Goal: Task Accomplishment & Management: Use online tool/utility

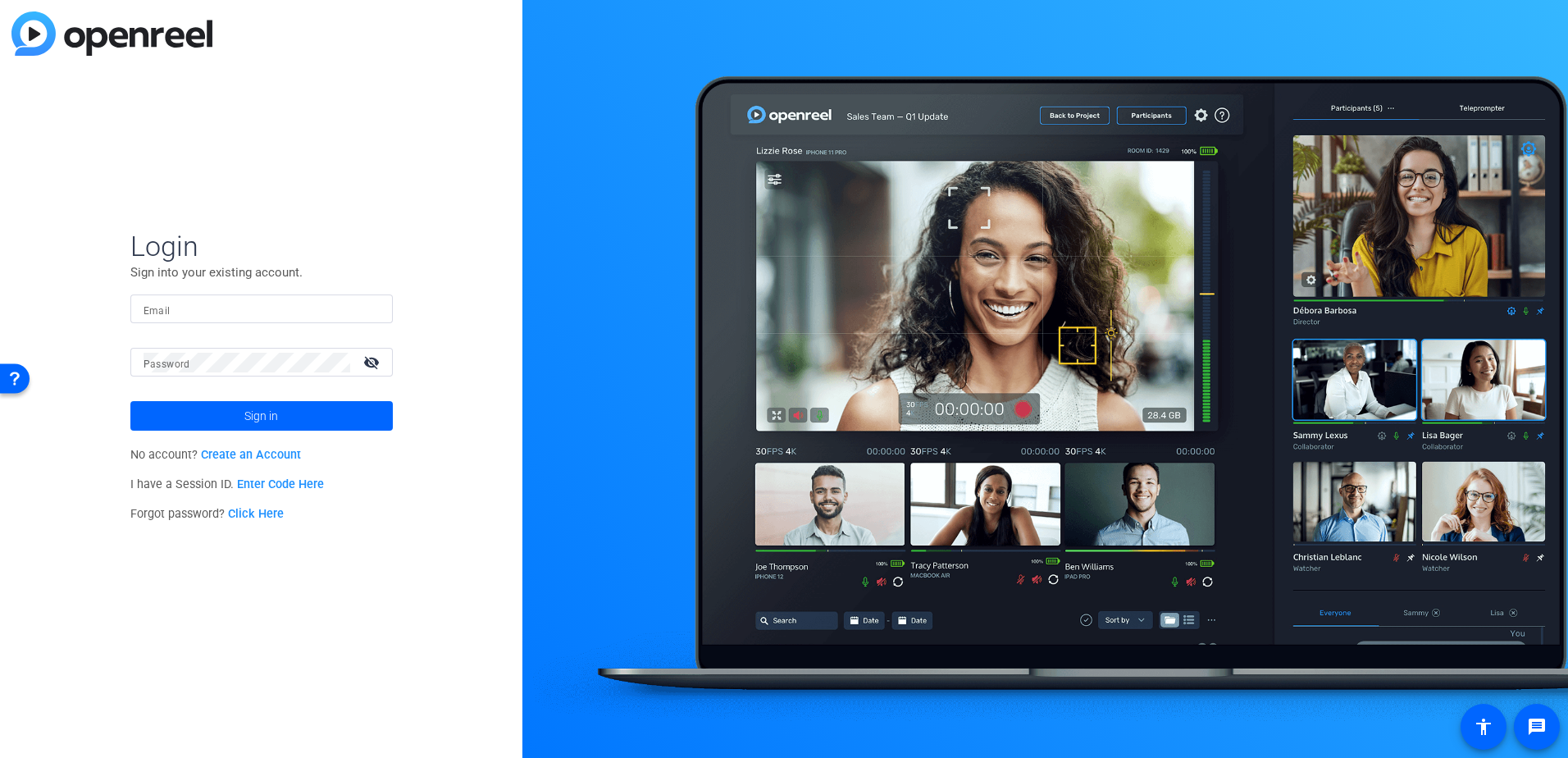
click at [195, 313] on input "Email" at bounding box center [261, 309] width 236 height 19
type input "chris.flanery@firsthorizon.com"
click at [131, 401] on button "Sign in" at bounding box center [261, 416] width 262 height 30
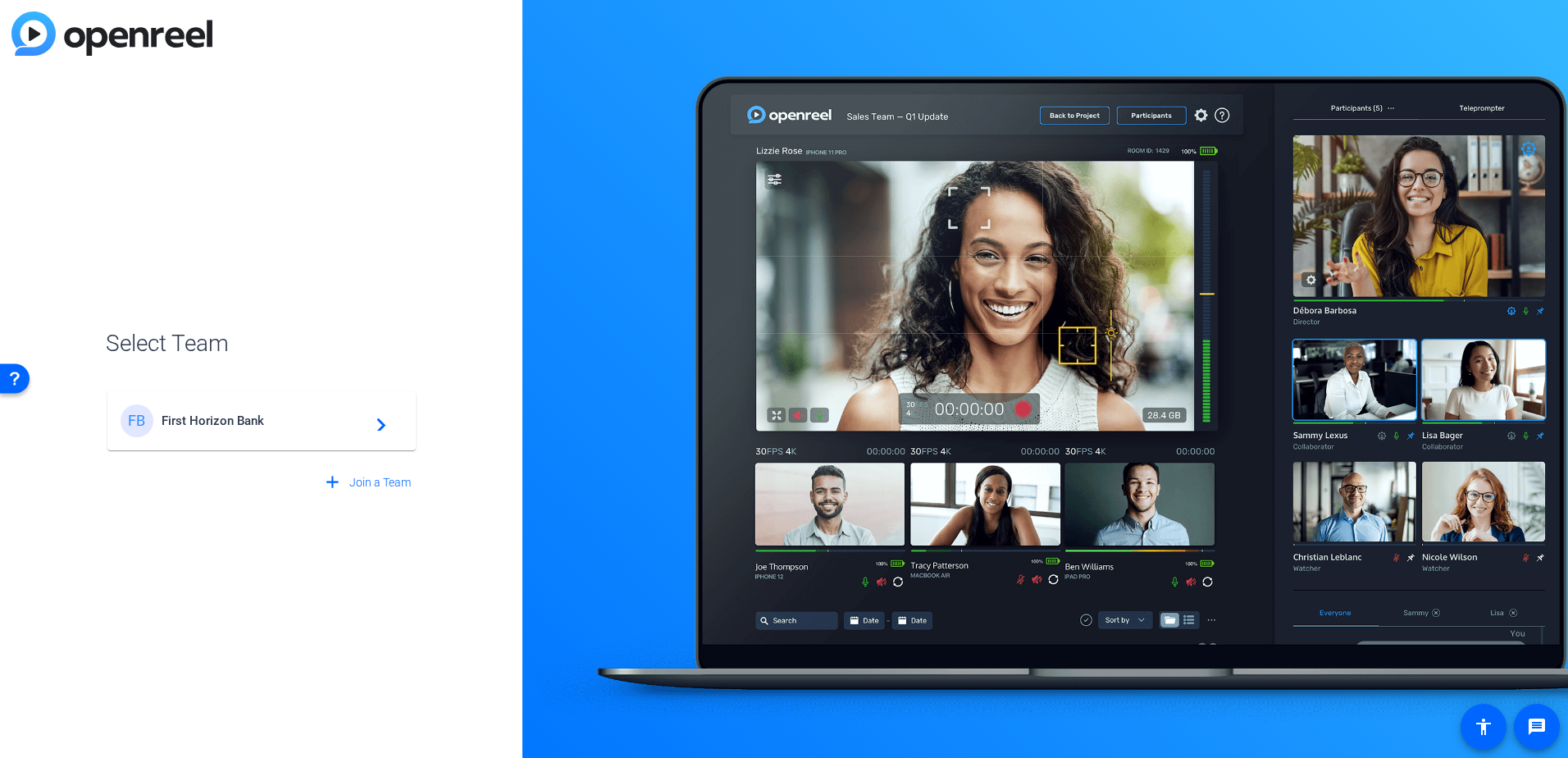
click at [218, 401] on mat-card-content "FB First Horizon Bank navigate_next" at bounding box center [261, 420] width 309 height 59
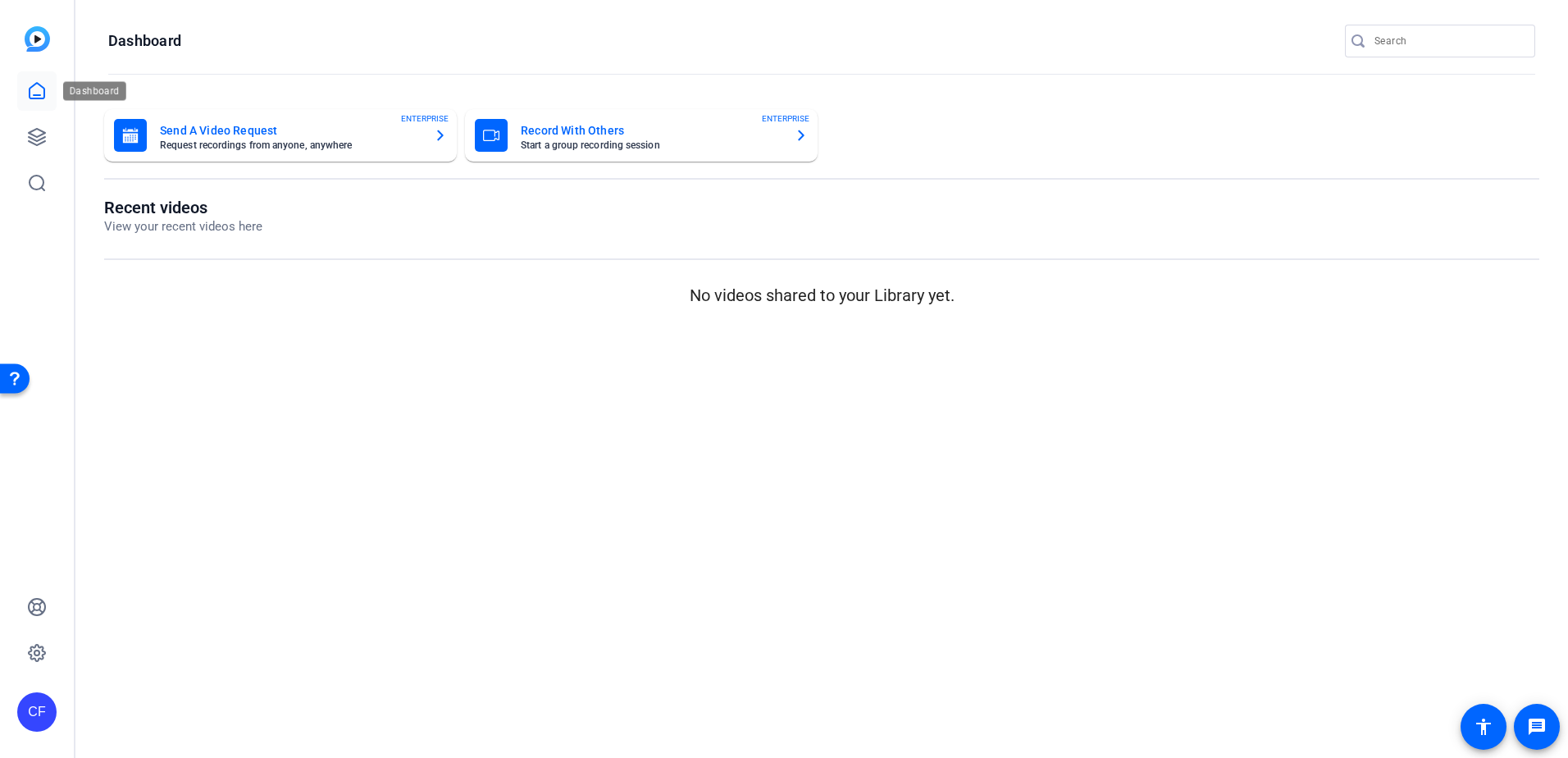
click at [44, 91] on icon at bounding box center [37, 90] width 14 height 15
click at [46, 131] on icon at bounding box center [37, 137] width 19 height 19
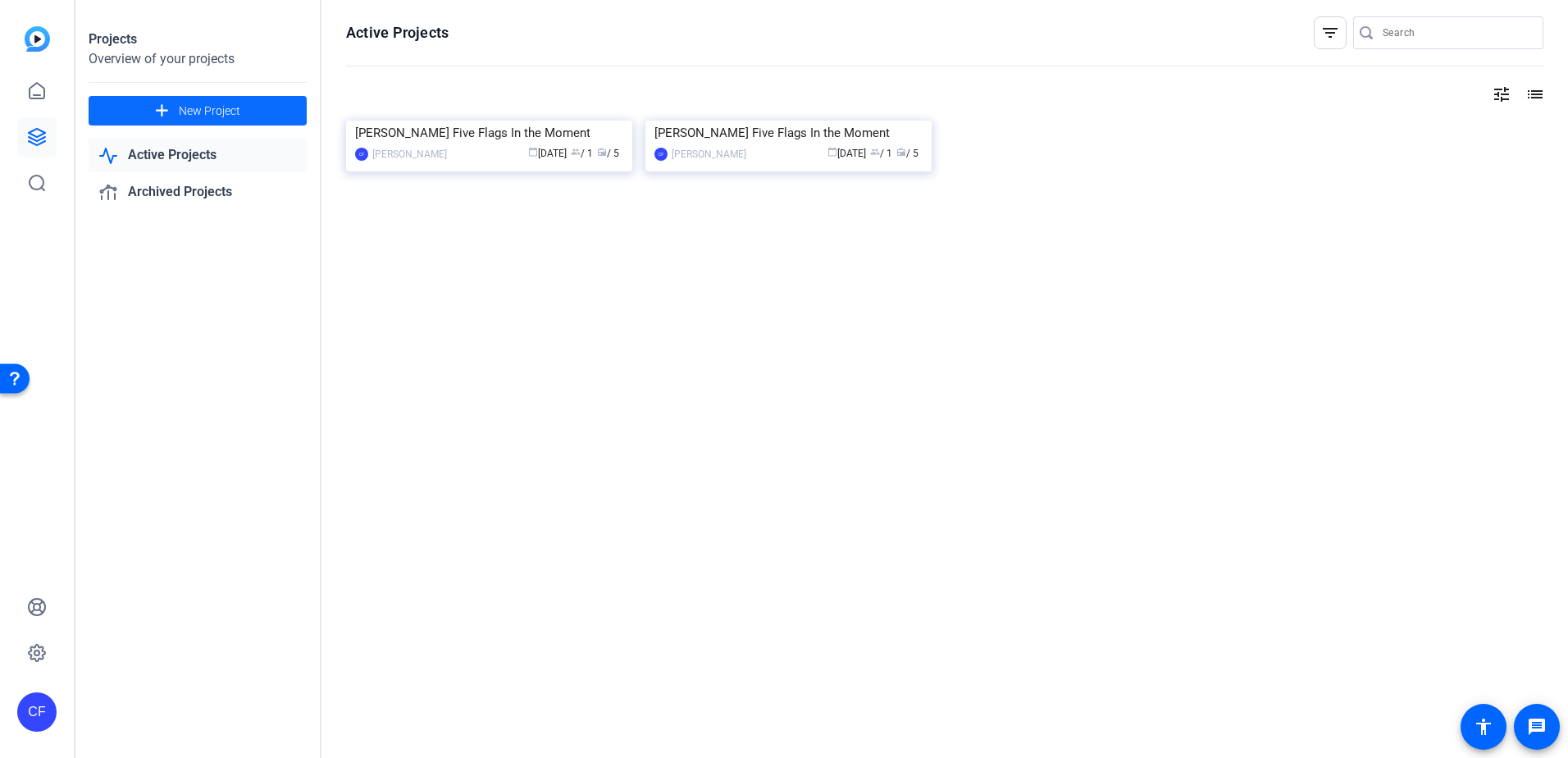
click at [202, 109] on span "New Project" at bounding box center [210, 112] width 62 height 17
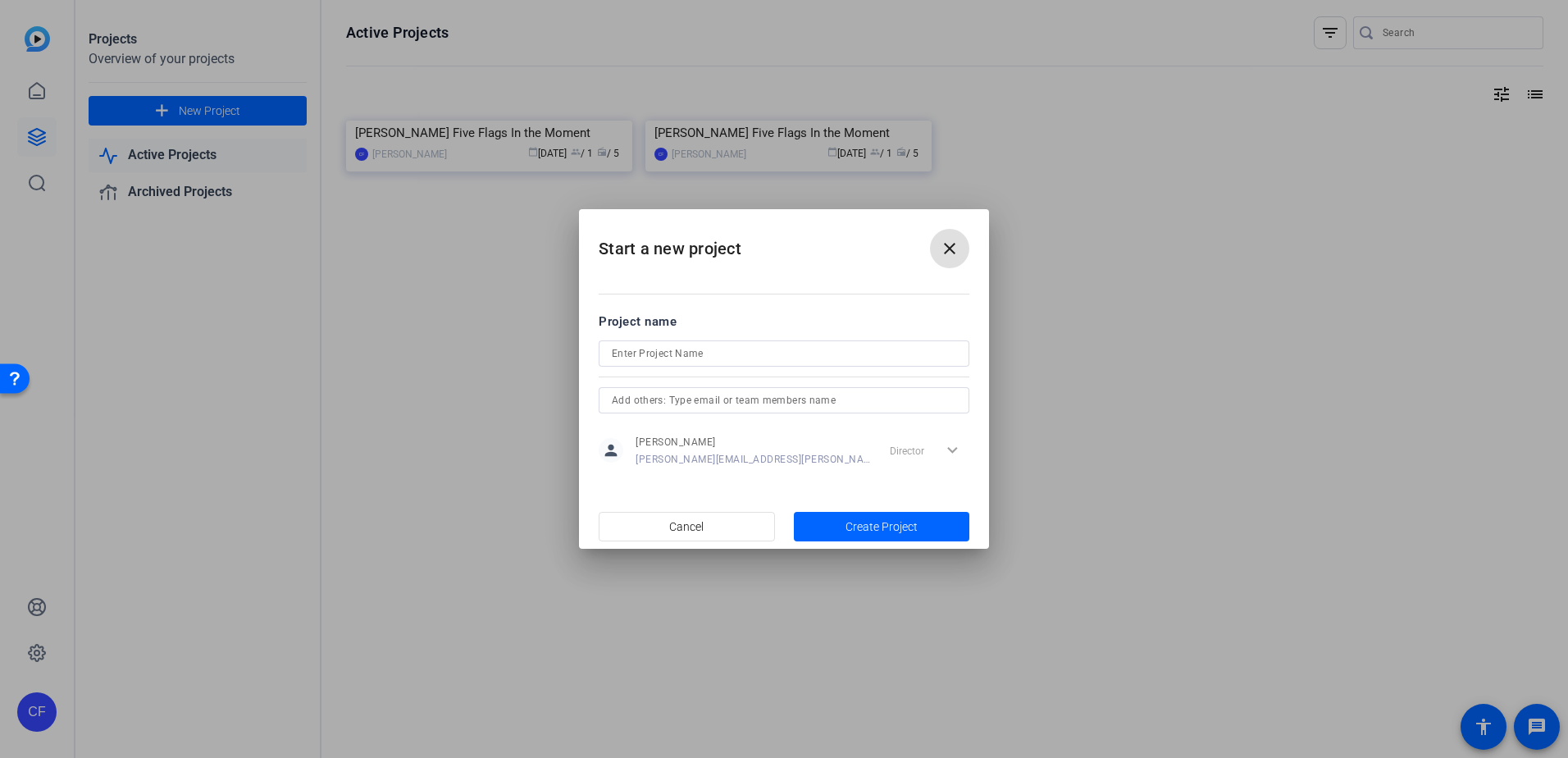
click at [703, 350] on input at bounding box center [784, 353] width 344 height 19
type input "[PERSON_NAME] Five Flags In the Moment"
click at [890, 523] on span "Create Project" at bounding box center [882, 527] width 72 height 17
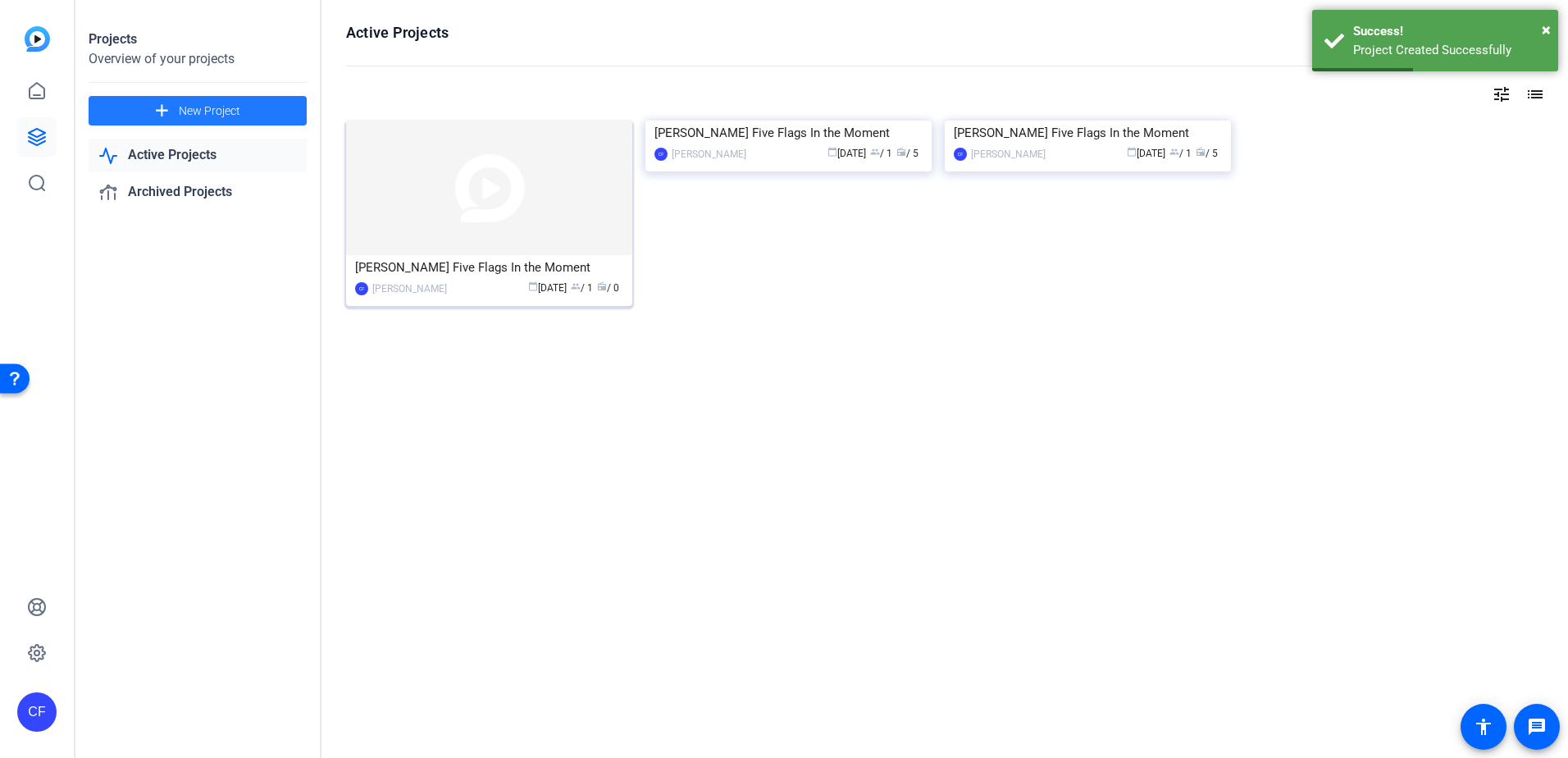
click at [496, 268] on div "[PERSON_NAME] Five Flags In the Moment" at bounding box center [488, 267] width 268 height 25
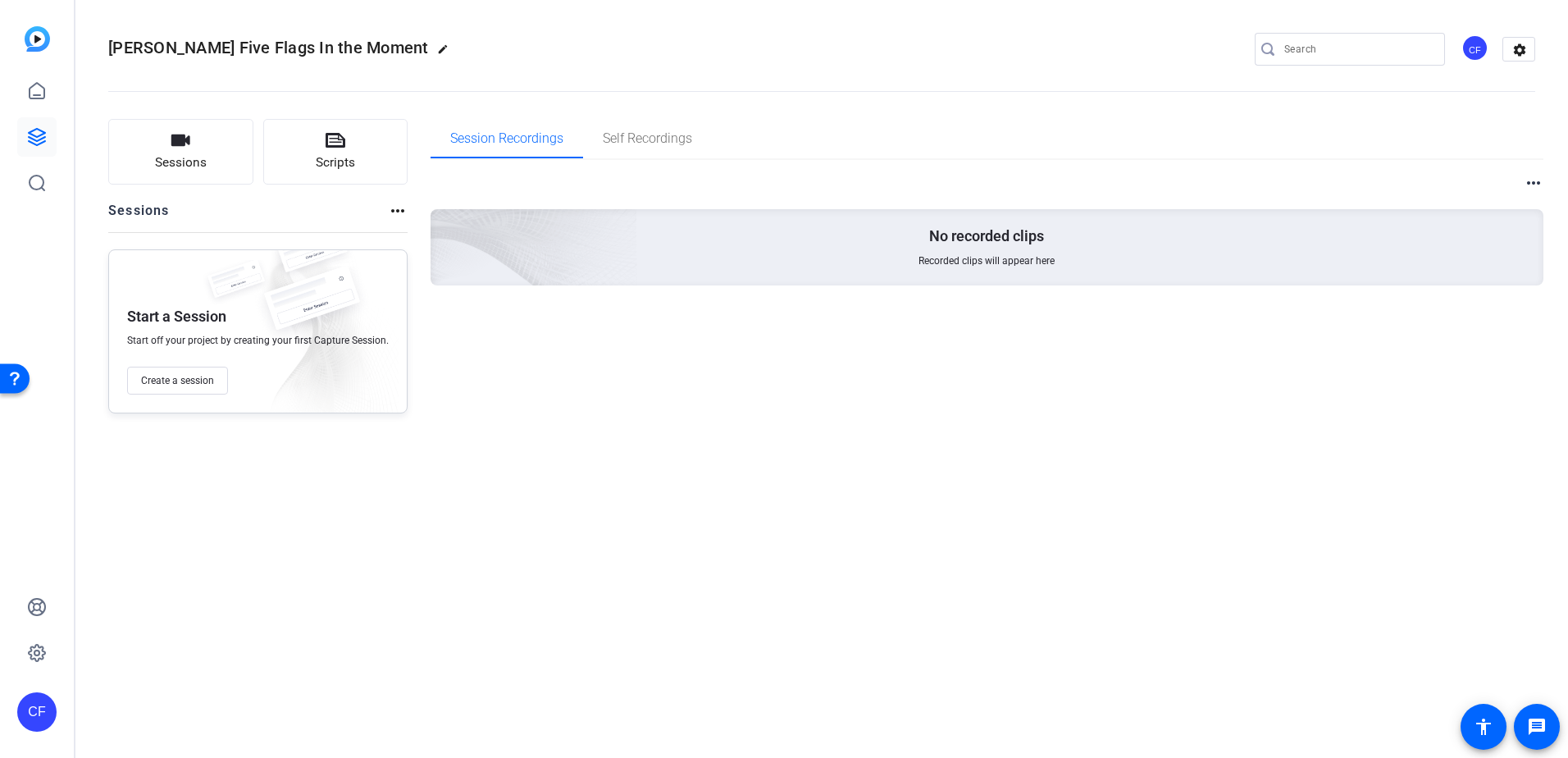
click at [392, 210] on mat-icon "more_horiz" at bounding box center [398, 211] width 19 height 19
click at [0, 0] on div at bounding box center [0, 0] width 0 height 0
click at [45, 131] on icon at bounding box center [37, 137] width 19 height 19
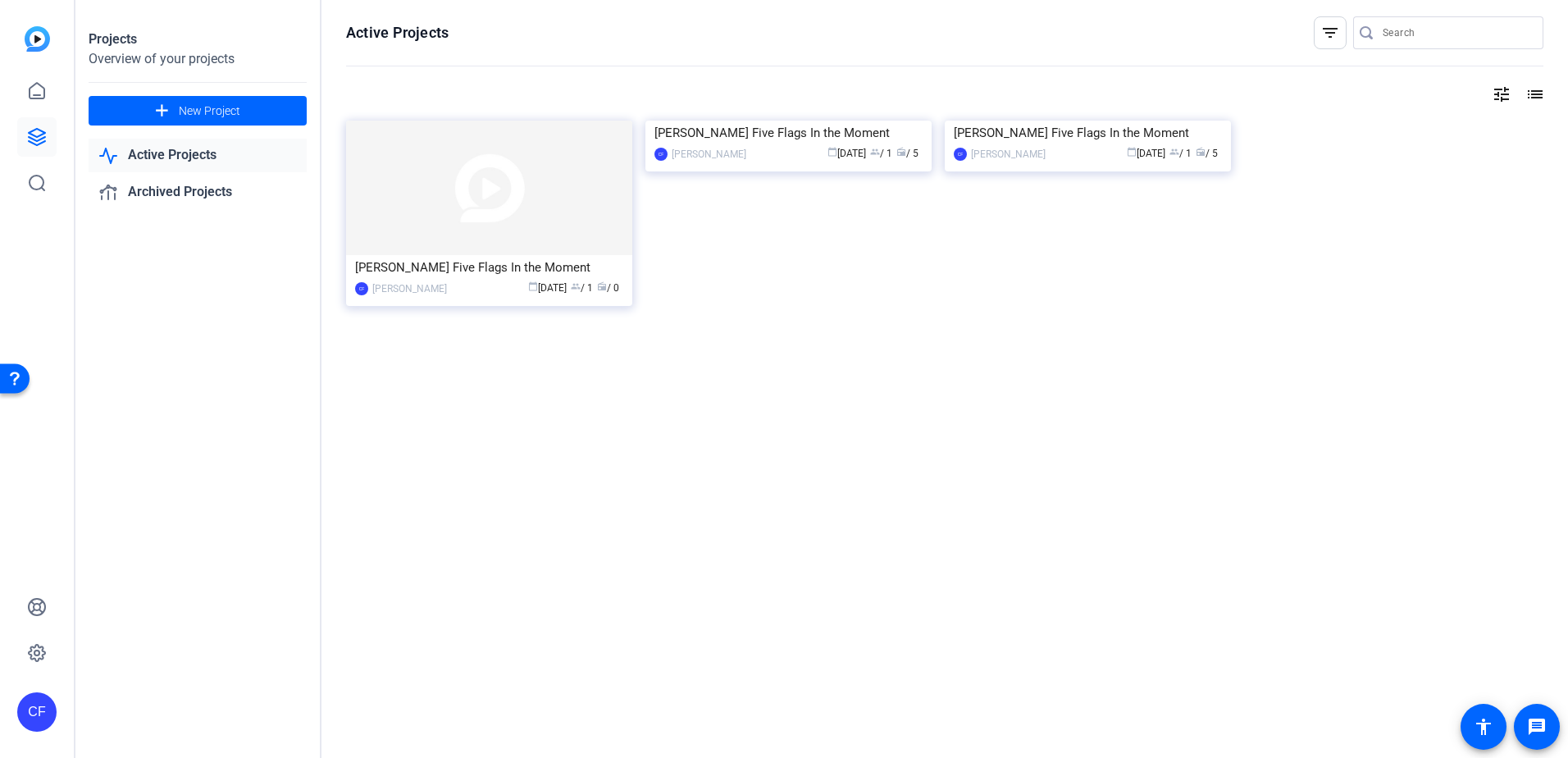
drag, startPoint x: 485, startPoint y: 262, endPoint x: 422, endPoint y: 363, distance: 119.0
click at [421, 362] on div at bounding box center [945, 361] width 1198 height 33
click at [476, 270] on div "[PERSON_NAME] Five Flags In the Moment" at bounding box center [488, 267] width 268 height 25
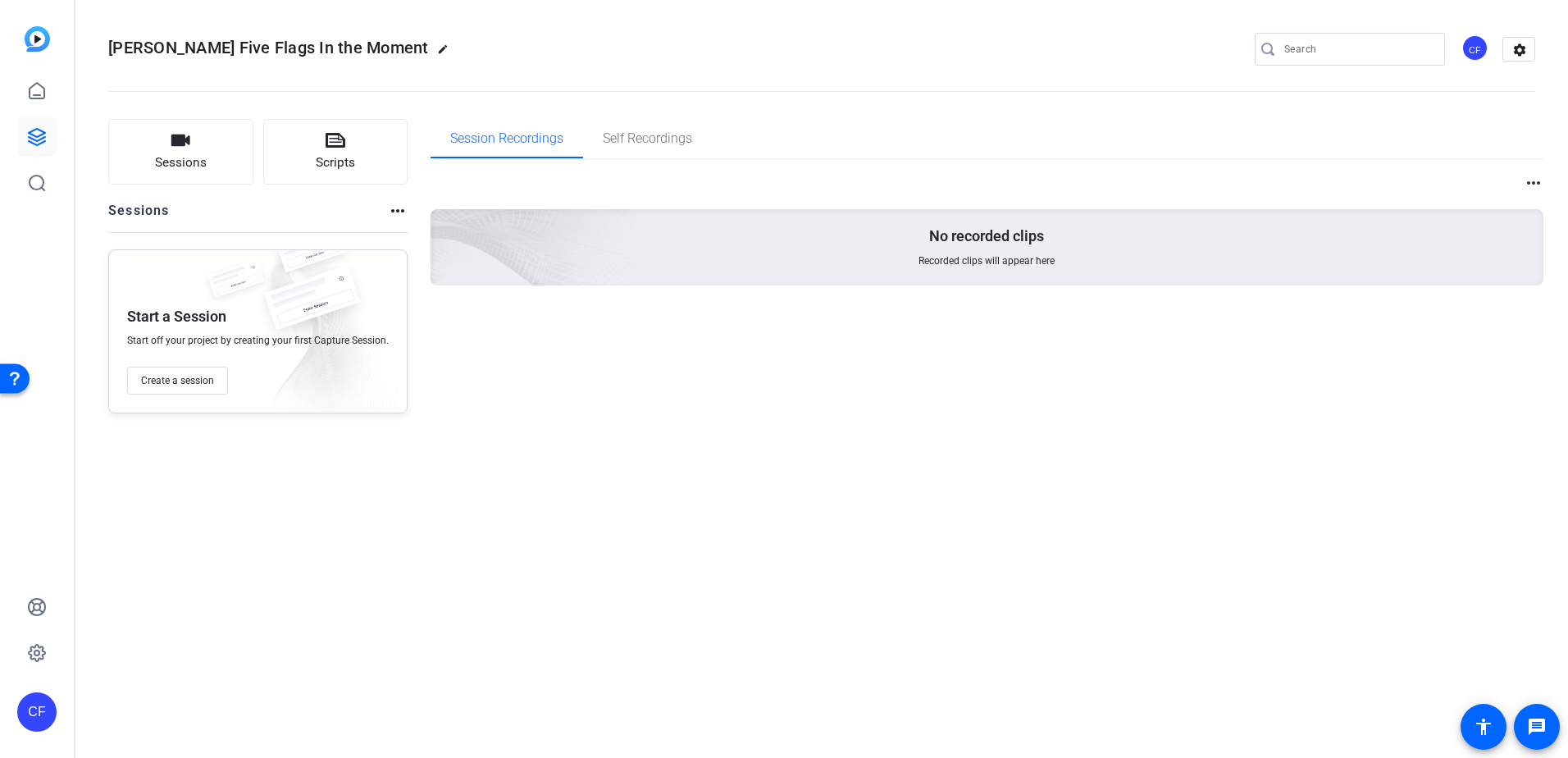
click at [388, 211] on mat-icon "more_horiz" at bounding box center [398, 211] width 19 height 19
click at [276, 305] on div at bounding box center [784, 379] width 1568 height 758
click at [172, 374] on span "Create a session" at bounding box center [178, 381] width 73 height 13
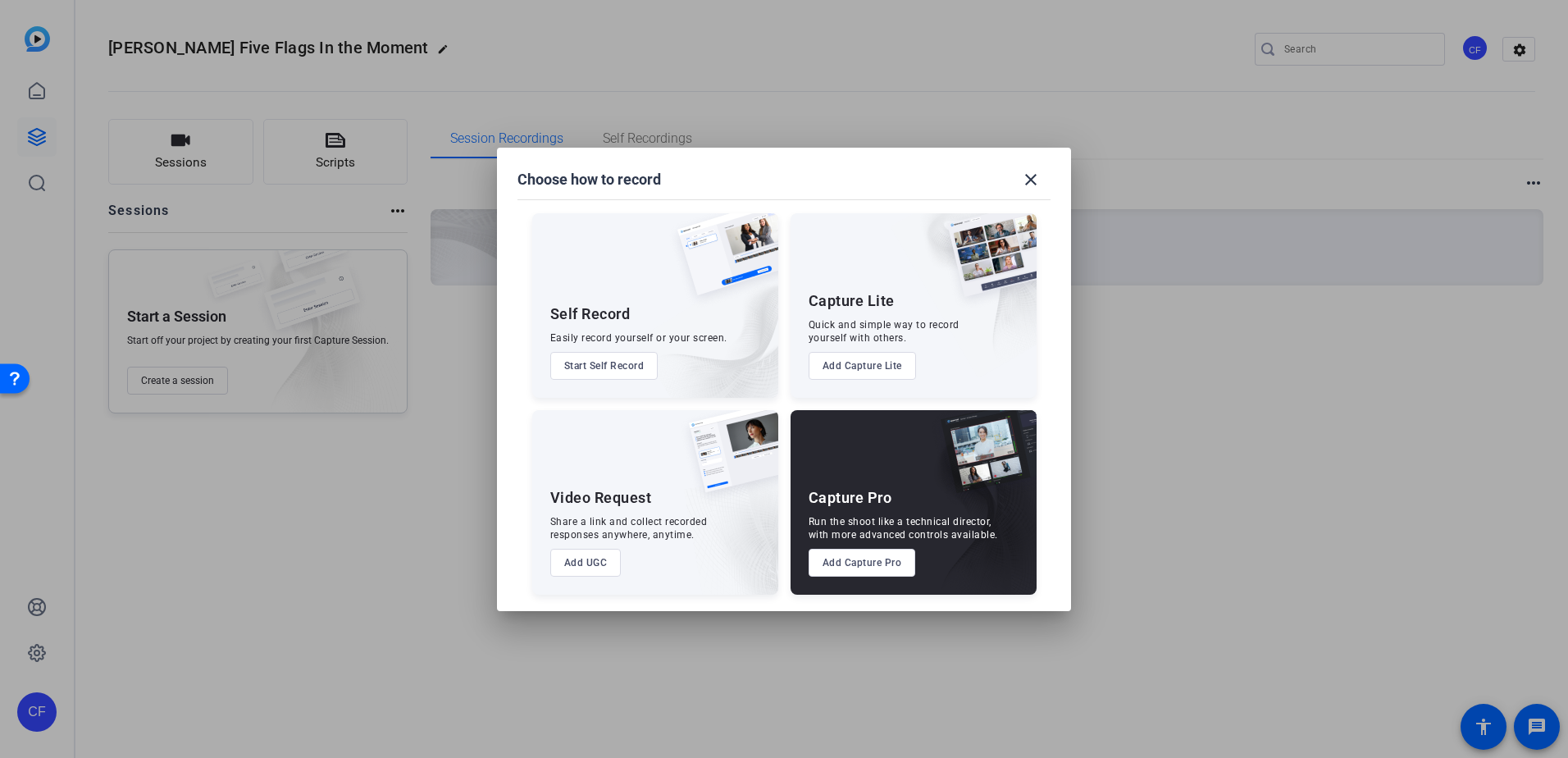
click at [859, 561] on button "Add Capture Pro" at bounding box center [862, 563] width 108 height 28
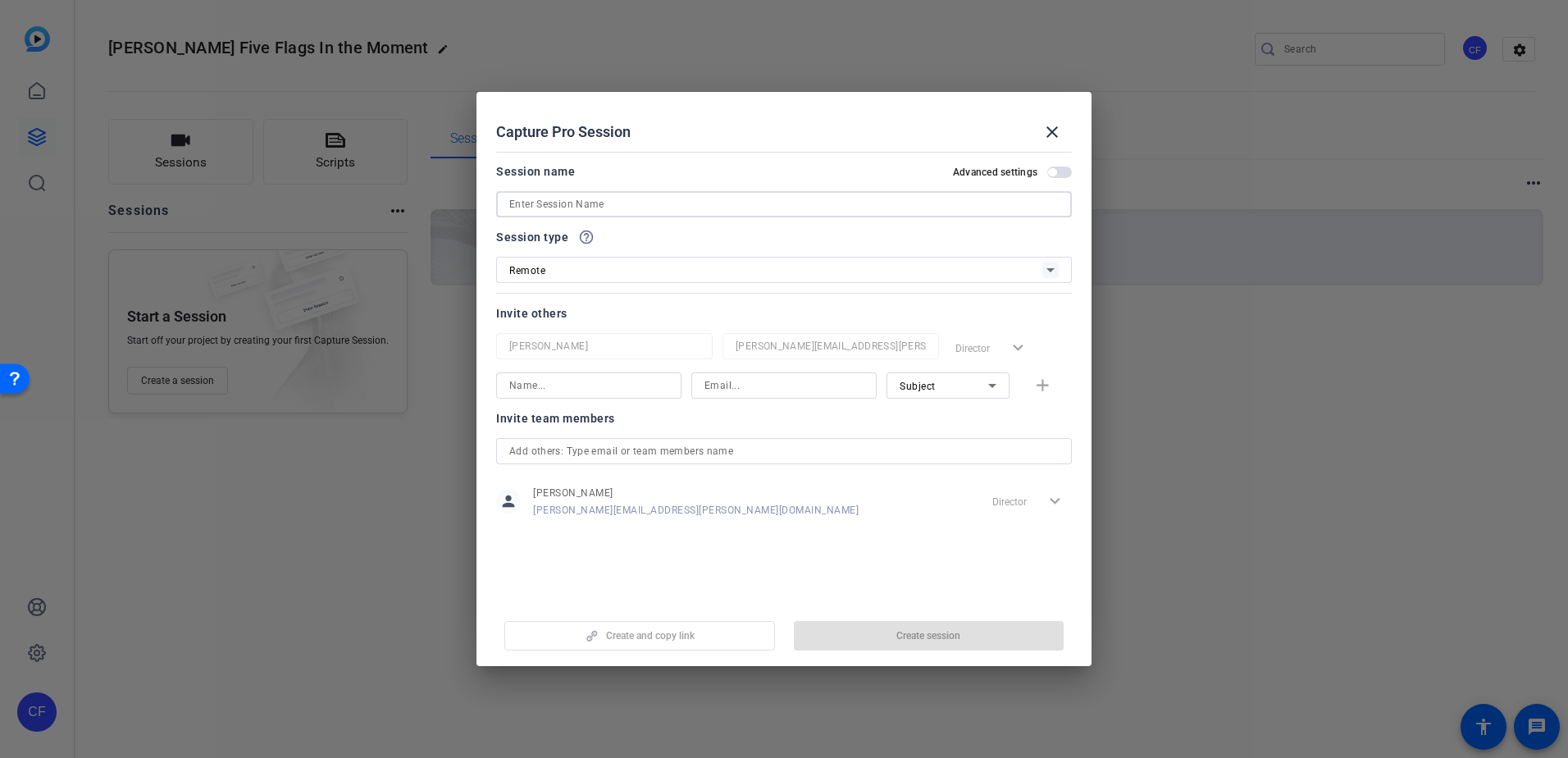
click at [626, 200] on input at bounding box center [784, 204] width 550 height 19
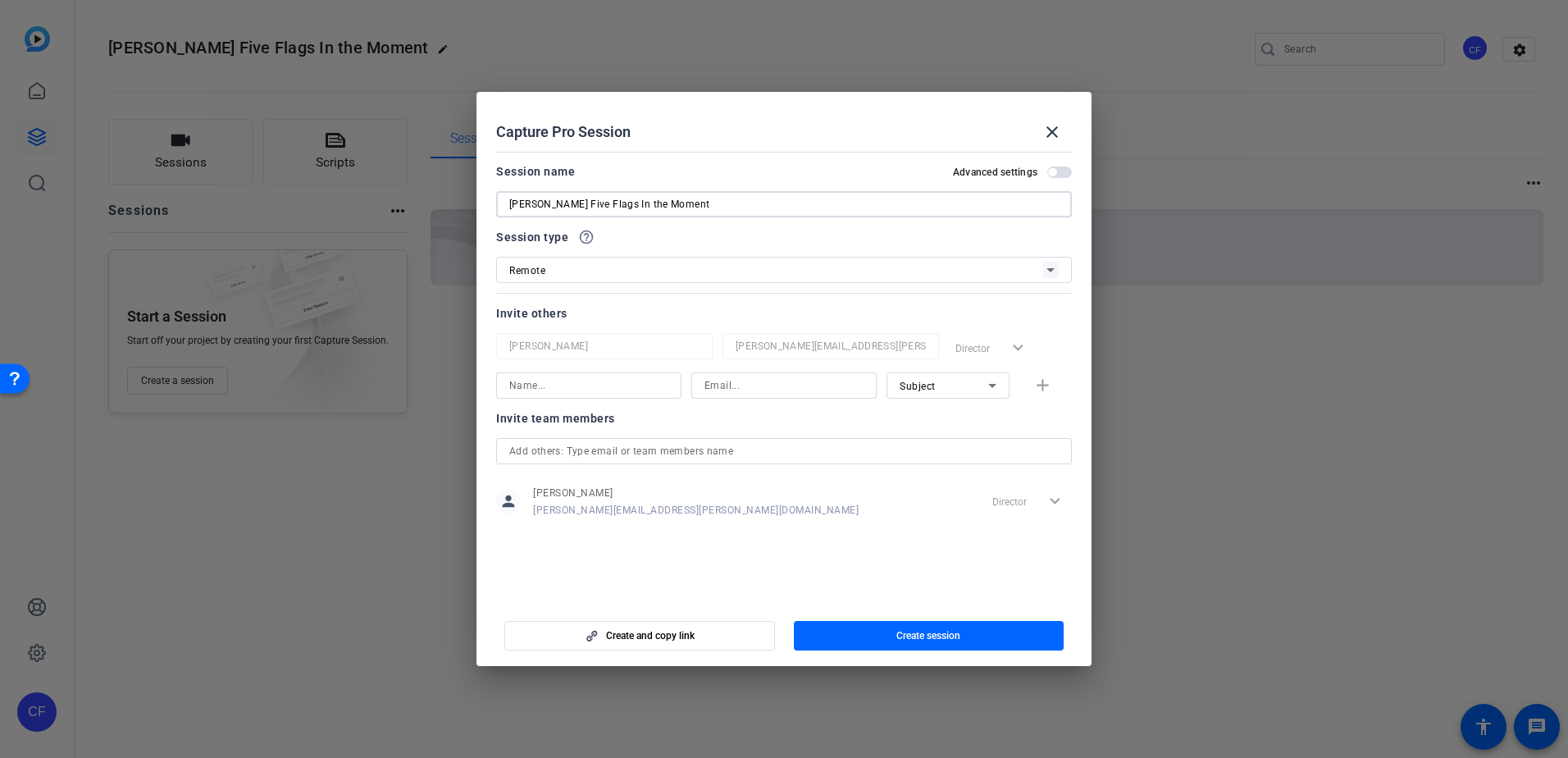
type input "[PERSON_NAME] Five Flags In the Moment"
click at [996, 384] on icon at bounding box center [992, 386] width 19 height 19
click at [996, 386] on div at bounding box center [784, 379] width 1568 height 758
click at [985, 388] on icon at bounding box center [992, 386] width 19 height 19
click at [931, 438] on span "Watcher" at bounding box center [919, 444] width 39 height 19
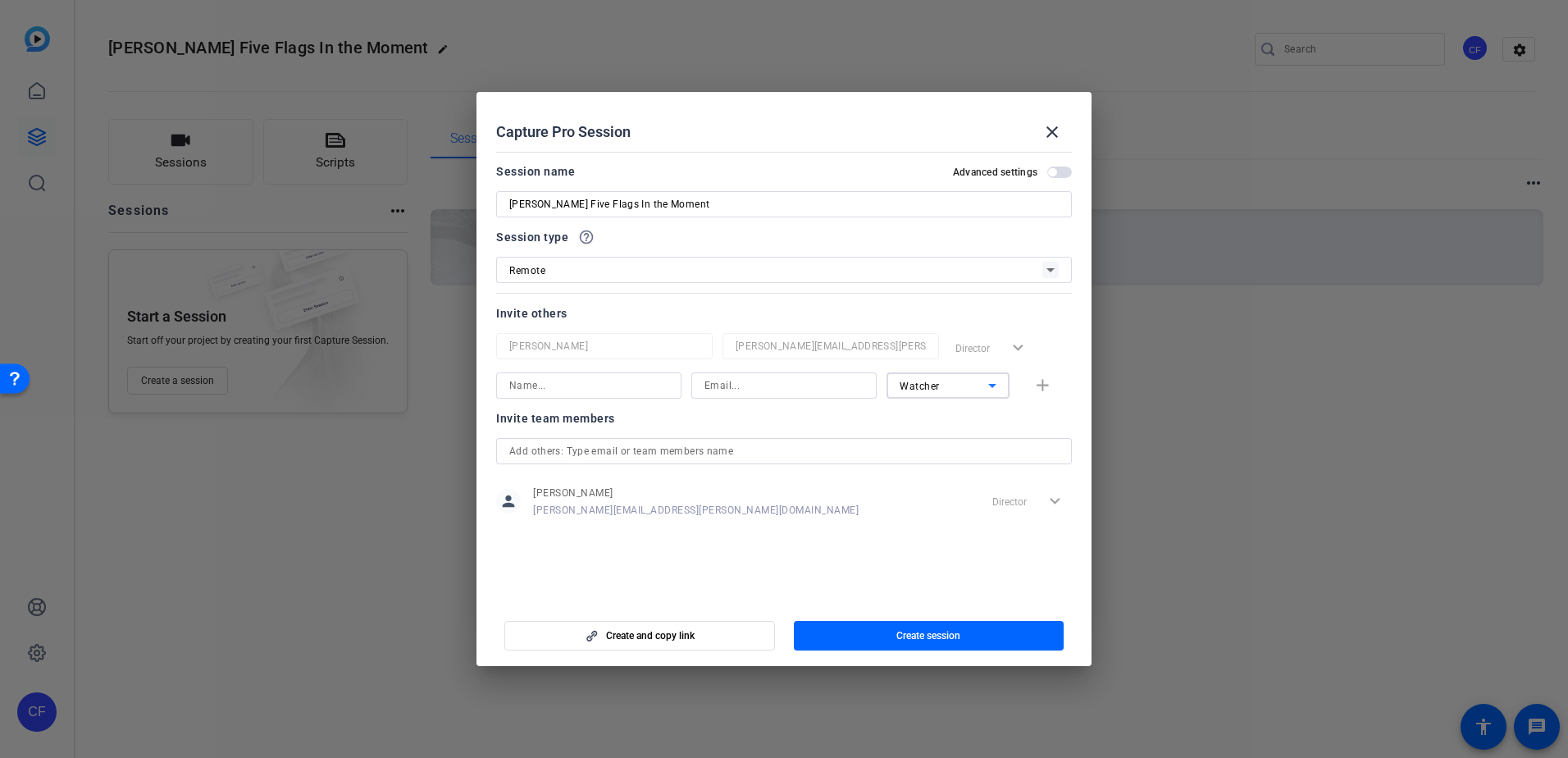
click at [610, 393] on input at bounding box center [589, 386] width 160 height 19
type input "Candace Spicer"
type input "candace.spicer@firsthorizon.com"
click at [1042, 381] on mat-icon "add" at bounding box center [1042, 386] width 20 height 20
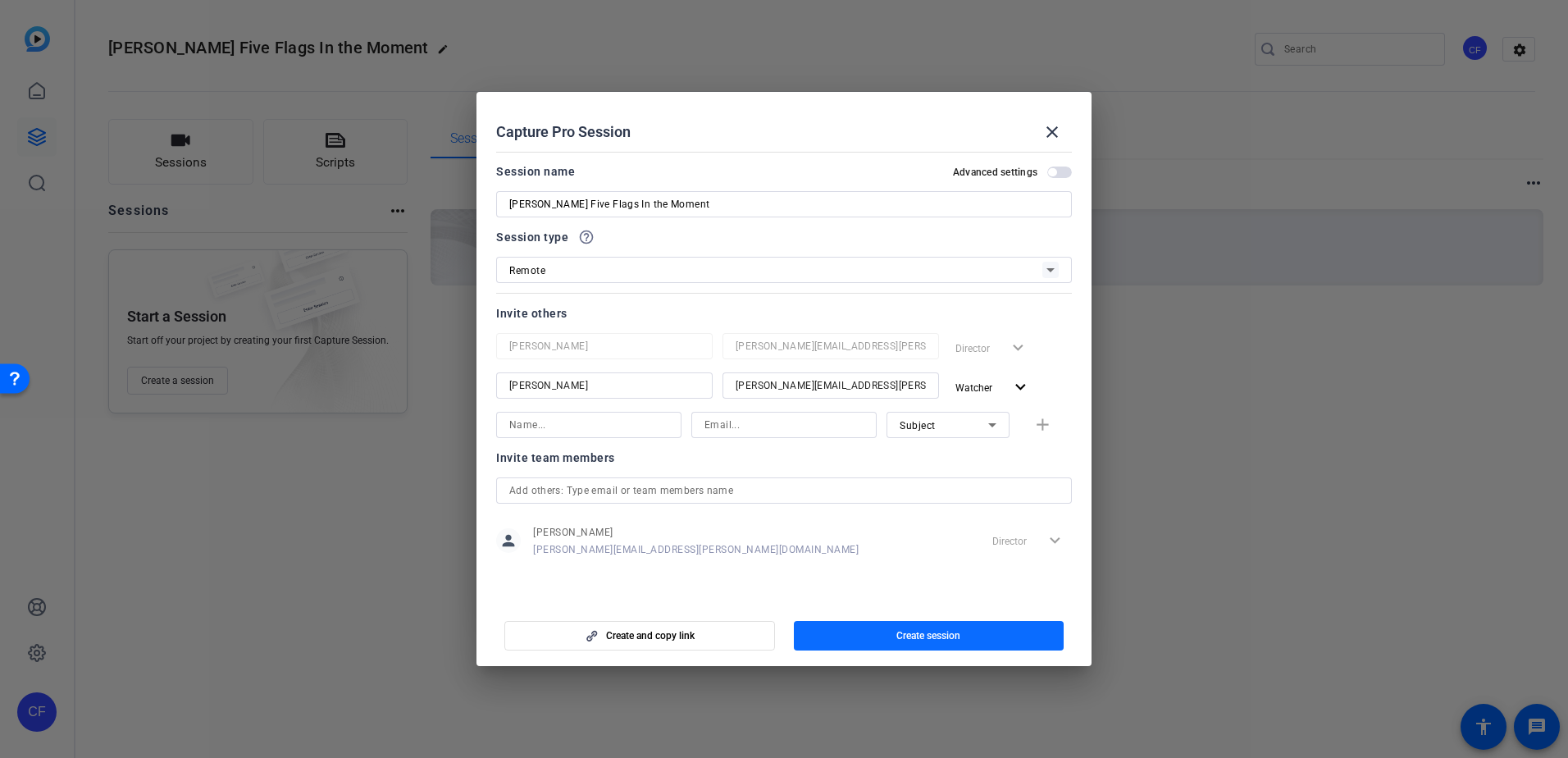
click at [930, 636] on span "Create session" at bounding box center [928, 636] width 64 height 13
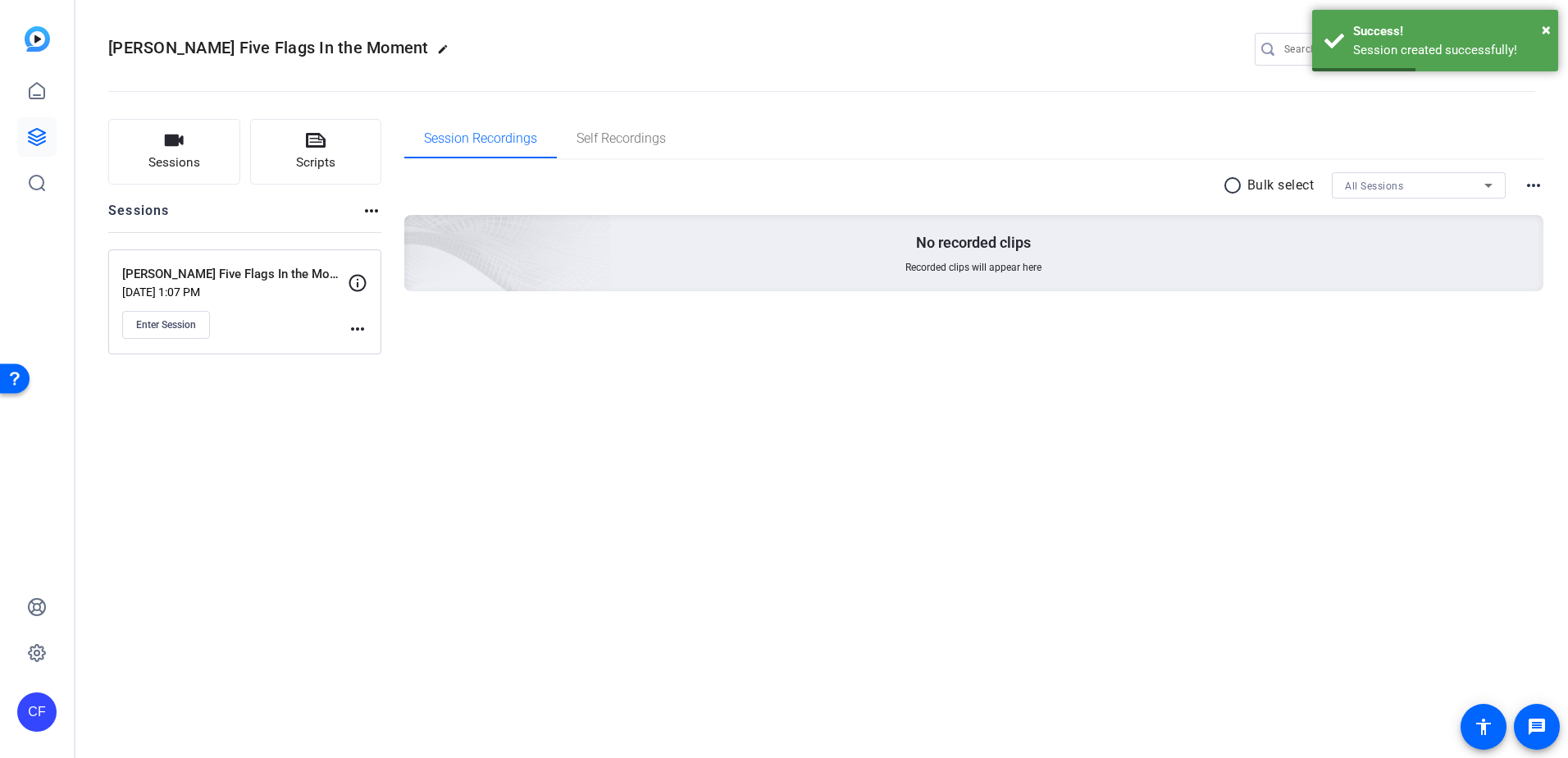
click at [359, 321] on mat-icon "more_horiz" at bounding box center [358, 329] width 19 height 19
click at [379, 347] on span "Edit Session" at bounding box center [398, 353] width 75 height 19
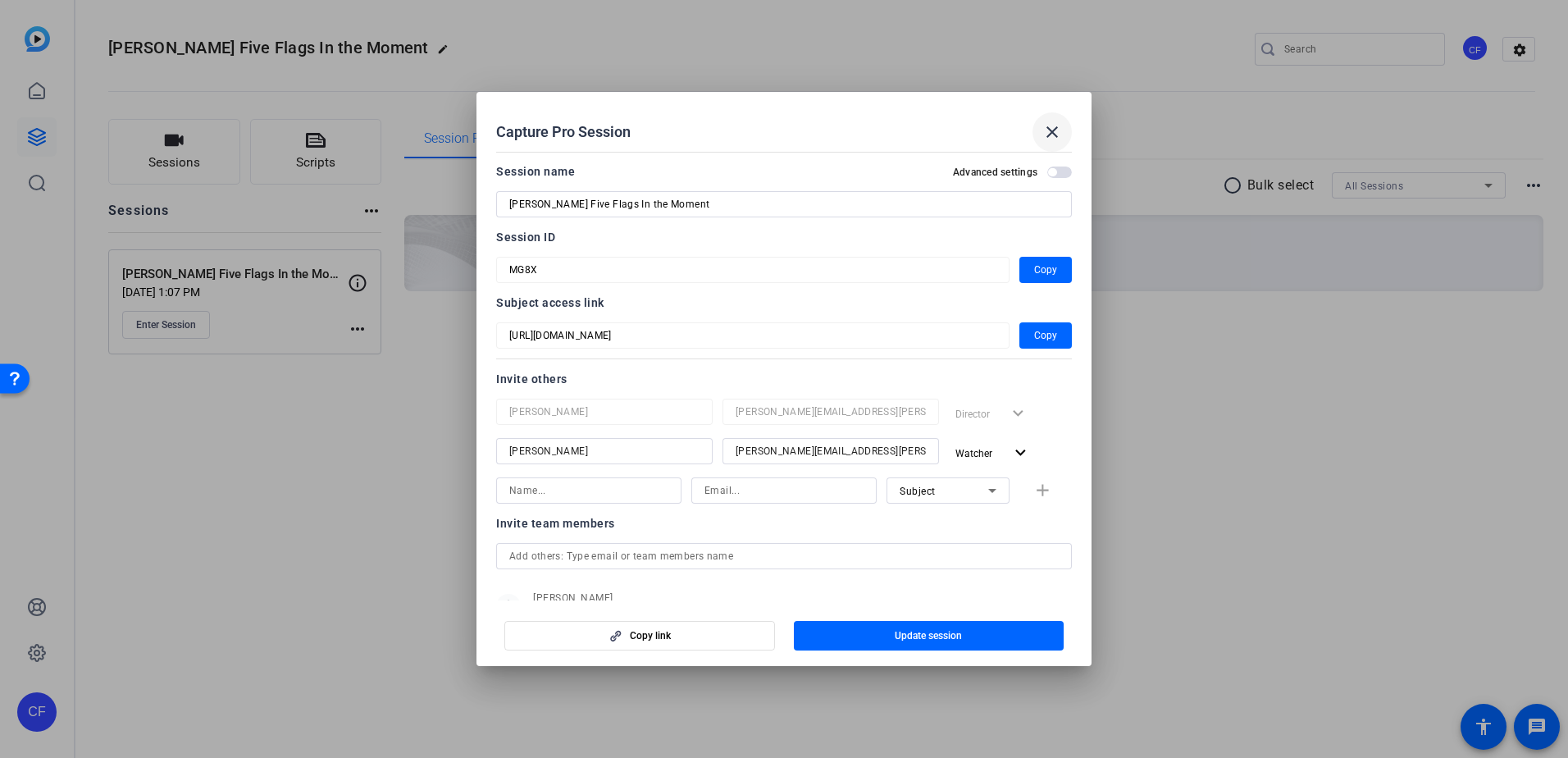
click at [1059, 139] on mat-icon "close" at bounding box center [1052, 132] width 19 height 19
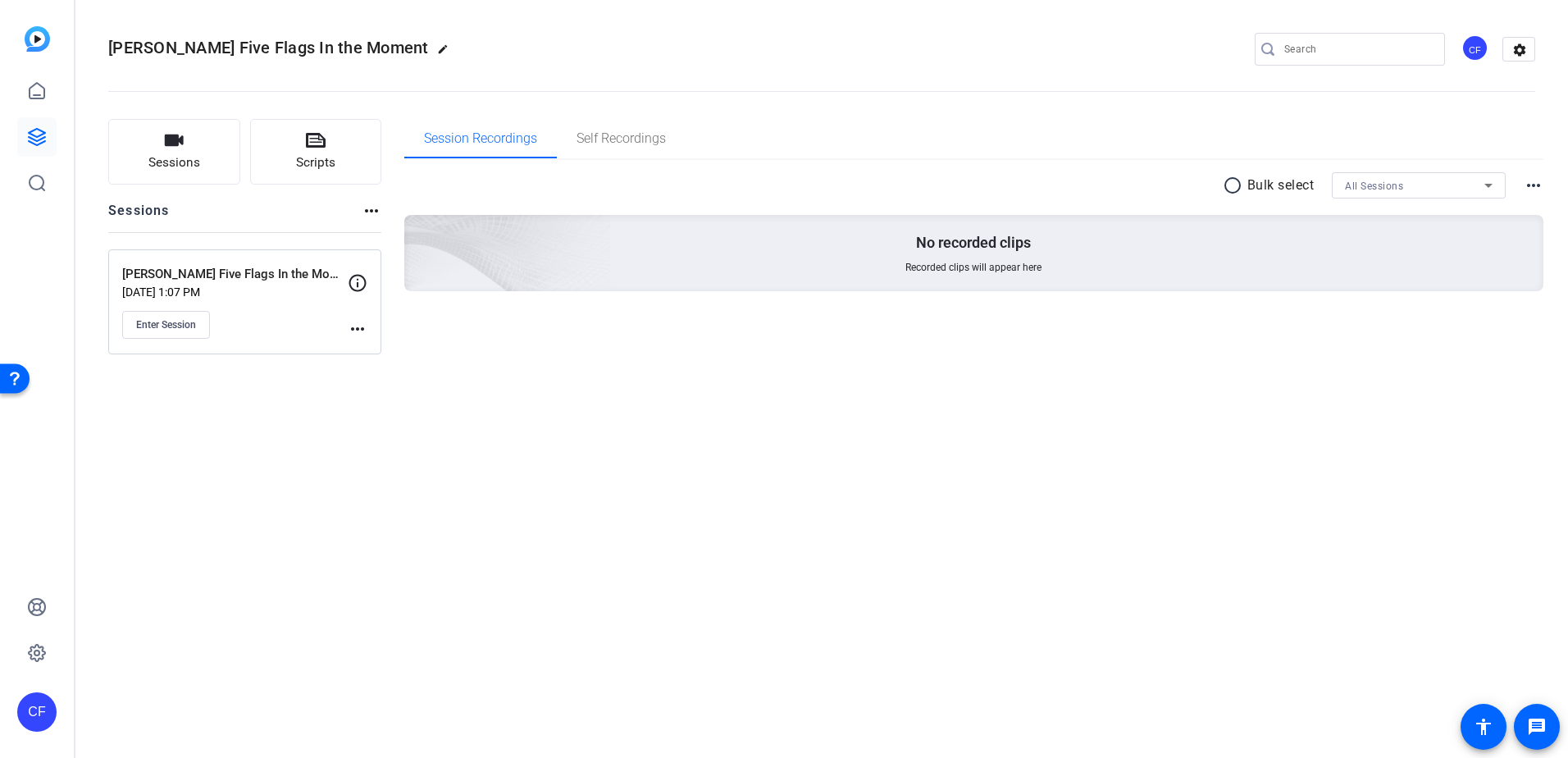
click at [351, 328] on mat-icon "more_horiz" at bounding box center [358, 329] width 19 height 19
click at [393, 359] on span "Edit Session" at bounding box center [398, 353] width 75 height 19
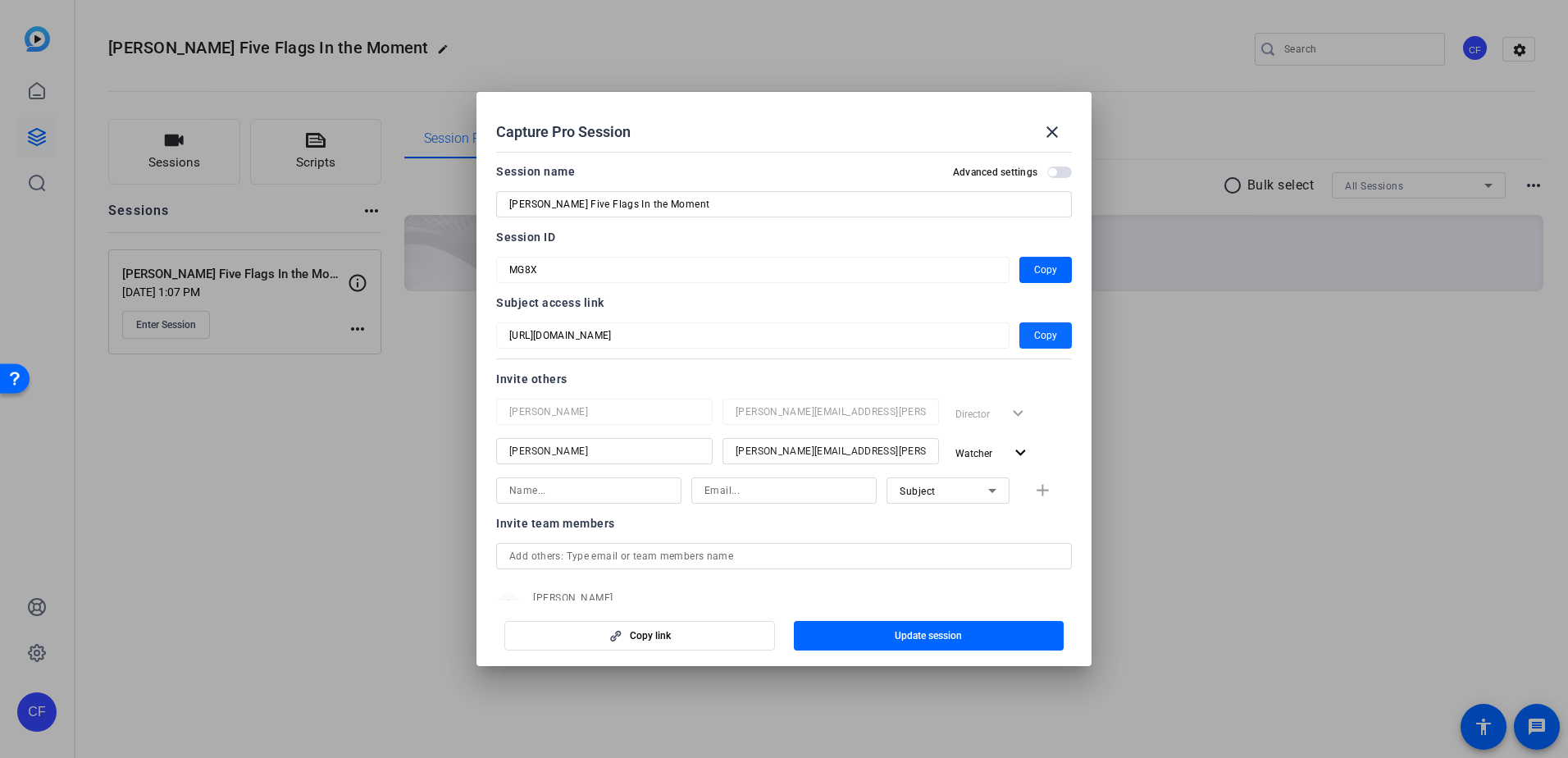
click at [1024, 336] on span "button" at bounding box center [1045, 335] width 53 height 39
click at [1051, 126] on mat-icon "close" at bounding box center [1052, 132] width 19 height 19
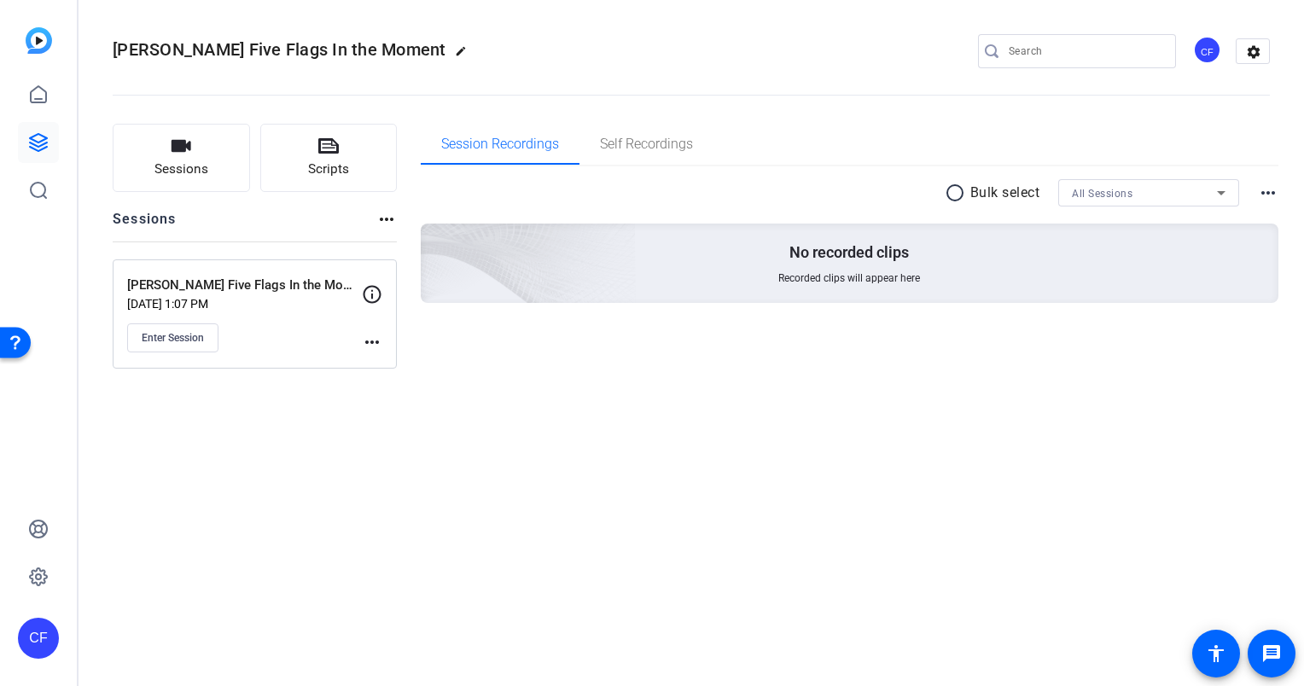
click at [382, 342] on div "Eric Olson Five Flags In the Moment Sep 04, 2025 @ 1:07 PM Enter Session more_h…" at bounding box center [255, 313] width 284 height 109
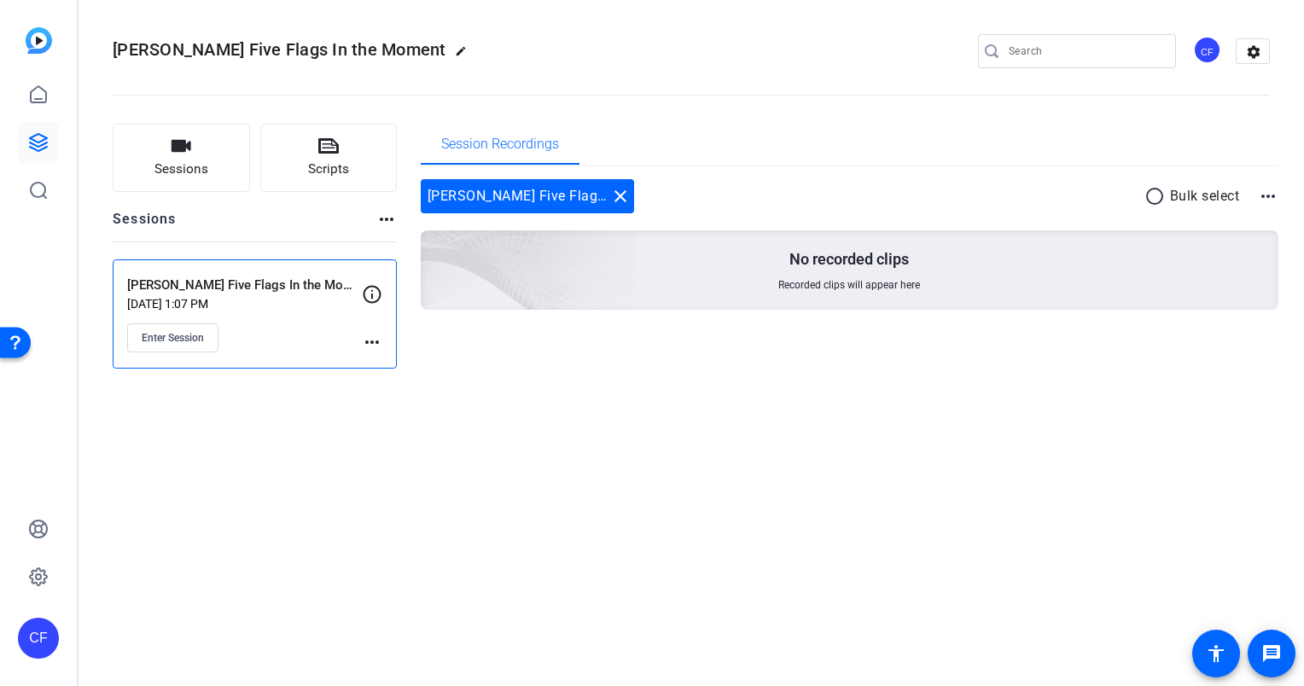
click at [372, 338] on mat-icon "more_horiz" at bounding box center [372, 342] width 20 height 20
click at [413, 363] on span "Edit Session" at bounding box center [414, 366] width 78 height 20
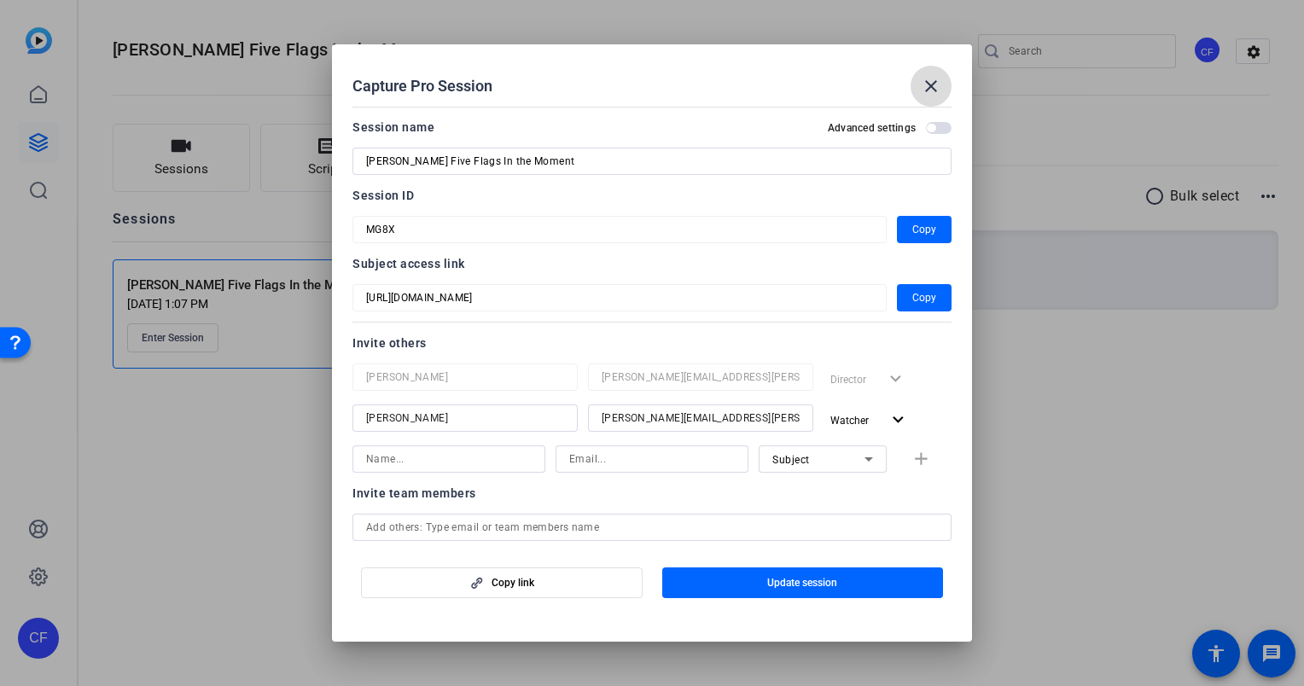
click at [938, 82] on mat-icon "close" at bounding box center [930, 86] width 20 height 20
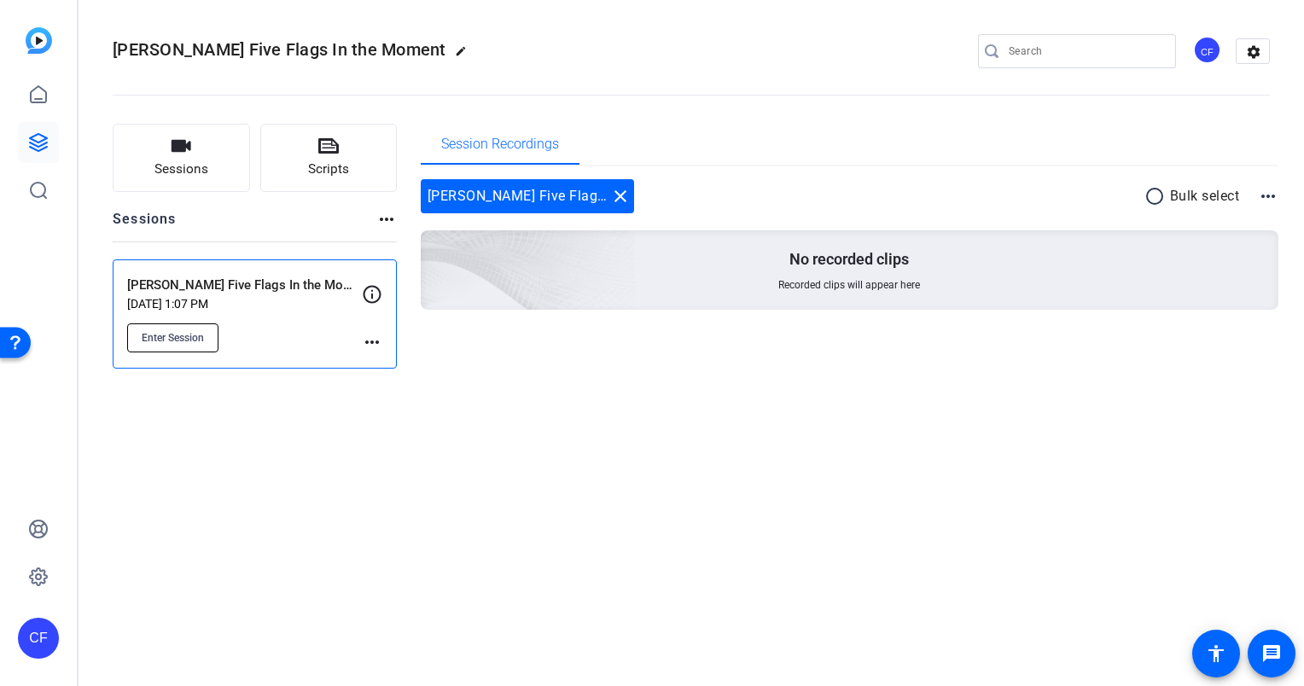
click at [184, 337] on span "Enter Session" at bounding box center [173, 338] width 62 height 14
click at [191, 341] on span "Enter Session" at bounding box center [173, 338] width 62 height 14
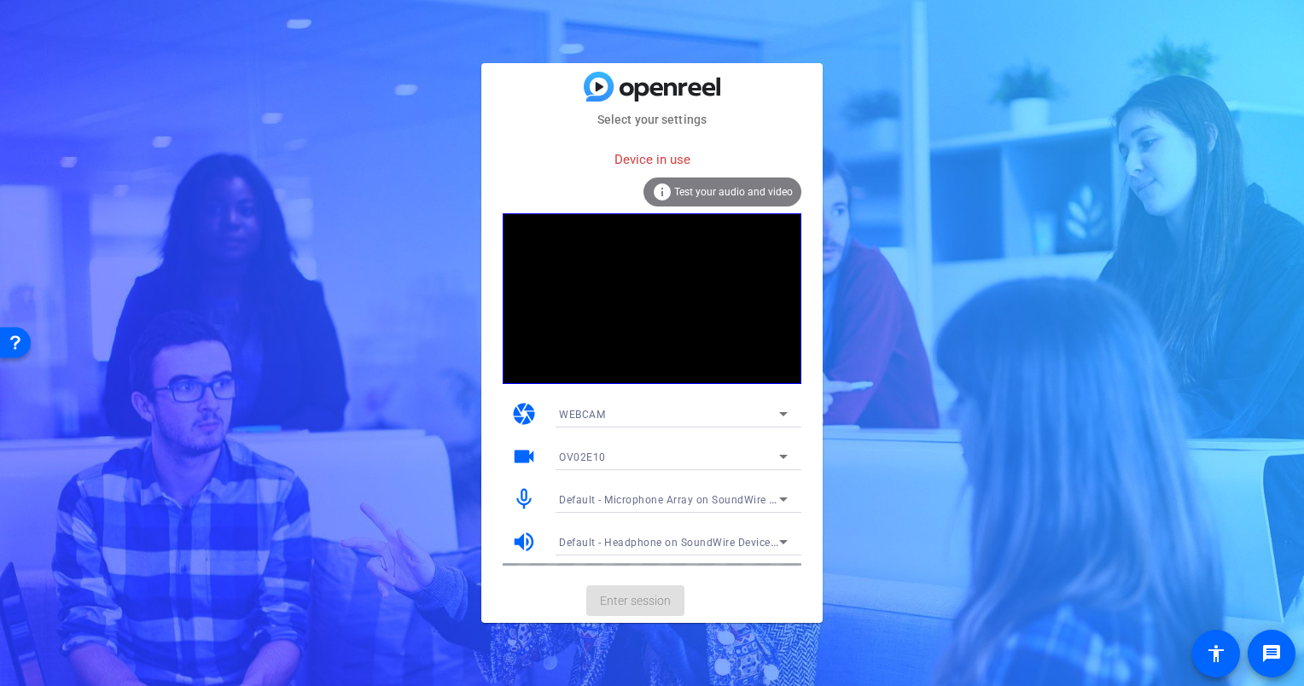
click at [717, 405] on div "WEBCAM" at bounding box center [669, 414] width 220 height 21
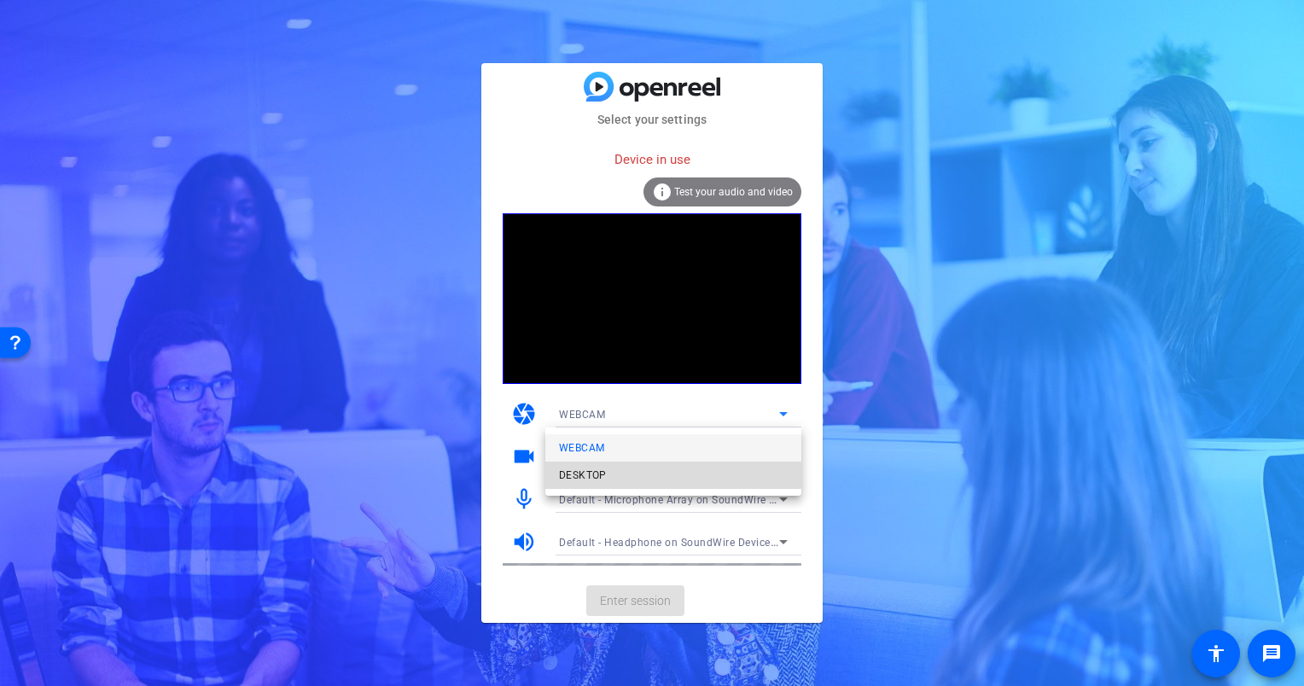
click at [621, 478] on mat-option "DESKTOP" at bounding box center [673, 475] width 256 height 27
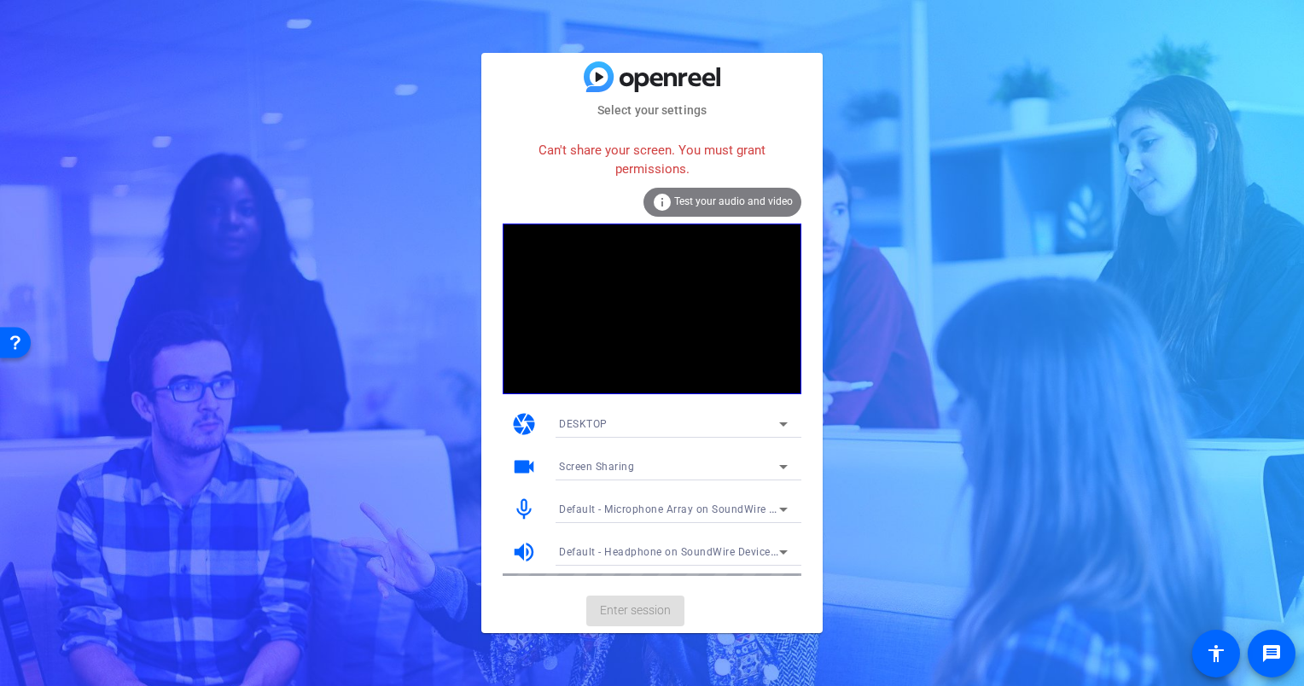
click at [655, 171] on div "Can't share your screen. You must grant permissions." at bounding box center [651, 159] width 299 height 55
click at [648, 468] on div "Screen Sharing" at bounding box center [669, 466] width 220 height 21
click at [479, 464] on div at bounding box center [652, 343] width 1304 height 686
click at [502, 467] on div "videocam Screen Sharing" at bounding box center [651, 466] width 299 height 43
click at [604, 423] on span "DESKTOP" at bounding box center [583, 424] width 49 height 12
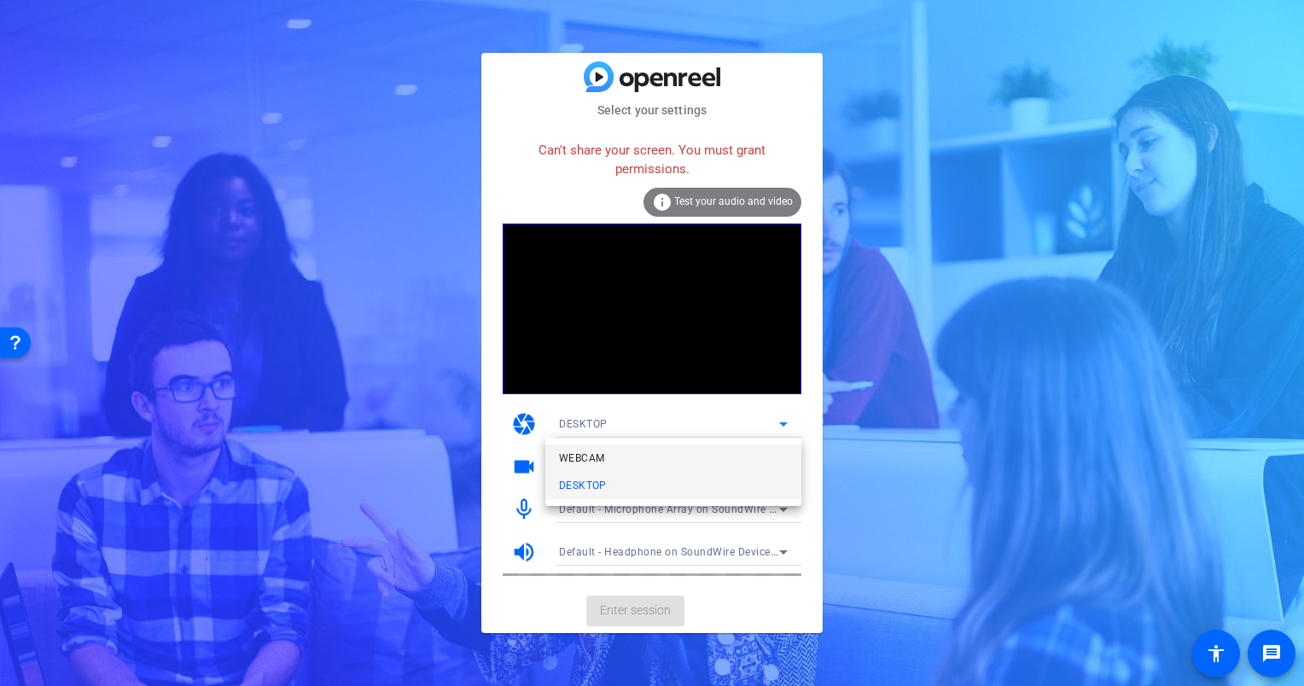
click at [615, 457] on mat-option "WEBCAM" at bounding box center [673, 457] width 256 height 27
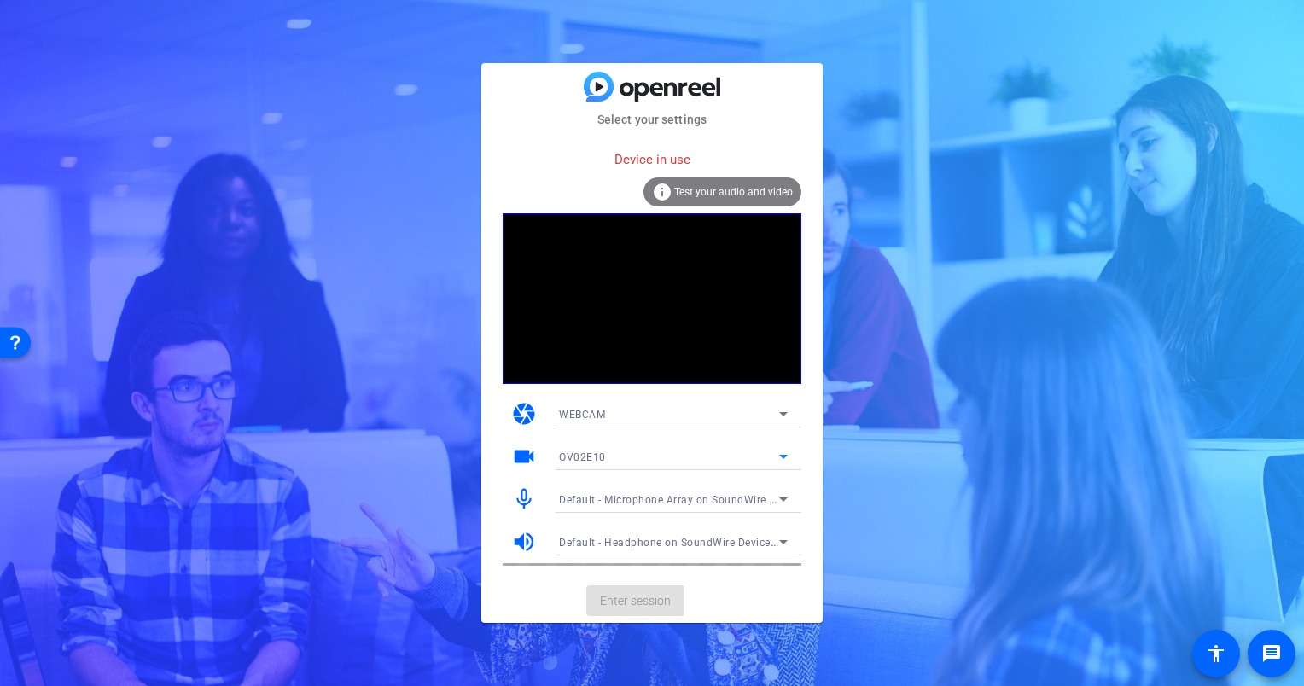
click at [687, 453] on div "OV02E10" at bounding box center [669, 456] width 220 height 21
click at [638, 495] on mat-option "OV02E10" at bounding box center [673, 490] width 256 height 27
click at [693, 195] on span "Test your audio and video" at bounding box center [733, 192] width 119 height 12
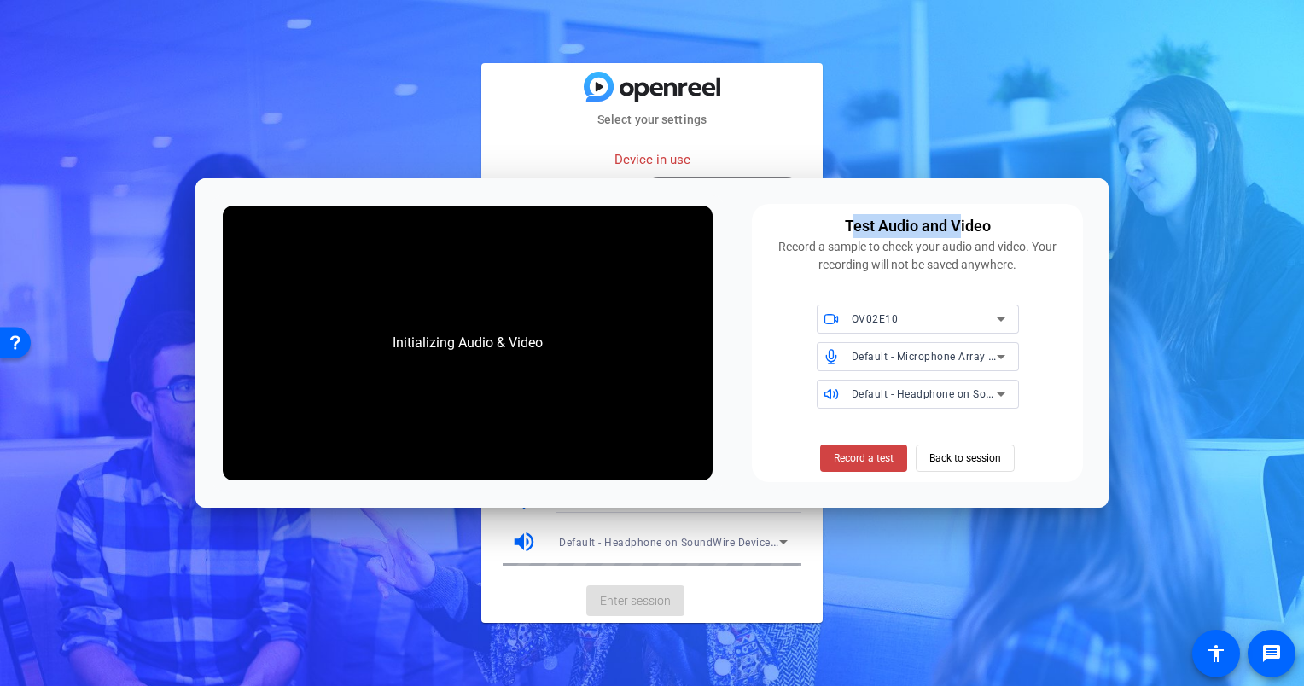
drag, startPoint x: 958, startPoint y: 195, endPoint x: 849, endPoint y: 213, distance: 110.7
click at [849, 213] on div "Initializing Audio & Video Test Audio and Video Record a sample to check your a…" at bounding box center [651, 343] width 913 height 330
drag, startPoint x: 849, startPoint y: 213, endPoint x: 900, endPoint y: 229, distance: 53.4
click at [0, 0] on div "Test Audio and Video" at bounding box center [0, 0] width 0 height 0
click at [944, 459] on span "Back to session" at bounding box center [965, 458] width 72 height 32
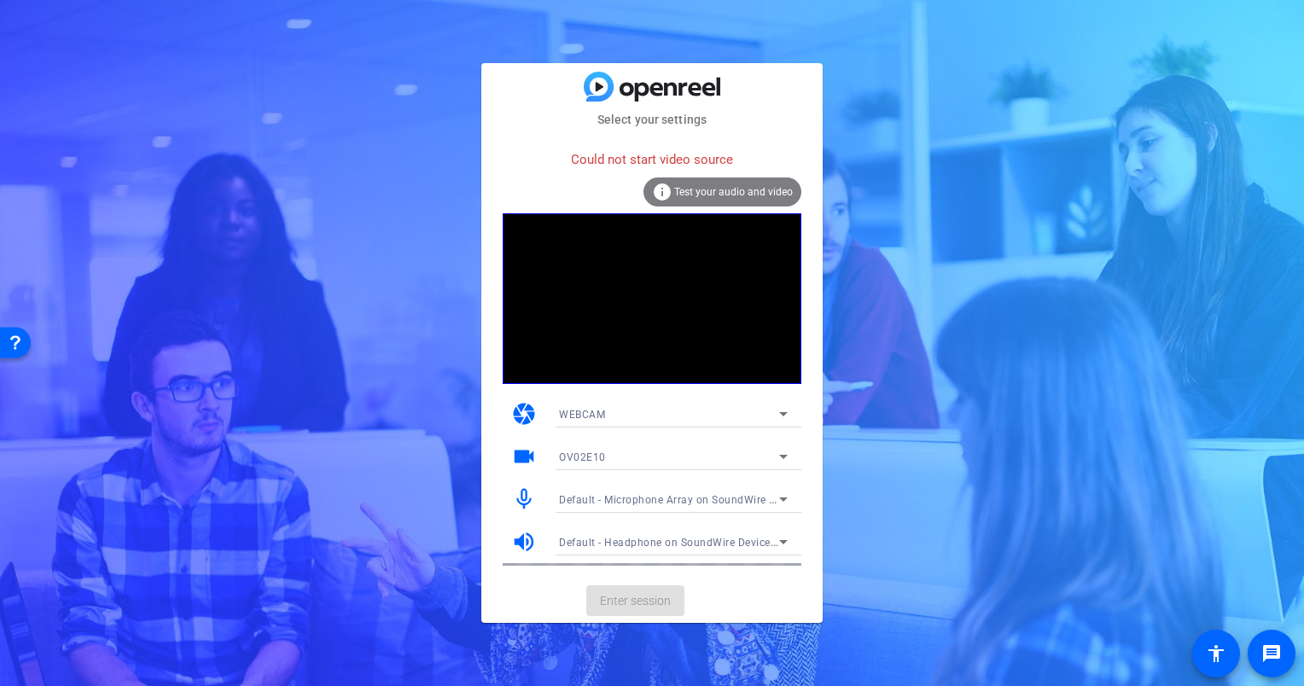
click at [659, 603] on mat-card-actions "Enter session" at bounding box center [651, 600] width 341 height 44
click at [589, 174] on div "Could not start video source" at bounding box center [651, 160] width 299 height 37
click at [625, 402] on div "WEBCAM" at bounding box center [673, 413] width 229 height 27
click at [0, 0] on mat-option "WEBCAM" at bounding box center [0, 0] width 0 height 0
click at [642, 409] on div "WEBCAM" at bounding box center [669, 414] width 220 height 21
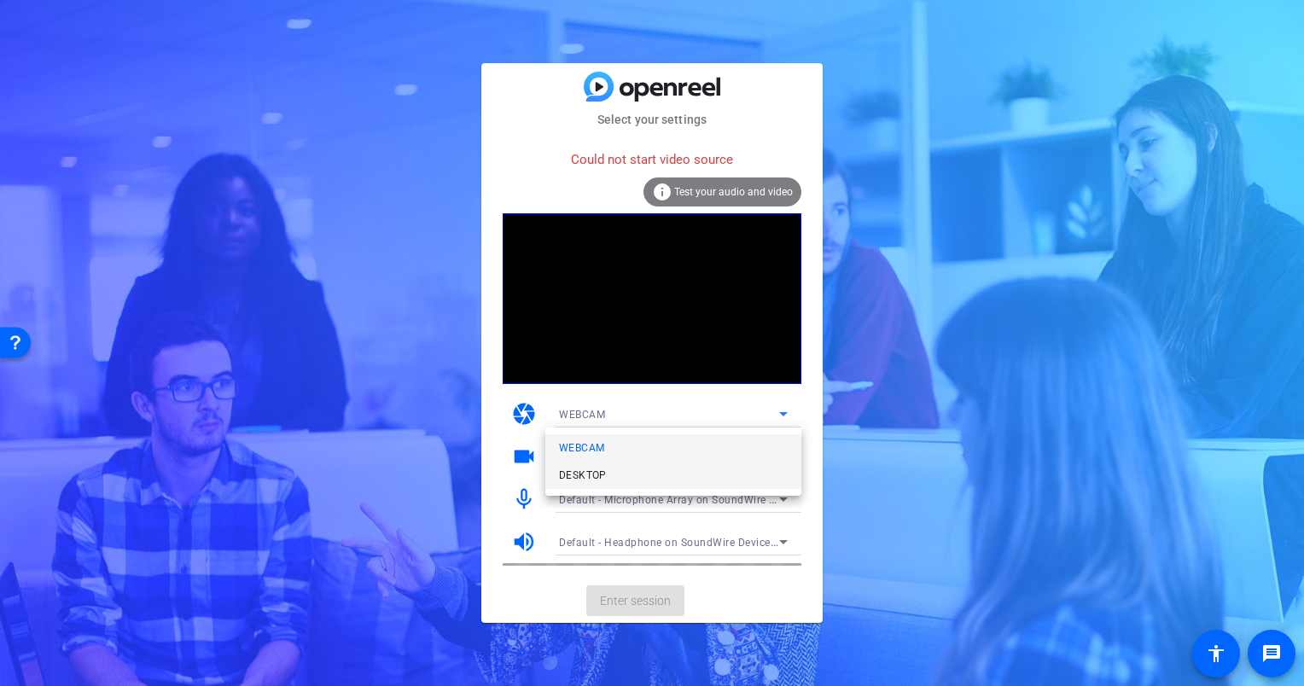
click at [0, 0] on mat-option "DESKTOP" at bounding box center [0, 0] width 0 height 0
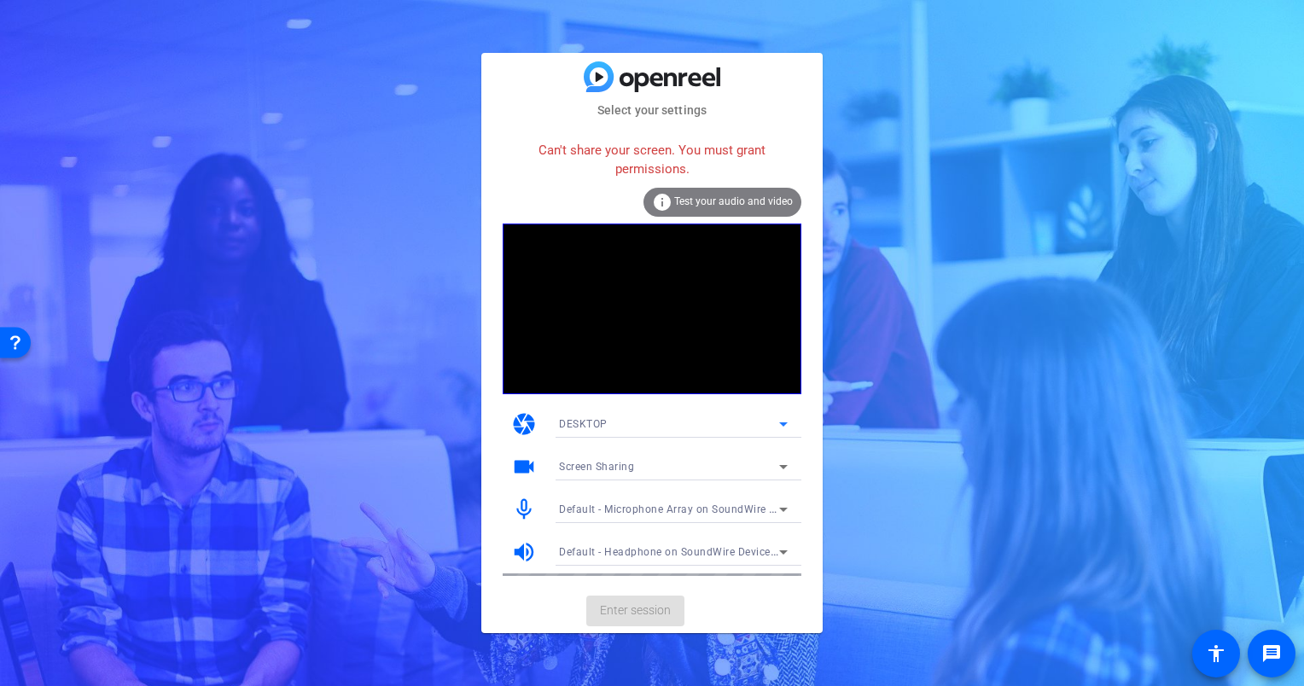
click at [701, 400] on div "Can't share your screen. You must grant permissions. info Test your audio and v…" at bounding box center [651, 354] width 299 height 444
click at [672, 426] on div "DESKTOP" at bounding box center [669, 423] width 220 height 21
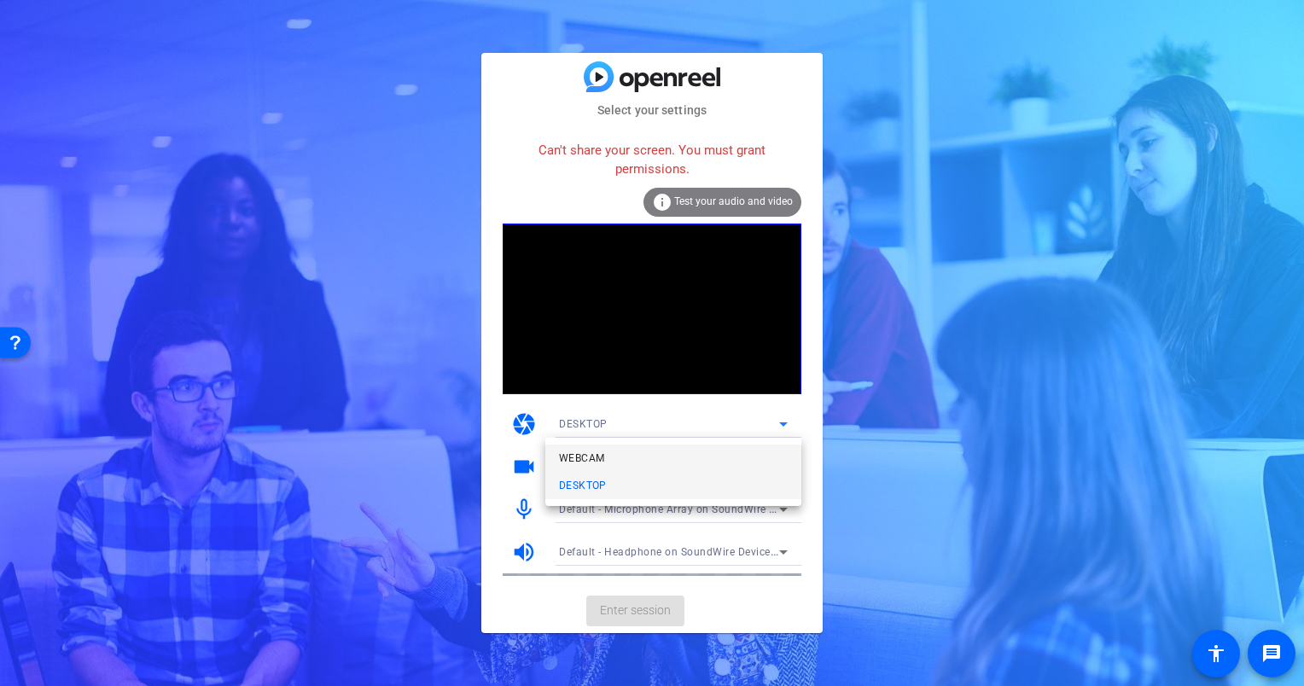
click at [0, 0] on mat-option "WEBCAM" at bounding box center [0, 0] width 0 height 0
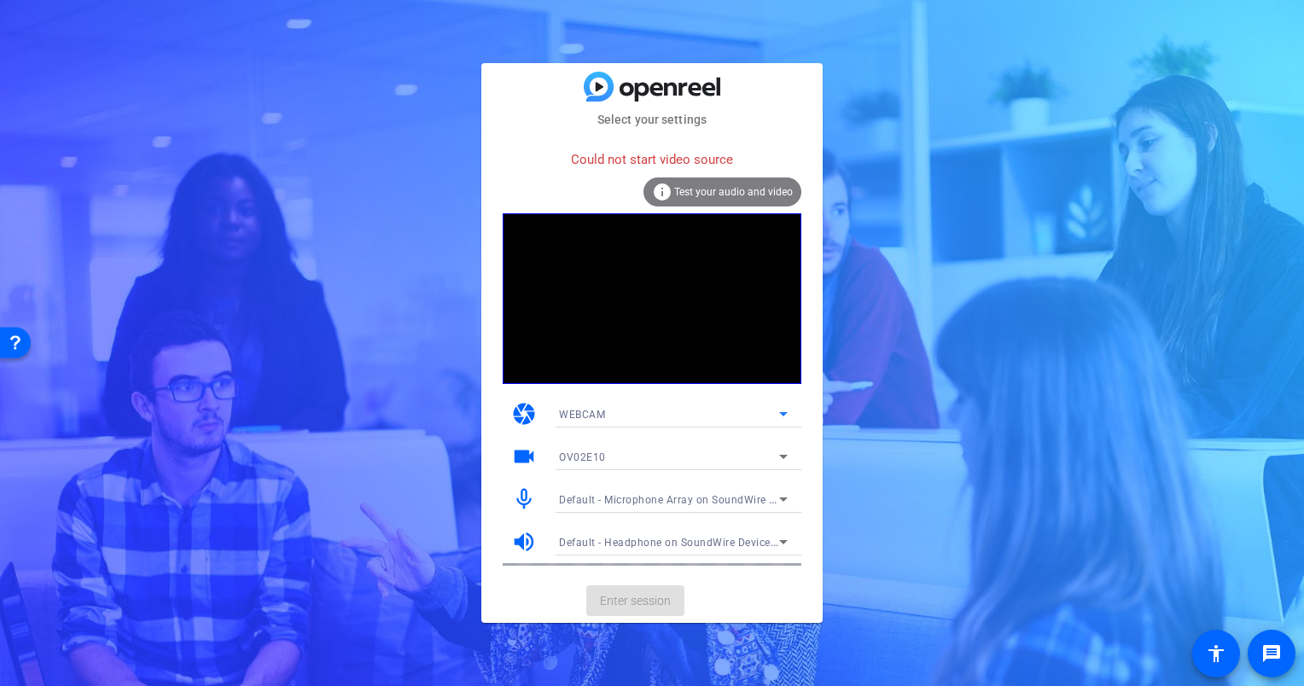
click at [585, 168] on div "Could not start video source" at bounding box center [651, 160] width 299 height 37
click at [649, 594] on mat-card-actions "Enter session" at bounding box center [651, 600] width 341 height 44
click at [648, 597] on mat-card-actions "Enter session" at bounding box center [651, 600] width 341 height 44
drag, startPoint x: 580, startPoint y: 588, endPoint x: 551, endPoint y: 588, distance: 29.0
click at [577, 588] on mat-card-actions "Enter session" at bounding box center [651, 600] width 341 height 44
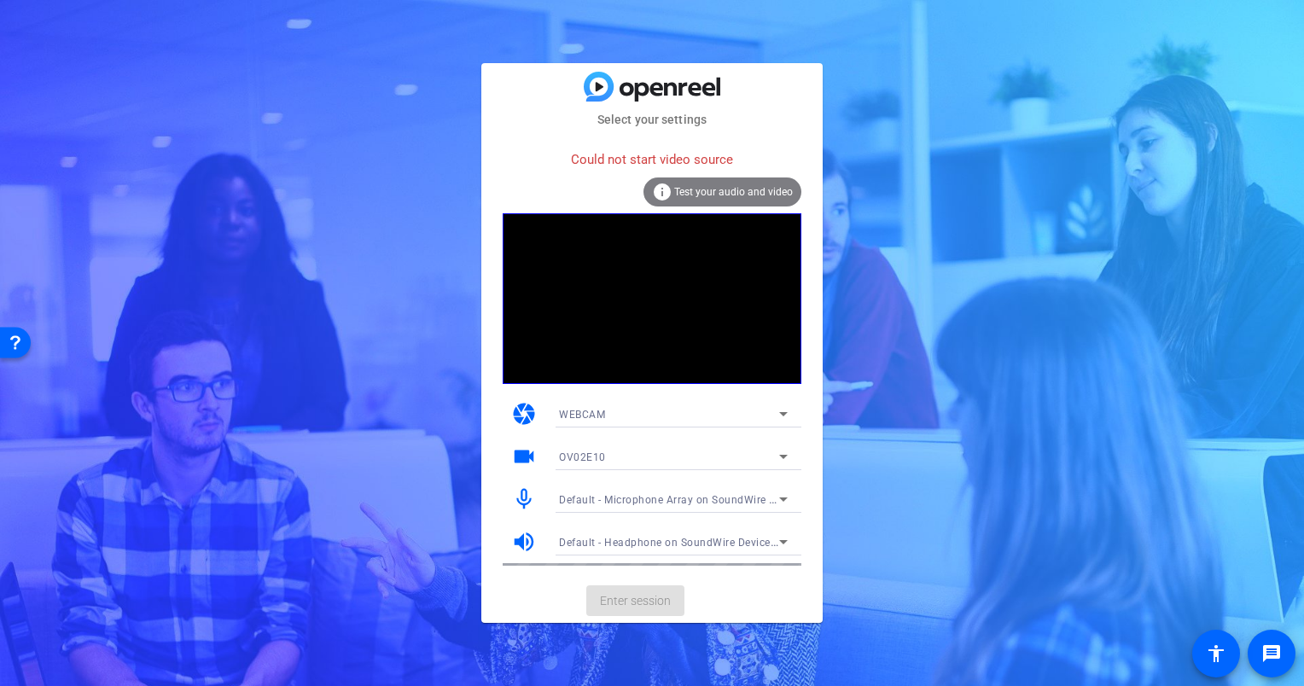
click at [549, 589] on mat-card-actions "Enter session" at bounding box center [651, 600] width 341 height 44
click at [601, 543] on span "Default - Headphone on SoundWire Device (6- SoundWire Audio)" at bounding box center [719, 542] width 321 height 14
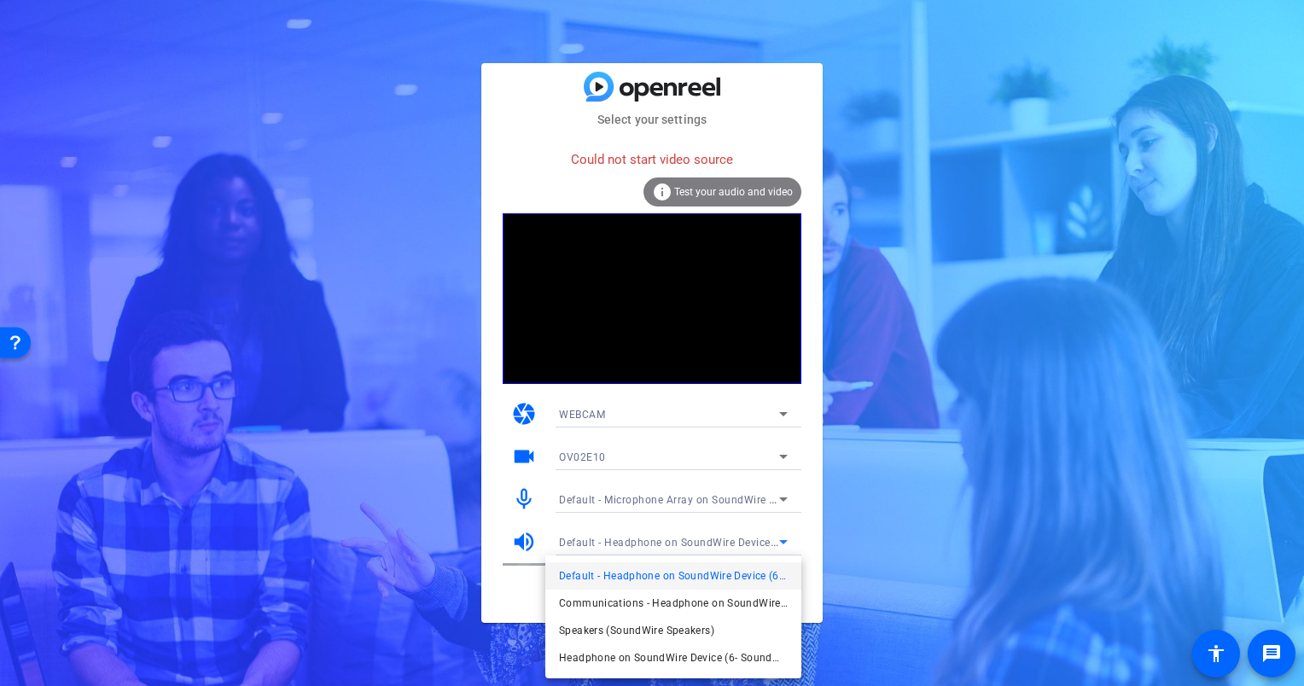
click at [507, 534] on div at bounding box center [652, 343] width 1304 height 686
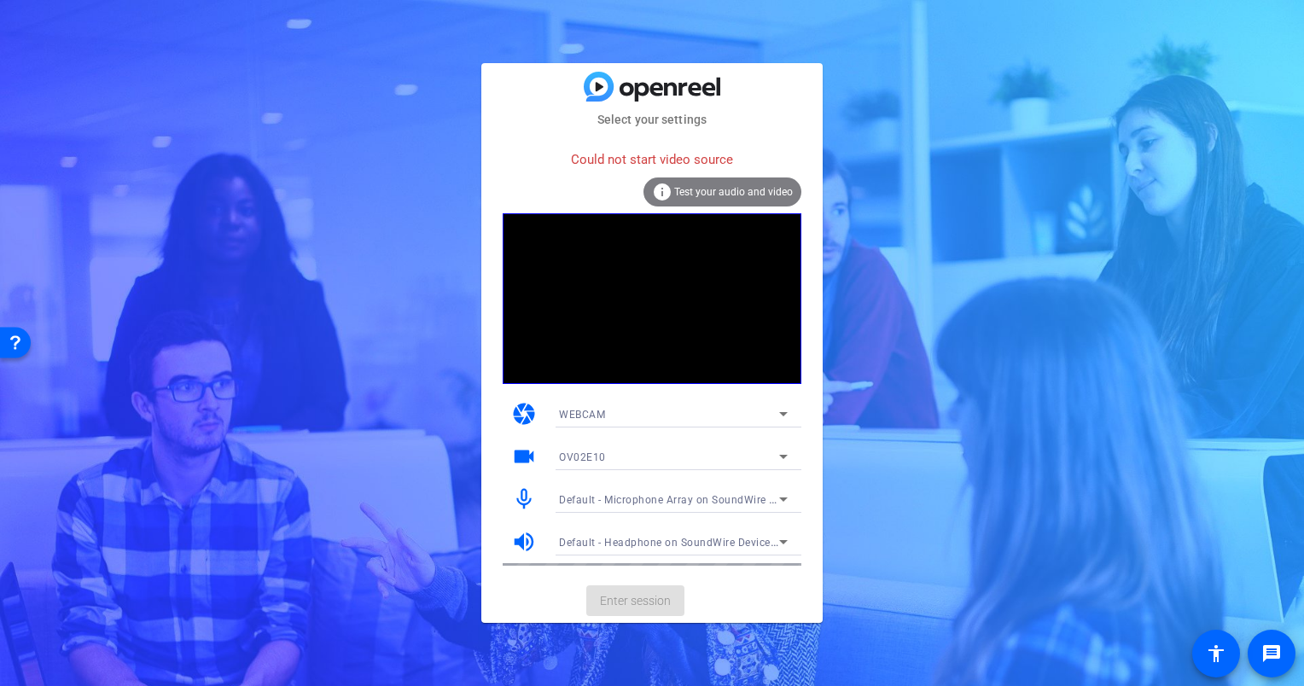
click at [577, 497] on span "Default - Microphone Array on SoundWire Device (2- SoundWire Audio)" at bounding box center [735, 499] width 352 height 14
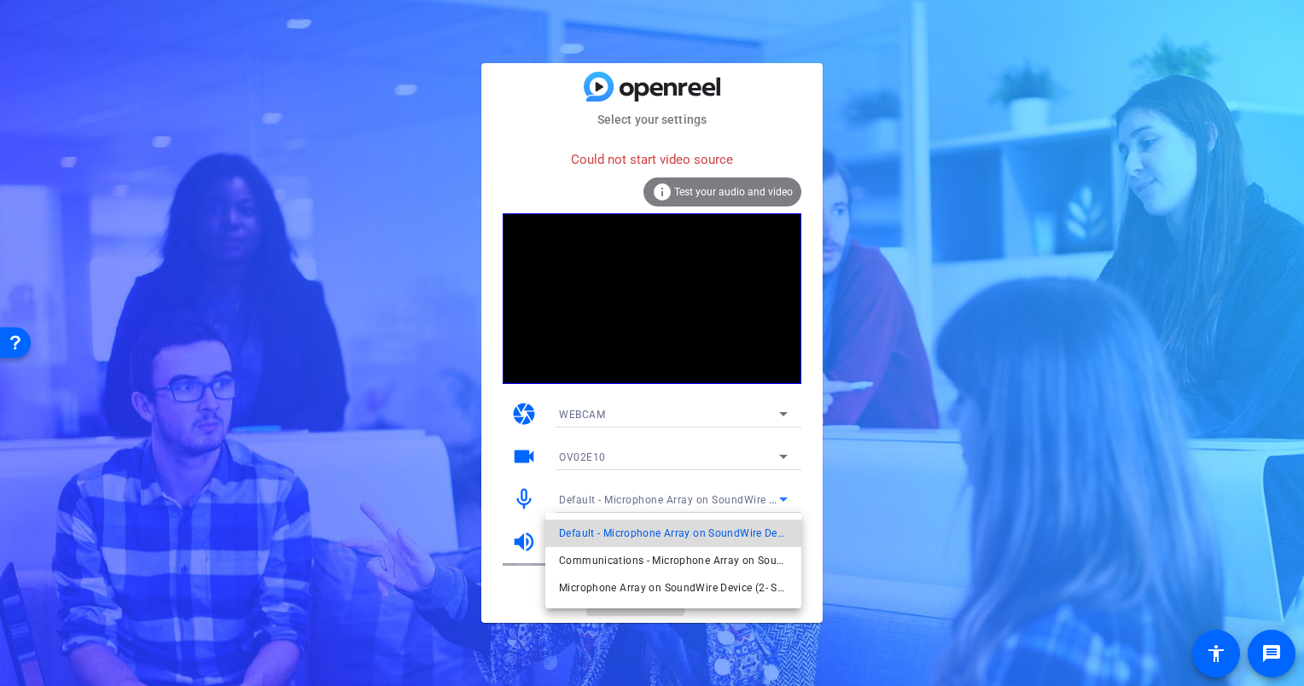
click at [602, 539] on span "Default - Microphone Array on SoundWire Device (2- SoundWire Audio)" at bounding box center [673, 533] width 229 height 20
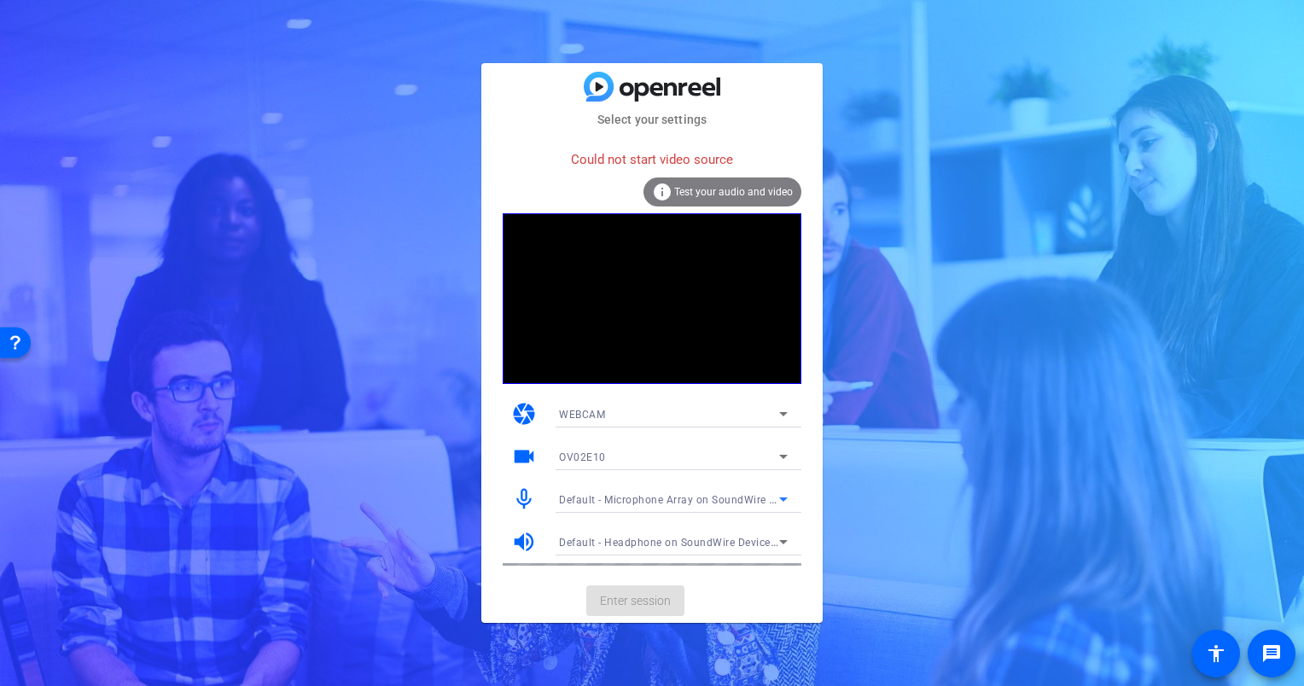
click at [521, 541] on mat-icon "volume_up" at bounding box center [524, 542] width 26 height 26
click at [652, 126] on mat-card-subtitle "Select your settings" at bounding box center [651, 119] width 341 height 19
click at [695, 201] on div "info Test your audio and video" at bounding box center [722, 191] width 158 height 29
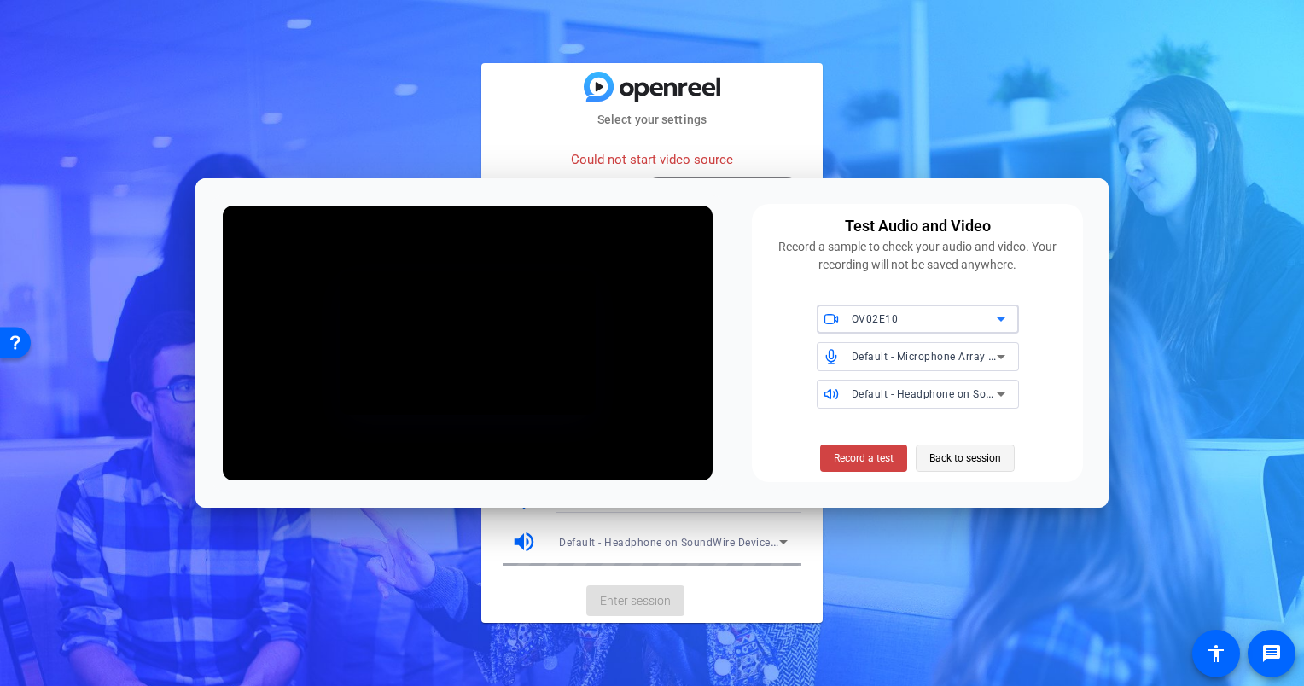
click at [956, 452] on span "Back to session" at bounding box center [965, 458] width 72 height 32
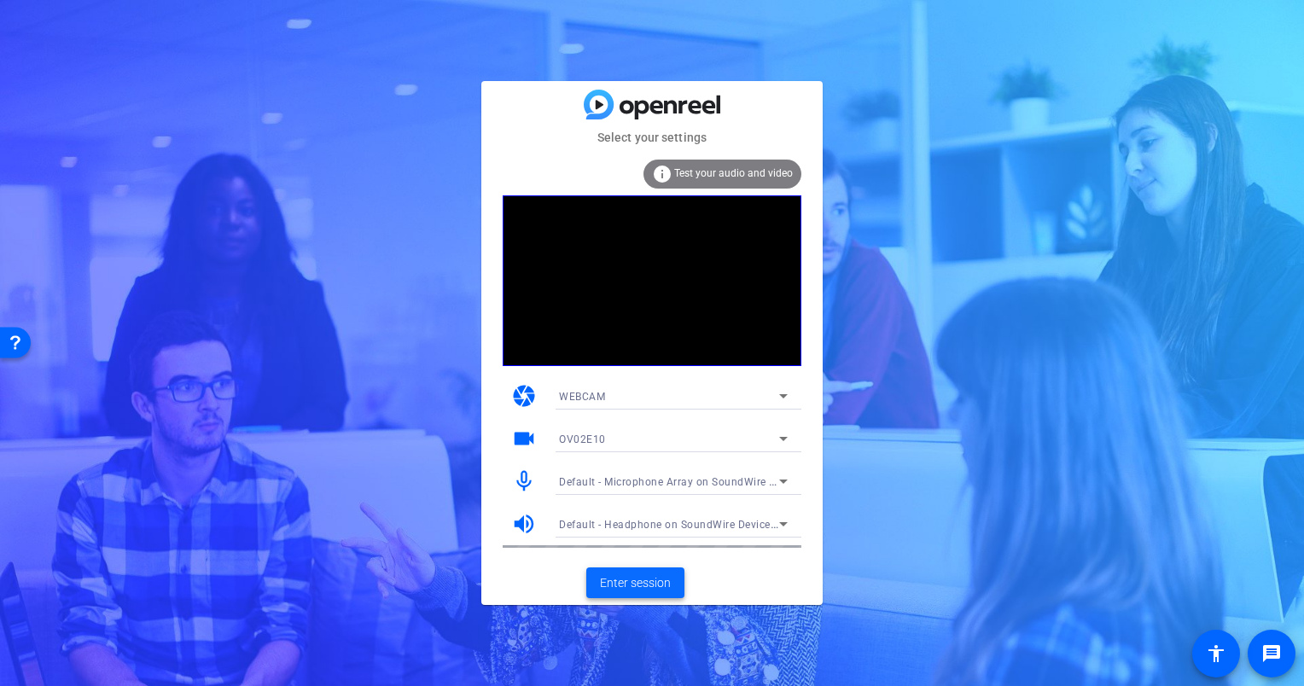
click at [651, 584] on span "Enter session" at bounding box center [635, 583] width 71 height 18
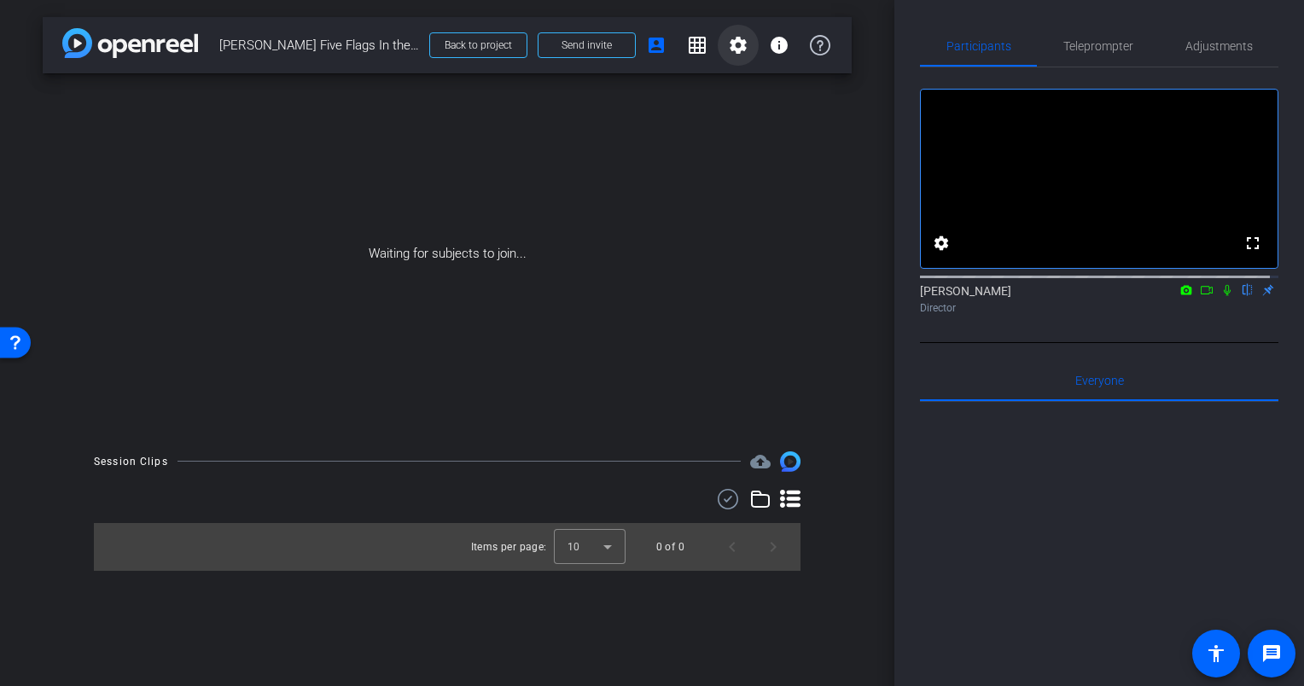
click at [744, 42] on mat-icon "settings" at bounding box center [738, 45] width 20 height 20
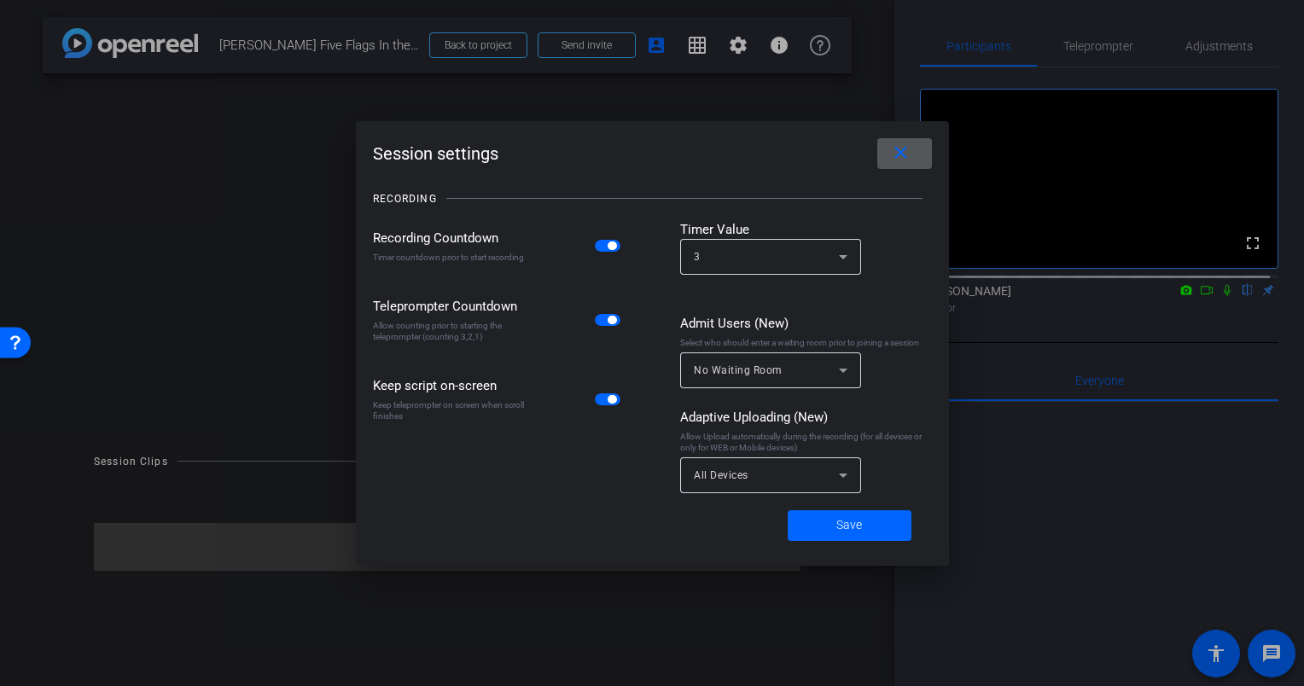
click at [0, 0] on mat-icon "close" at bounding box center [0, 0] width 0 height 0
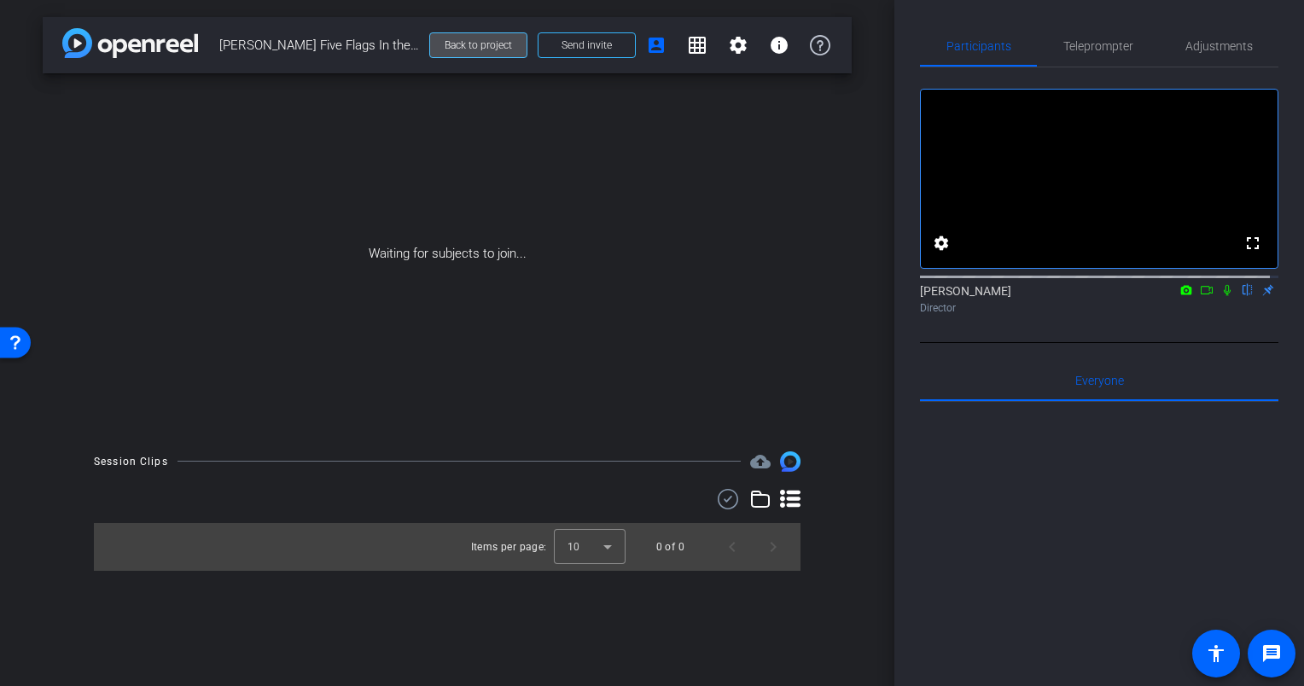
click at [492, 44] on span "Back to project" at bounding box center [477, 45] width 67 height 12
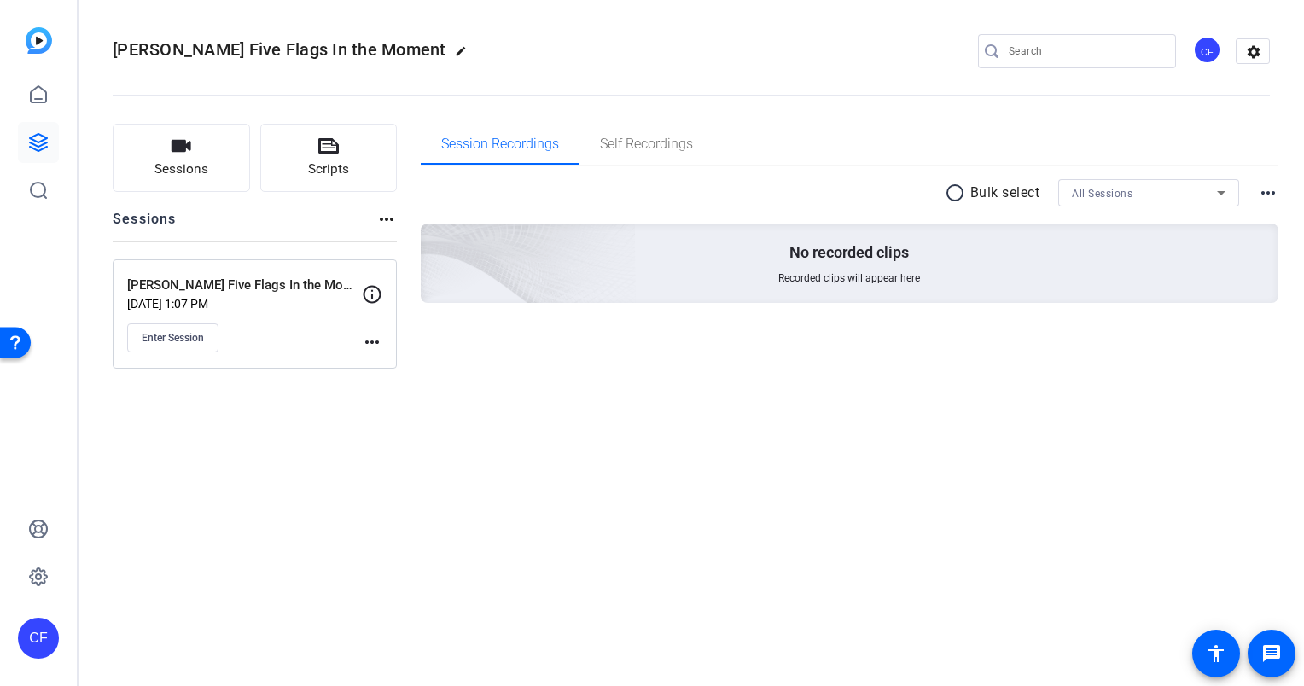
click at [371, 346] on mat-icon "more_horiz" at bounding box center [372, 342] width 20 height 20
click at [434, 369] on span "Edit Session" at bounding box center [414, 366] width 78 height 20
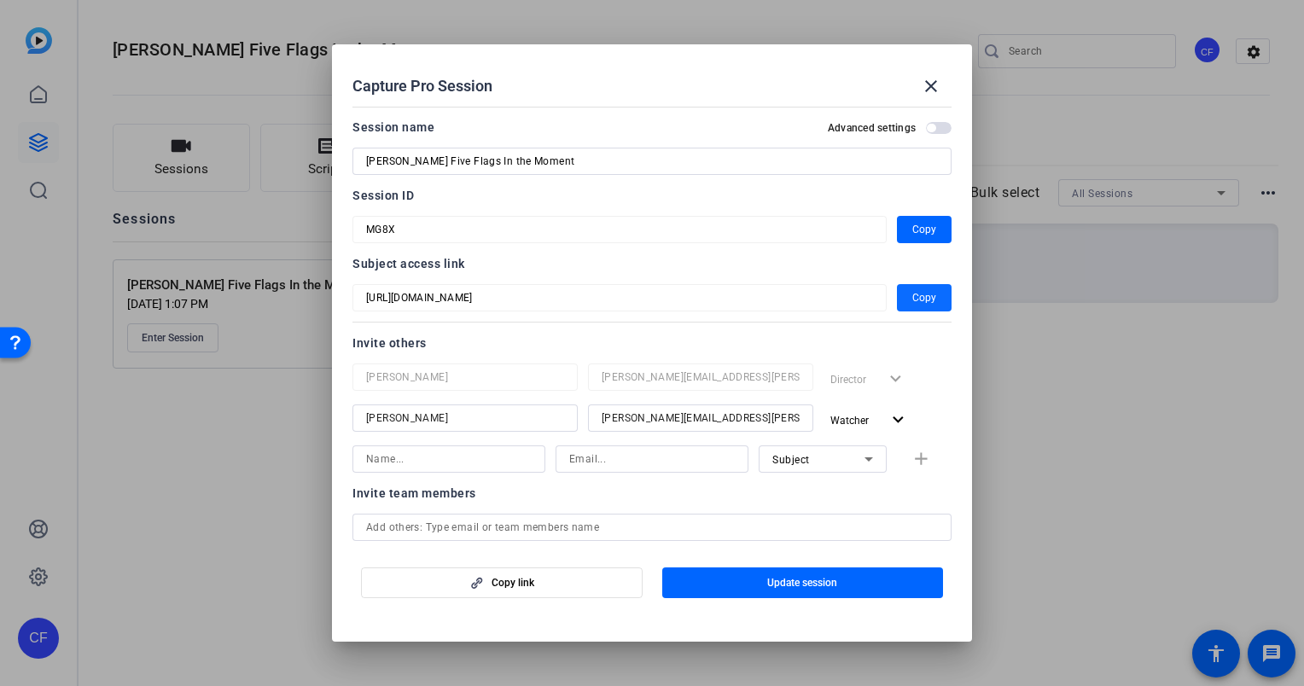
click at [914, 301] on span "Copy" at bounding box center [924, 297] width 24 height 20
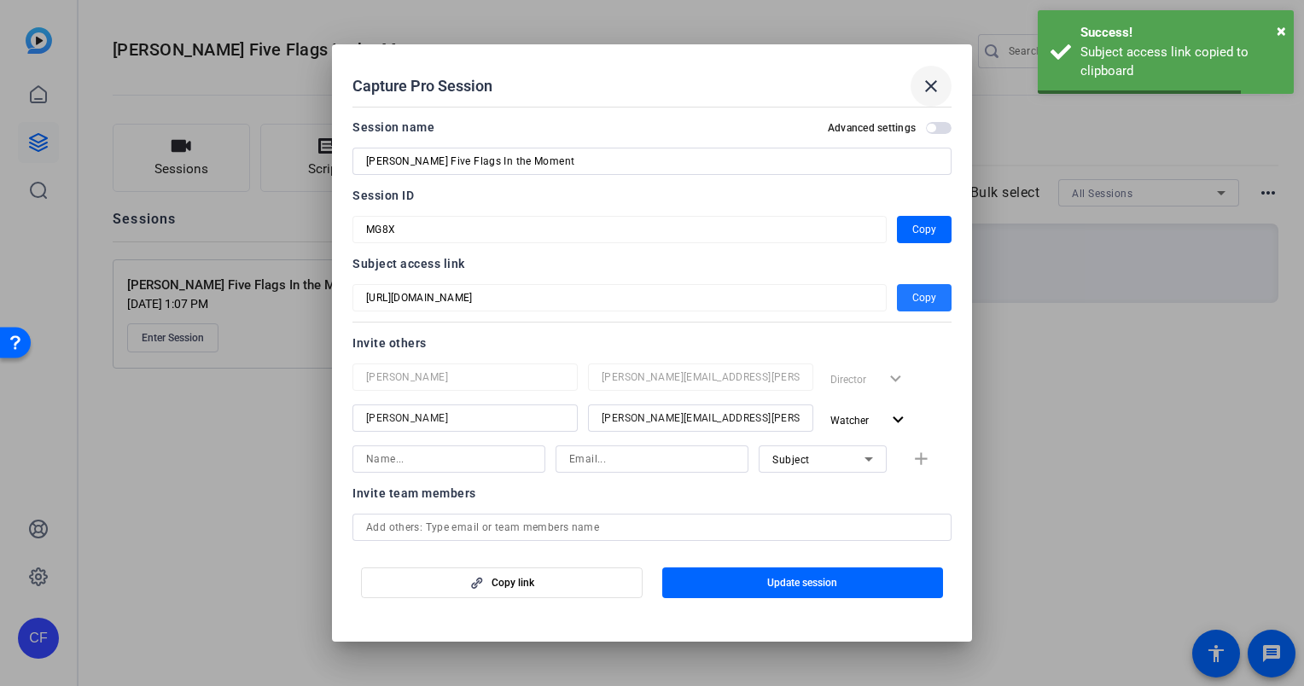
click at [933, 86] on mat-icon "close" at bounding box center [930, 86] width 20 height 20
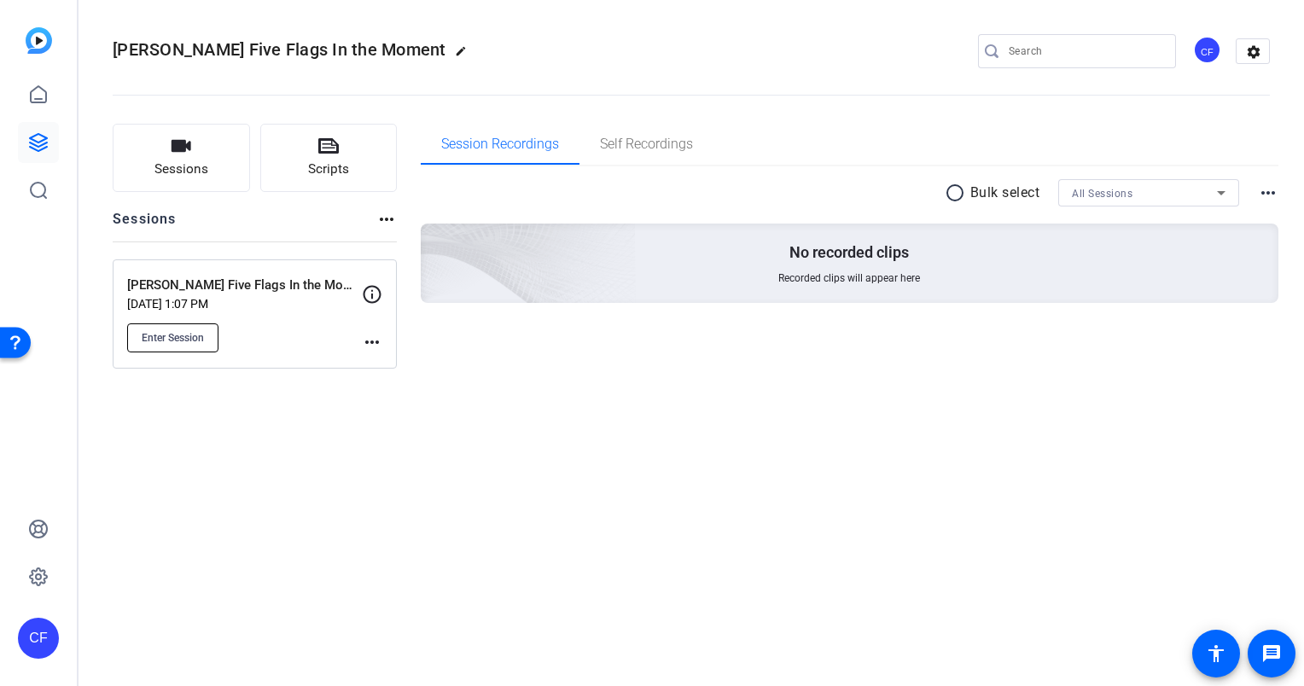
click at [174, 328] on button "Enter Session" at bounding box center [172, 337] width 91 height 29
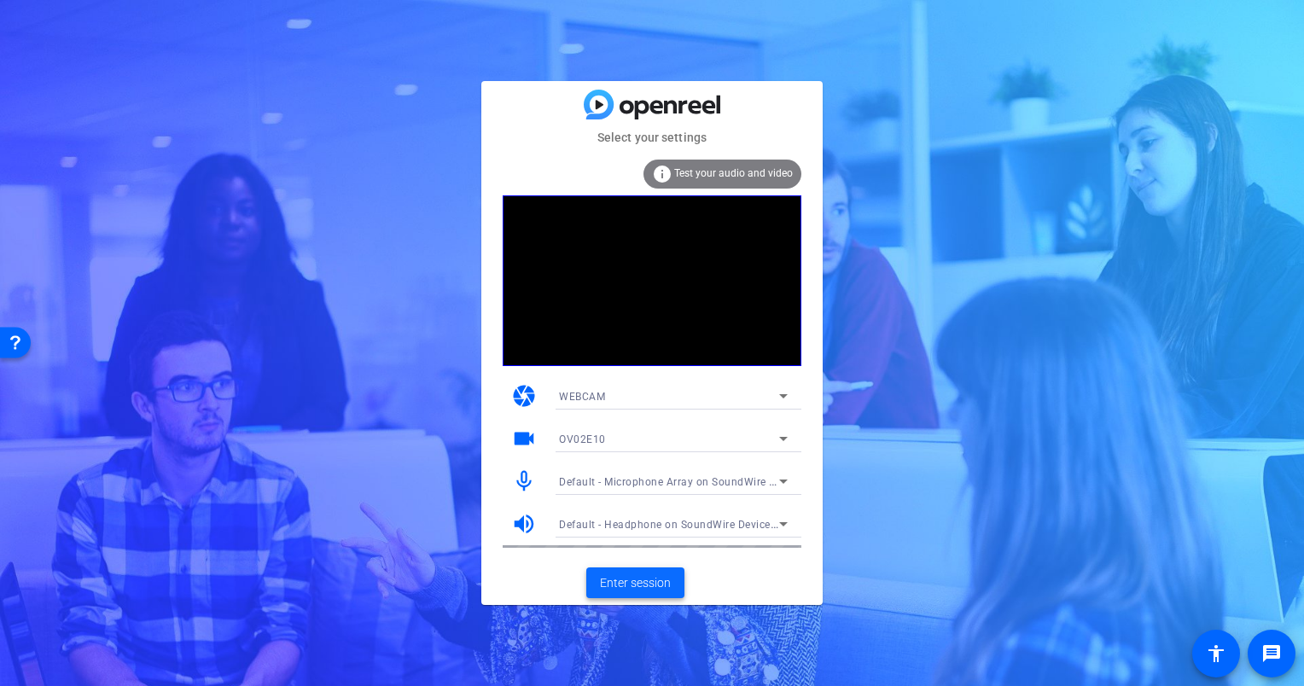
click at [646, 583] on span "Enter session" at bounding box center [635, 583] width 71 height 18
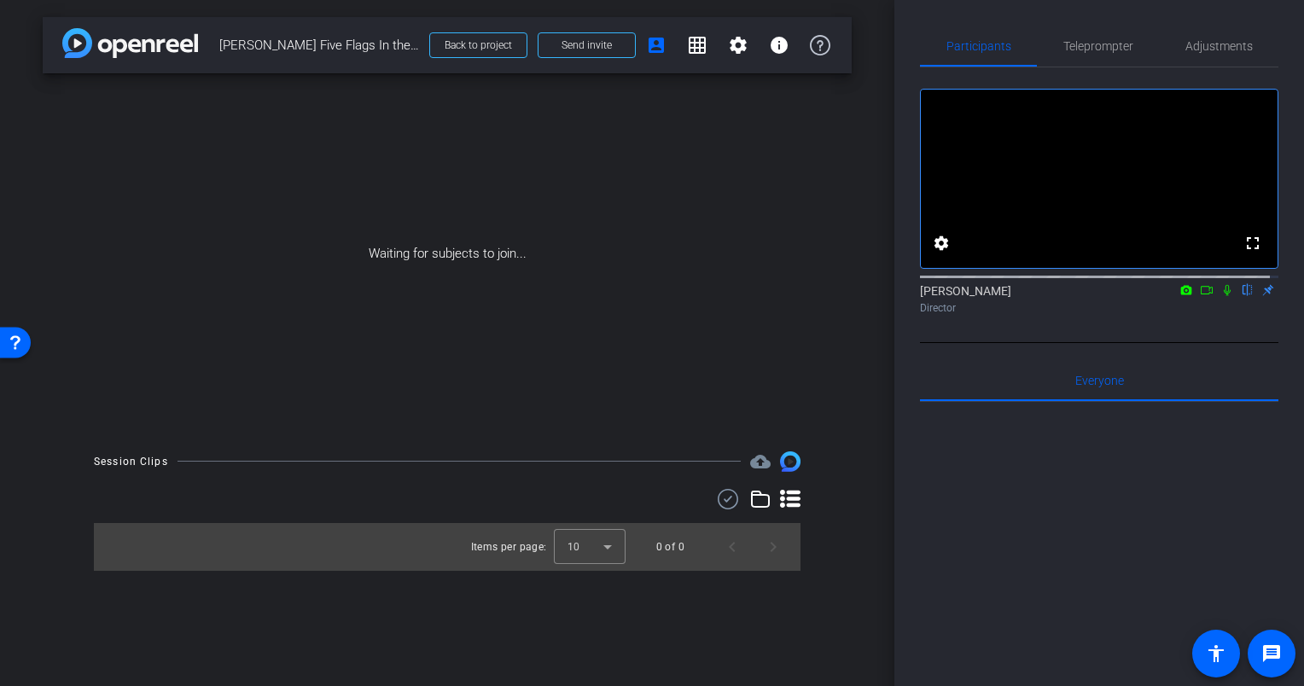
scroll to position [281, 0]
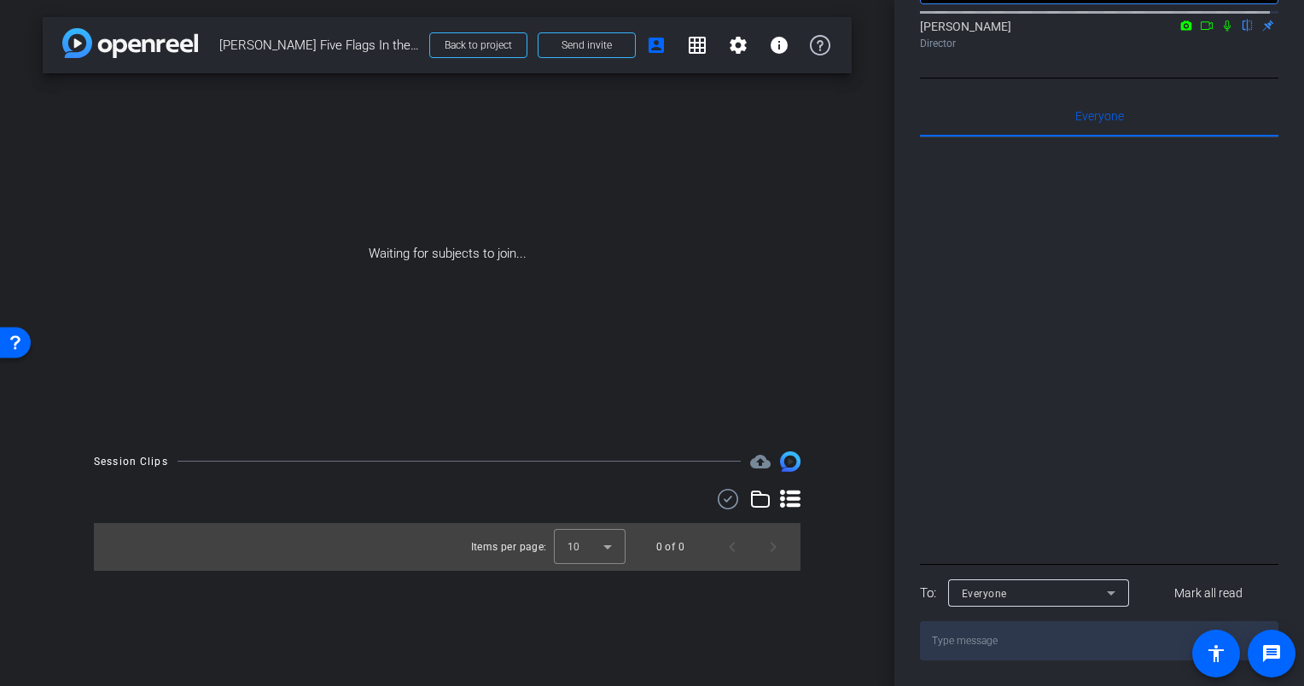
click at [1122, 607] on div at bounding box center [1038, 616] width 181 height 19
click at [1112, 595] on icon at bounding box center [1111, 593] width 20 height 20
click at [0, 0] on div at bounding box center [0, 0] width 0 height 0
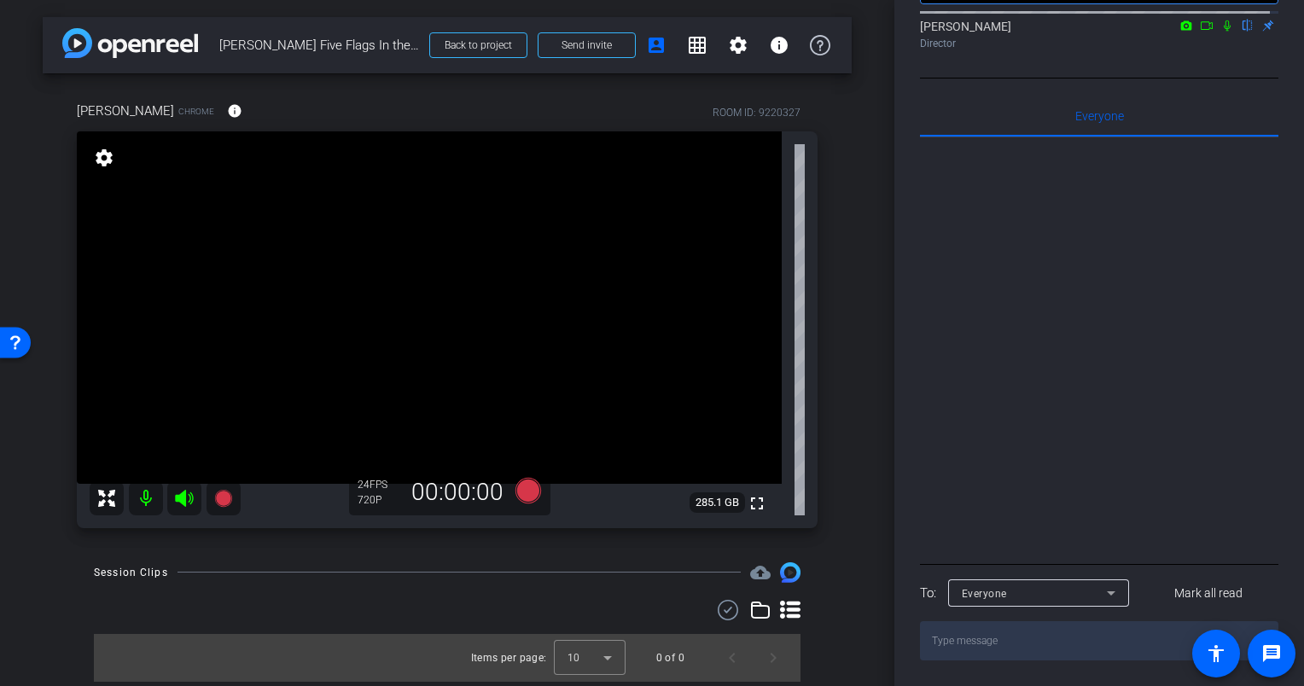
scroll to position [0, 0]
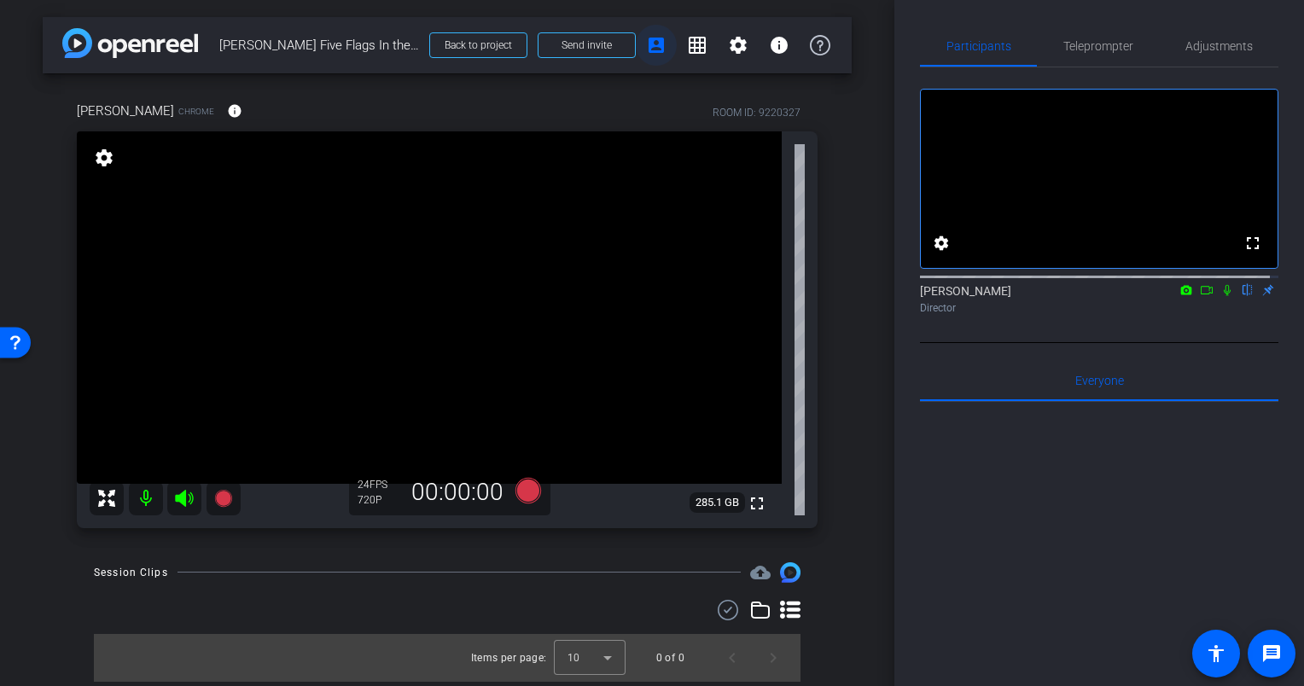
click at [656, 48] on mat-icon "account_box" at bounding box center [656, 45] width 20 height 20
click at [695, 51] on mat-icon "grid_on" at bounding box center [697, 45] width 20 height 20
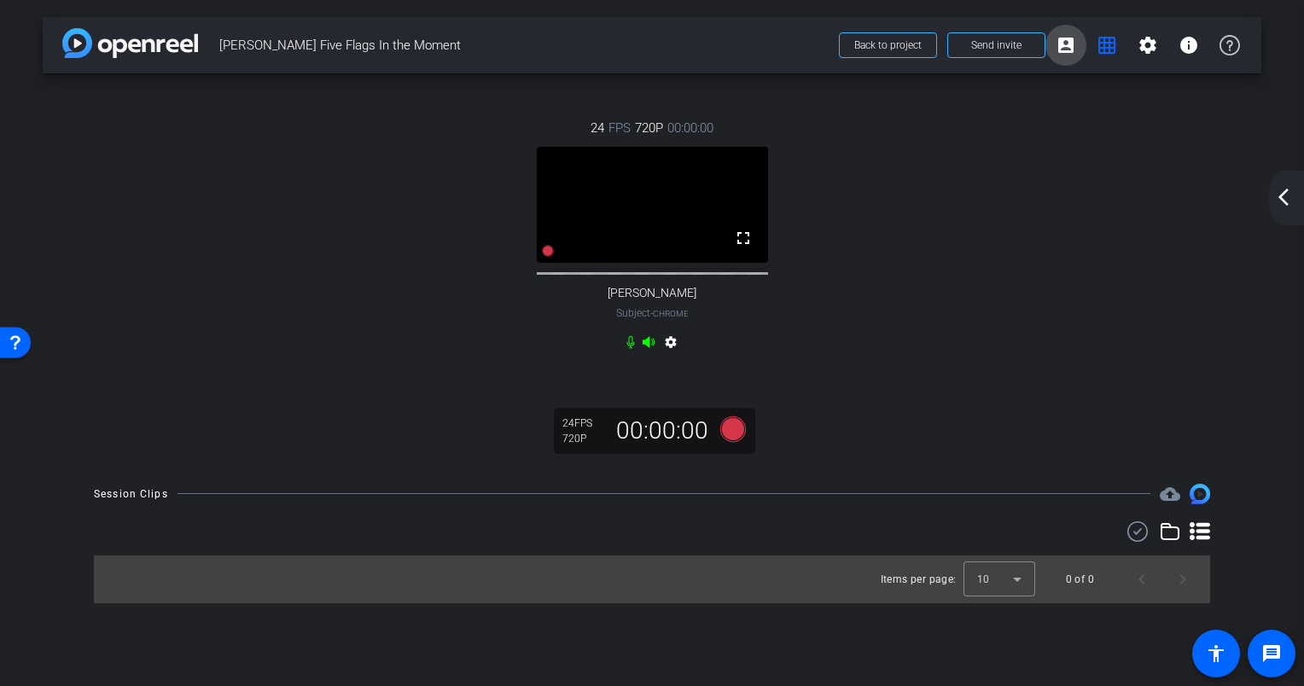
click at [1065, 44] on mat-icon "account_box" at bounding box center [1065, 45] width 20 height 20
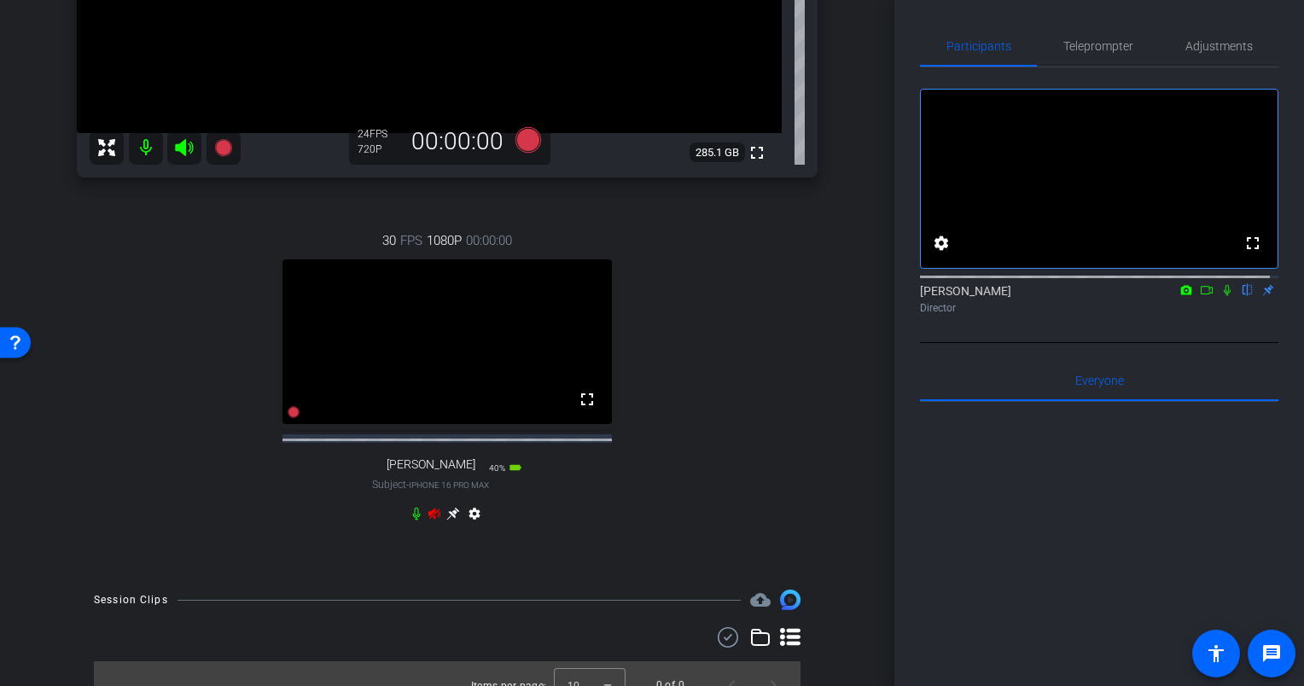
scroll to position [389, 0]
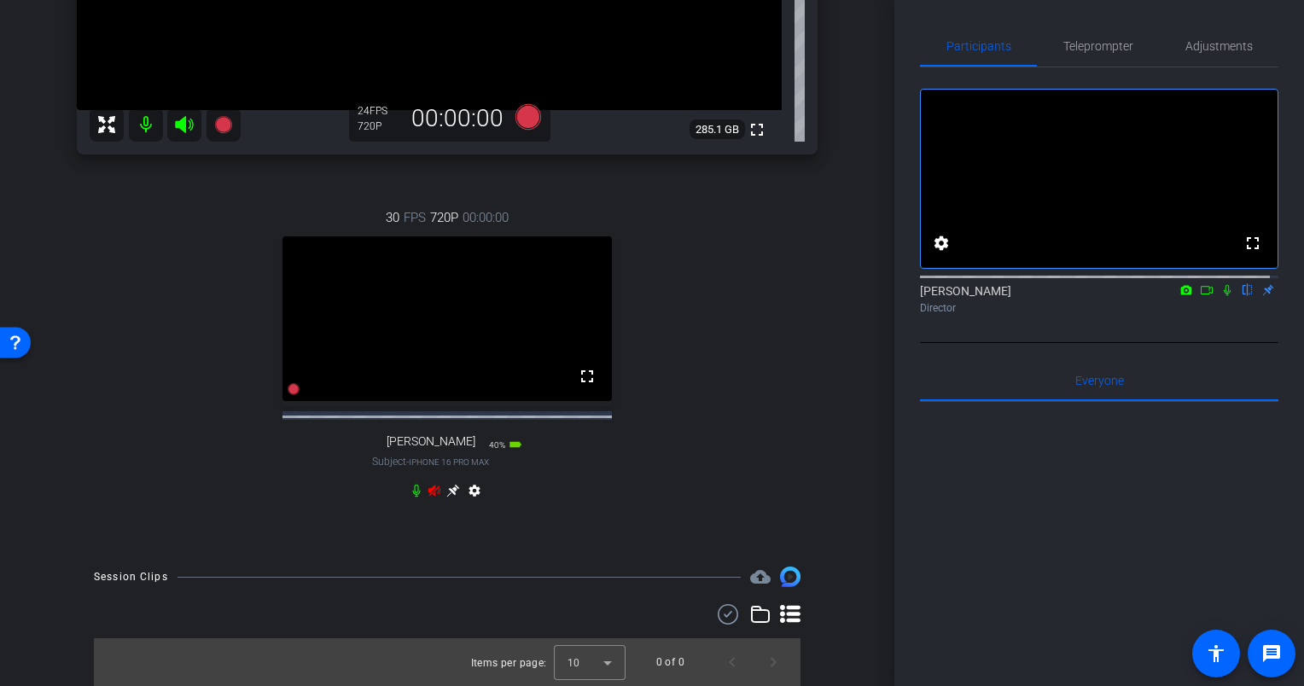
click at [447, 497] on icon at bounding box center [453, 491] width 14 height 14
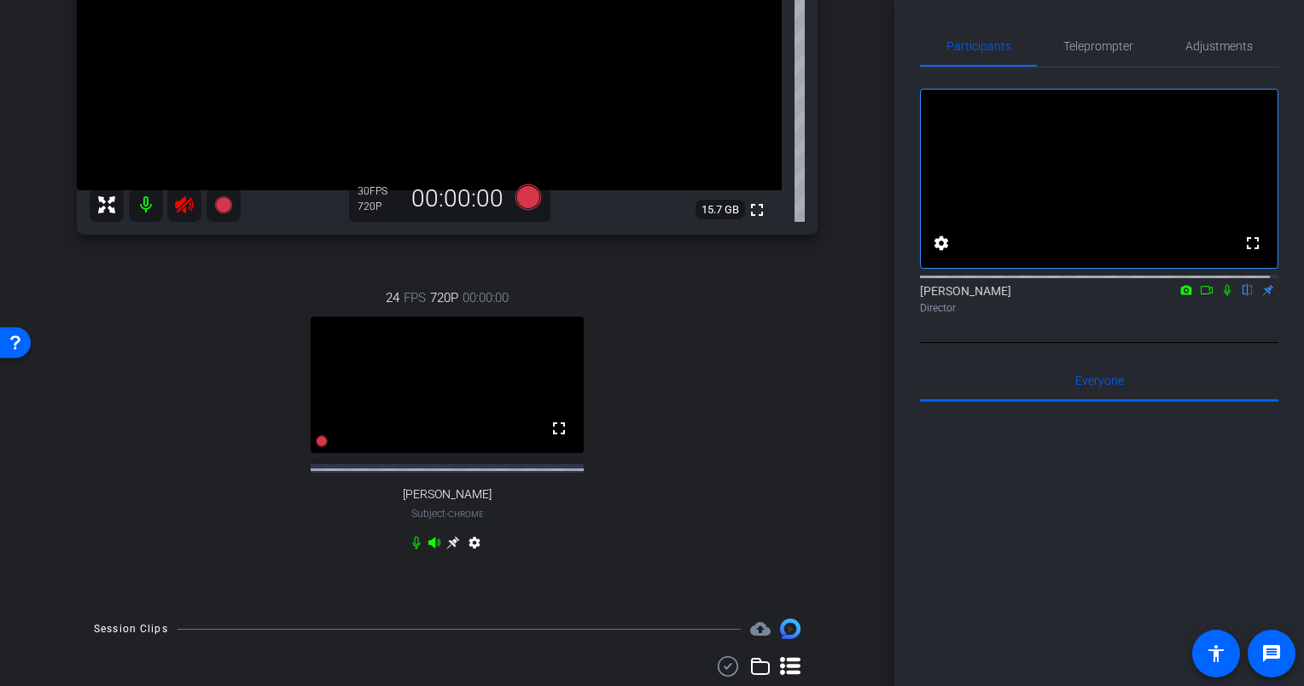
scroll to position [0, 0]
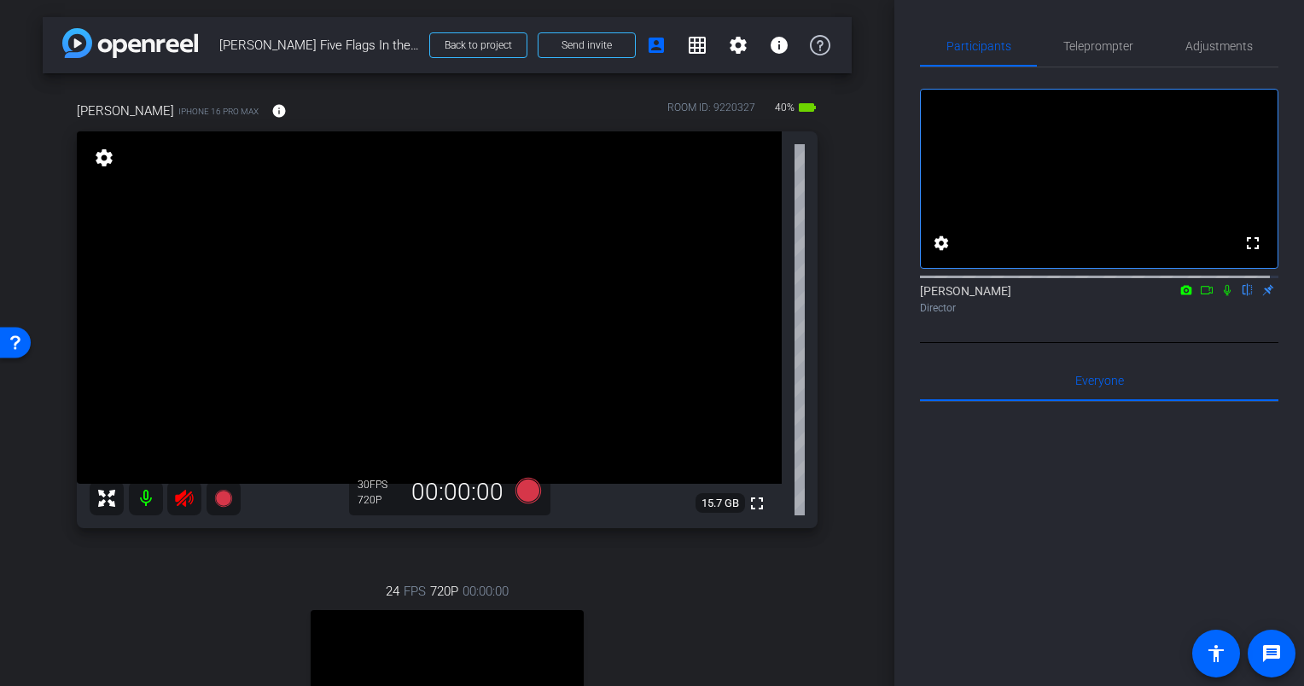
click at [161, 513] on div at bounding box center [165, 498] width 151 height 34
click at [185, 505] on icon at bounding box center [184, 498] width 18 height 17
click at [1201, 44] on span "Adjustments" at bounding box center [1218, 46] width 67 height 12
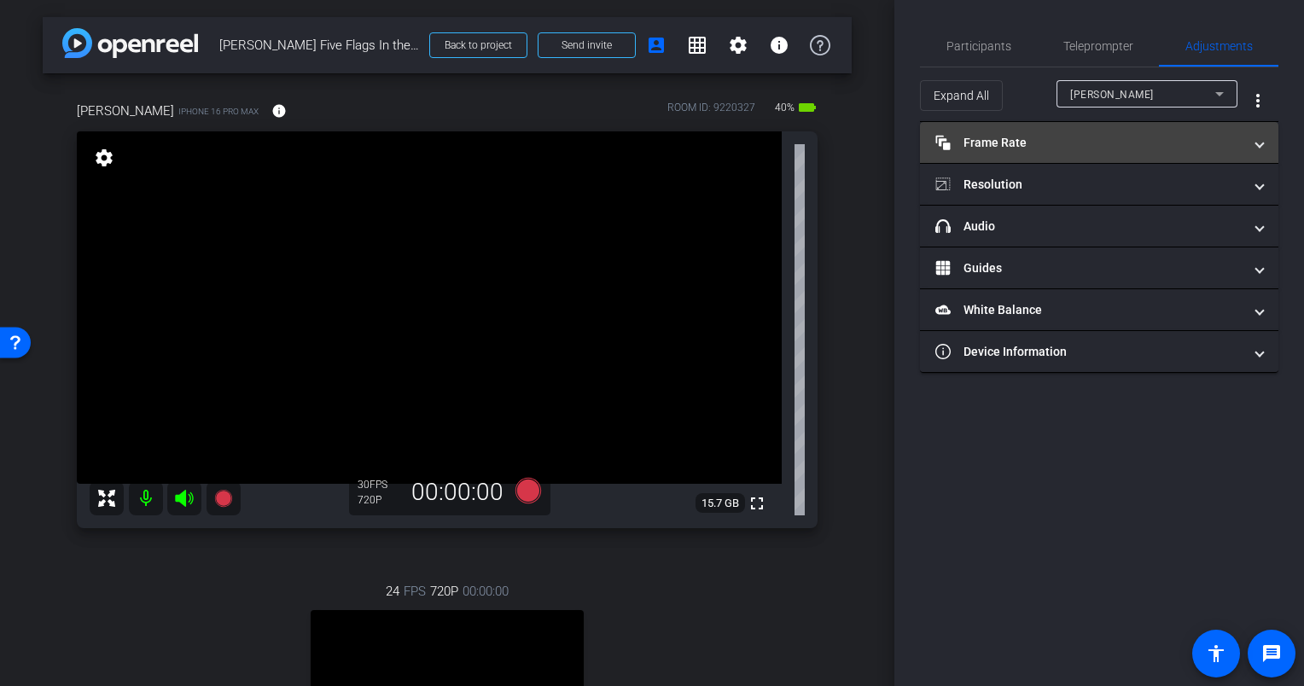
click at [1104, 140] on mat-panel-title "Frame Rate Frame Rate" at bounding box center [1088, 143] width 307 height 18
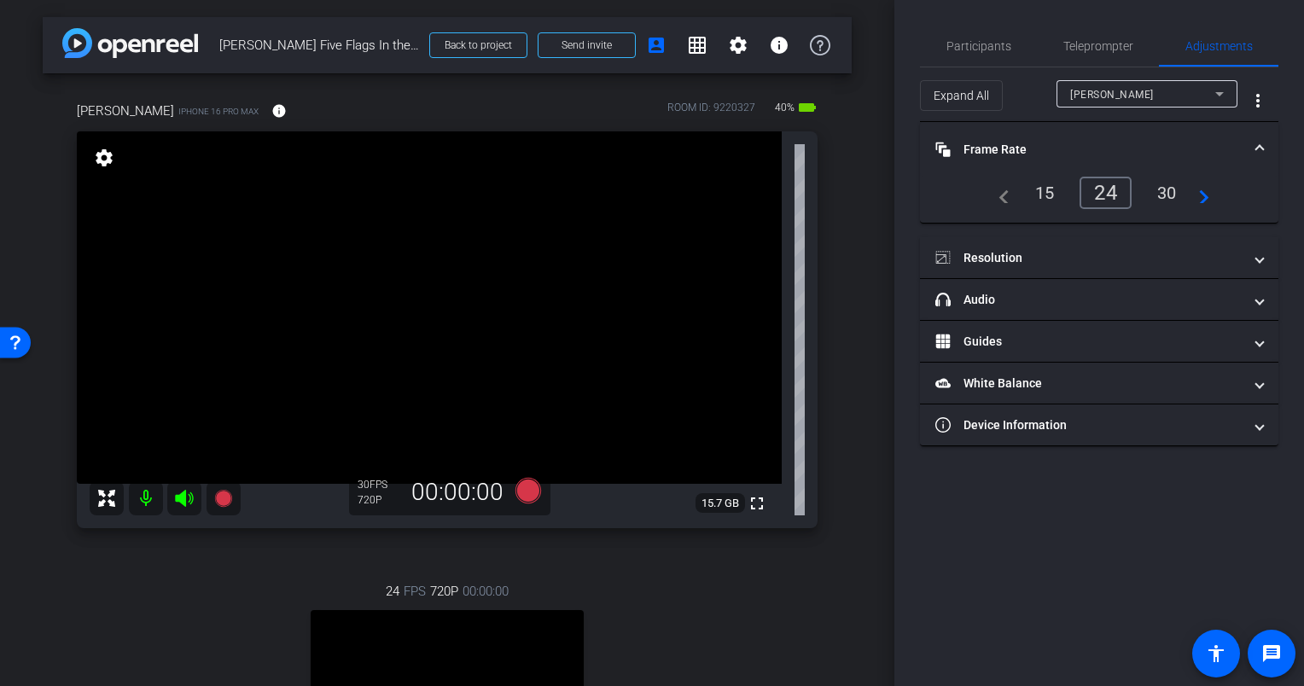
click at [1156, 188] on div "30" at bounding box center [1166, 192] width 45 height 29
click at [1162, 84] on mat-select "[PERSON_NAME]" at bounding box center [1147, 94] width 154 height 21
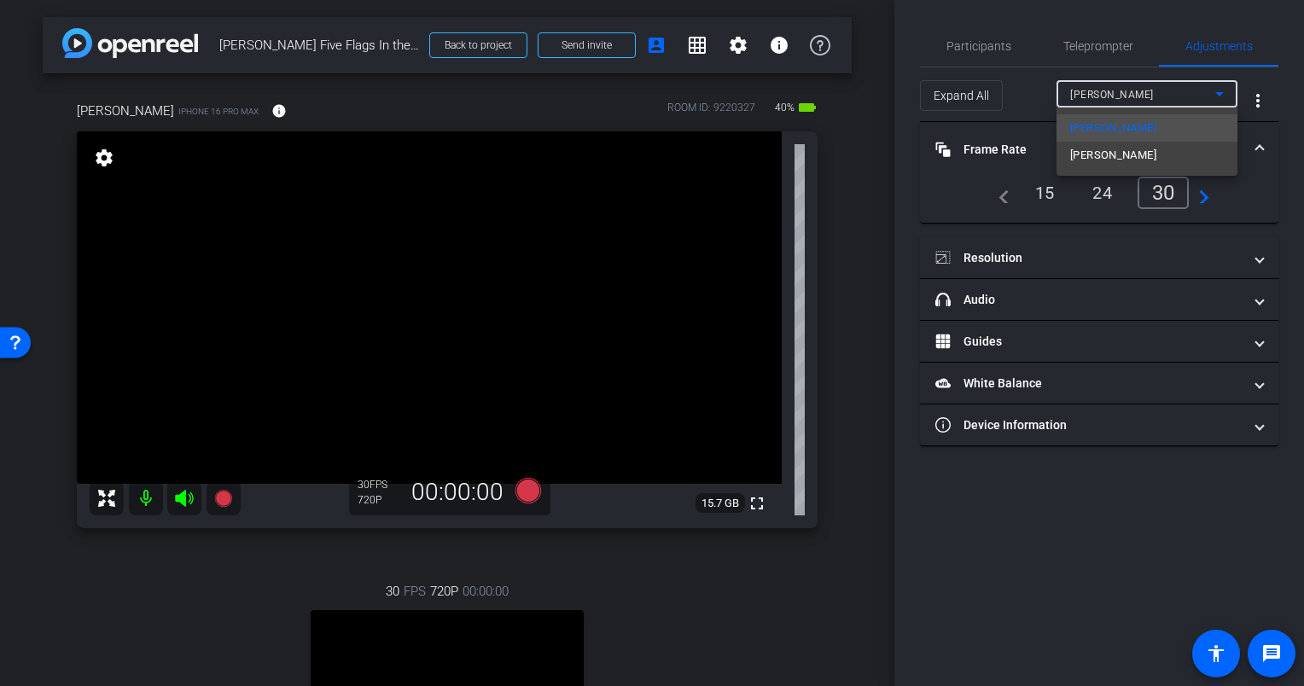
click at [1124, 151] on mat-option "[PERSON_NAME]" at bounding box center [1146, 155] width 181 height 27
type input "1000"
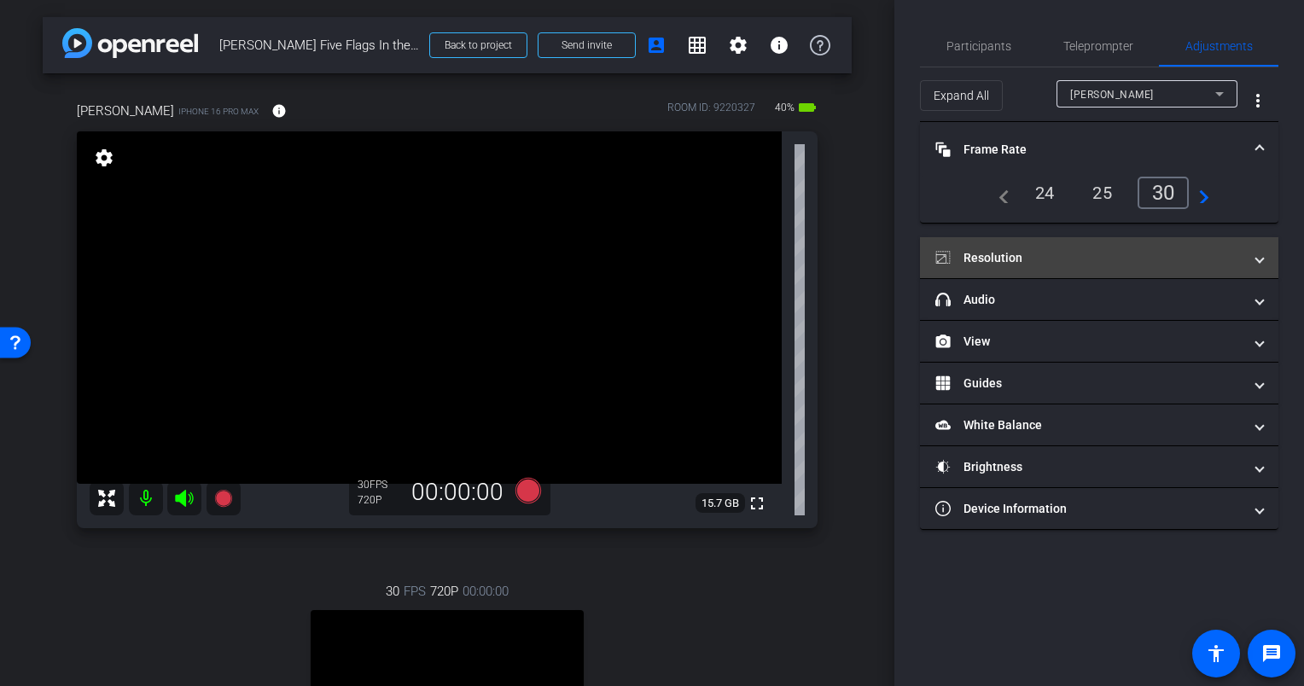
click at [1045, 259] on mat-panel-title "Resolution" at bounding box center [1088, 258] width 307 height 18
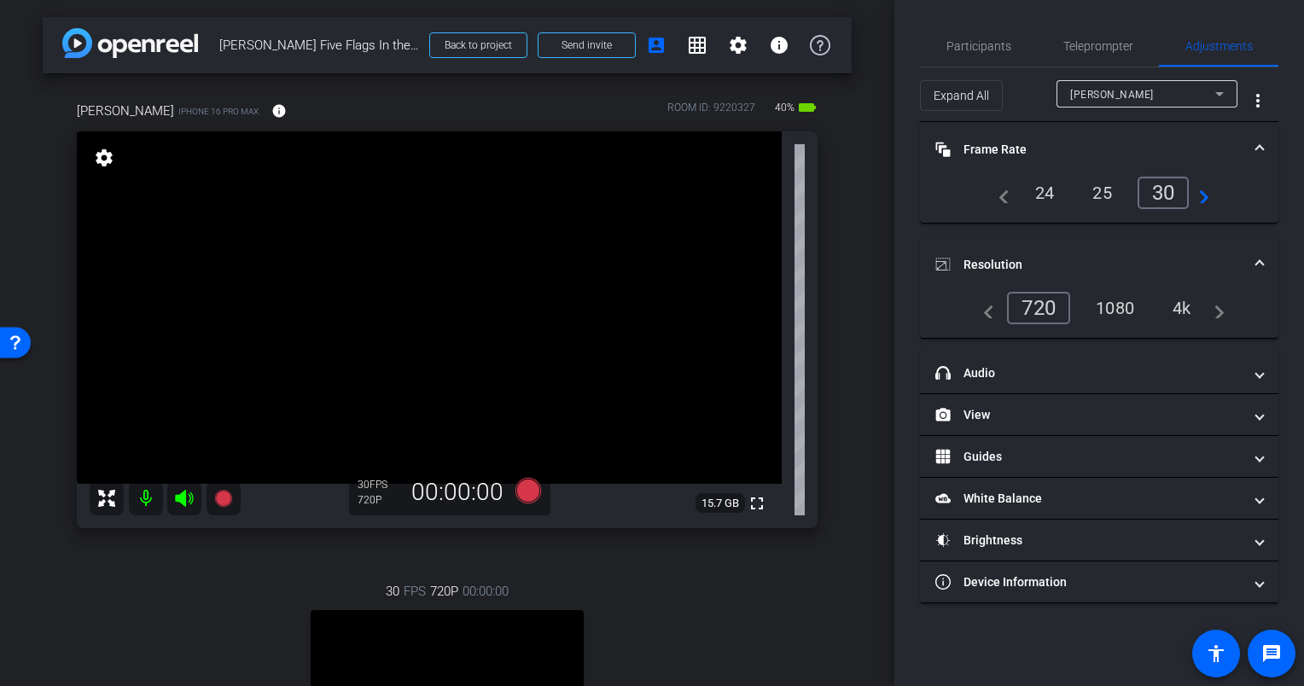
click at [1184, 300] on div "4k" at bounding box center [1181, 307] width 44 height 29
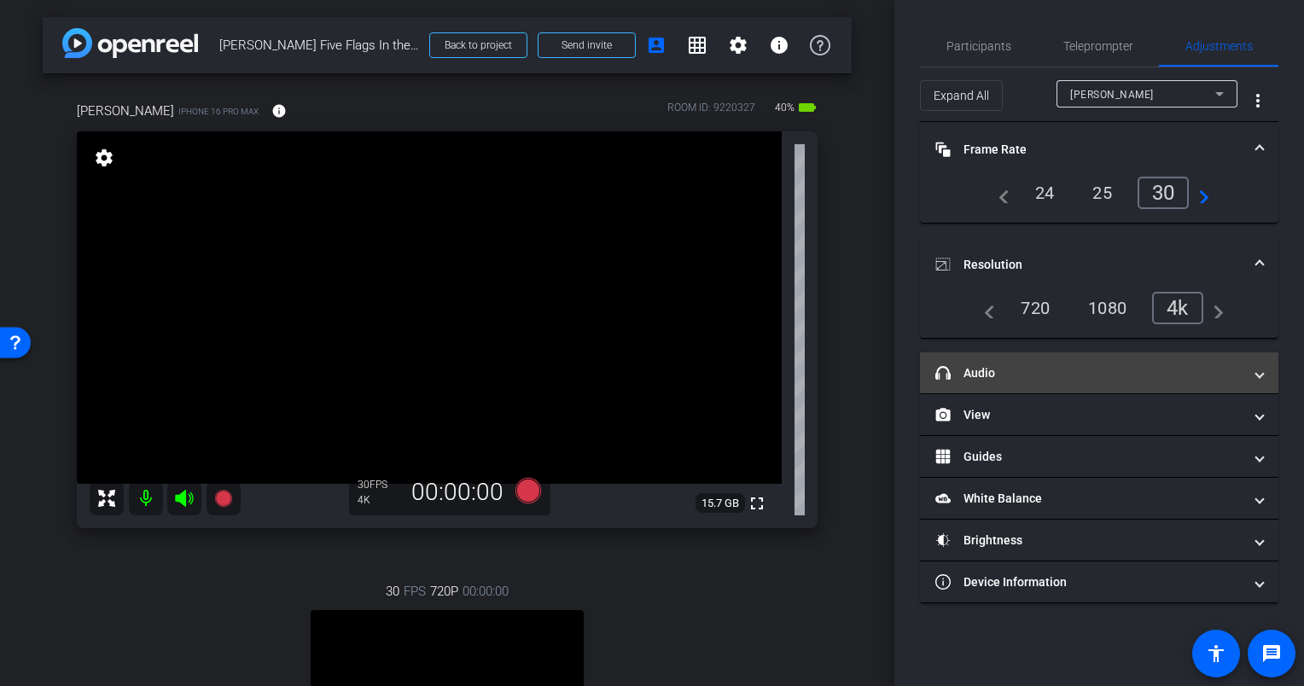
click at [1081, 364] on mat-panel-title "headphone icon Audio" at bounding box center [1088, 373] width 307 height 18
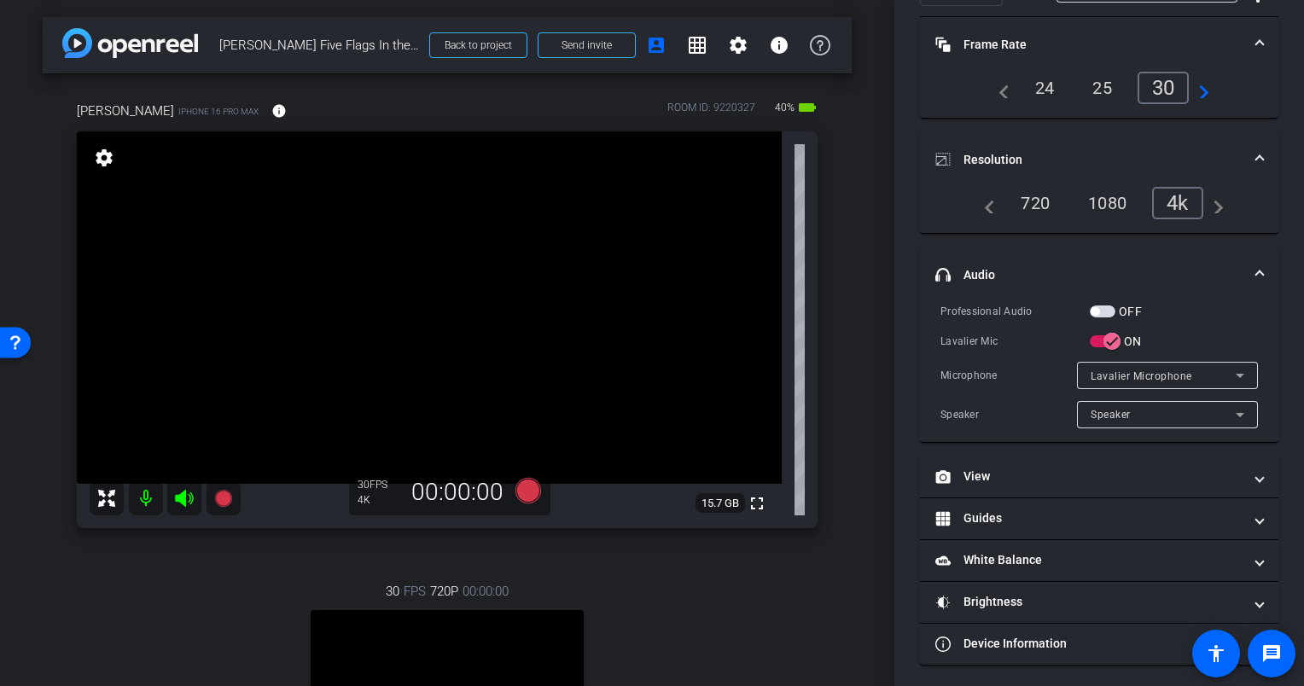
scroll to position [107, 0]
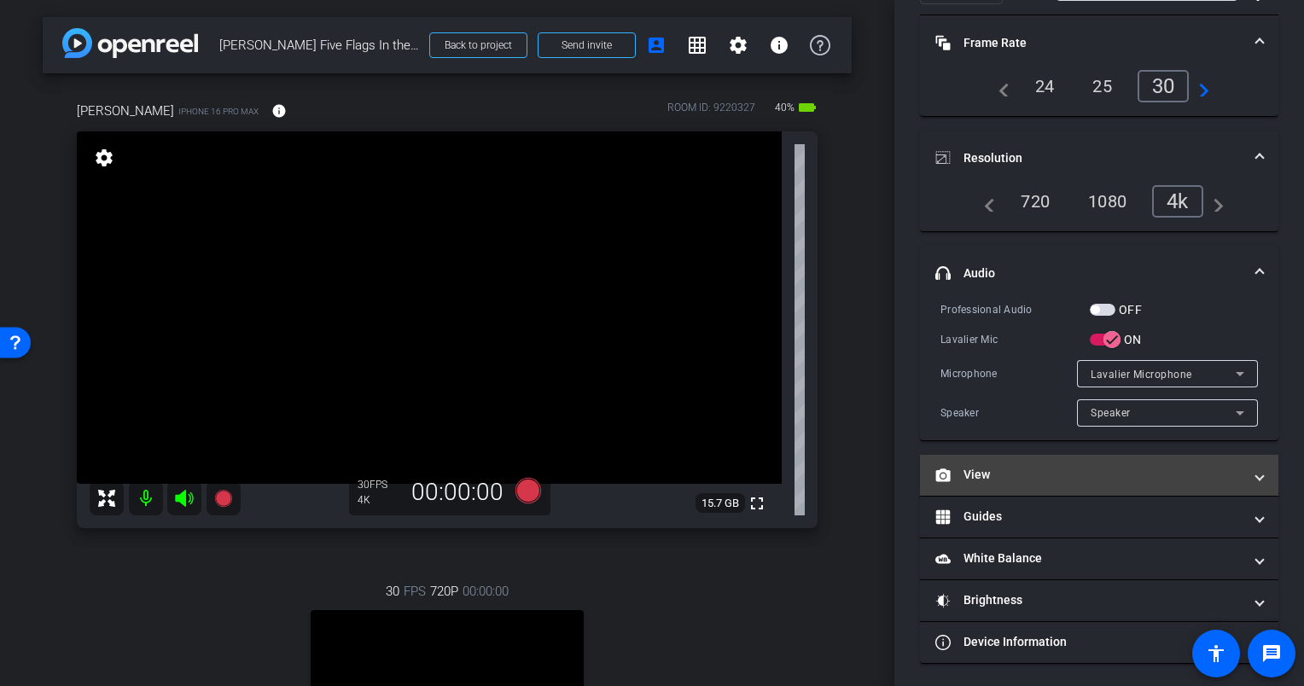
click at [1023, 474] on mat-panel-title "View" at bounding box center [1088, 475] width 307 height 18
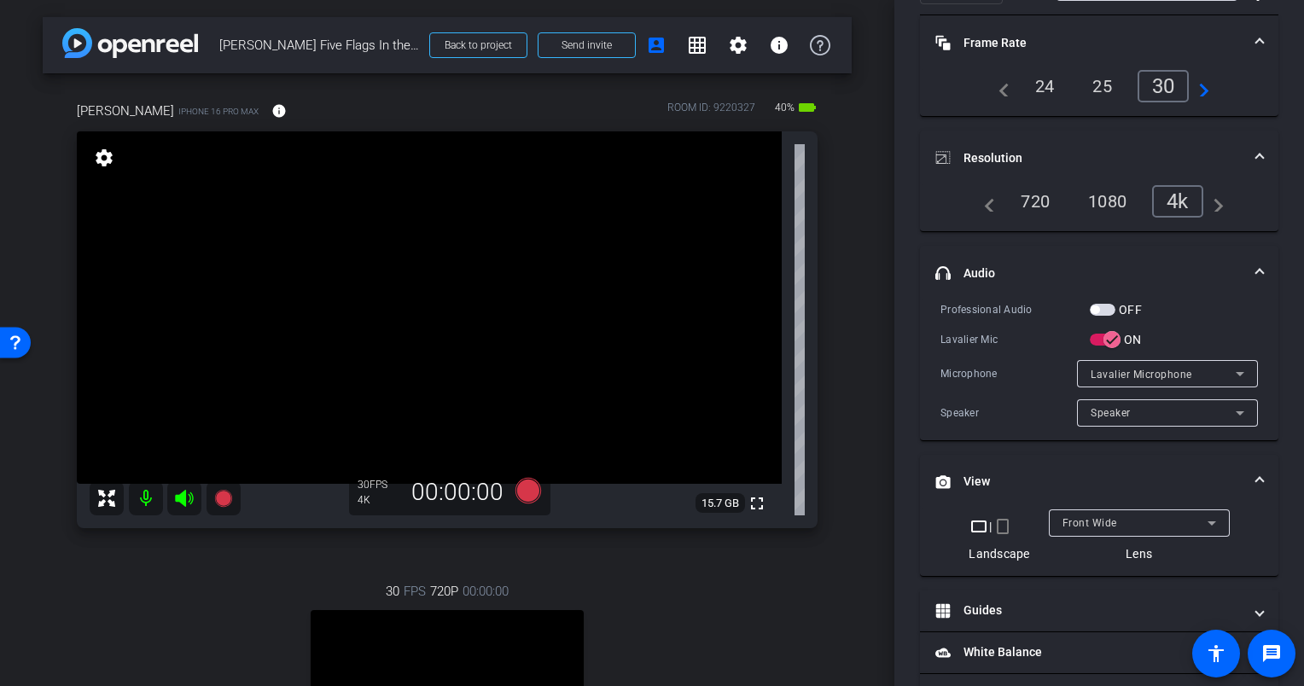
click at [1027, 475] on mat-panel-title "View" at bounding box center [1088, 482] width 307 height 18
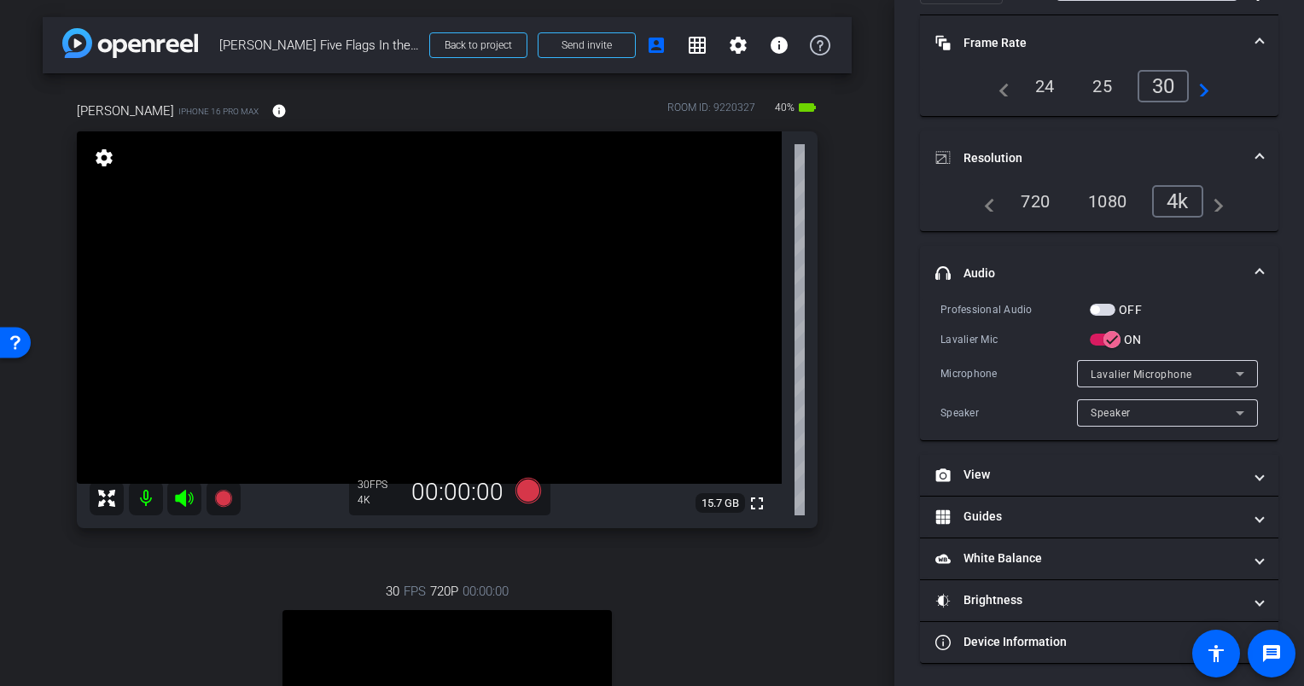
click at [1225, 272] on mat-panel-title "headphone icon Audio" at bounding box center [1088, 273] width 307 height 18
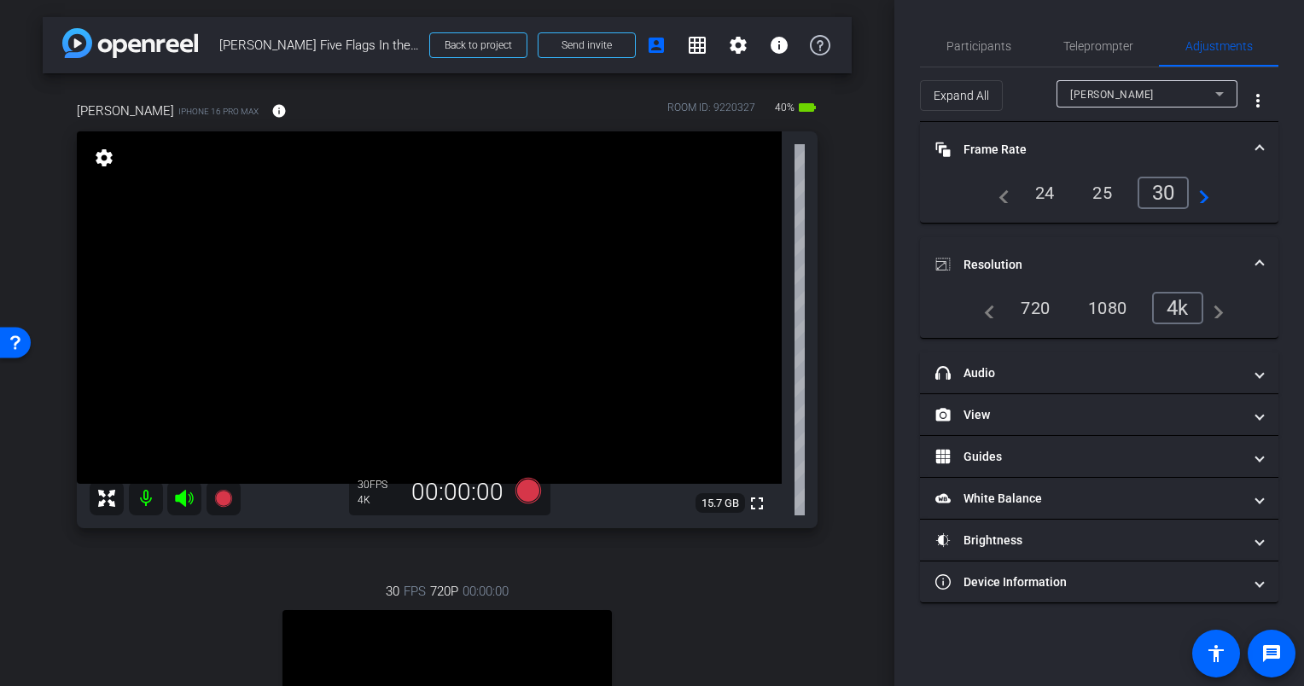
scroll to position [0, 0]
click at [1258, 268] on span at bounding box center [1259, 265] width 7 height 18
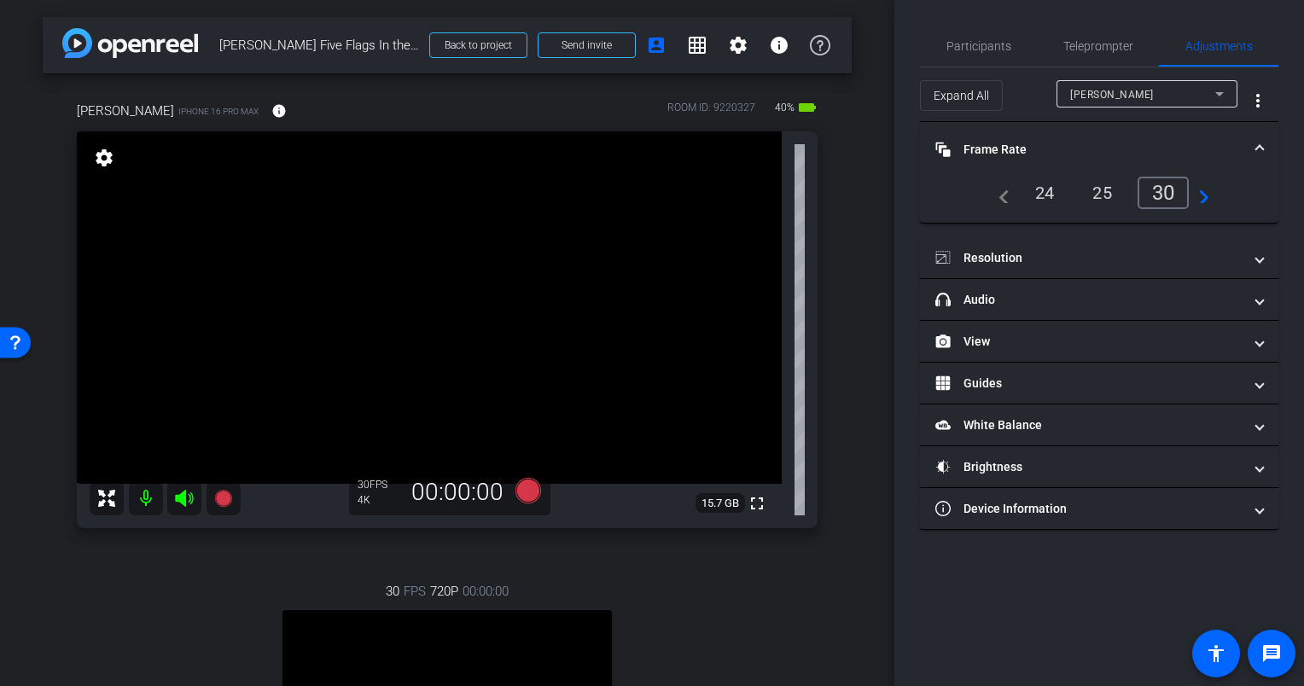
click at [1259, 147] on span at bounding box center [1259, 150] width 7 height 18
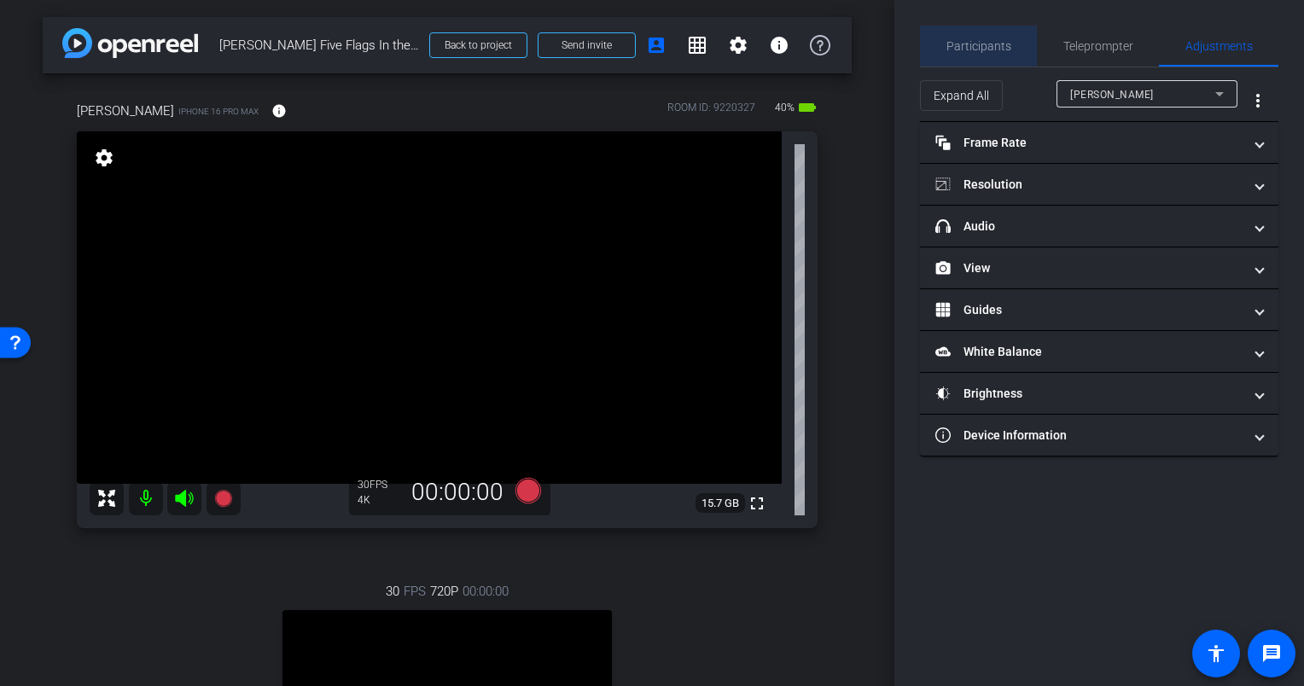
click at [984, 44] on span "Participants" at bounding box center [978, 46] width 65 height 12
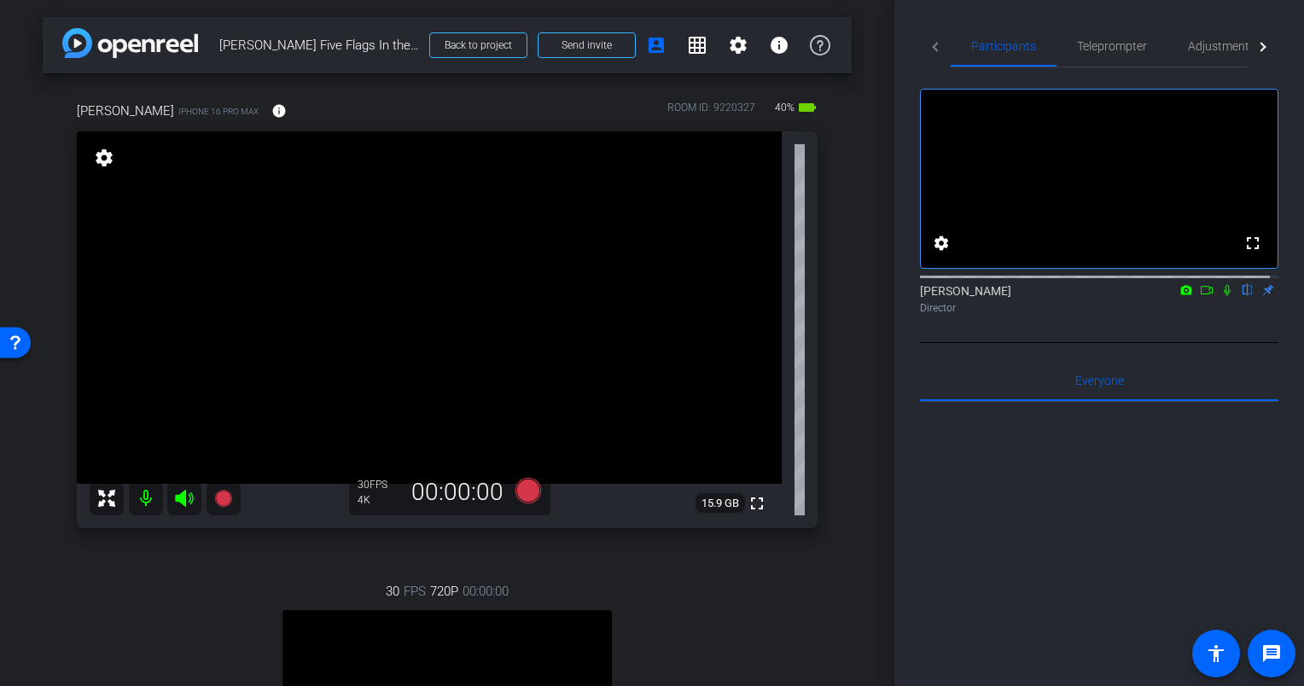
click at [866, 276] on div "arrow_back Eric Olson Five Flags In the Moment Back to project Send invite acco…" at bounding box center [447, 343] width 894 height 686
click at [1210, 46] on span "Adjustments" at bounding box center [1221, 46] width 67 height 12
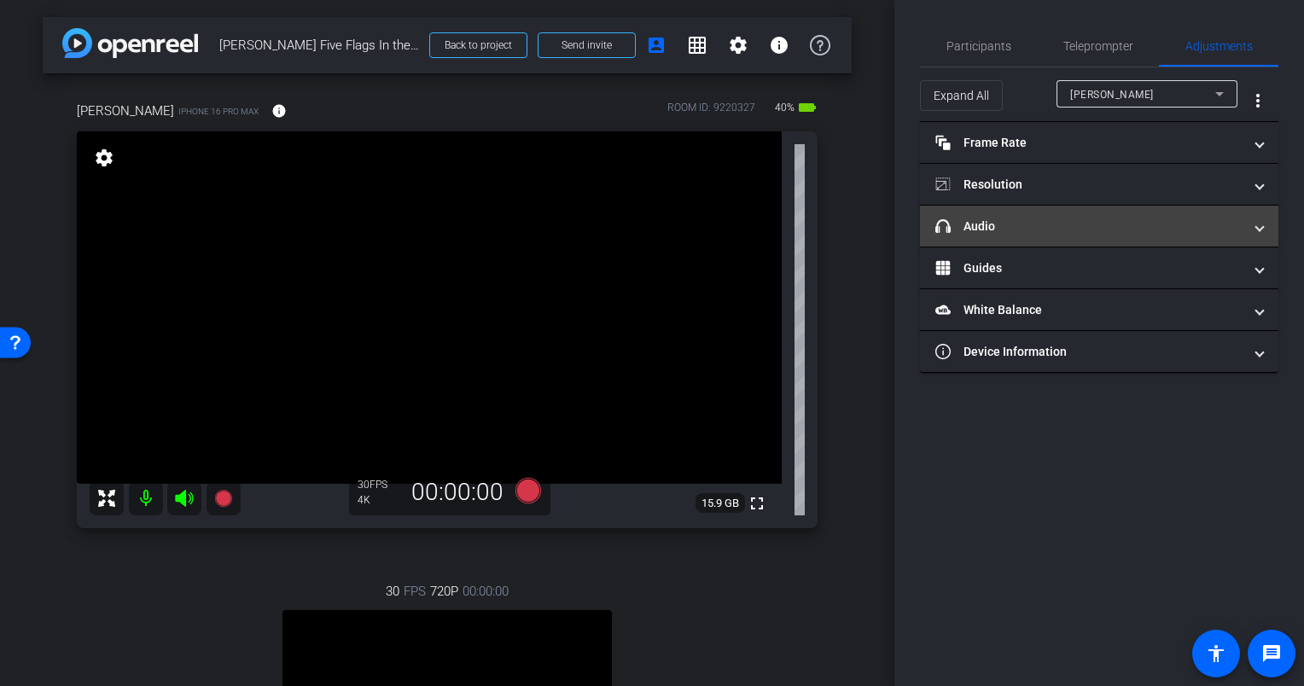
click at [1027, 230] on mat-panel-title "headphone icon Audio" at bounding box center [1088, 227] width 307 height 18
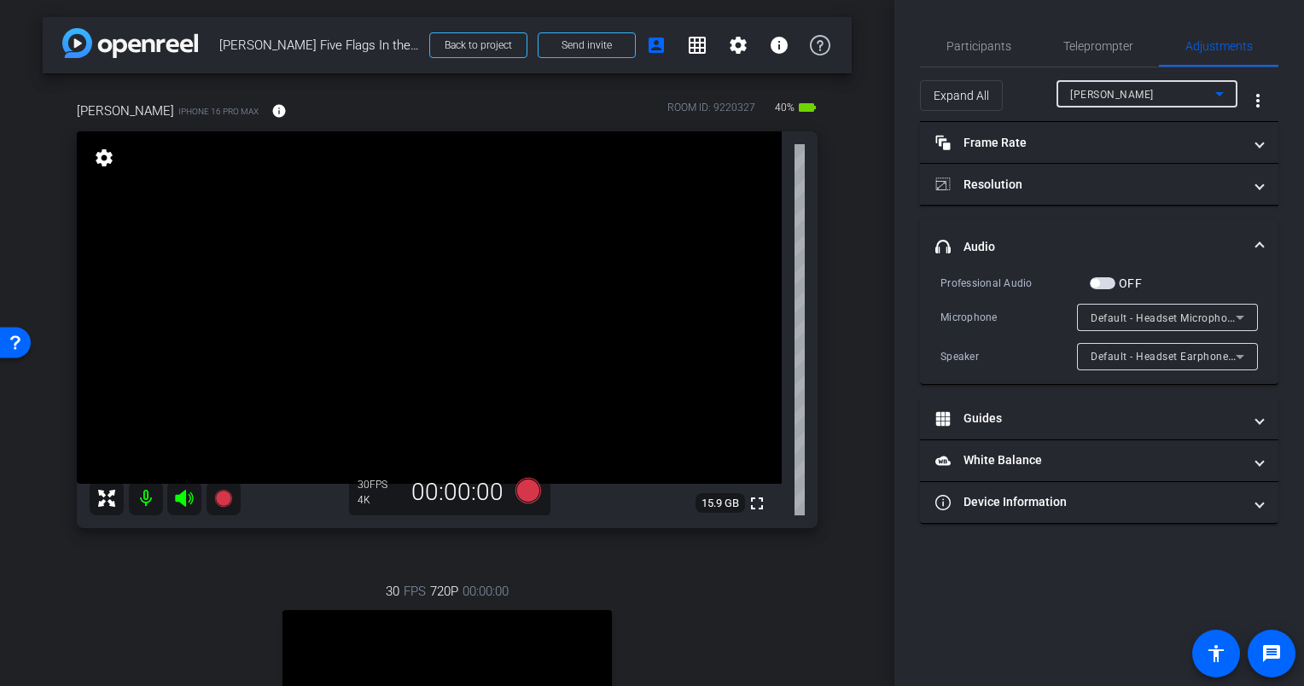
click at [1128, 90] on span "Candace Spicer" at bounding box center [1112, 95] width 84 height 12
click at [1102, 150] on mat-option "Eric" at bounding box center [1146, 155] width 181 height 27
type input "1000"
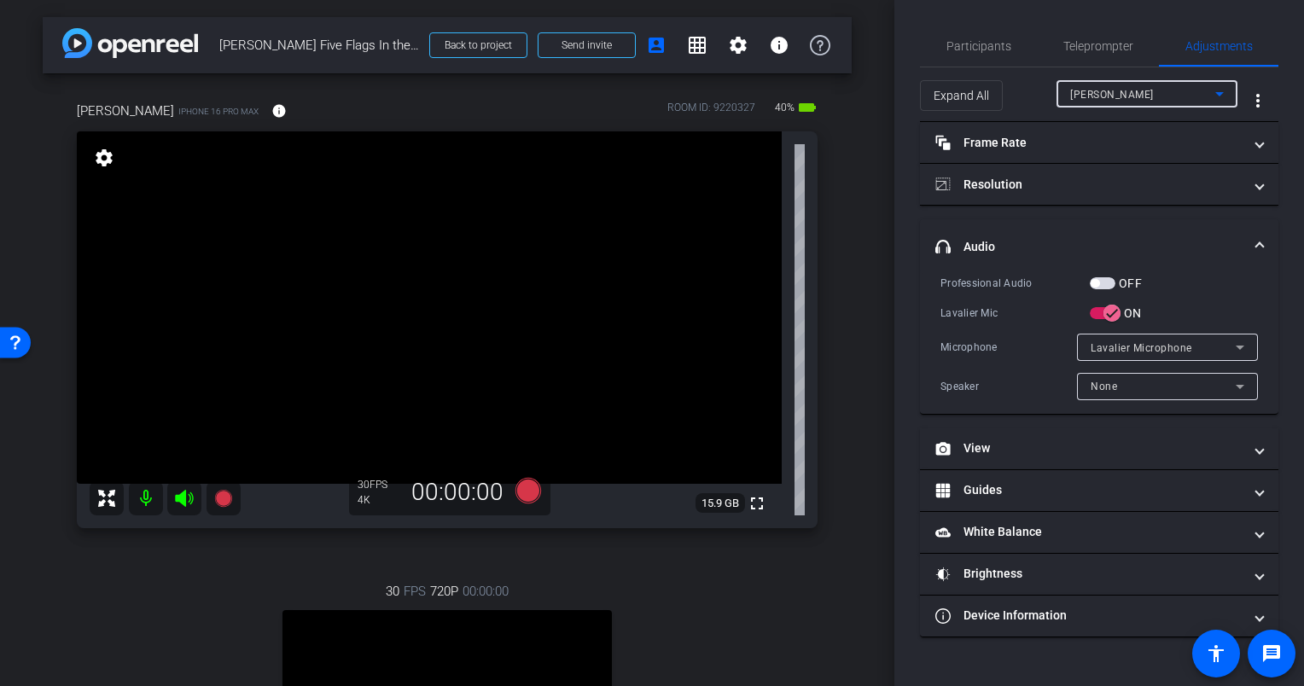
click at [1095, 383] on span "None" at bounding box center [1103, 386] width 26 height 12
click at [1044, 392] on div at bounding box center [652, 343] width 1304 height 686
click at [1100, 238] on mat-panel-title "headphone icon Audio" at bounding box center [1088, 247] width 307 height 18
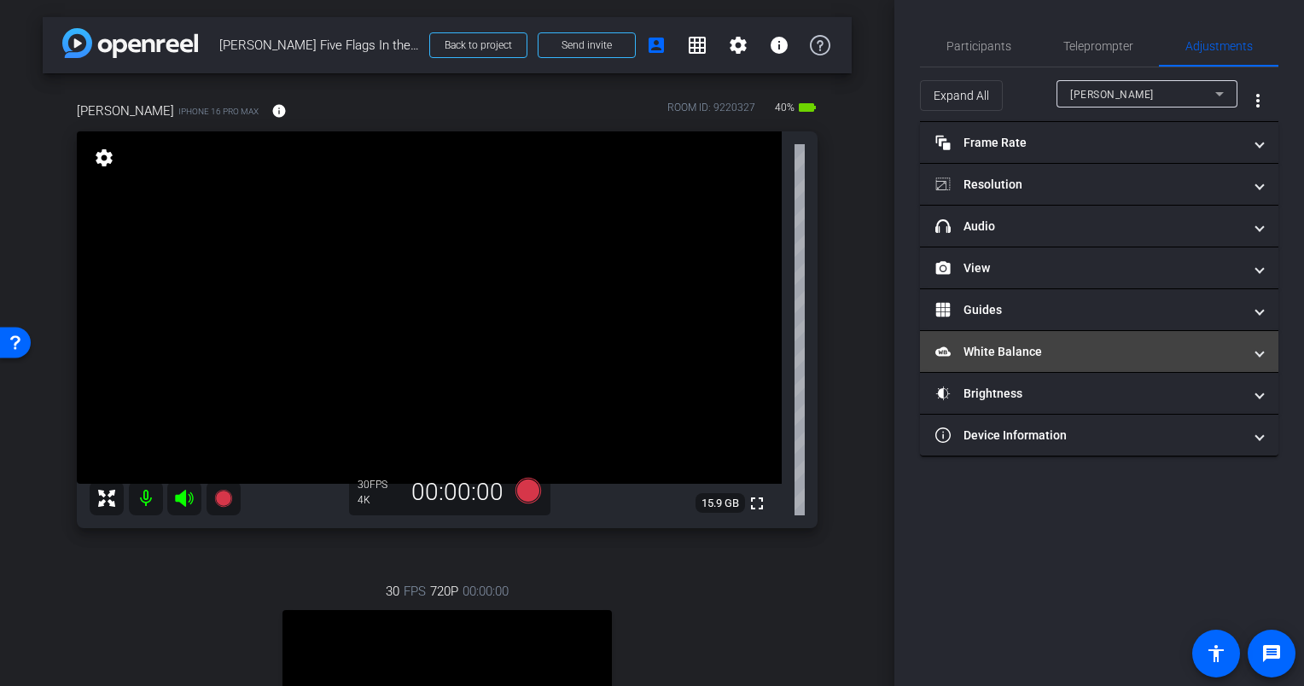
click at [1037, 358] on mat-panel-title "White Balance White Balance" at bounding box center [1088, 352] width 307 height 18
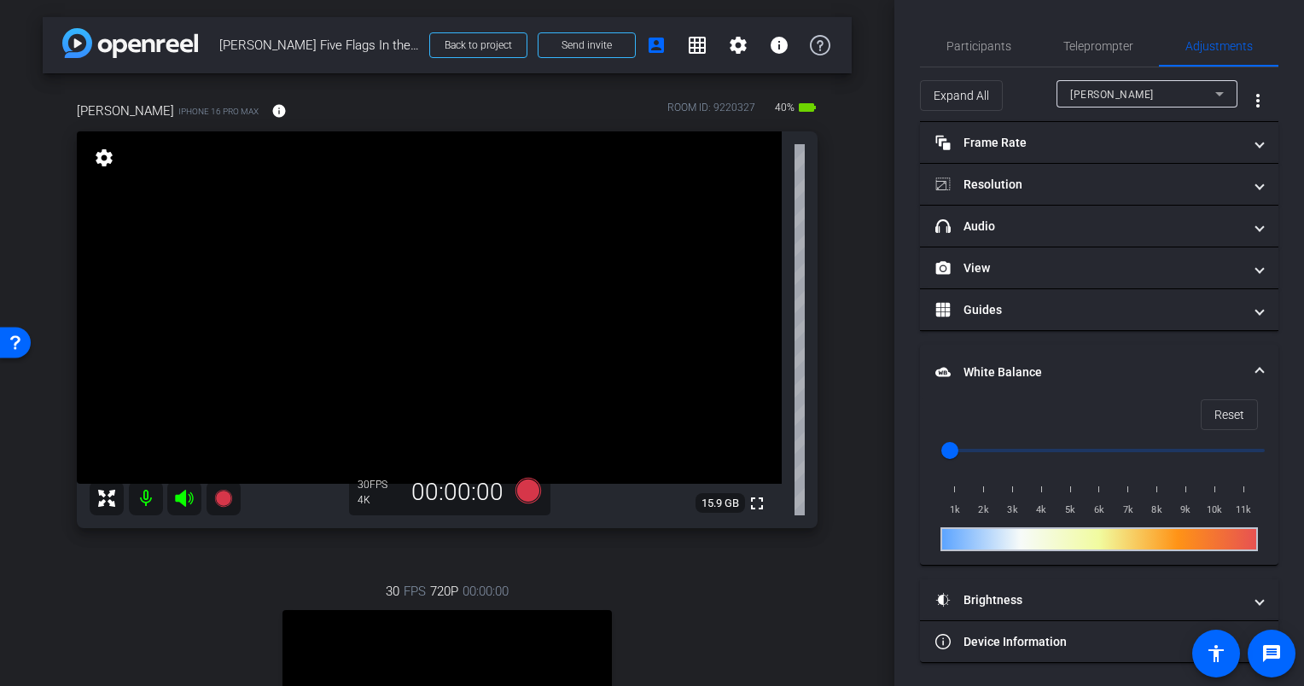
click at [1048, 364] on mat-panel-title "White Balance White Balance" at bounding box center [1088, 372] width 307 height 18
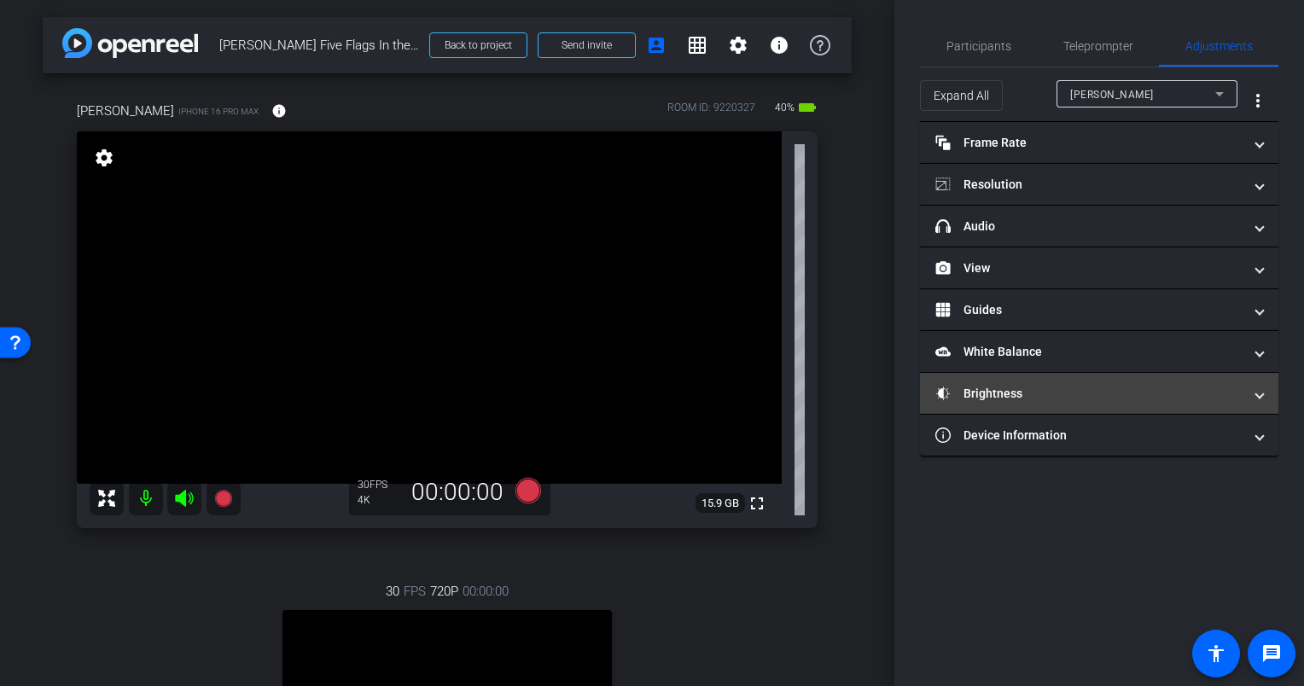
click at [1042, 395] on mat-panel-title "Brightness" at bounding box center [1088, 394] width 307 height 18
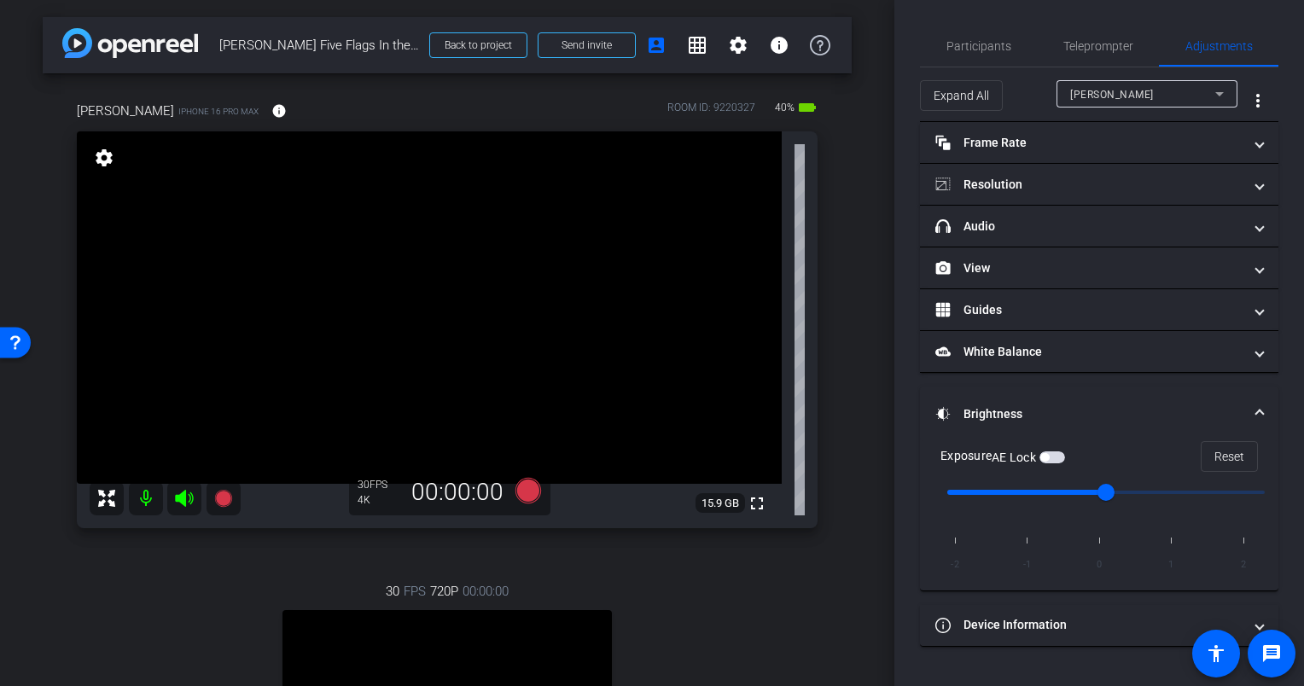
click at [1044, 399] on mat-expansion-panel-header "Brightness" at bounding box center [1099, 413] width 358 height 55
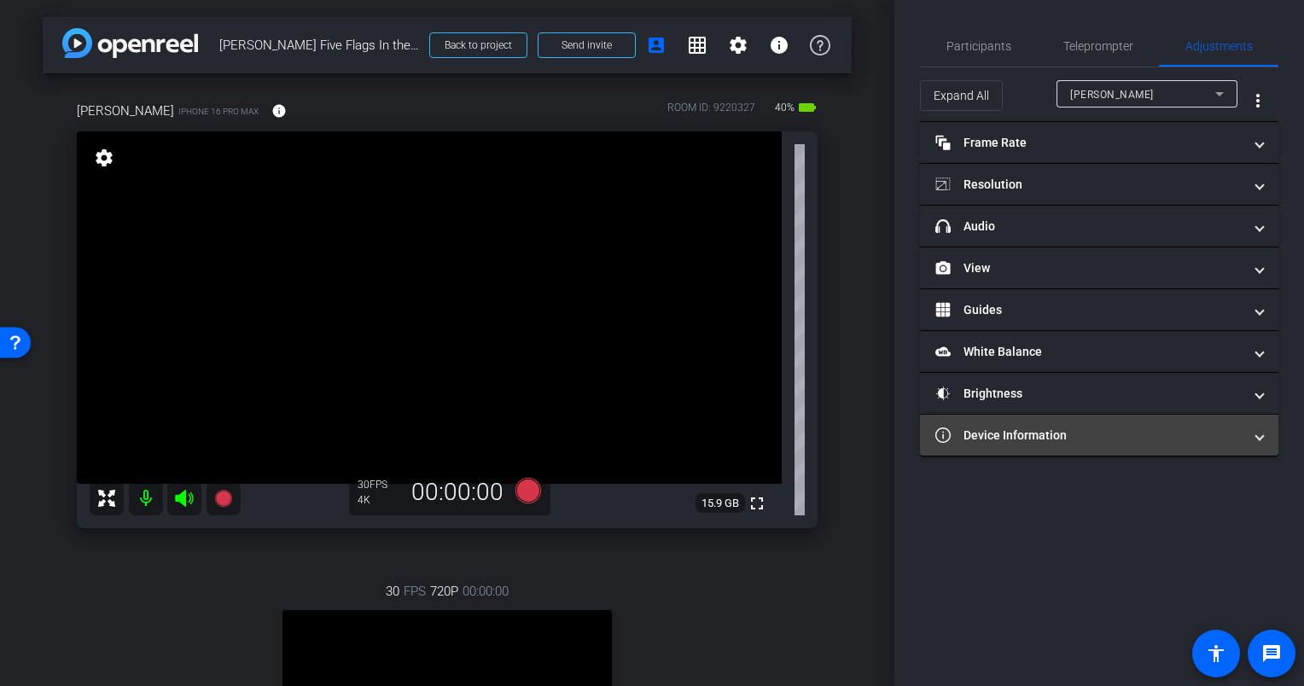
click at [1040, 442] on mat-panel-title "Device Information" at bounding box center [1088, 436] width 307 height 18
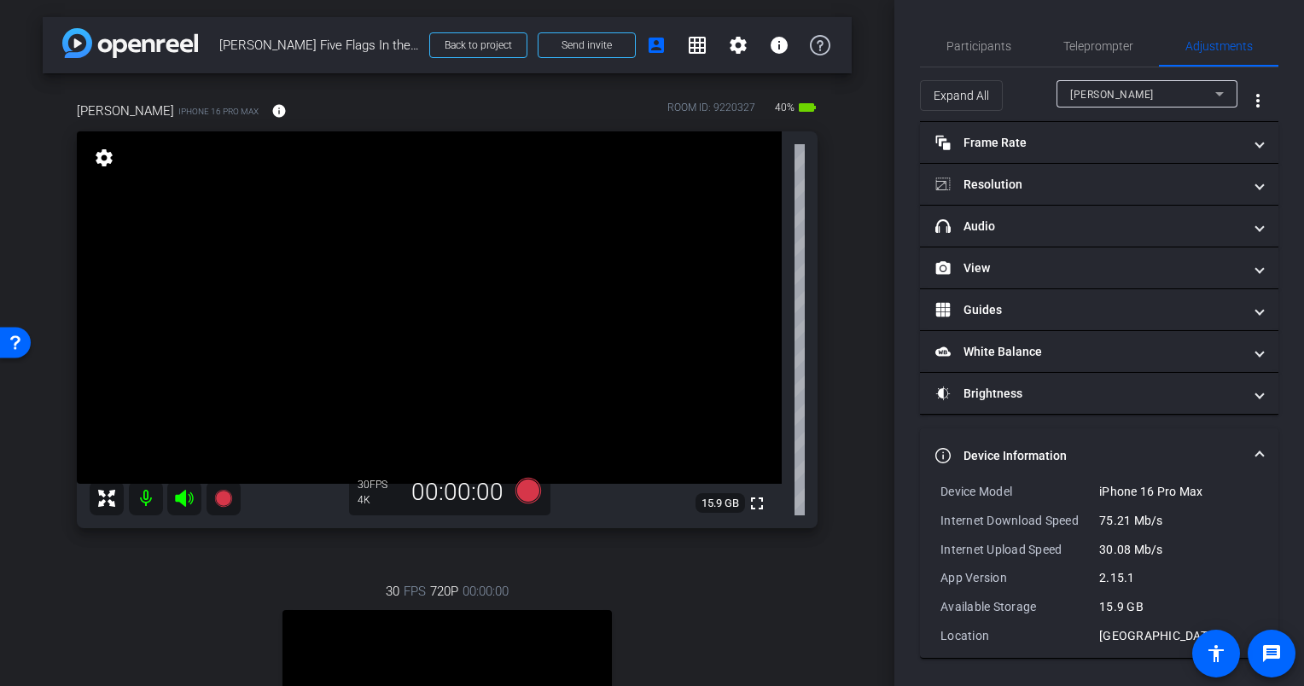
click at [1031, 450] on mat-panel-title "Device Information" at bounding box center [1088, 456] width 307 height 18
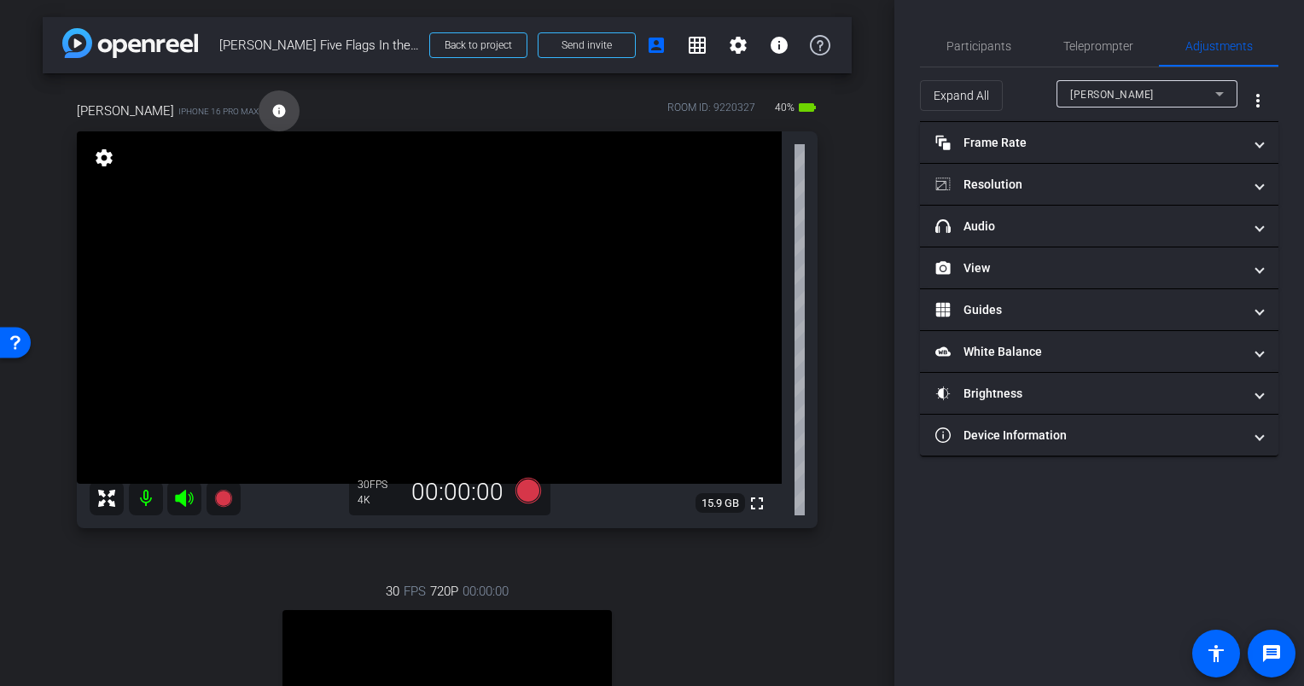
click at [271, 112] on mat-icon "info" at bounding box center [278, 110] width 15 height 15
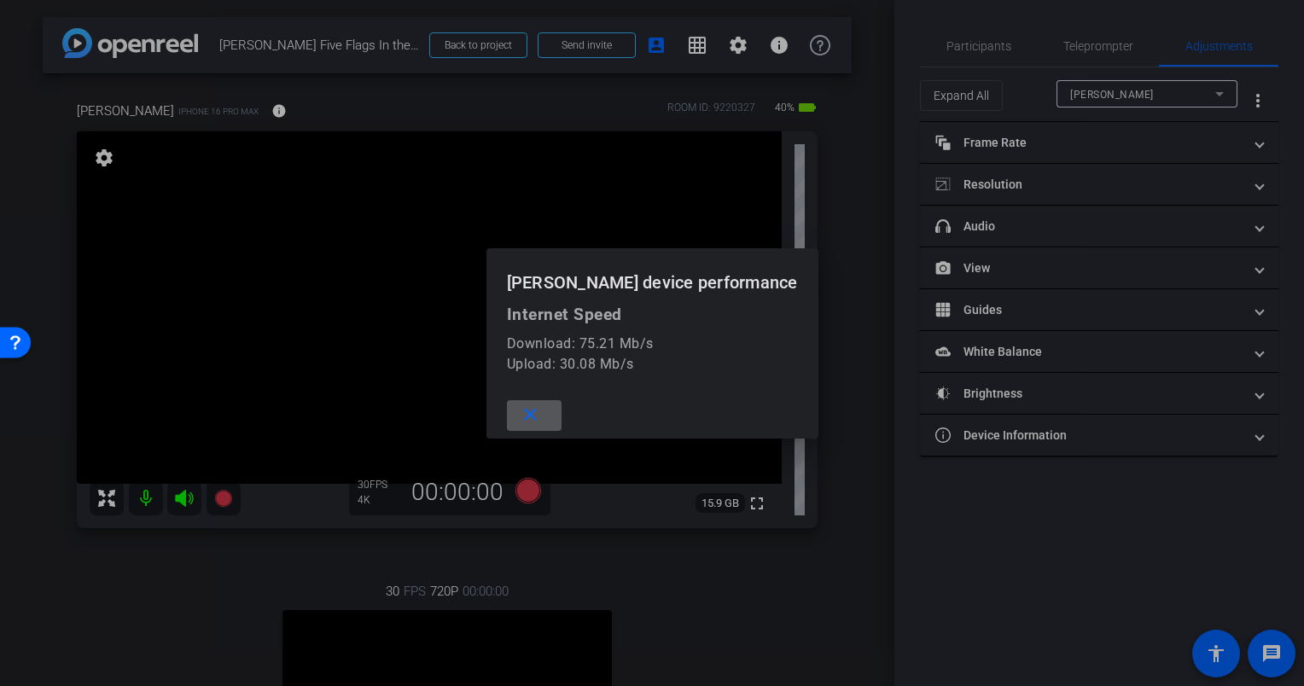
click at [561, 409] on span at bounding box center [534, 415] width 55 height 41
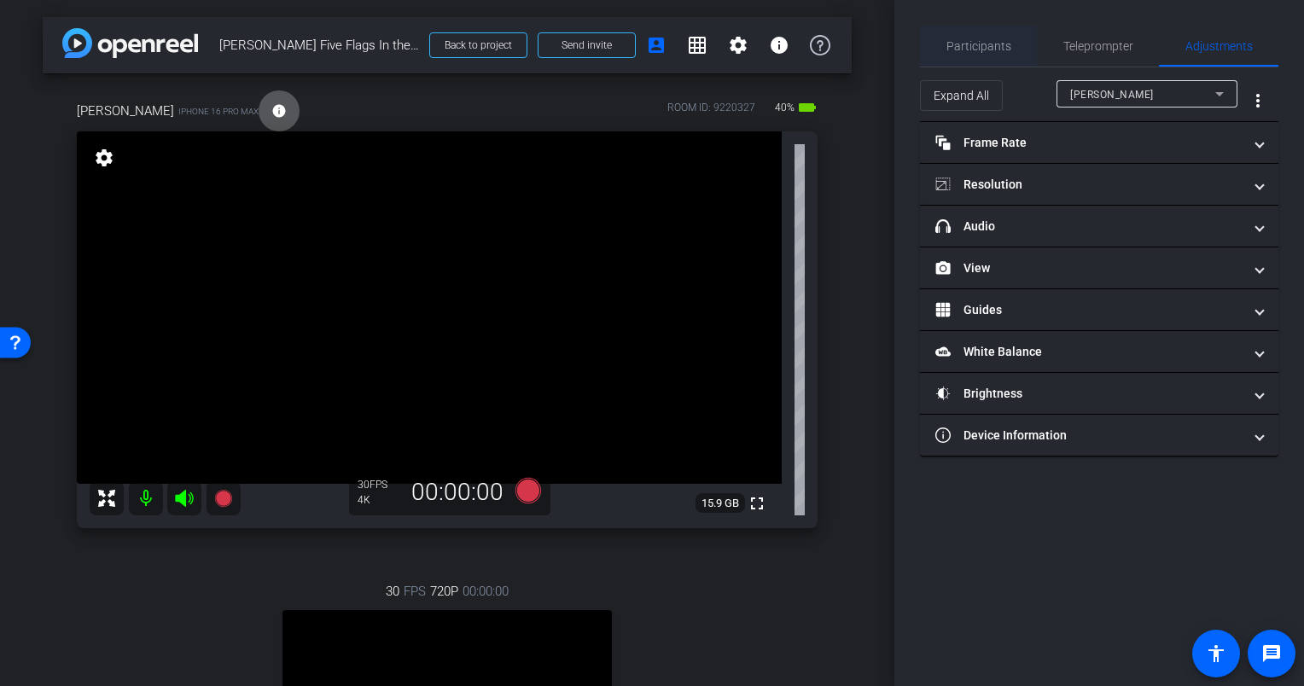
click at [971, 35] on span "Participants" at bounding box center [978, 46] width 65 height 41
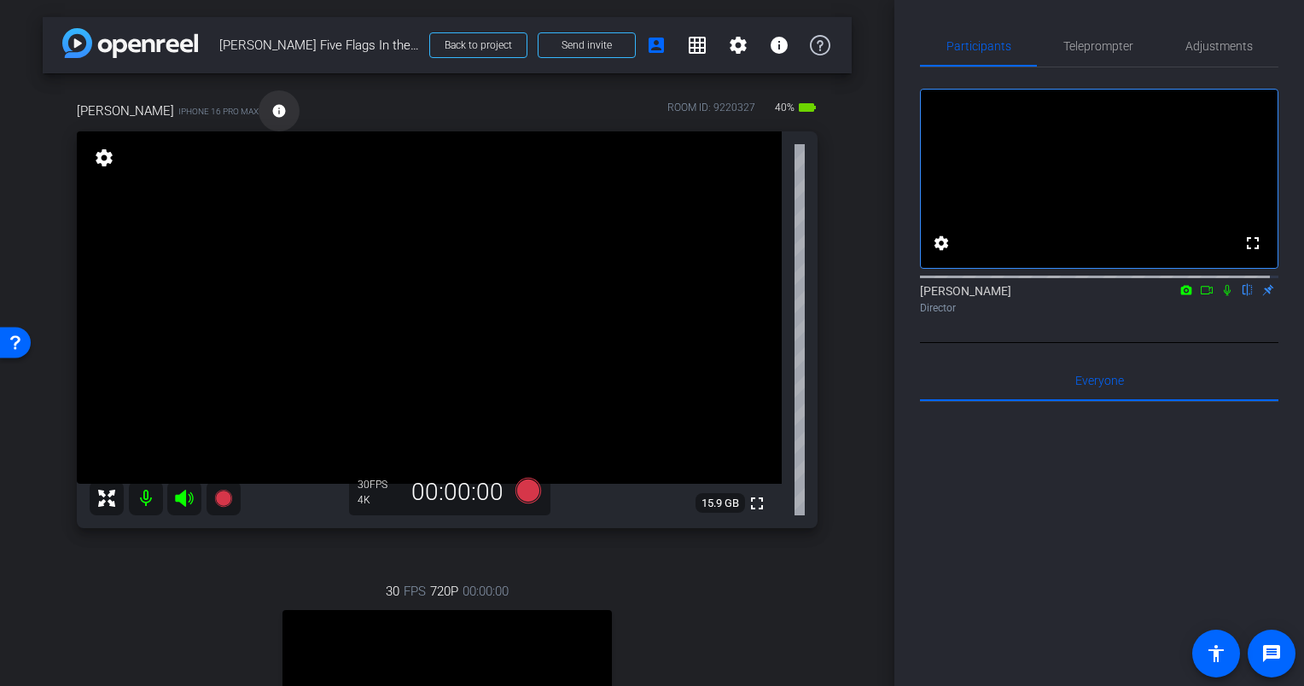
click at [271, 107] on mat-icon "info" at bounding box center [278, 110] width 15 height 15
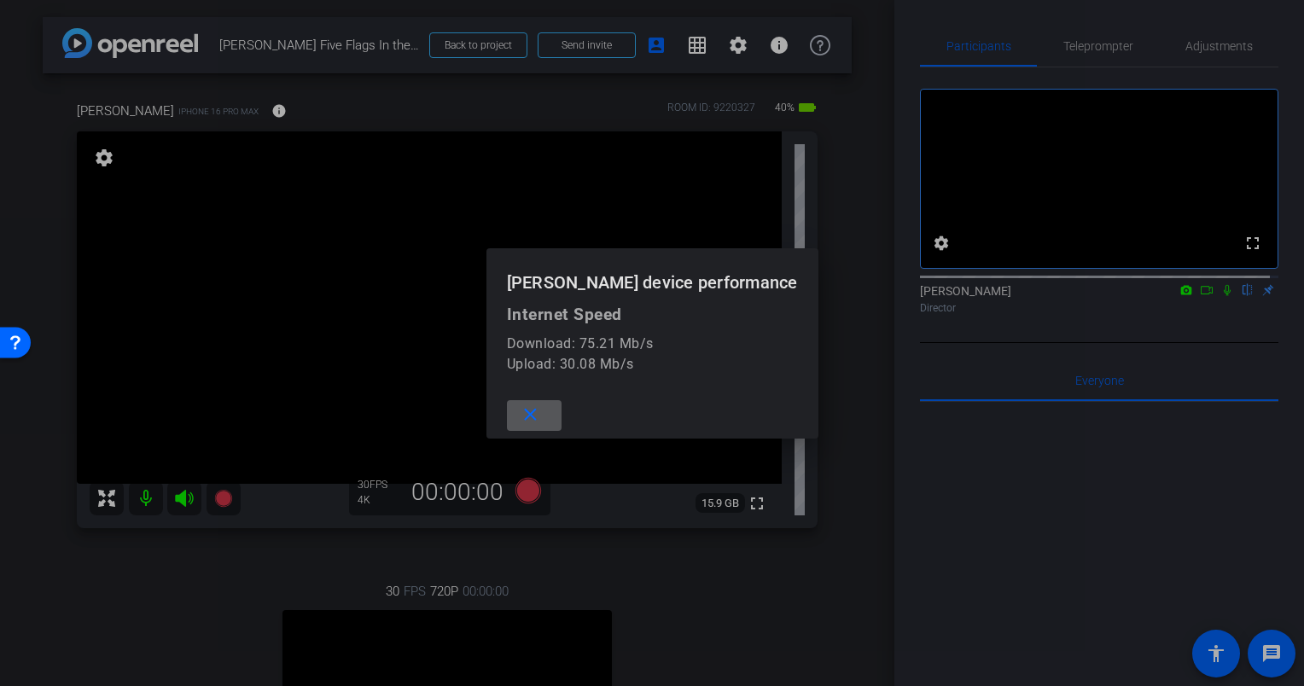
click at [561, 403] on span at bounding box center [534, 415] width 55 height 41
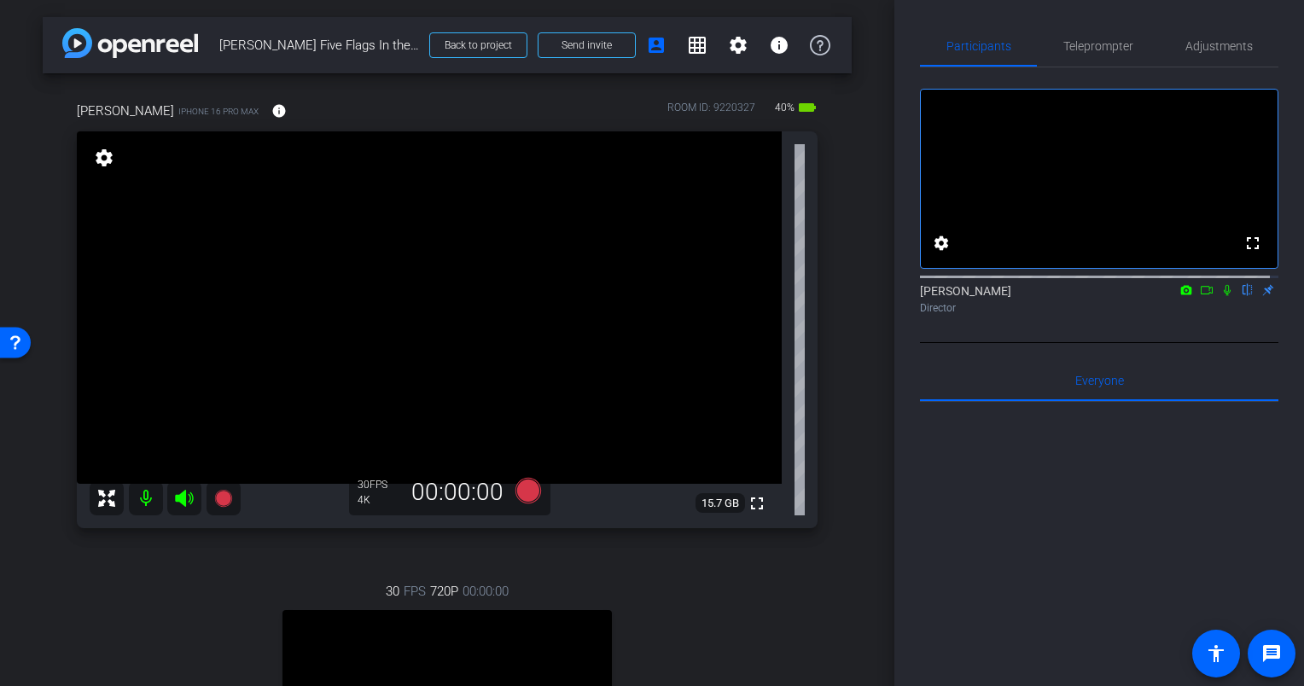
click at [1220, 296] on icon at bounding box center [1227, 290] width 14 height 12
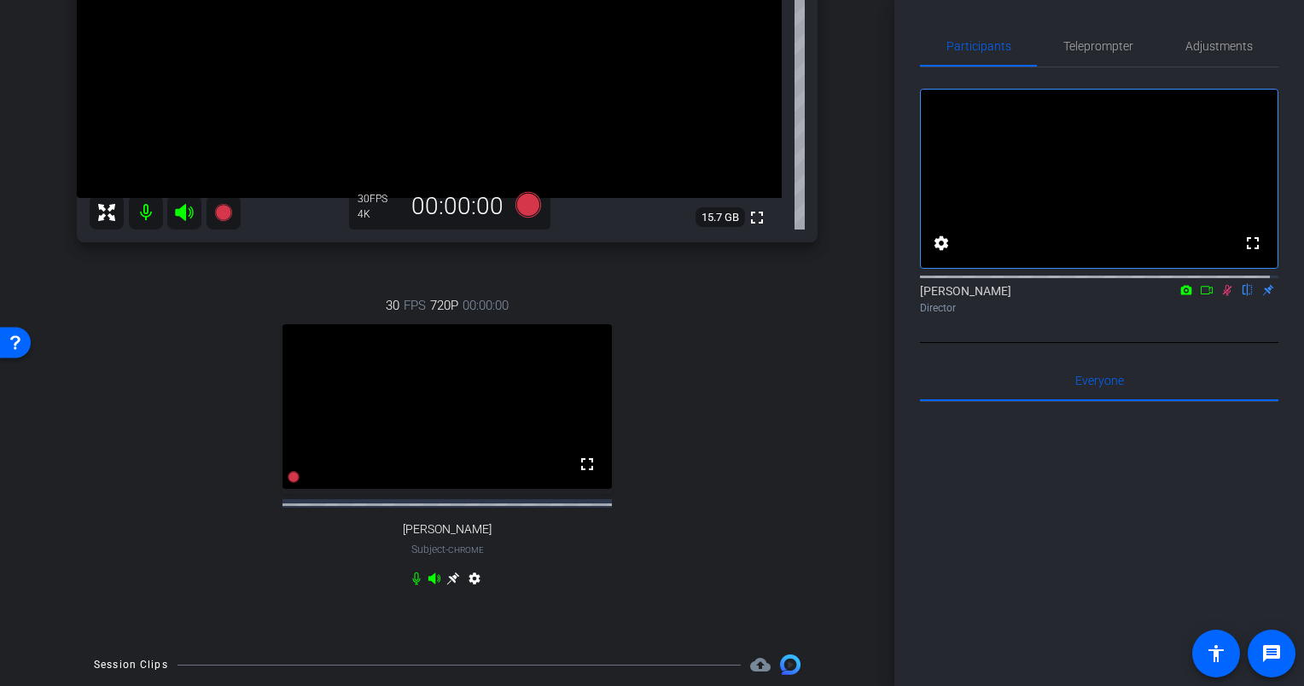
scroll to position [389, 0]
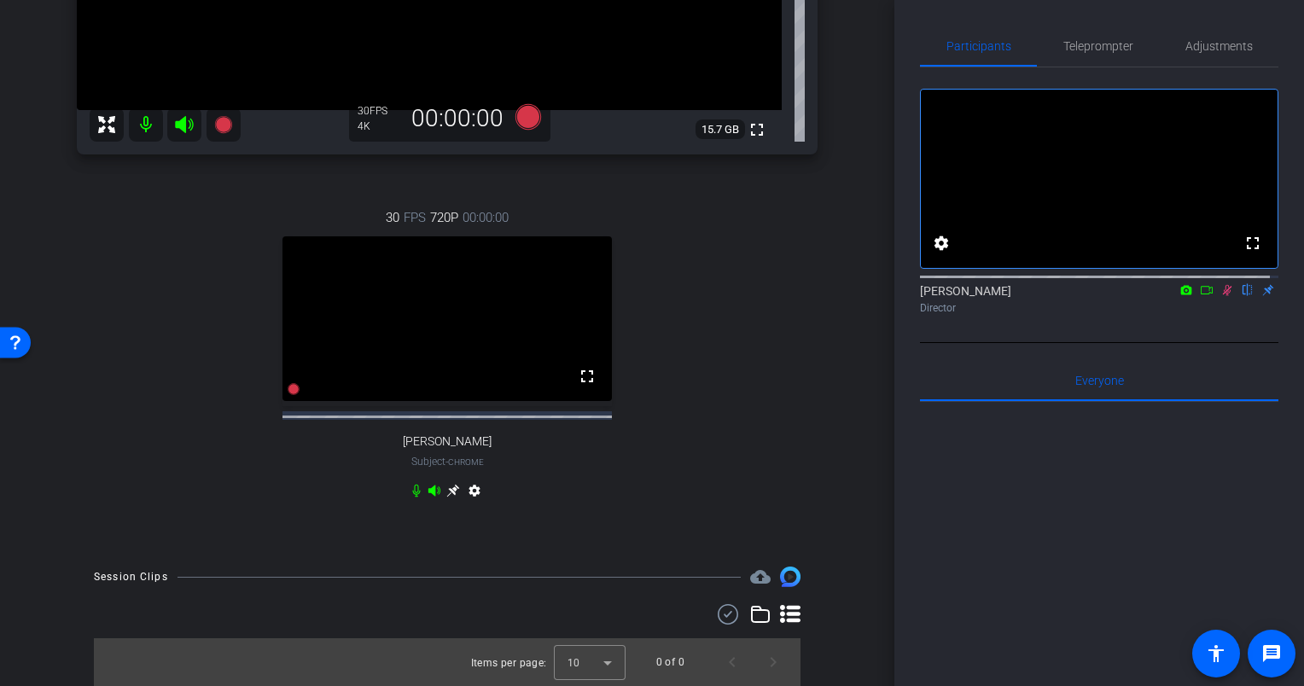
click at [411, 491] on icon at bounding box center [416, 491] width 14 height 14
click at [428, 491] on icon at bounding box center [434, 490] width 12 height 11
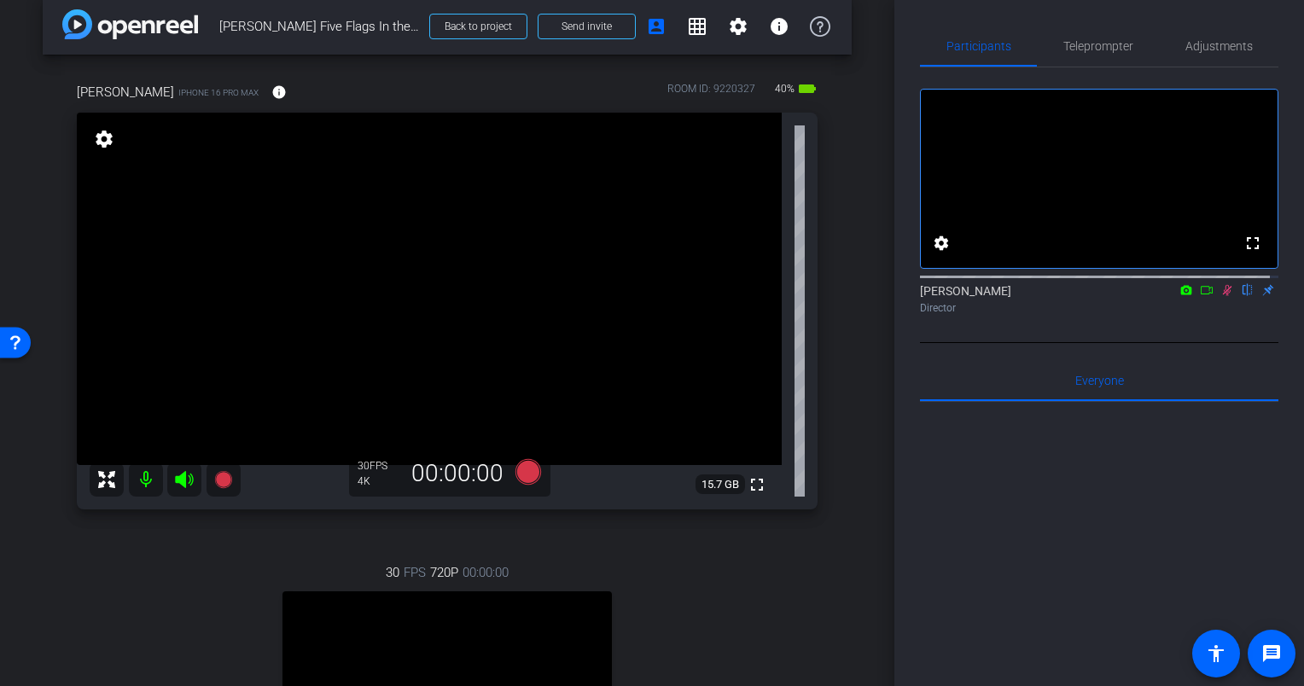
scroll to position [0, 0]
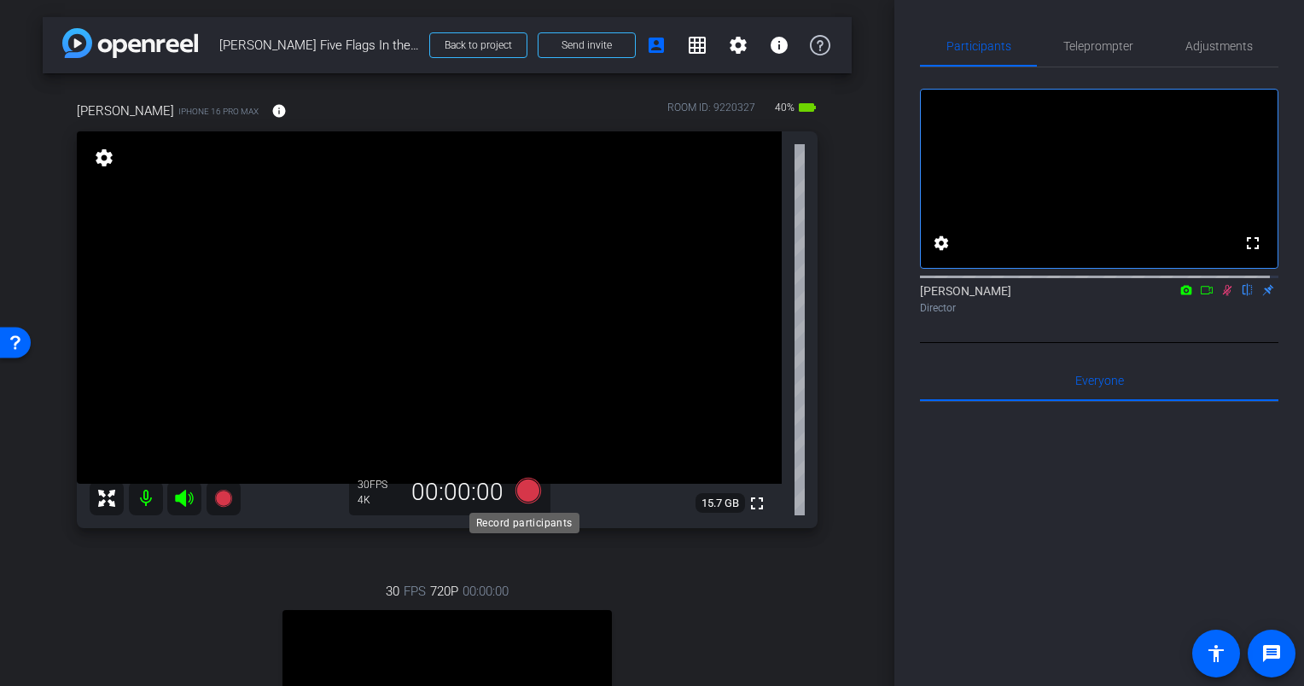
click at [522, 491] on icon at bounding box center [528, 491] width 26 height 26
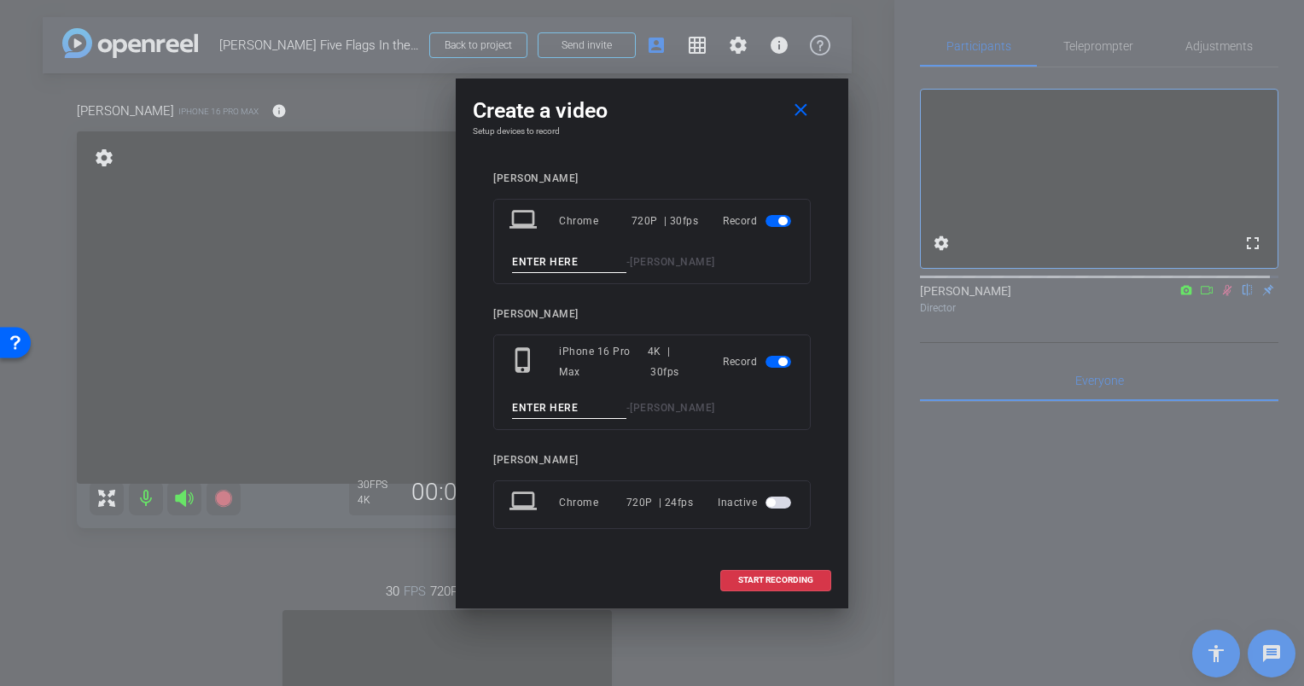
click at [517, 310] on div "Eric" at bounding box center [651, 314] width 317 height 13
click at [778, 223] on span "button" at bounding box center [782, 221] width 9 height 9
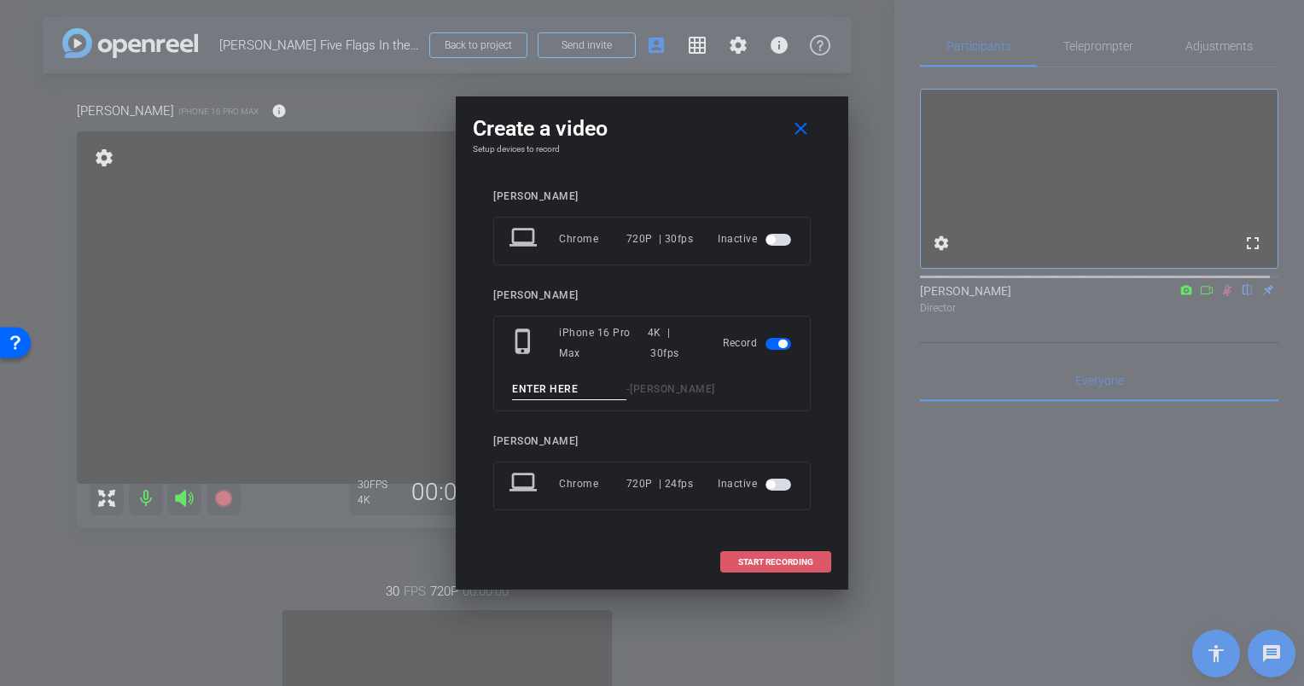
click at [784, 558] on span "START RECORDING" at bounding box center [775, 562] width 75 height 9
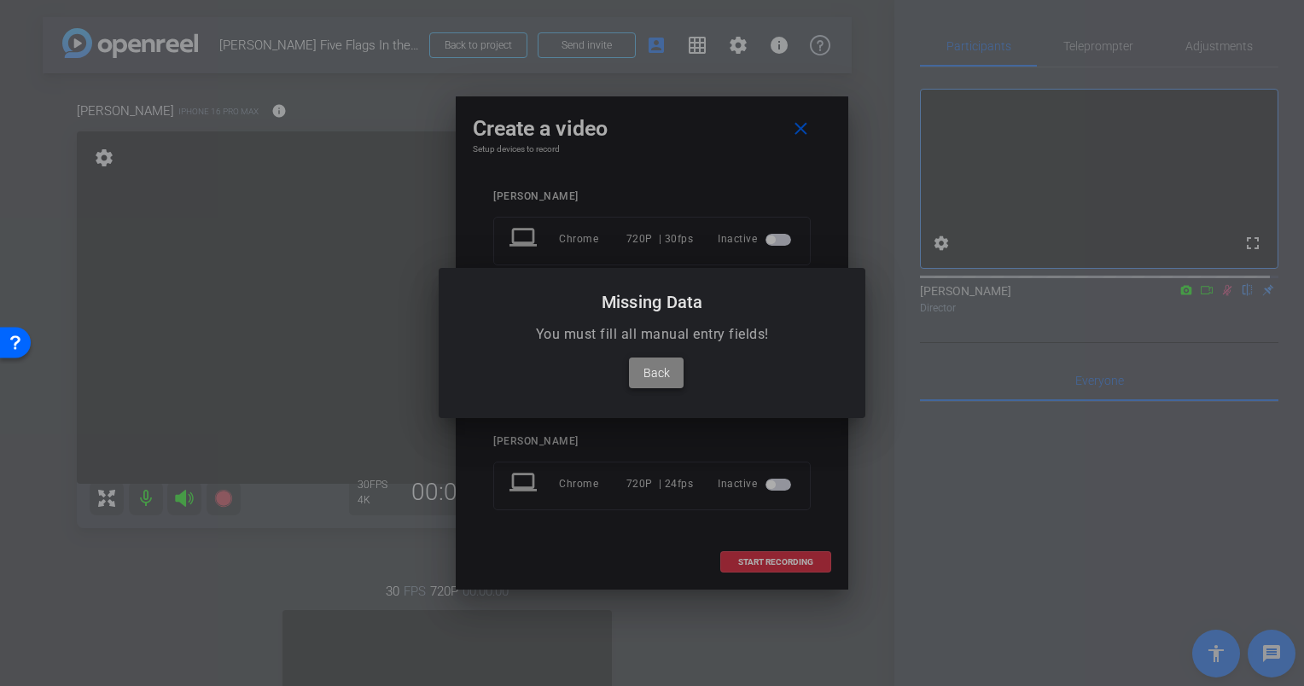
click at [657, 365] on span "Back" at bounding box center [656, 373] width 26 height 20
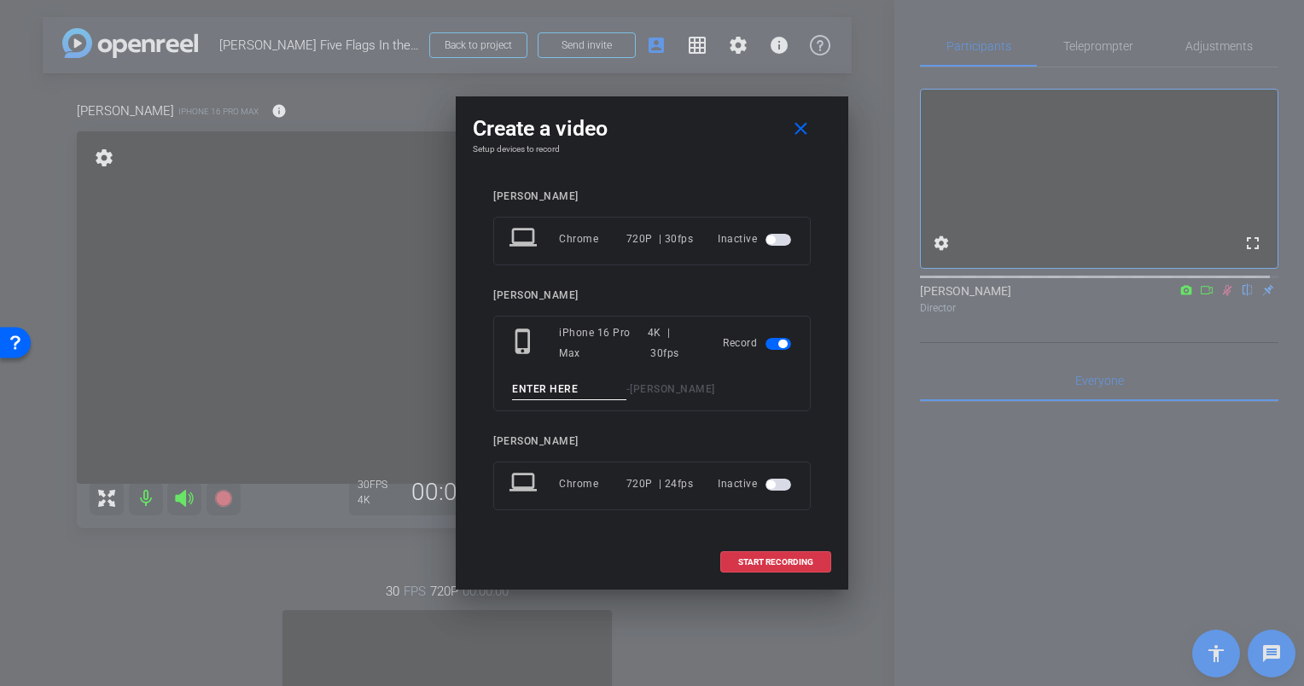
click at [607, 392] on input at bounding box center [569, 389] width 114 height 21
click at [652, 387] on div "- Eric" at bounding box center [651, 389] width 285 height 21
click at [545, 403] on div "phone_iphone iPhone 16 Pro Max 4K | 30fps Record - Eric" at bounding box center [651, 364] width 317 height 96
click at [543, 392] on input at bounding box center [569, 389] width 114 height 21
type input "test"
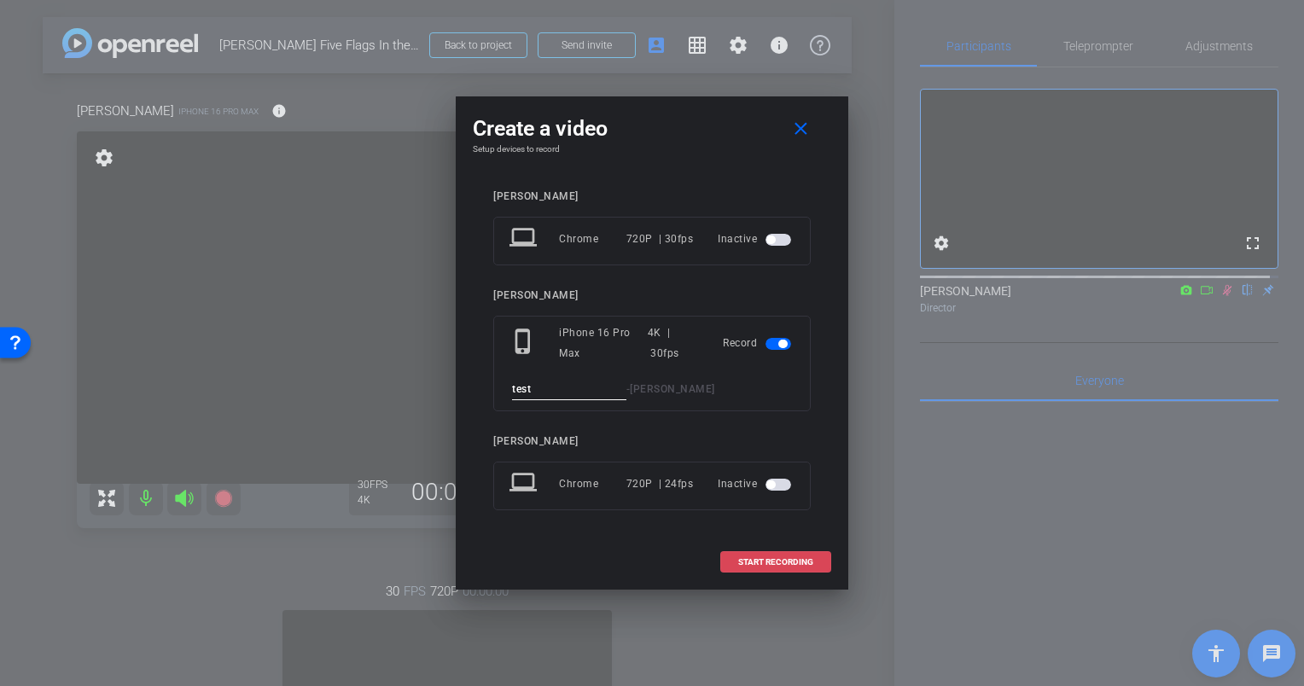
click at [773, 572] on span at bounding box center [775, 562] width 109 height 41
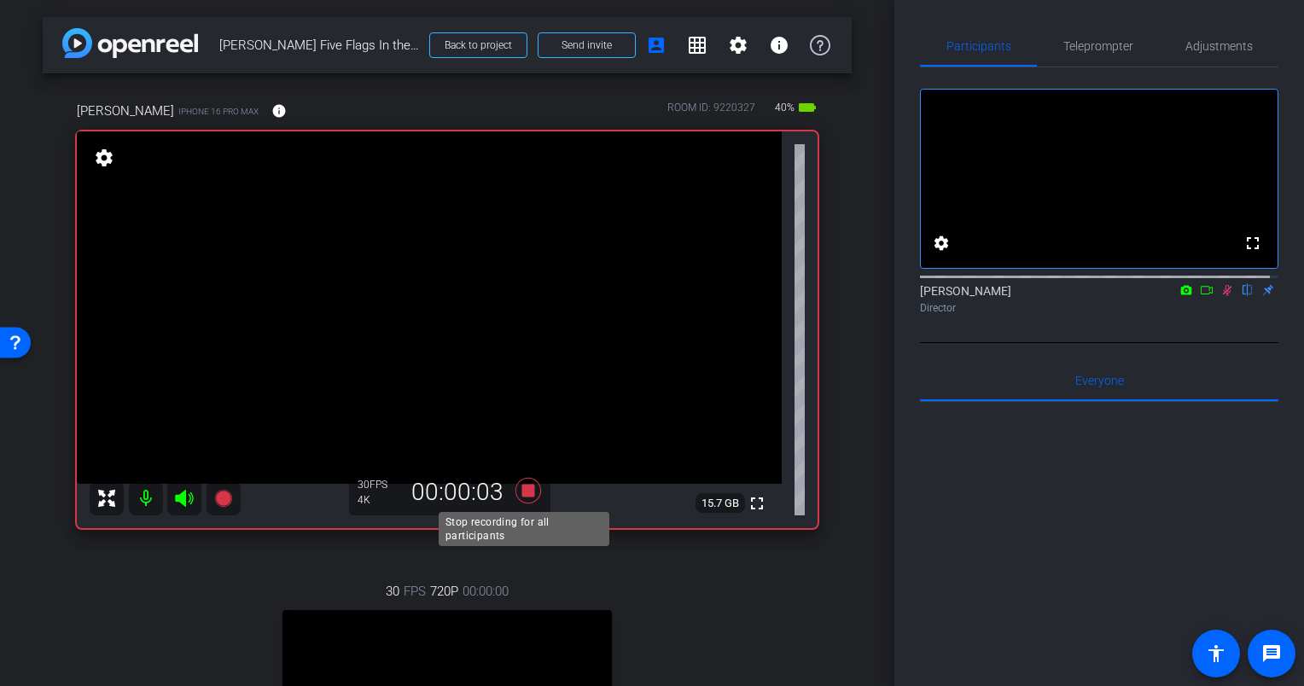
click at [525, 491] on icon at bounding box center [528, 491] width 26 height 26
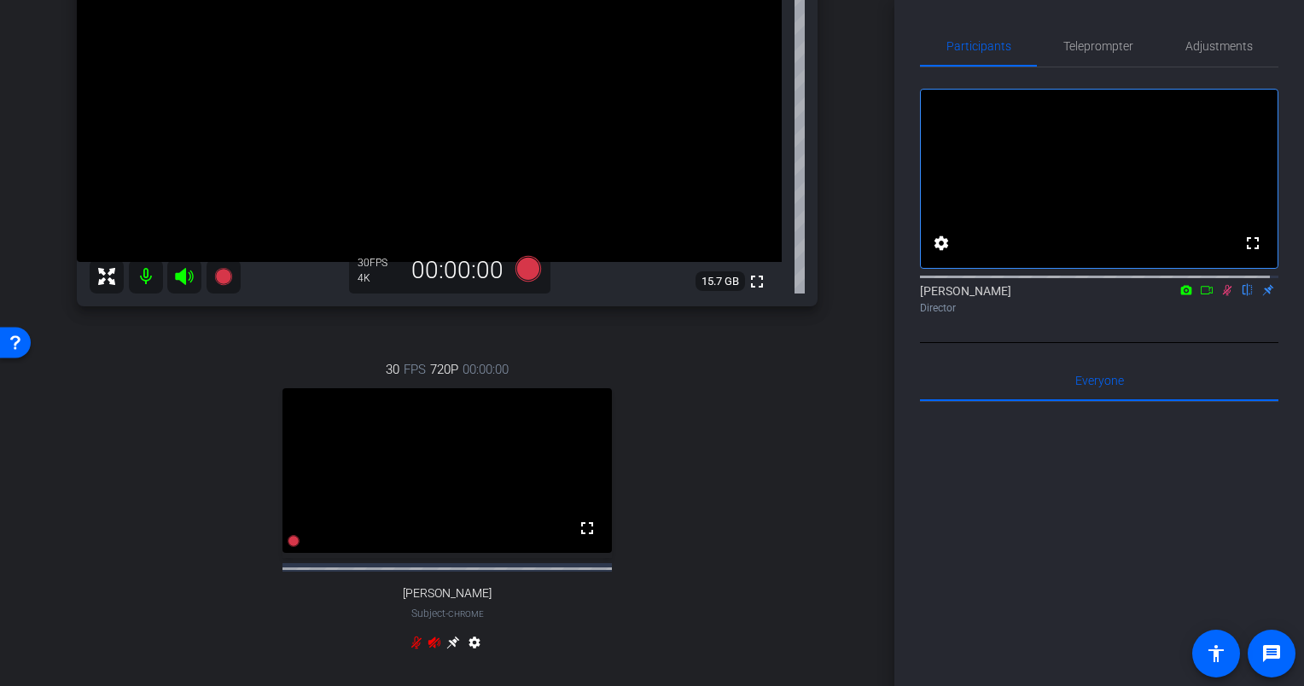
scroll to position [427, 0]
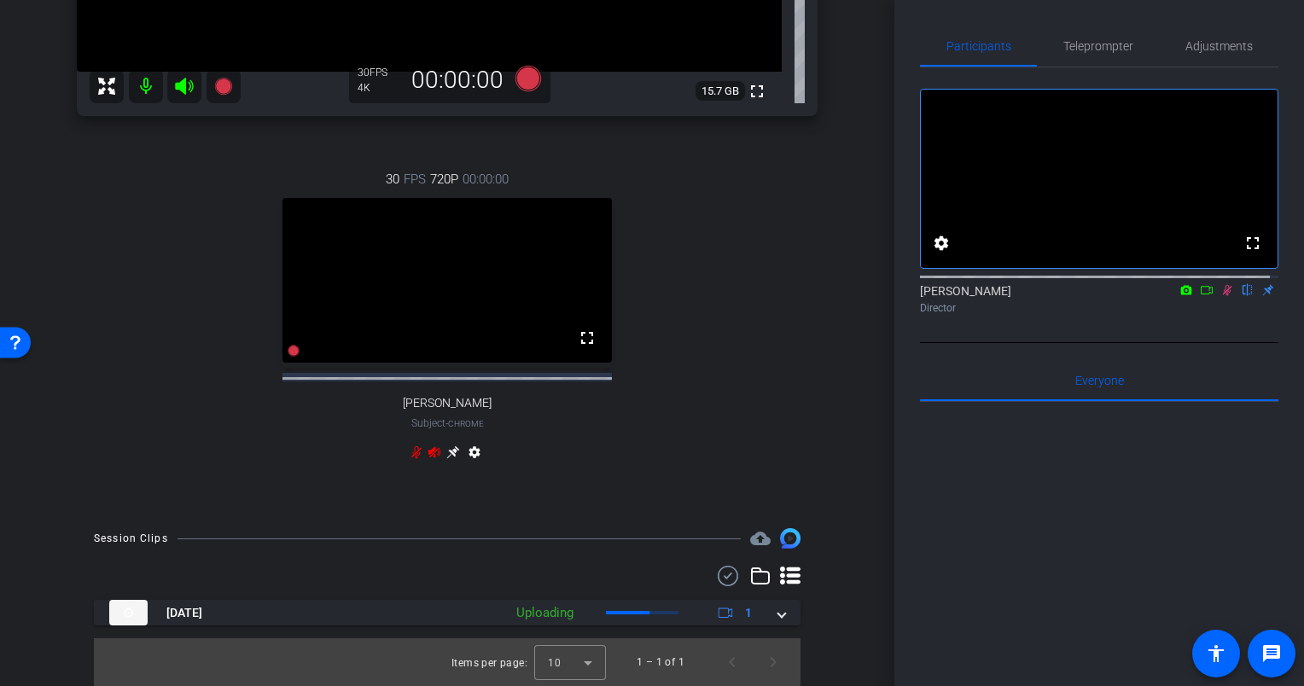
click at [413, 449] on icon at bounding box center [416, 452] width 14 height 14
click at [427, 454] on icon at bounding box center [434, 452] width 14 height 14
click at [1220, 296] on icon at bounding box center [1227, 290] width 14 height 12
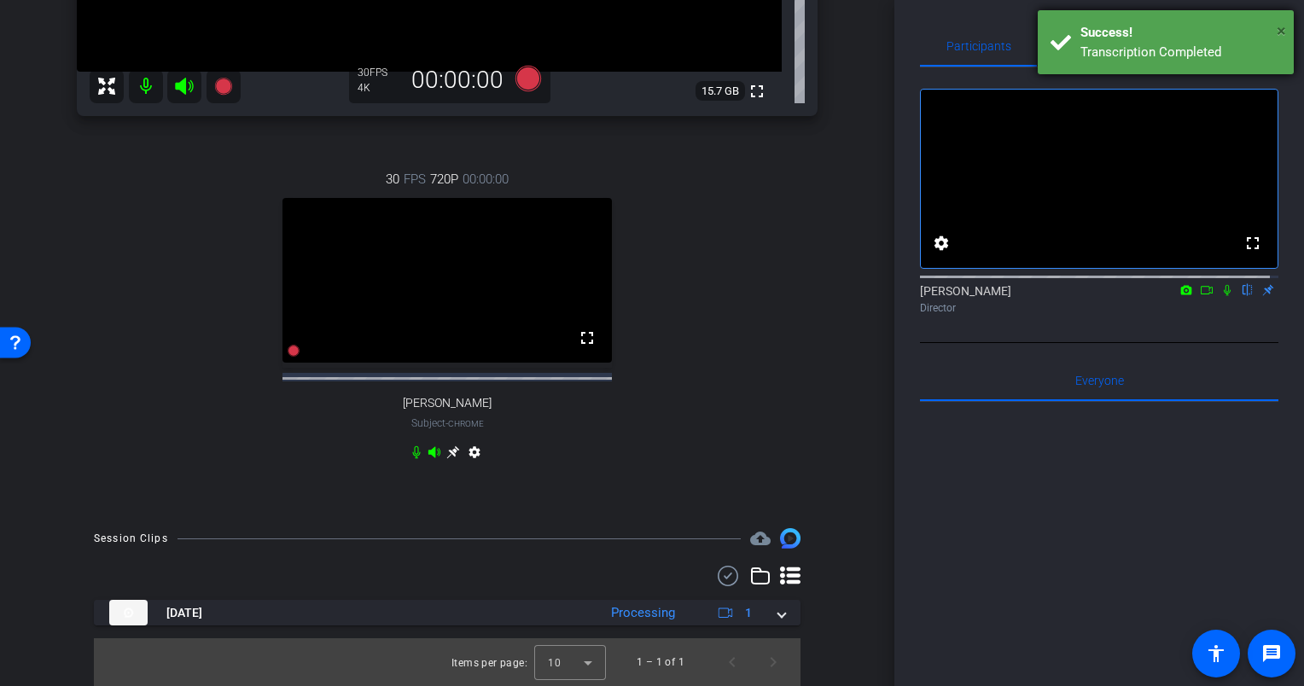
click at [1281, 25] on span "×" at bounding box center [1280, 30] width 9 height 20
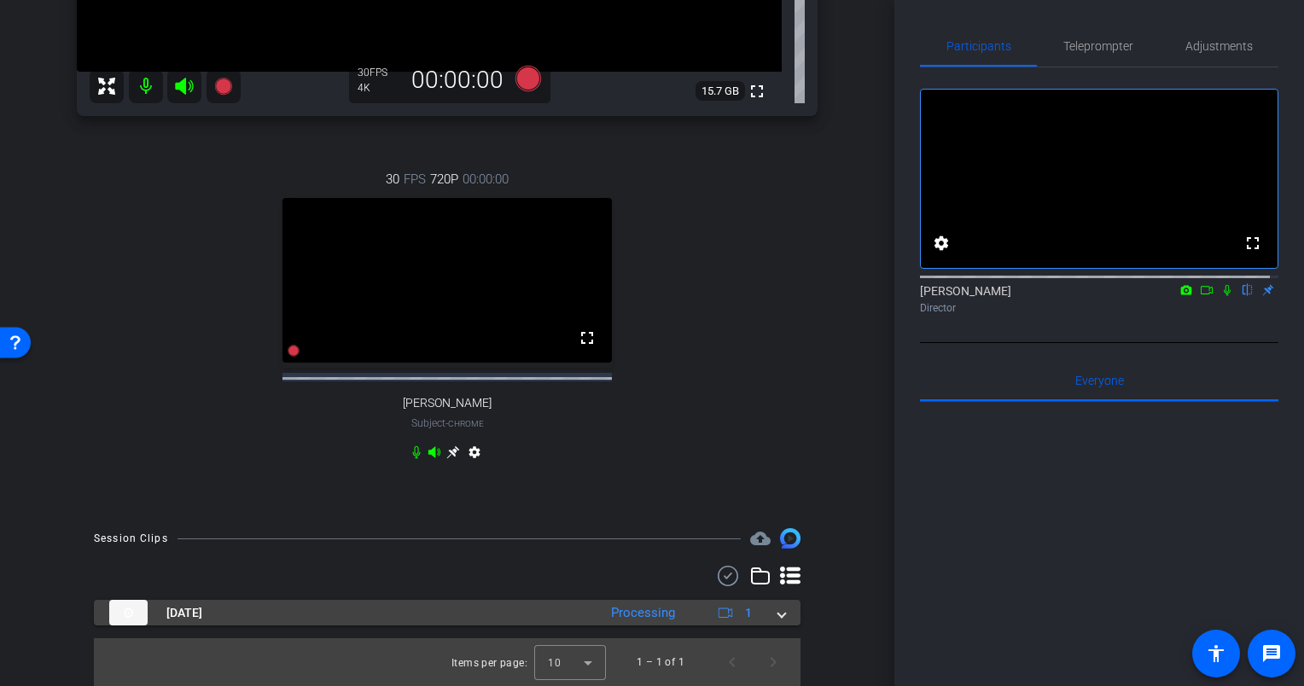
click at [778, 613] on span at bounding box center [781, 613] width 7 height 18
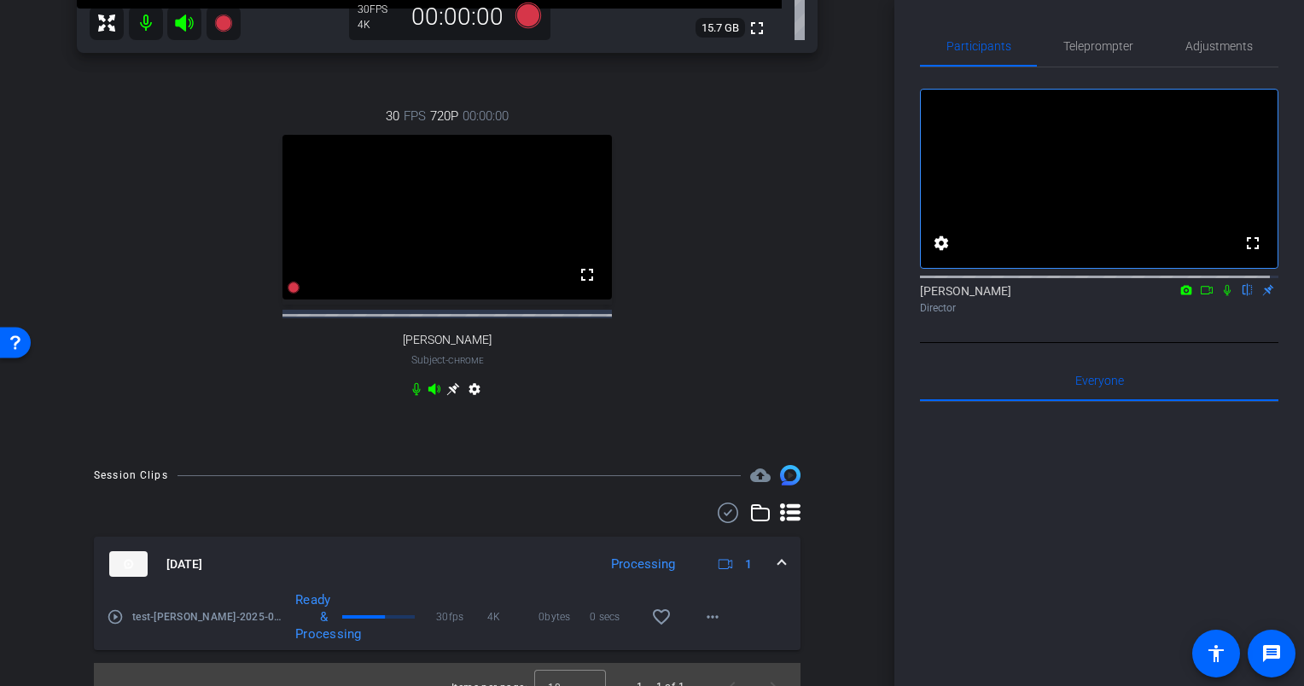
scroll to position [515, 0]
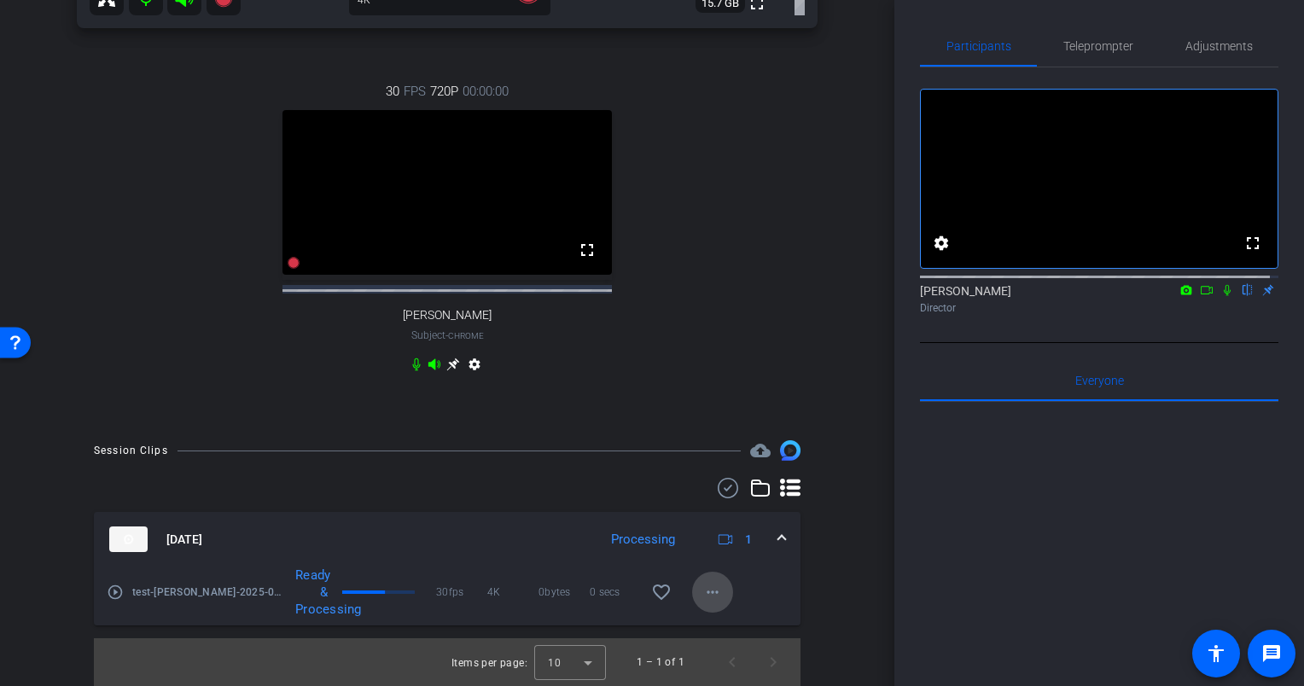
click at [708, 590] on mat-icon "more_horiz" at bounding box center [712, 592] width 20 height 20
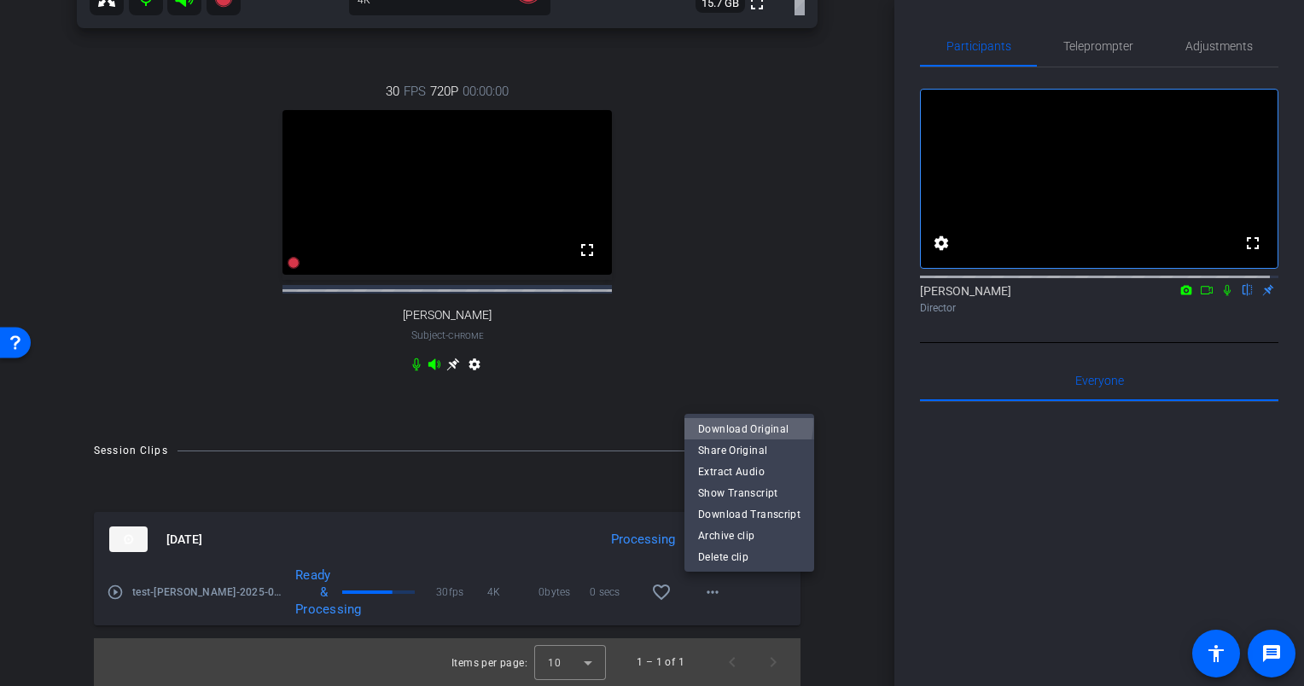
click at [737, 423] on span "Download Original" at bounding box center [749, 428] width 102 height 20
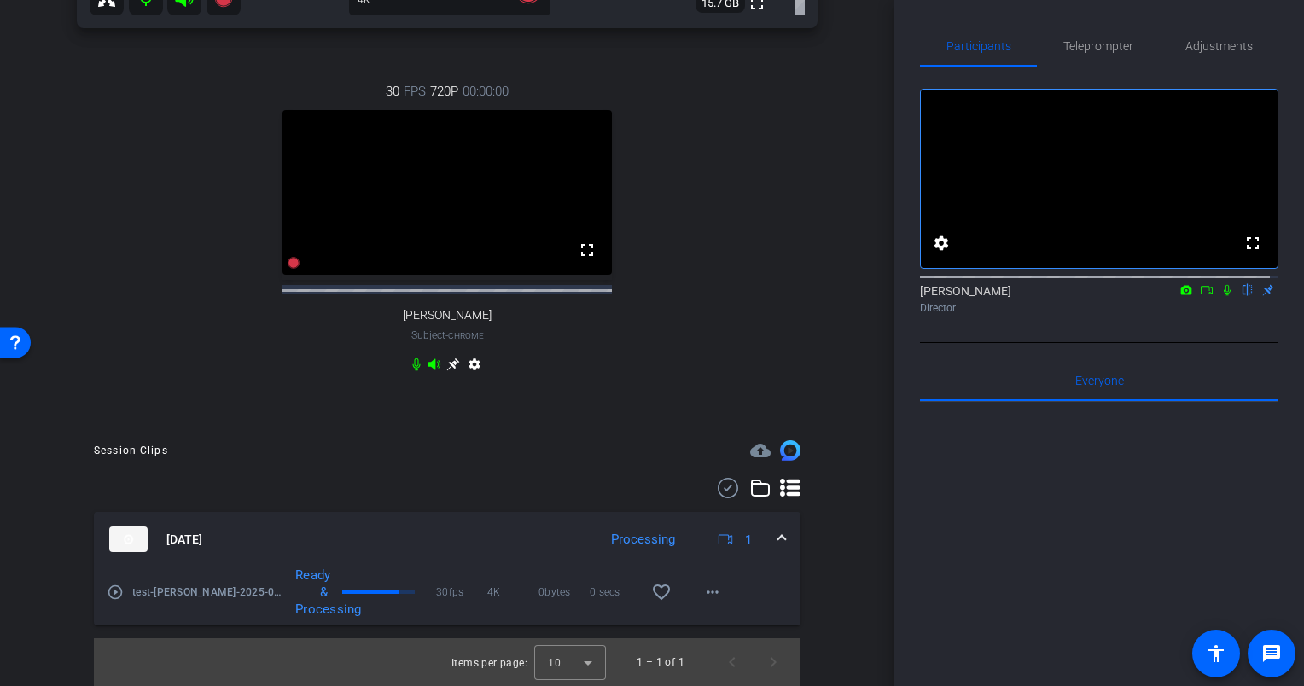
drag, startPoint x: 1068, startPoint y: 160, endPoint x: 1044, endPoint y: 129, distance: 39.6
click at [1068, 160] on video at bounding box center [1098, 179] width 357 height 178
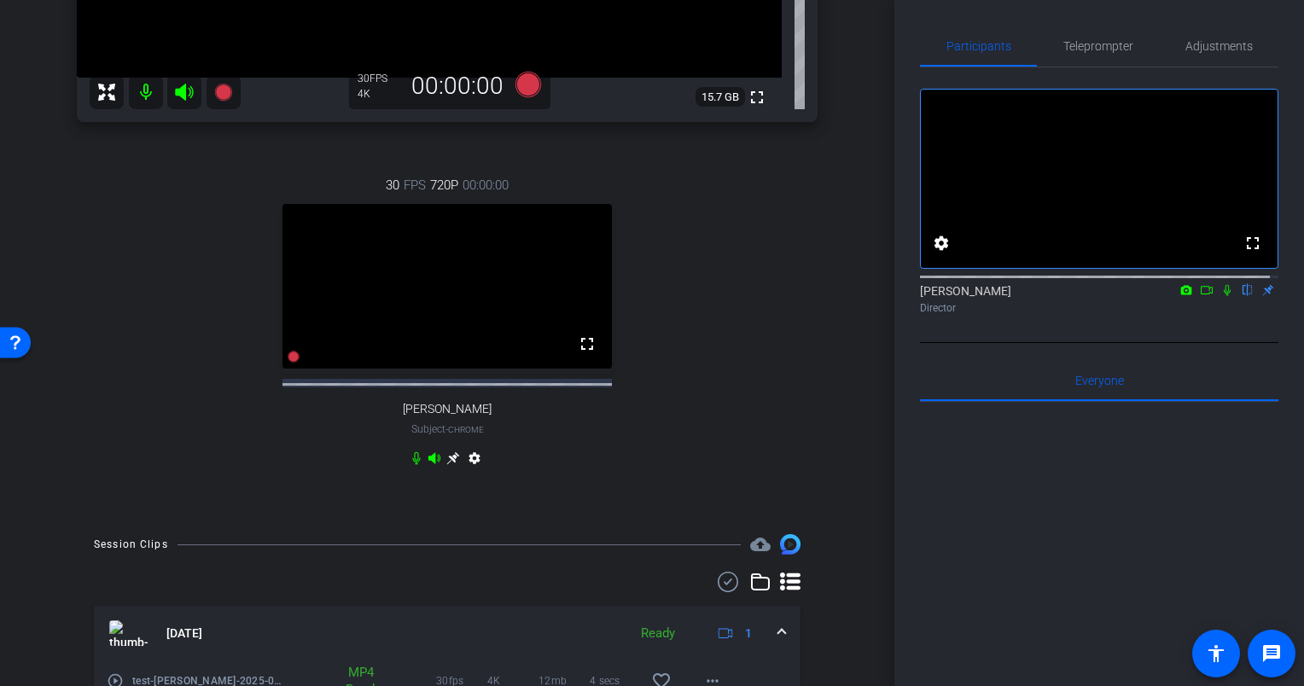
scroll to position [427, 0]
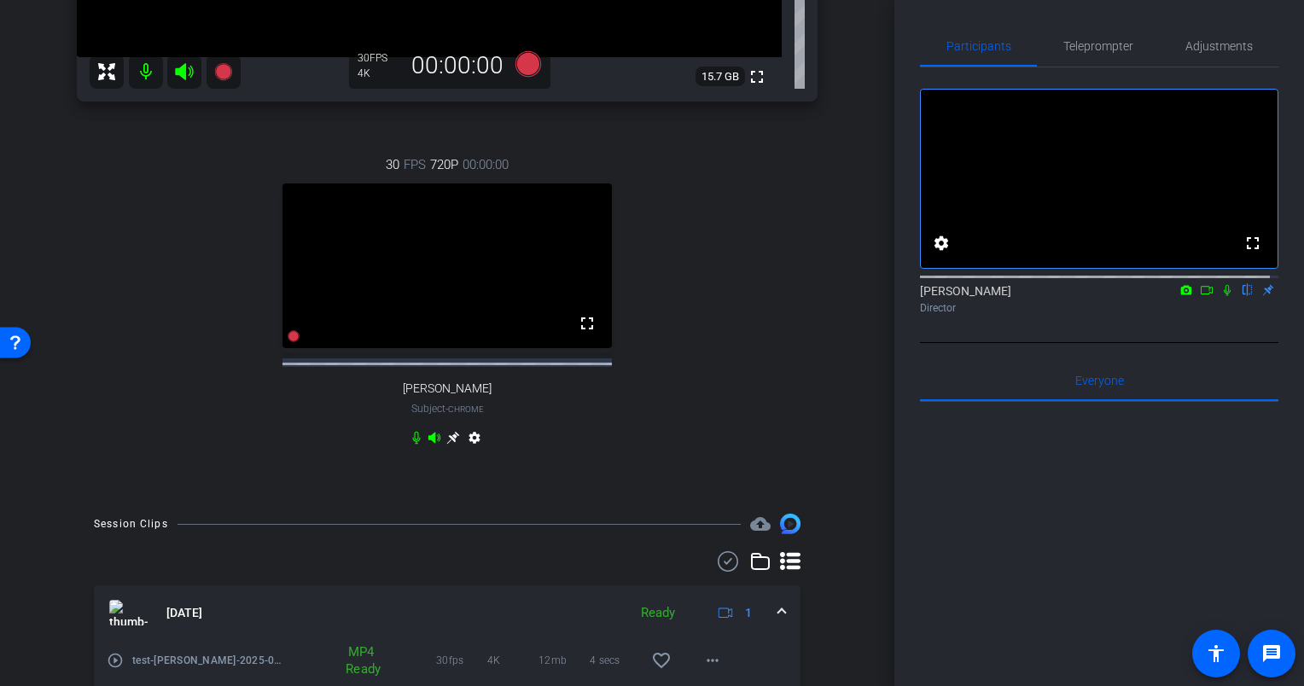
click at [411, 444] on icon at bounding box center [416, 438] width 14 height 14
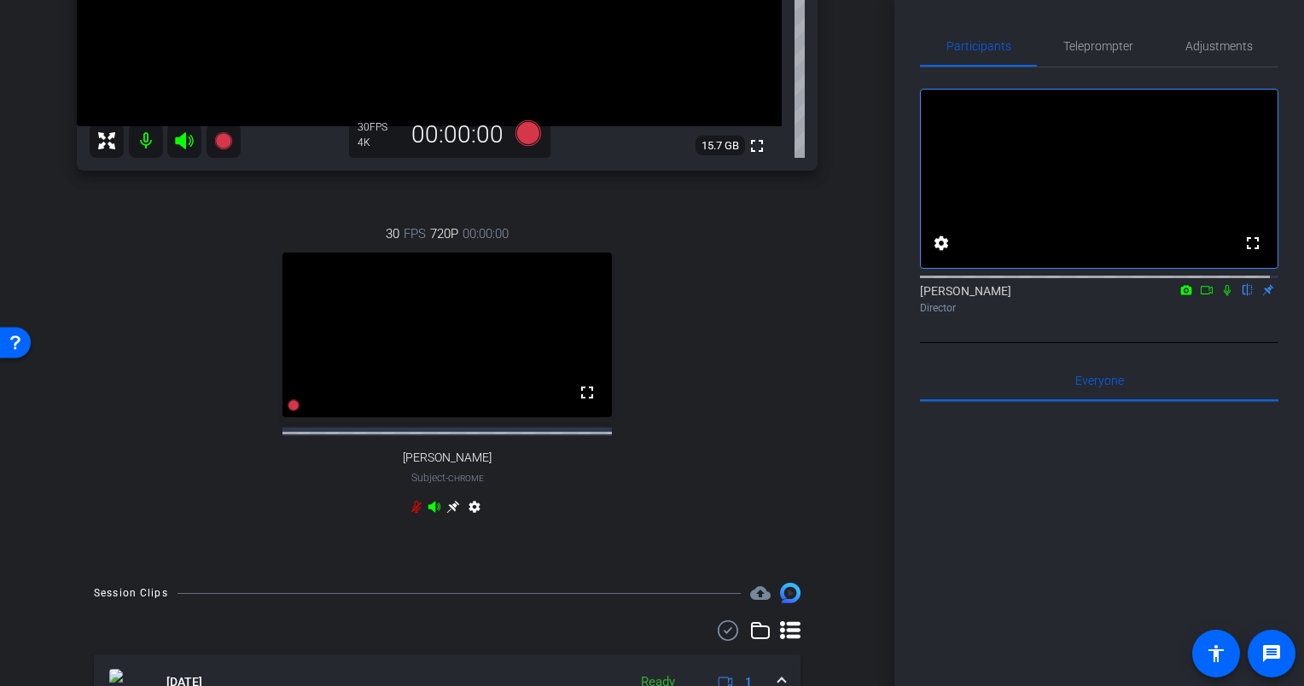
scroll to position [0, 0]
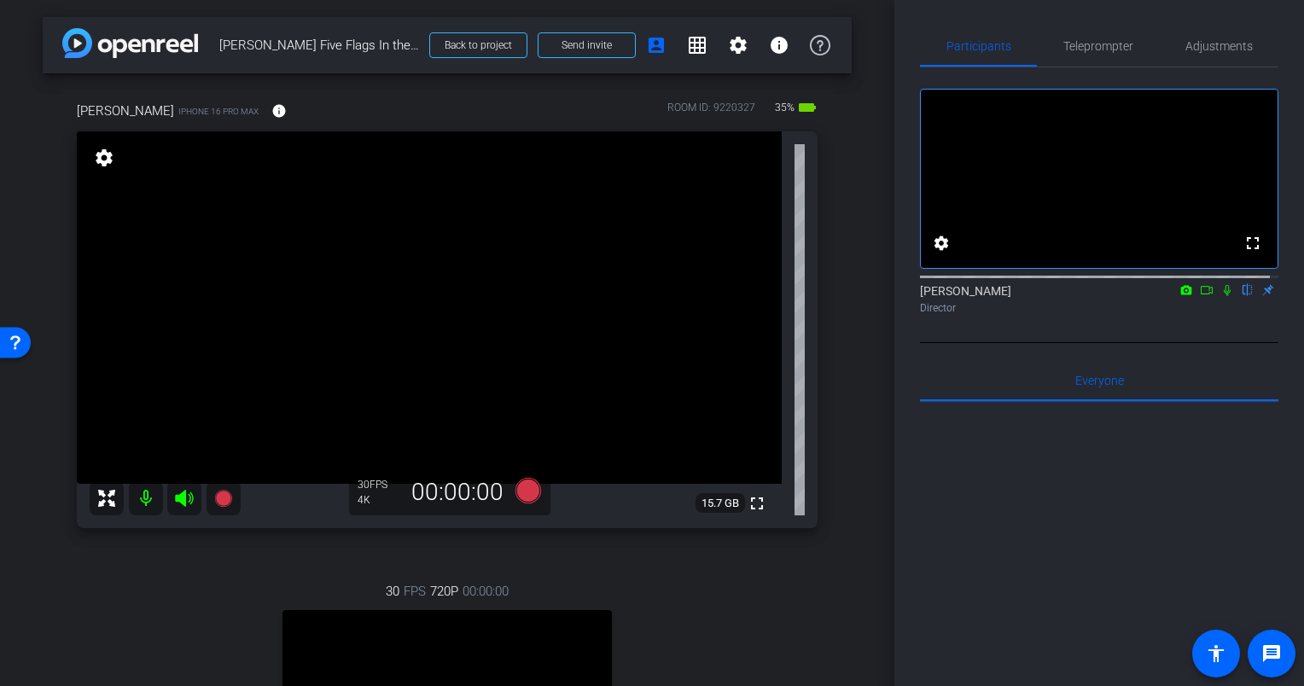
click at [1223, 296] on icon at bounding box center [1226, 290] width 7 height 11
click at [530, 485] on icon at bounding box center [528, 491] width 26 height 26
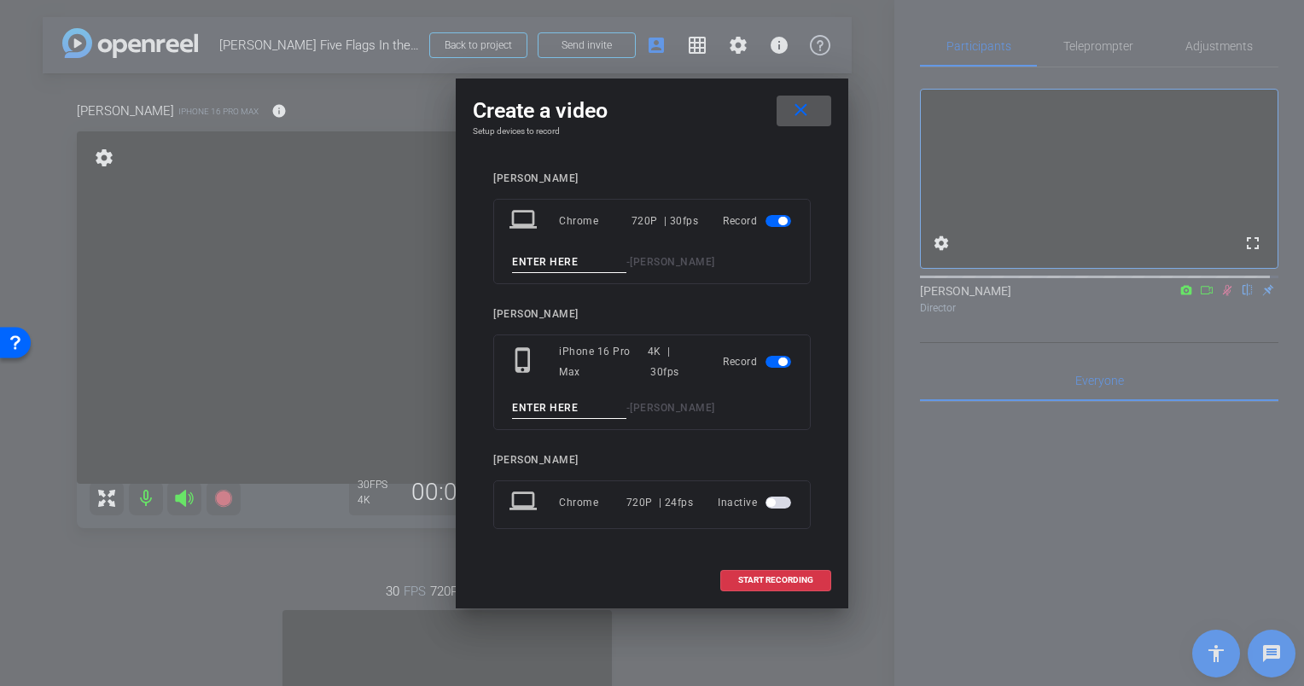
click at [523, 409] on input at bounding box center [569, 408] width 114 height 21
type input "Eric Olson Take 1"
click at [768, 224] on span "button" at bounding box center [778, 221] width 26 height 12
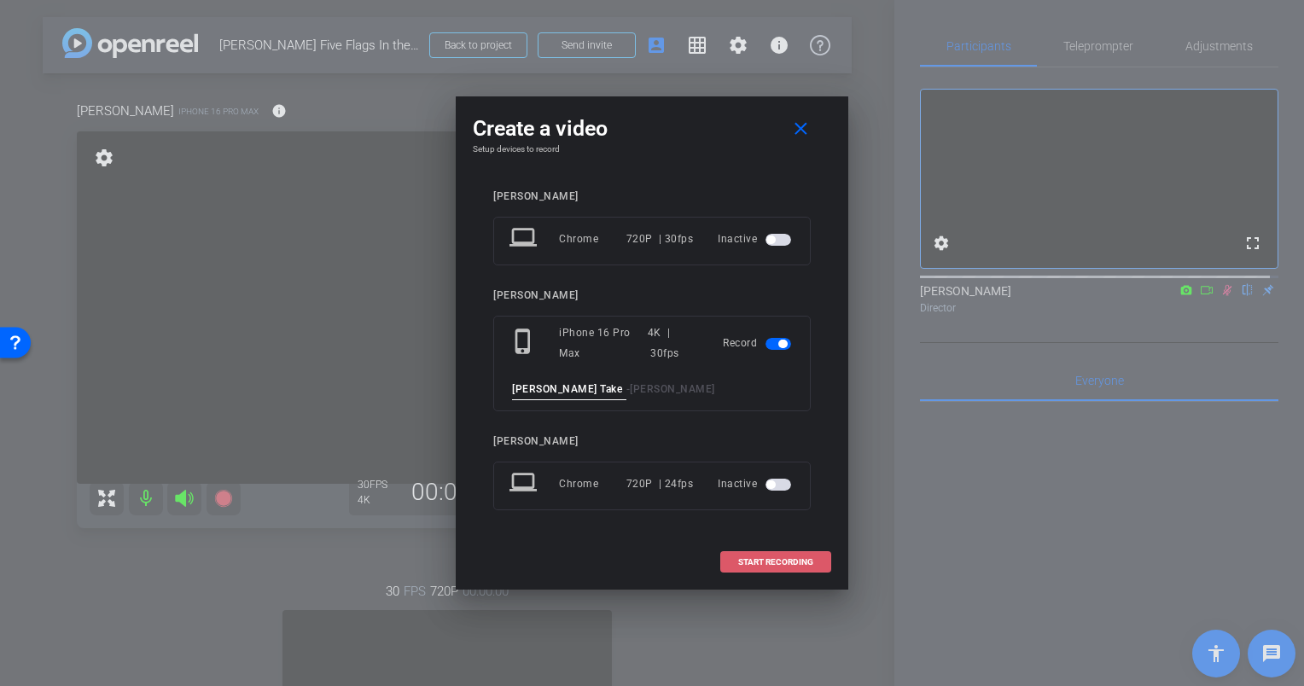
click at [793, 560] on span "START RECORDING" at bounding box center [775, 562] width 75 height 9
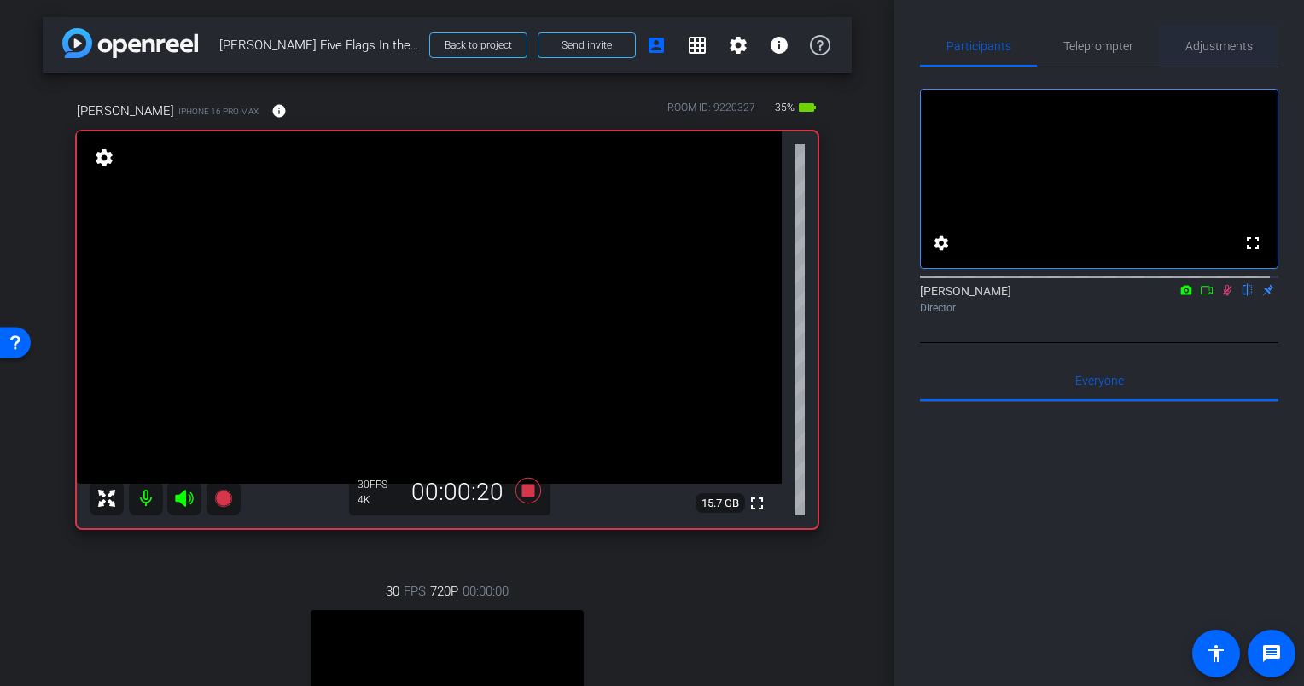
click at [1222, 44] on span "Adjustments" at bounding box center [1218, 46] width 67 height 12
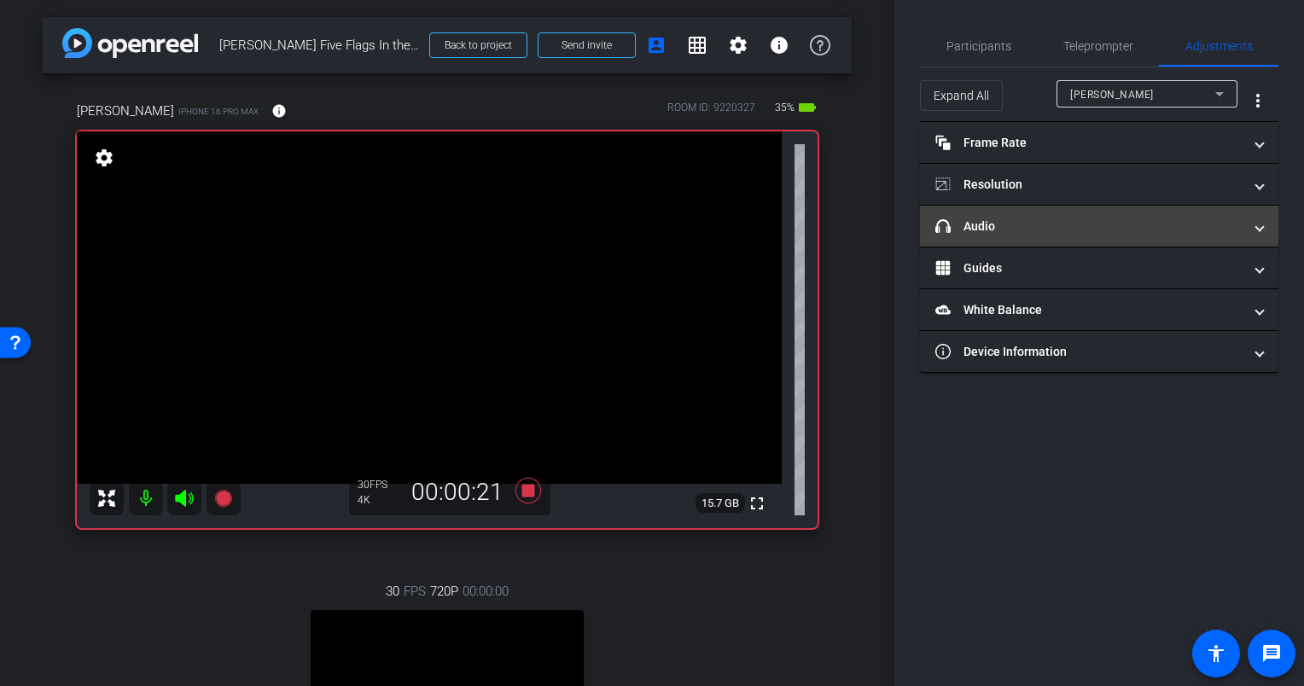
click at [1011, 222] on mat-panel-title "headphone icon Audio" at bounding box center [1088, 227] width 307 height 18
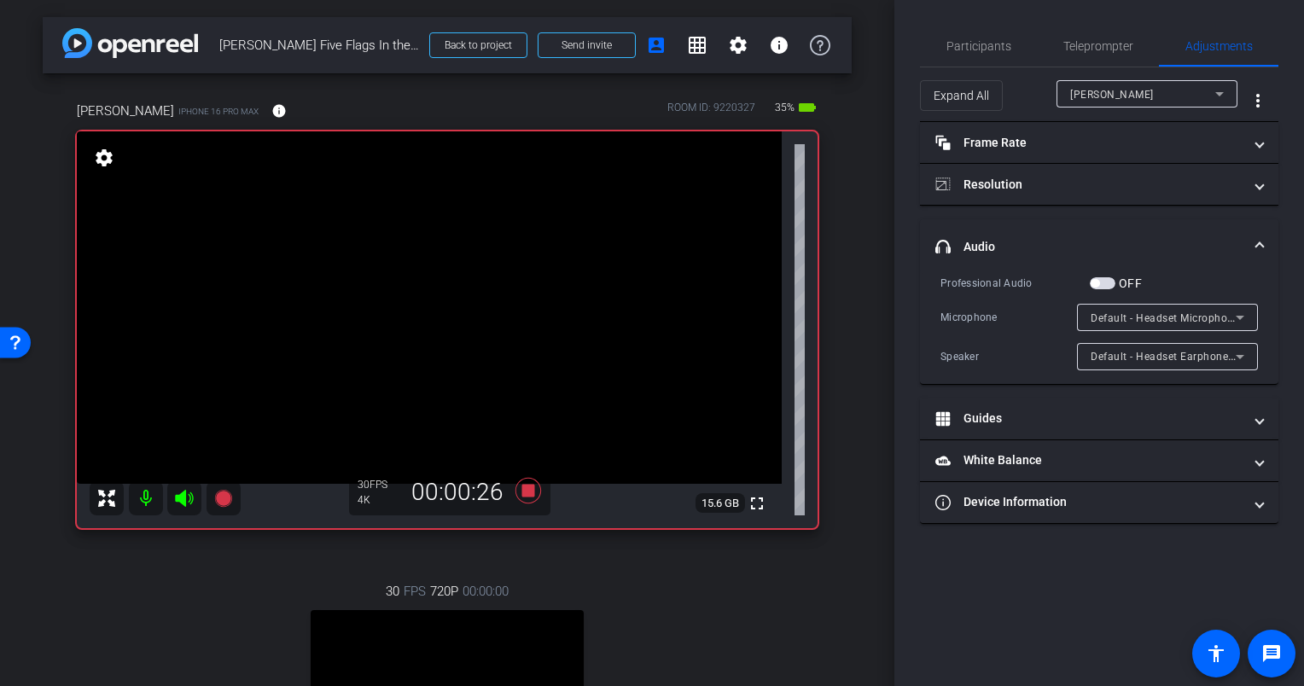
click at [1126, 80] on div "Candace Spicer" at bounding box center [1147, 93] width 154 height 27
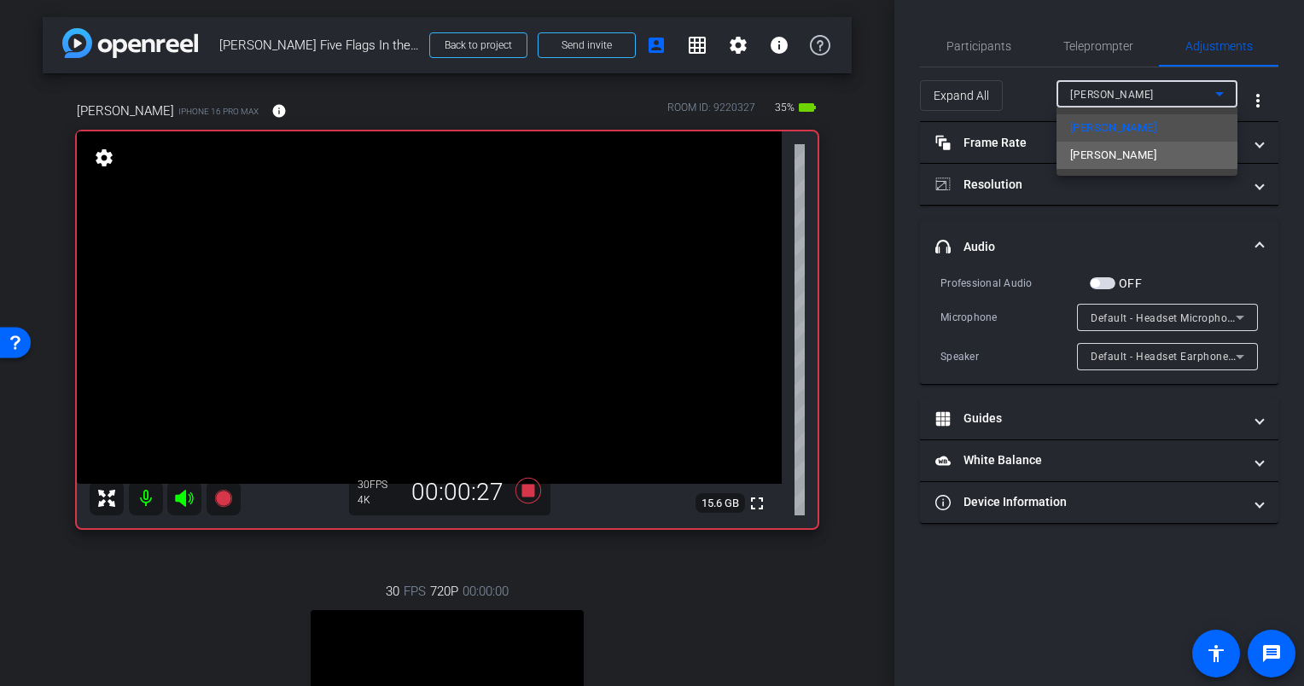
click at [1097, 150] on mat-option "Eric" at bounding box center [1146, 155] width 181 height 27
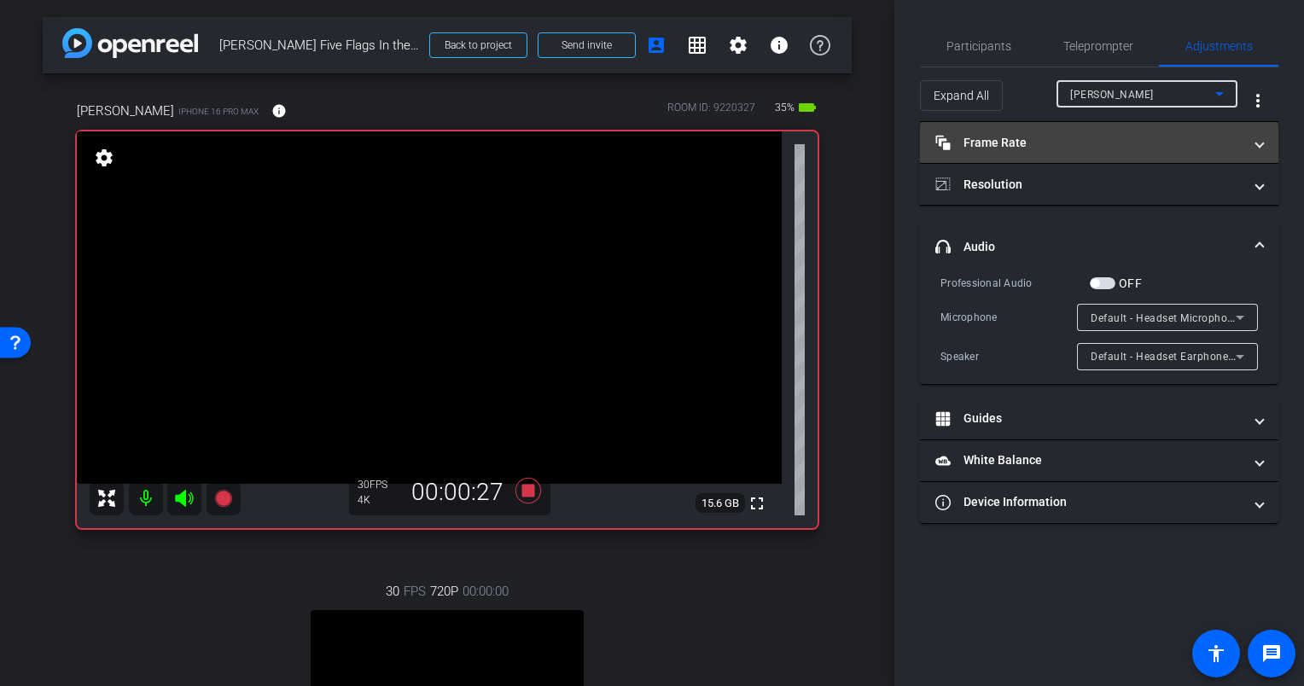
type input "1000"
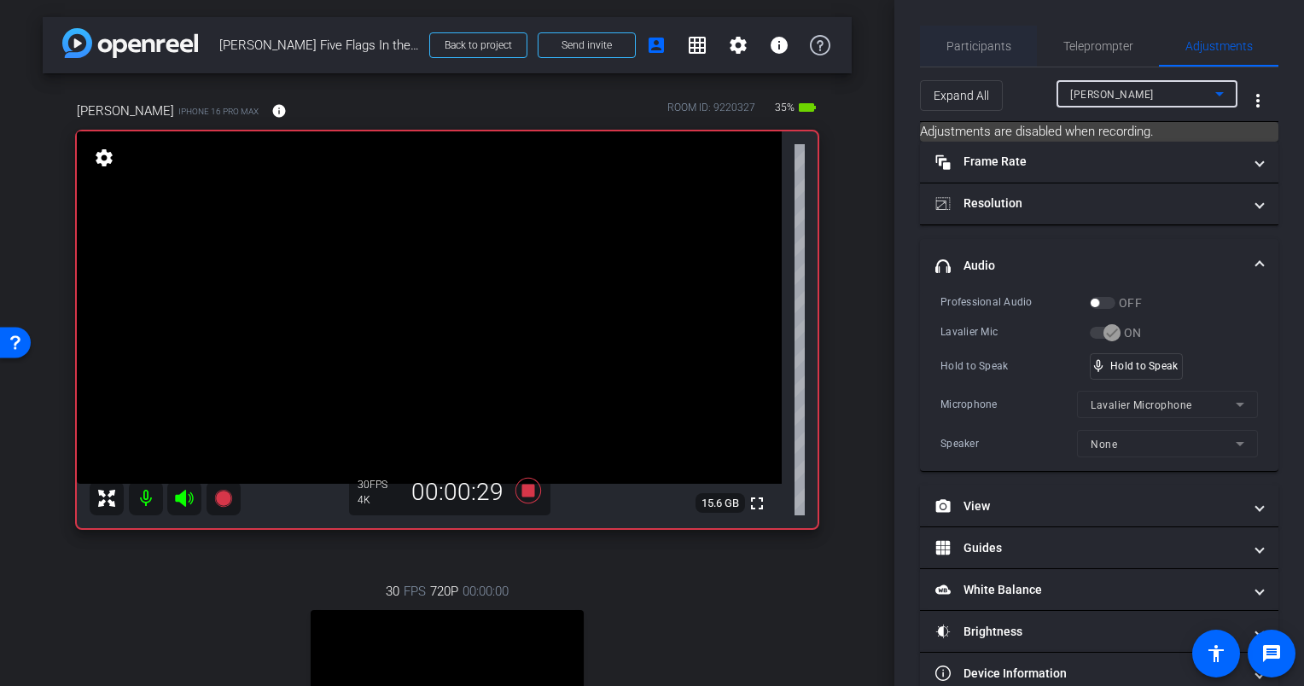
click at [992, 51] on span "Participants" at bounding box center [978, 46] width 65 height 12
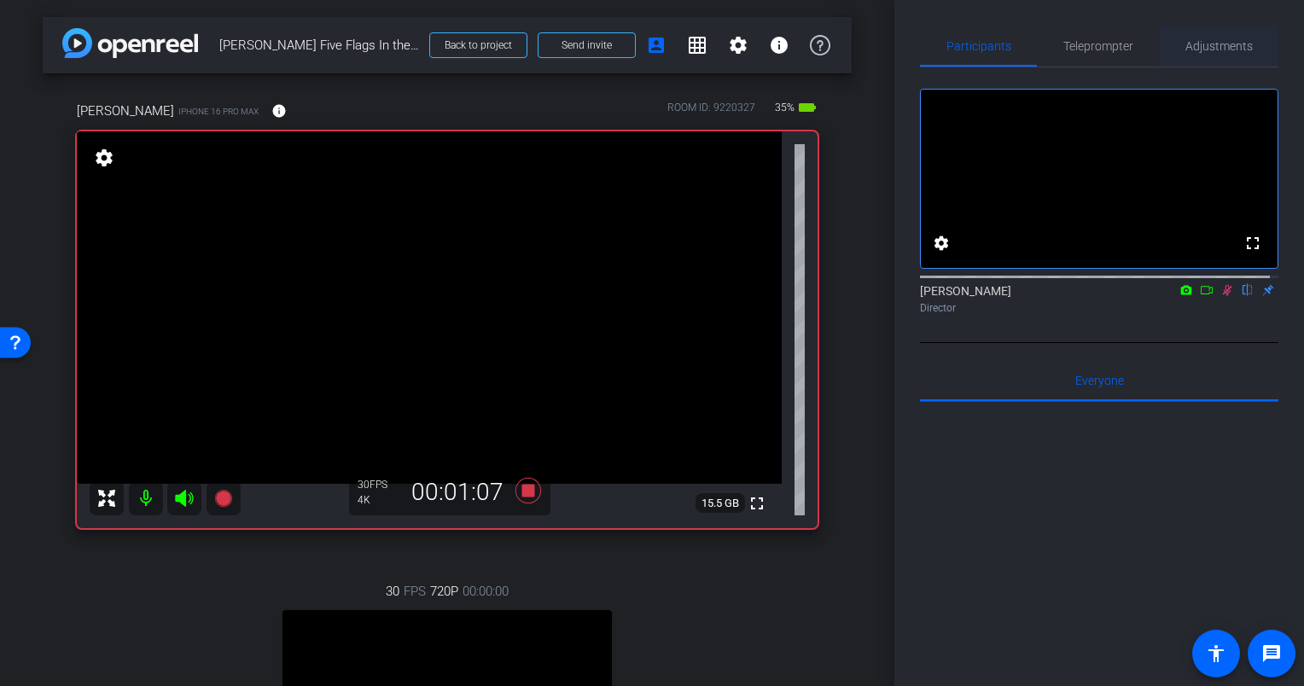
click at [1204, 49] on span "Adjustments" at bounding box center [1218, 46] width 67 height 12
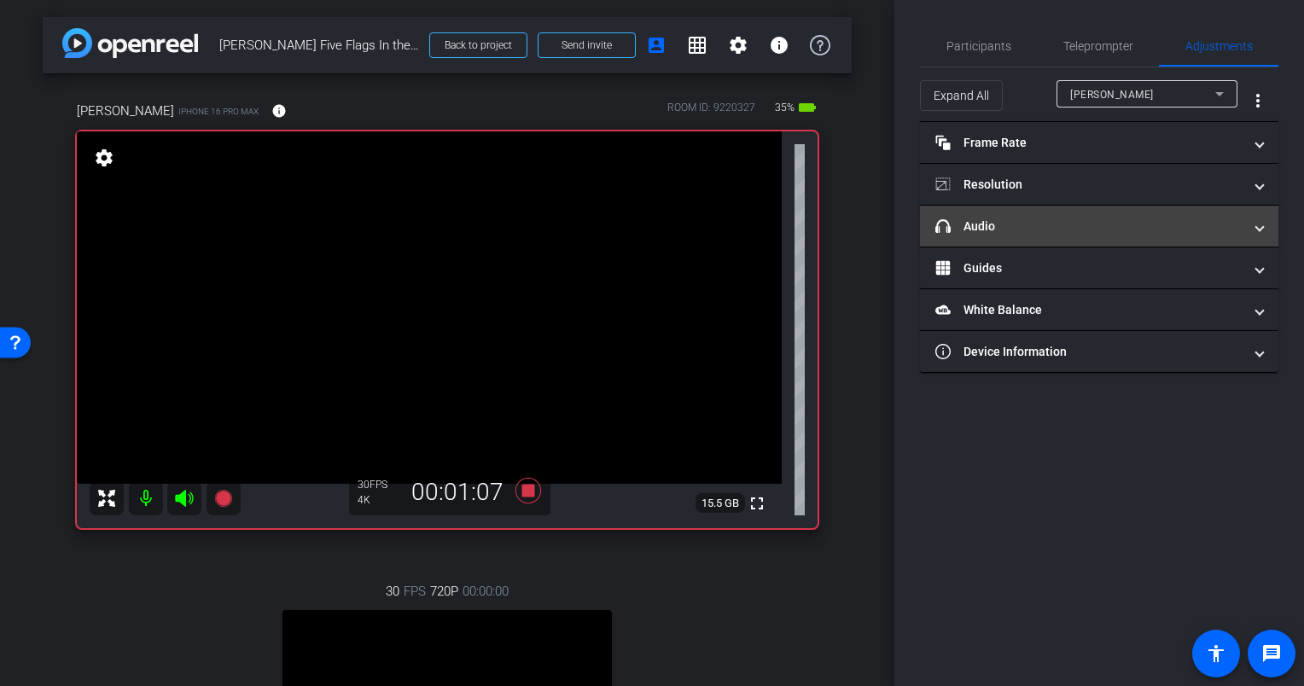
click at [1013, 220] on mat-panel-title "headphone icon Audio" at bounding box center [1088, 227] width 307 height 18
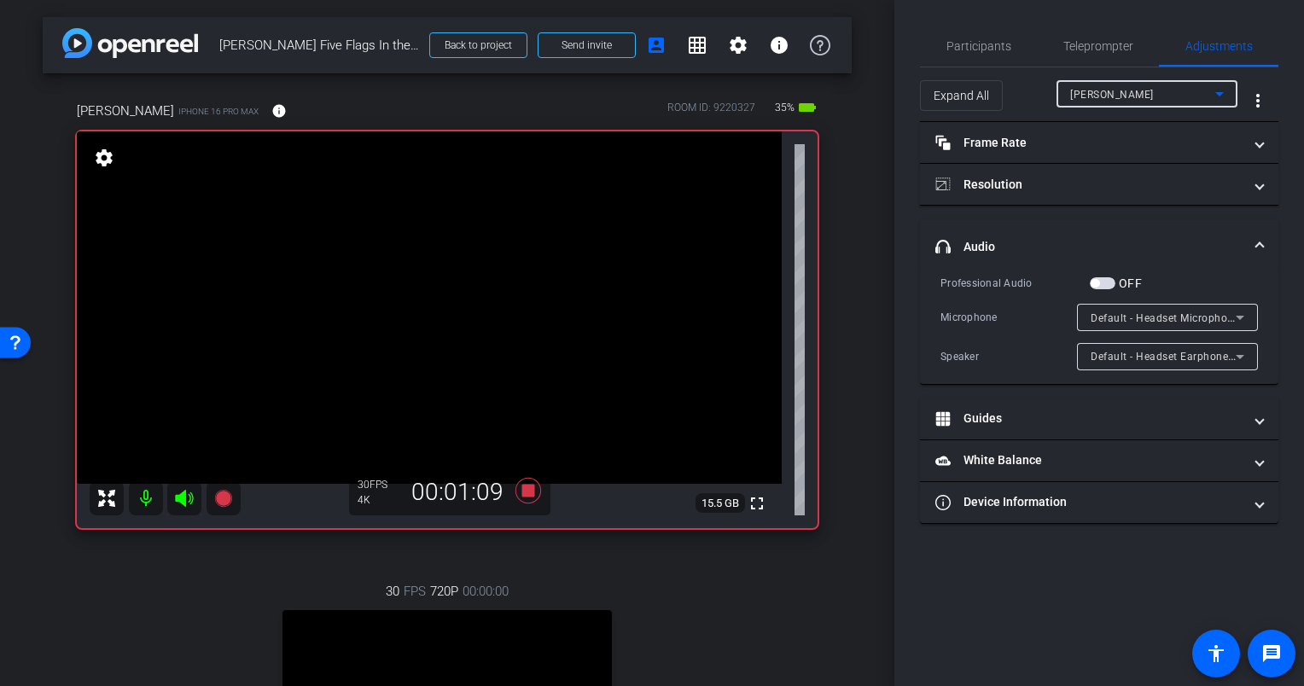
click at [1106, 98] on span "Candace Spicer" at bounding box center [1112, 95] width 84 height 12
click at [1097, 154] on mat-option "Eric" at bounding box center [1146, 155] width 181 height 27
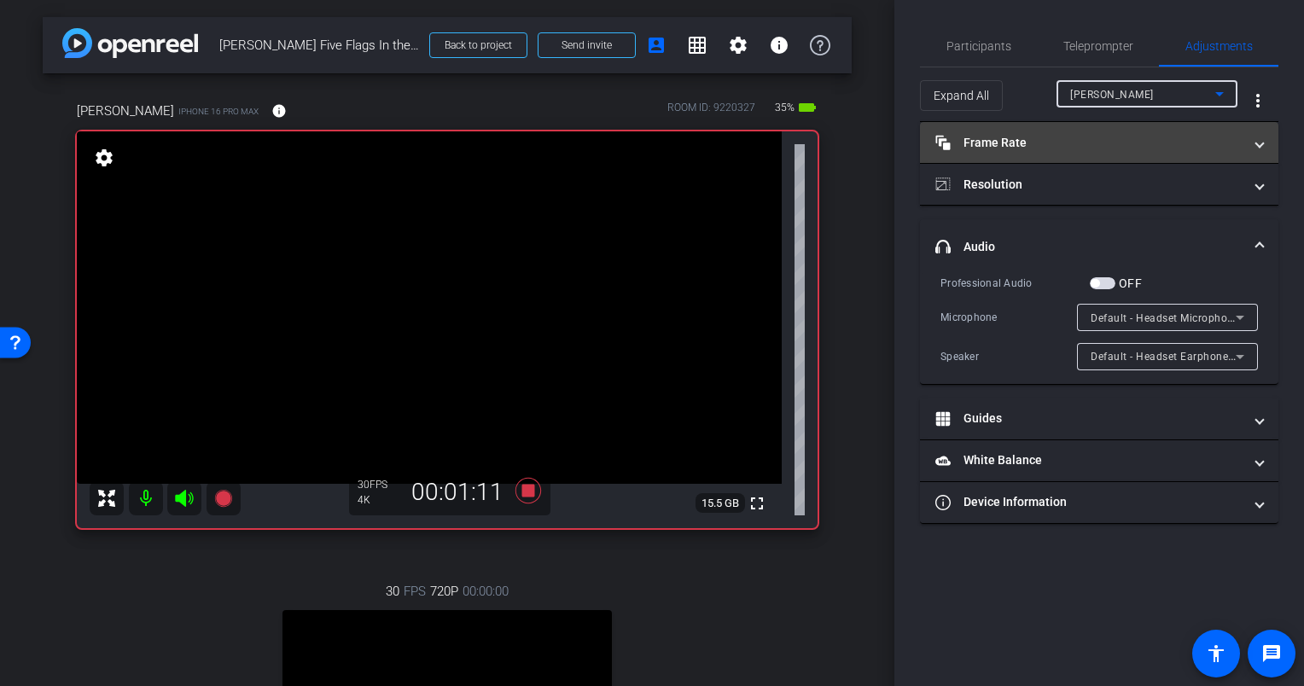
type input "1000"
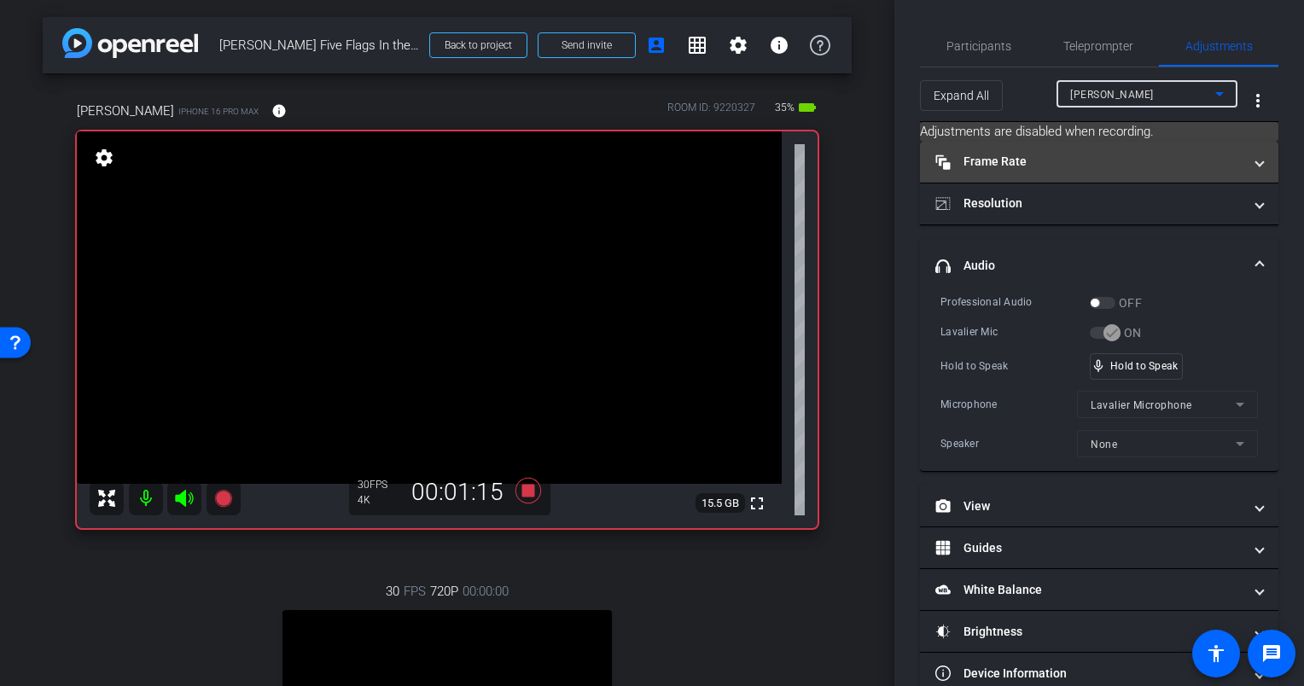
click at [1023, 173] on mat-expansion-panel-header "Frame Rate Frame Rate" at bounding box center [1099, 162] width 358 height 41
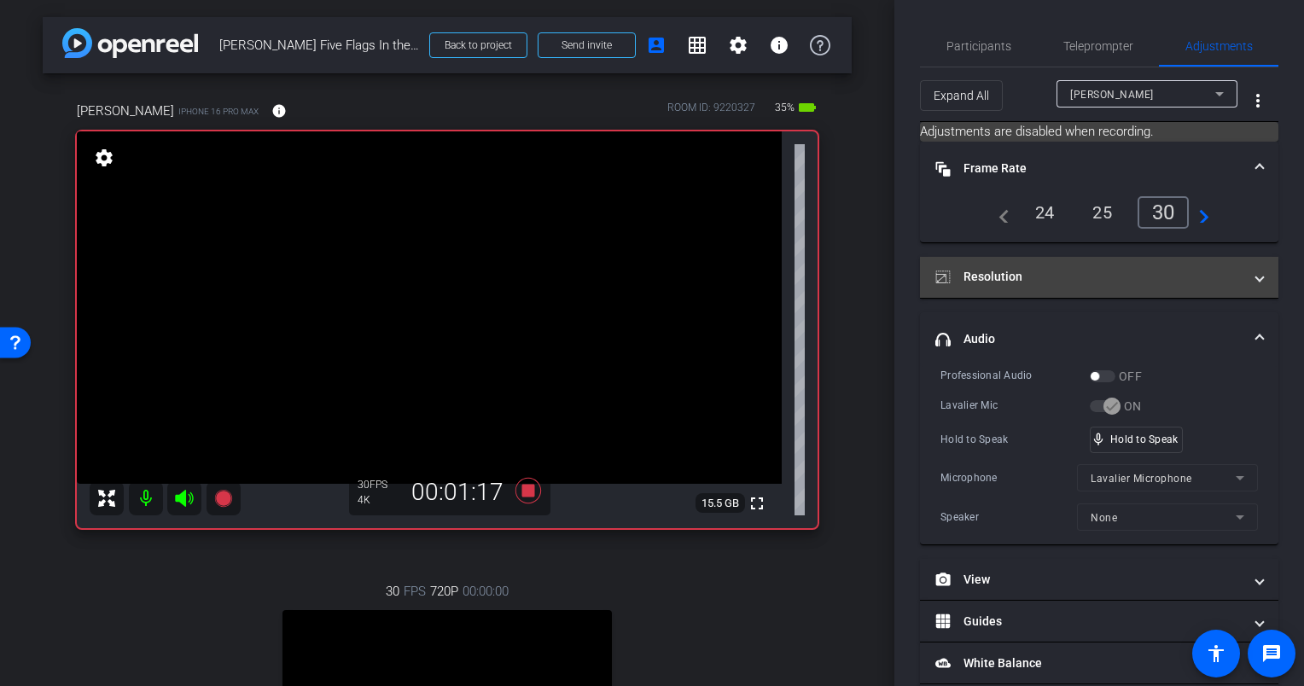
click at [1025, 270] on mat-panel-title "Resolution" at bounding box center [1088, 277] width 307 height 18
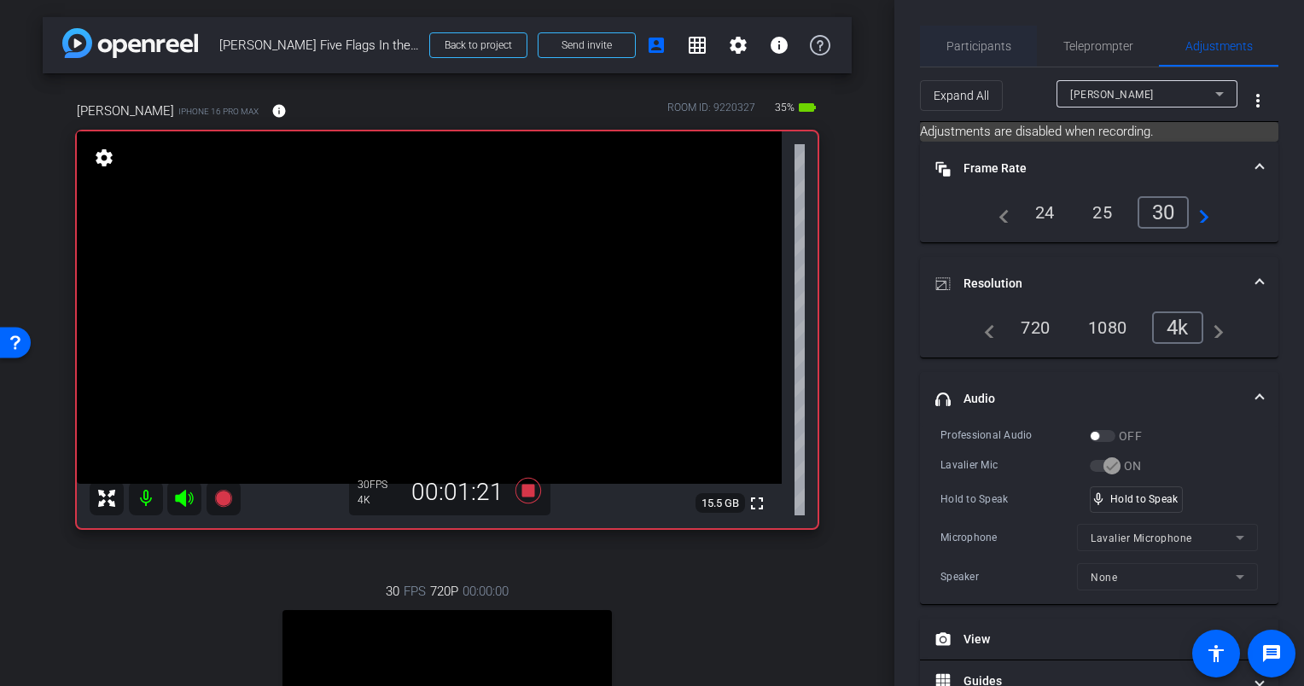
click at [990, 58] on span "Participants" at bounding box center [978, 46] width 65 height 41
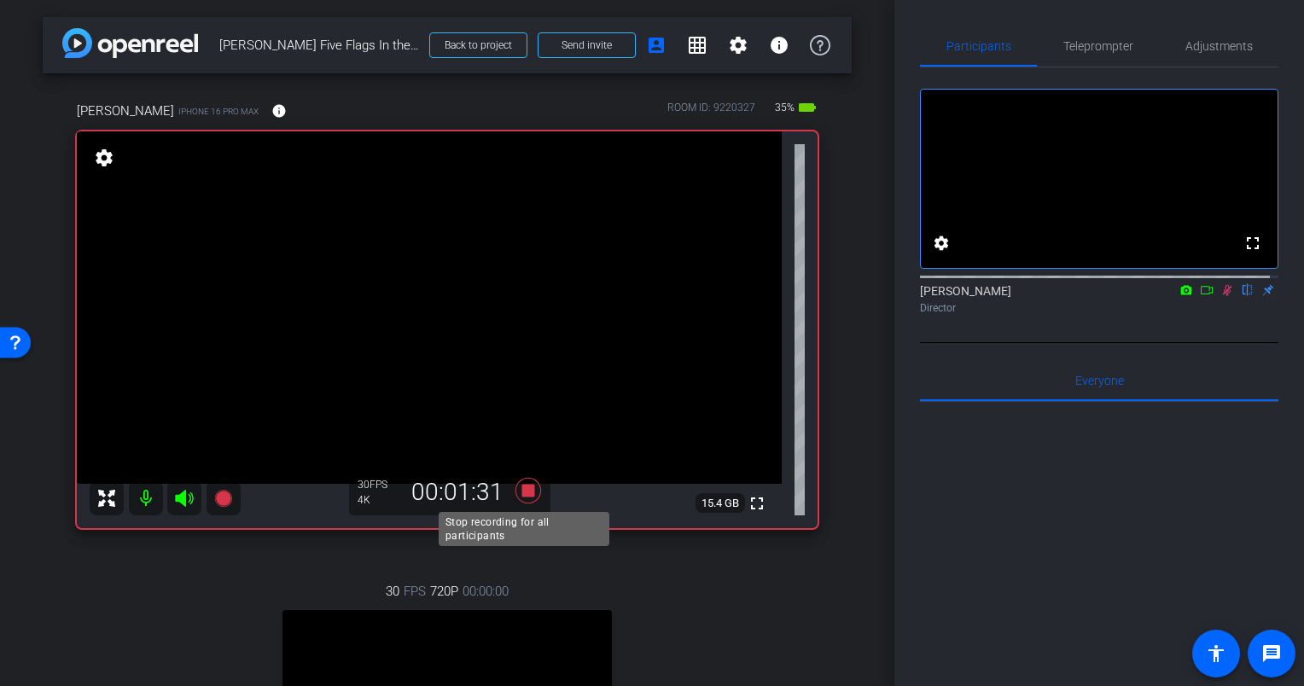
click at [525, 489] on icon at bounding box center [528, 491] width 26 height 26
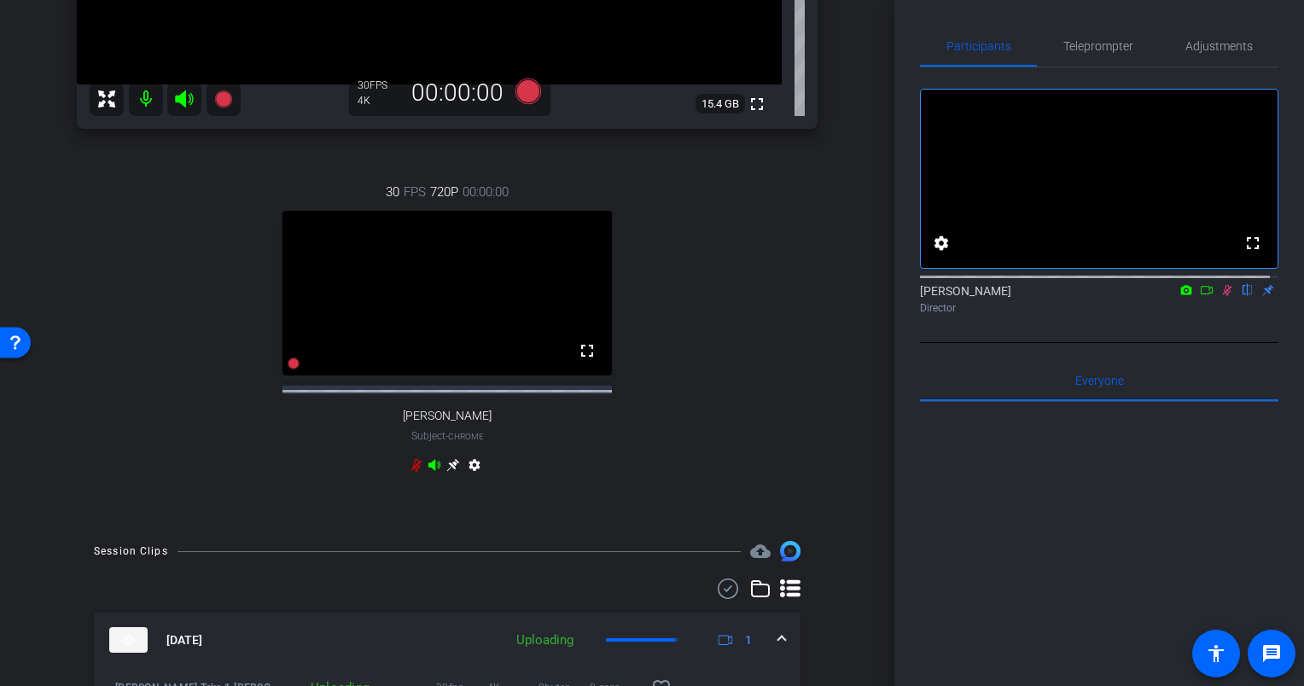
scroll to position [427, 0]
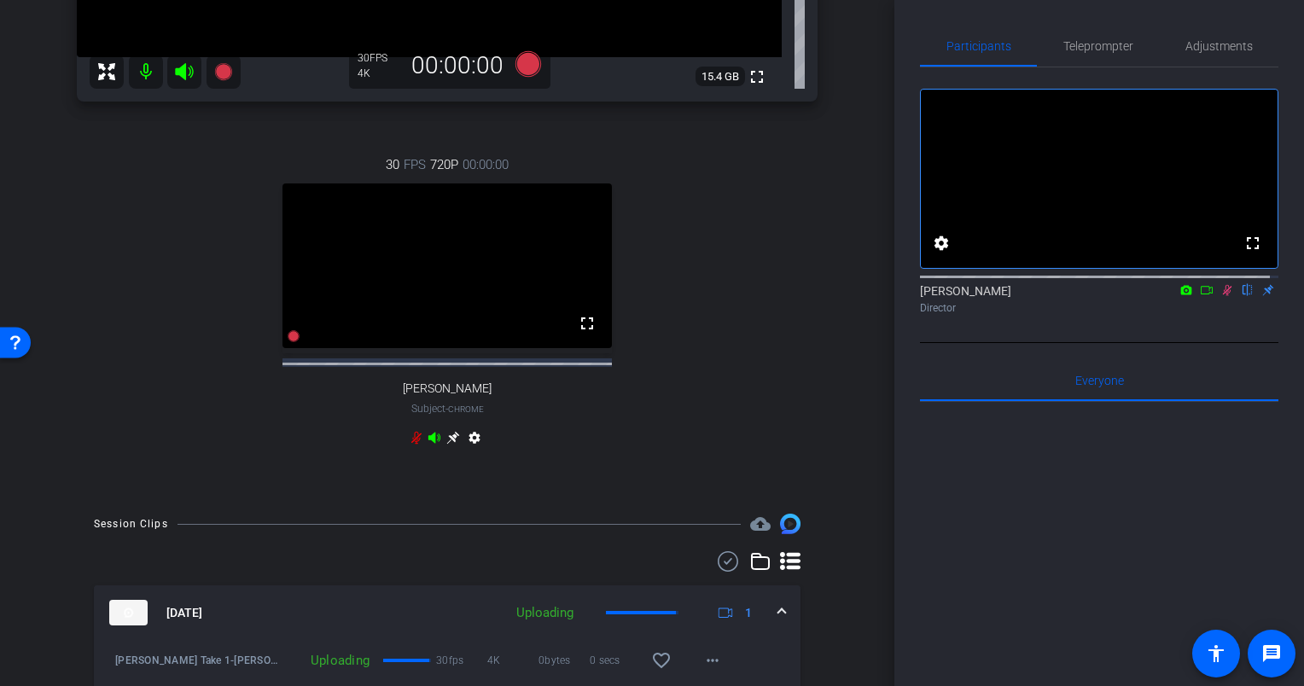
click at [411, 444] on icon at bounding box center [416, 438] width 10 height 13
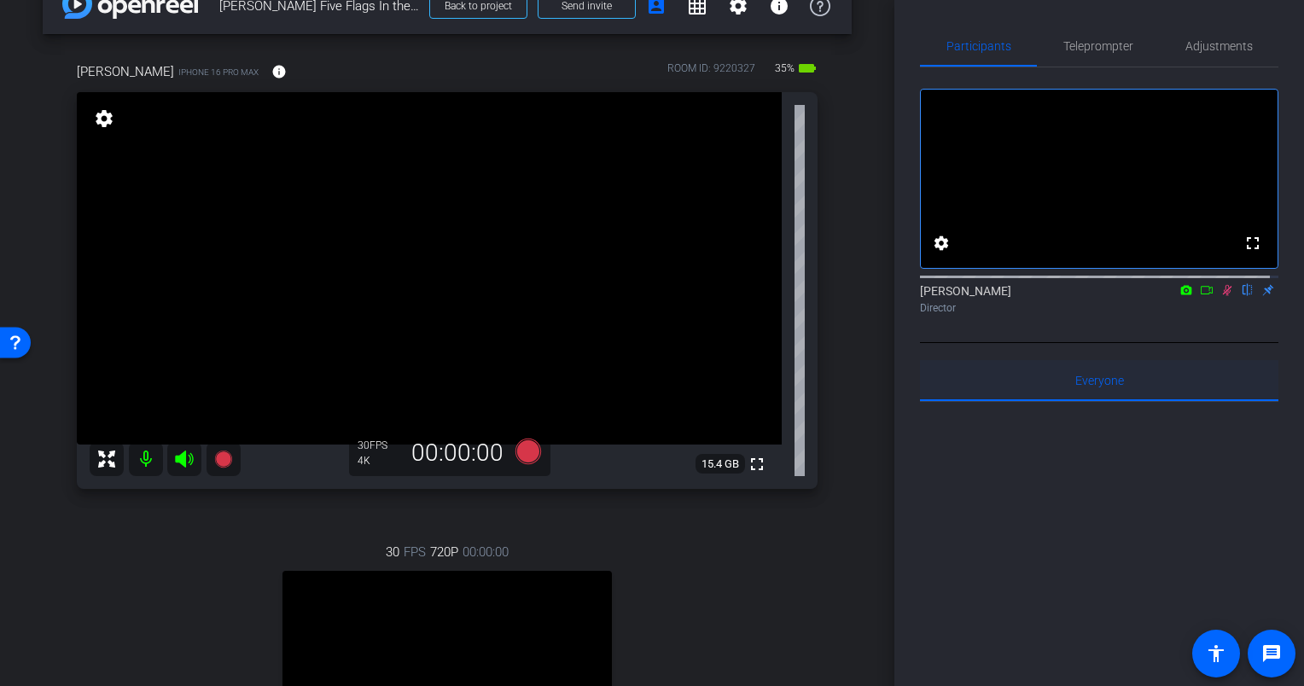
scroll to position [0, 0]
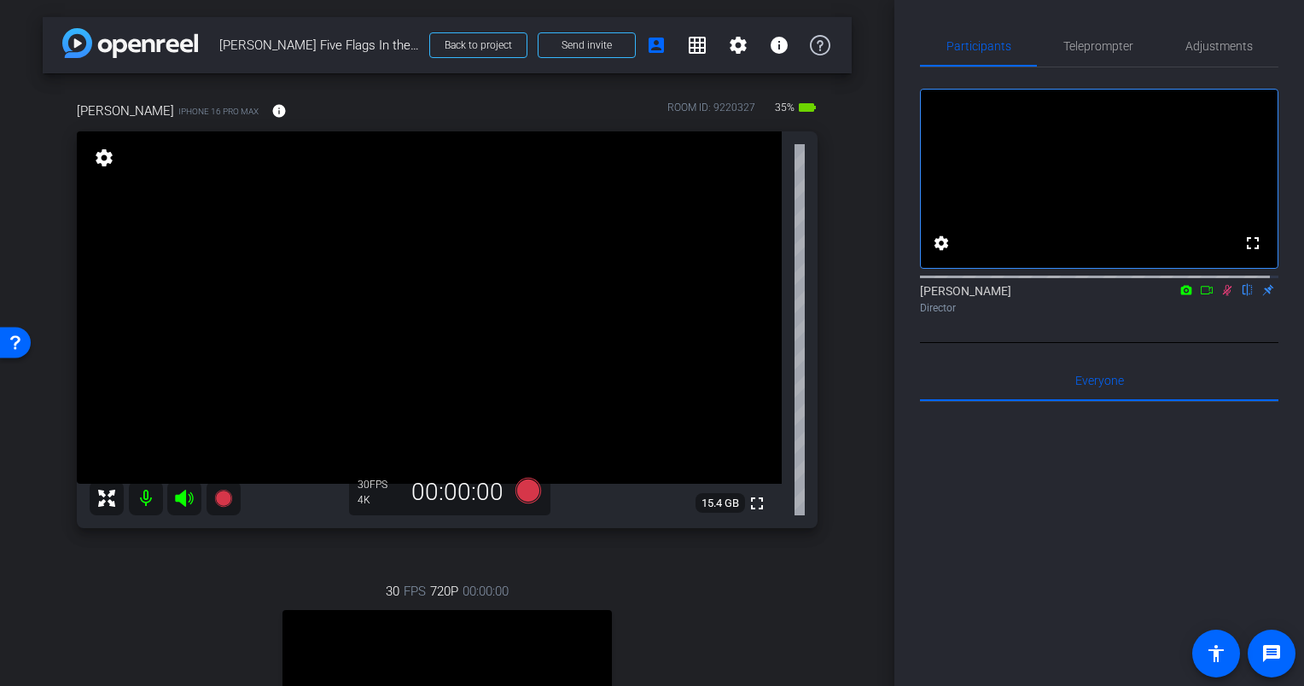
click at [1221, 296] on icon at bounding box center [1227, 290] width 14 height 12
click at [833, 317] on div "Eric iPhone 16 Pro Max info ROOM ID: 9220327 35% battery_std fullscreen setting…" at bounding box center [447, 498] width 809 height 850
click at [834, 316] on div "Eric iPhone 16 Pro Max info ROOM ID: 9220327 35% battery_std fullscreen setting…" at bounding box center [447, 498] width 809 height 850
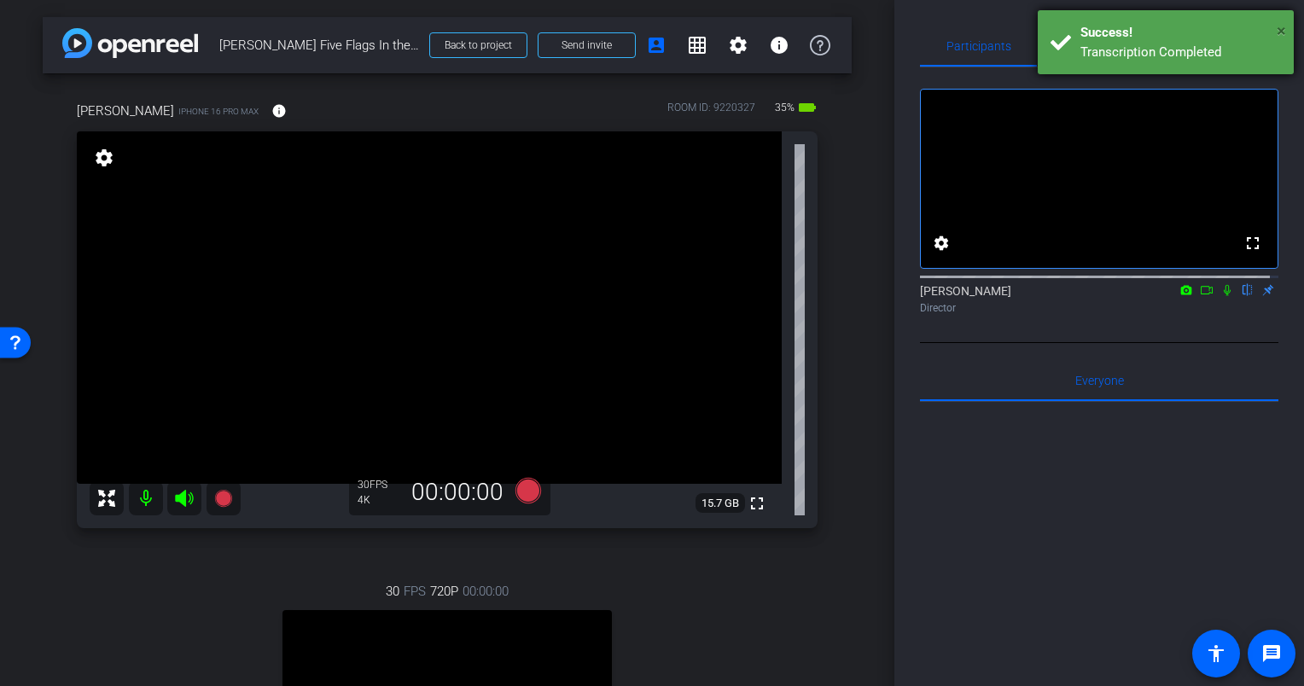
click at [1280, 30] on span "×" at bounding box center [1280, 30] width 9 height 20
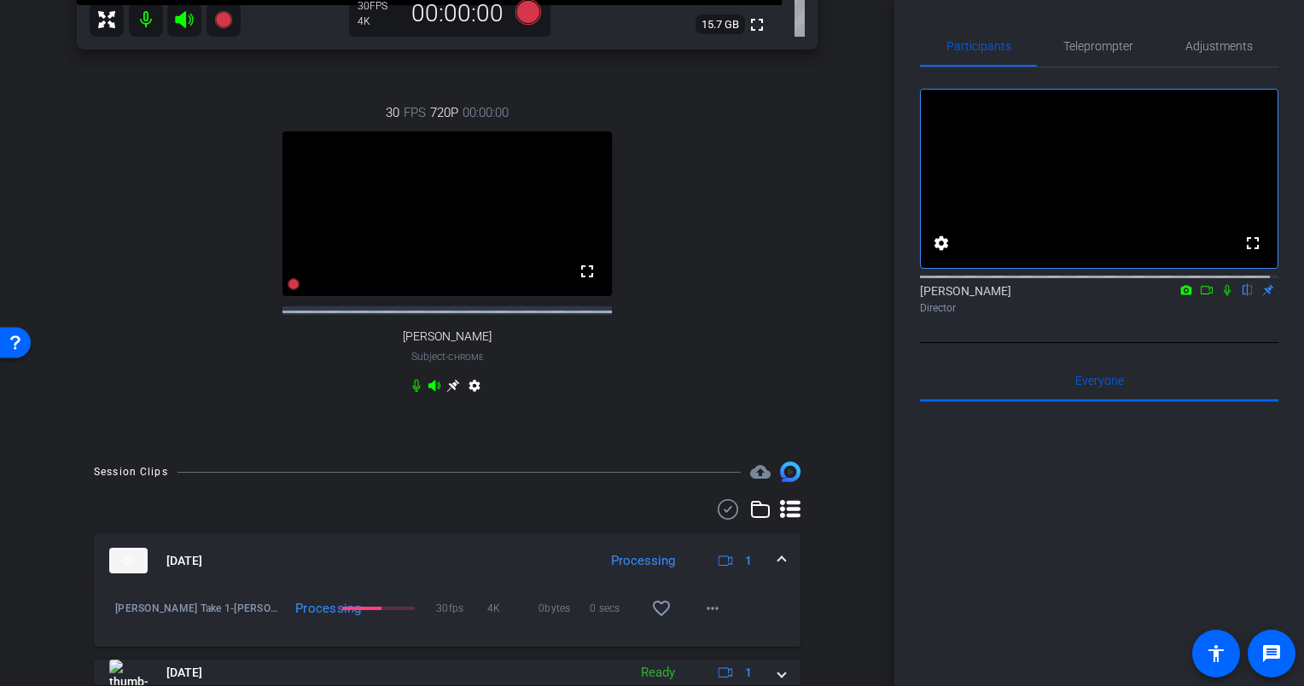
scroll to position [512, 0]
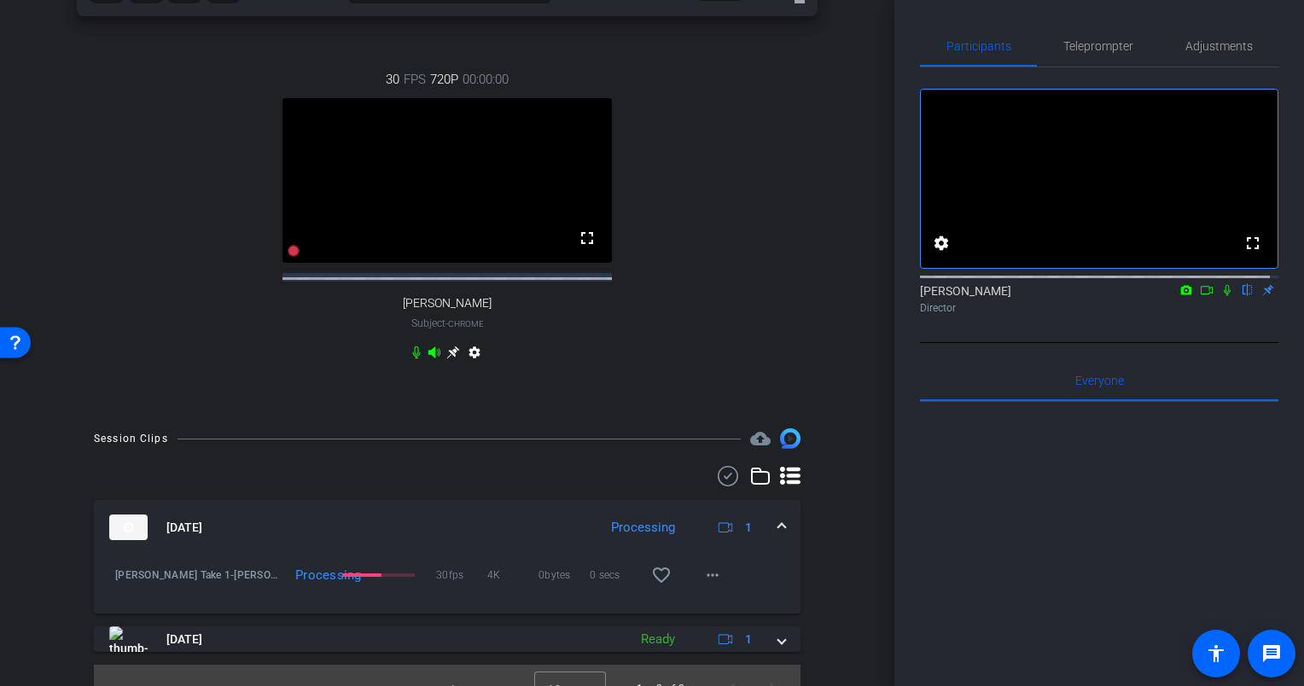
click at [409, 359] on icon at bounding box center [416, 353] width 14 height 14
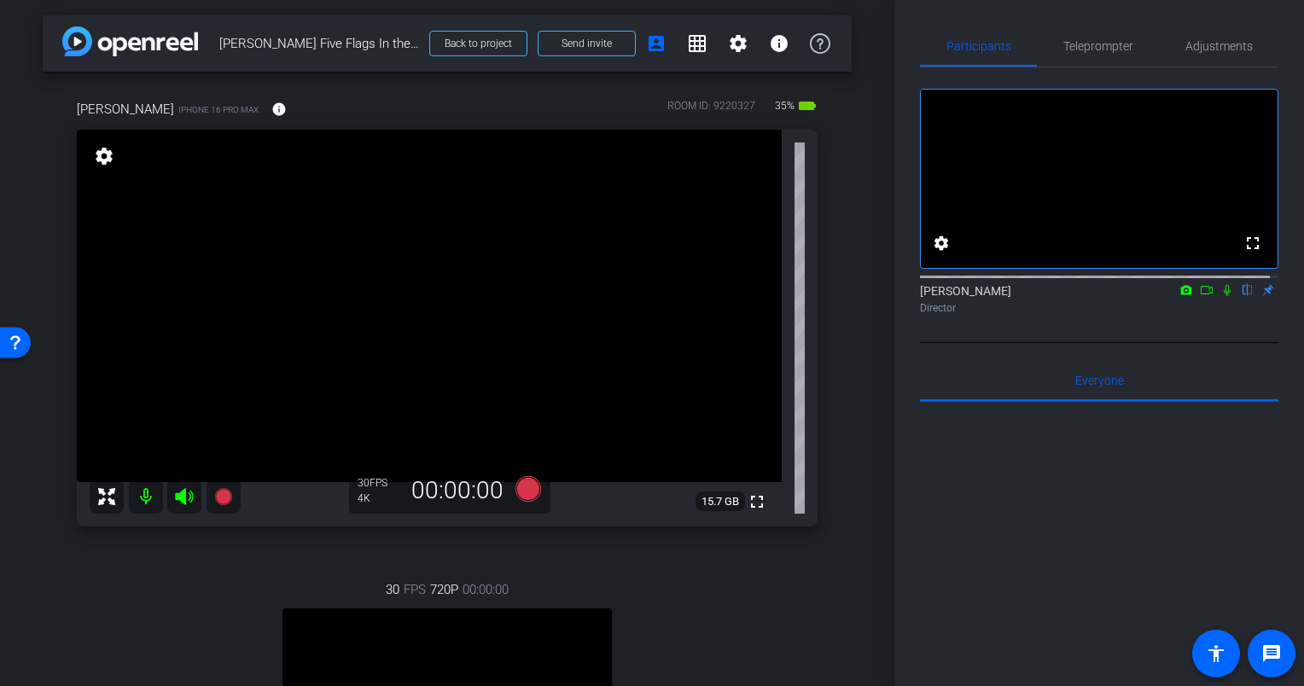
scroll to position [0, 0]
click at [1221, 296] on icon at bounding box center [1227, 290] width 14 height 12
click at [521, 491] on icon at bounding box center [528, 491] width 26 height 26
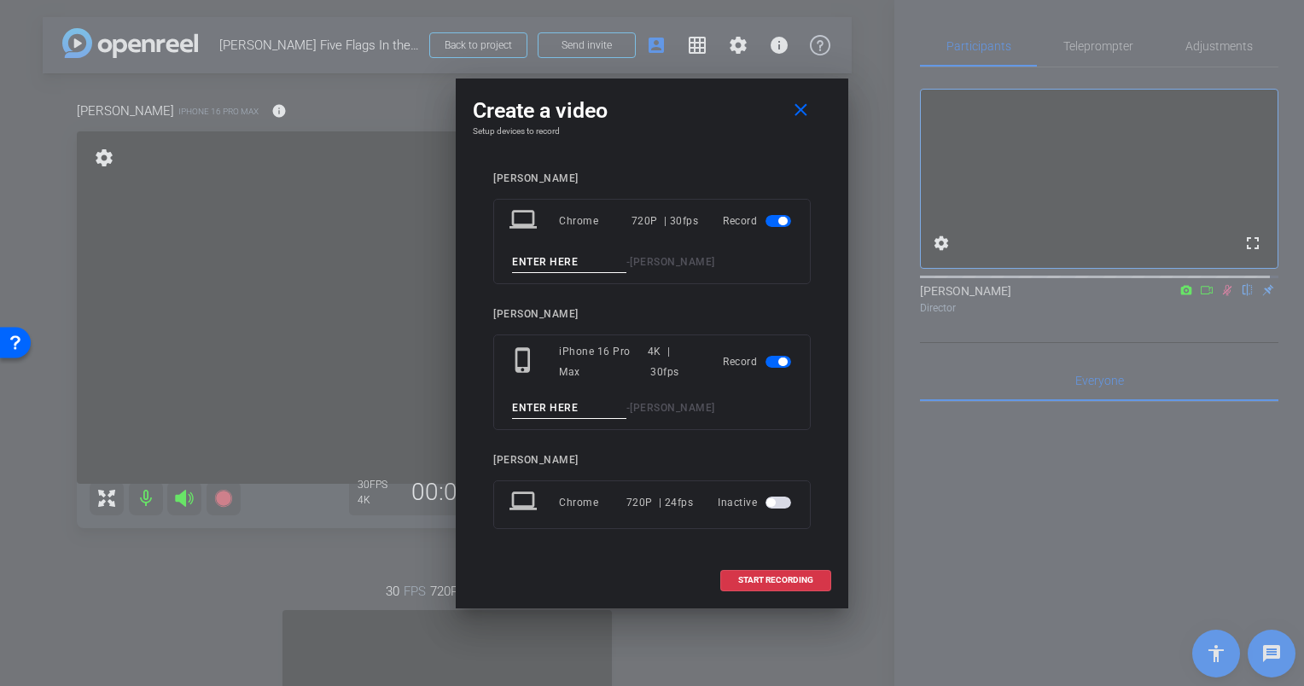
click at [766, 224] on span "button" at bounding box center [778, 221] width 26 height 12
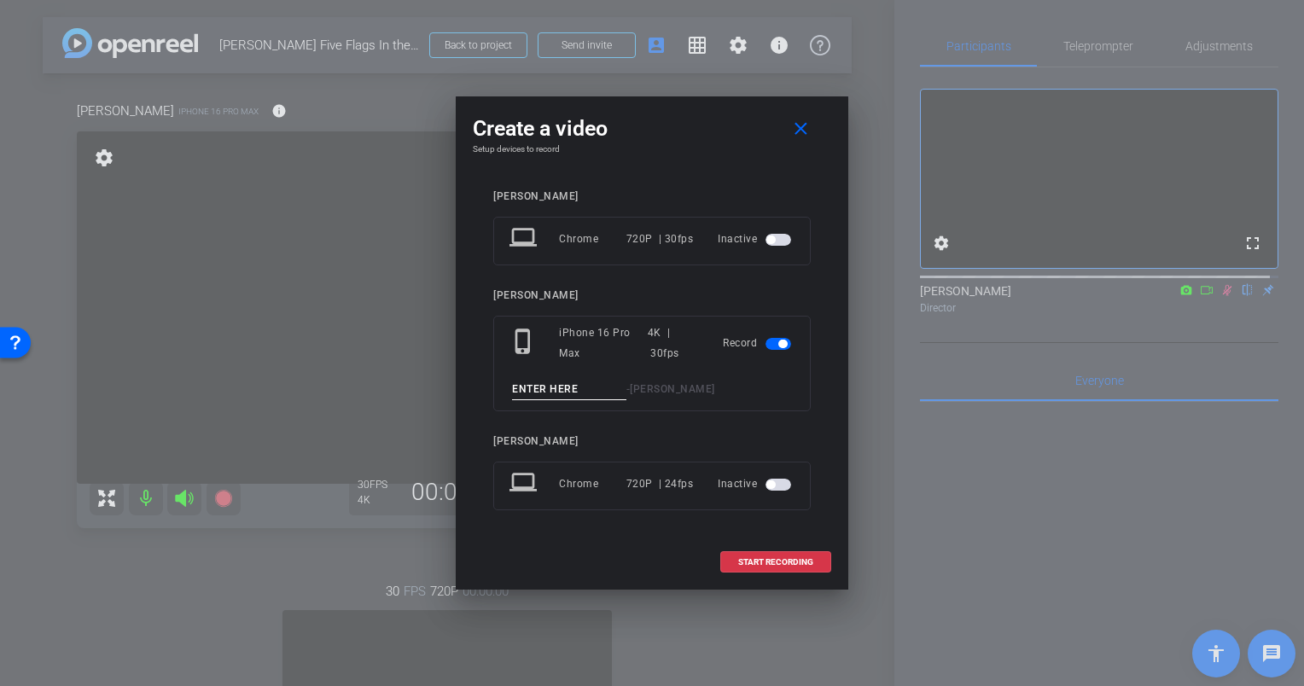
click at [587, 393] on input at bounding box center [569, 389] width 114 height 21
type input "Eric Olson Take 2"
click at [776, 566] on span at bounding box center [775, 562] width 109 height 41
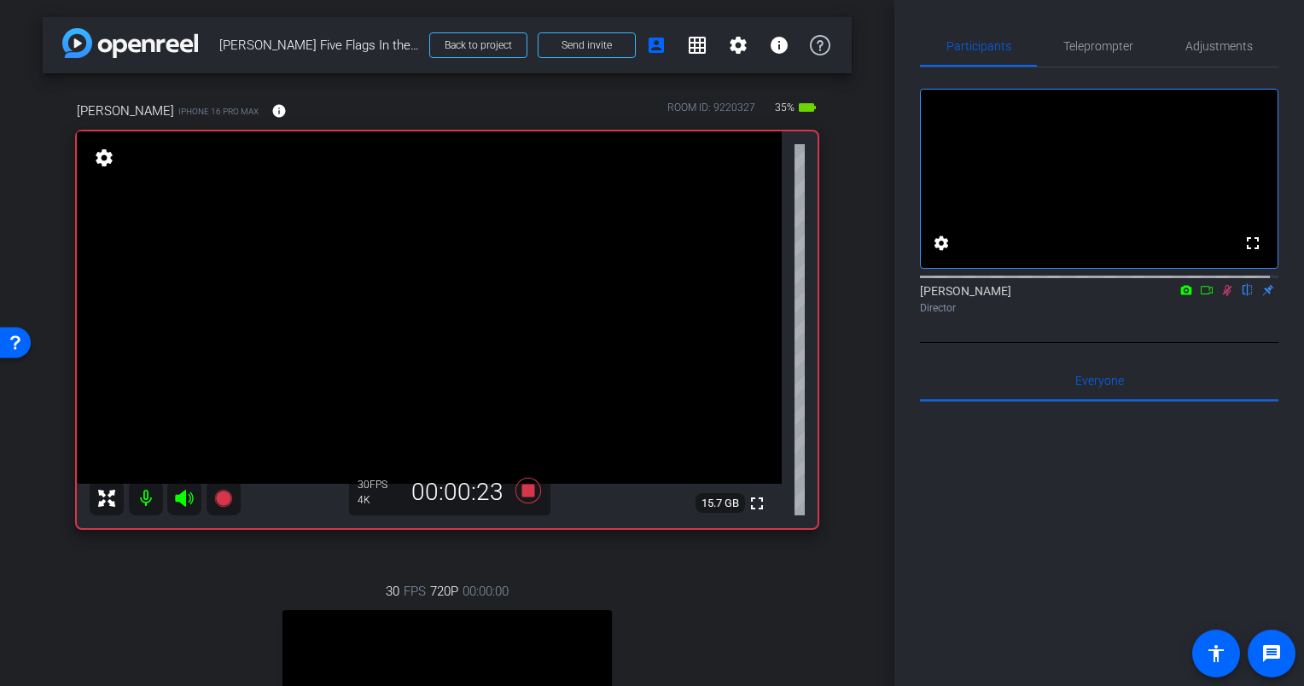
click at [1217, 298] on mat-icon at bounding box center [1227, 289] width 20 height 15
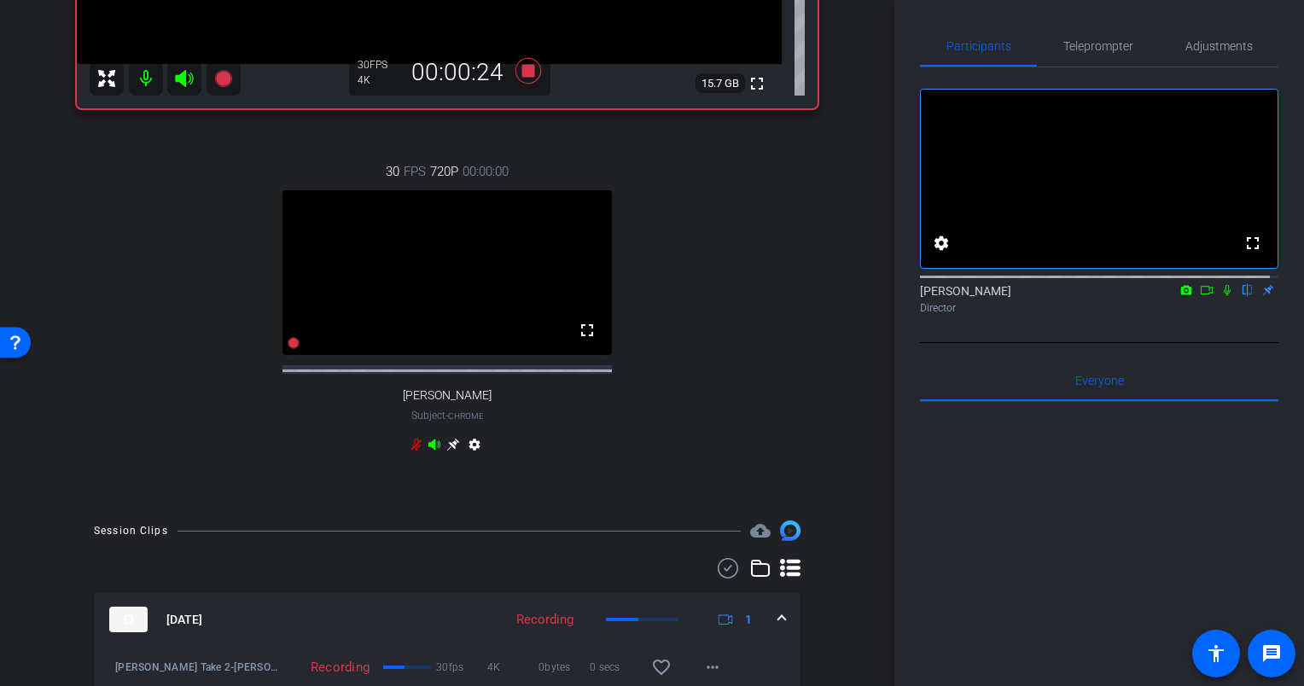
scroll to position [427, 0]
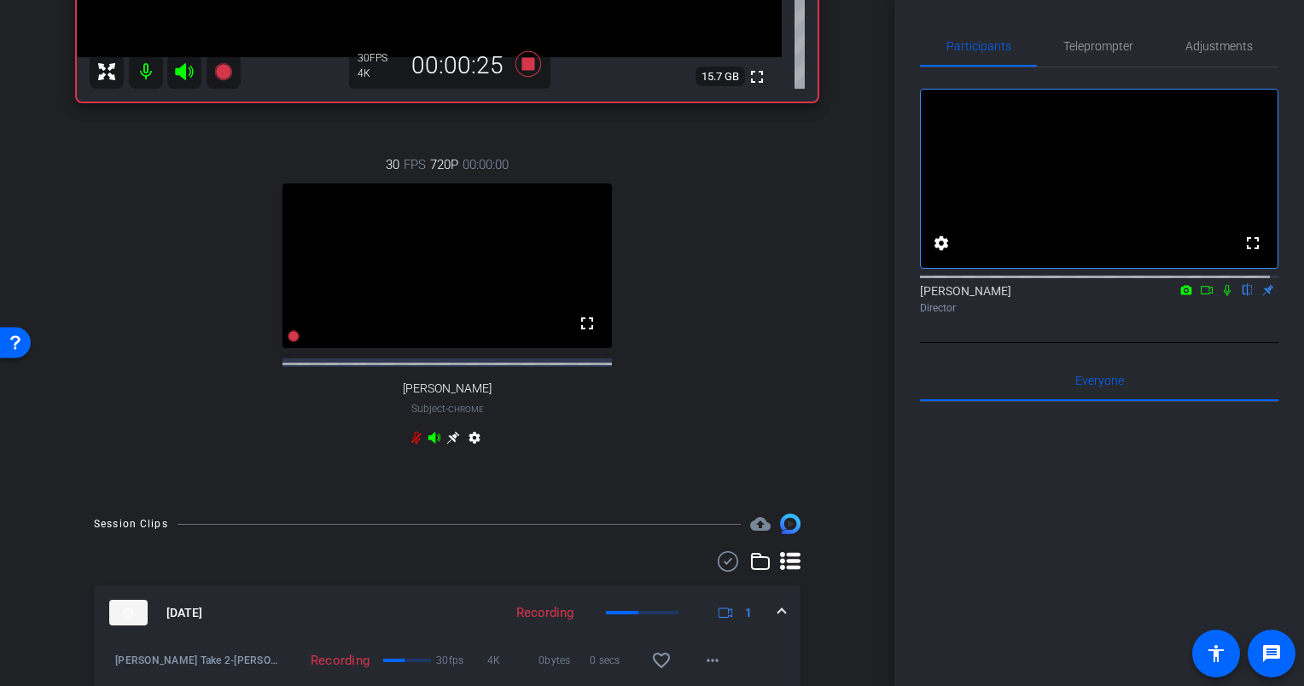
click at [409, 444] on icon at bounding box center [416, 438] width 14 height 14
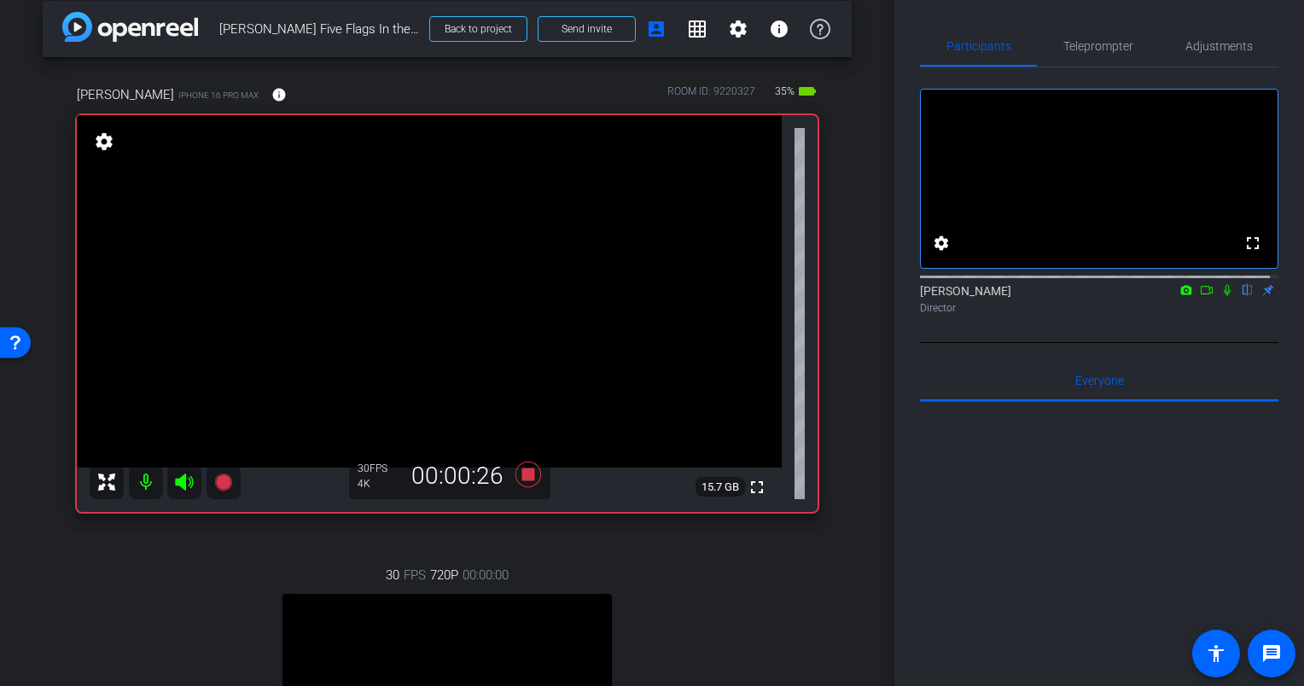
scroll to position [0, 0]
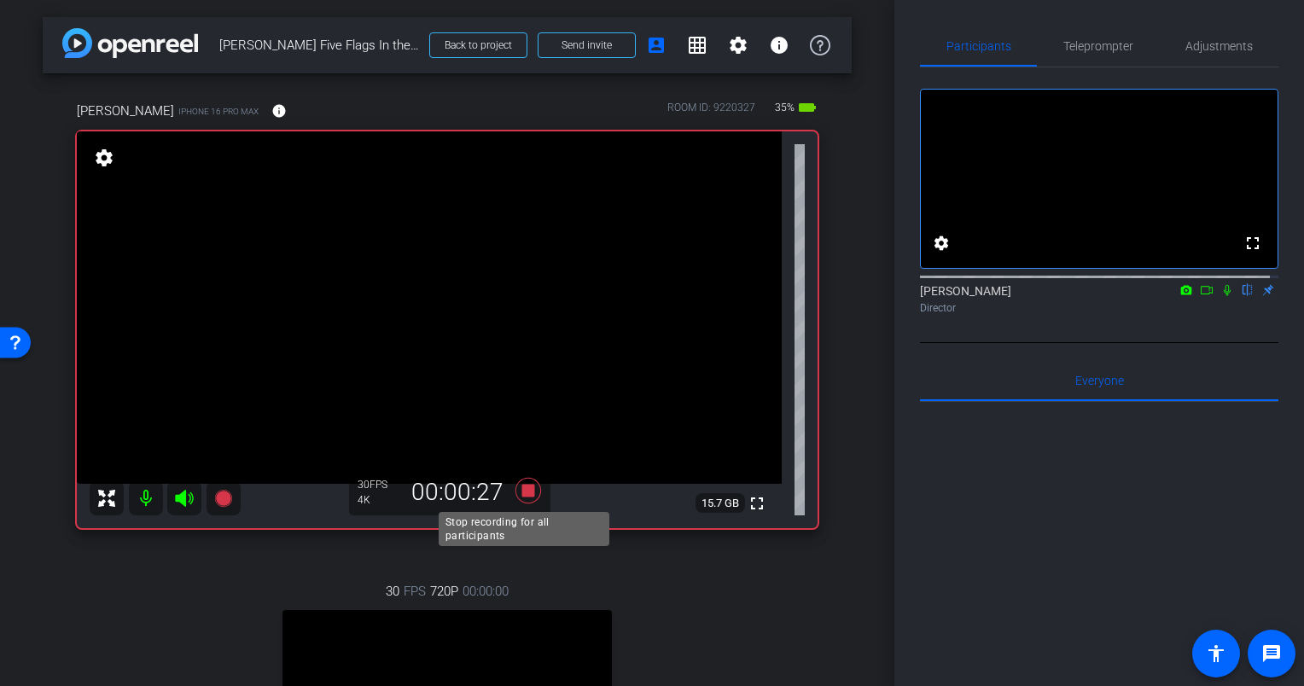
click at [520, 491] on icon at bounding box center [528, 491] width 26 height 26
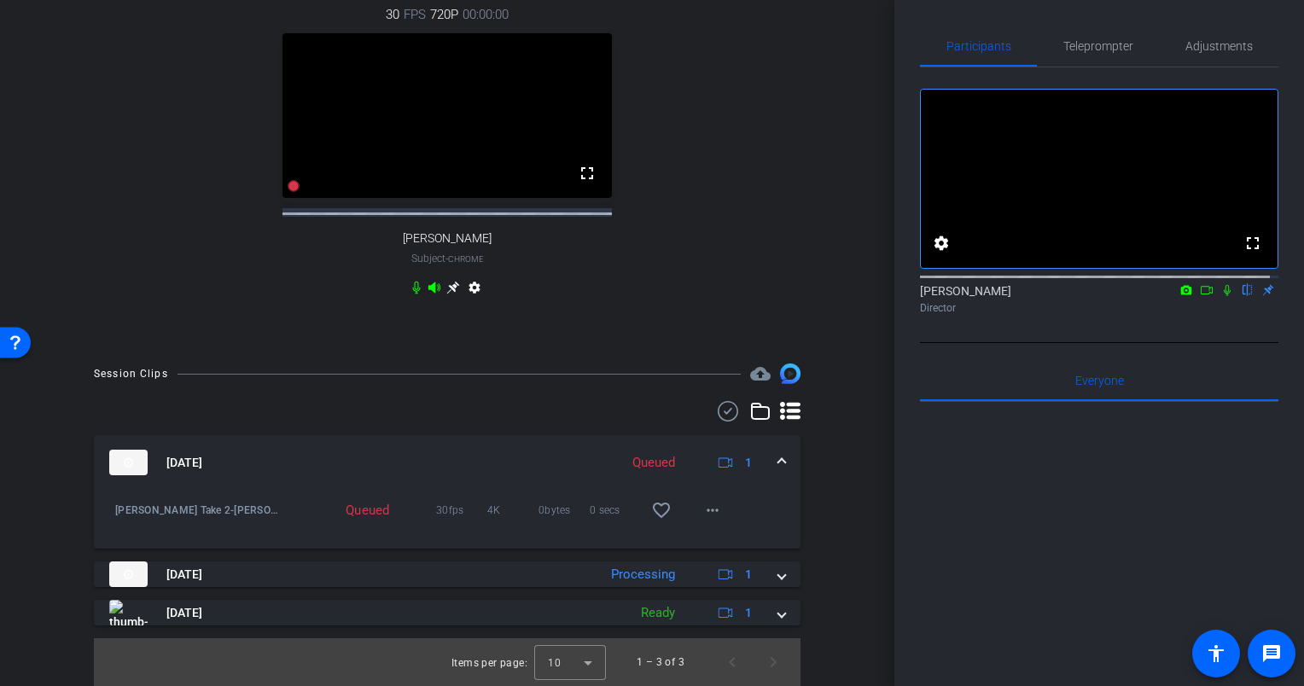
scroll to position [591, 0]
click at [702, 517] on mat-icon "more_horiz" at bounding box center [712, 510] width 20 height 20
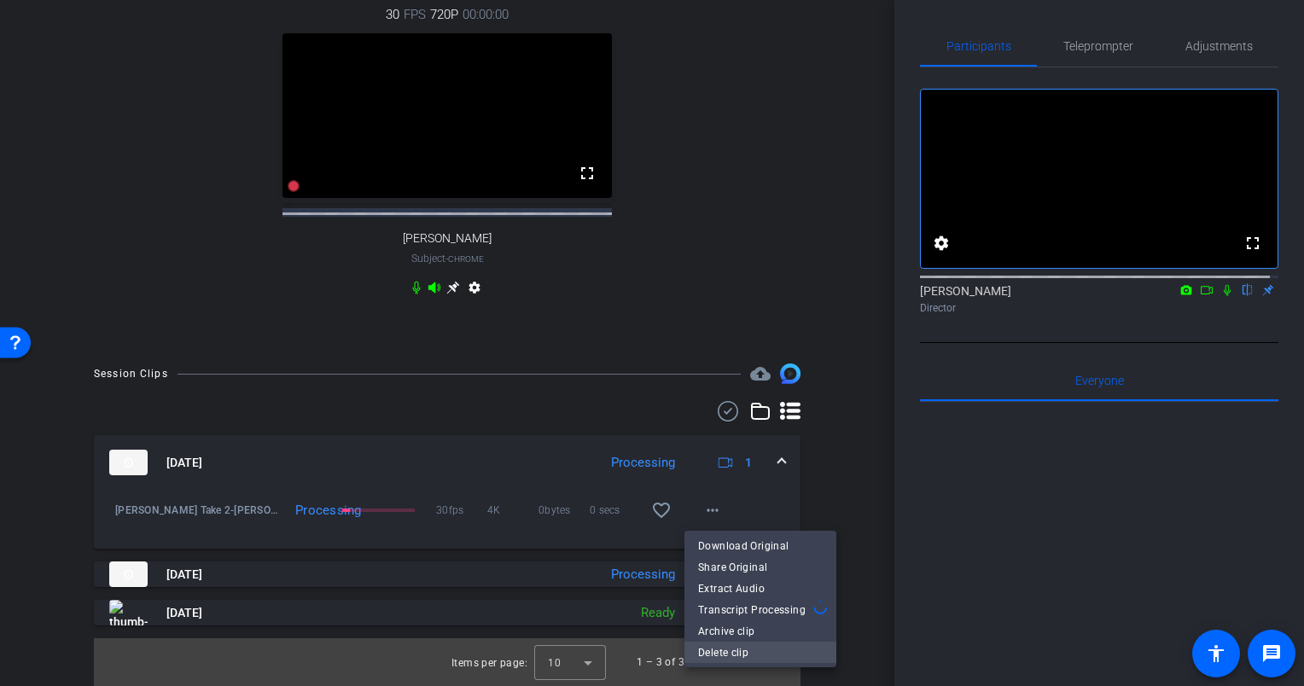
click at [728, 647] on span "Delete clip" at bounding box center [760, 652] width 125 height 20
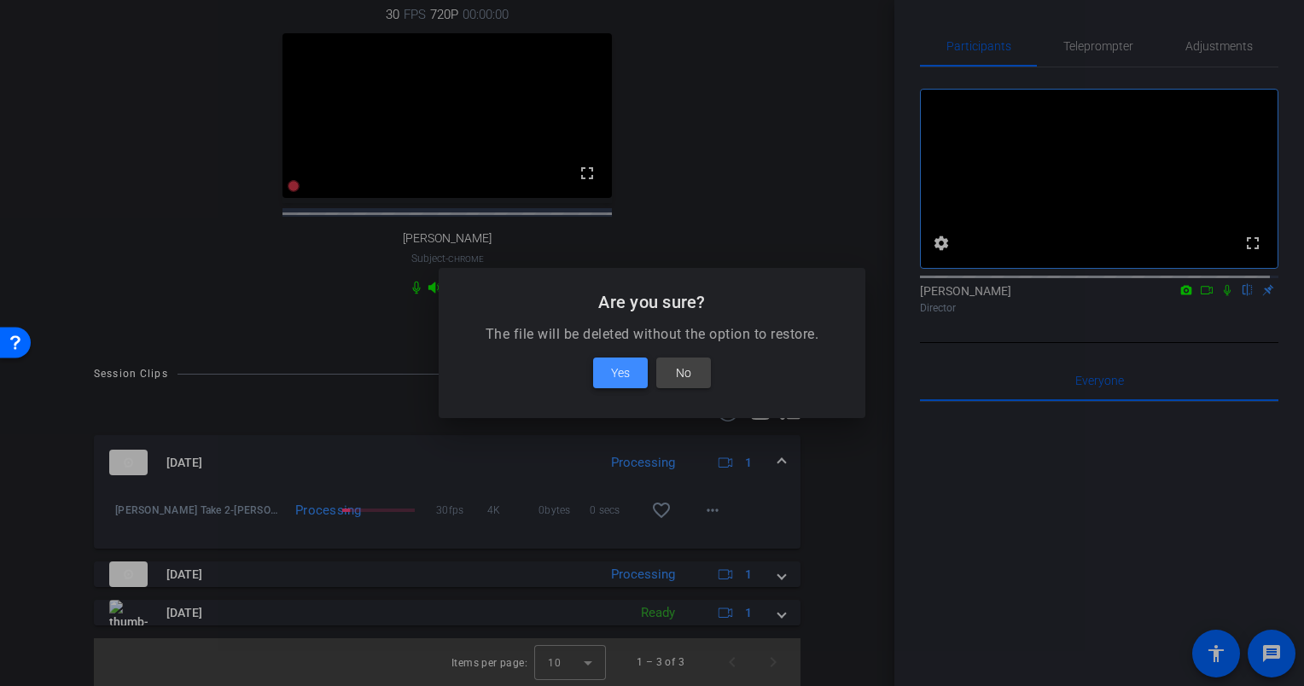
click at [630, 372] on span at bounding box center [620, 372] width 55 height 41
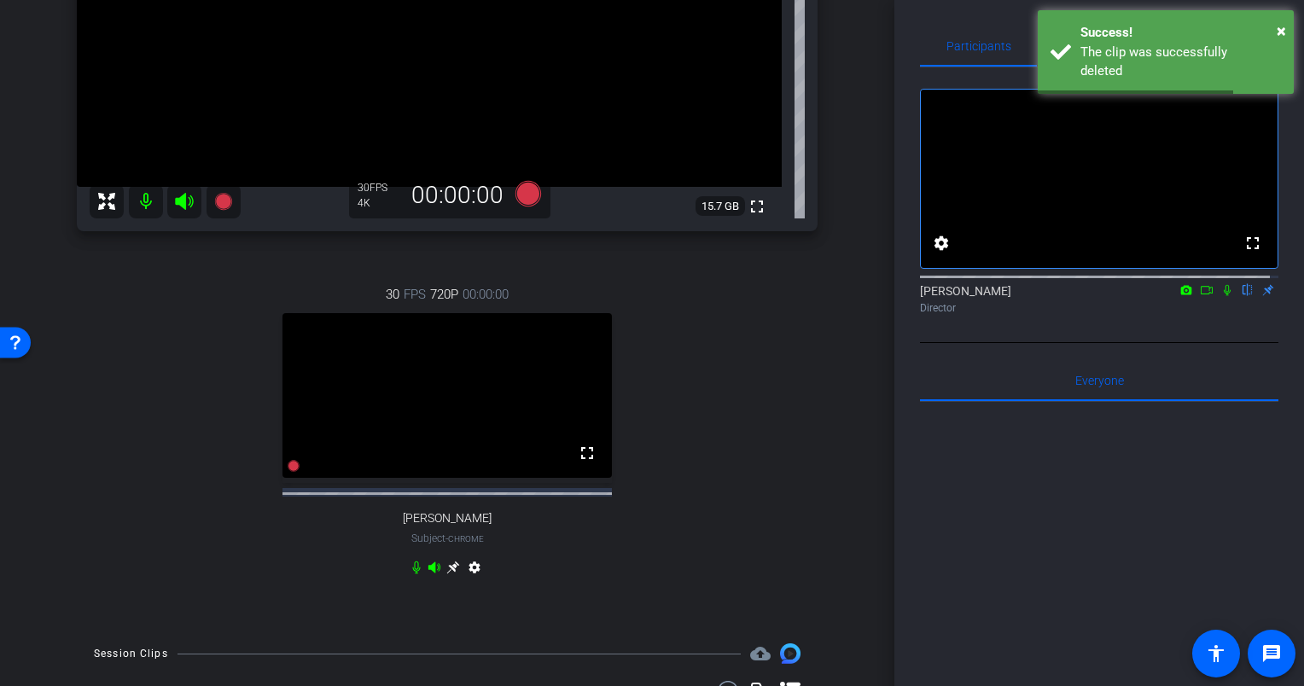
scroll to position [0, 0]
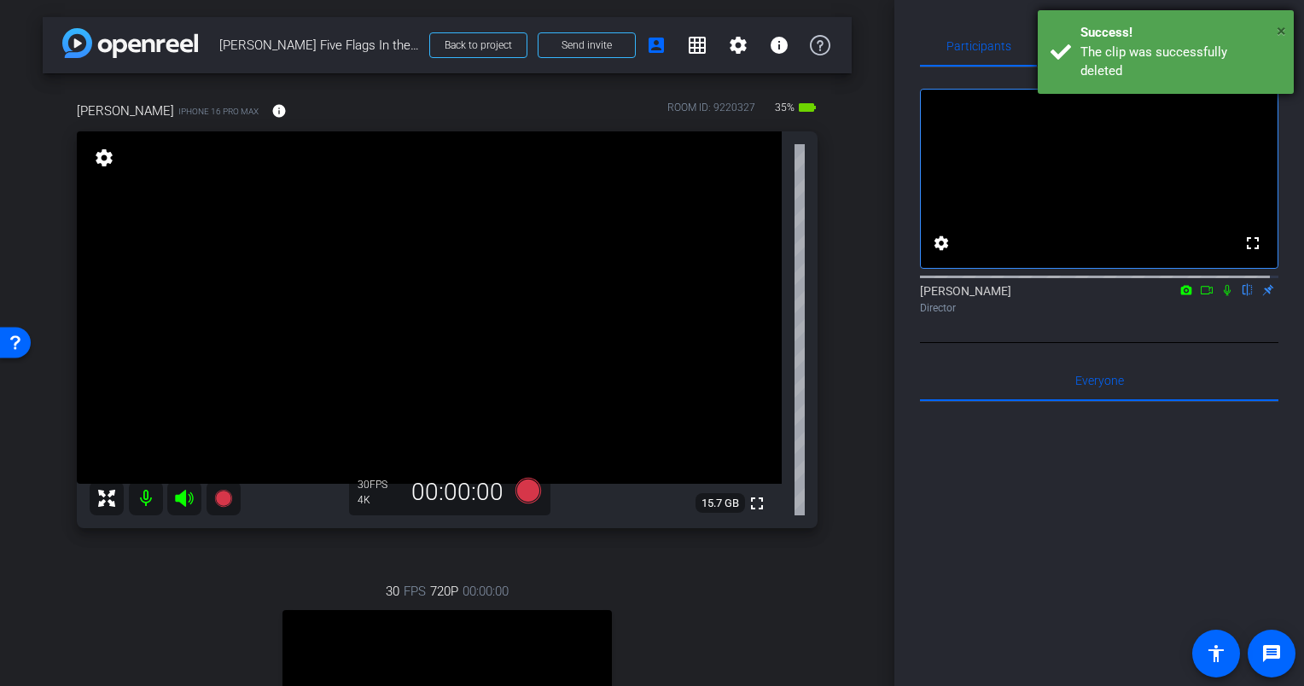
click at [1281, 27] on span "×" at bounding box center [1280, 30] width 9 height 20
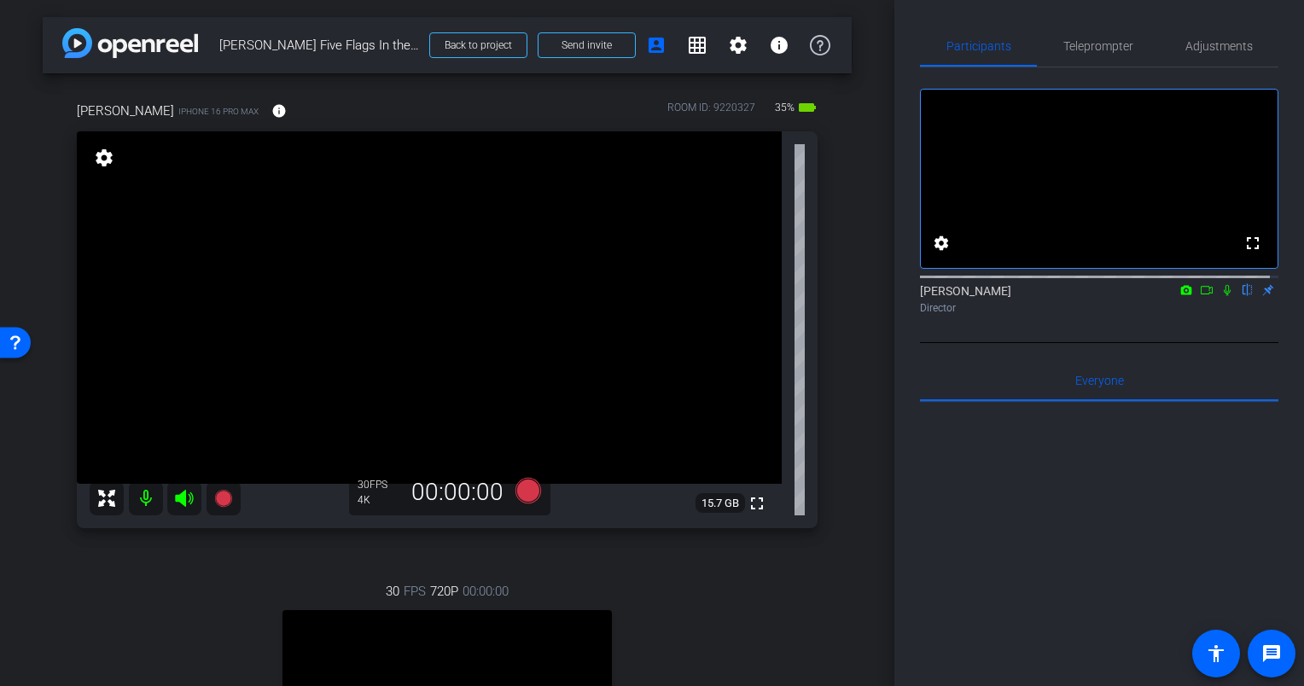
click at [850, 249] on div "arrow_back Eric Olson Five Flags In the Moment Back to project Send invite acco…" at bounding box center [447, 343] width 894 height 686
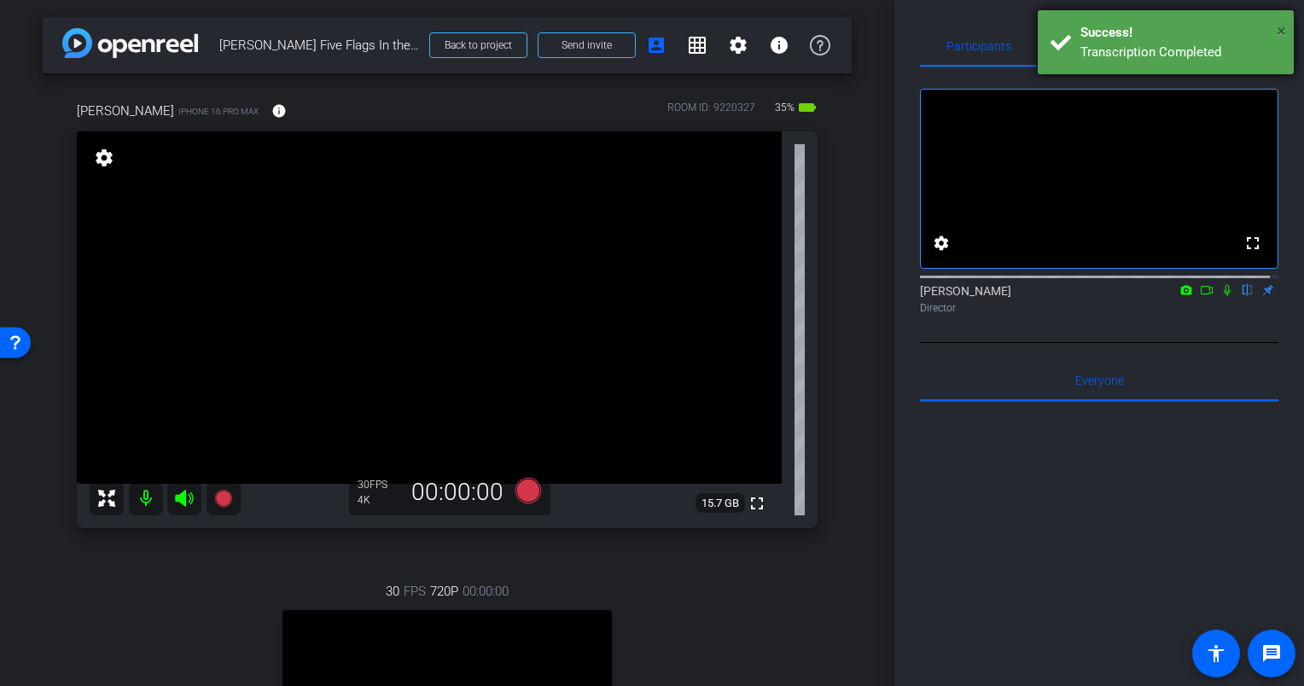
click at [1280, 26] on span "×" at bounding box center [1280, 30] width 9 height 20
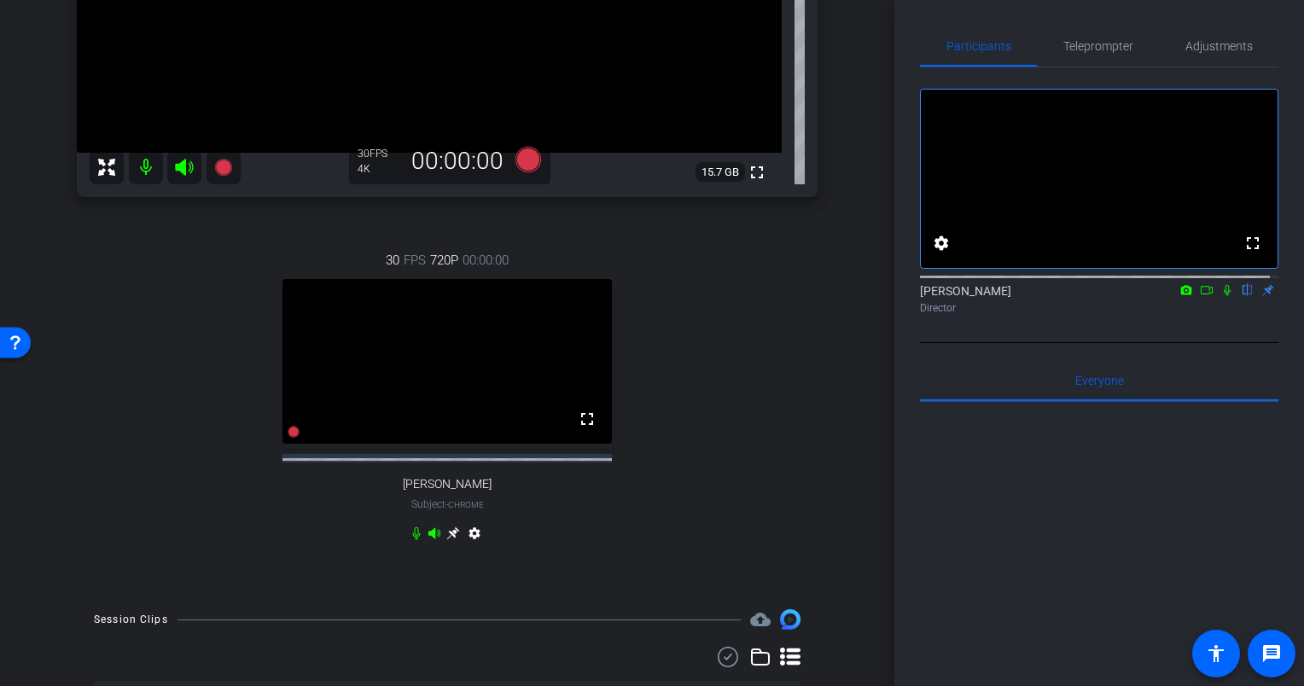
scroll to position [553, 0]
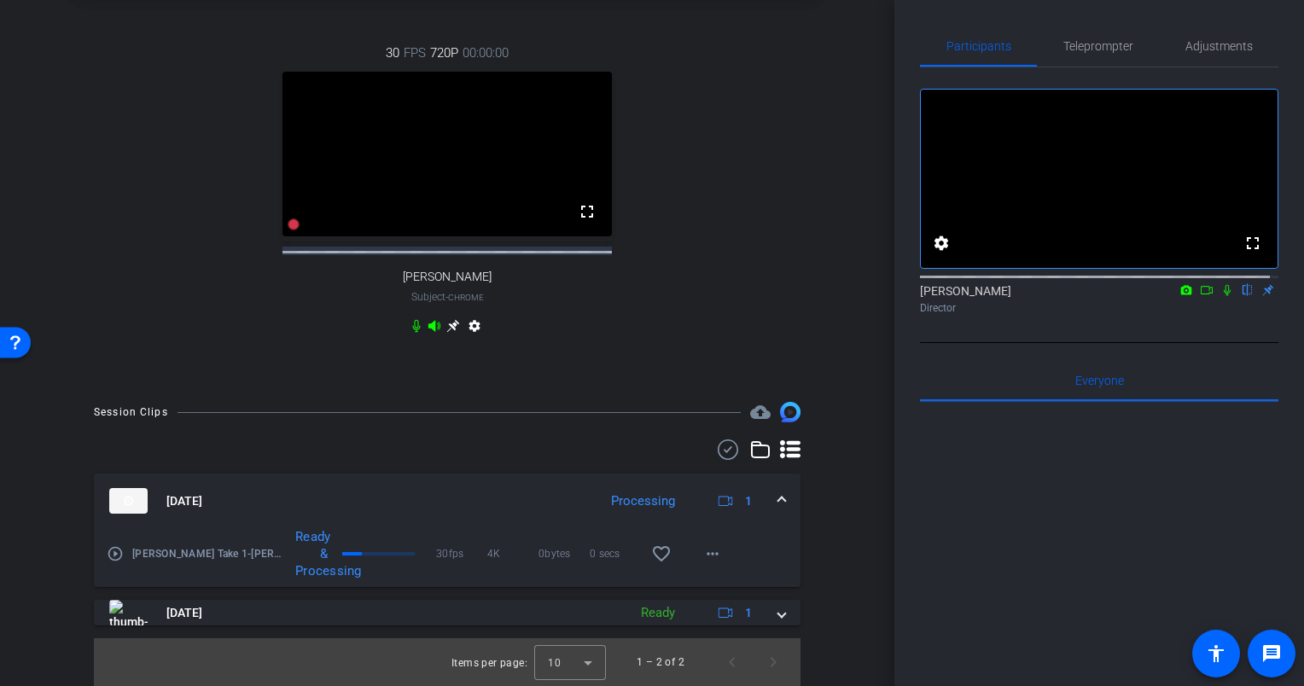
click at [413, 322] on icon at bounding box center [416, 326] width 14 height 14
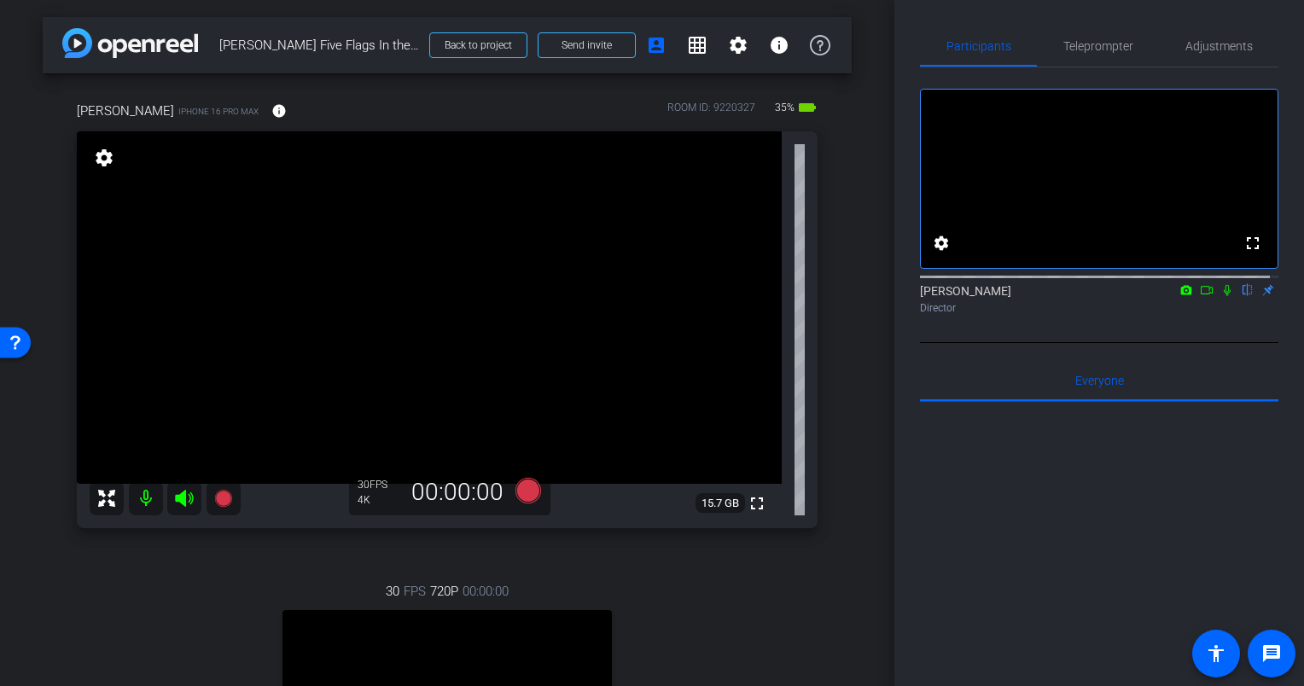
click at [1220, 296] on icon at bounding box center [1227, 290] width 14 height 12
click at [523, 485] on icon at bounding box center [528, 491] width 26 height 26
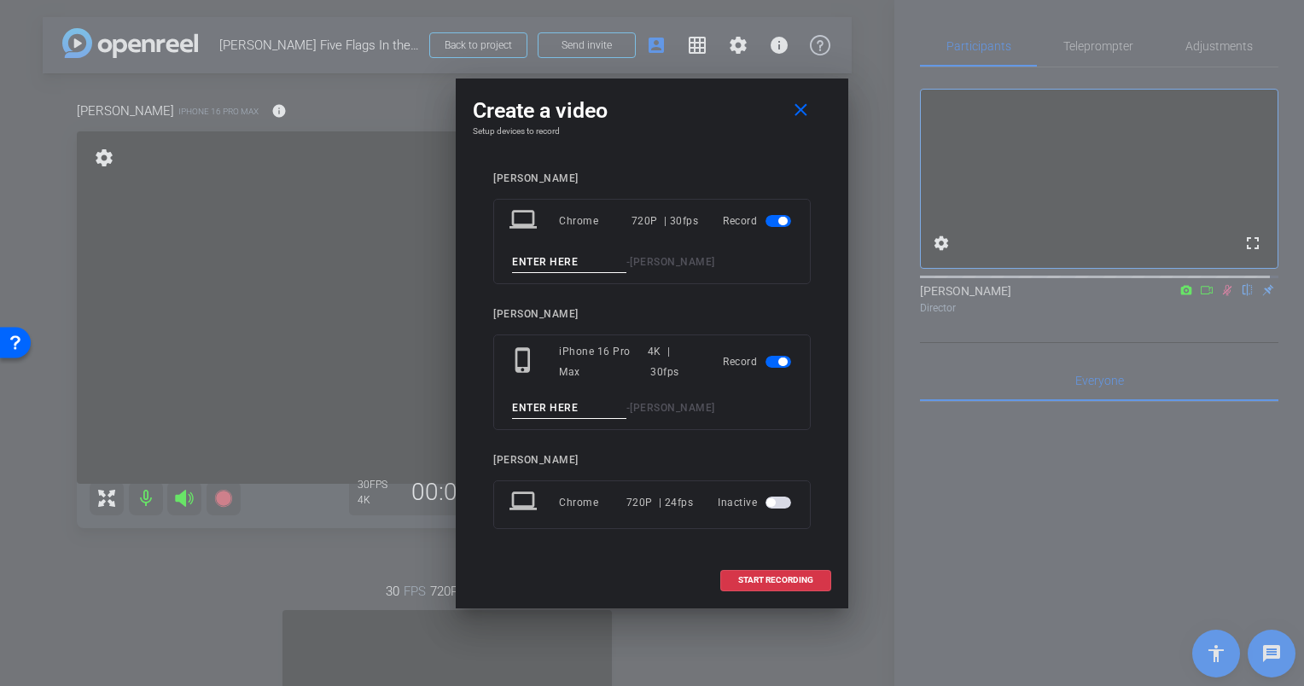
click at [771, 220] on span "button" at bounding box center [778, 221] width 26 height 12
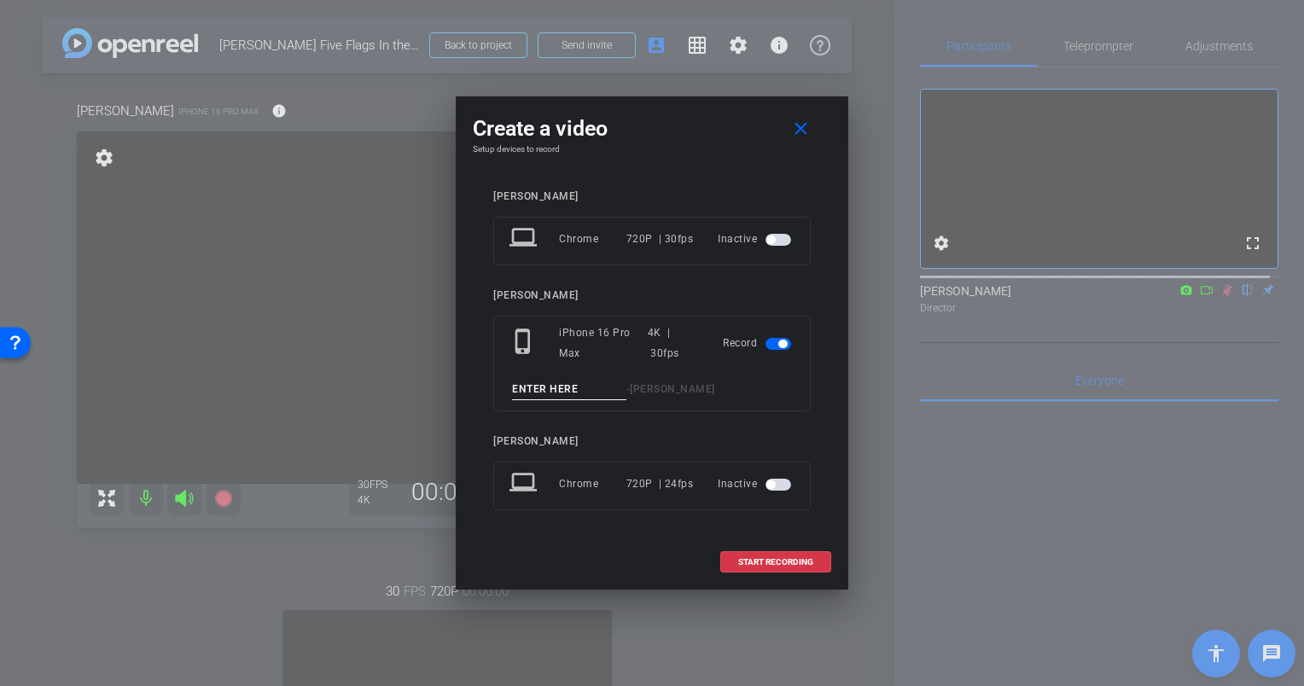
click at [559, 395] on input at bounding box center [569, 389] width 114 height 21
type input "Eric Olson Take 2"
click at [803, 558] on span "START RECORDING" at bounding box center [775, 562] width 75 height 9
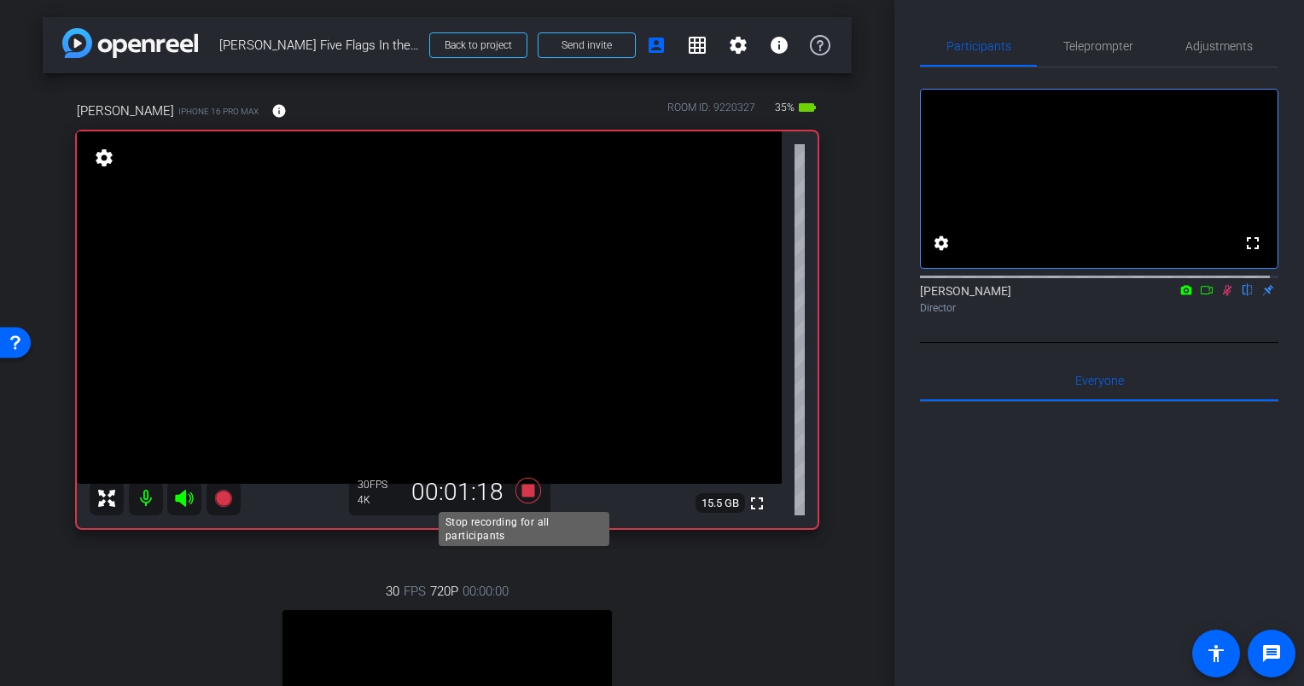
click at [522, 489] on icon at bounding box center [528, 491] width 26 height 26
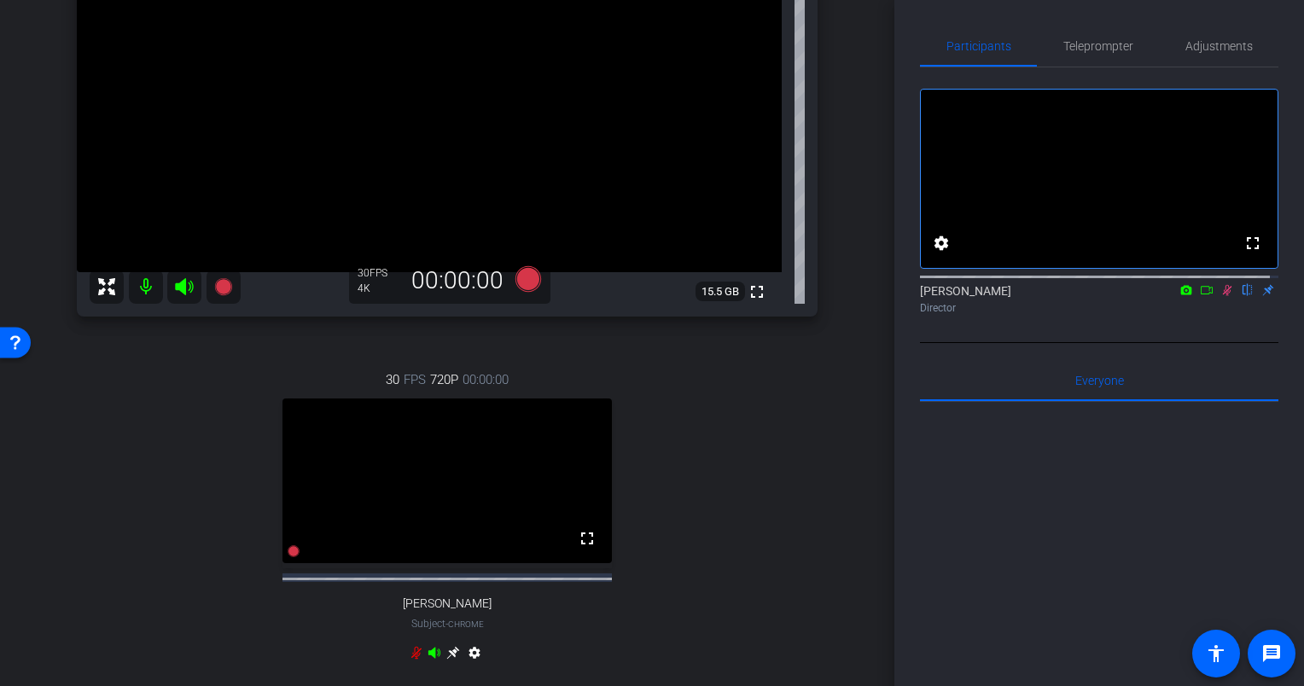
scroll to position [427, 0]
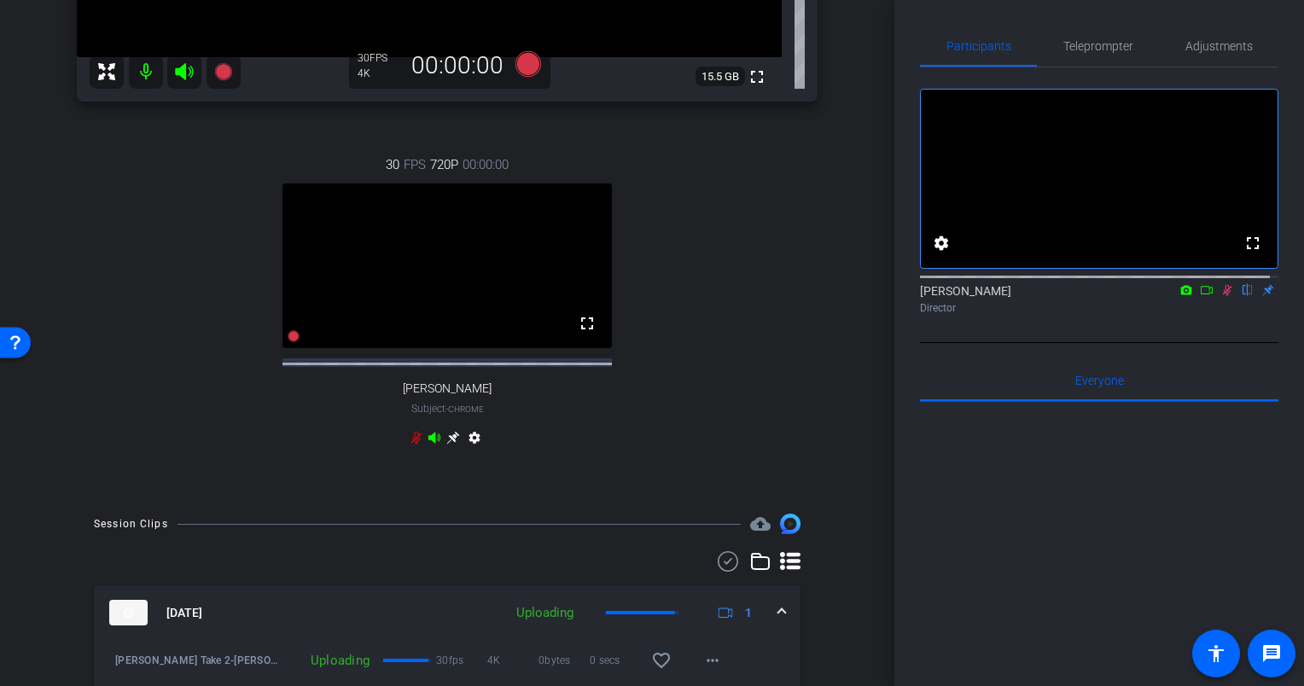
click at [413, 444] on icon at bounding box center [416, 438] width 14 height 14
click at [1220, 296] on icon at bounding box center [1227, 290] width 14 height 12
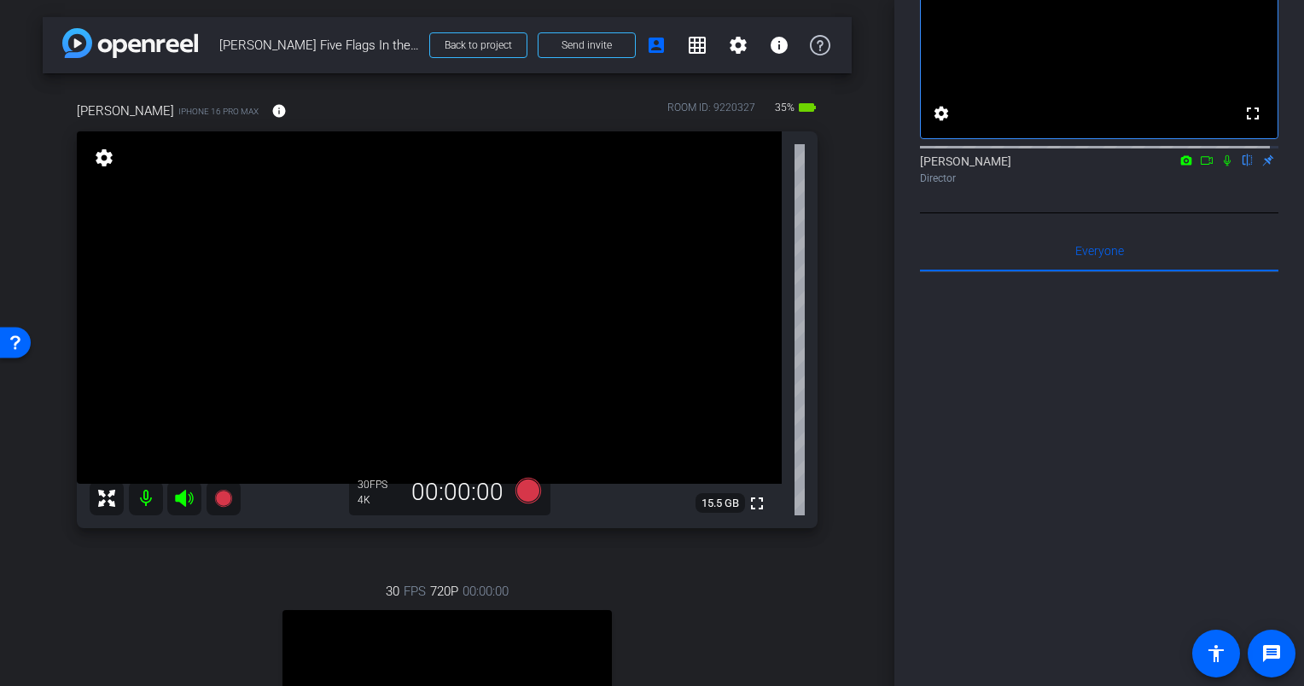
scroll to position [0, 0]
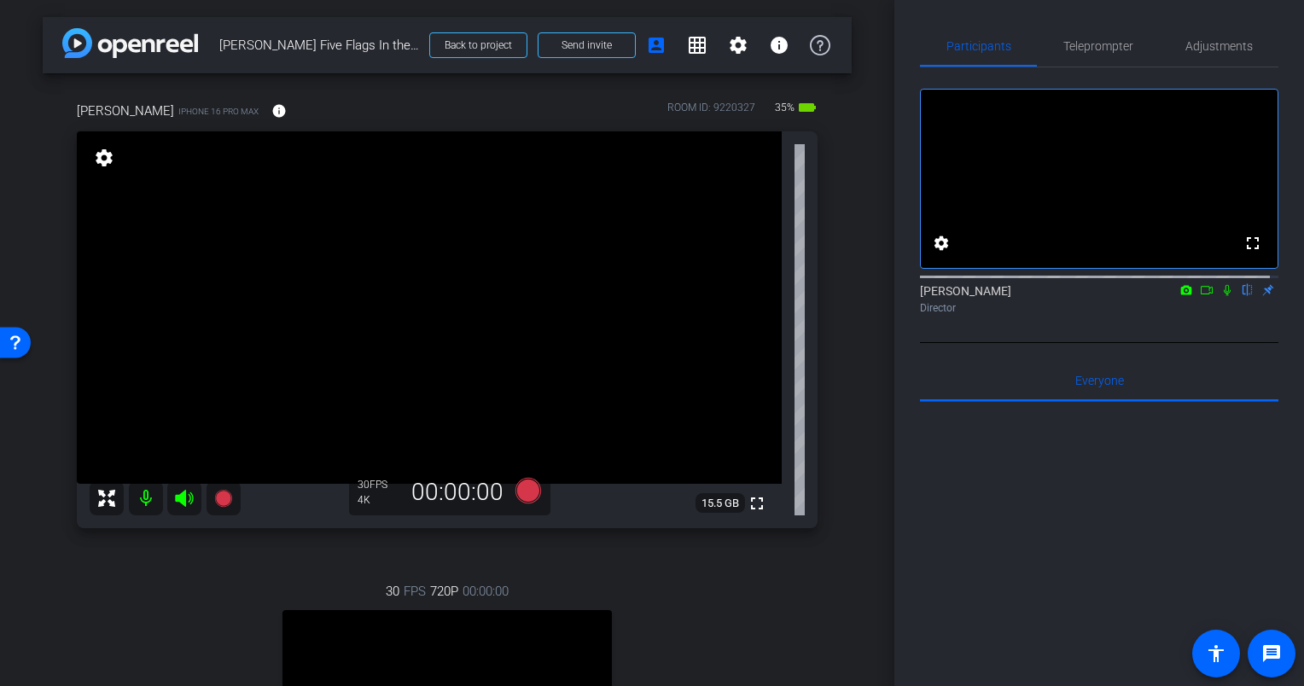
click at [825, 259] on div "Eric iPhone 16 Pro Max info ROOM ID: 9220327 35% battery_std fullscreen setting…" at bounding box center [447, 498] width 809 height 850
click at [830, 305] on div "Eric iPhone 16 Pro Max info ROOM ID: 9220327 35% battery_std fullscreen setting…" at bounding box center [447, 498] width 809 height 850
click at [833, 307] on div "Eric iPhone 16 Pro Max info ROOM ID: 9220327 35% battery_std fullscreen setting…" at bounding box center [447, 498] width 809 height 850
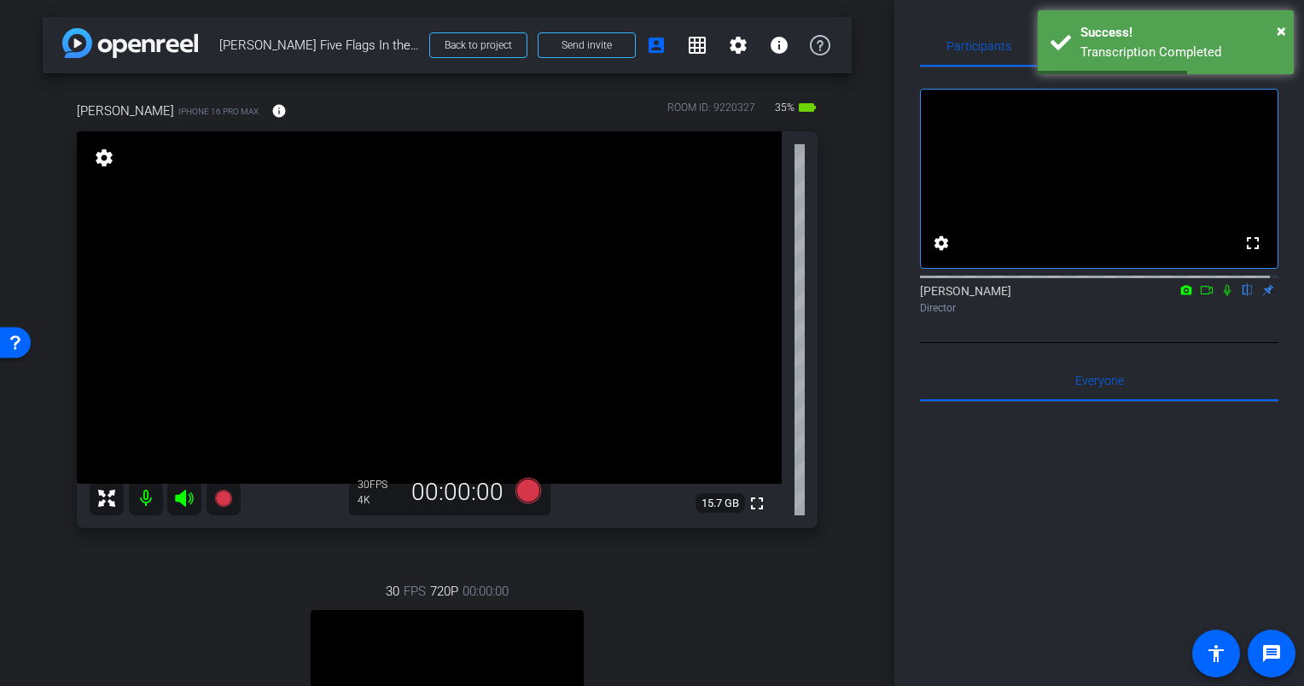
click at [833, 308] on div "Eric iPhone 16 Pro Max info ROOM ID: 9220327 35% battery_std fullscreen setting…" at bounding box center [447, 484] width 809 height 822
click at [826, 321] on div "Eric iPhone 16 Pro Max info ROOM ID: 9220327 35% battery_std fullscreen setting…" at bounding box center [447, 498] width 809 height 850
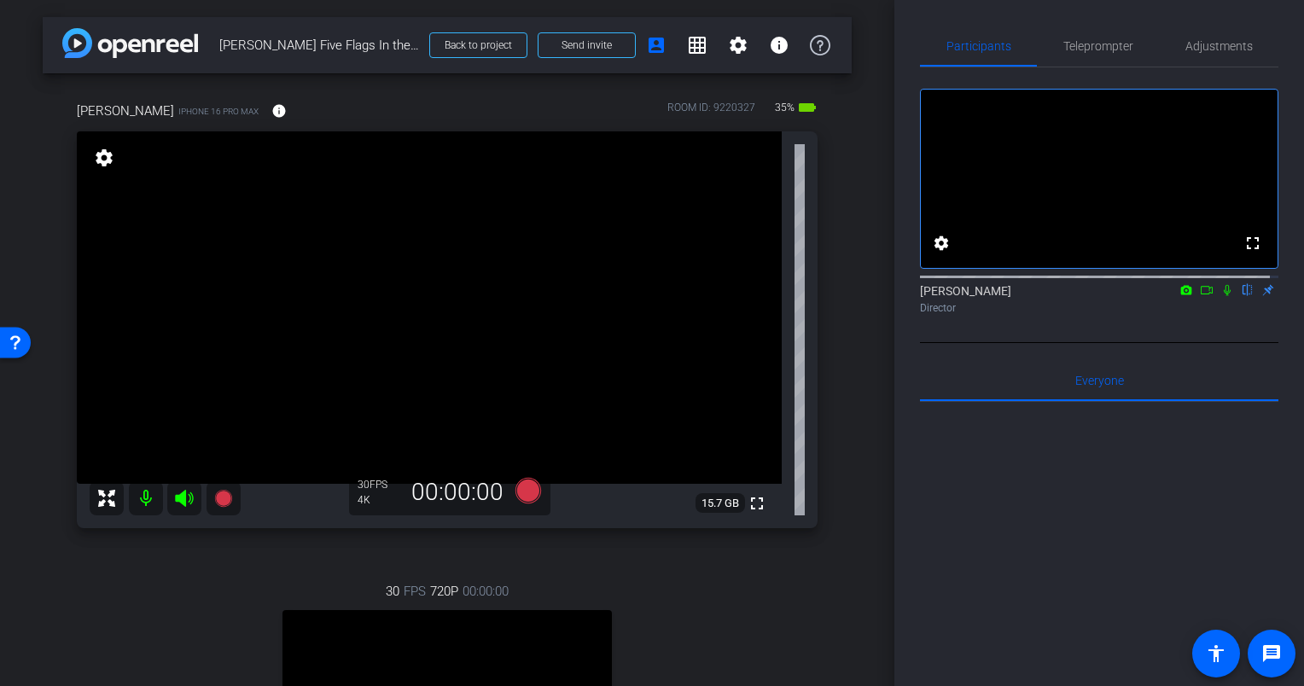
click at [837, 314] on div "Eric iPhone 16 Pro Max info ROOM ID: 9220327 35% battery_std fullscreen setting…" at bounding box center [447, 498] width 809 height 850
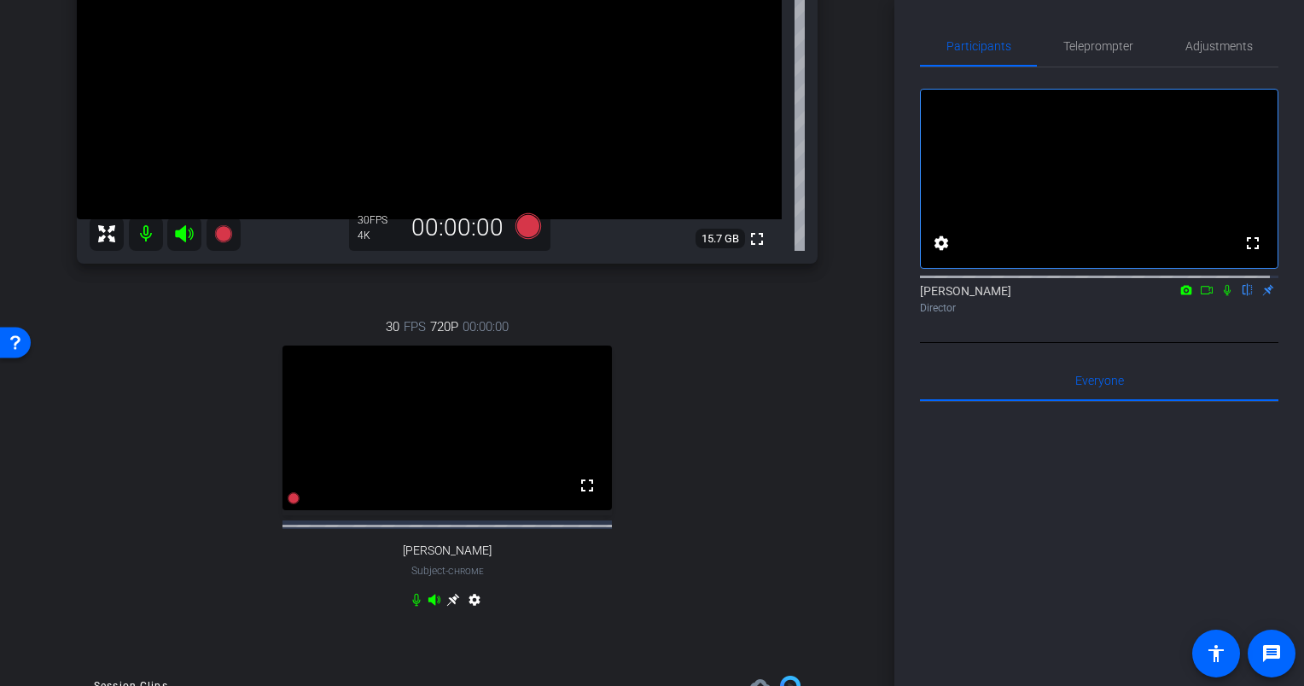
scroll to position [341, 0]
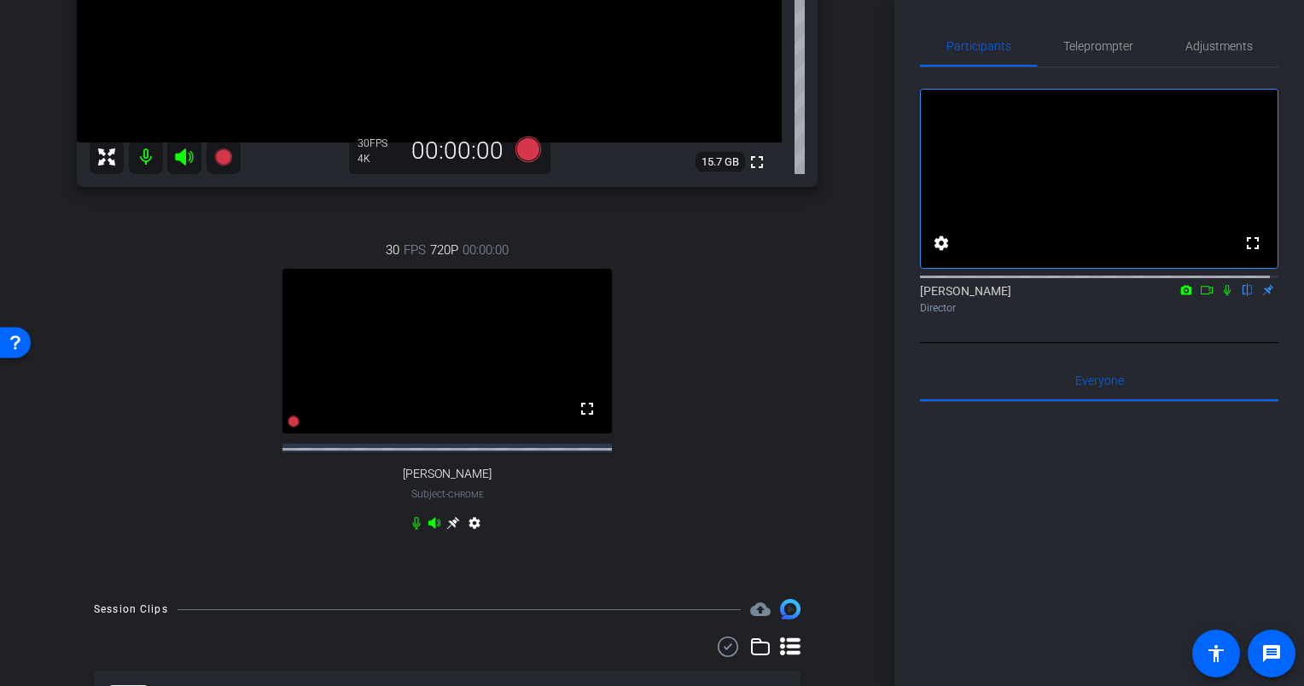
click at [412, 530] on icon at bounding box center [416, 523] width 8 height 13
click at [1223, 296] on icon at bounding box center [1226, 290] width 7 height 11
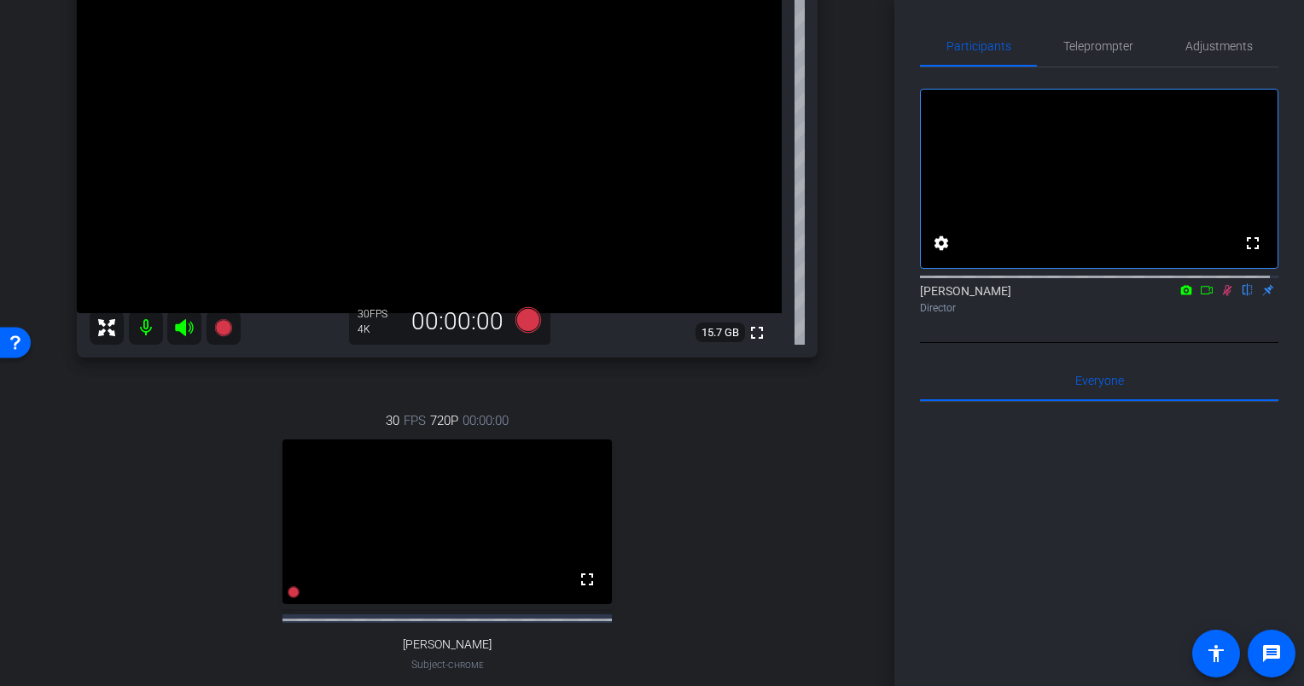
scroll to position [0, 0]
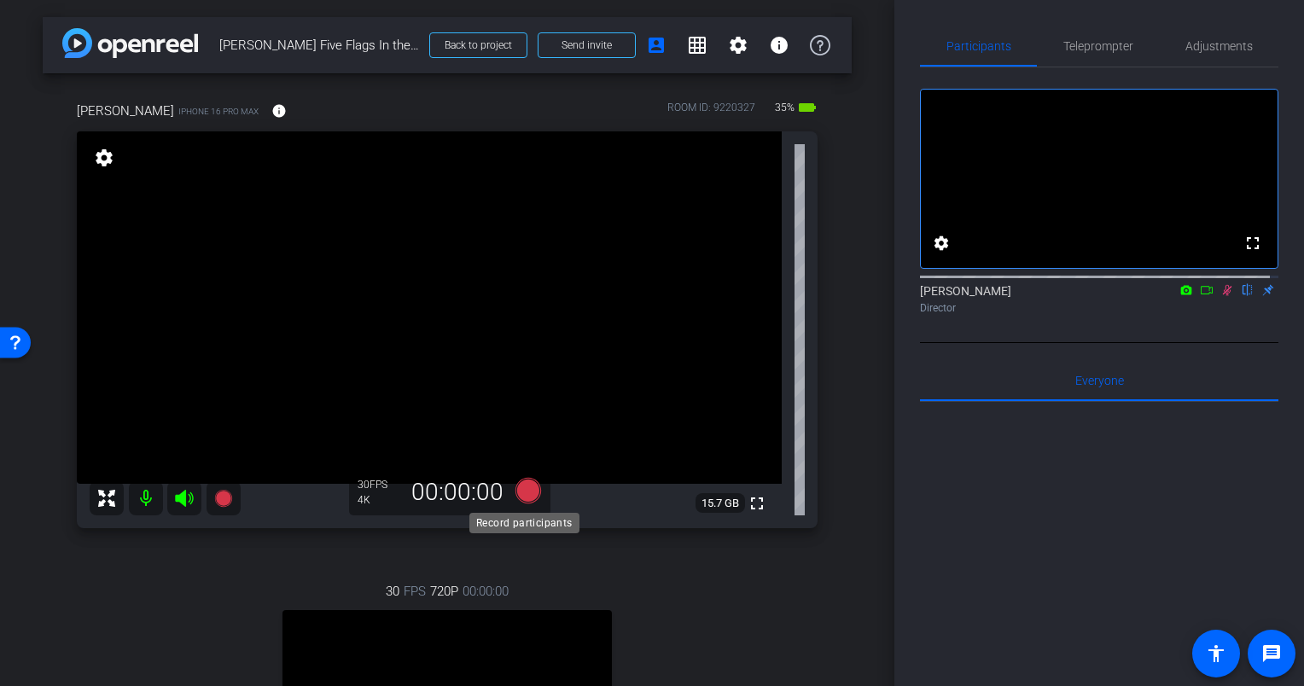
click at [522, 485] on icon at bounding box center [528, 491] width 26 height 26
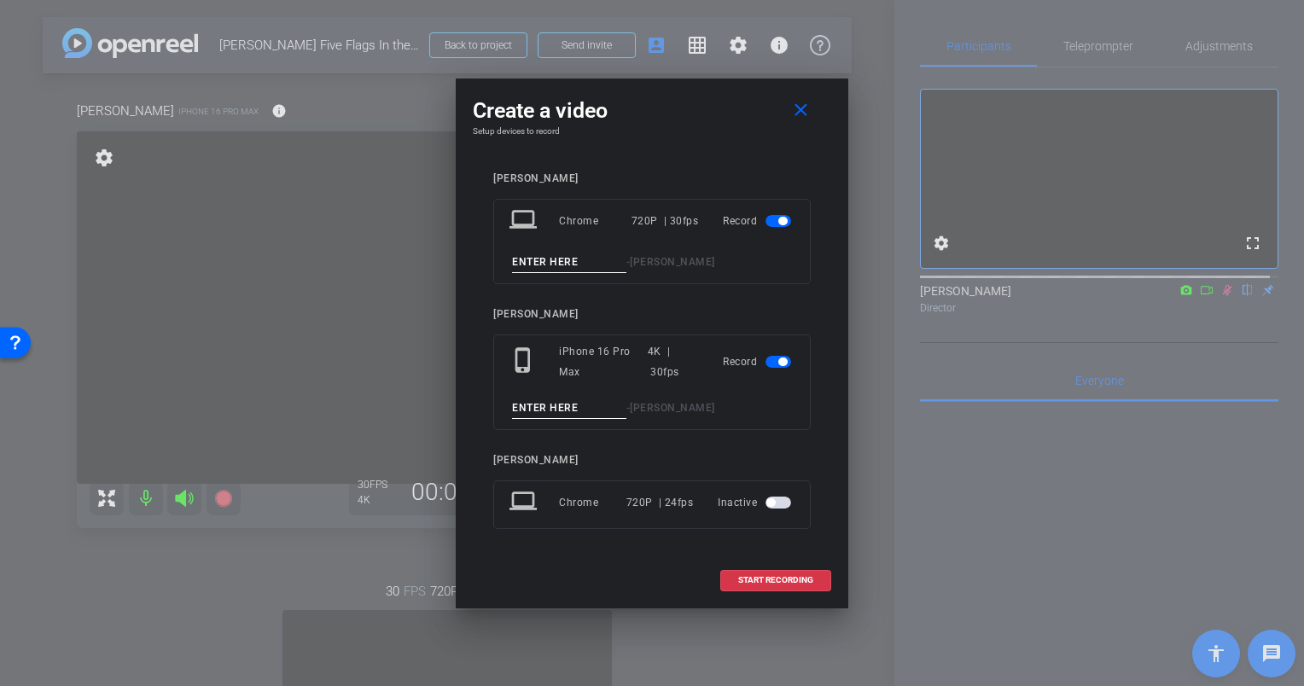
click at [764, 225] on div "Record" at bounding box center [759, 221] width 72 height 31
click at [776, 222] on span "button" at bounding box center [778, 221] width 26 height 12
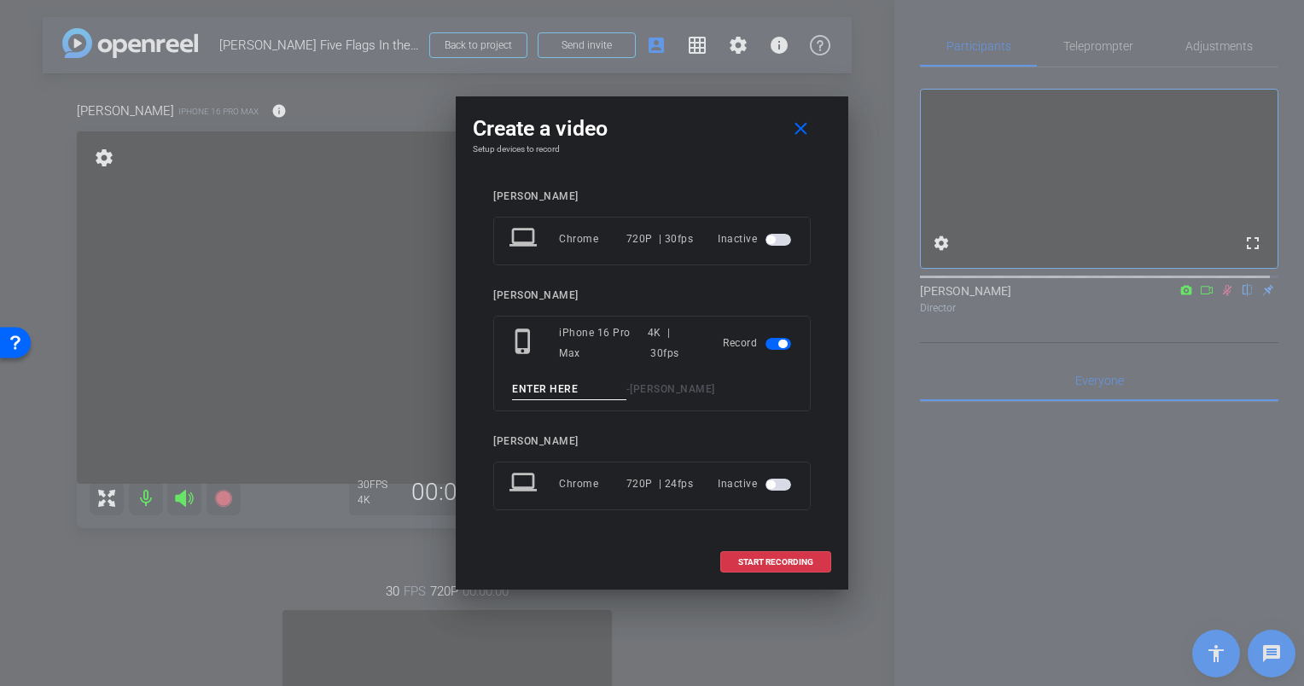
click at [573, 389] on input at bounding box center [569, 389] width 114 height 21
type input "Eric Olson Take 3"
click at [761, 564] on span "START RECORDING" at bounding box center [775, 562] width 75 height 9
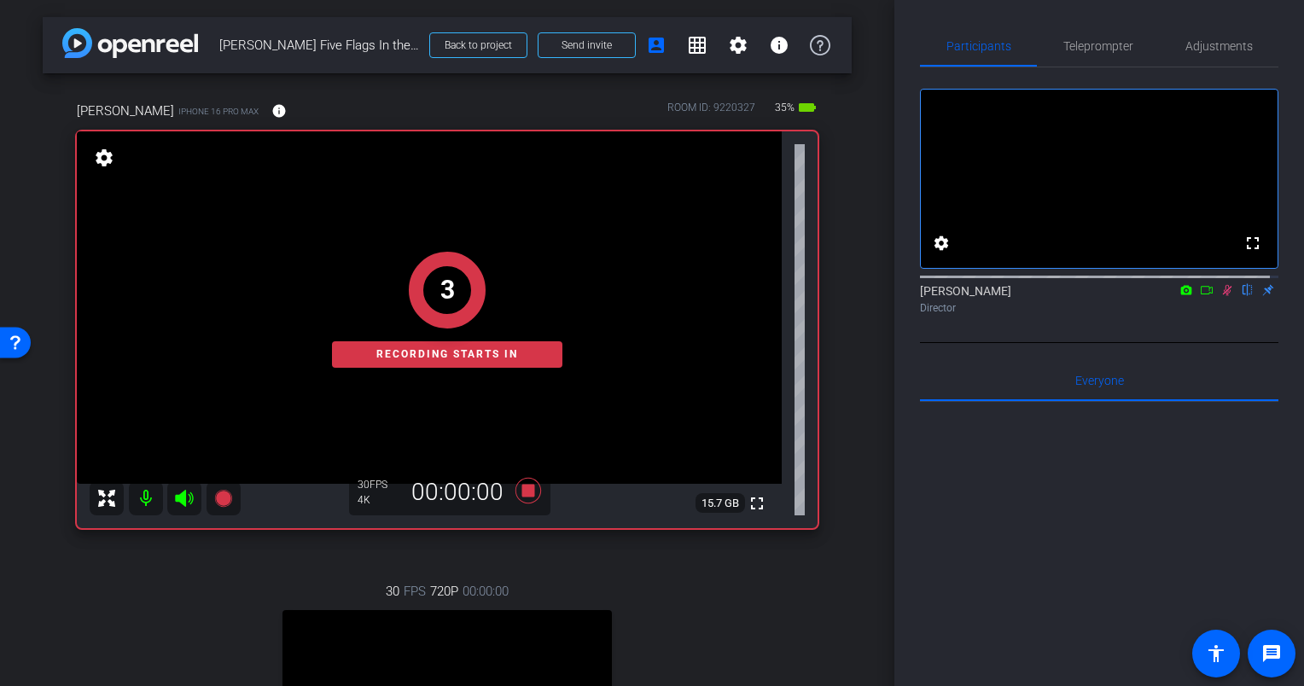
click at [839, 262] on div "Eric iPhone 16 Pro Max info ROOM ID: 9220327 35% battery_std fullscreen setting…" at bounding box center [447, 498] width 809 height 850
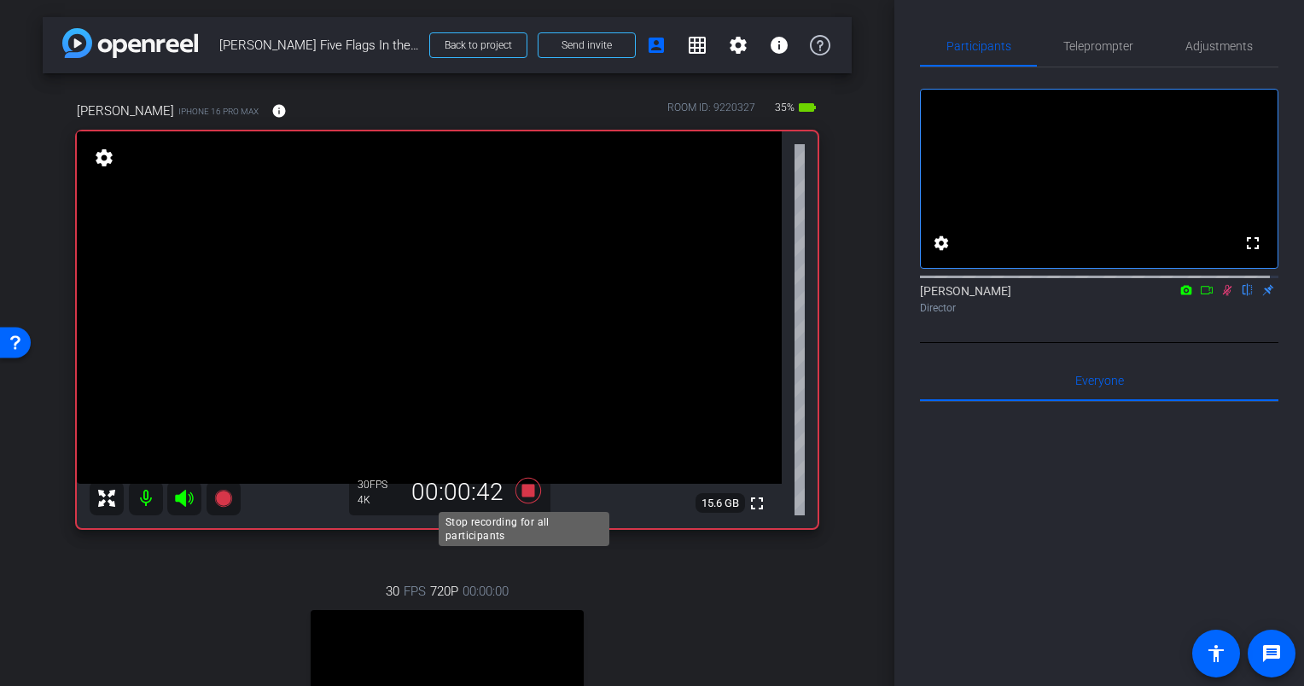
click at [525, 490] on icon at bounding box center [528, 491] width 26 height 26
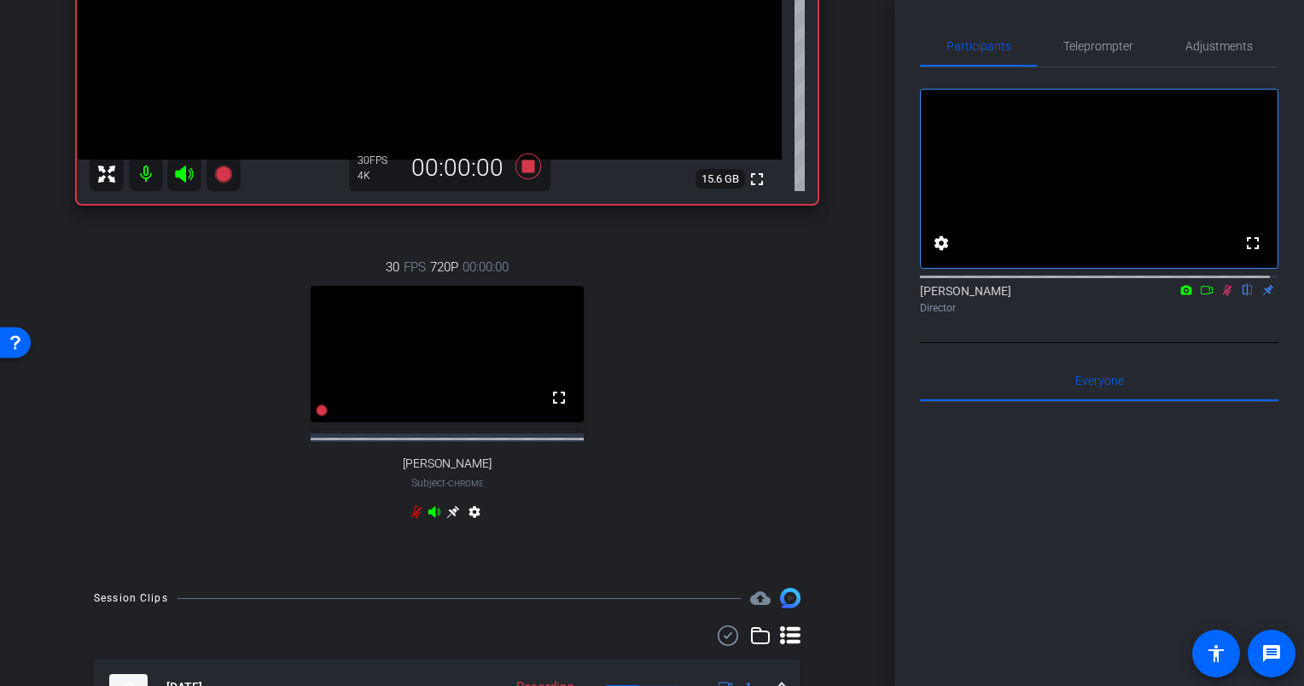
scroll to position [341, 0]
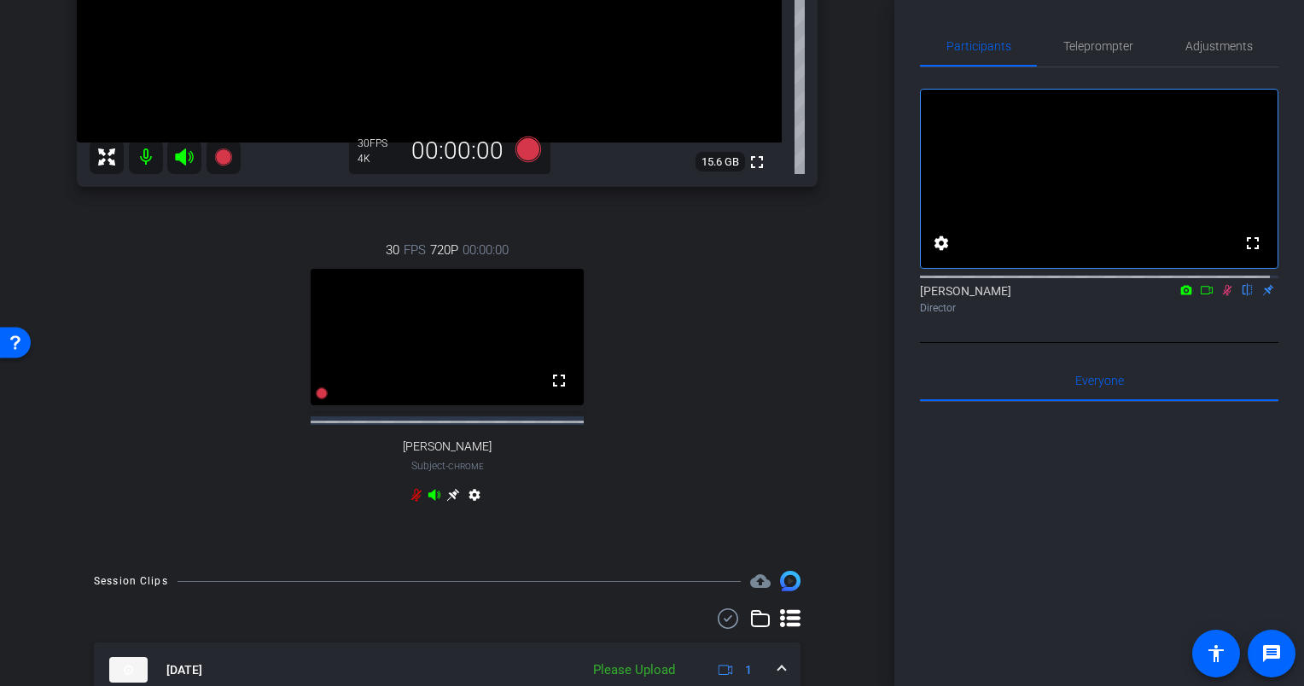
click at [411, 502] on icon at bounding box center [416, 495] width 10 height 13
click at [1225, 298] on mat-icon at bounding box center [1227, 289] width 20 height 15
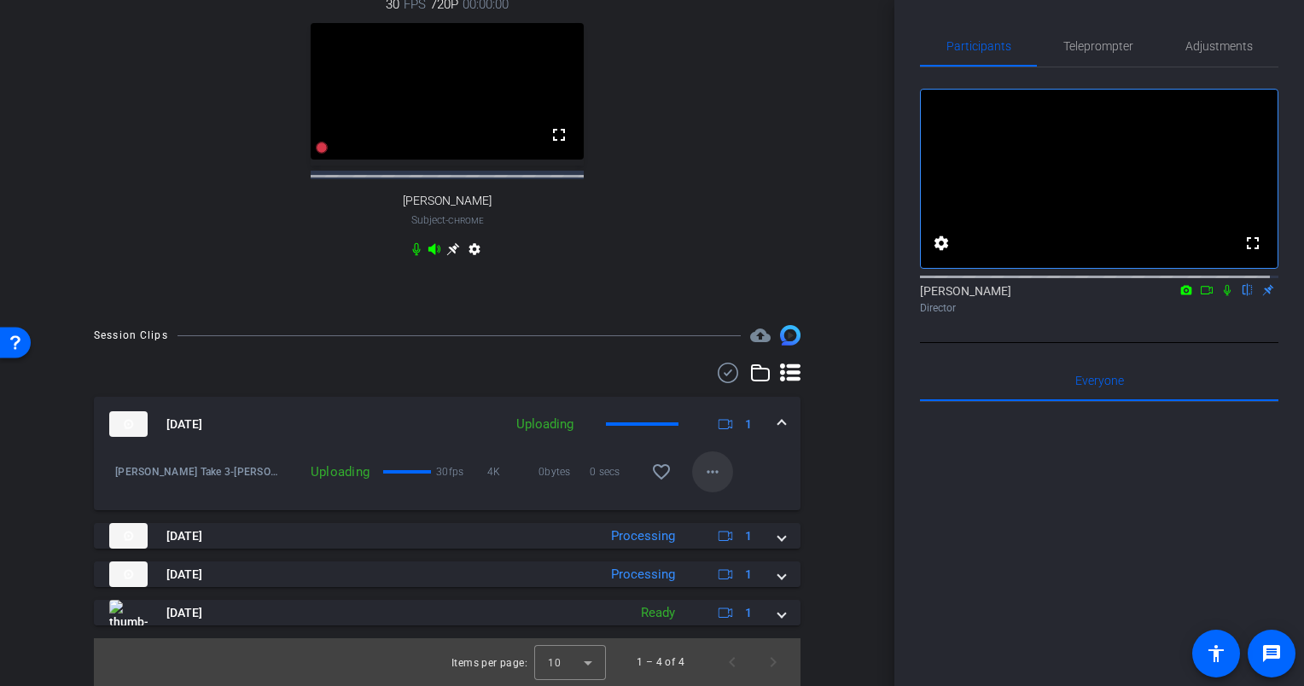
click at [702, 479] on mat-icon "more_horiz" at bounding box center [712, 472] width 20 height 20
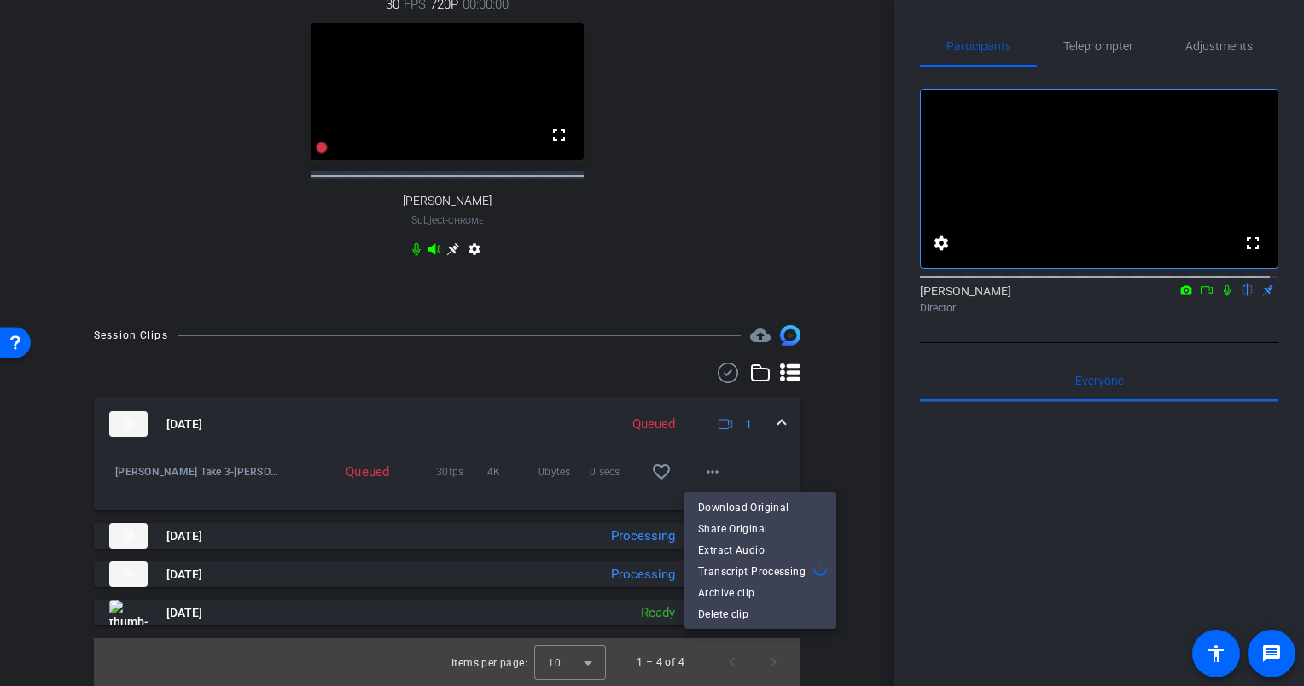
click at [726, 505] on span "Download Original" at bounding box center [760, 507] width 125 height 20
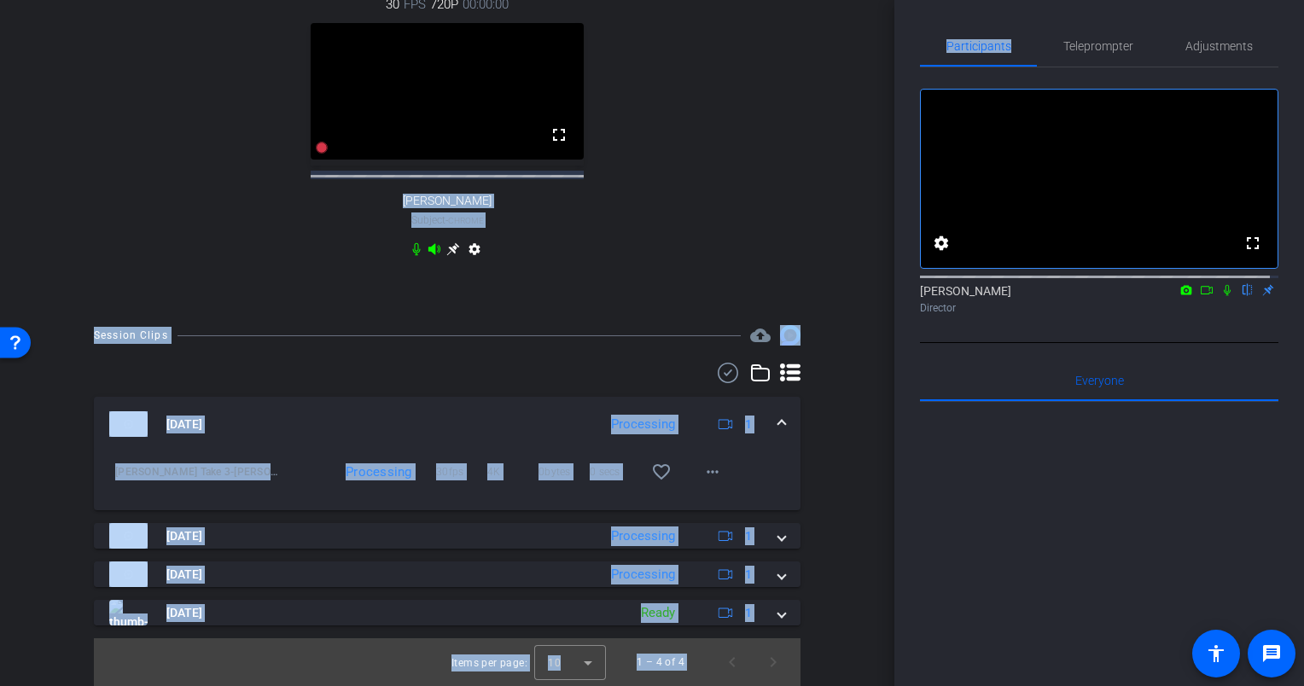
drag, startPoint x: 851, startPoint y: 1, endPoint x: 1053, endPoint y: -89, distance: 220.4
click at [1053, 0] on html "Accessibility Screen-Reader Guide, Feedback, and Issue Reporting | New window m…" at bounding box center [652, 343] width 1304 height 686
click at [791, 423] on mat-expansion-panel-header "Sep 4, 2025 Processing 1" at bounding box center [447, 424] width 706 height 55
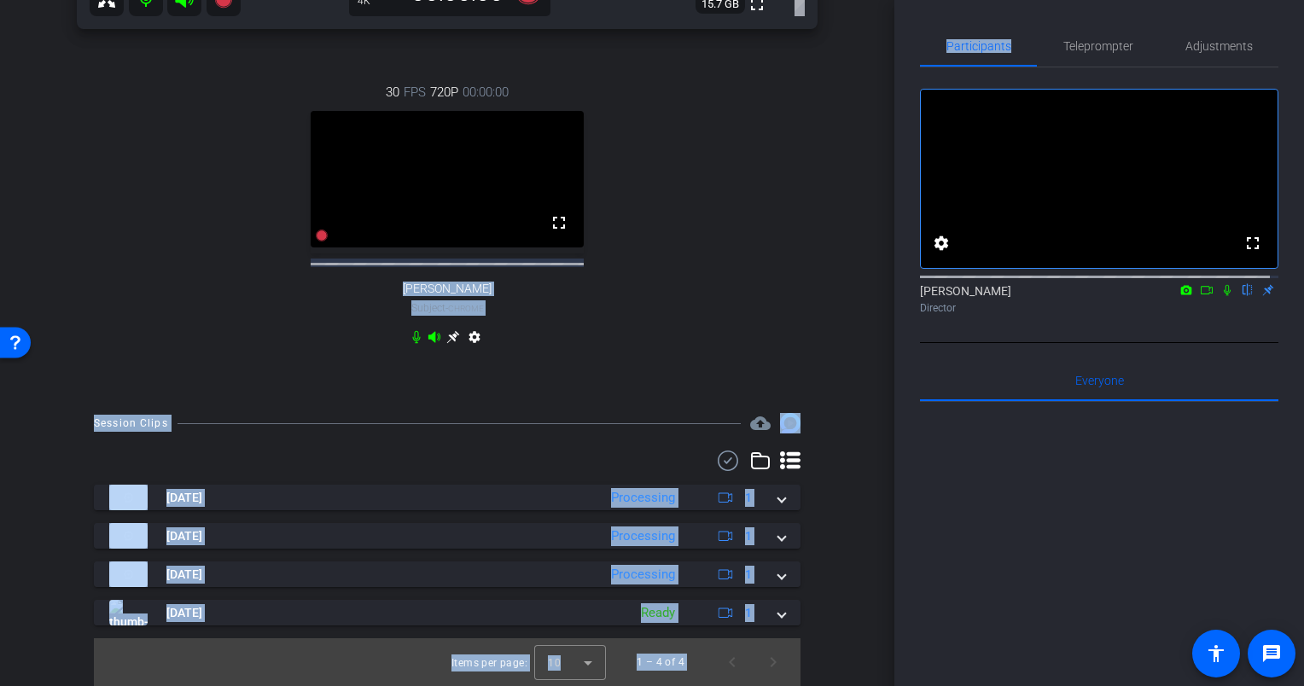
click at [839, 476] on div "Session Clips cloud_upload Sep 4, 2025 Processing 1 Eric Olson Take 3-Eric-2025…" at bounding box center [447, 549] width 809 height 273
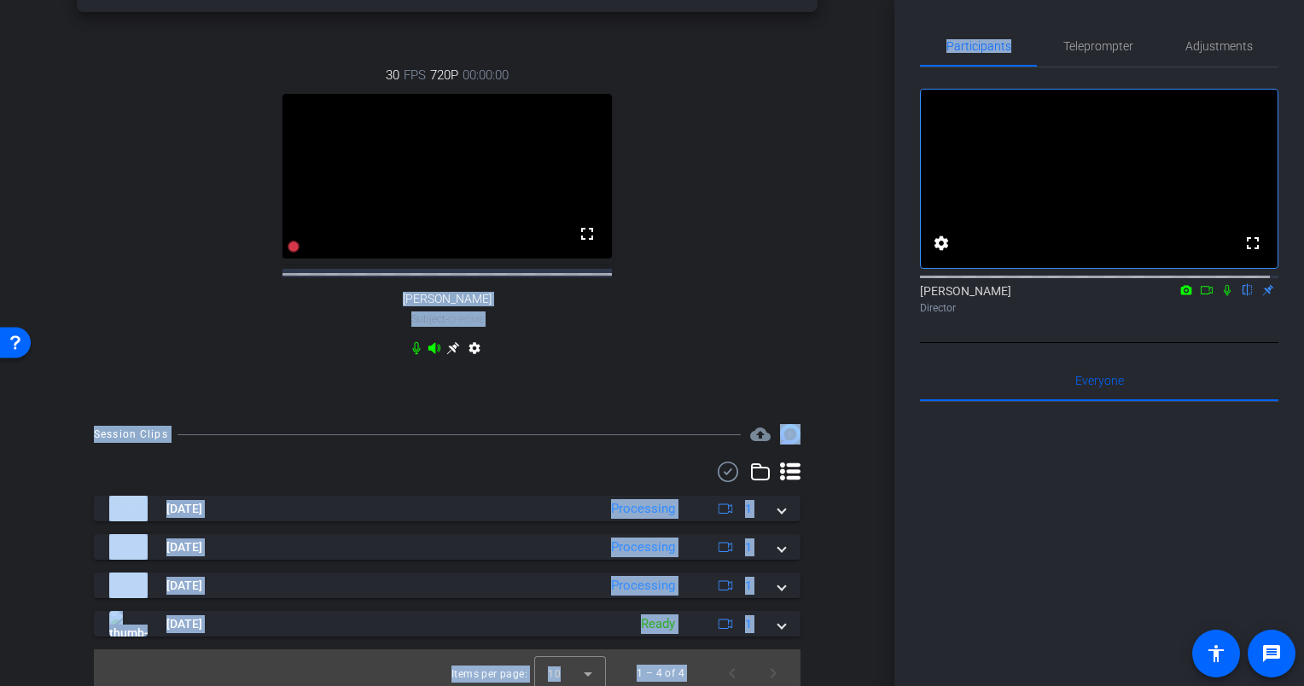
click at [766, 482] on div at bounding box center [447, 472] width 706 height 20
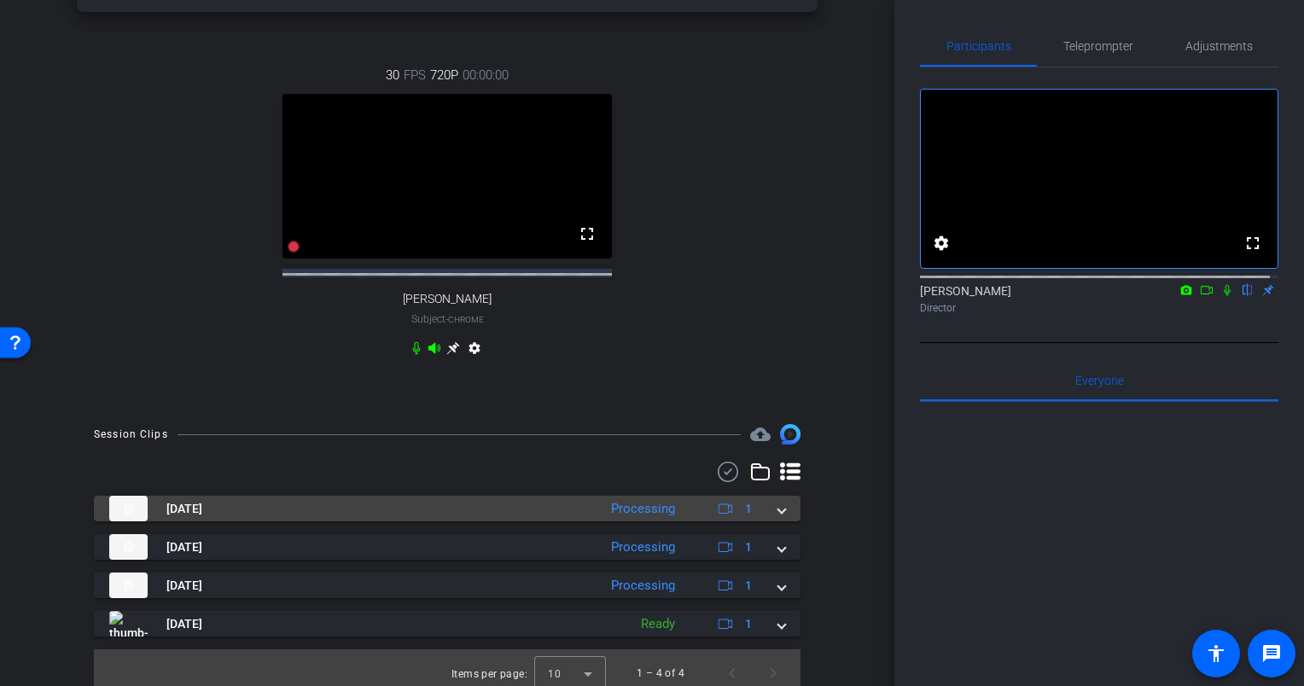
click at [776, 520] on mat-expansion-panel-header "Sep 4, 2025 Processing 1" at bounding box center [447, 509] width 706 height 26
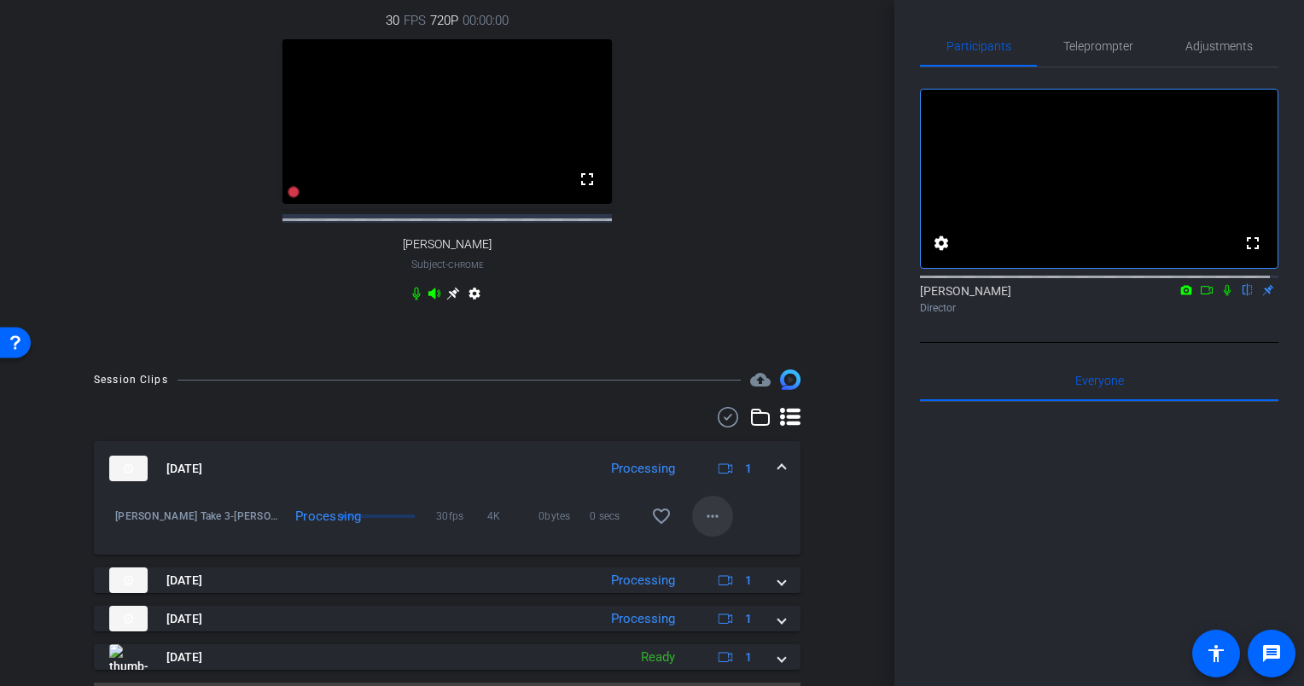
scroll to position [630, 0]
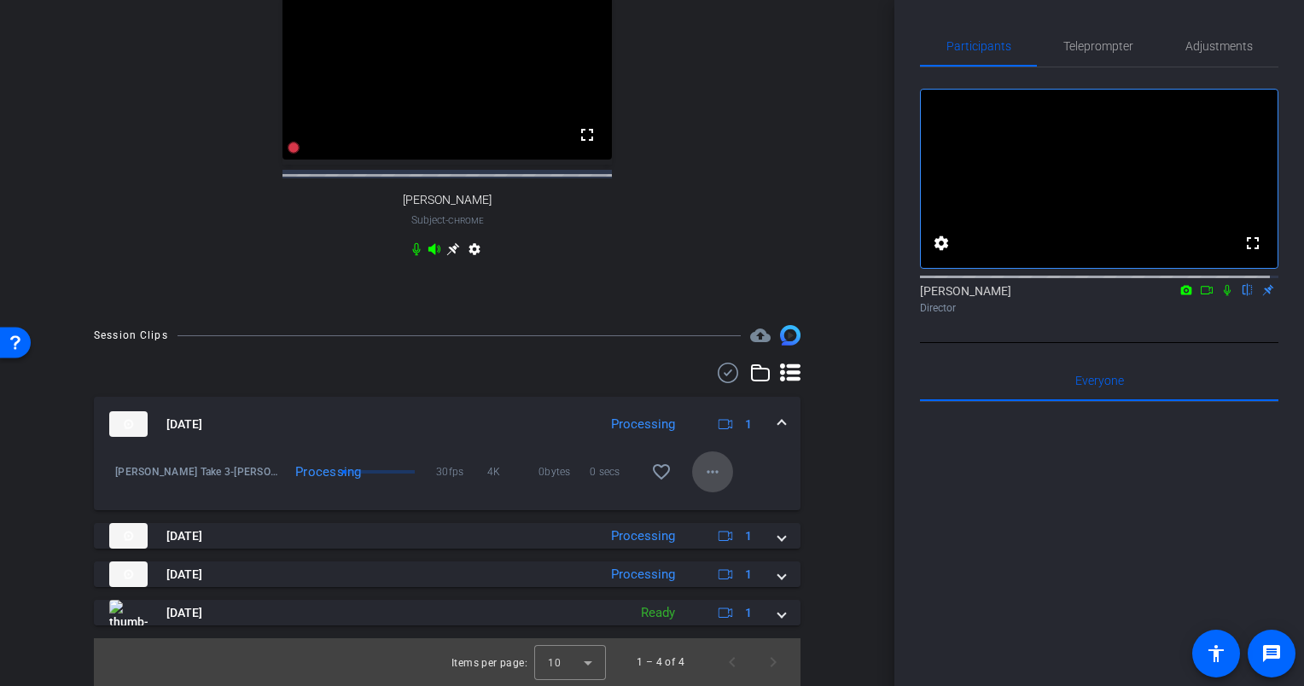
click at [716, 474] on span at bounding box center [712, 471] width 41 height 41
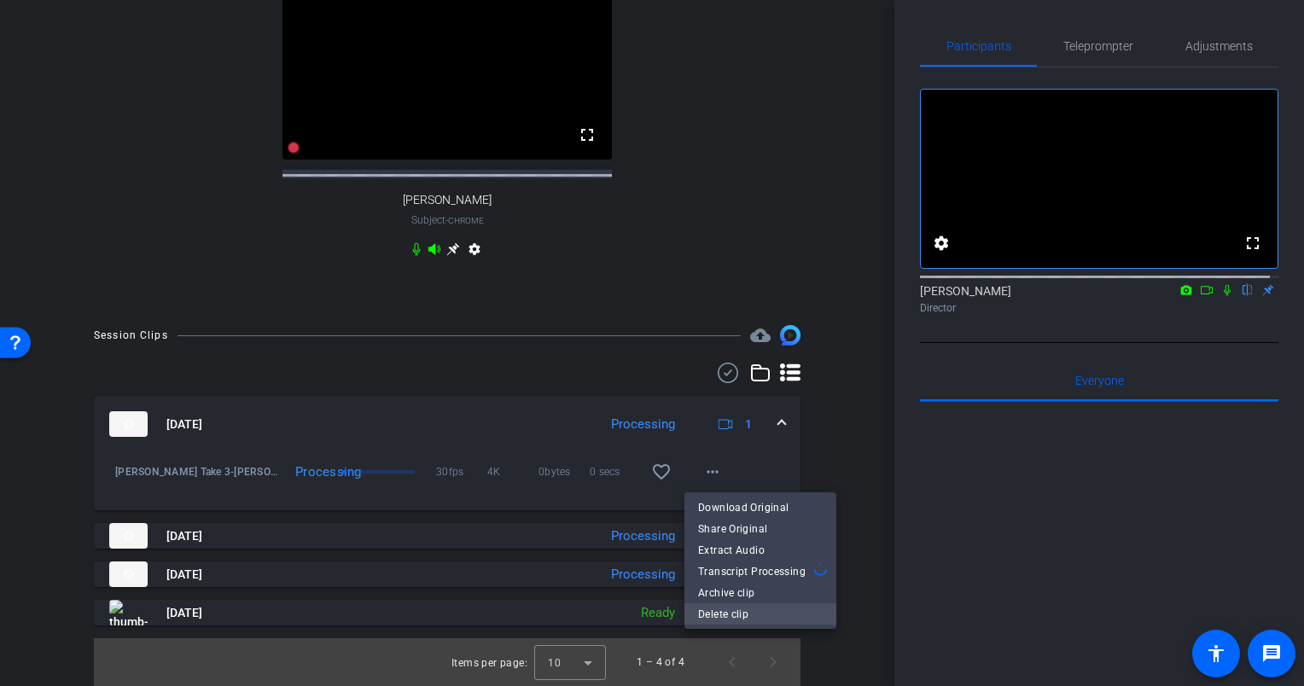
click at [743, 611] on span "Delete clip" at bounding box center [760, 613] width 125 height 20
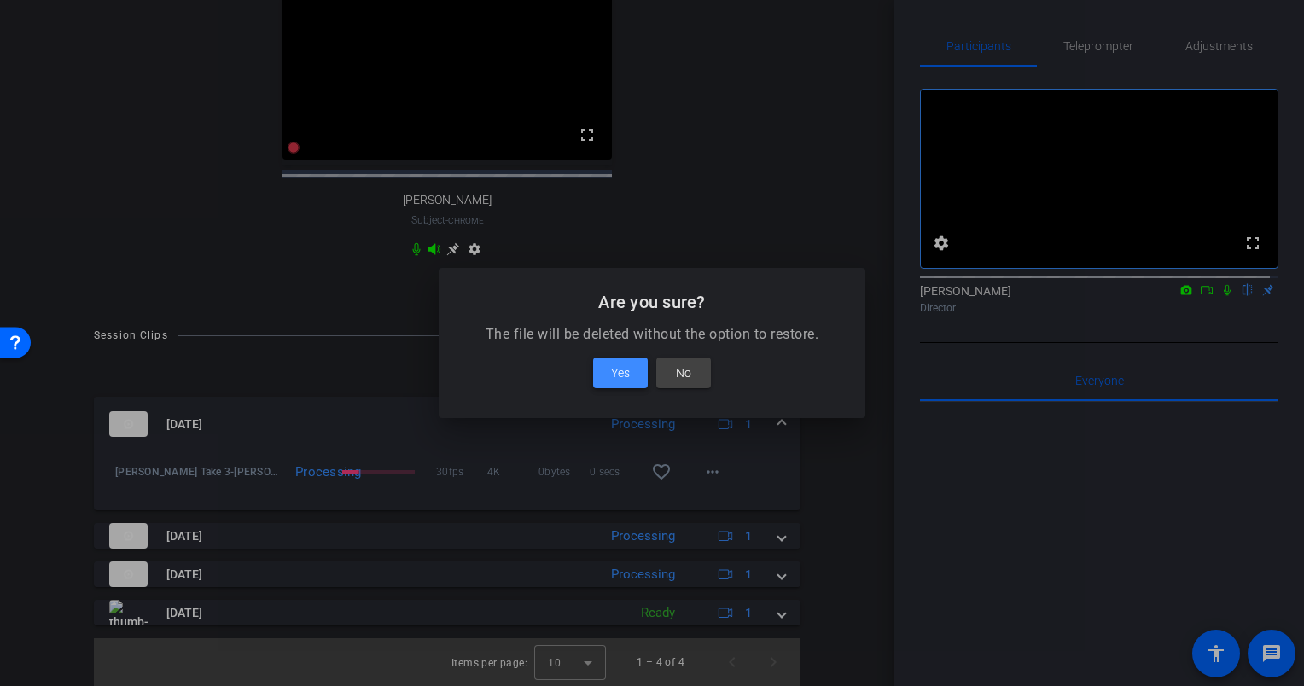
click at [630, 369] on span at bounding box center [620, 372] width 55 height 41
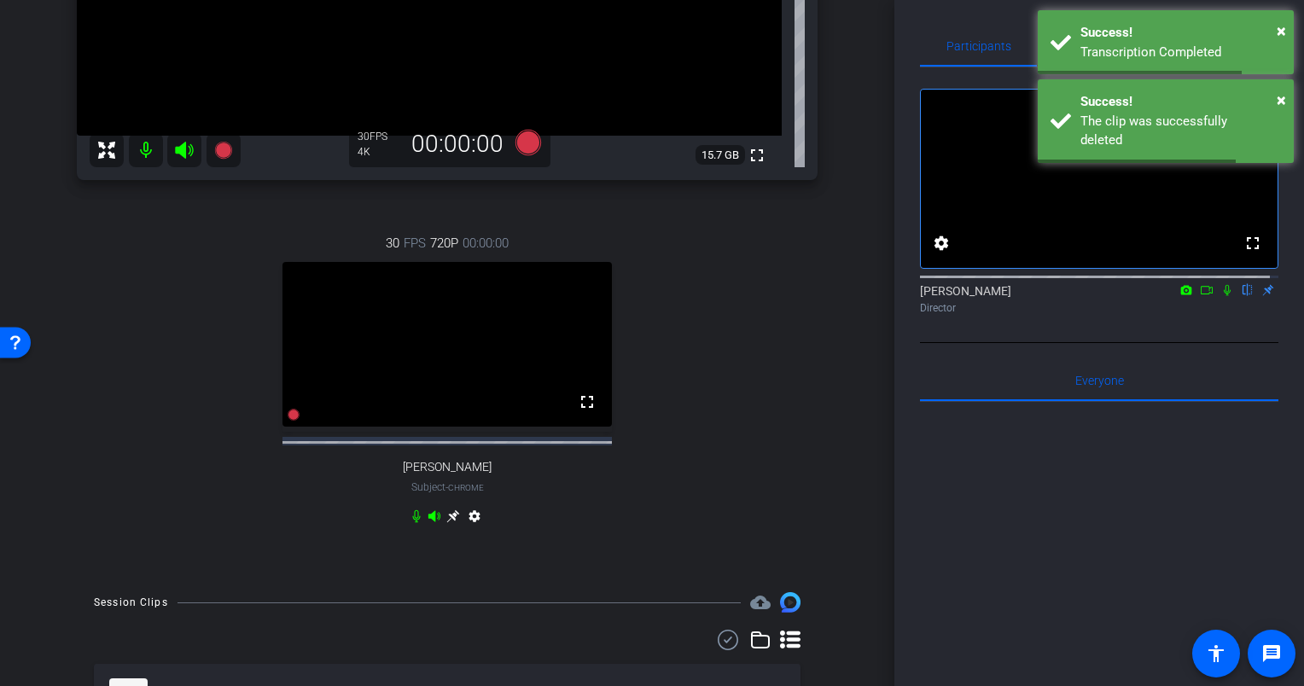
scroll to position [0, 0]
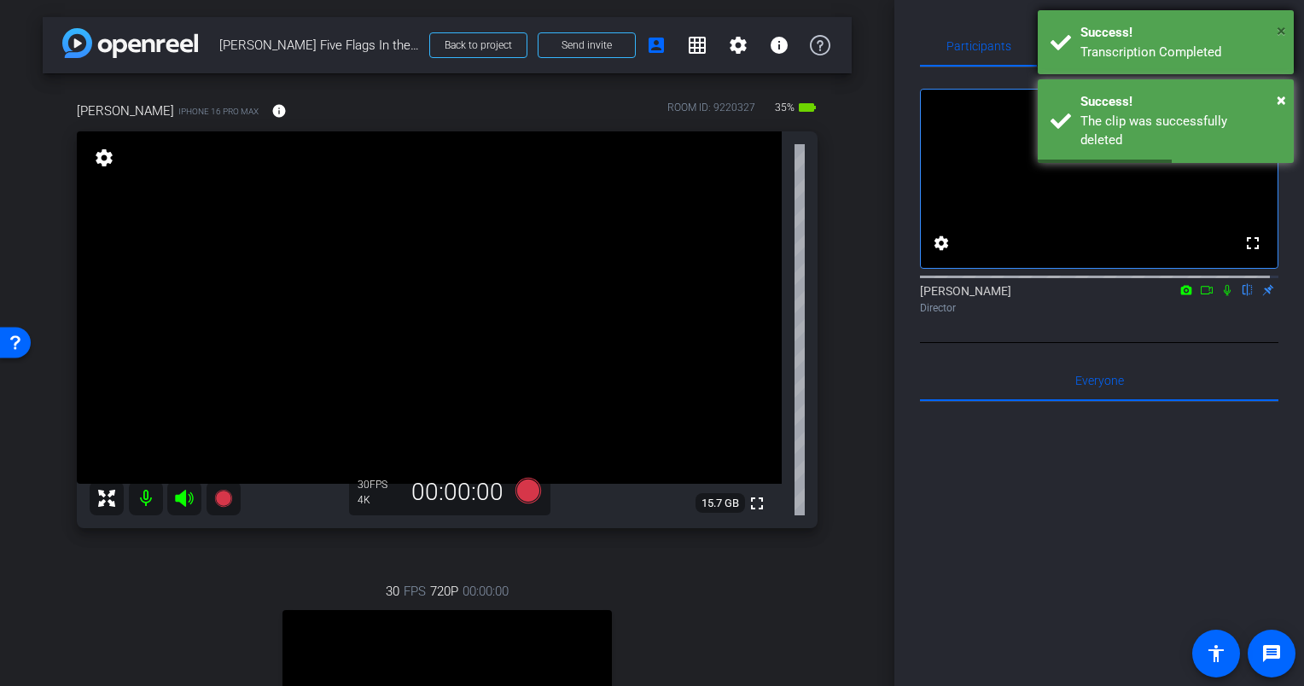
click at [1284, 29] on span "×" at bounding box center [1280, 30] width 9 height 20
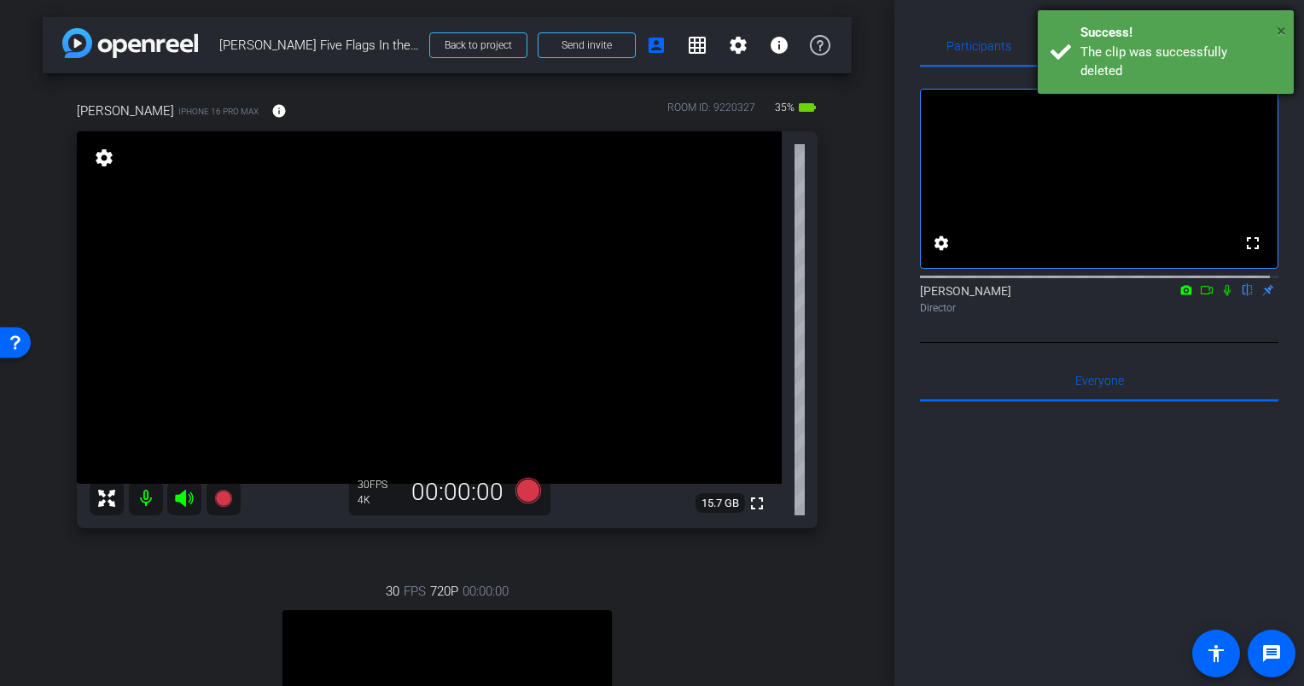
click at [1279, 31] on span "×" at bounding box center [1280, 30] width 9 height 20
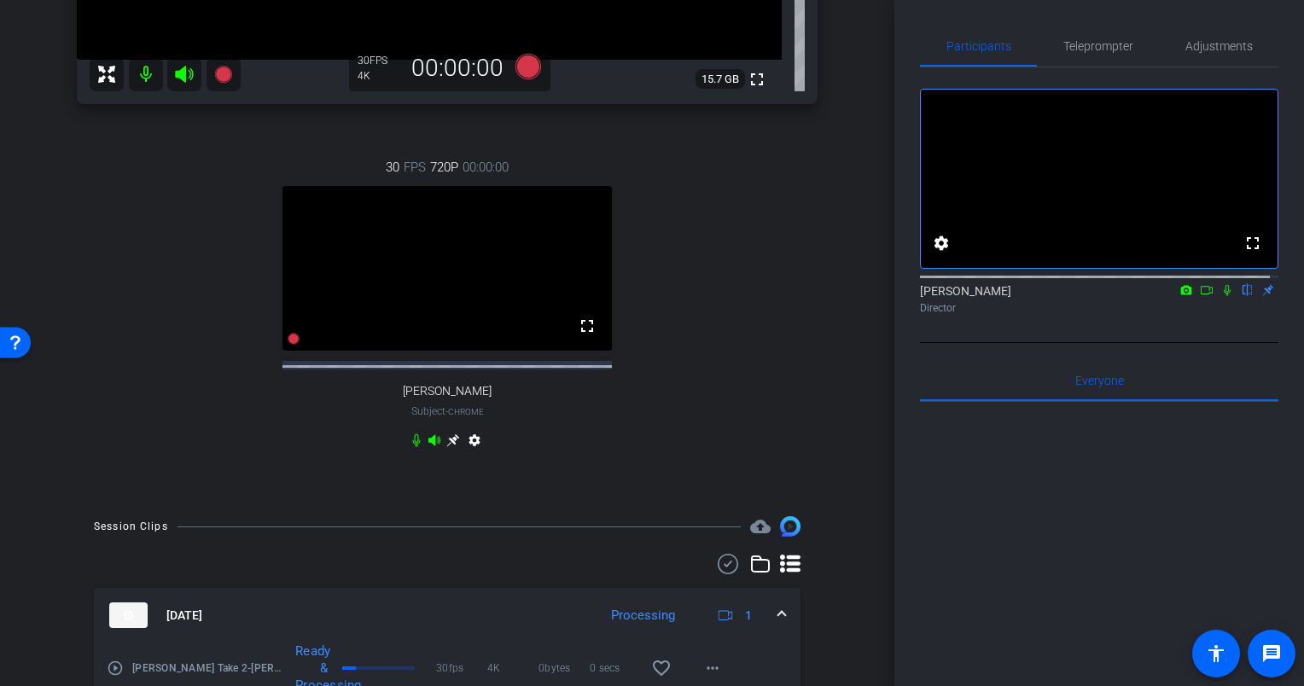
scroll to position [427, 0]
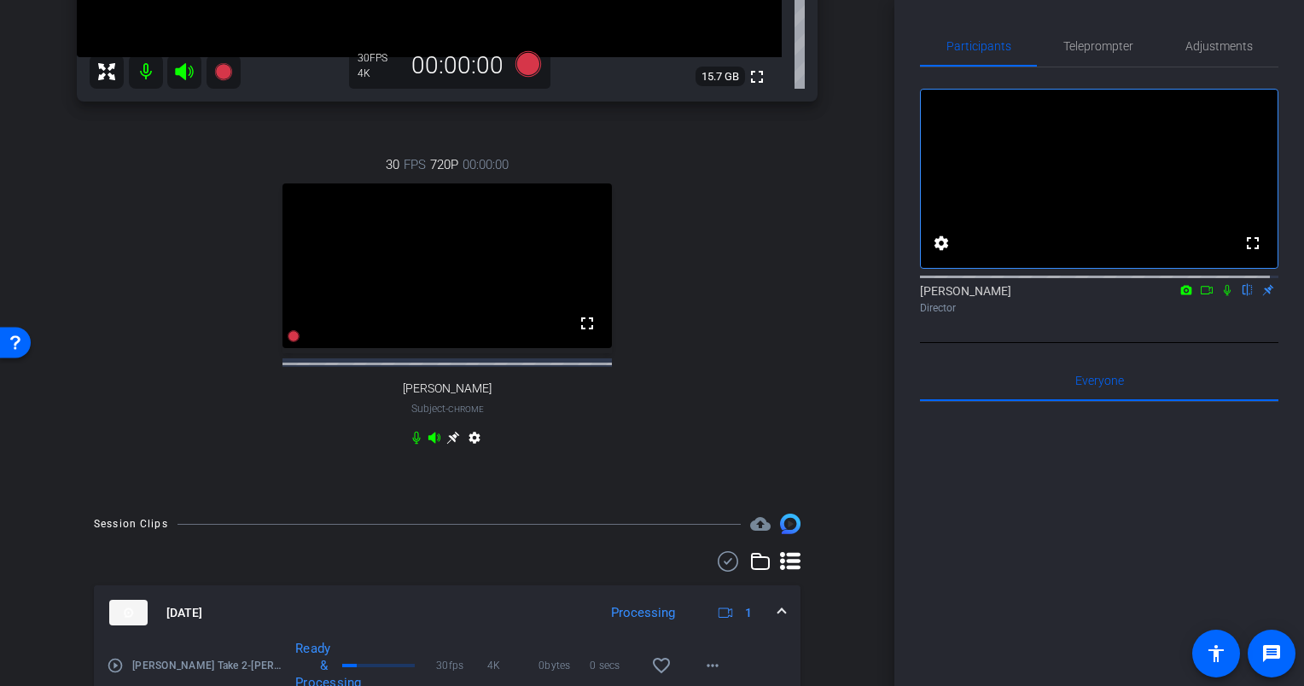
click at [412, 444] on icon at bounding box center [416, 438] width 8 height 13
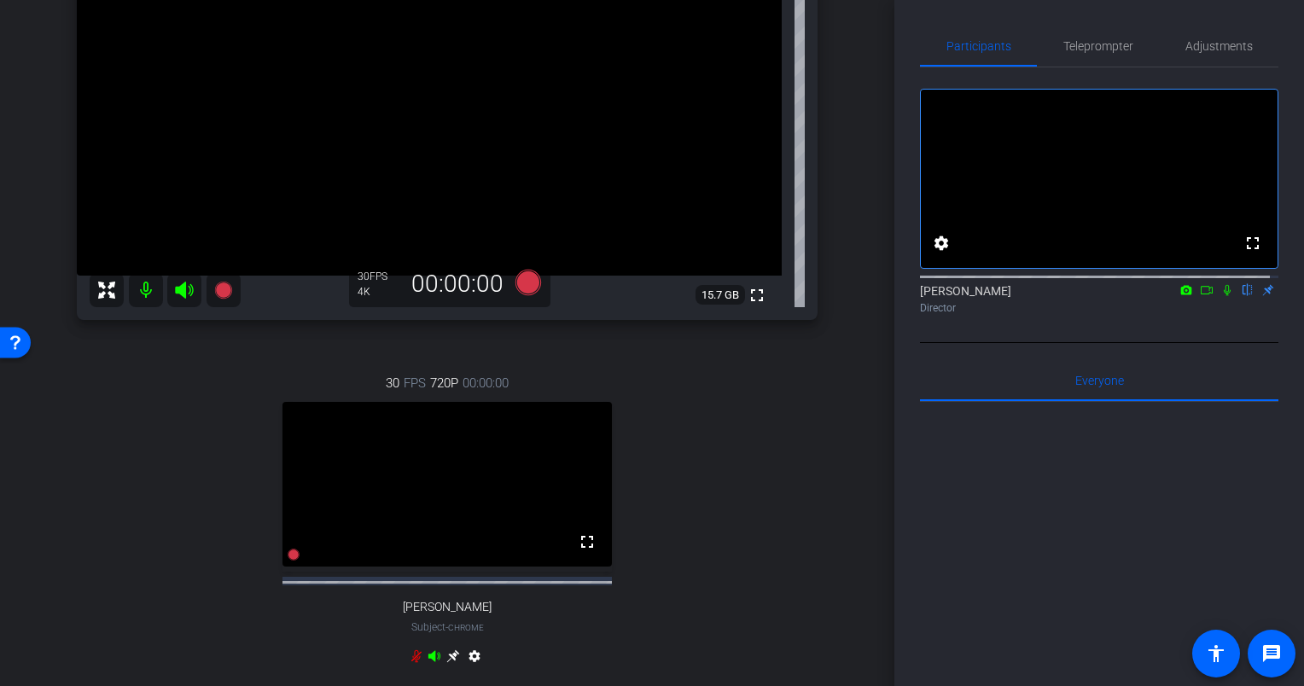
scroll to position [0, 0]
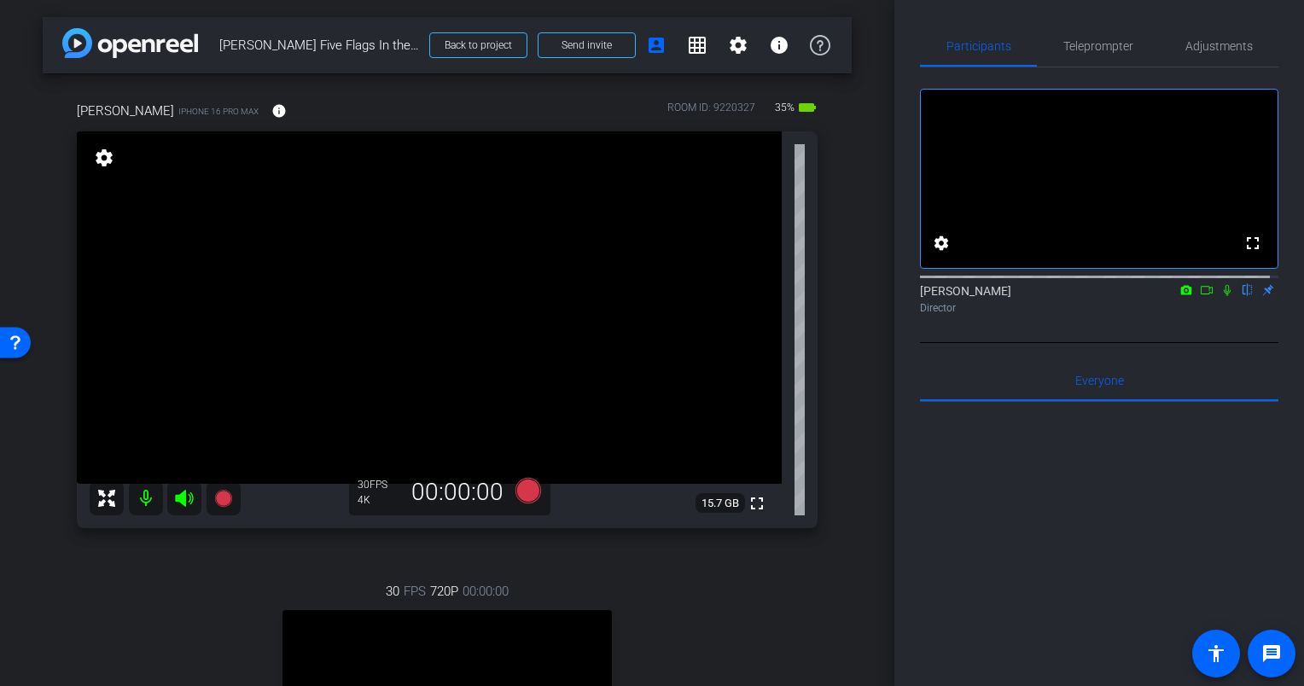
click at [1223, 296] on icon at bounding box center [1226, 290] width 7 height 11
click at [526, 487] on icon at bounding box center [528, 491] width 26 height 26
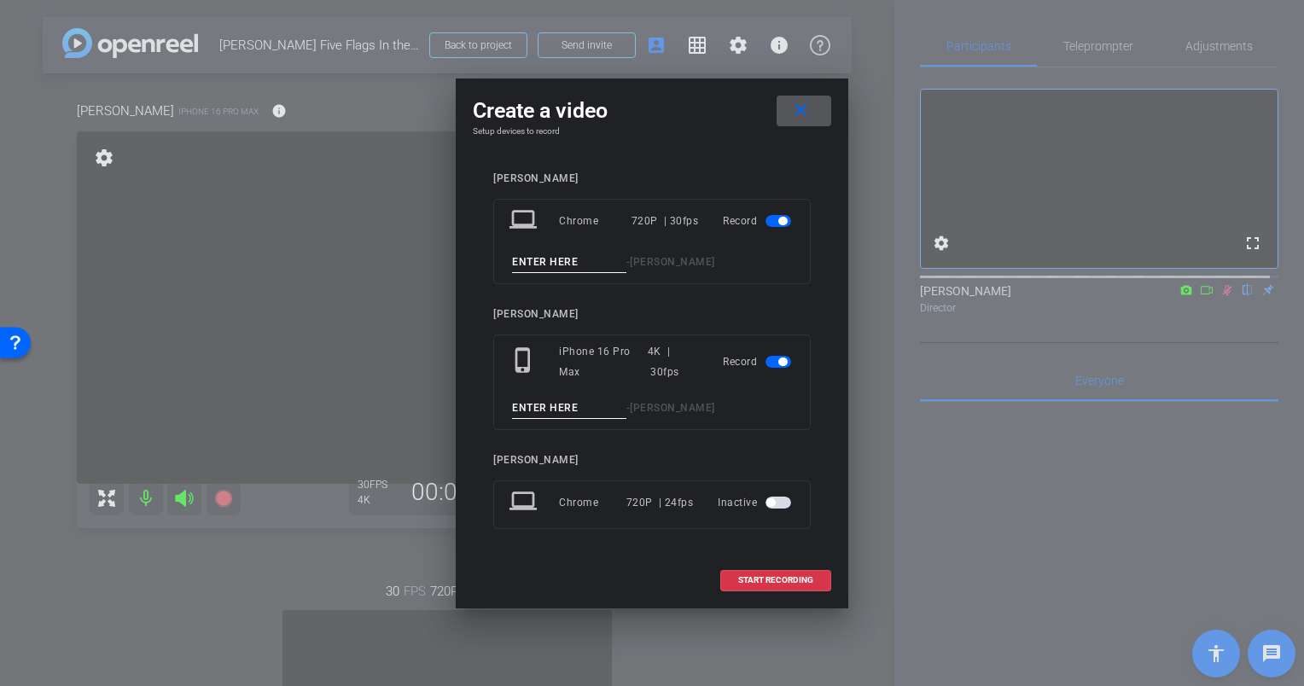
click at [773, 221] on span "button" at bounding box center [778, 221] width 26 height 12
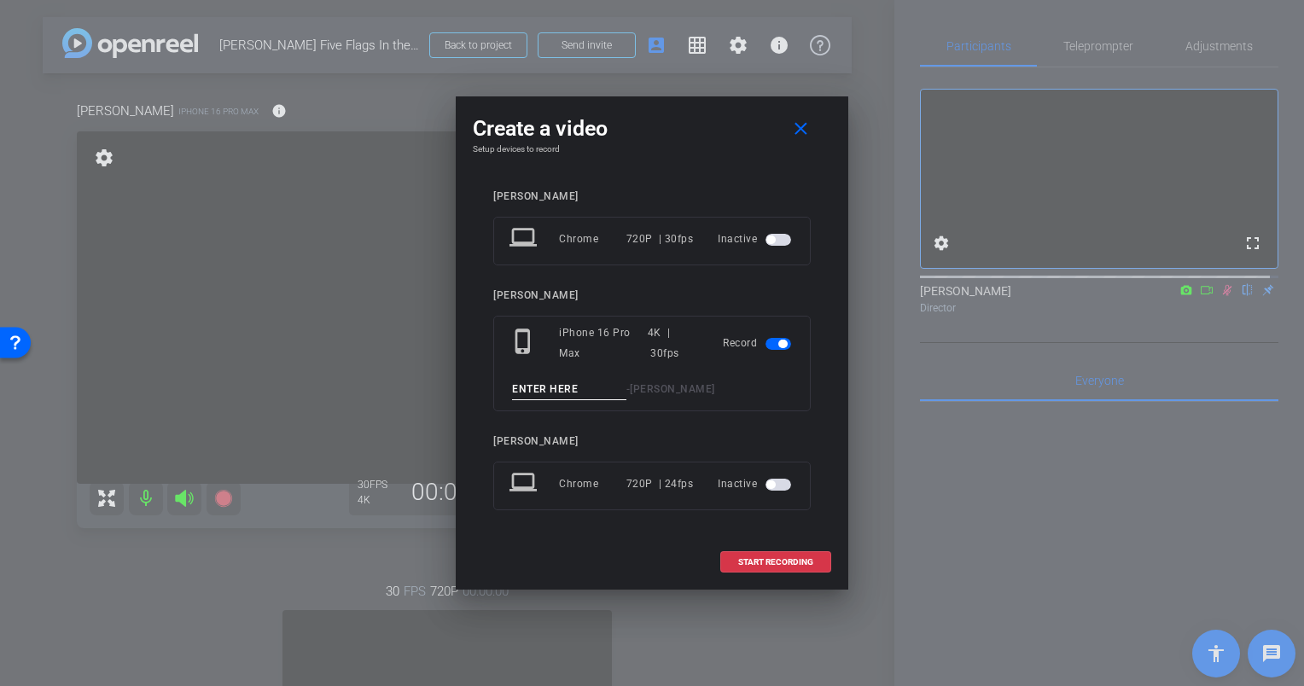
click at [541, 387] on input at bounding box center [569, 389] width 114 height 21
type input "Eric Olson Take 3"
click at [775, 563] on span "START RECORDING" at bounding box center [775, 562] width 75 height 9
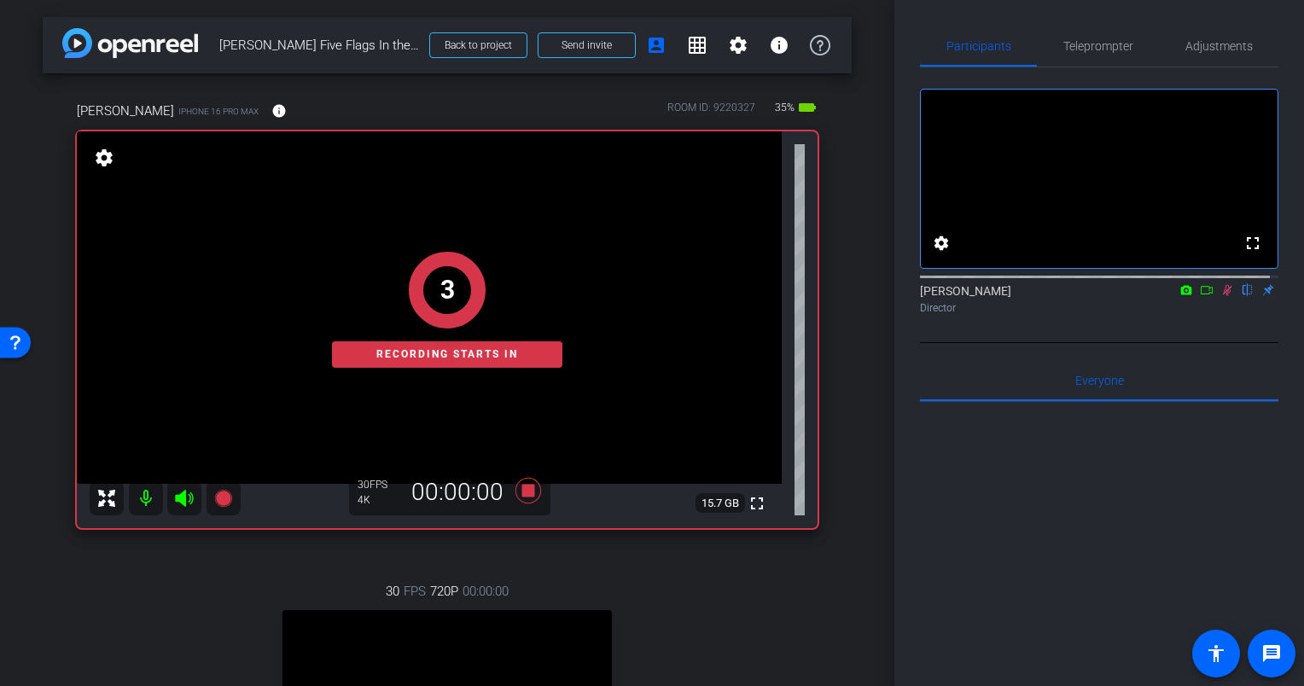
click at [841, 312] on div "Eric iPhone 16 Pro Max info ROOM ID: 9220327 35% battery_std fullscreen setting…" at bounding box center [447, 498] width 809 height 850
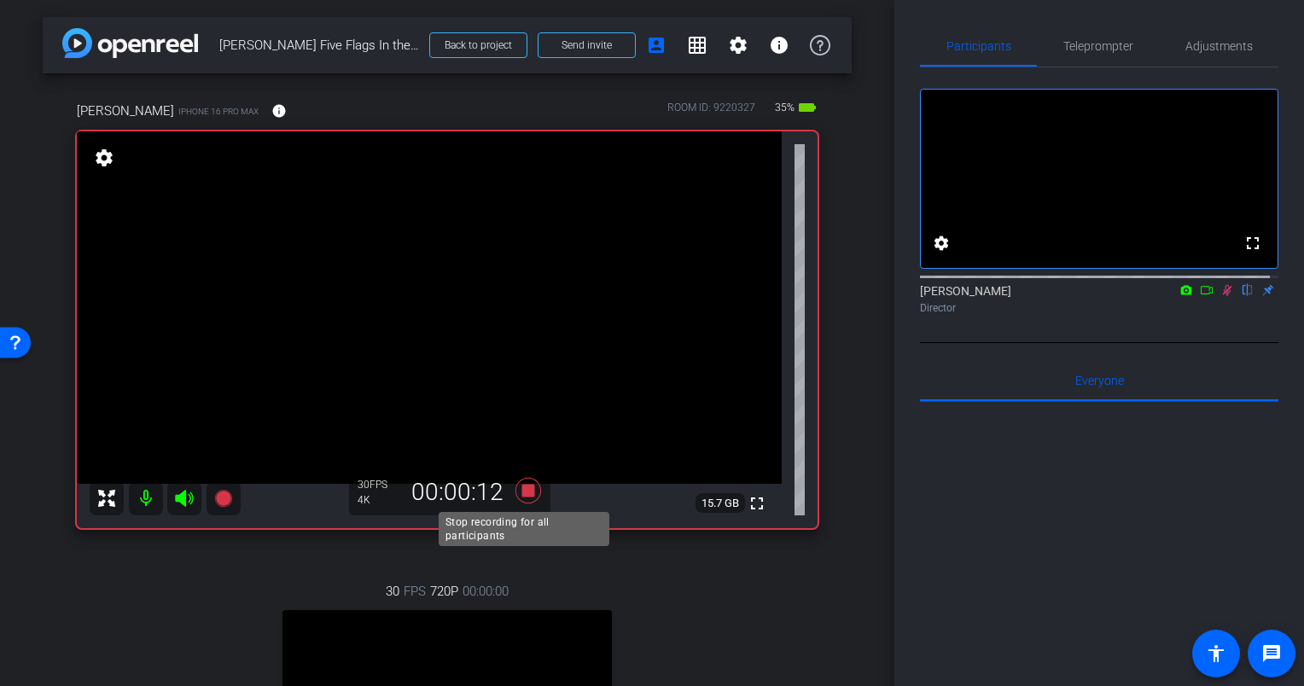
click at [525, 488] on icon at bounding box center [528, 491] width 26 height 26
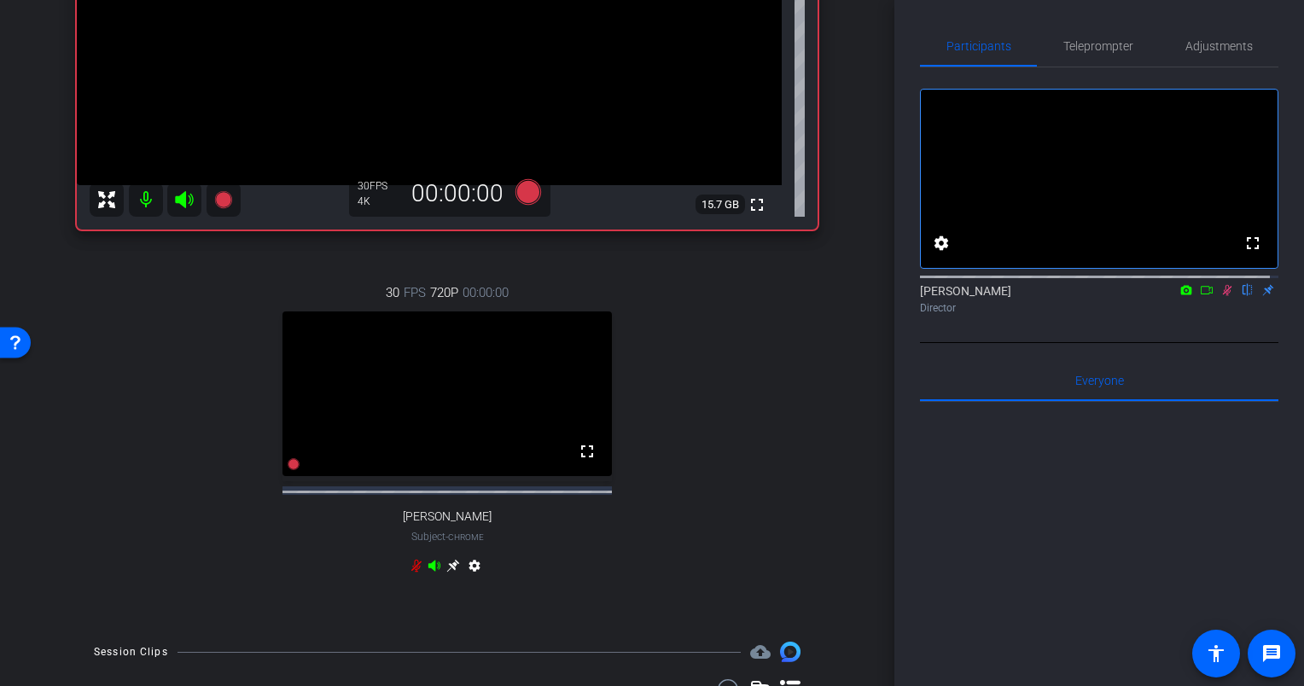
scroll to position [341, 0]
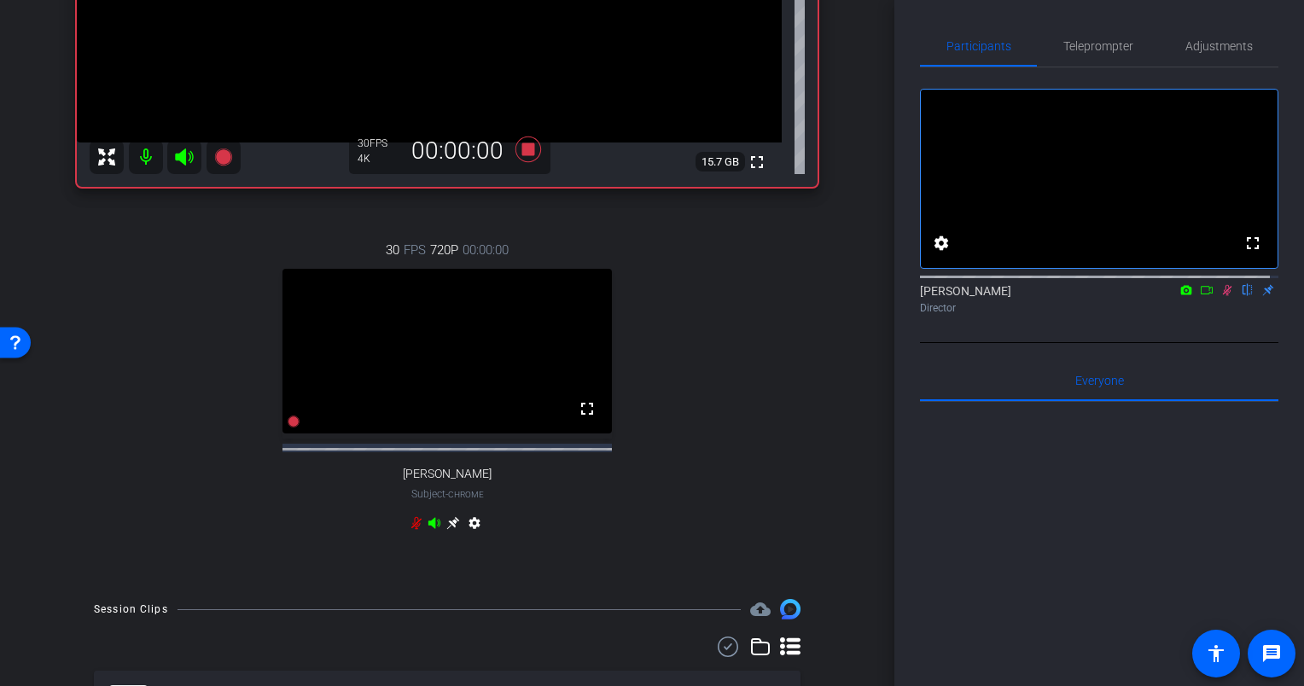
click at [1220, 296] on icon at bounding box center [1227, 290] width 14 height 12
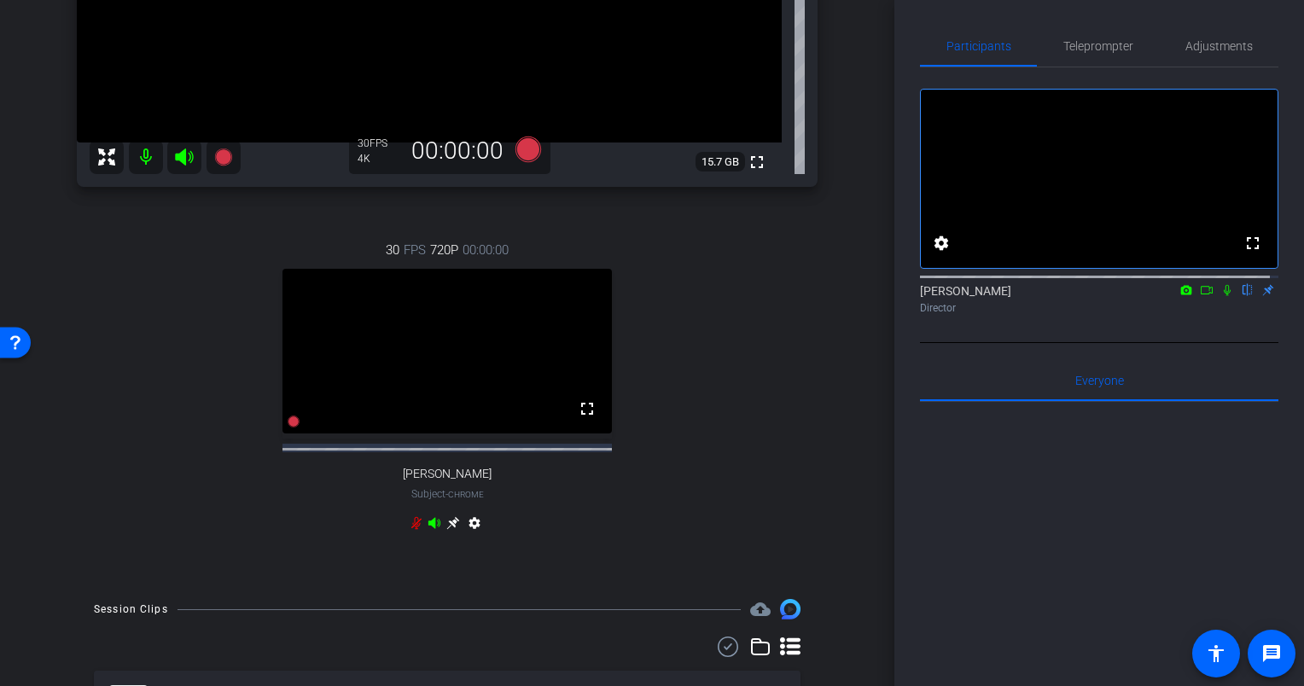
click at [411, 530] on icon at bounding box center [416, 523] width 10 height 13
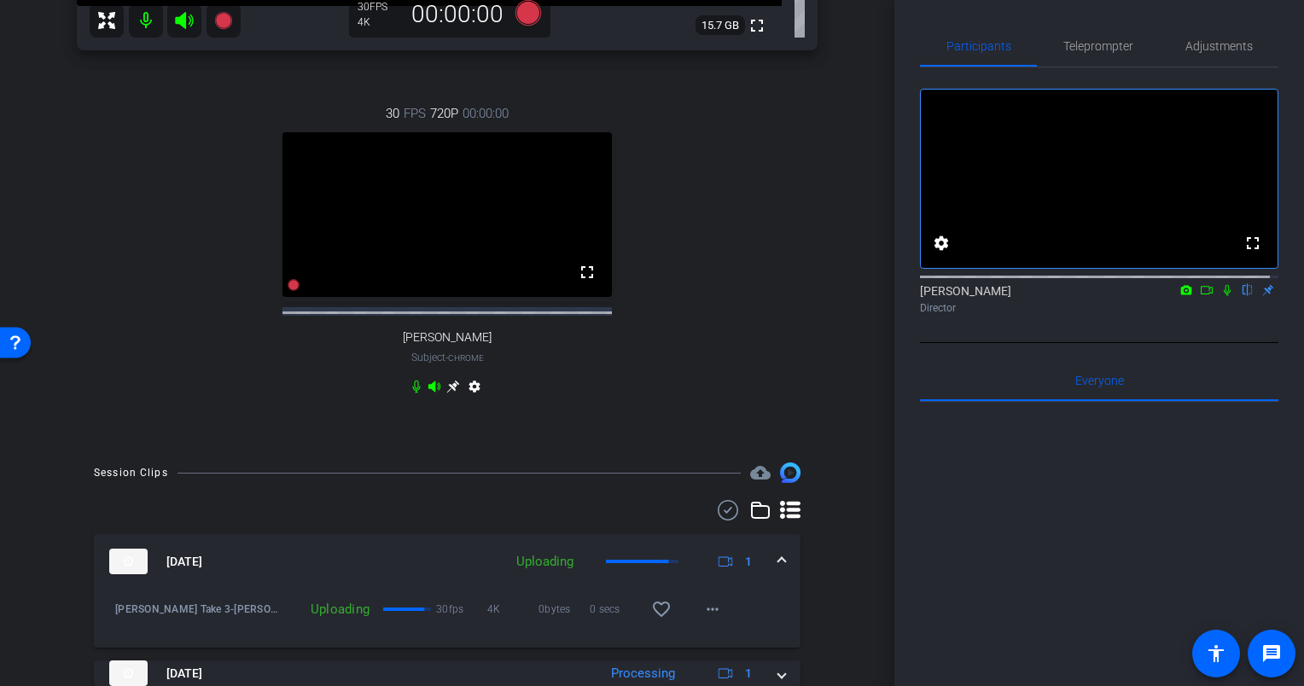
scroll to position [630, 0]
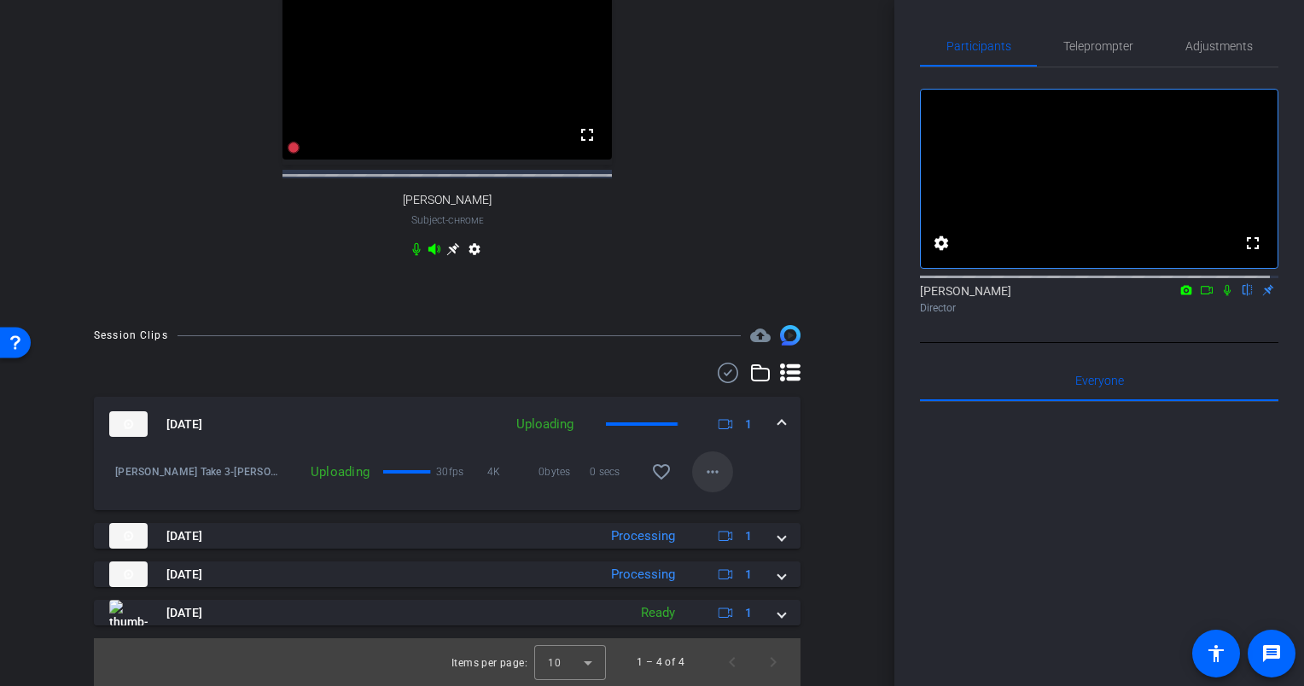
click at [710, 474] on mat-icon "more_horiz" at bounding box center [712, 472] width 20 height 20
click at [714, 505] on span "Cancel Upload" at bounding box center [734, 507] width 72 height 20
click at [706, 472] on mat-icon "more_horiz" at bounding box center [712, 472] width 20 height 20
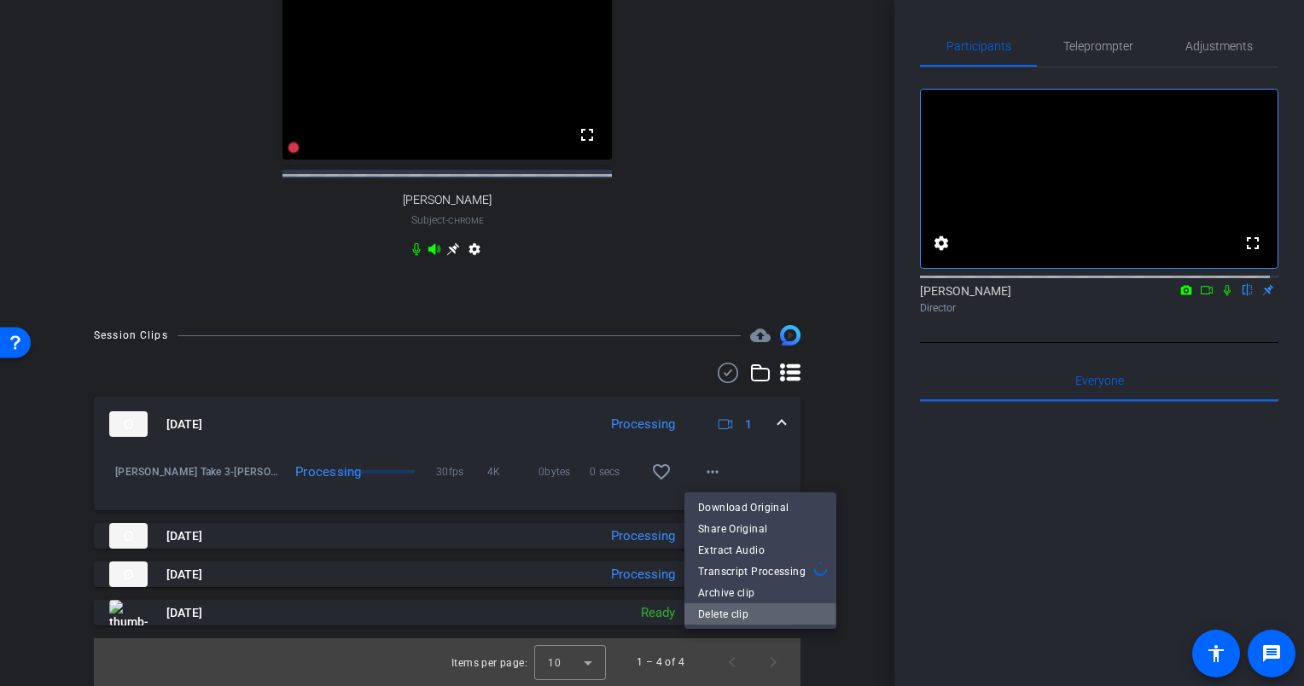
click at [728, 614] on span "Delete clip" at bounding box center [760, 613] width 125 height 20
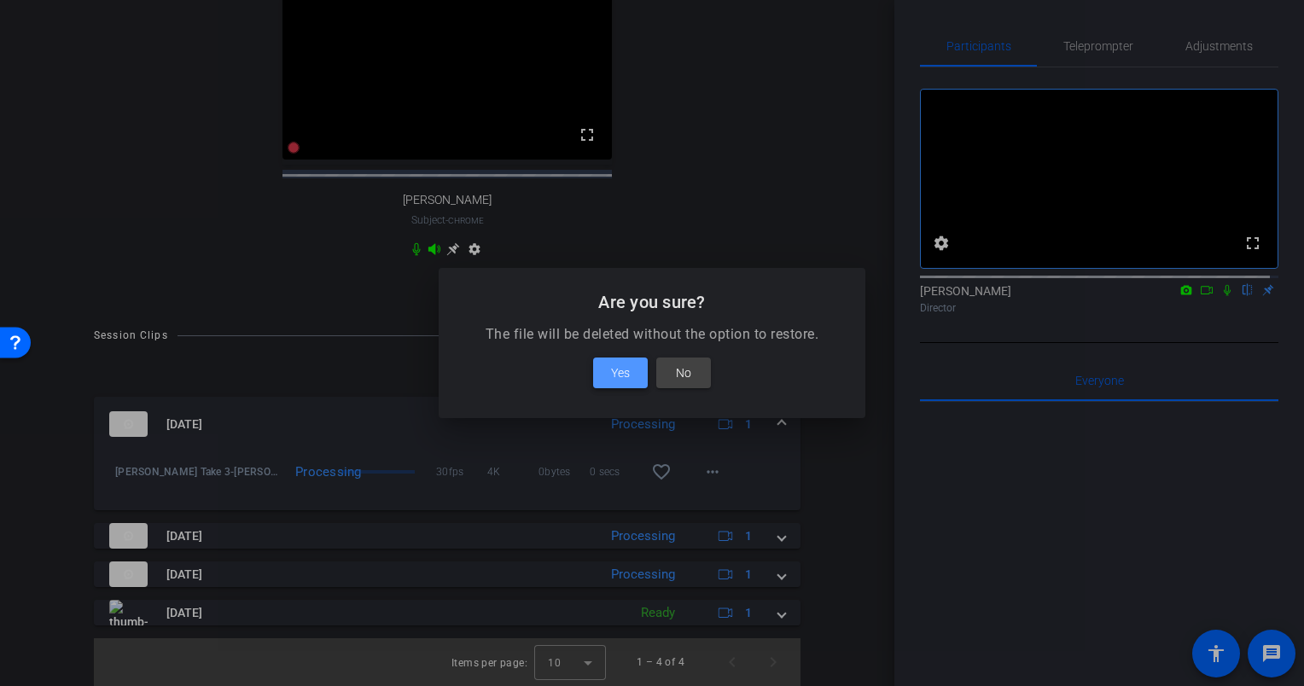
click at [630, 380] on span at bounding box center [620, 372] width 55 height 41
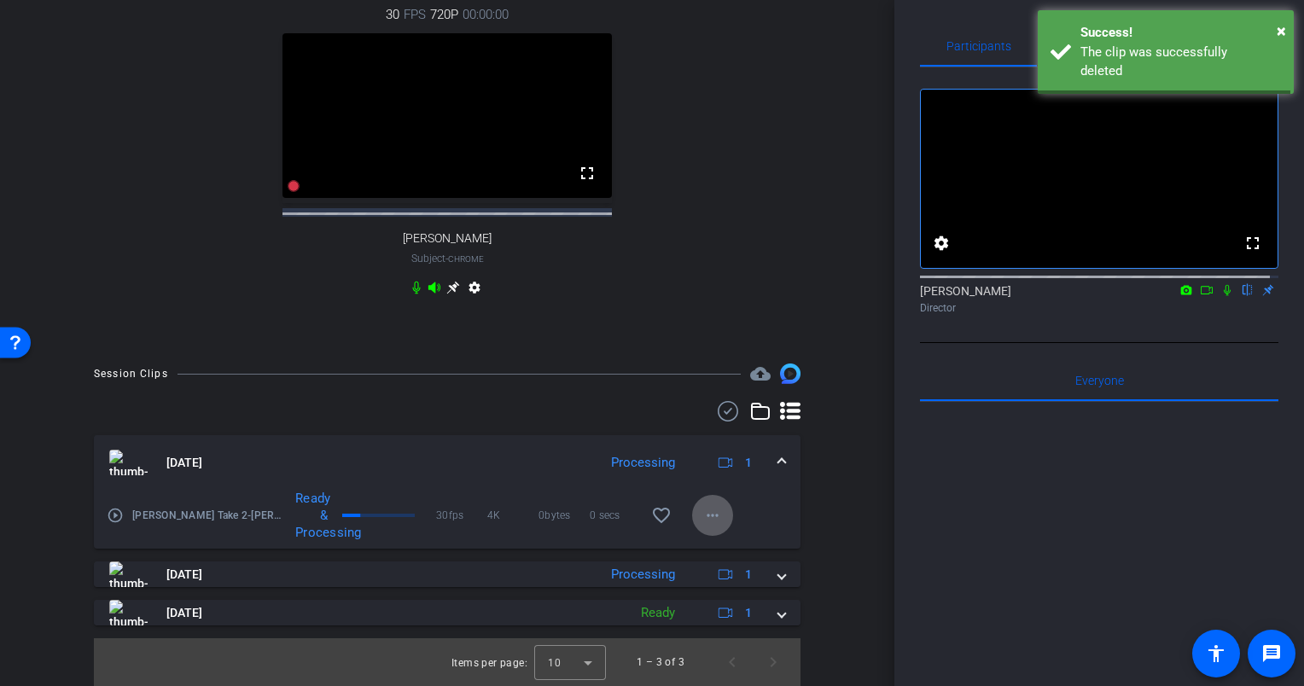
scroll to position [591, 0]
click at [828, 471] on div "Session Clips cloud_upload Sep 4, 2025 Processing 1 play_circle_outline Eric Ol…" at bounding box center [447, 524] width 809 height 322
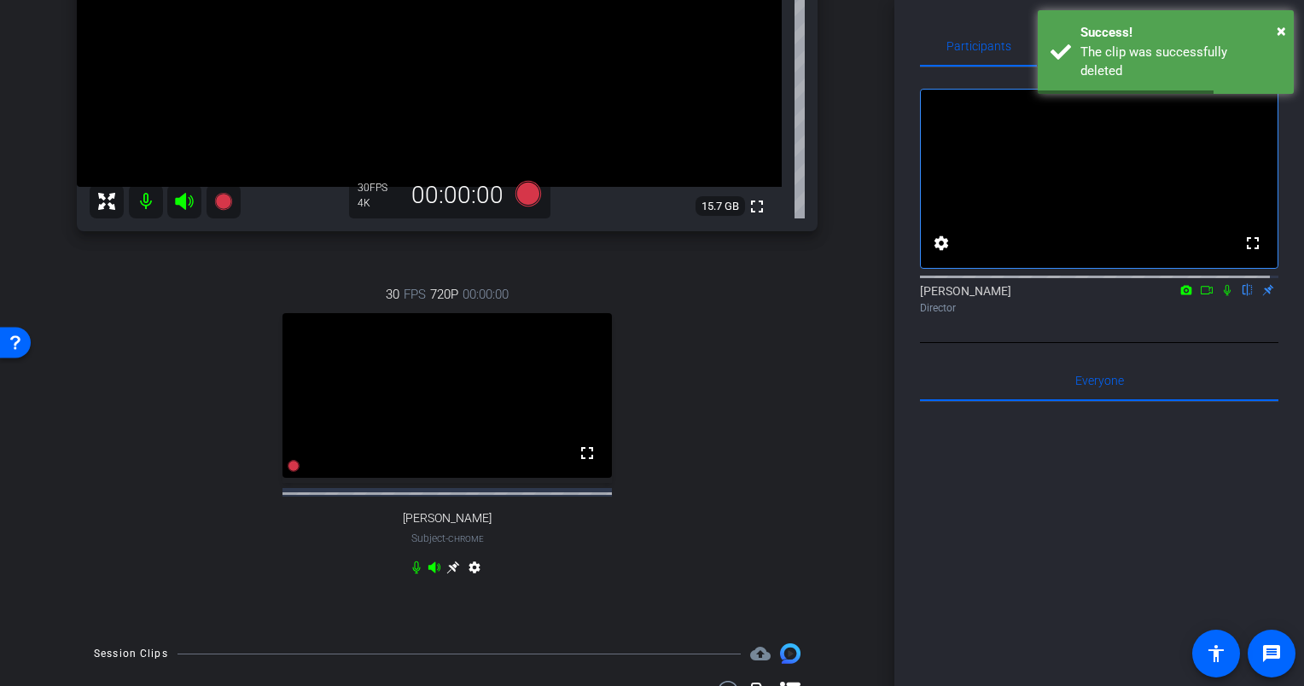
scroll to position [0, 0]
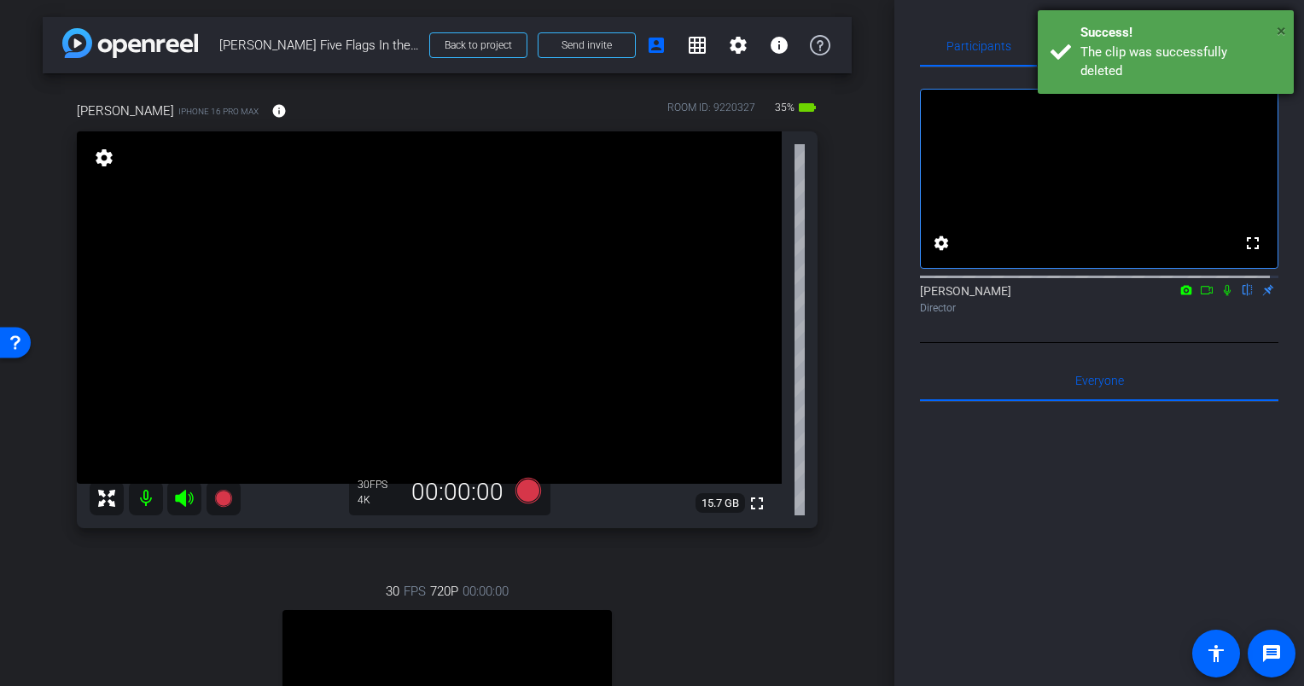
click at [1282, 31] on span "×" at bounding box center [1280, 30] width 9 height 20
click at [1280, 24] on span "×" at bounding box center [1280, 30] width 9 height 20
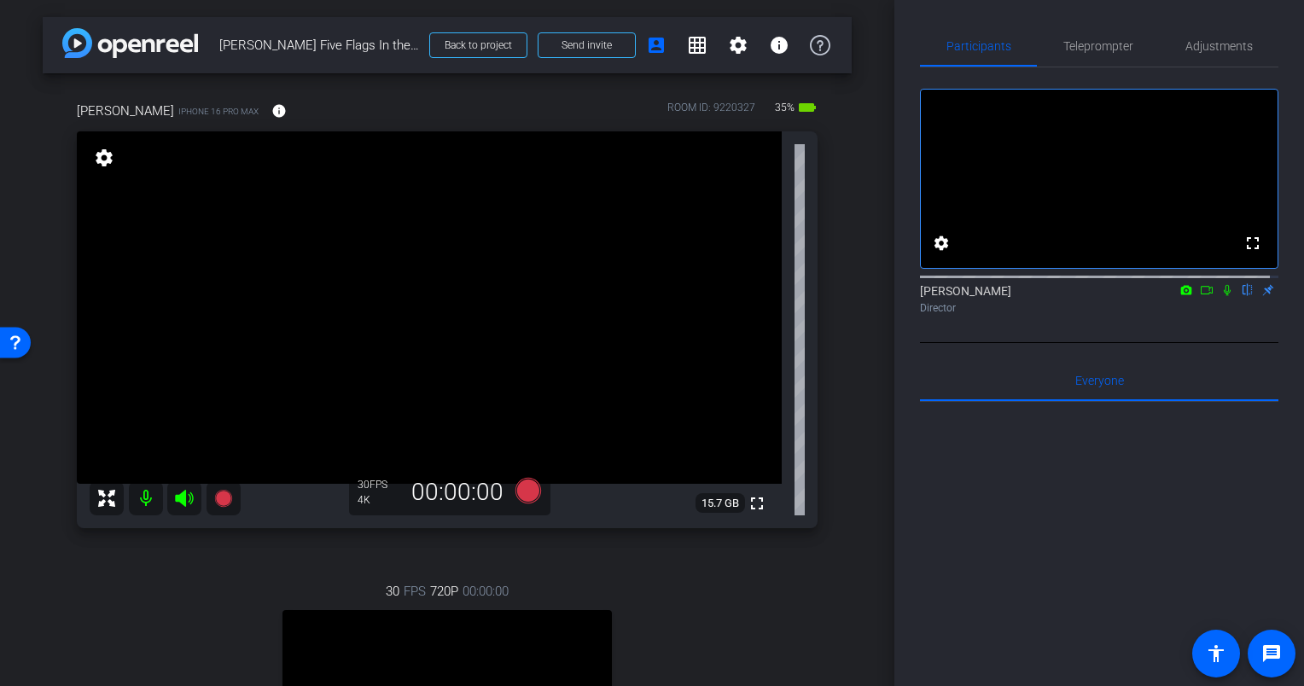
click at [840, 276] on div "Eric iPhone 16 Pro Max info ROOM ID: 9220327 35% battery_std fullscreen setting…" at bounding box center [447, 498] width 809 height 850
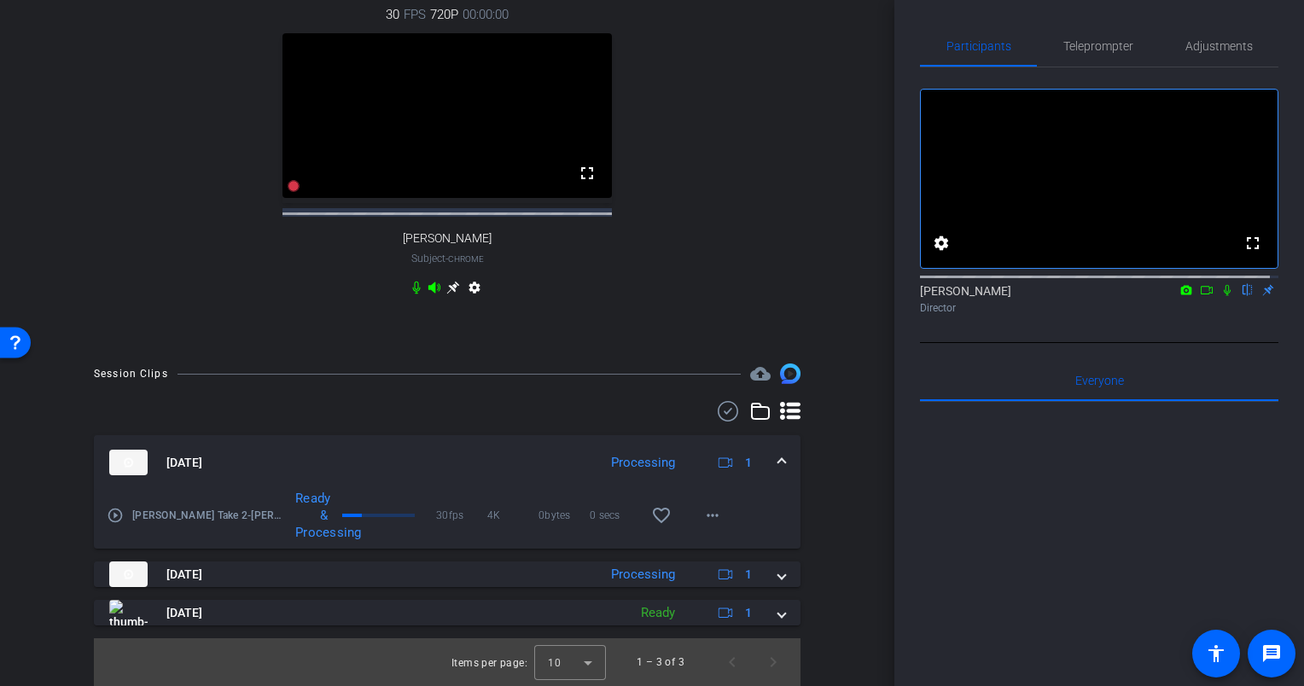
scroll to position [591, 0]
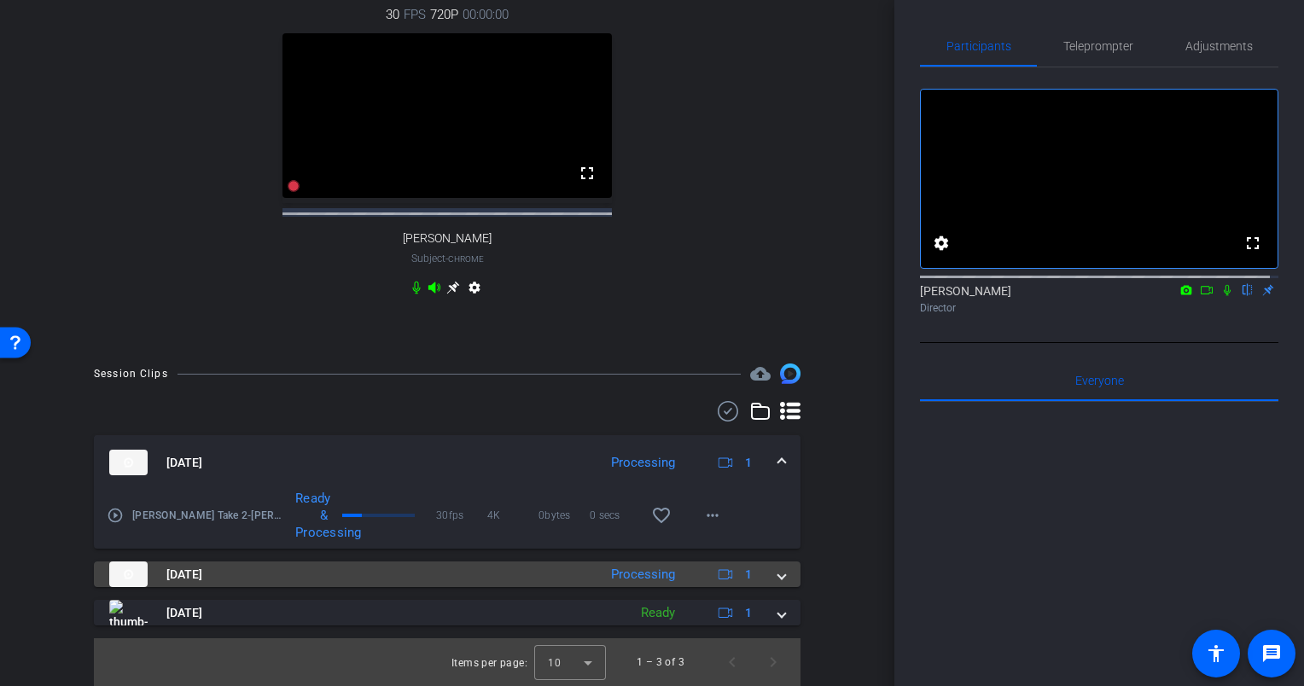
click at [777, 572] on mat-expansion-panel-header "Sep 4, 2025 Processing 1" at bounding box center [447, 574] width 706 height 26
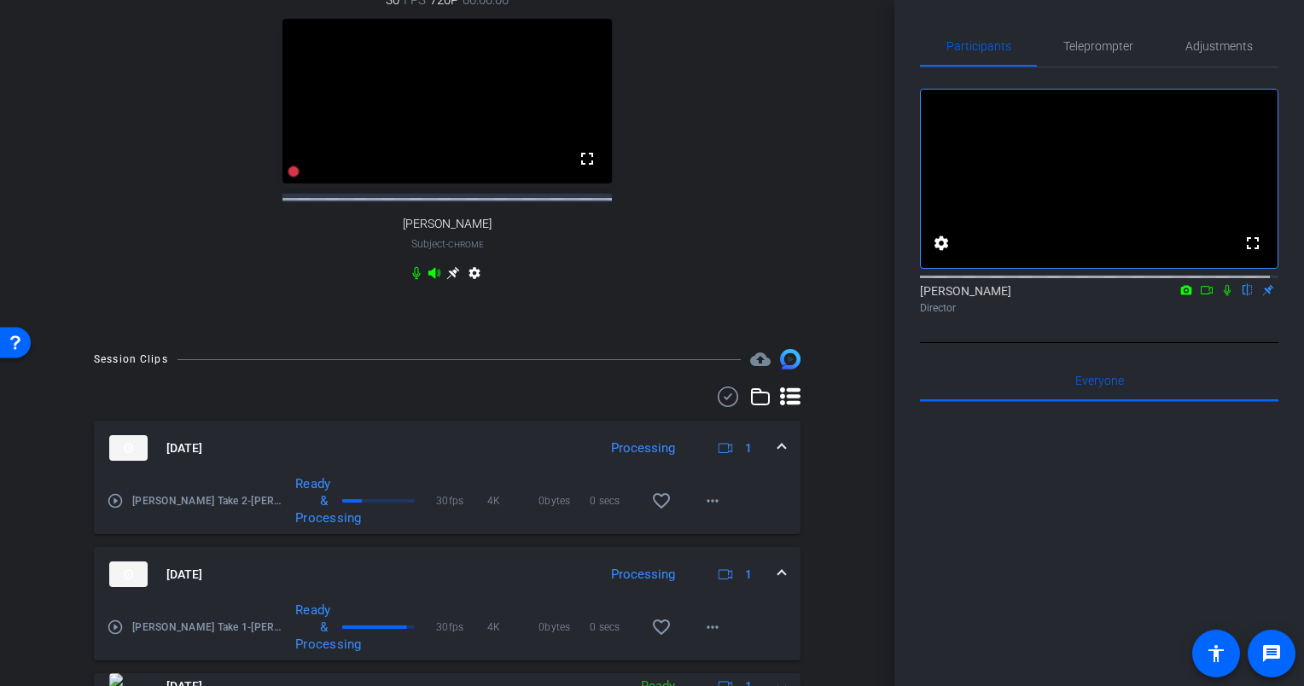
click at [768, 582] on div "Sep 4, 2025 Processing 1" at bounding box center [443, 574] width 669 height 26
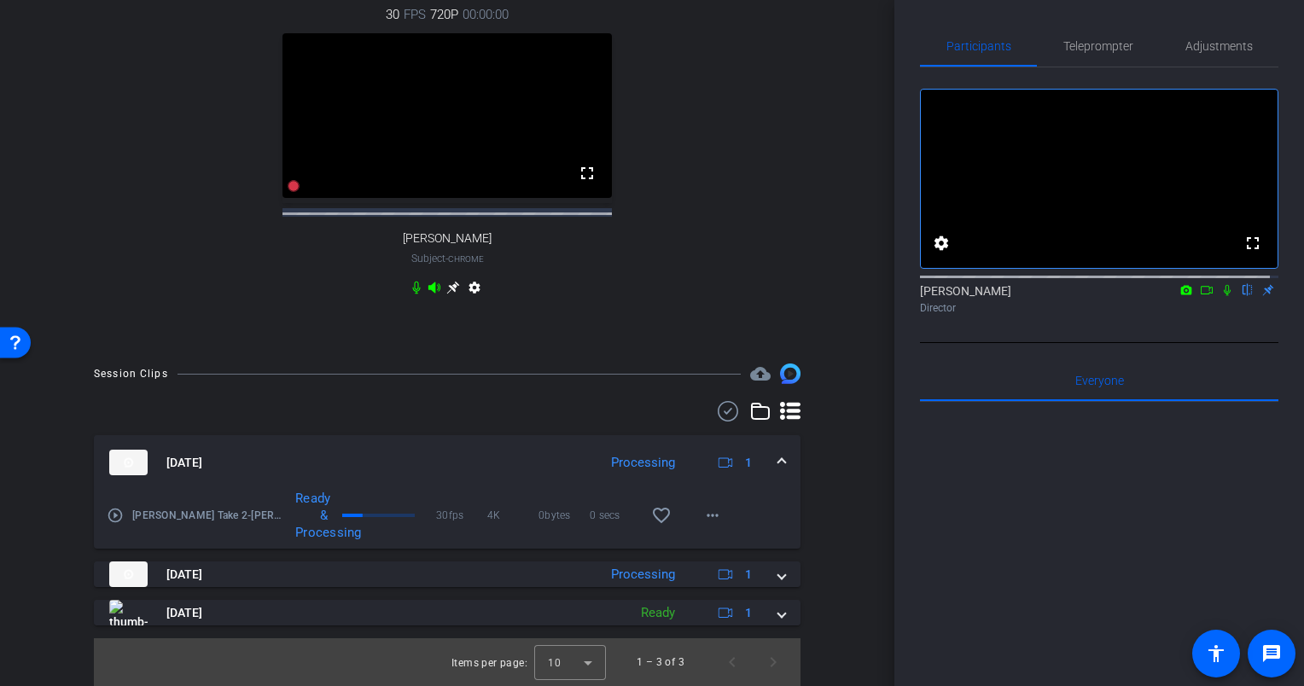
click at [766, 459] on div "Sep 4, 2025 Processing 1" at bounding box center [443, 463] width 669 height 26
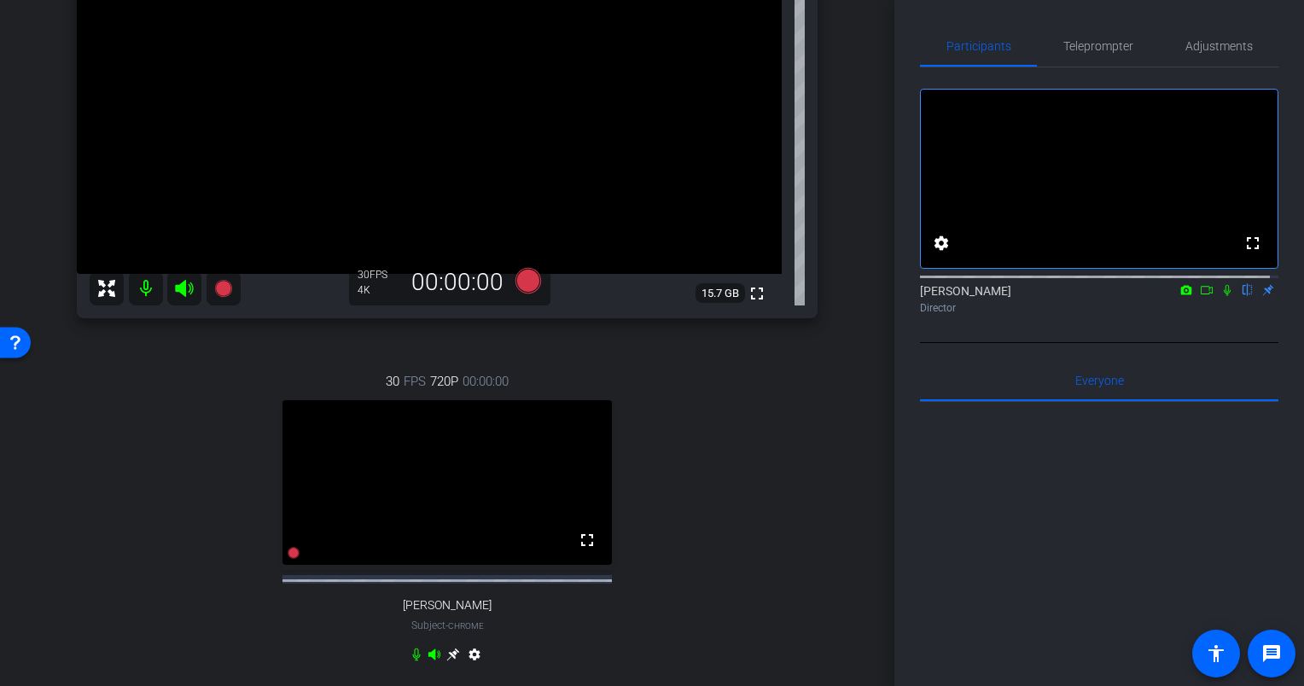
scroll to position [0, 0]
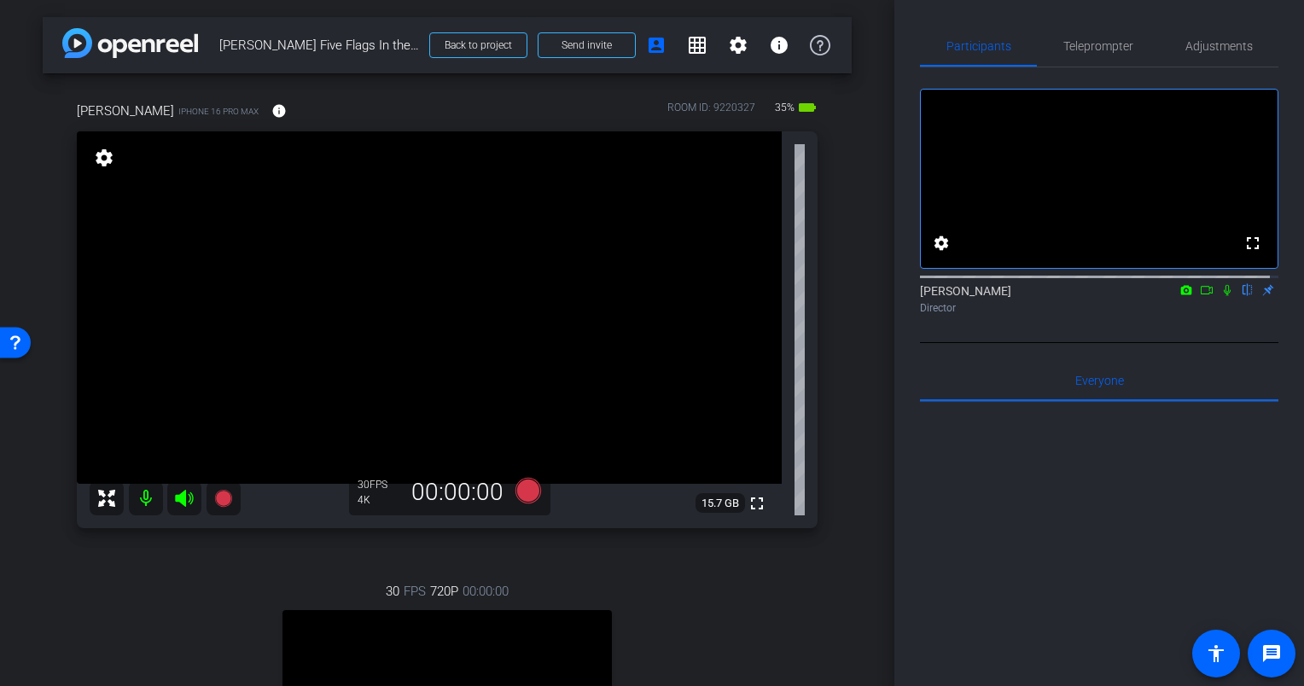
click at [840, 300] on div "Eric iPhone 16 Pro Max info ROOM ID: 9220327 35% battery_std fullscreen setting…" at bounding box center [447, 498] width 809 height 850
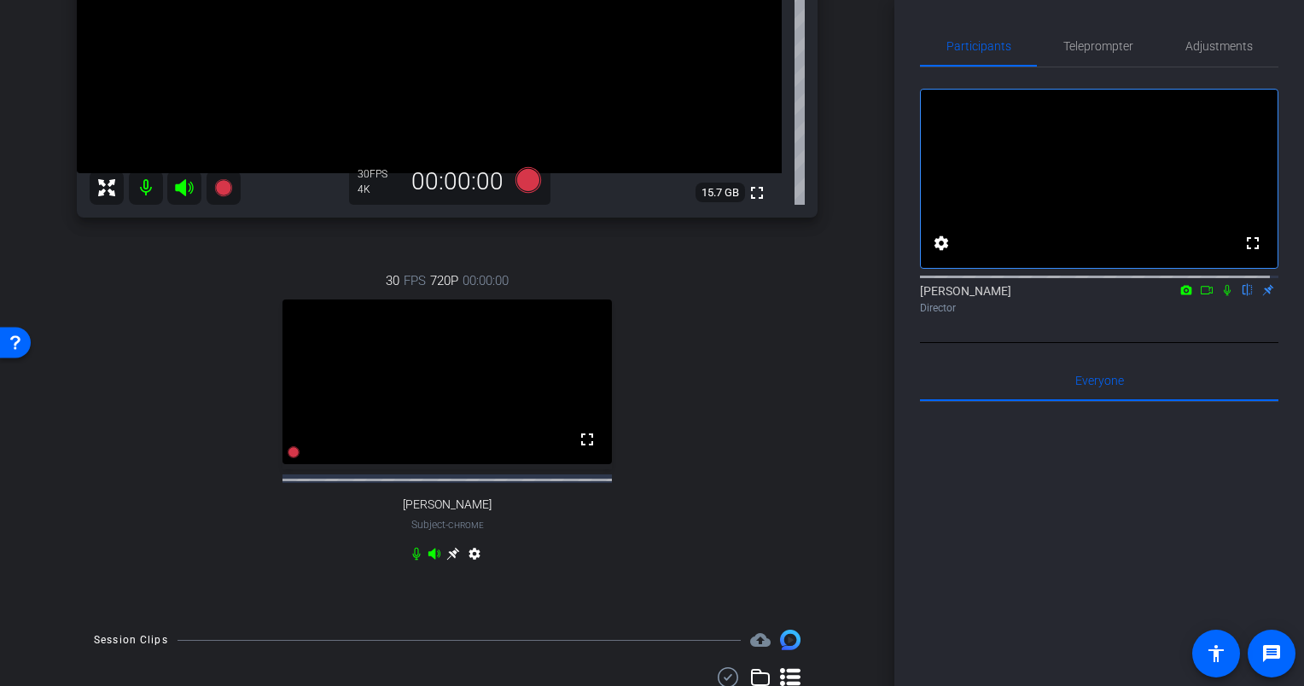
scroll to position [341, 0]
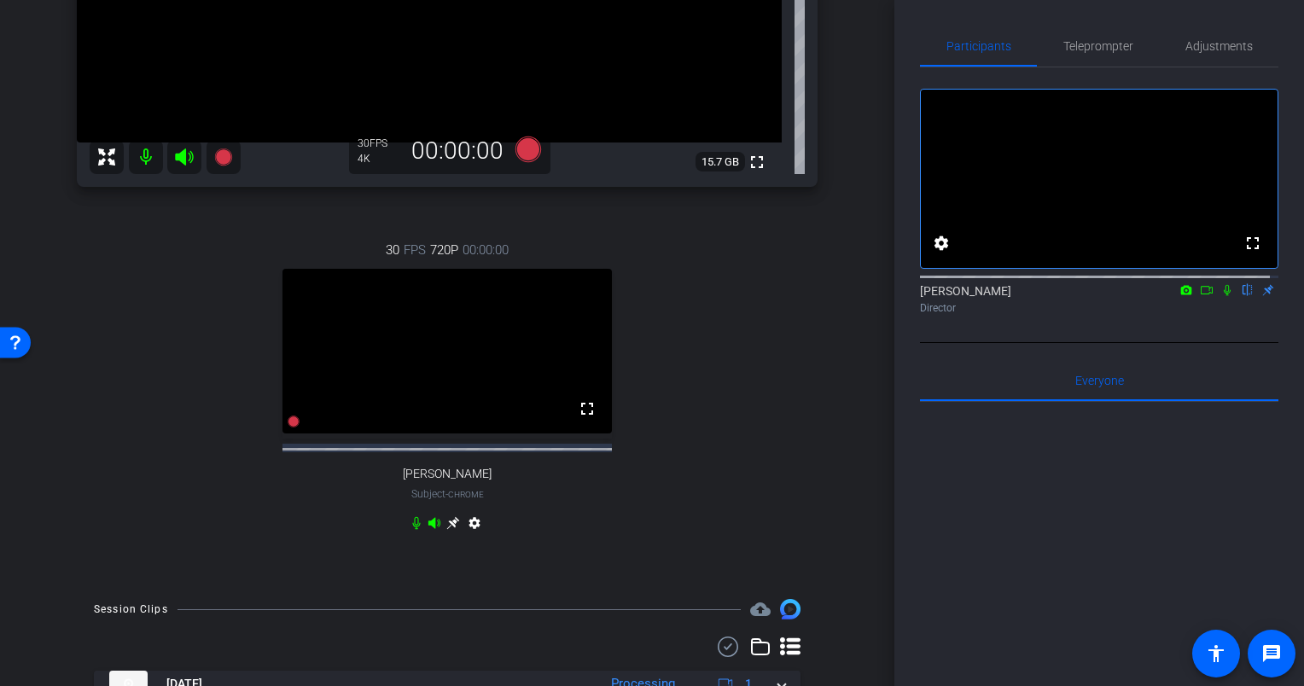
click at [412, 530] on icon at bounding box center [416, 523] width 14 height 14
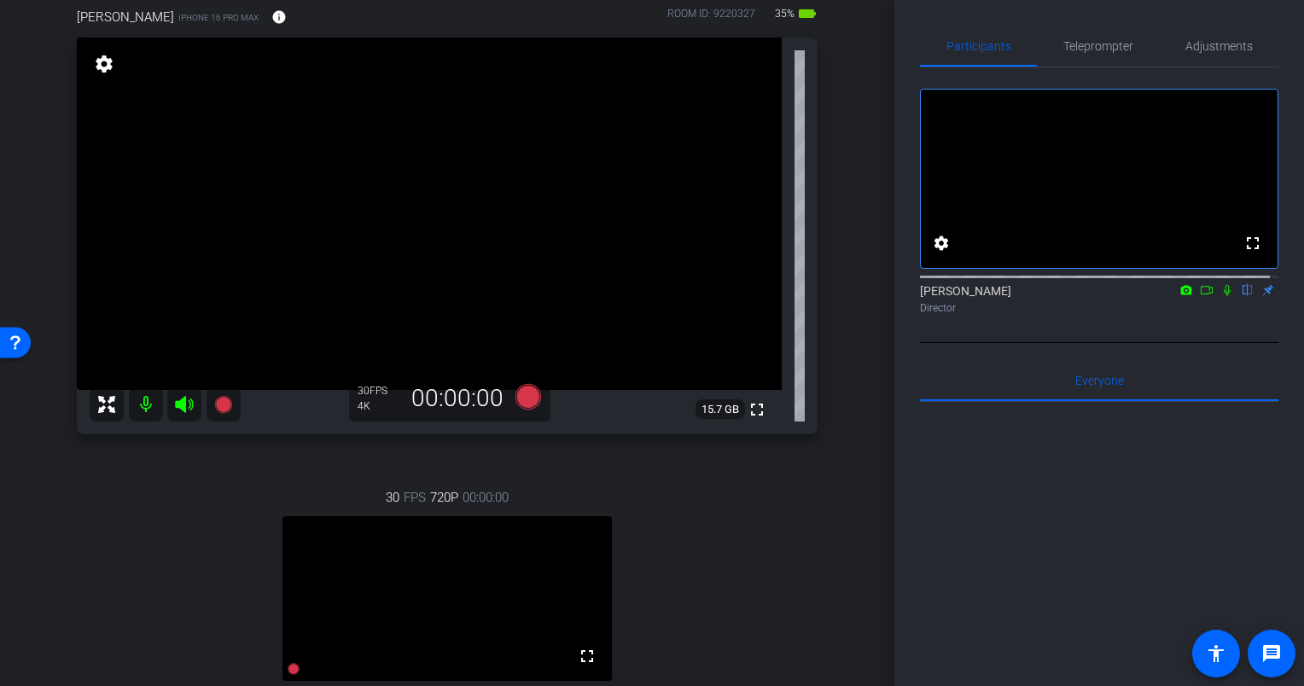
scroll to position [0, 0]
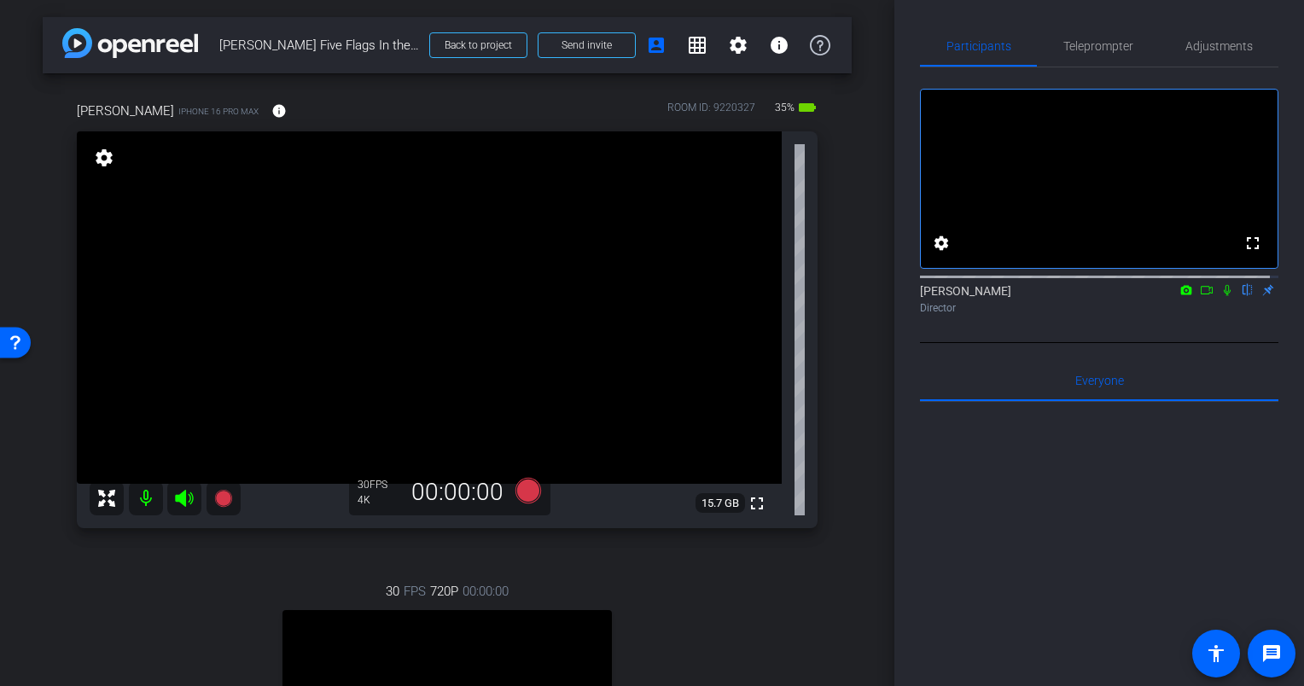
click at [1222, 296] on icon at bounding box center [1227, 290] width 14 height 12
click at [531, 485] on icon at bounding box center [528, 491] width 26 height 26
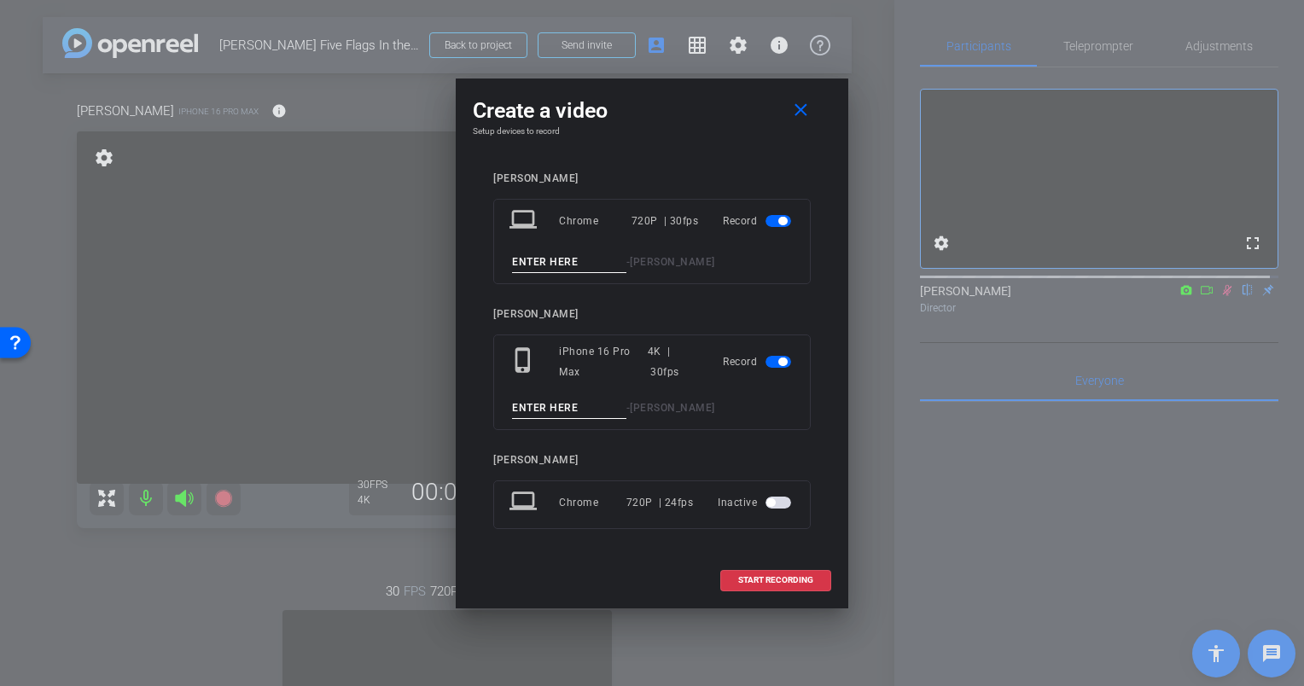
click at [775, 222] on span "button" at bounding box center [778, 221] width 26 height 12
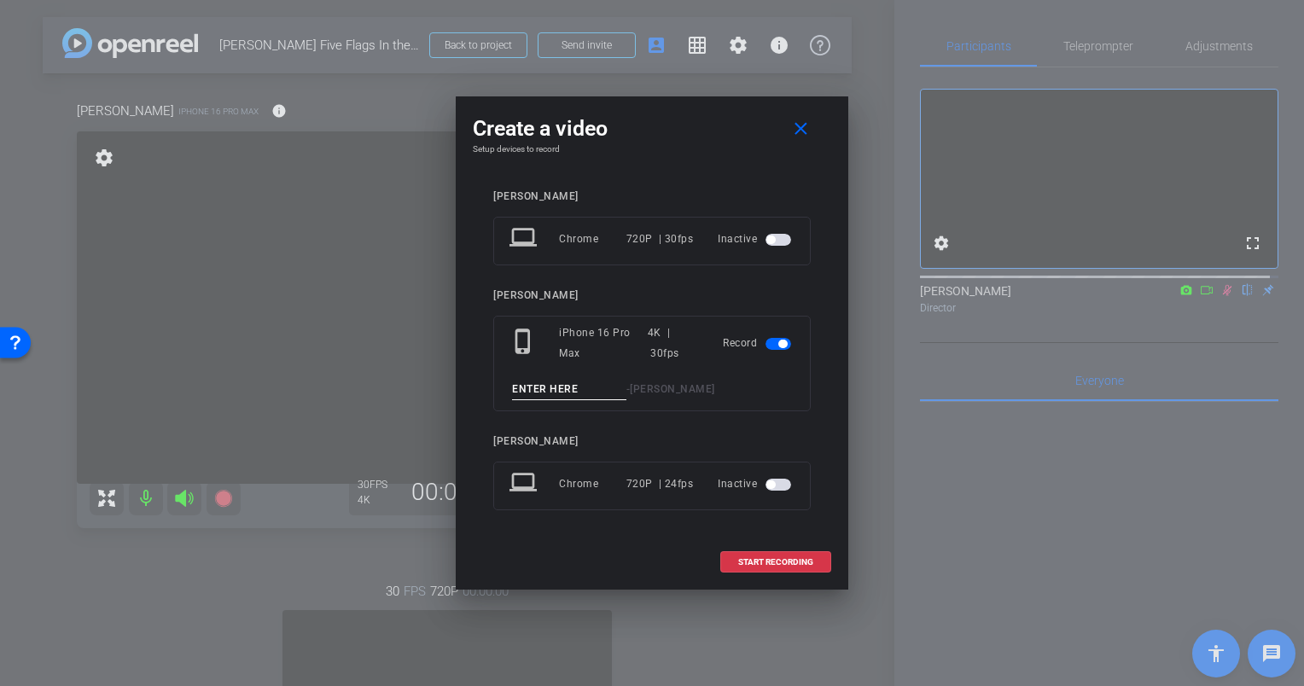
click at [555, 388] on input at bounding box center [569, 389] width 114 height 21
type input "Eric Olson Take 3"
click at [759, 553] on span at bounding box center [775, 562] width 109 height 41
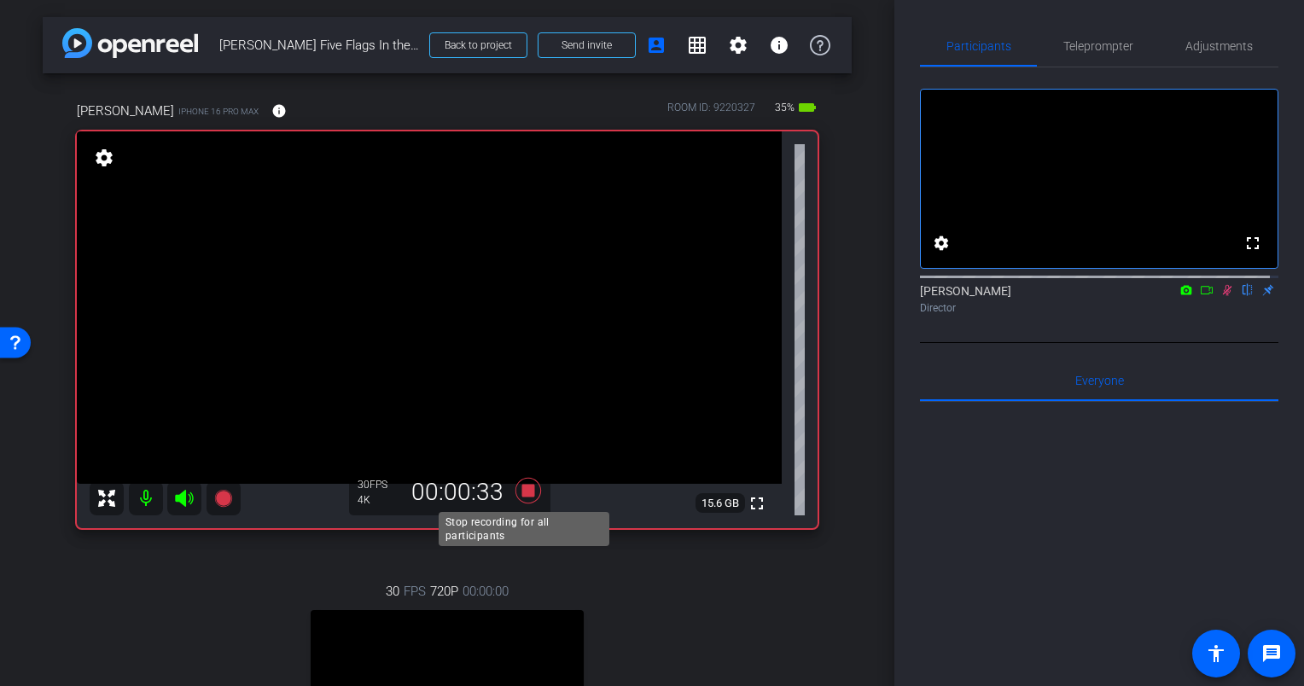
click at [525, 488] on icon at bounding box center [528, 491] width 26 height 26
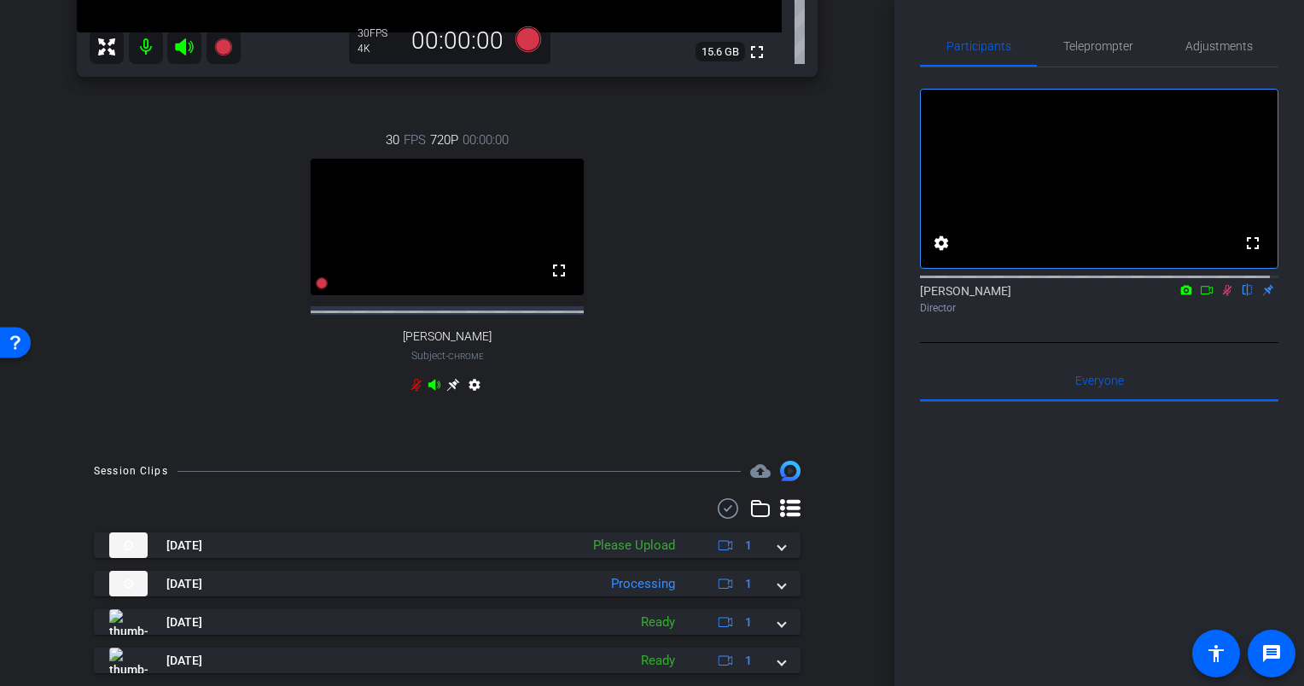
scroll to position [512, 0]
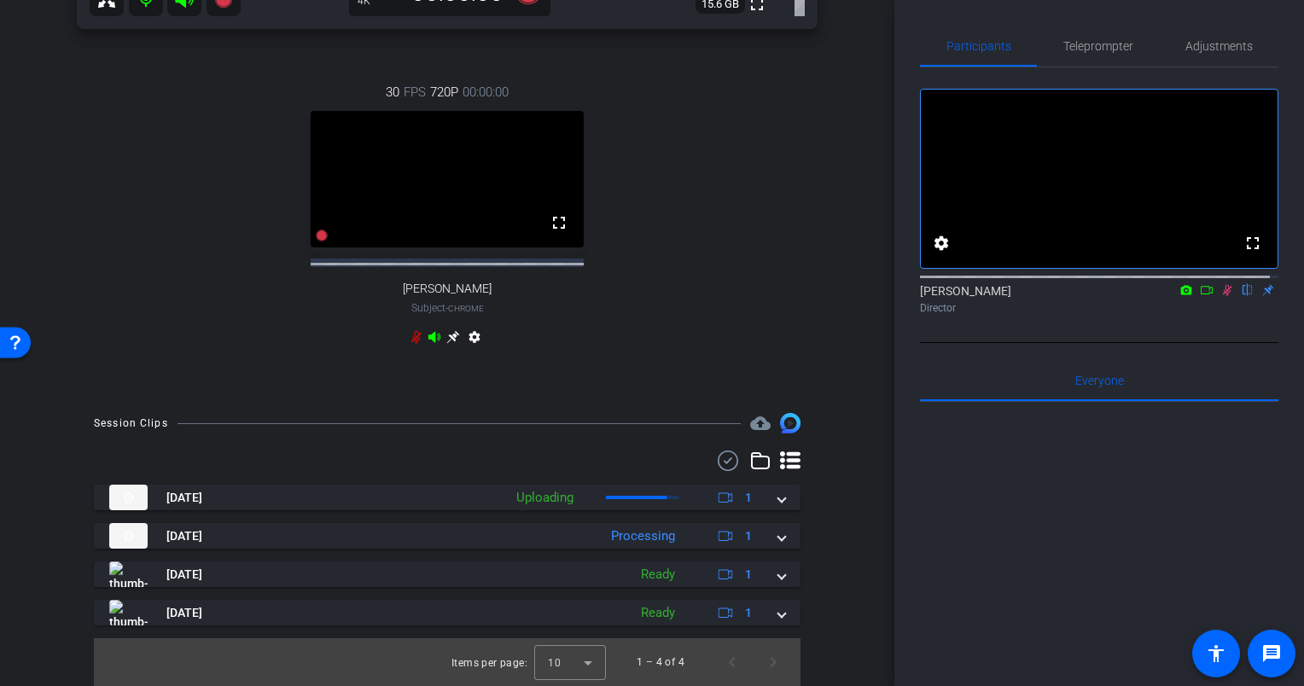
click at [409, 336] on icon at bounding box center [416, 337] width 14 height 14
click at [1222, 296] on icon at bounding box center [1226, 290] width 9 height 11
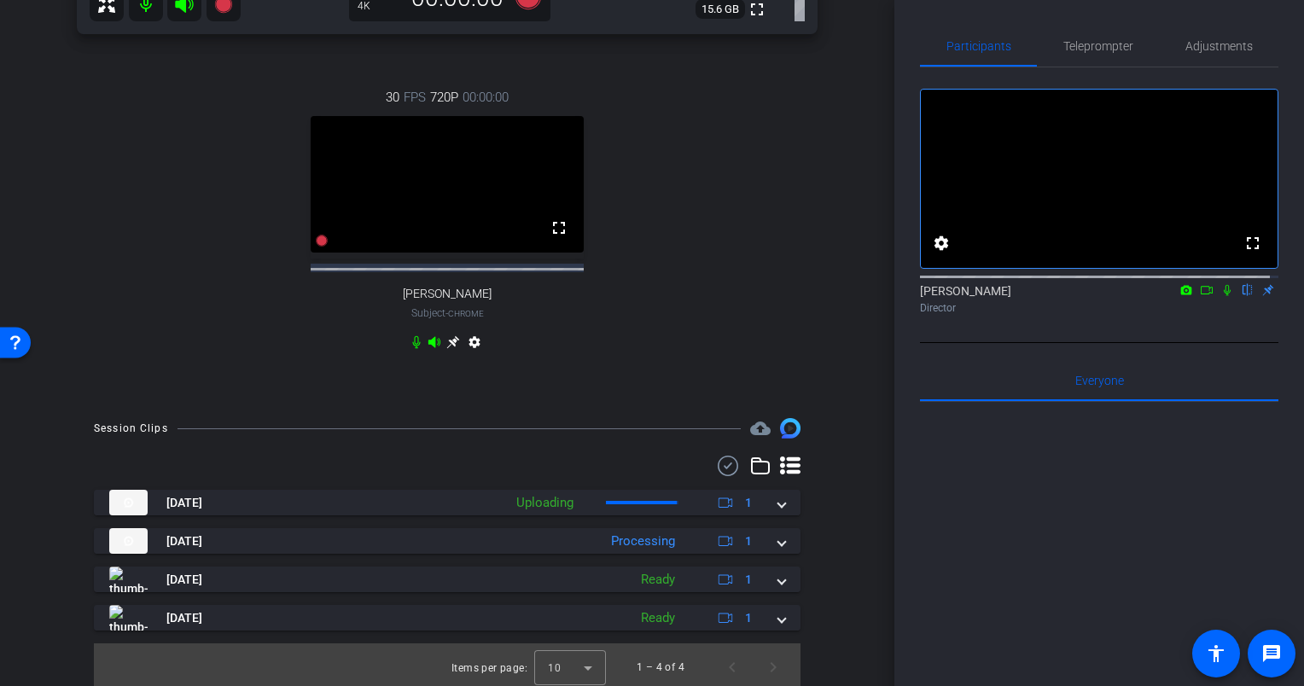
scroll to position [516, 0]
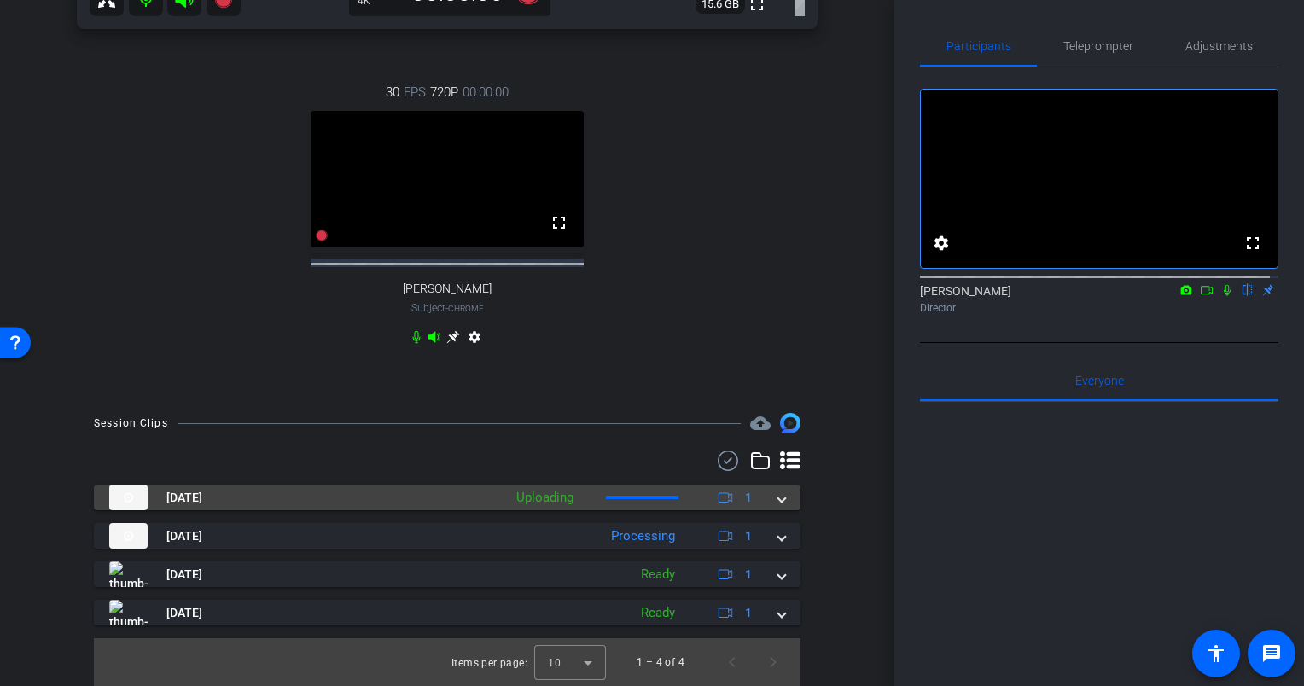
click at [779, 497] on mat-expansion-panel-header "Sep 4, 2025 Uploading 1" at bounding box center [447, 498] width 706 height 26
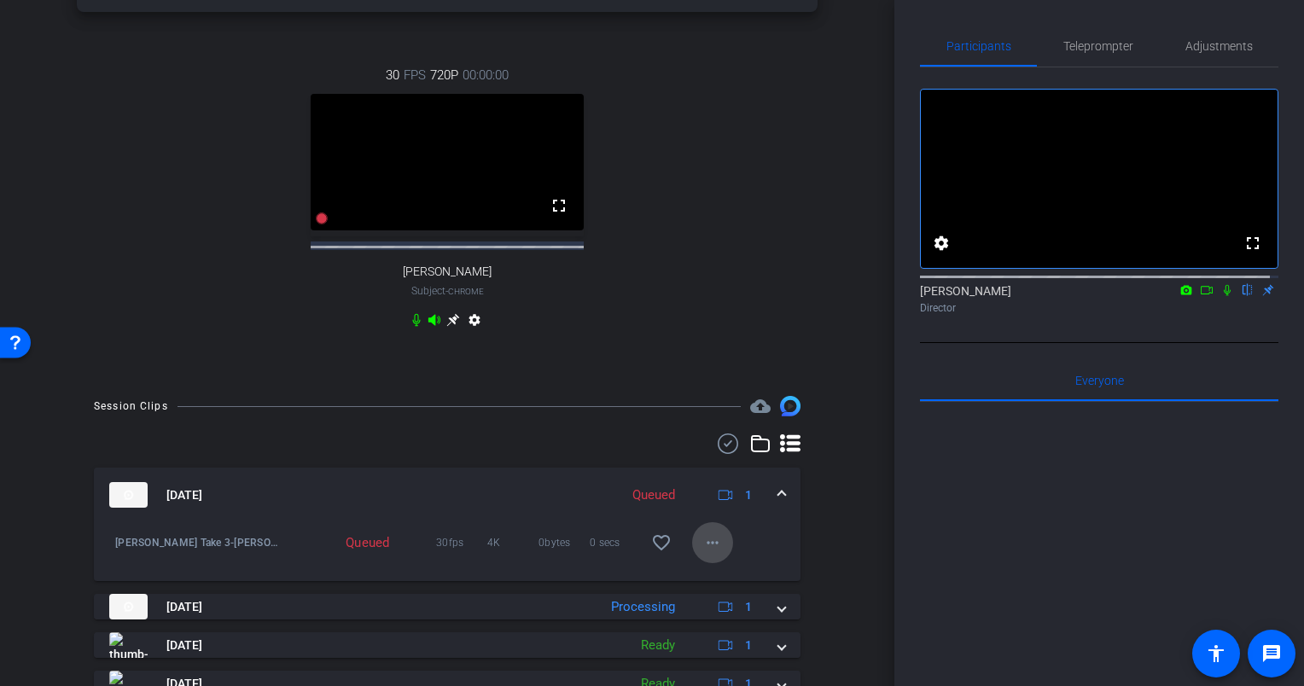
click at [703, 553] on mat-icon "more_horiz" at bounding box center [712, 542] width 20 height 20
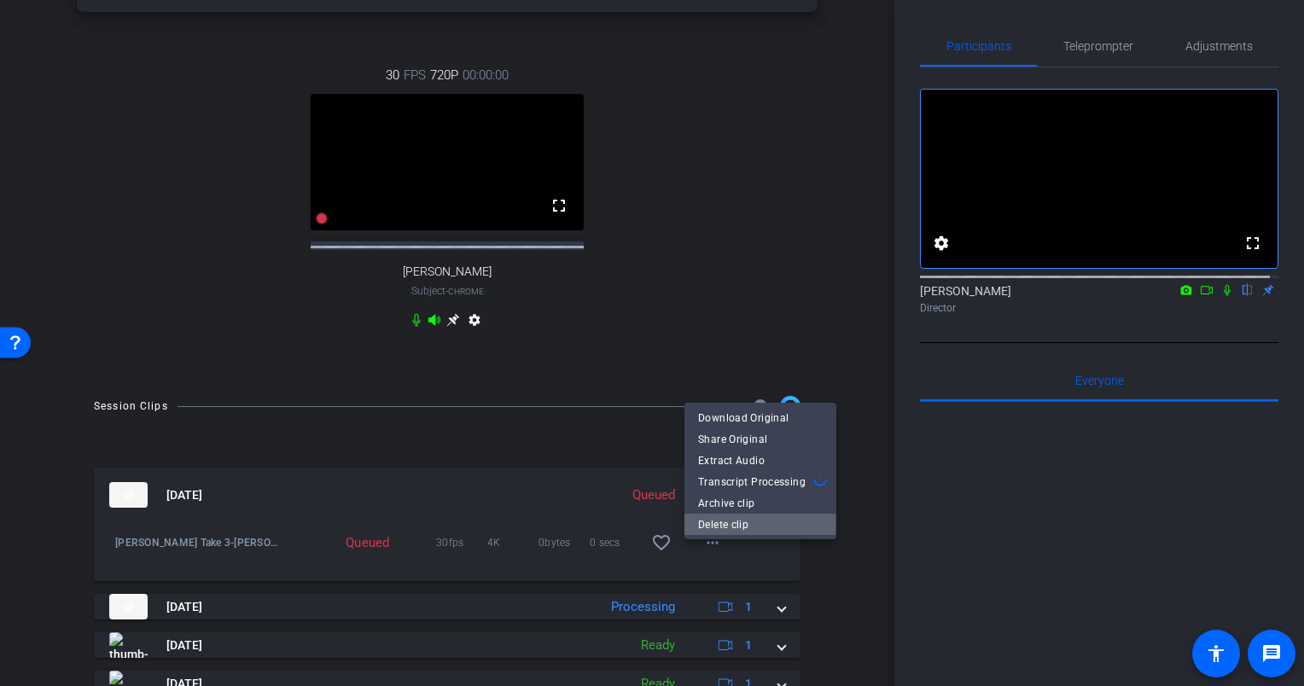
click at [721, 523] on span "Delete clip" at bounding box center [760, 524] width 125 height 20
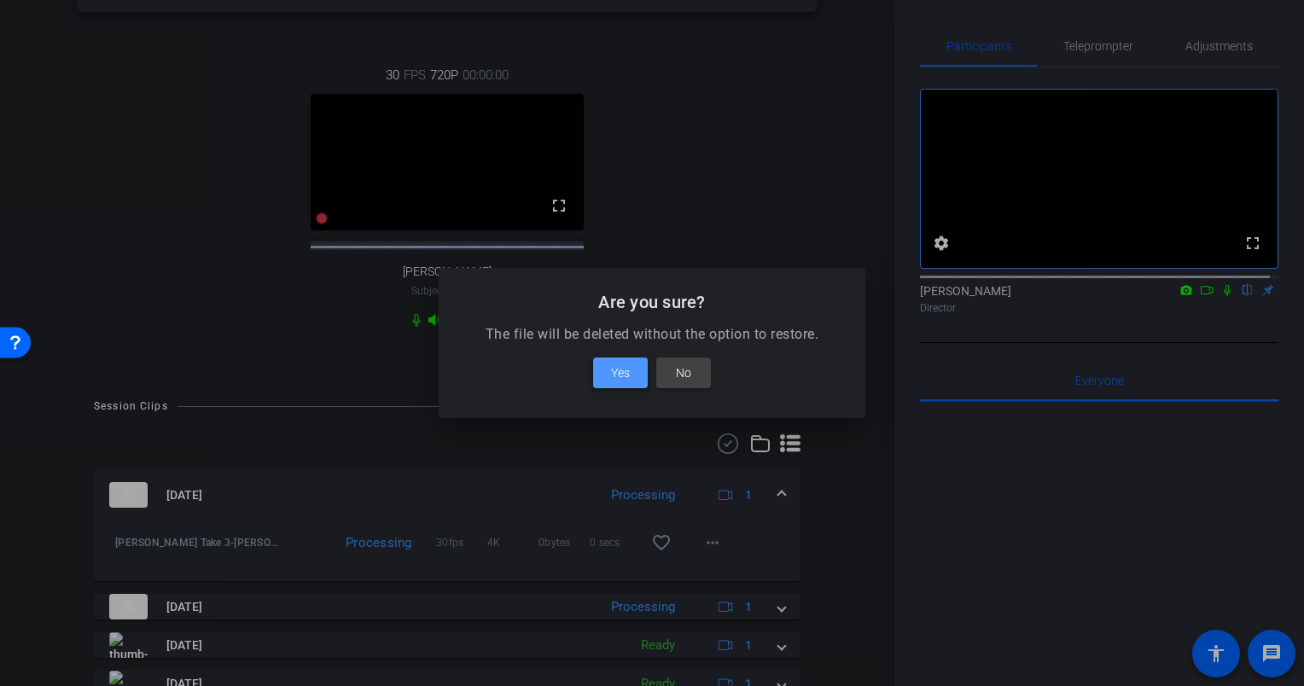
click at [633, 365] on span at bounding box center [620, 372] width 55 height 41
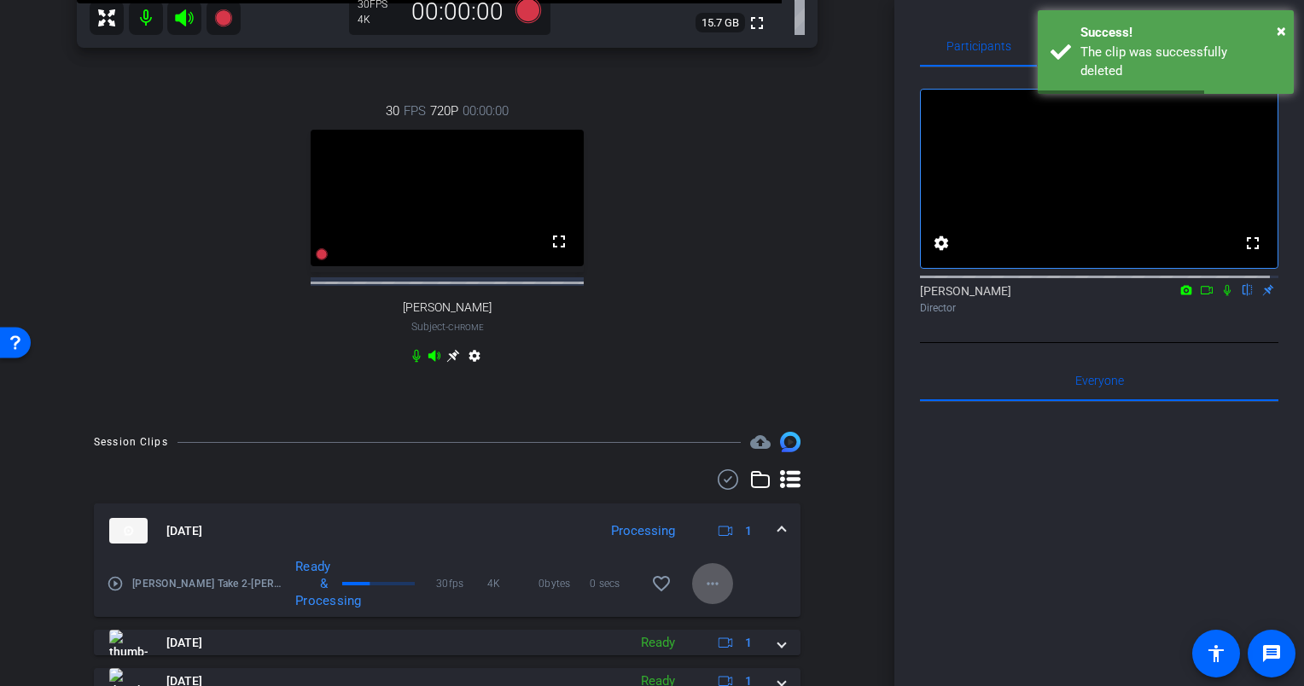
scroll to position [0, 0]
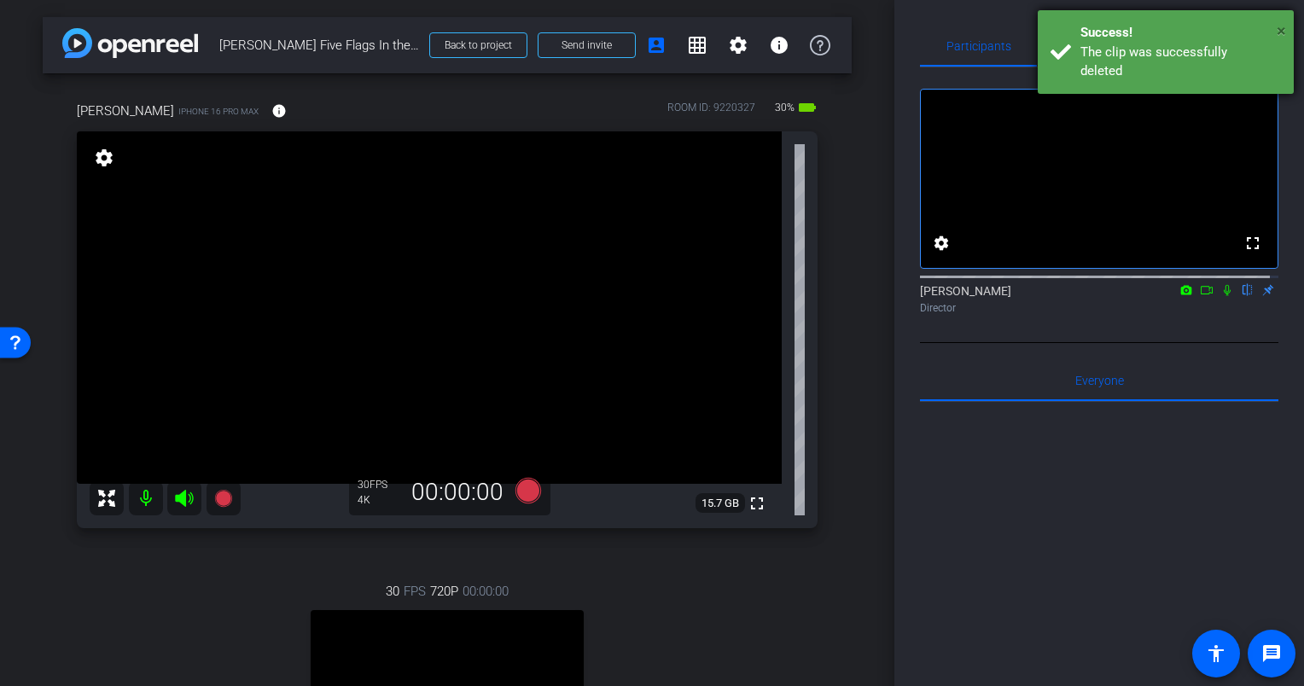
click at [1280, 27] on span "×" at bounding box center [1280, 30] width 9 height 20
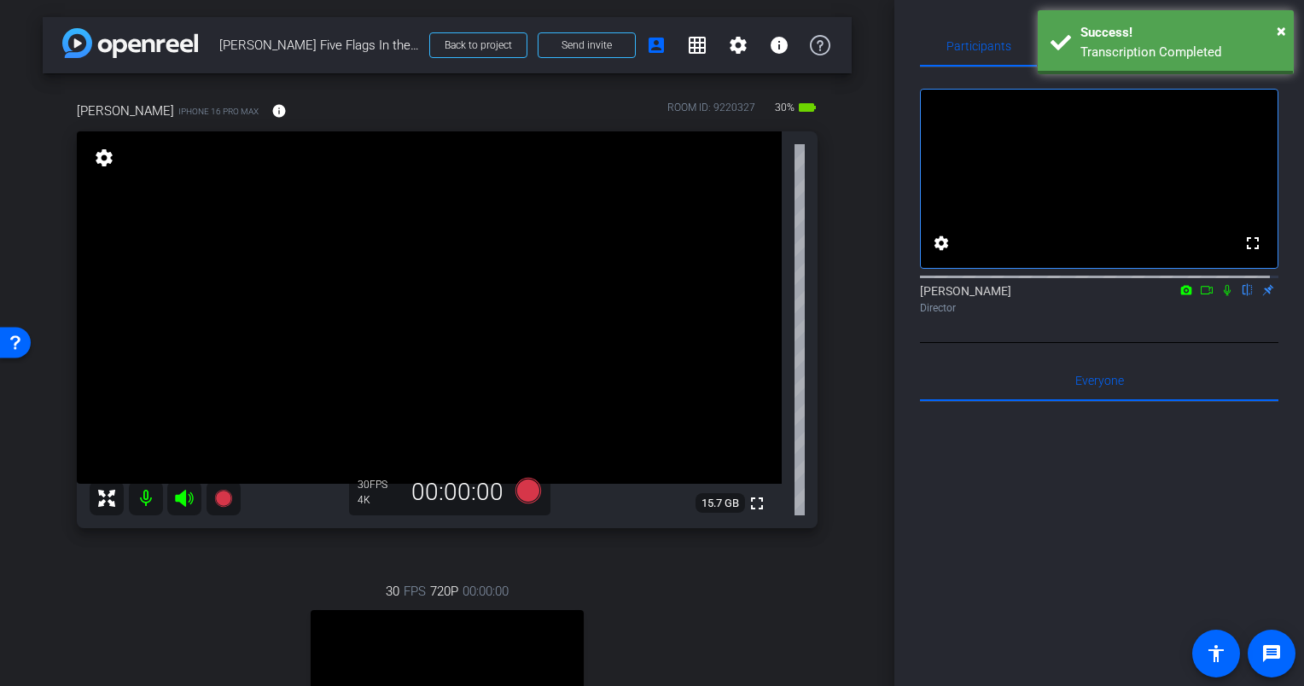
click at [841, 321] on div "Eric iPhone 16 Pro Max info ROOM ID: 9220327 30% battery_std fullscreen setting…" at bounding box center [447, 484] width 809 height 822
click at [1280, 26] on span "×" at bounding box center [1280, 30] width 9 height 20
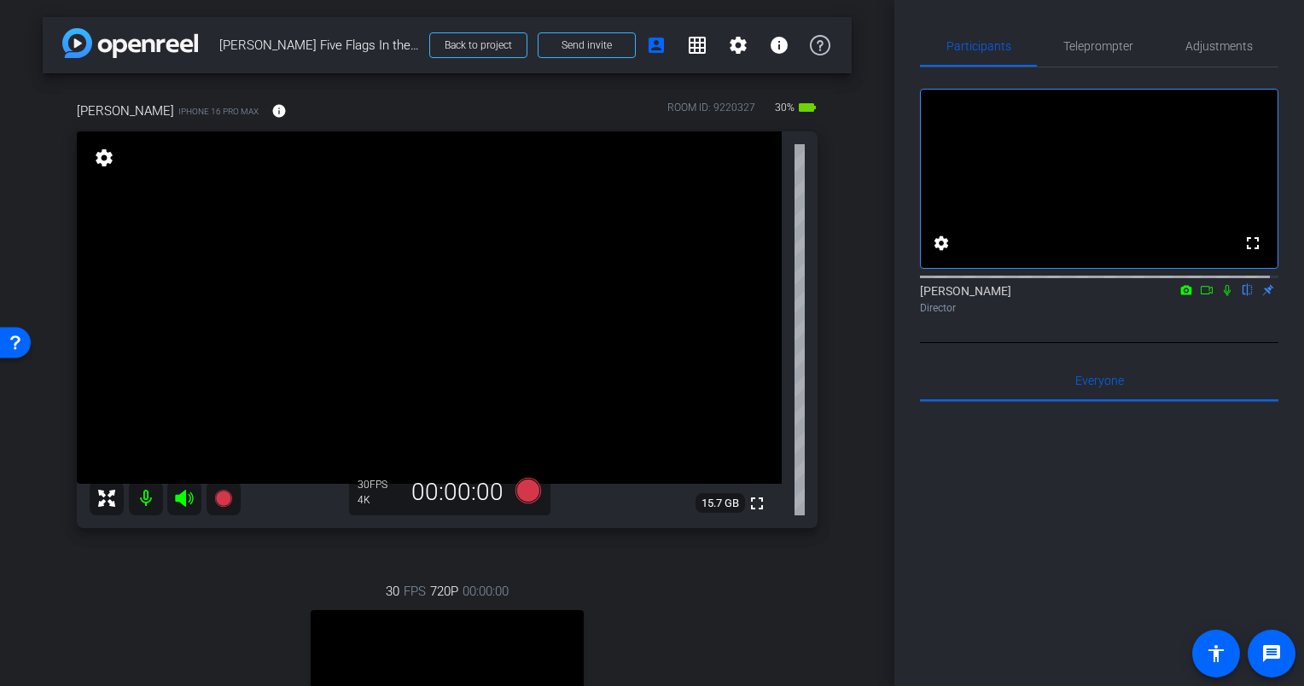
click at [836, 304] on div "Eric iPhone 16 Pro Max info ROOM ID: 9220327 30% battery_std fullscreen setting…" at bounding box center [447, 484] width 809 height 822
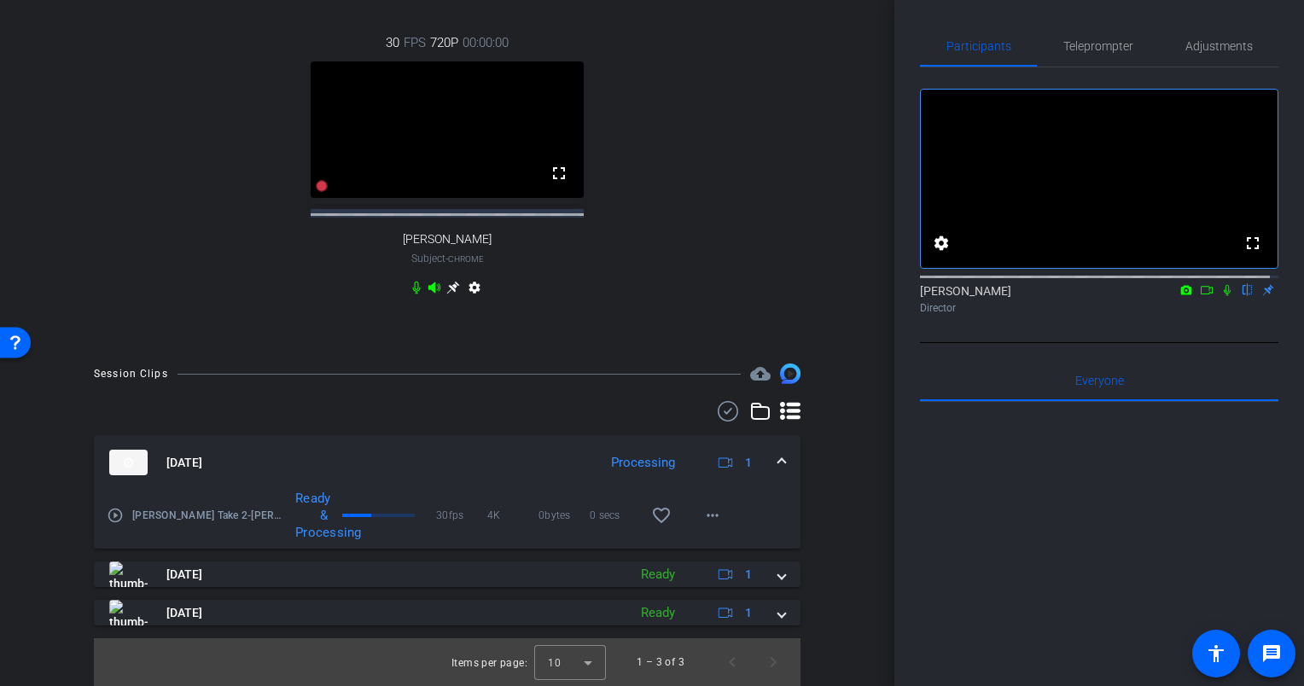
scroll to position [566, 0]
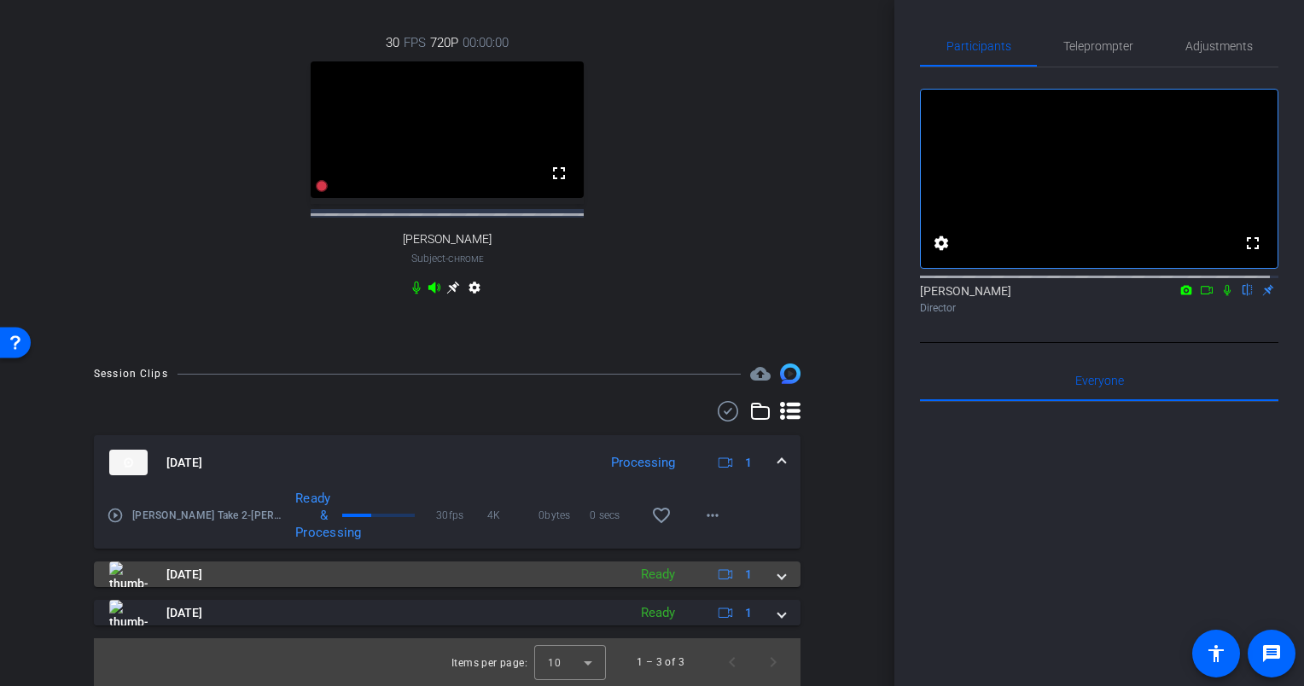
click at [778, 574] on span at bounding box center [781, 575] width 7 height 18
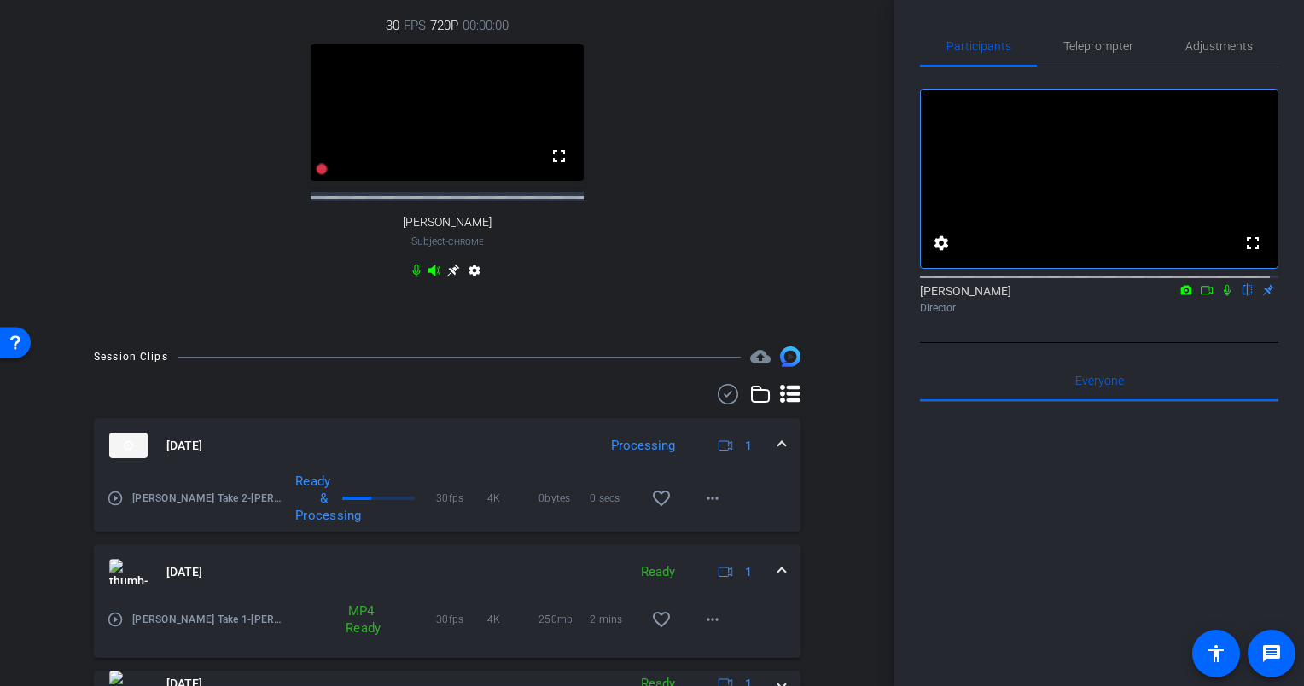
click at [778, 581] on span at bounding box center [781, 572] width 7 height 18
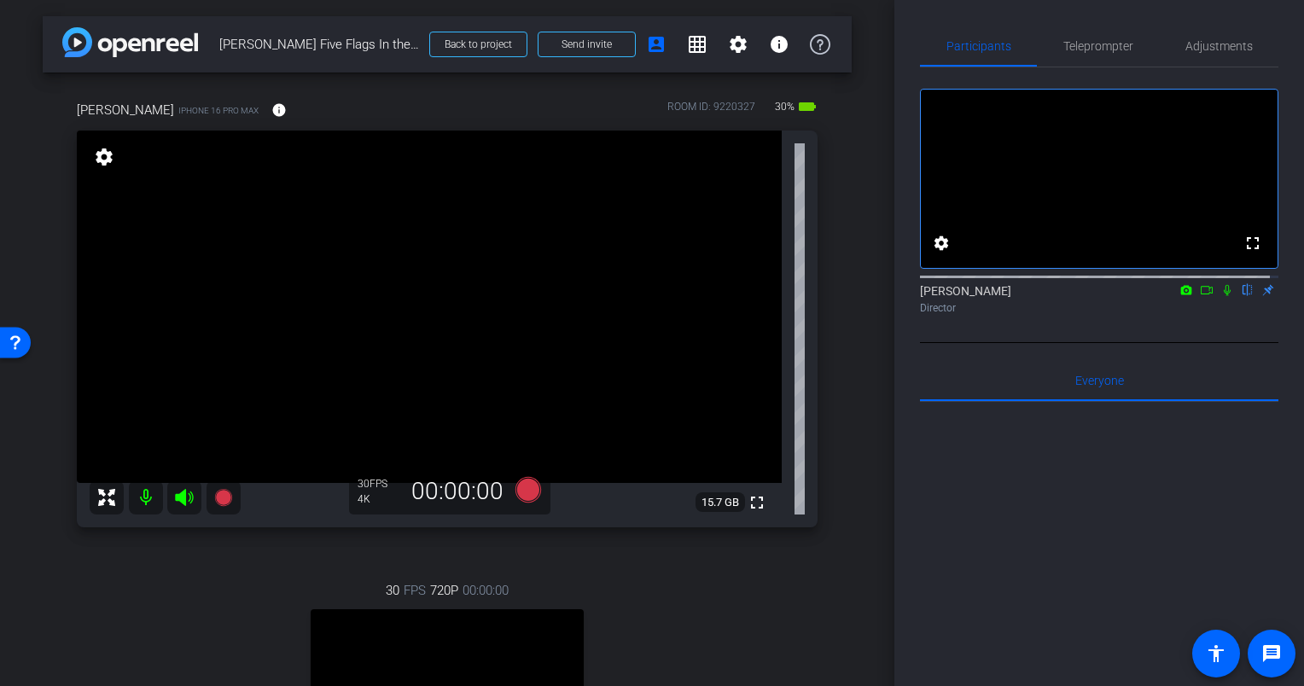
scroll to position [0, 0]
click at [840, 296] on div "Eric iPhone 16 Pro Max info ROOM ID: 9220327 30% battery_std fullscreen setting…" at bounding box center [447, 484] width 809 height 822
click at [835, 295] on div "Eric iPhone 16 Pro Max info ROOM ID: 9220327 30% battery_std fullscreen setting…" at bounding box center [447, 484] width 809 height 822
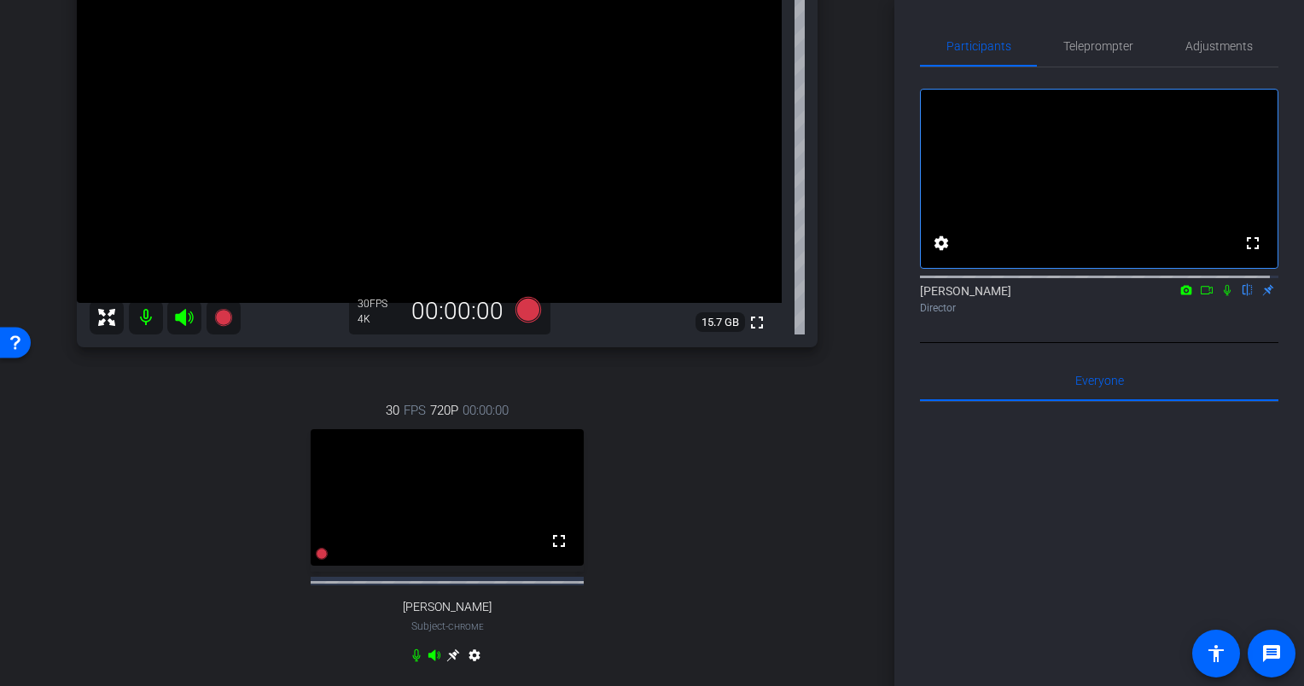
scroll to position [427, 0]
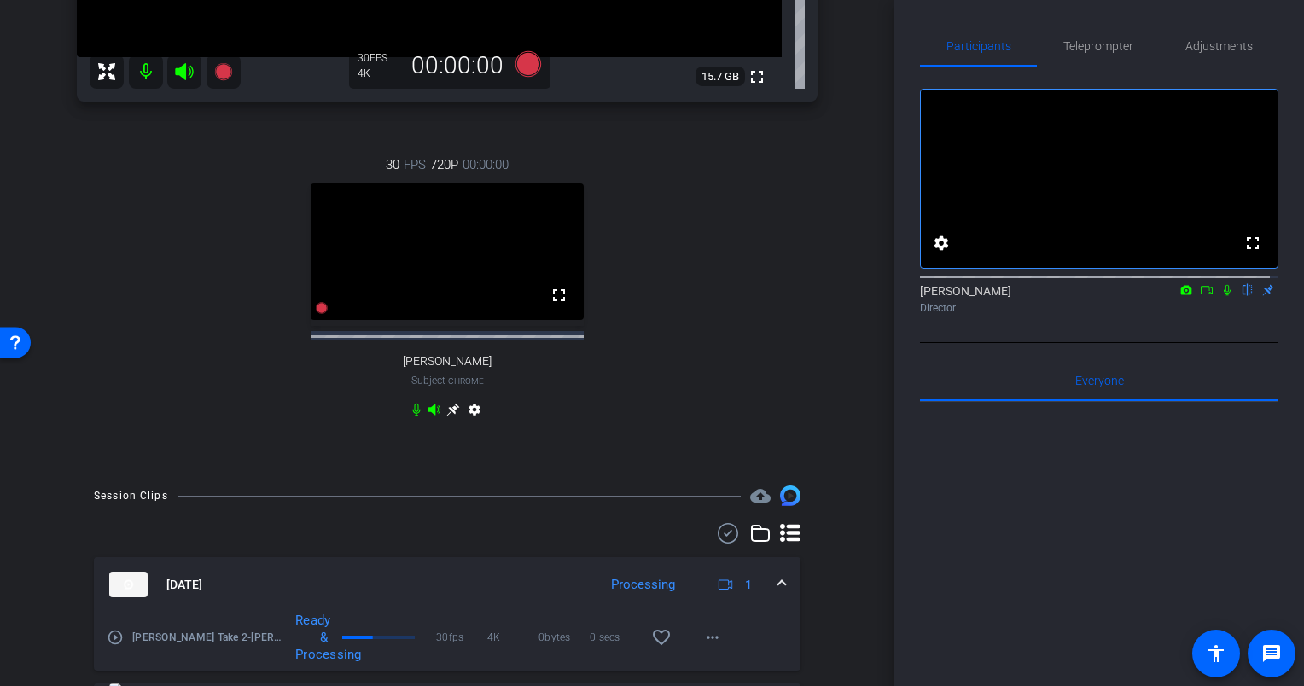
click at [412, 416] on icon at bounding box center [416, 410] width 14 height 14
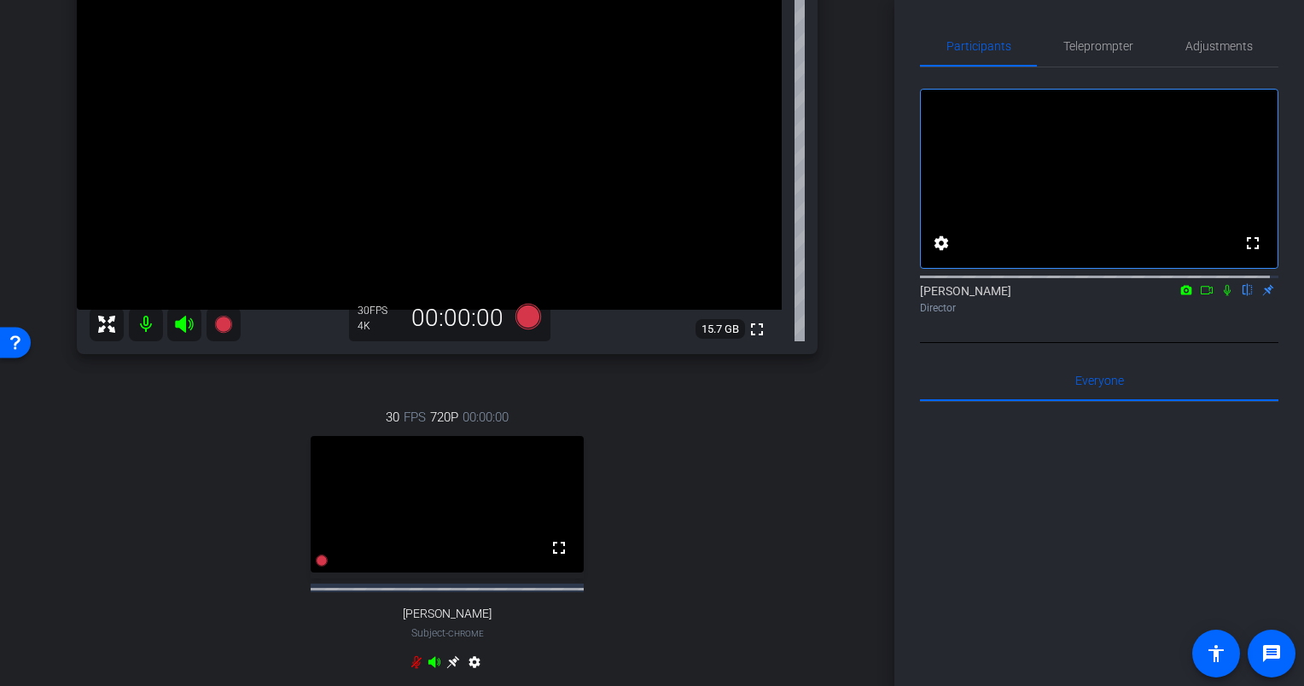
scroll to position [0, 0]
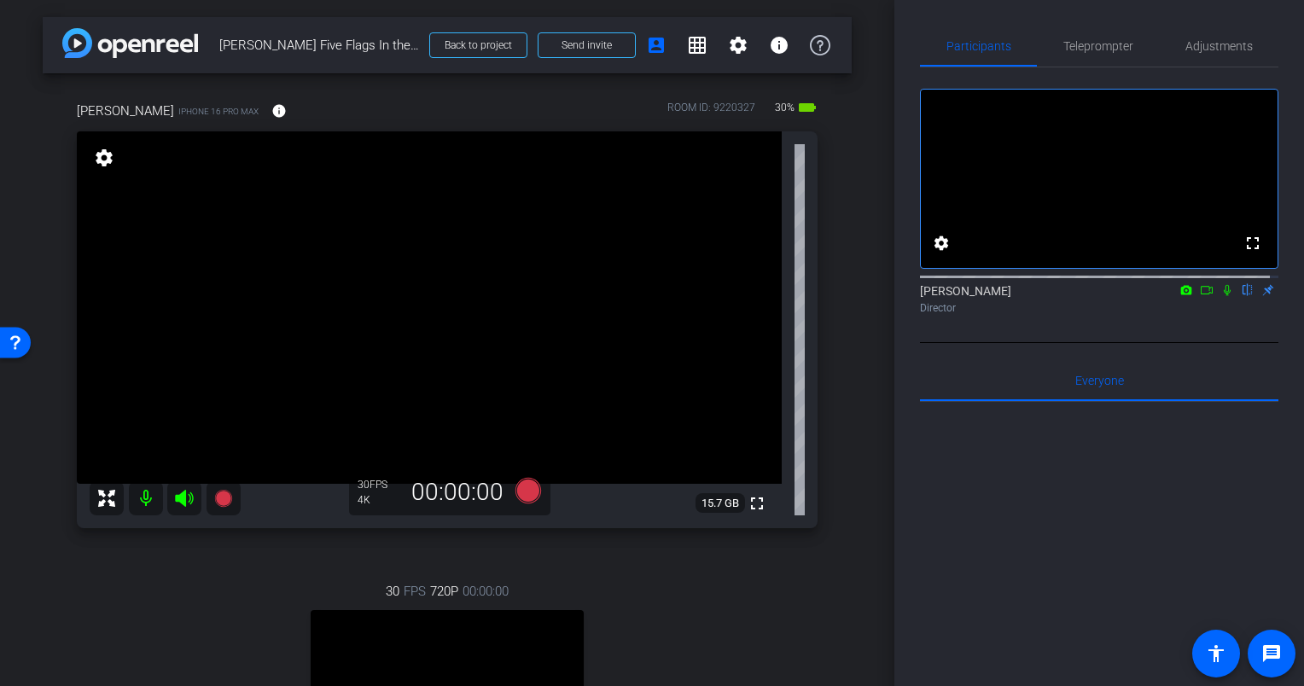
click at [1220, 296] on icon at bounding box center [1227, 290] width 14 height 12
click at [524, 486] on icon at bounding box center [528, 491] width 26 height 26
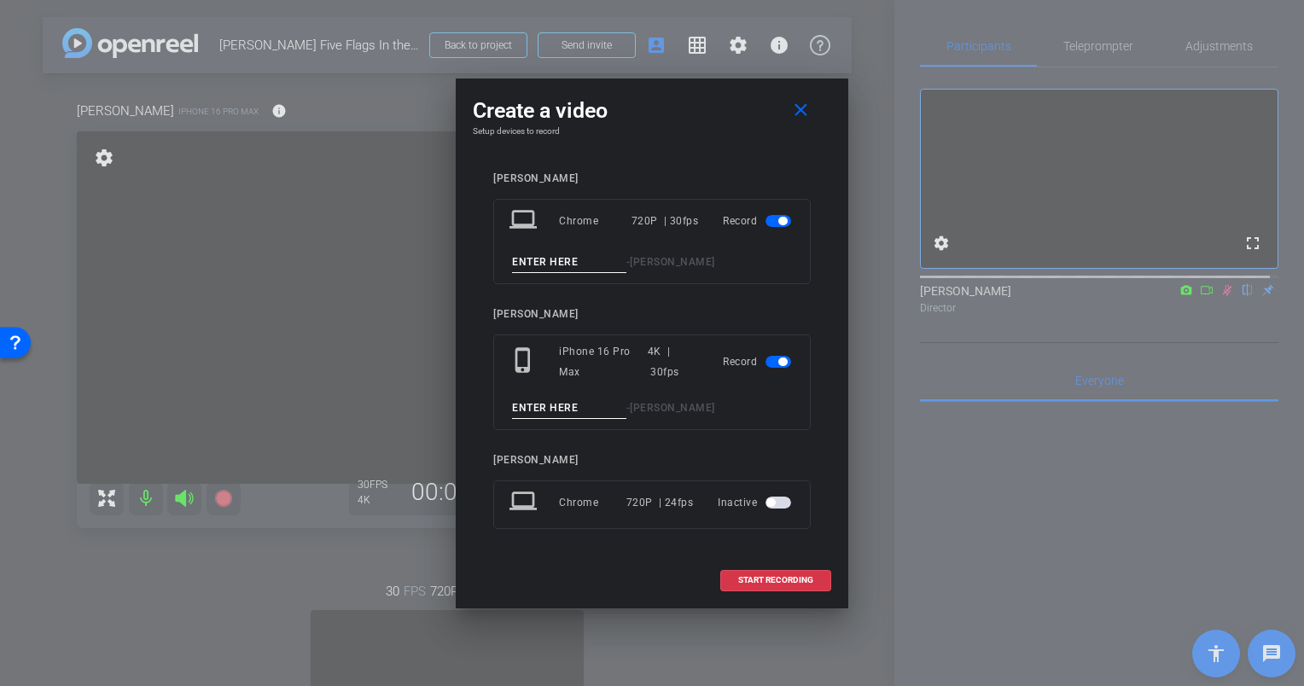
click at [772, 218] on span "button" at bounding box center [778, 221] width 26 height 12
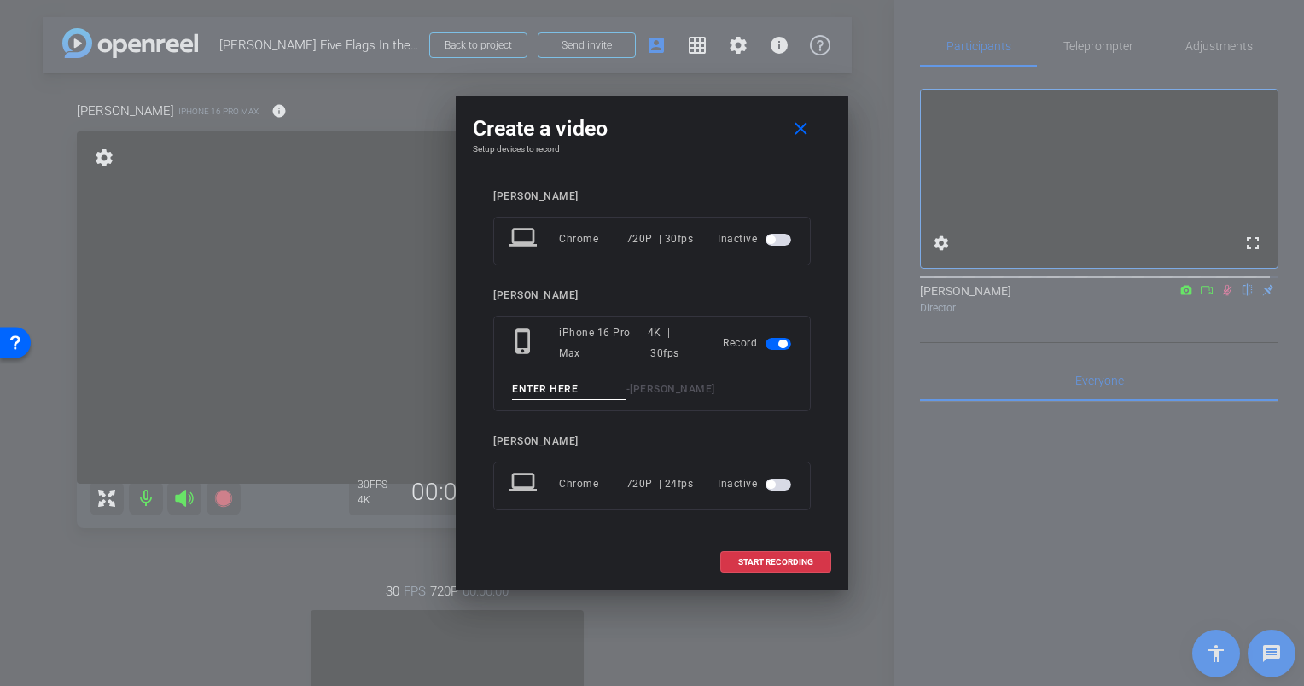
click at [556, 389] on input at bounding box center [569, 389] width 114 height 21
type input "Eric Olson Take 3"
click at [745, 554] on span at bounding box center [775, 562] width 109 height 41
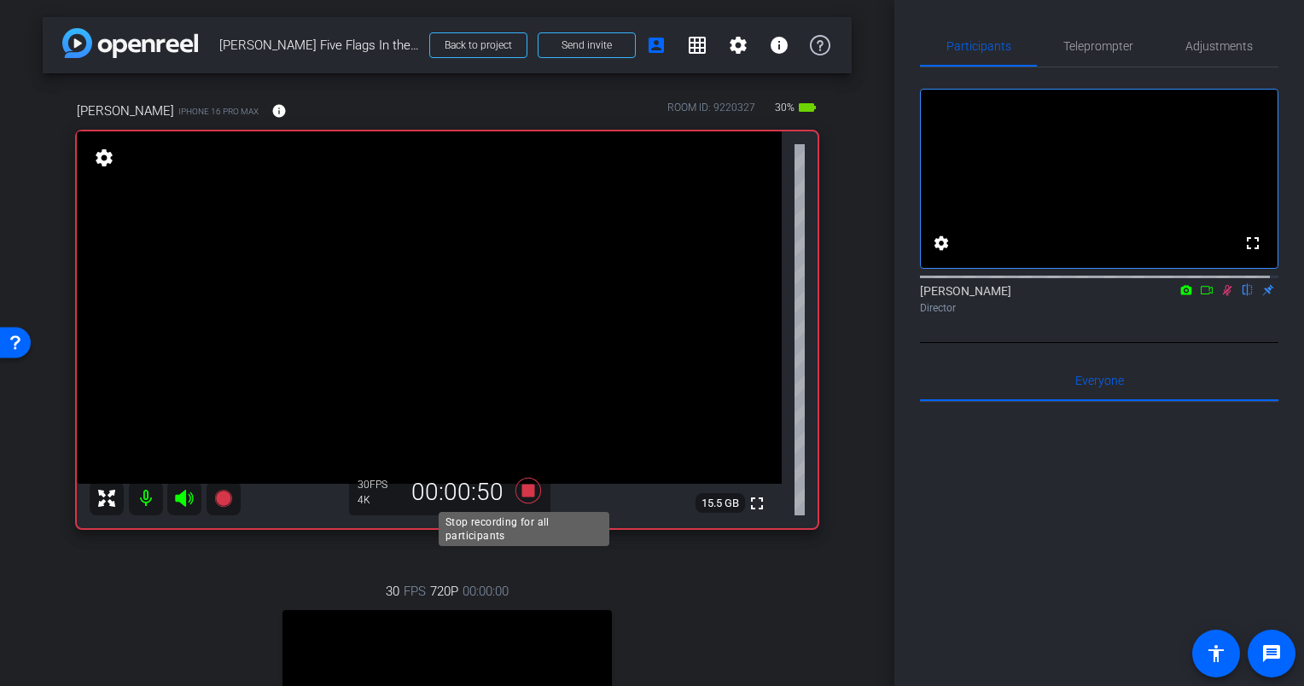
click at [520, 485] on icon at bounding box center [528, 491] width 26 height 26
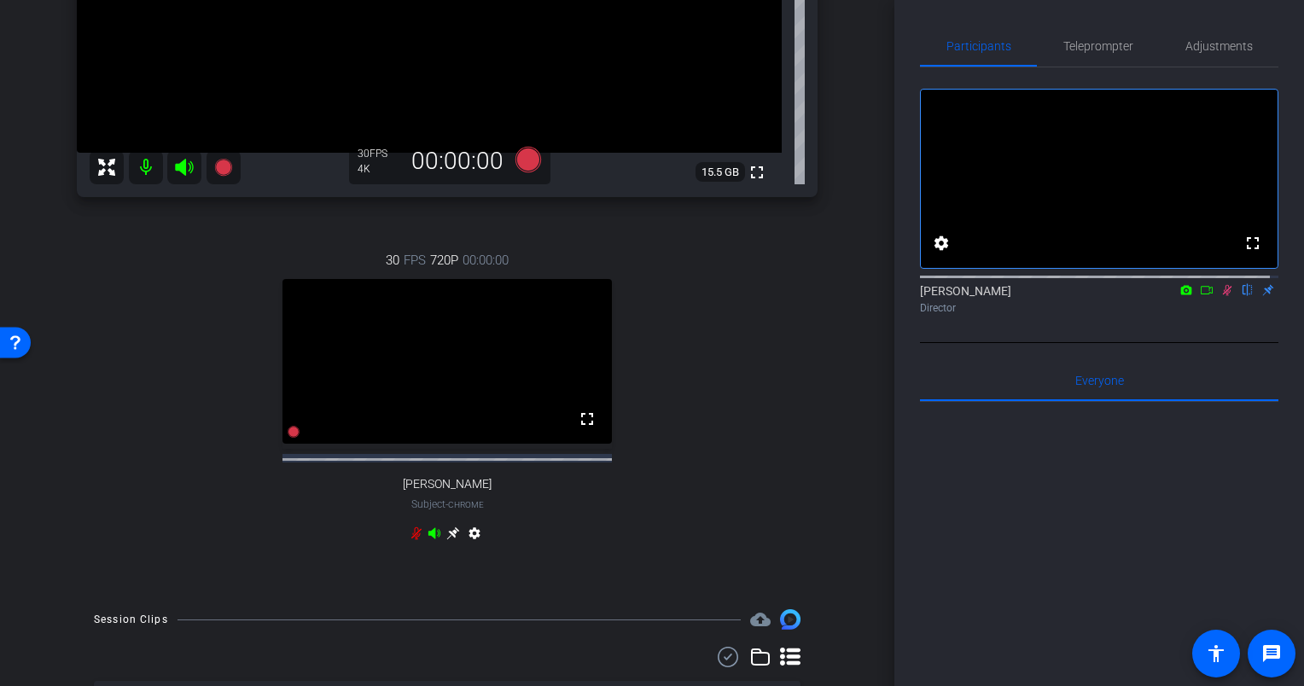
scroll to position [341, 0]
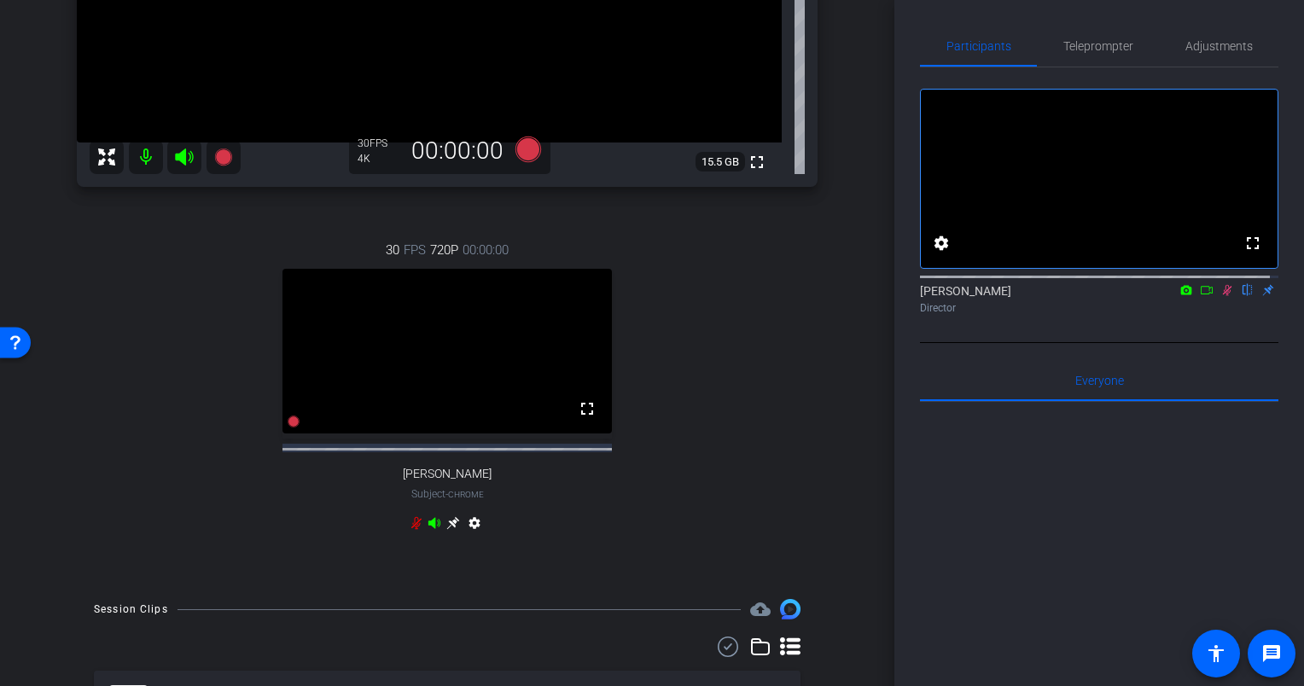
click at [411, 530] on icon at bounding box center [416, 523] width 10 height 13
click at [1220, 296] on icon at bounding box center [1227, 290] width 14 height 12
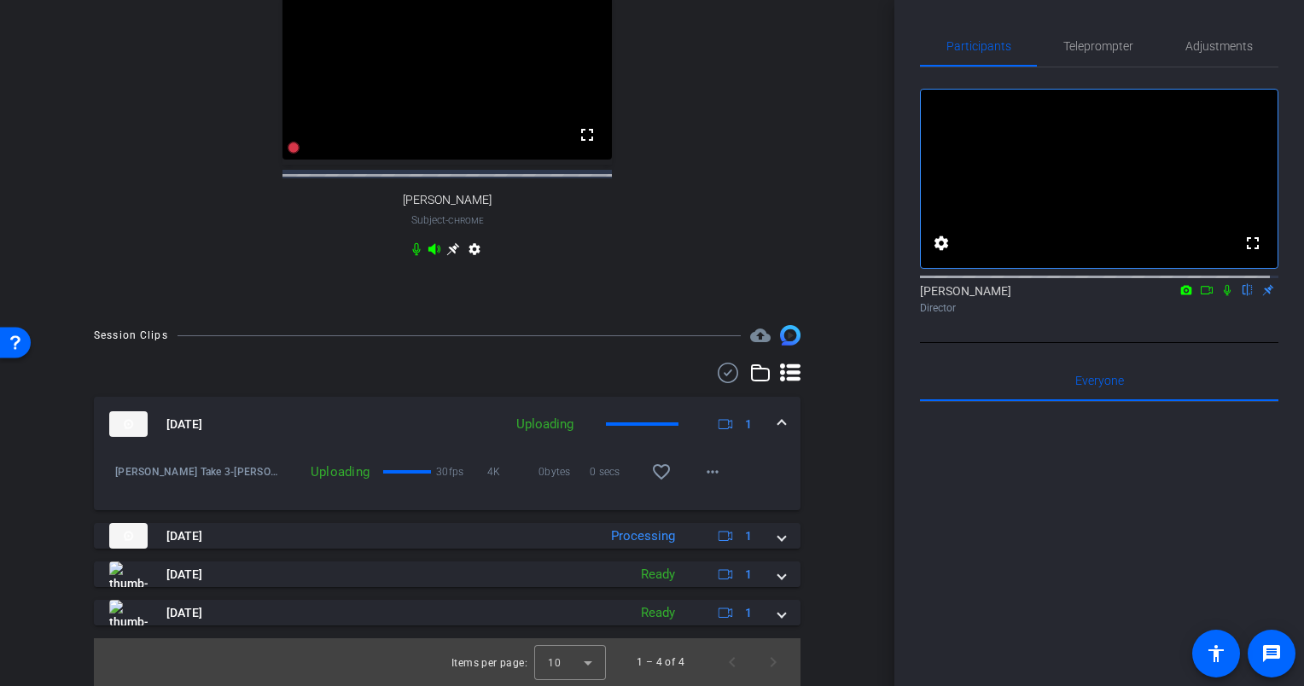
scroll to position [630, 0]
click at [702, 473] on mat-icon "more_horiz" at bounding box center [712, 472] width 20 height 20
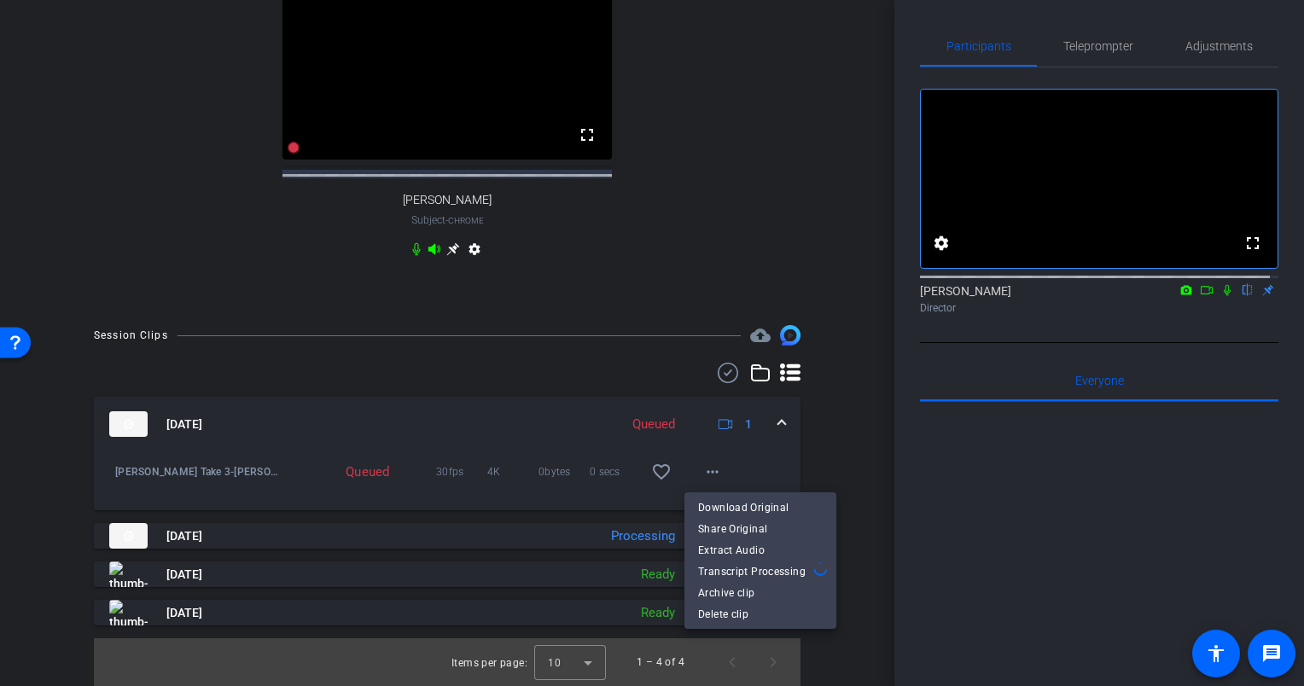
click at [800, 425] on div at bounding box center [652, 343] width 1304 height 686
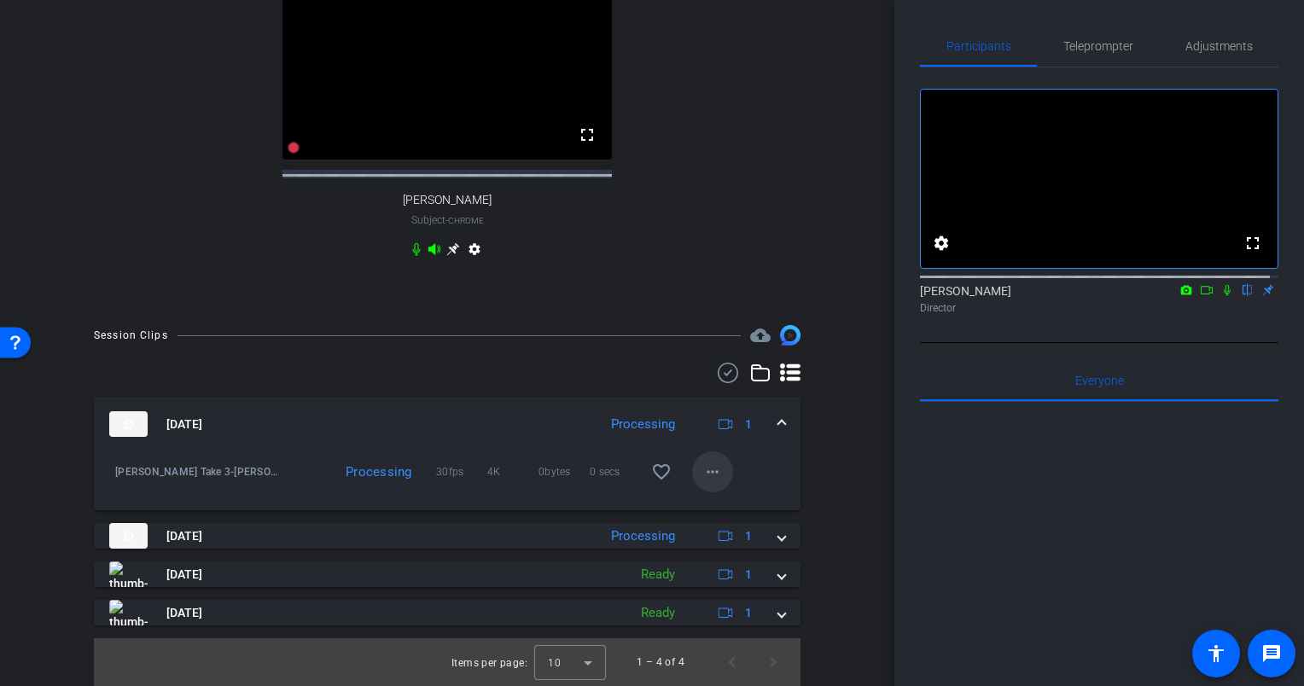
click at [704, 476] on mat-icon "more_horiz" at bounding box center [712, 472] width 20 height 20
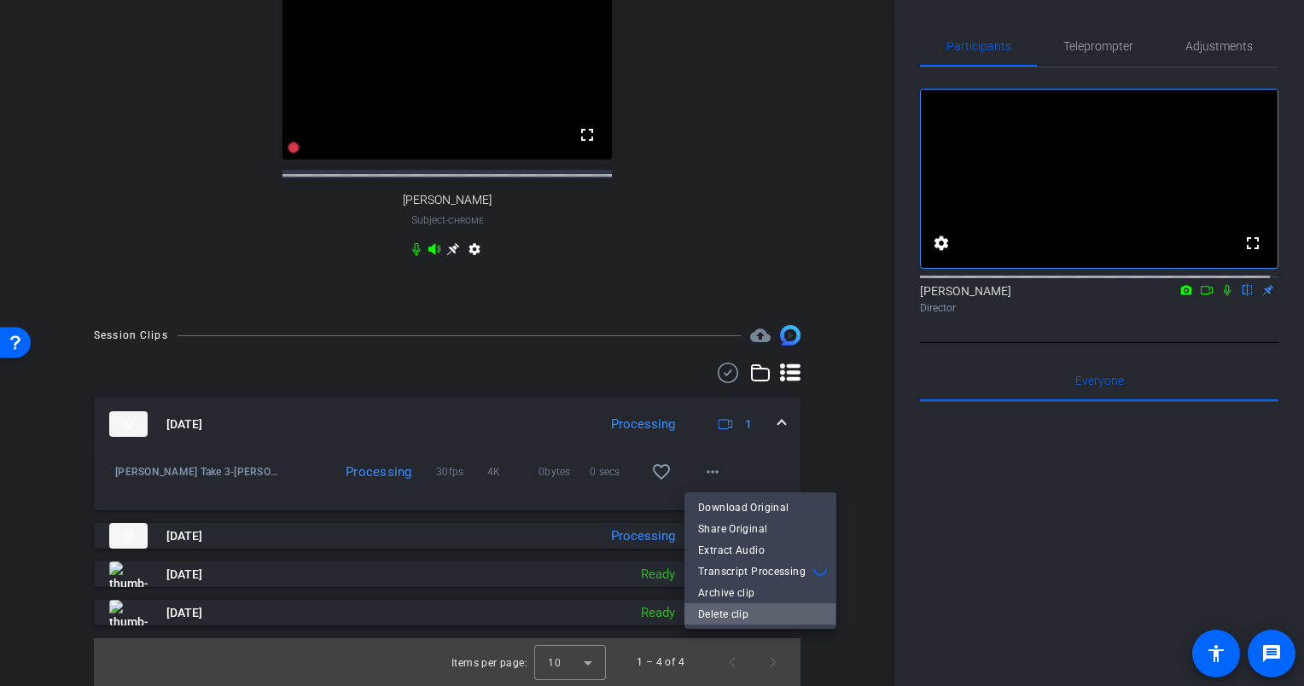
click at [730, 613] on span "Delete clip" at bounding box center [760, 613] width 125 height 20
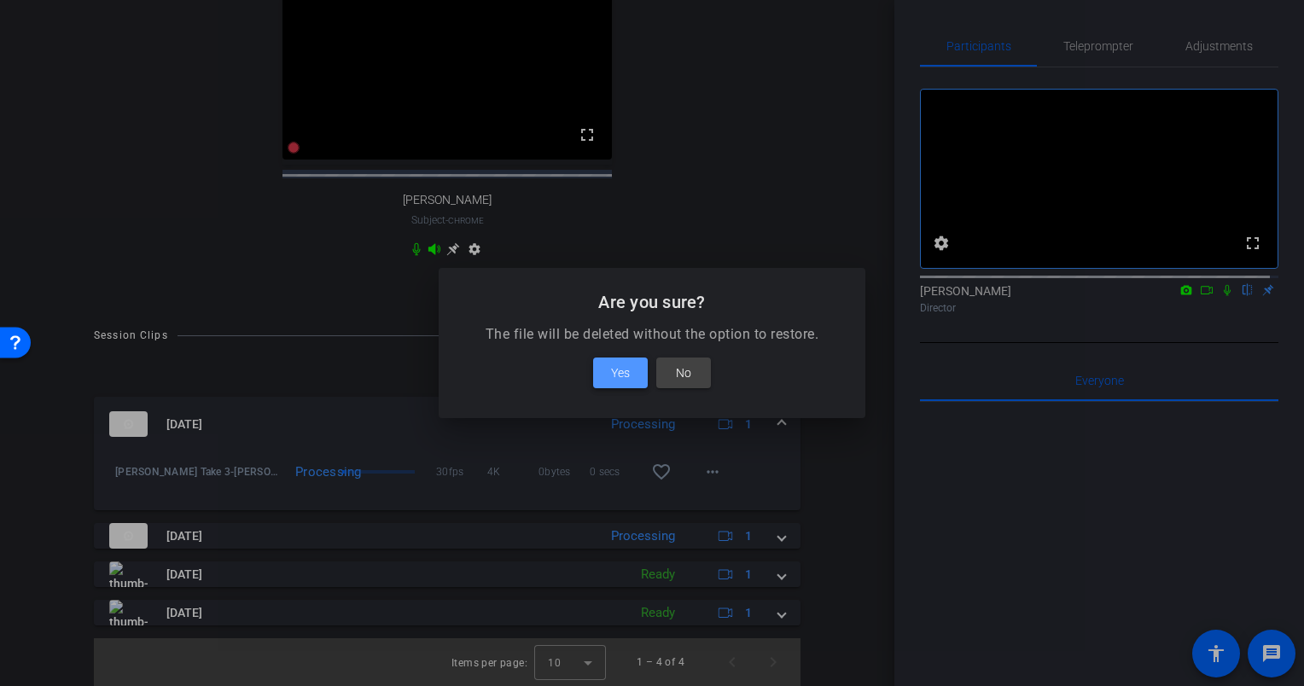
click at [621, 369] on span "Yes" at bounding box center [620, 373] width 19 height 20
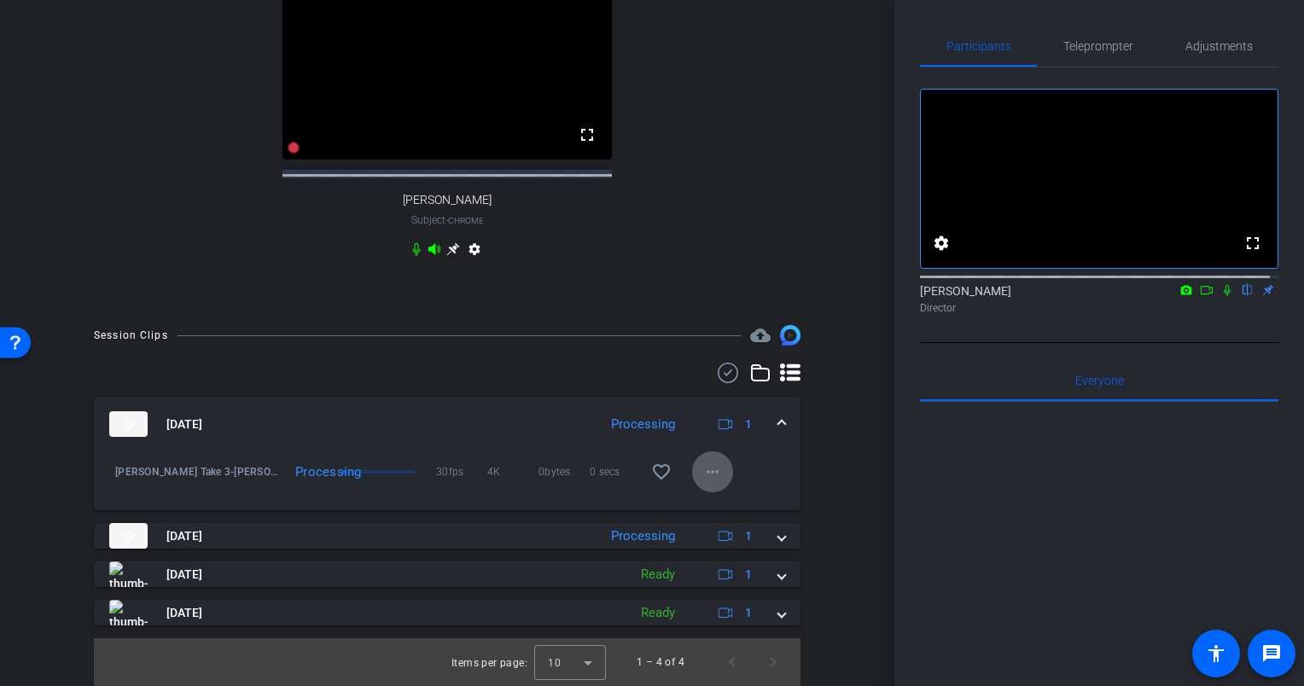
scroll to position [591, 0]
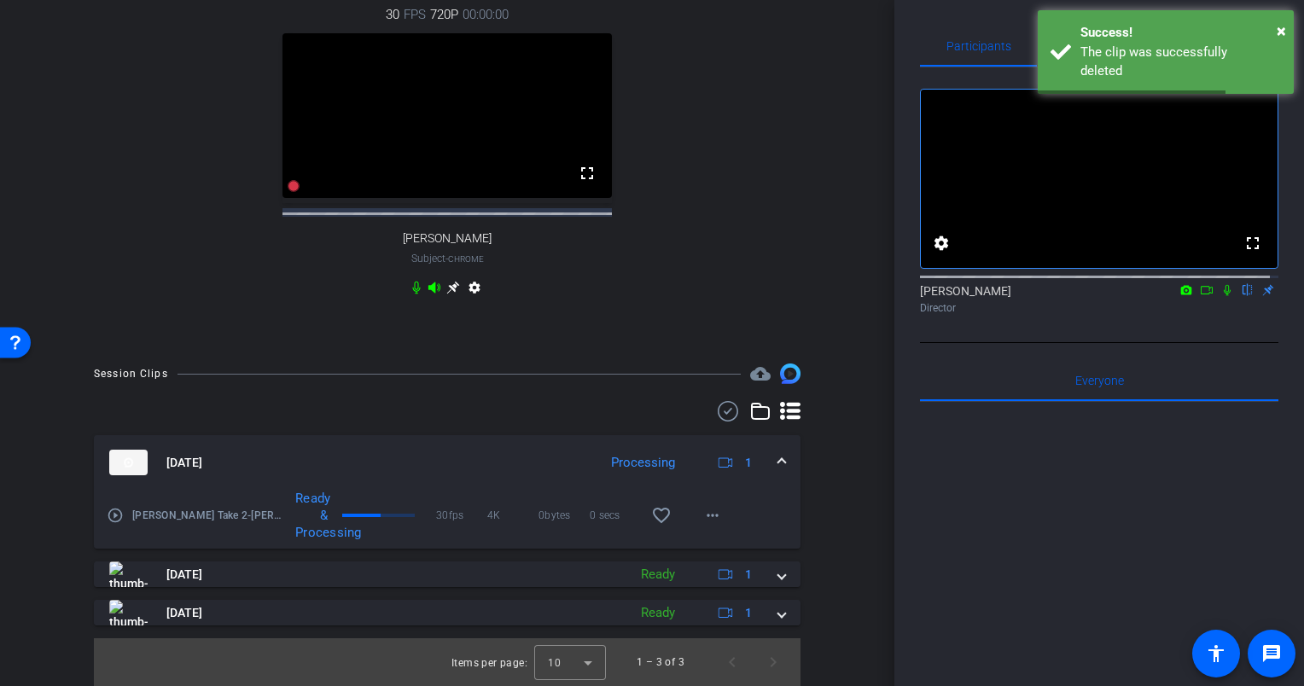
click at [835, 477] on div "Session Clips cloud_upload Sep 4, 2025 Processing 1 play_circle_outline Eric Ol…" at bounding box center [447, 524] width 809 height 322
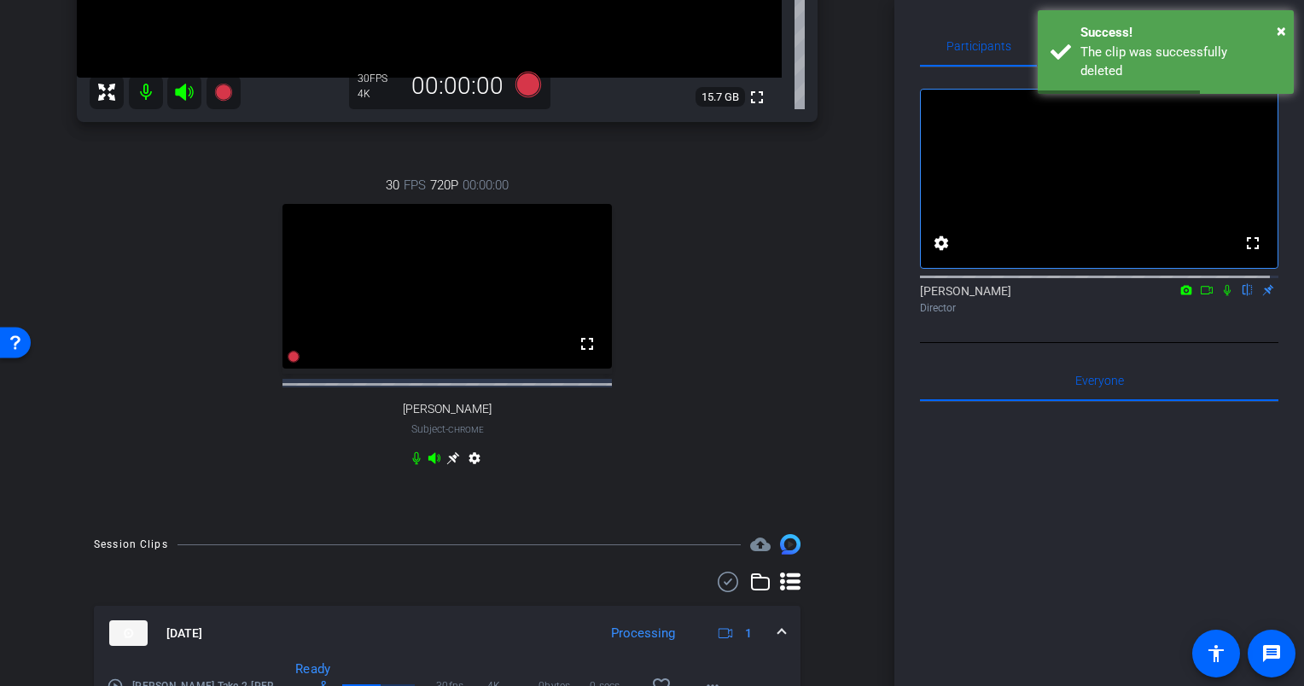
scroll to position [0, 0]
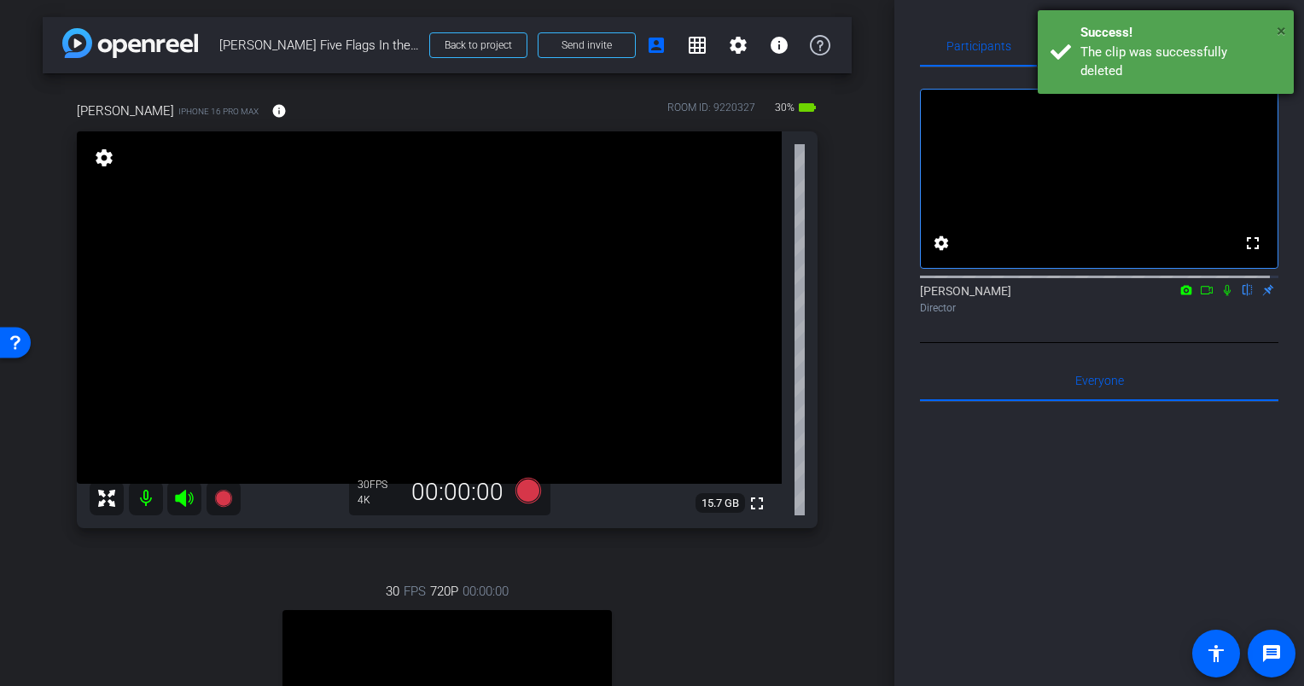
click at [1284, 27] on span "×" at bounding box center [1280, 30] width 9 height 20
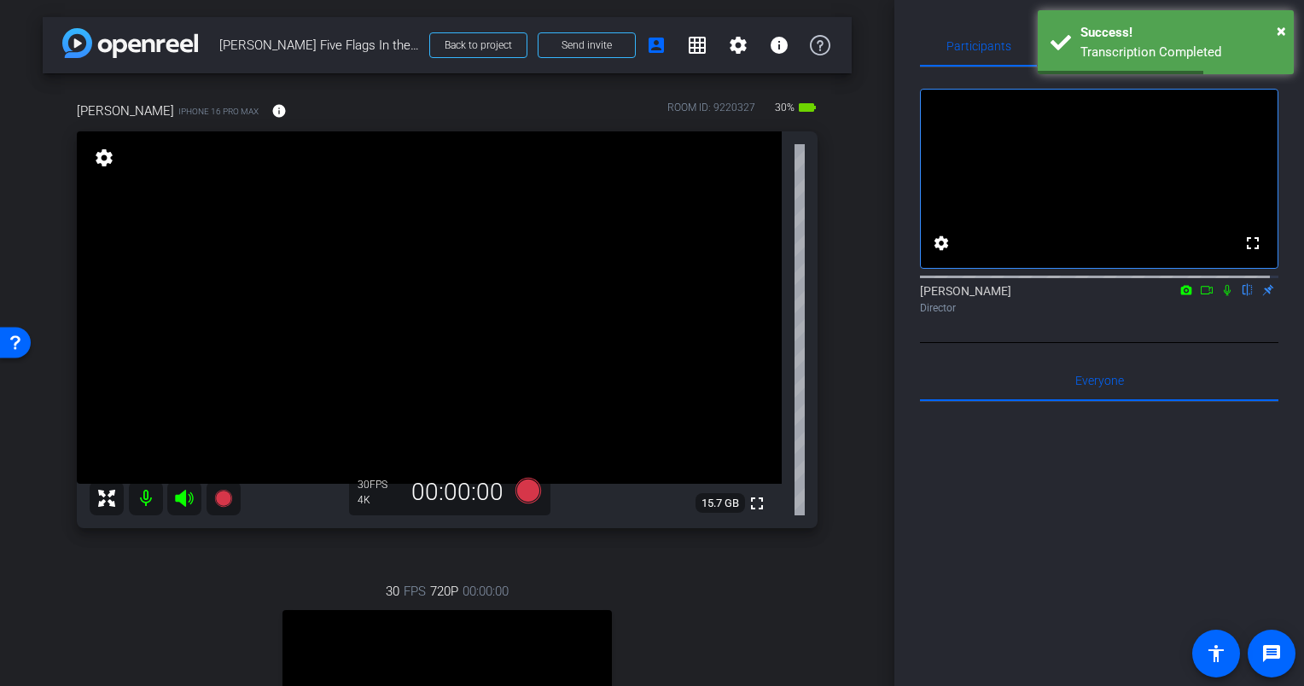
click at [837, 268] on div "Eric iPhone 16 Pro Max info ROOM ID: 9220327 30% battery_std fullscreen setting…" at bounding box center [447, 498] width 809 height 850
click at [1280, 29] on span "×" at bounding box center [1280, 30] width 9 height 20
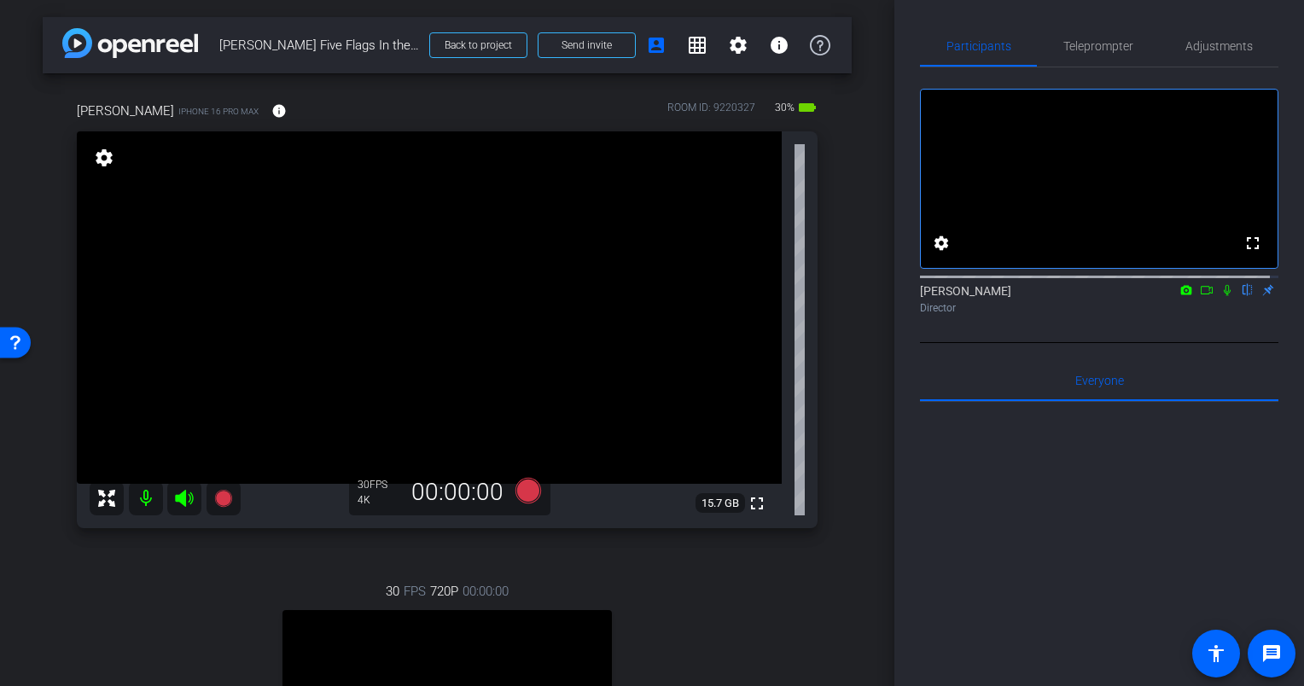
click at [849, 240] on div "arrow_back Eric Olson Five Flags In the Moment Back to project Send invite acco…" at bounding box center [447, 343] width 894 height 686
click at [829, 287] on div "Eric iPhone 16 Pro Max info ROOM ID: 9220327 30% battery_std fullscreen setting…" at bounding box center [447, 498] width 809 height 850
click at [841, 305] on div "Eric iPhone 16 Pro Max info ROOM ID: 9220327 30% battery_std fullscreen setting…" at bounding box center [447, 498] width 809 height 850
click at [845, 277] on div "arrow_back Eric Olson Five Flags In the Moment Back to project Send invite acco…" at bounding box center [447, 343] width 894 height 686
click at [843, 303] on div "arrow_back Eric Olson Five Flags In the Moment Back to project Send invite acco…" at bounding box center [447, 343] width 894 height 686
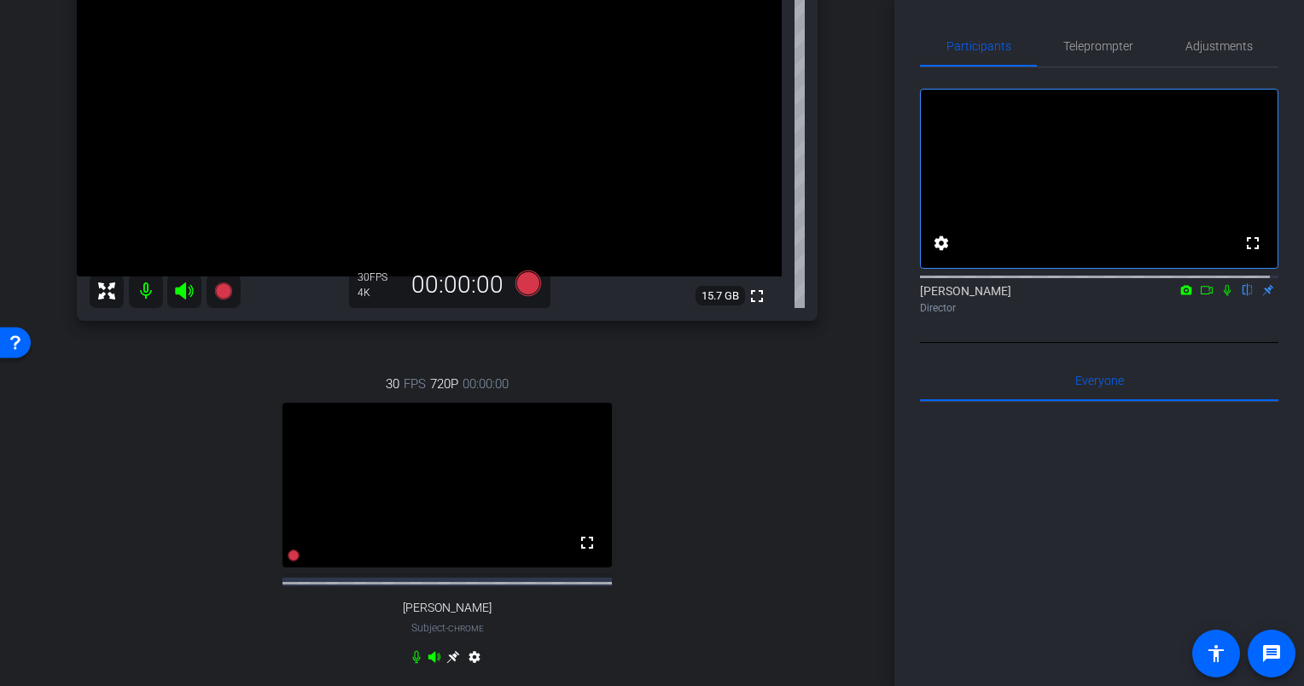
scroll to position [256, 0]
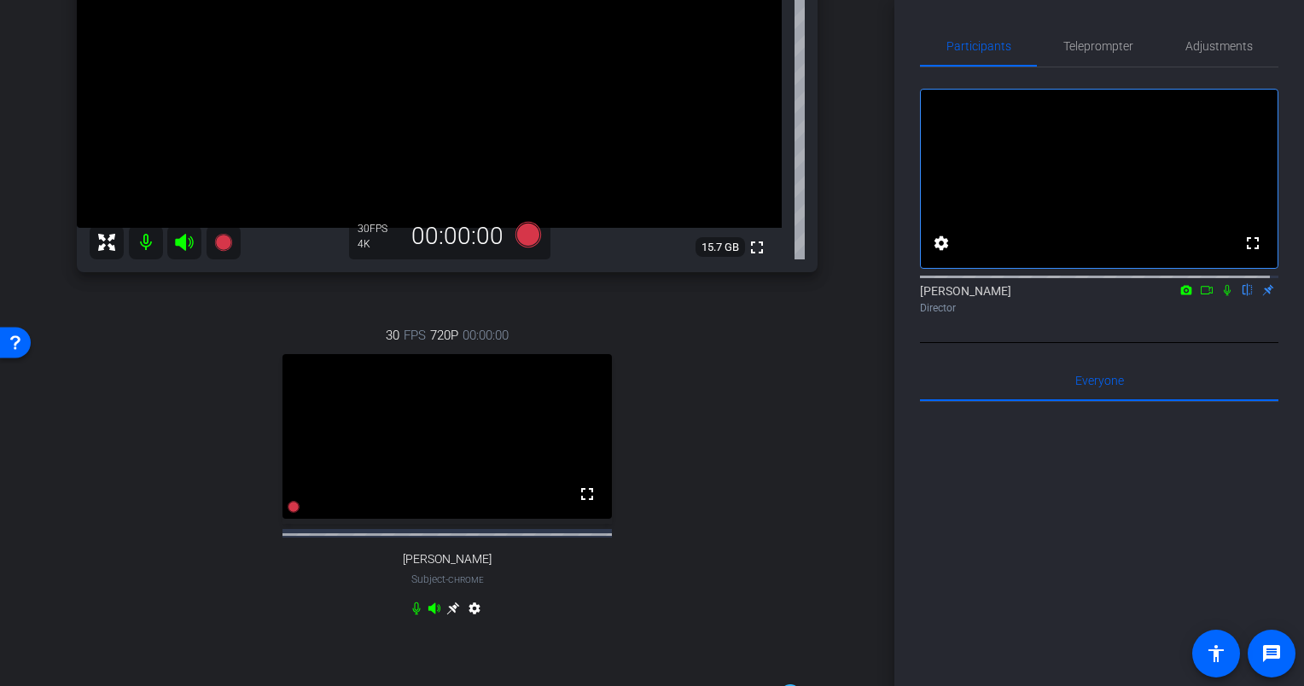
click at [412, 615] on icon at bounding box center [416, 608] width 8 height 13
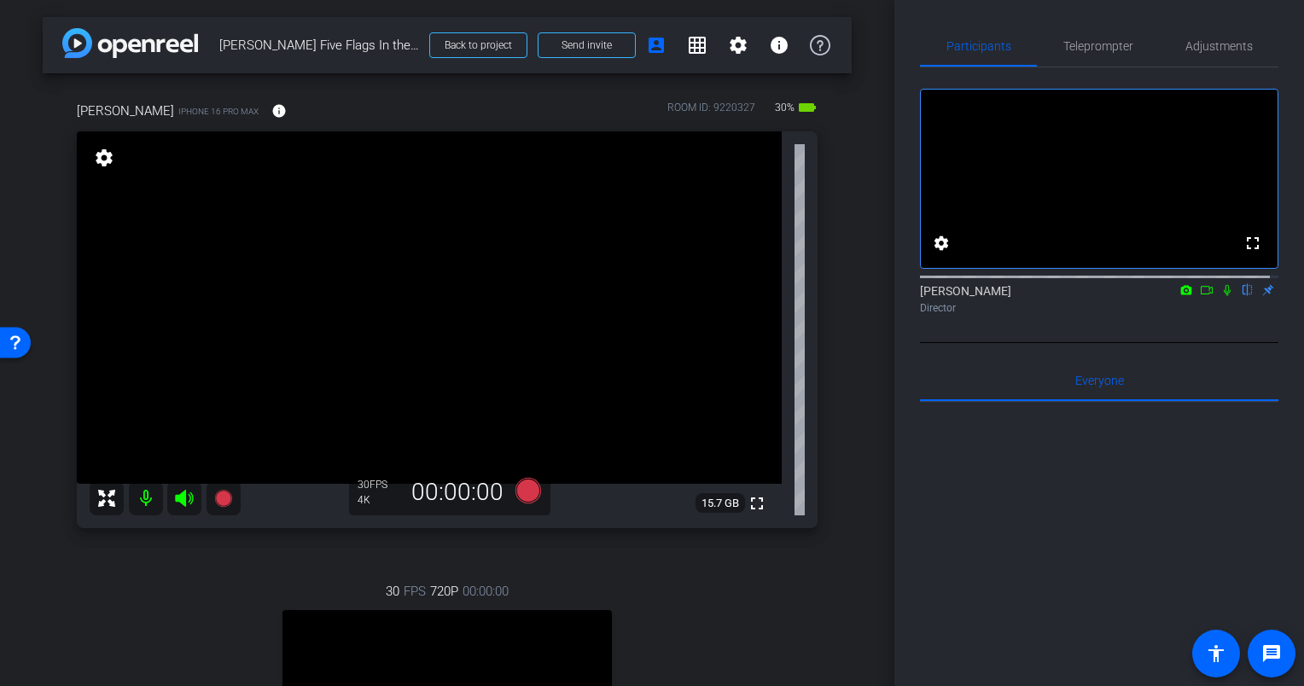
click at [1220, 296] on icon at bounding box center [1227, 290] width 14 height 12
click at [528, 483] on icon at bounding box center [528, 491] width 26 height 26
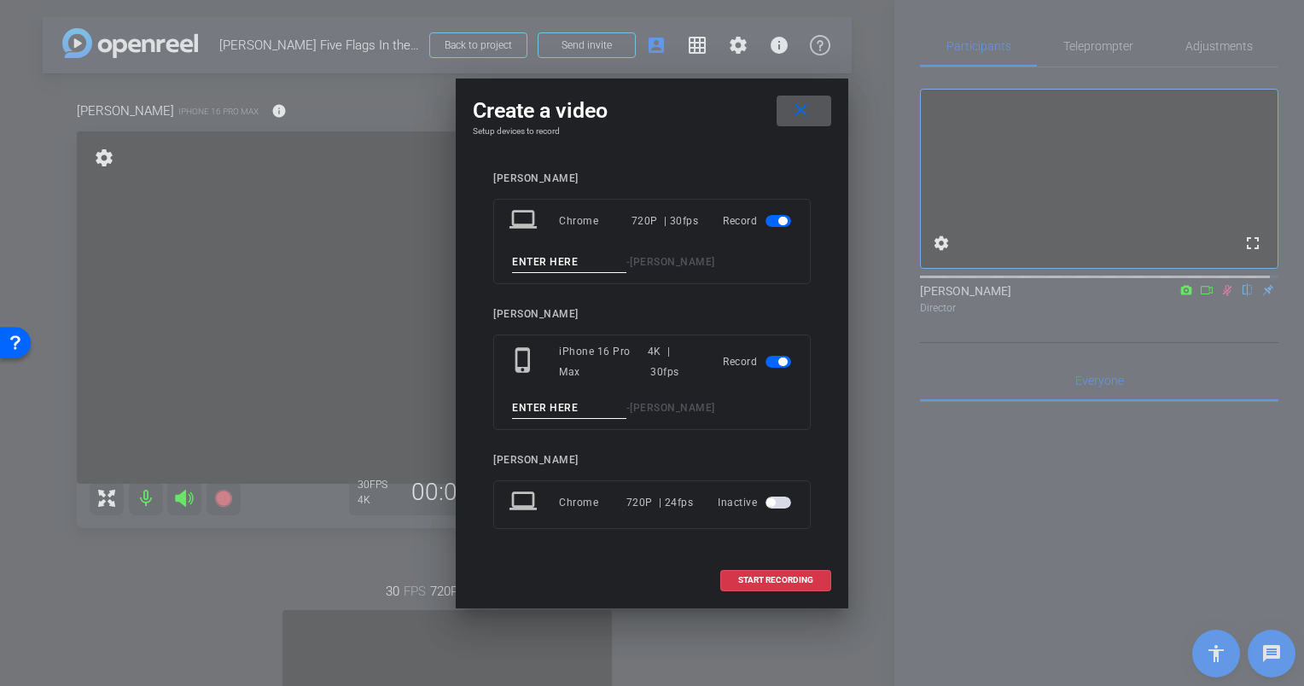
click at [776, 219] on span "button" at bounding box center [778, 221] width 26 height 12
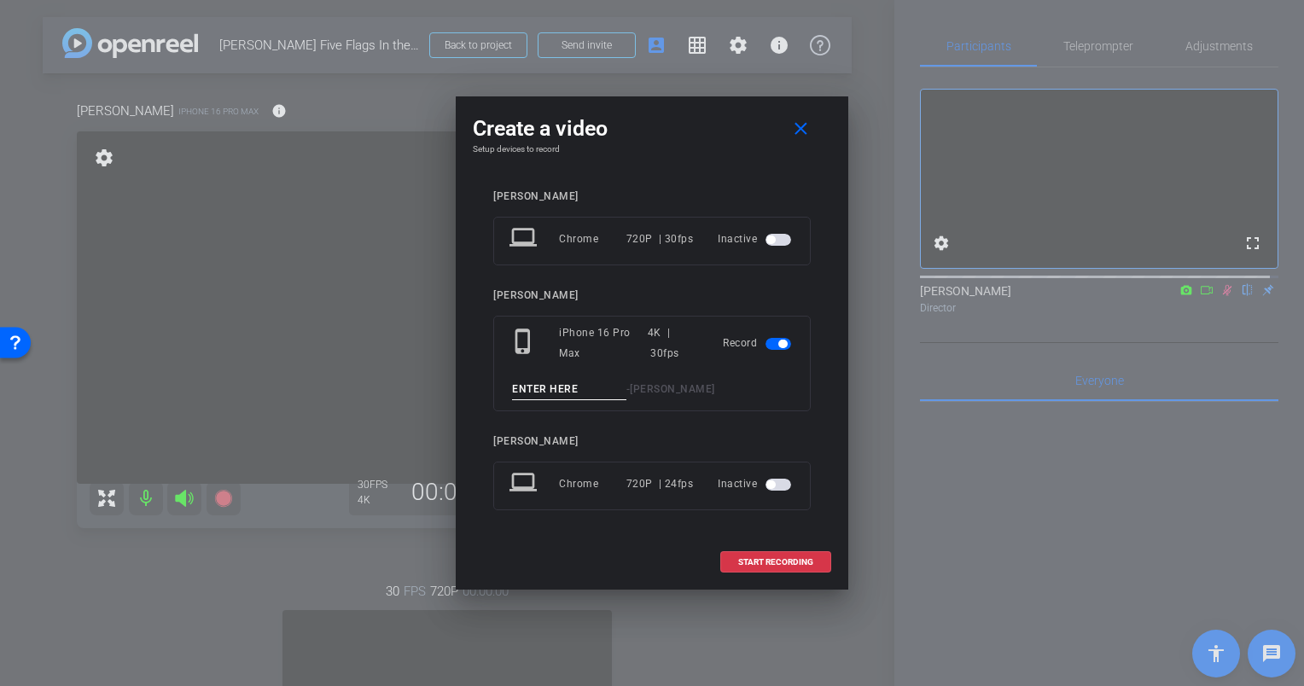
click at [543, 385] on input at bounding box center [569, 389] width 114 height 21
type input "Eric Olson Take 3"
click at [804, 560] on span "START RECORDING" at bounding box center [775, 562] width 75 height 9
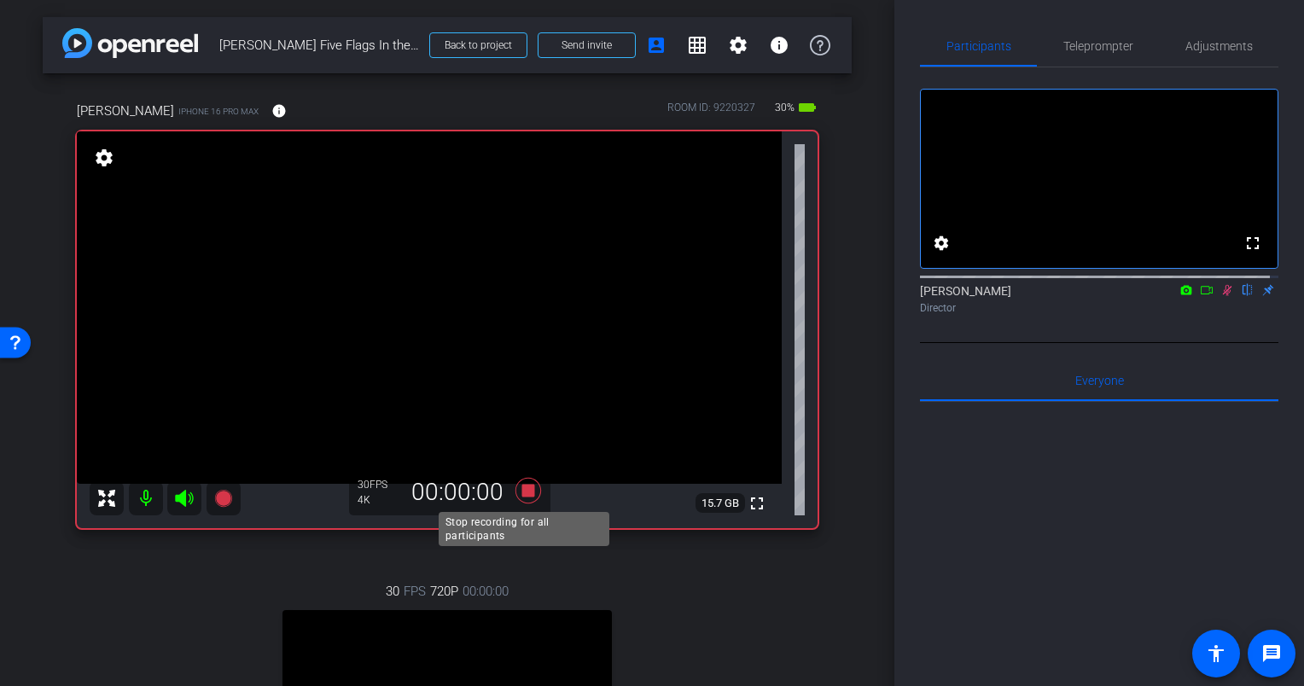
click at [526, 487] on icon at bounding box center [528, 491] width 26 height 26
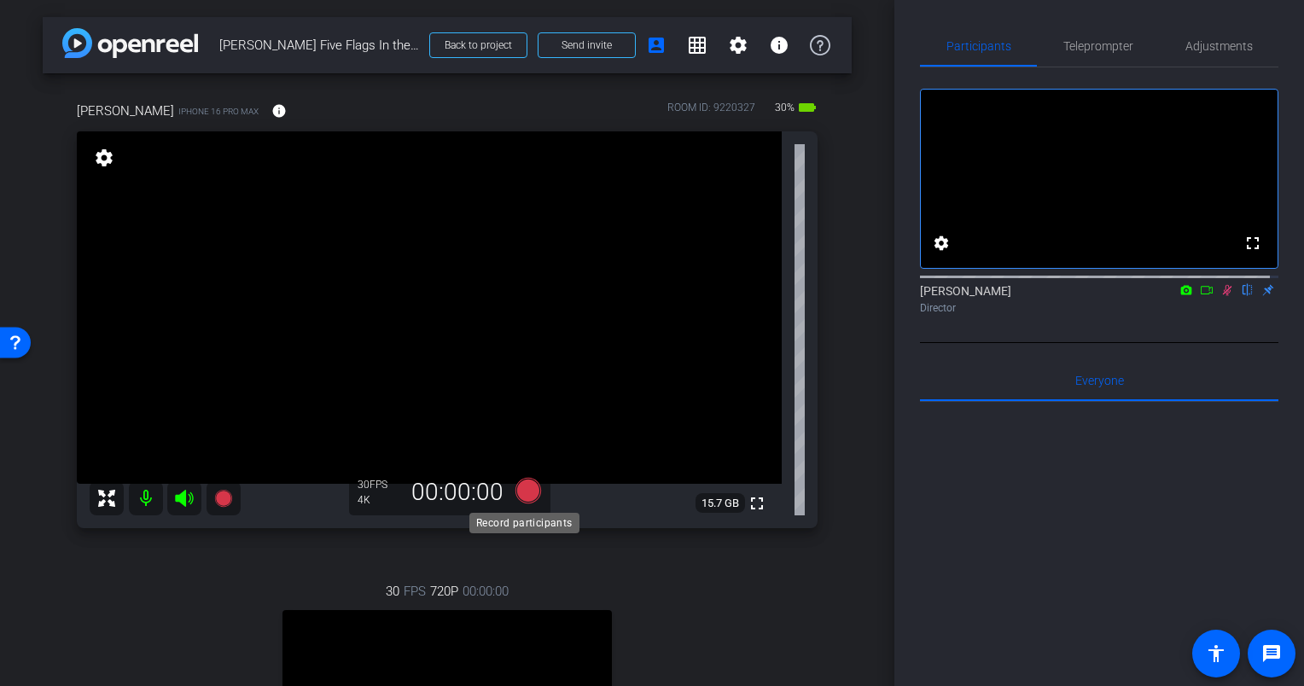
click at [523, 485] on icon at bounding box center [528, 491] width 26 height 26
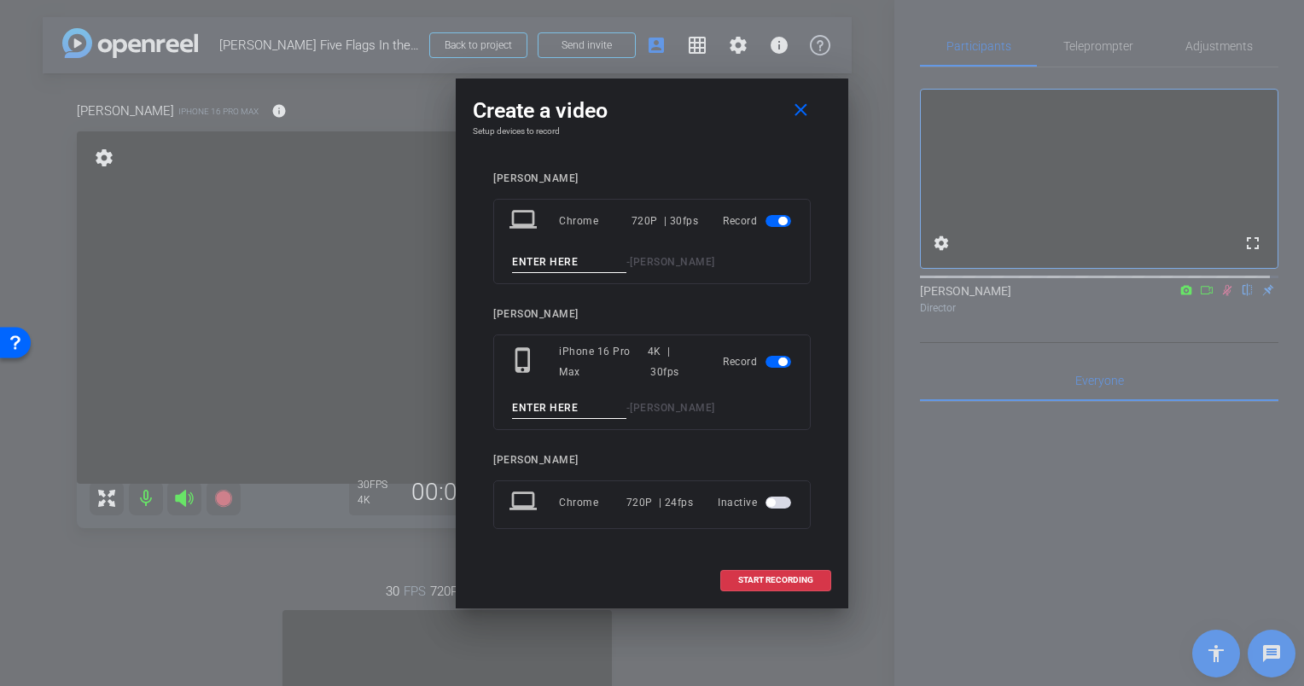
click at [771, 223] on span "button" at bounding box center [778, 221] width 26 height 12
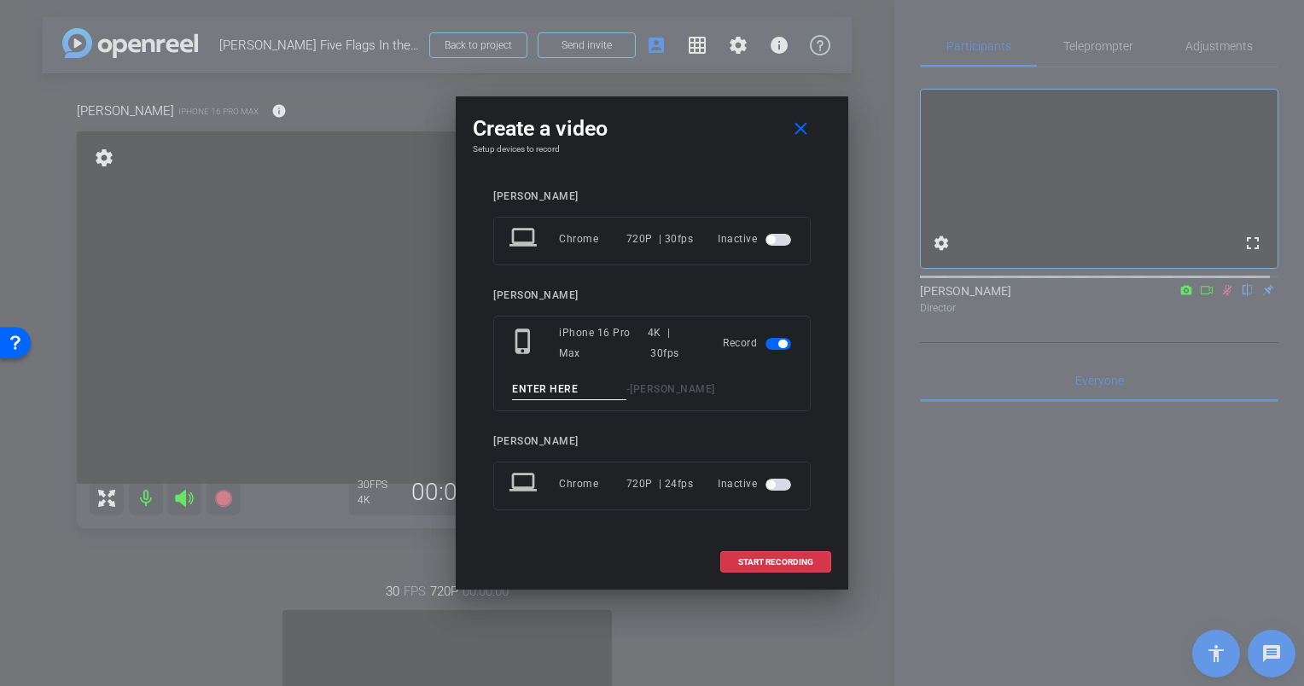
click at [580, 388] on input at bounding box center [569, 389] width 114 height 21
type input "Eric Olson Take 3"
click at [778, 558] on span "START RECORDING" at bounding box center [775, 562] width 75 height 9
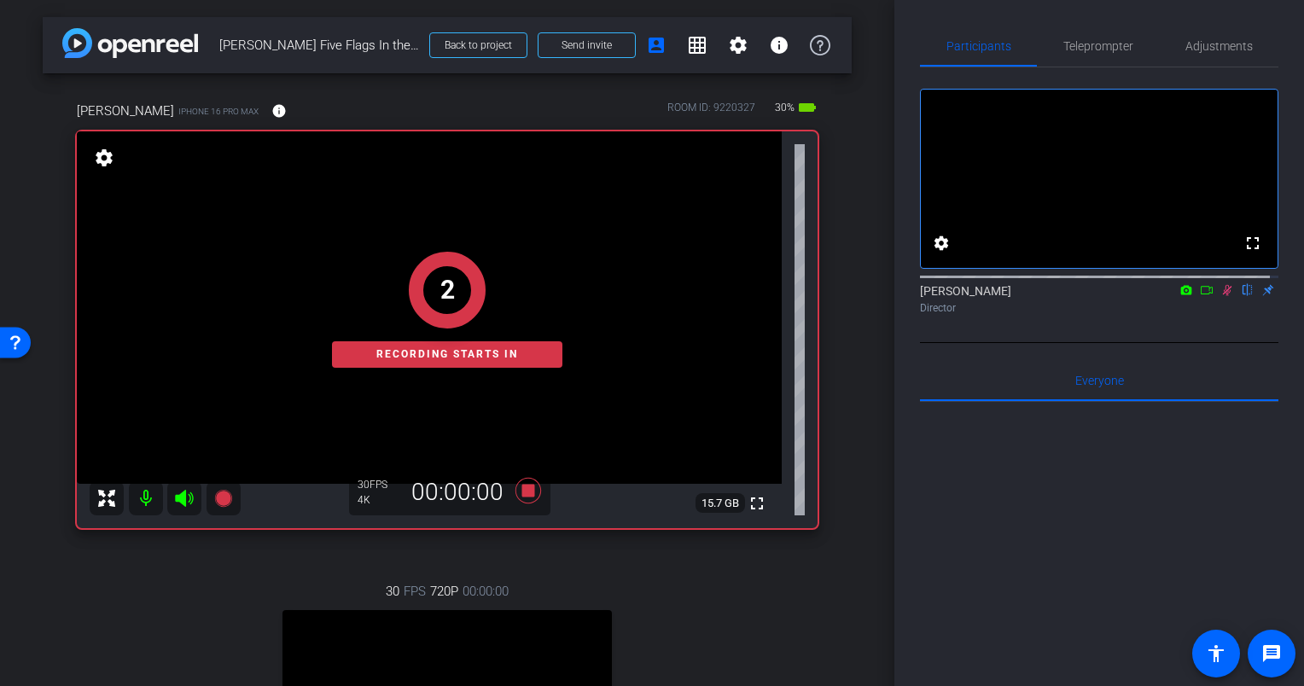
click at [839, 309] on div "Eric iPhone 16 Pro Max info ROOM ID: 9220327 30% battery_std fullscreen setting…" at bounding box center [447, 498] width 809 height 850
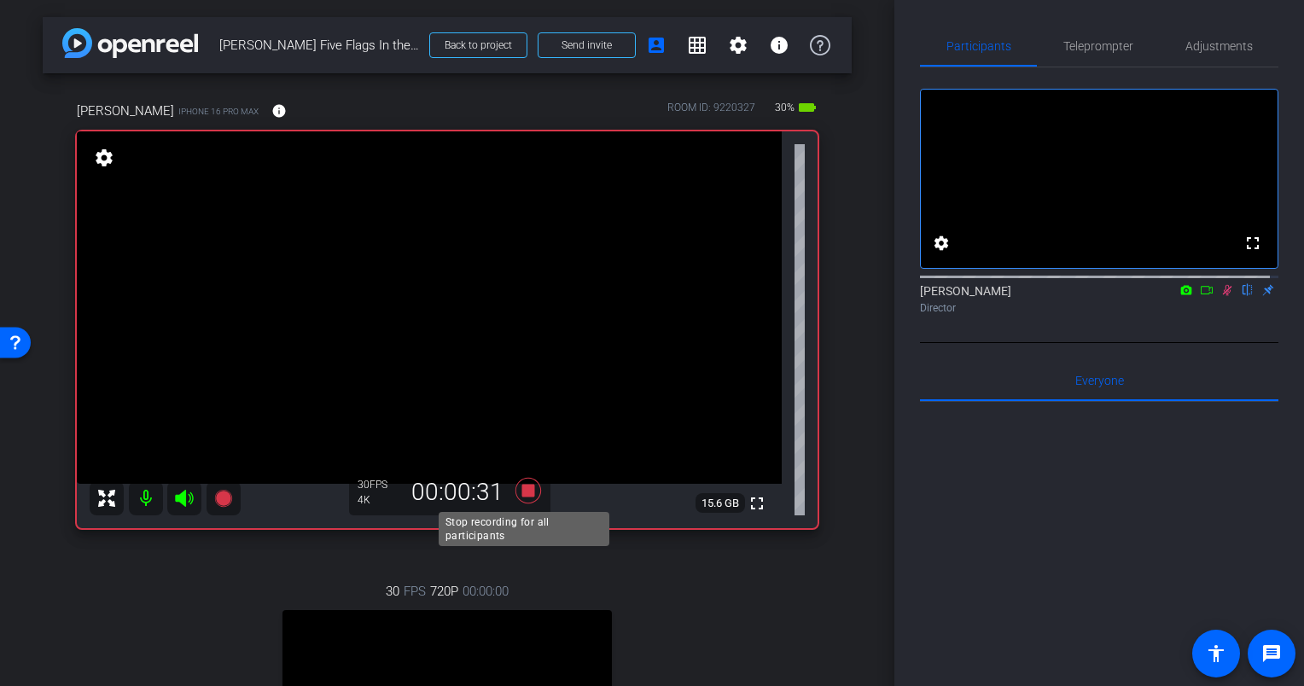
click at [522, 488] on icon at bounding box center [528, 491] width 26 height 26
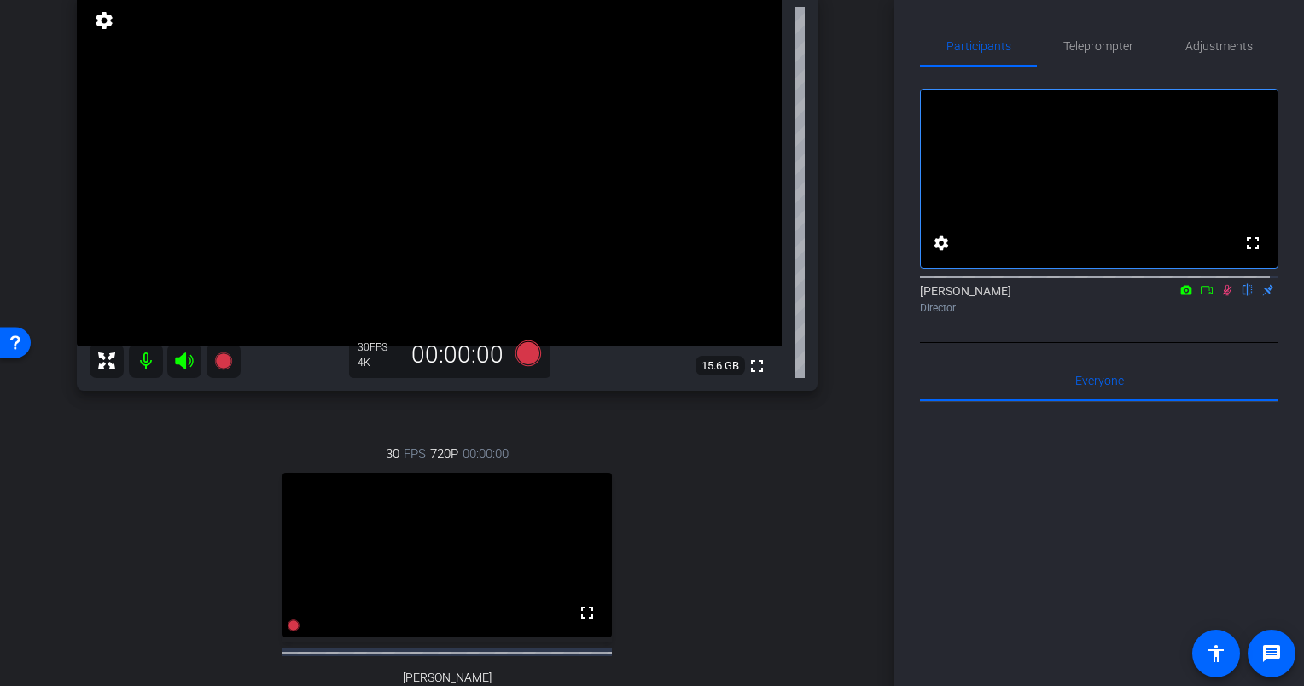
scroll to position [341, 0]
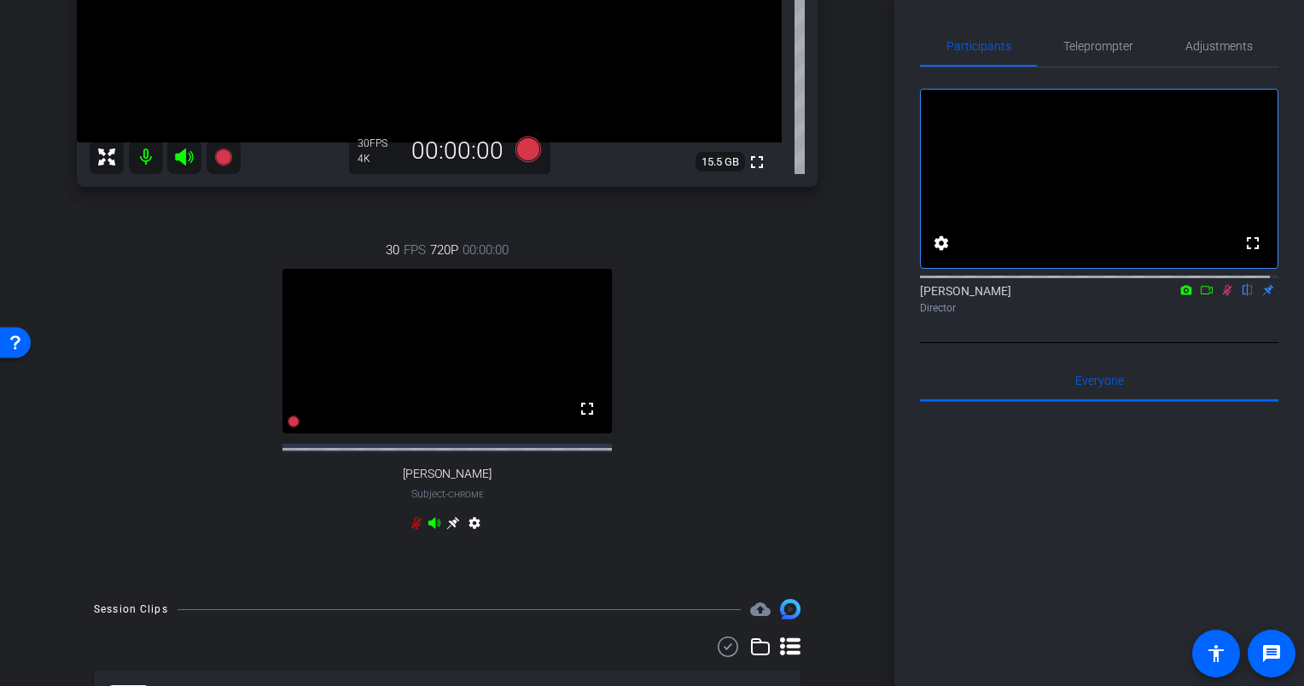
click at [414, 530] on icon at bounding box center [416, 523] width 10 height 13
click at [1220, 296] on icon at bounding box center [1227, 290] width 14 height 12
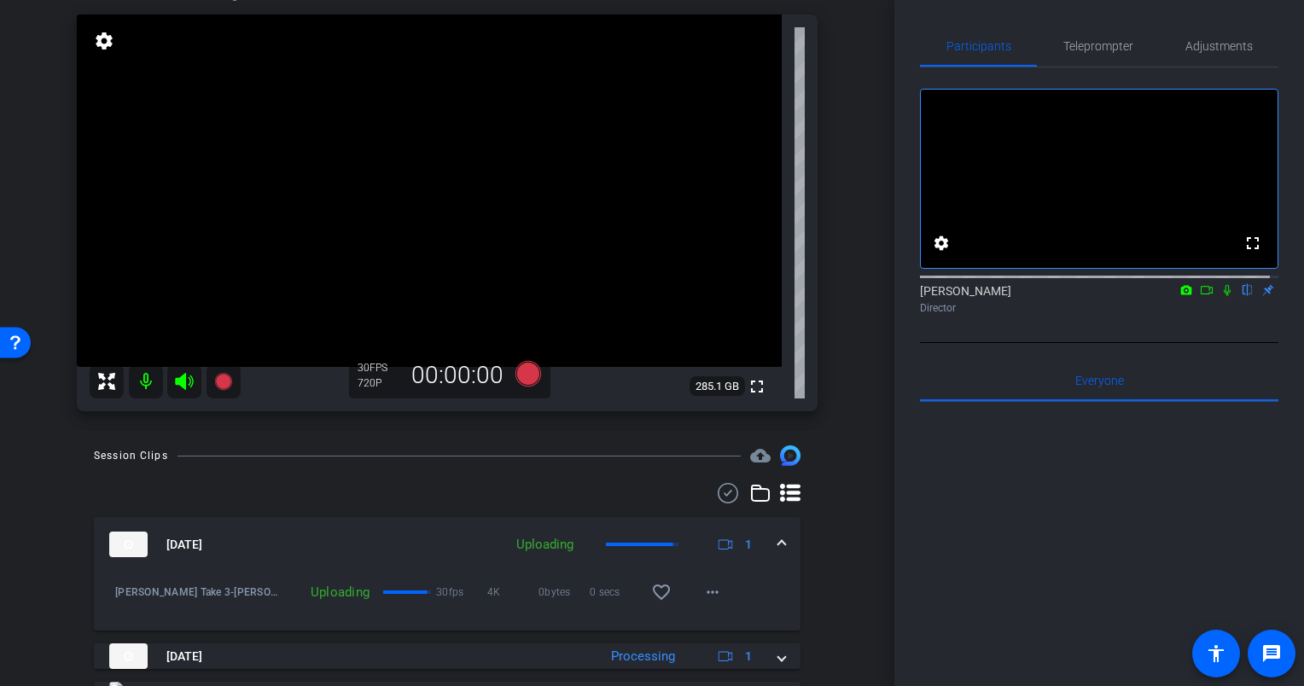
scroll to position [237, 0]
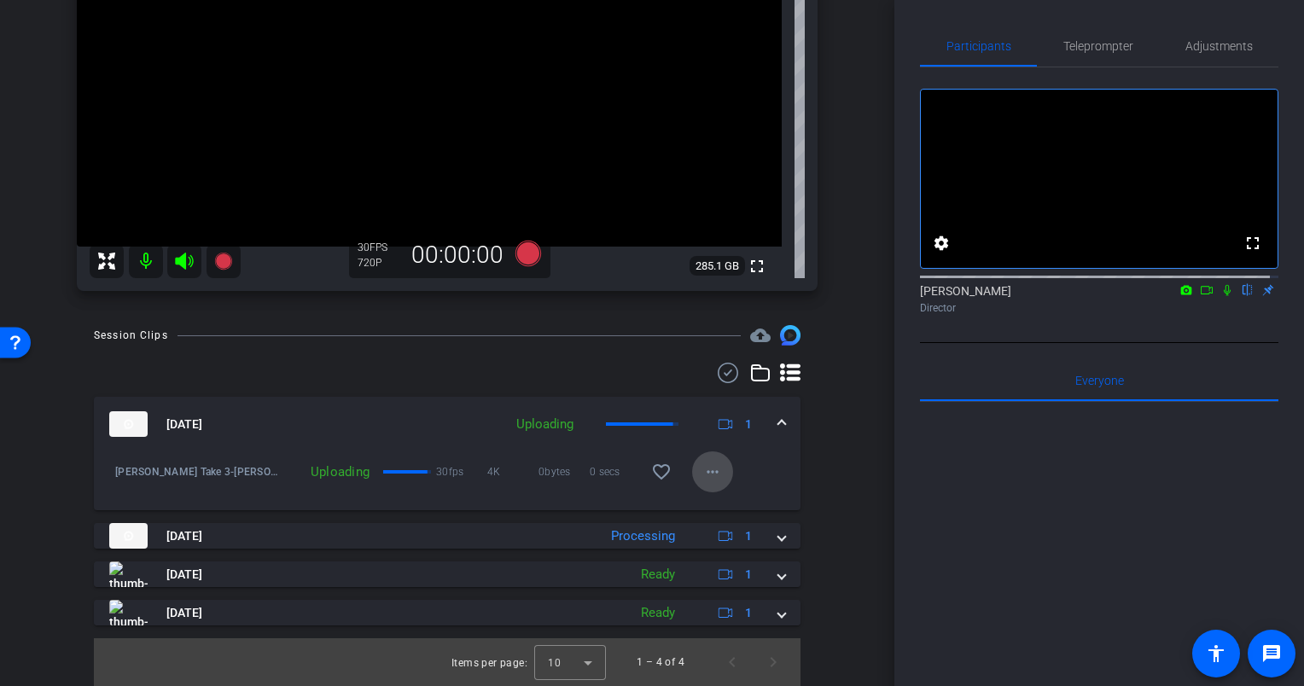
click at [704, 477] on mat-icon "more_horiz" at bounding box center [712, 472] width 20 height 20
click at [710, 502] on span "Cancel Upload" at bounding box center [734, 507] width 72 height 20
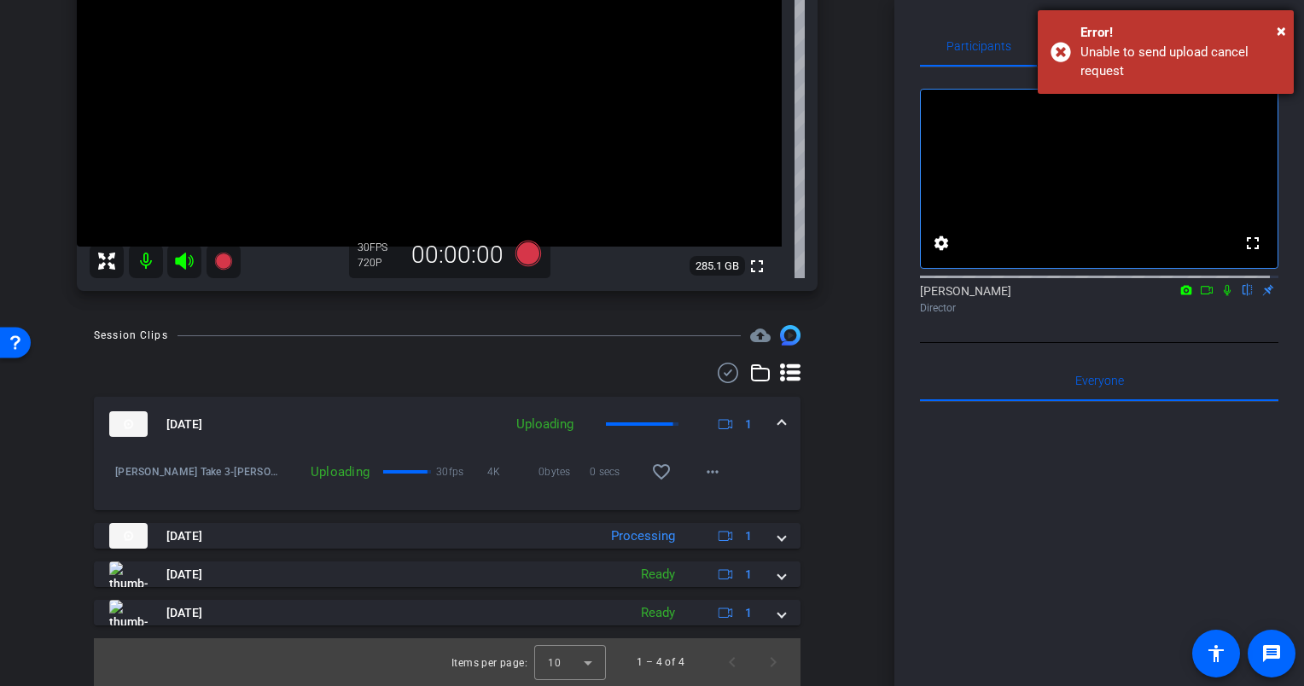
click at [1275, 32] on div "Error!" at bounding box center [1180, 33] width 200 height 20
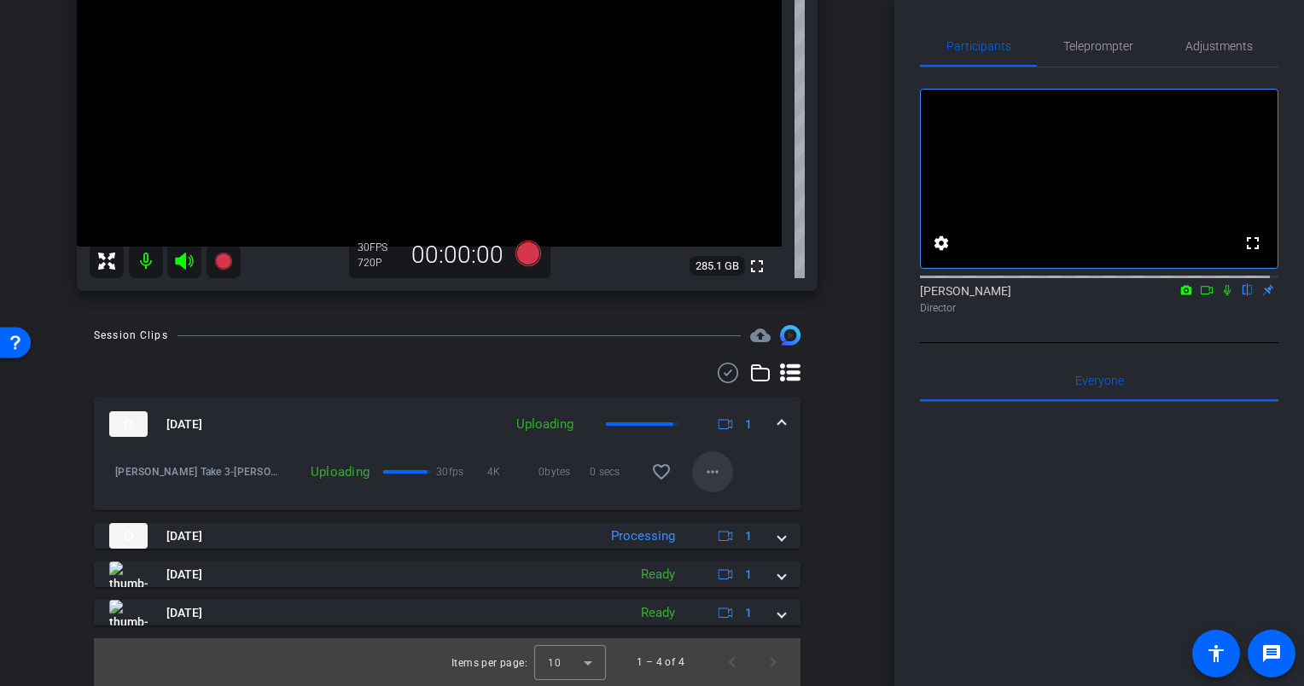
click at [702, 471] on mat-icon "more_horiz" at bounding box center [712, 472] width 20 height 20
click at [711, 508] on span "Cancel Upload" at bounding box center [734, 507] width 72 height 20
click at [704, 468] on mat-icon "more_horiz" at bounding box center [712, 472] width 20 height 20
click at [703, 473] on div at bounding box center [652, 343] width 1304 height 686
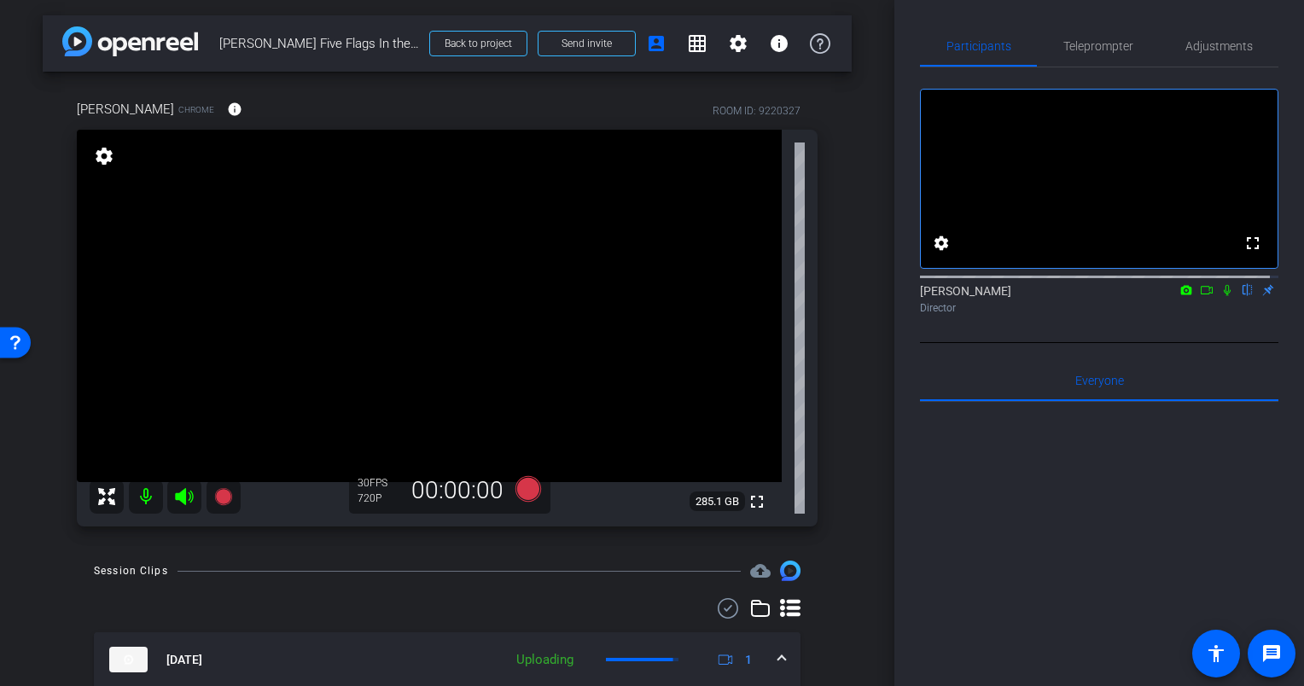
scroll to position [0, 0]
click at [845, 305] on div "arrow_back Eric Olson Five Flags In the Moment Back to project Send invite acco…" at bounding box center [447, 343] width 894 height 686
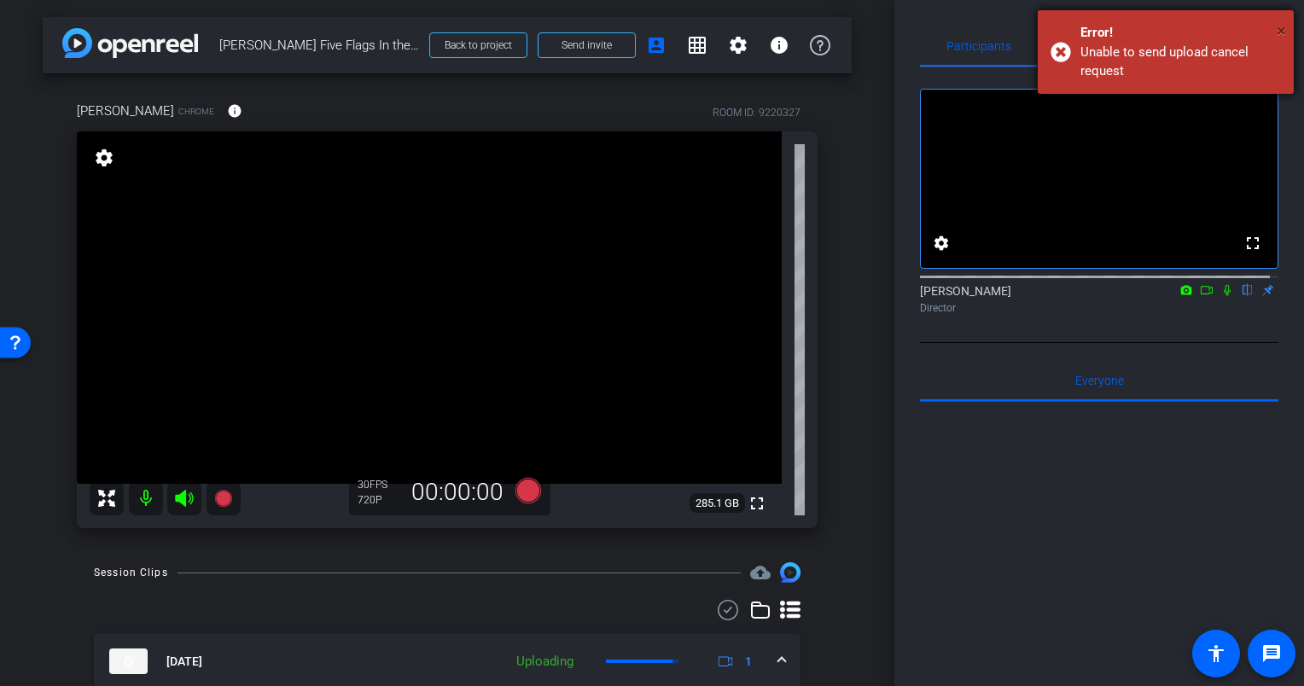
click at [1279, 29] on span "×" at bounding box center [1280, 30] width 9 height 20
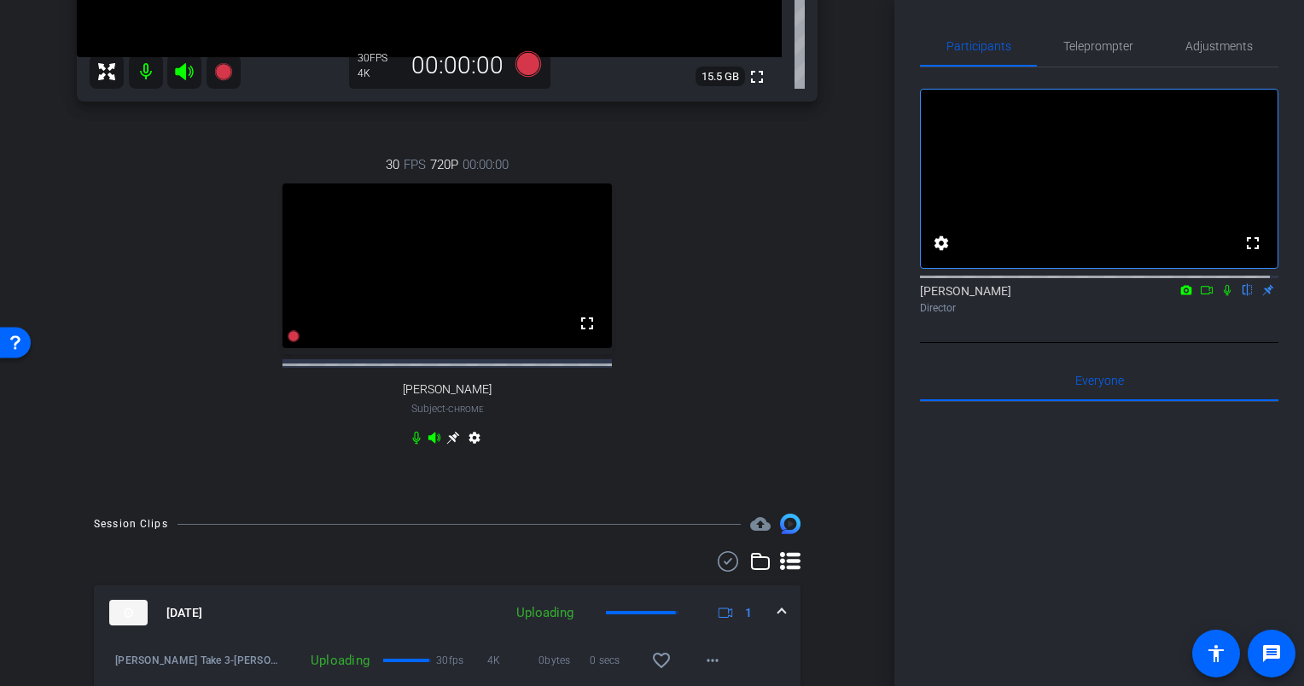
scroll to position [630, 0]
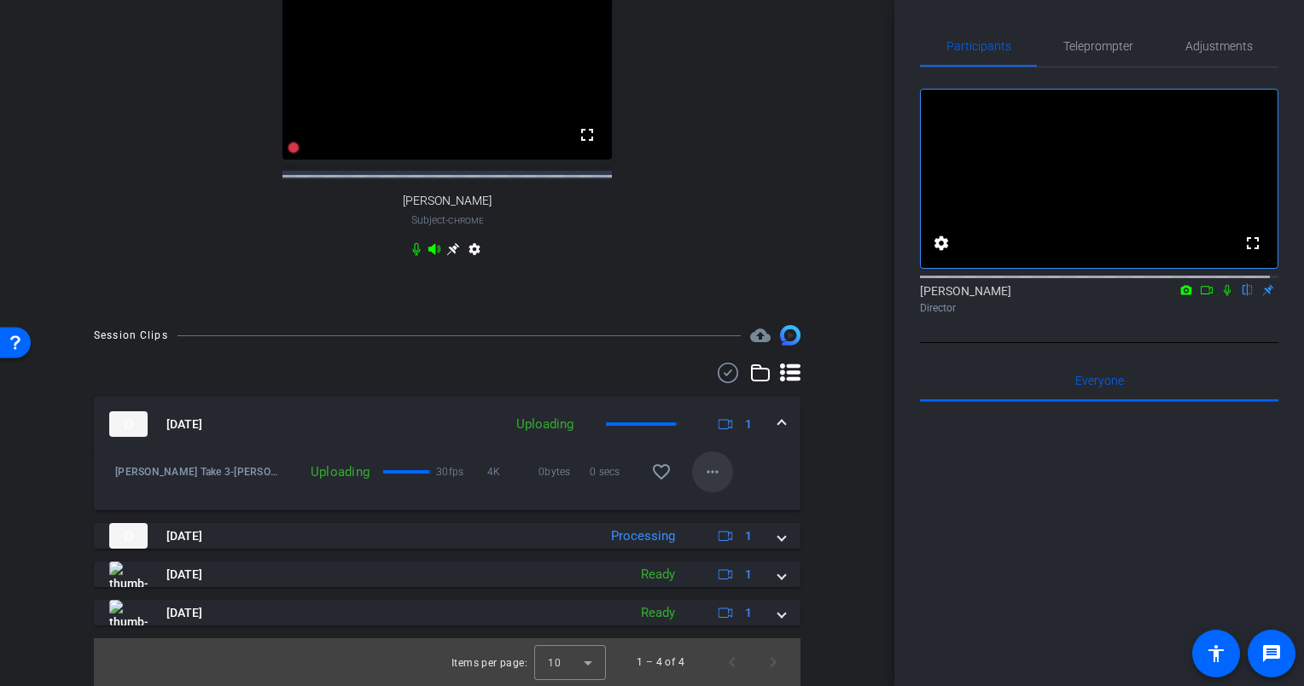
click at [703, 472] on mat-icon "more_horiz" at bounding box center [712, 472] width 20 height 20
click at [714, 507] on span "Cancel Upload" at bounding box center [734, 507] width 72 height 20
click at [710, 474] on mat-icon "more_horiz" at bounding box center [712, 472] width 20 height 20
click at [723, 506] on span "Cancel Upload" at bounding box center [734, 507] width 72 height 20
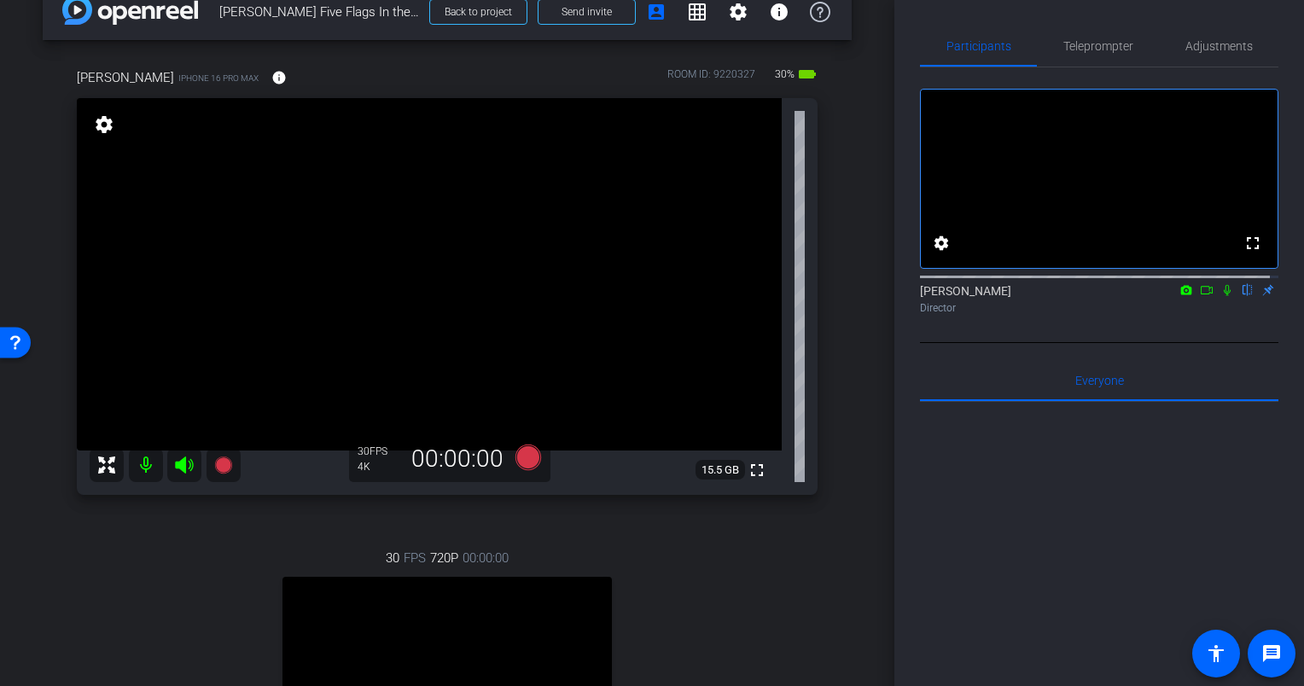
scroll to position [0, 0]
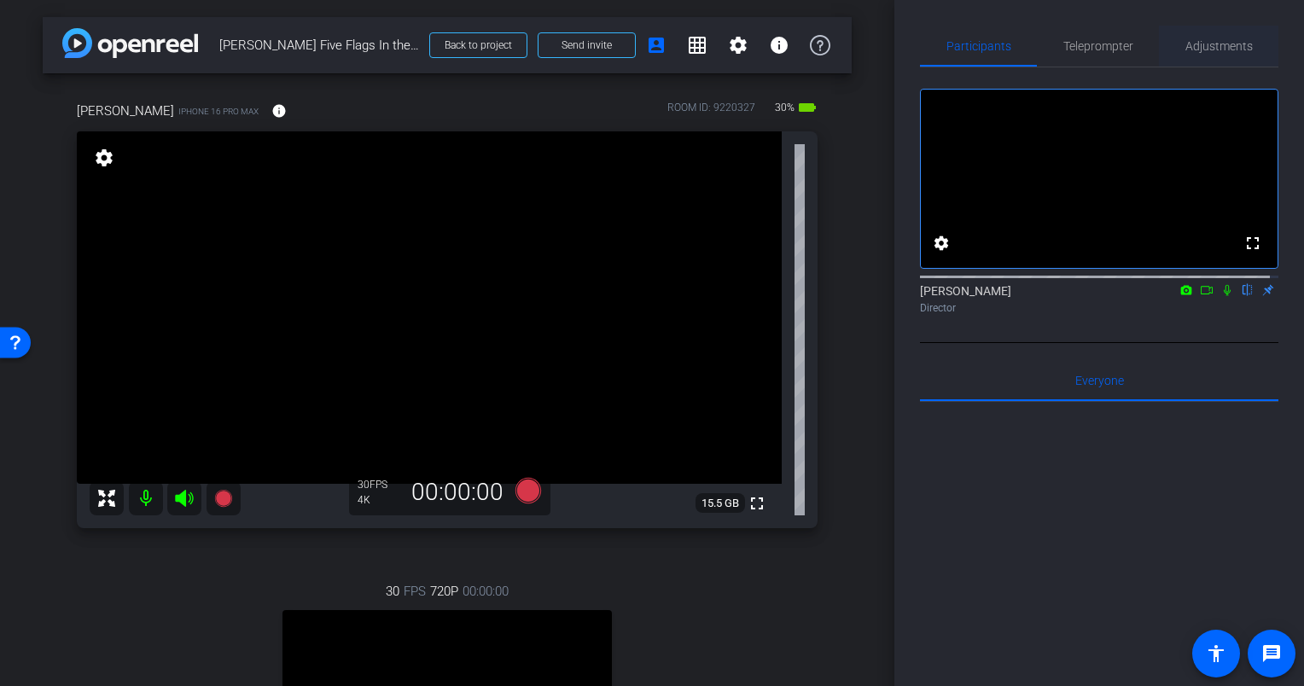
click at [1235, 40] on span "Adjustments" at bounding box center [1218, 46] width 67 height 12
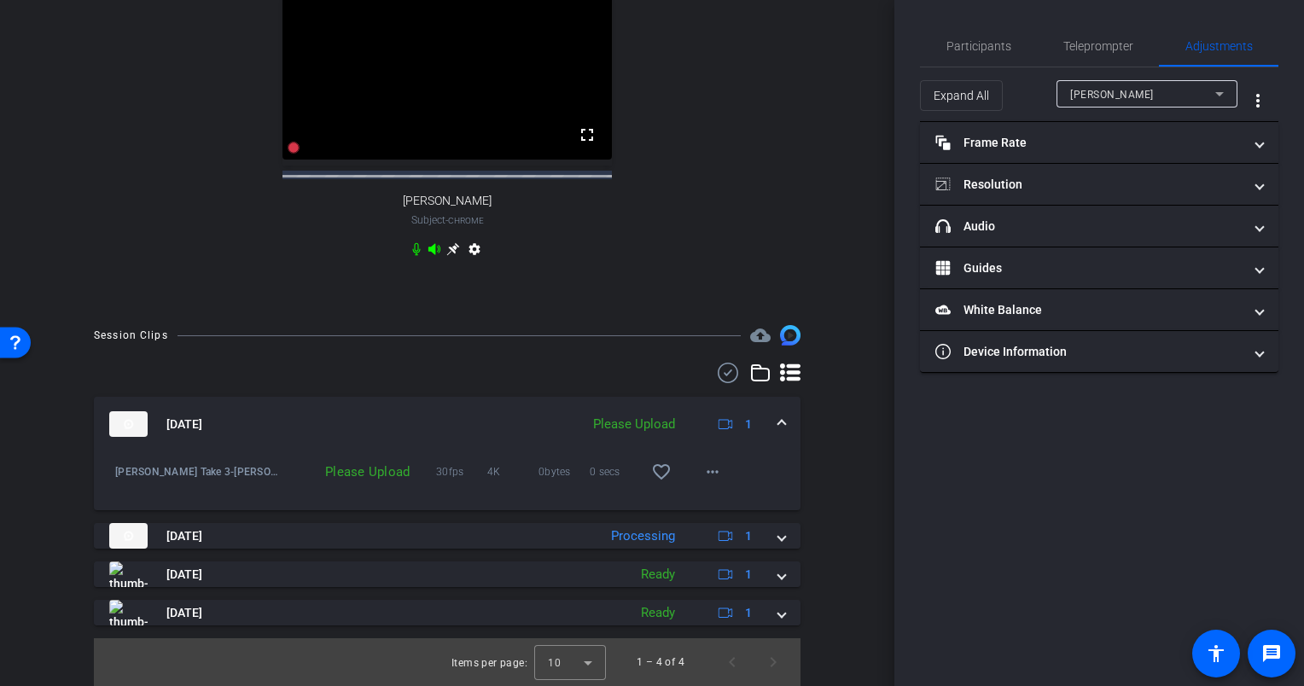
scroll to position [630, 0]
click at [706, 468] on mat-icon "more_horiz" at bounding box center [712, 472] width 20 height 20
click at [718, 549] on span "Delete clip" at bounding box center [732, 549] width 68 height 20
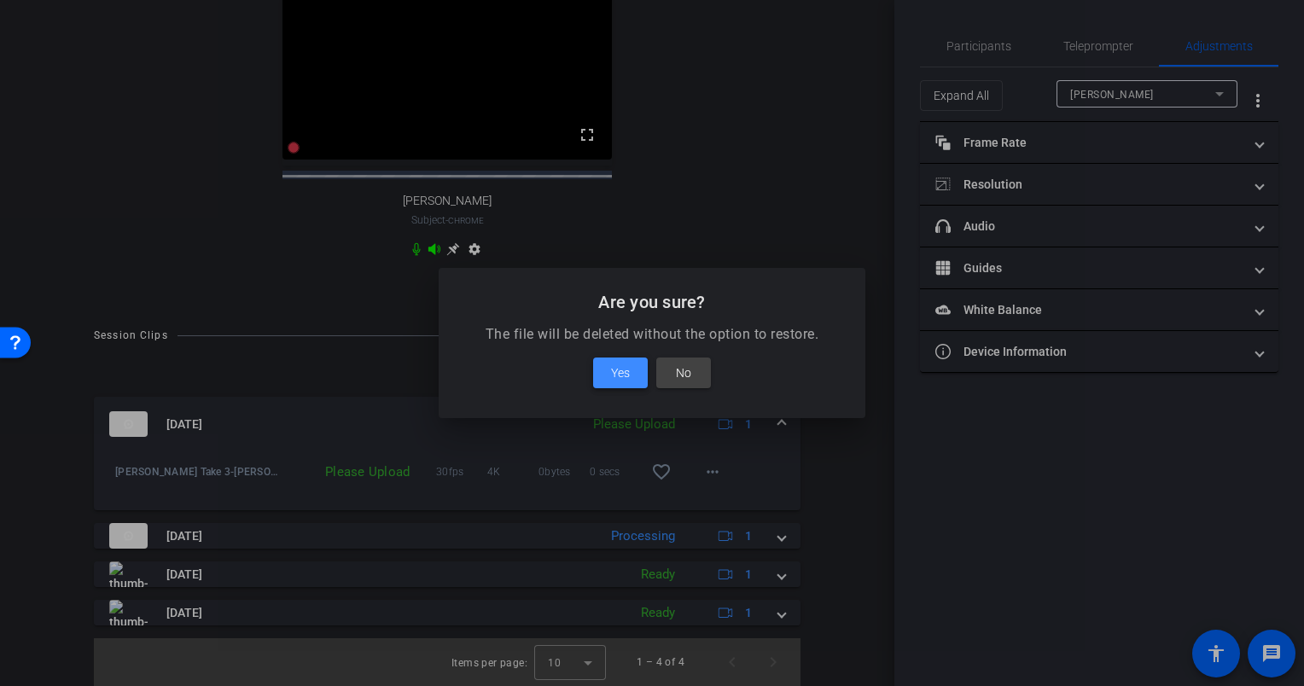
click at [638, 364] on span at bounding box center [620, 372] width 55 height 41
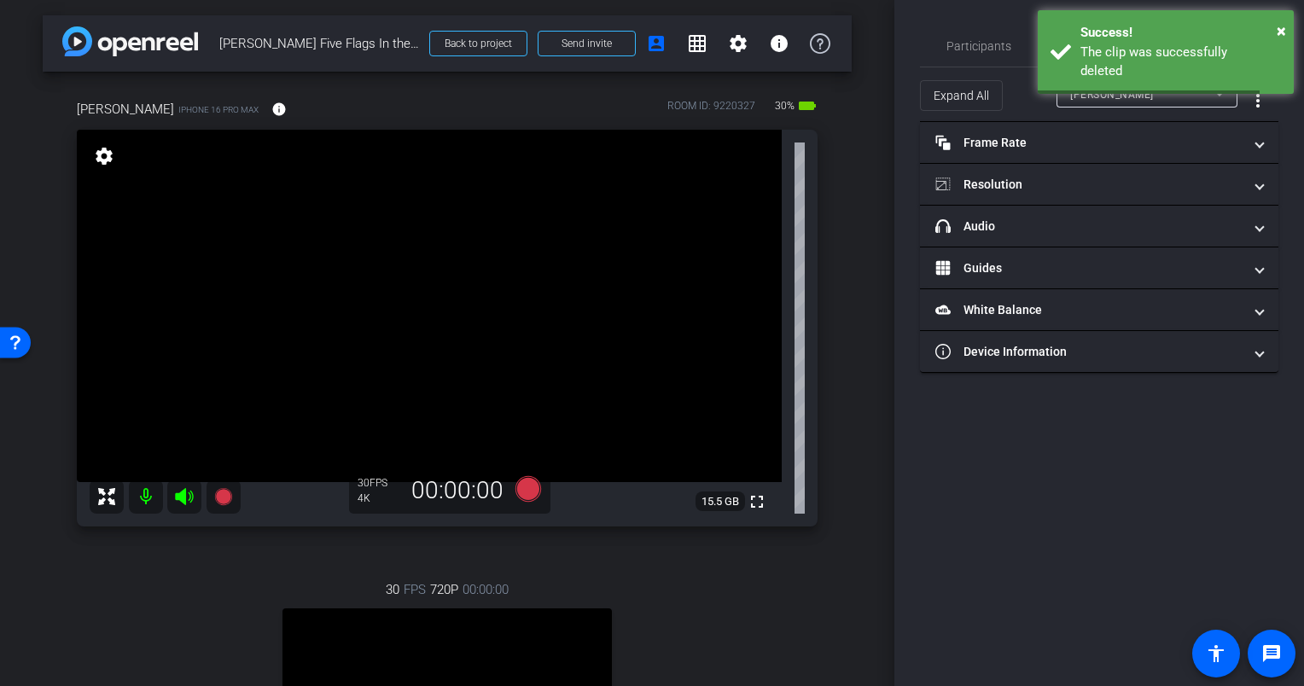
scroll to position [0, 0]
click at [1113, 84] on mat-select "Candace Spicer" at bounding box center [1147, 94] width 154 height 21
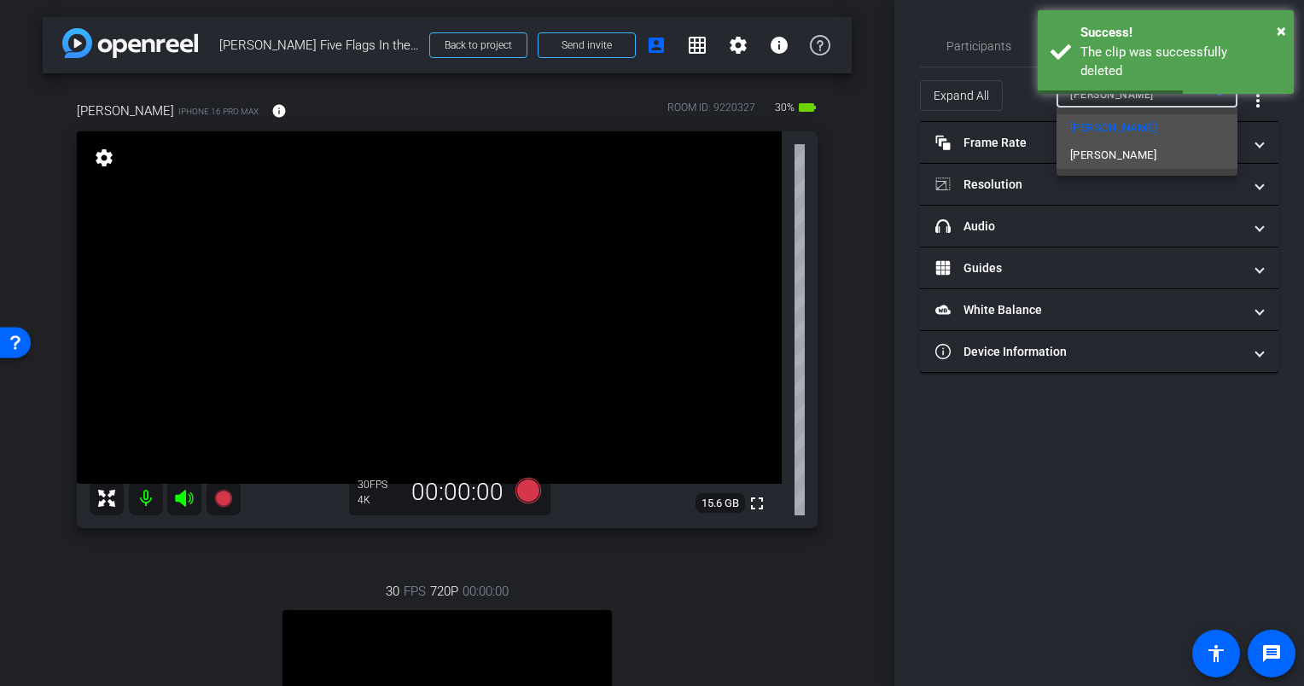
click at [1106, 154] on mat-option "Eric" at bounding box center [1146, 155] width 181 height 27
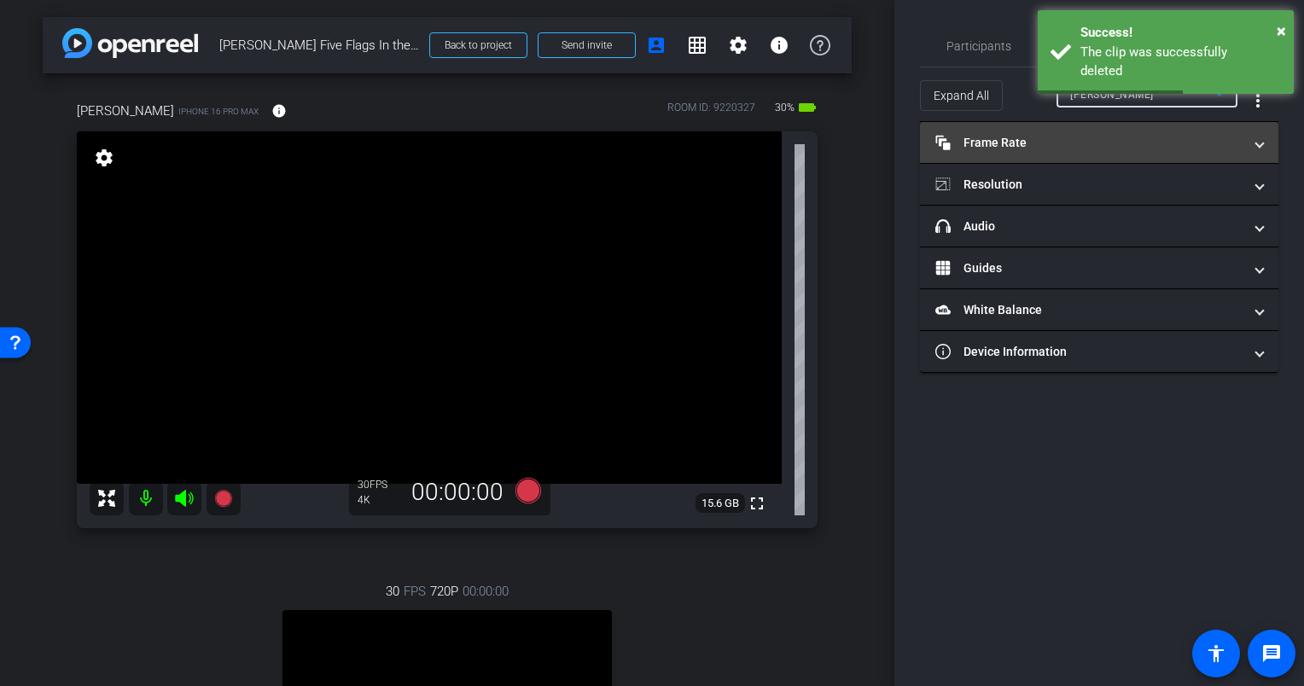
type input "1000"
click at [1013, 137] on mat-panel-title "Frame Rate Frame Rate" at bounding box center [1088, 143] width 307 height 18
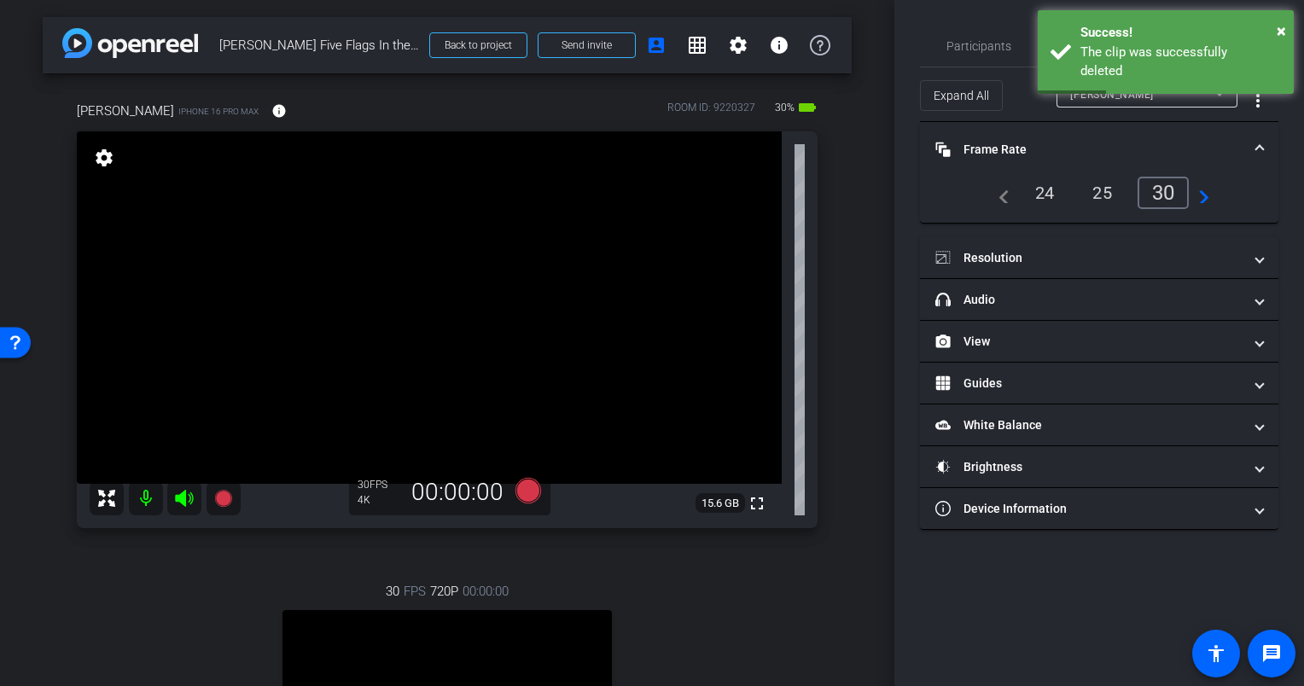
click at [1015, 139] on mat-expansion-panel-header "Frame Rate Frame Rate" at bounding box center [1099, 149] width 358 height 55
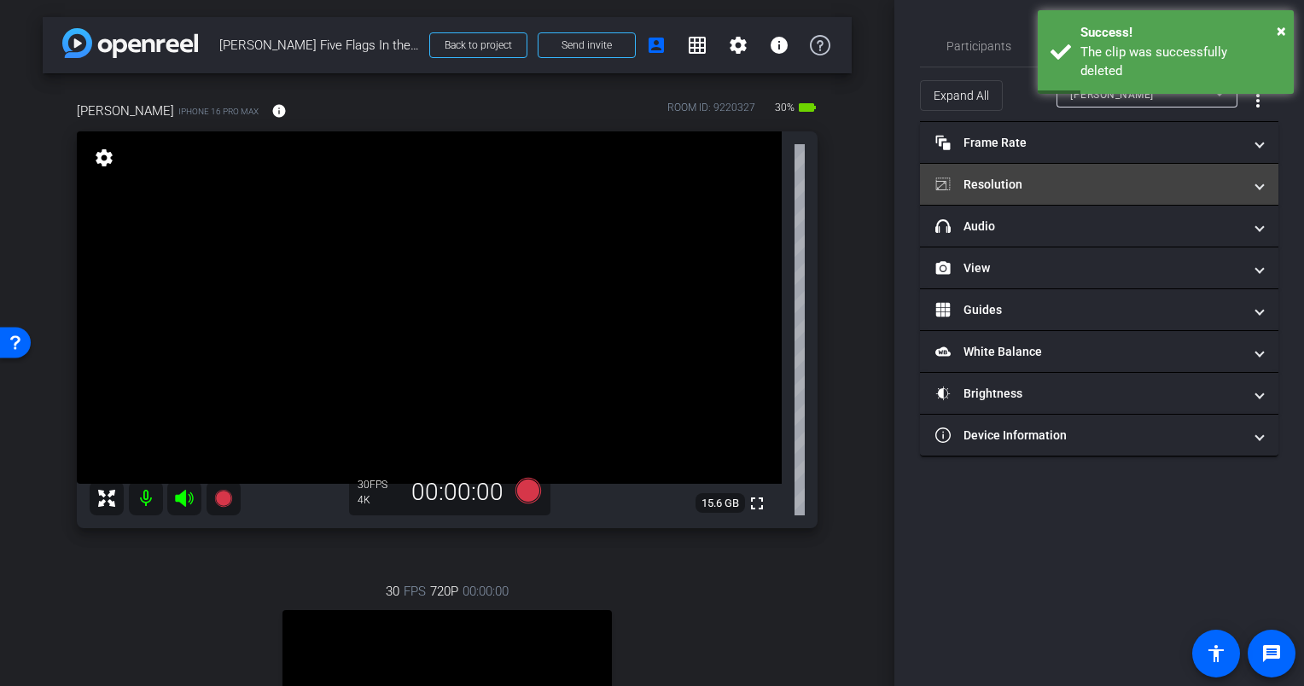
click at [1005, 178] on mat-panel-title "Resolution" at bounding box center [1088, 185] width 307 height 18
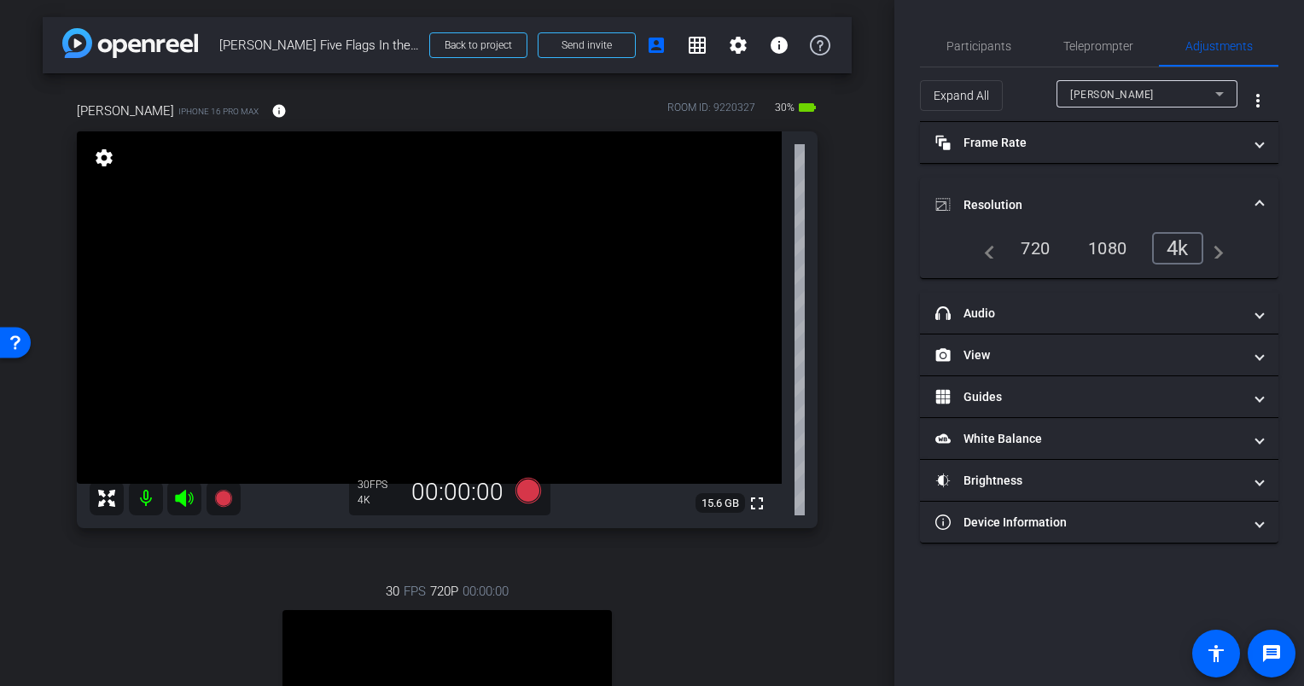
click at [1092, 181] on mat-expansion-panel-header "Resolution" at bounding box center [1099, 204] width 358 height 55
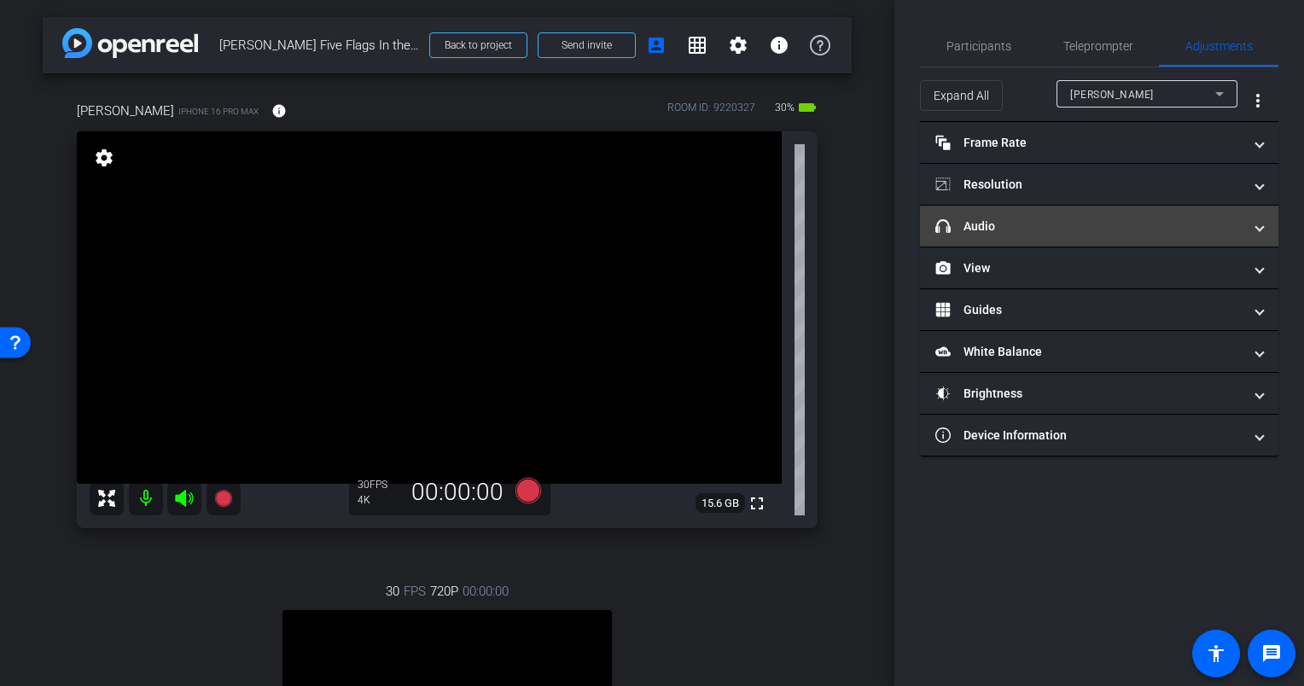
click at [1060, 224] on mat-panel-title "headphone icon Audio" at bounding box center [1088, 227] width 307 height 18
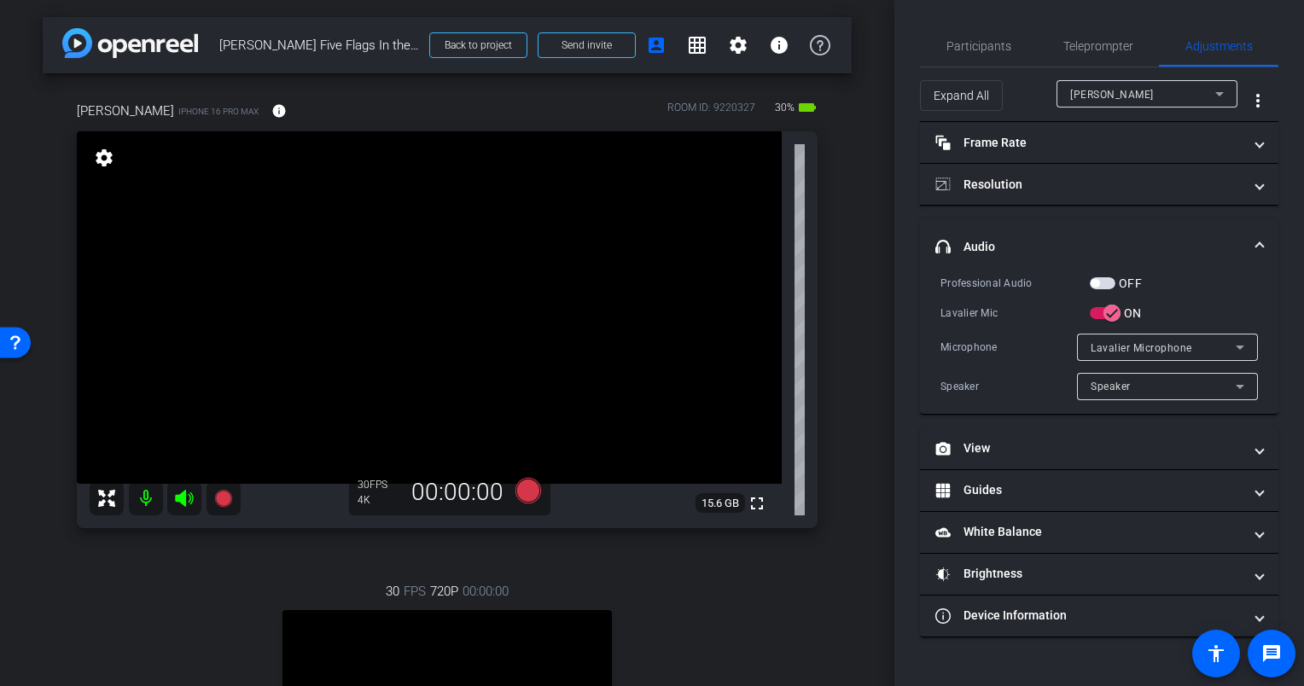
click at [1061, 231] on mat-expansion-panel-header "headphone icon Audio" at bounding box center [1099, 246] width 358 height 55
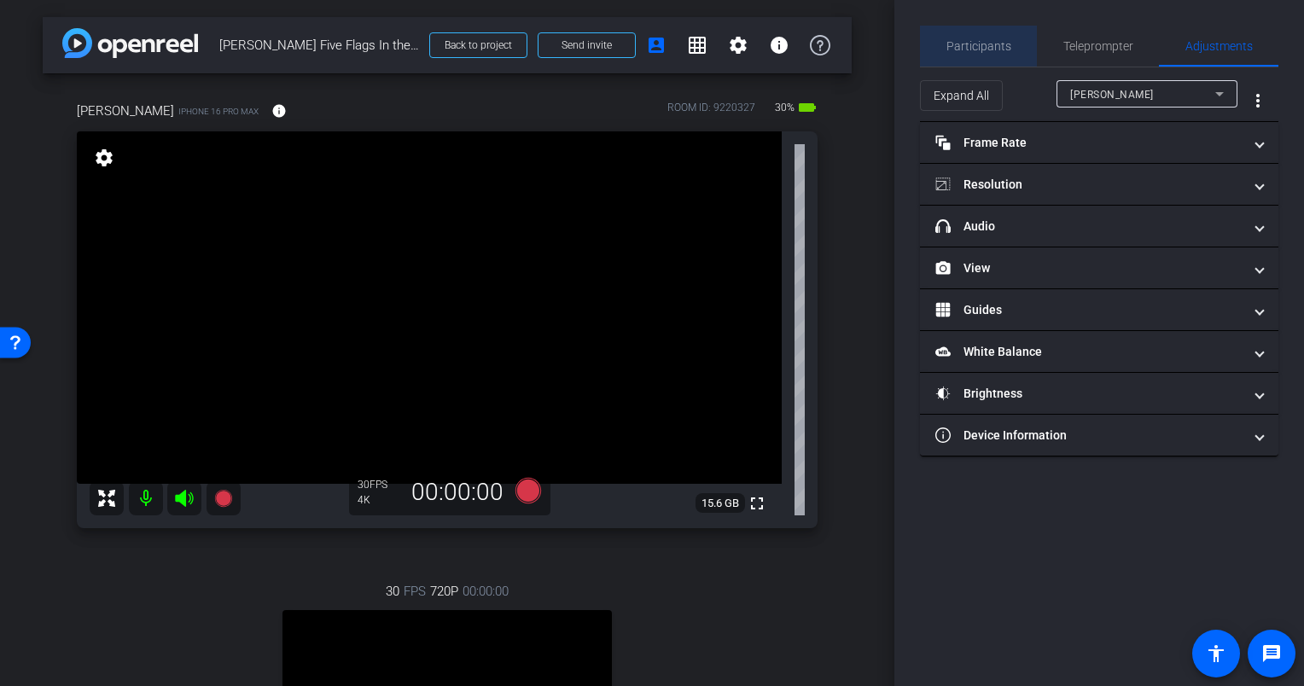
click at [996, 54] on span "Participants" at bounding box center [978, 46] width 65 height 41
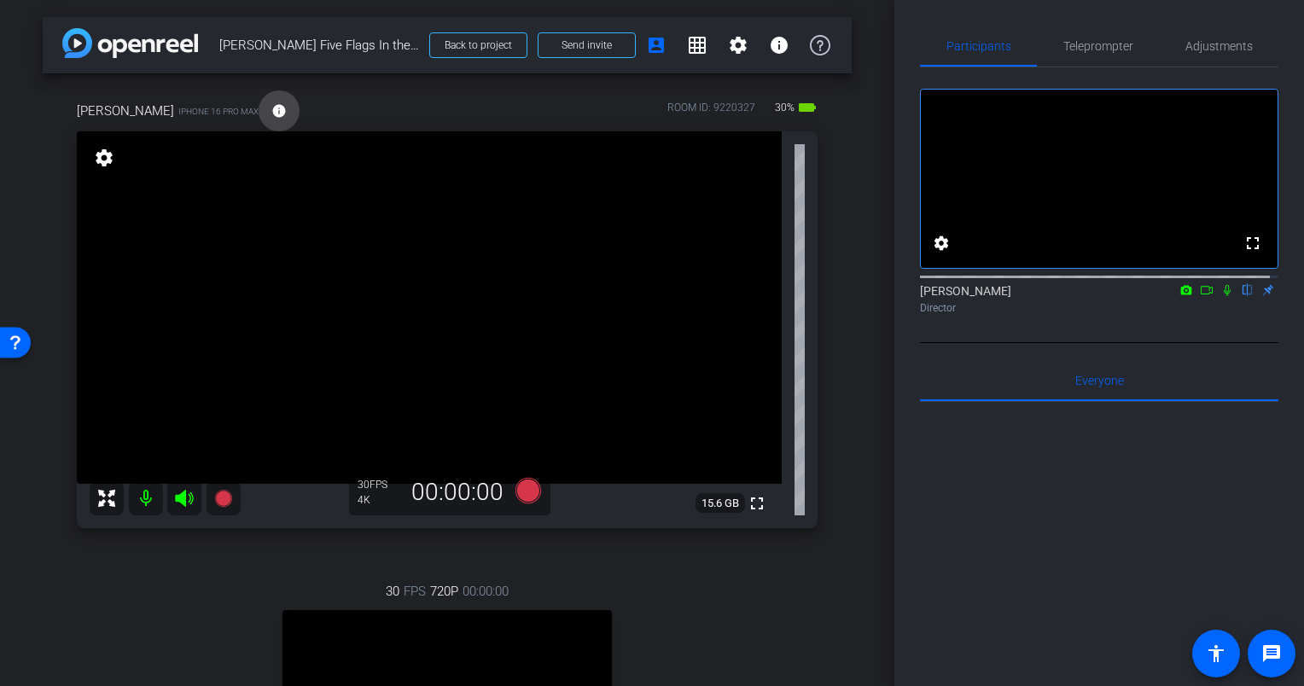
click at [258, 113] on span at bounding box center [278, 110] width 41 height 41
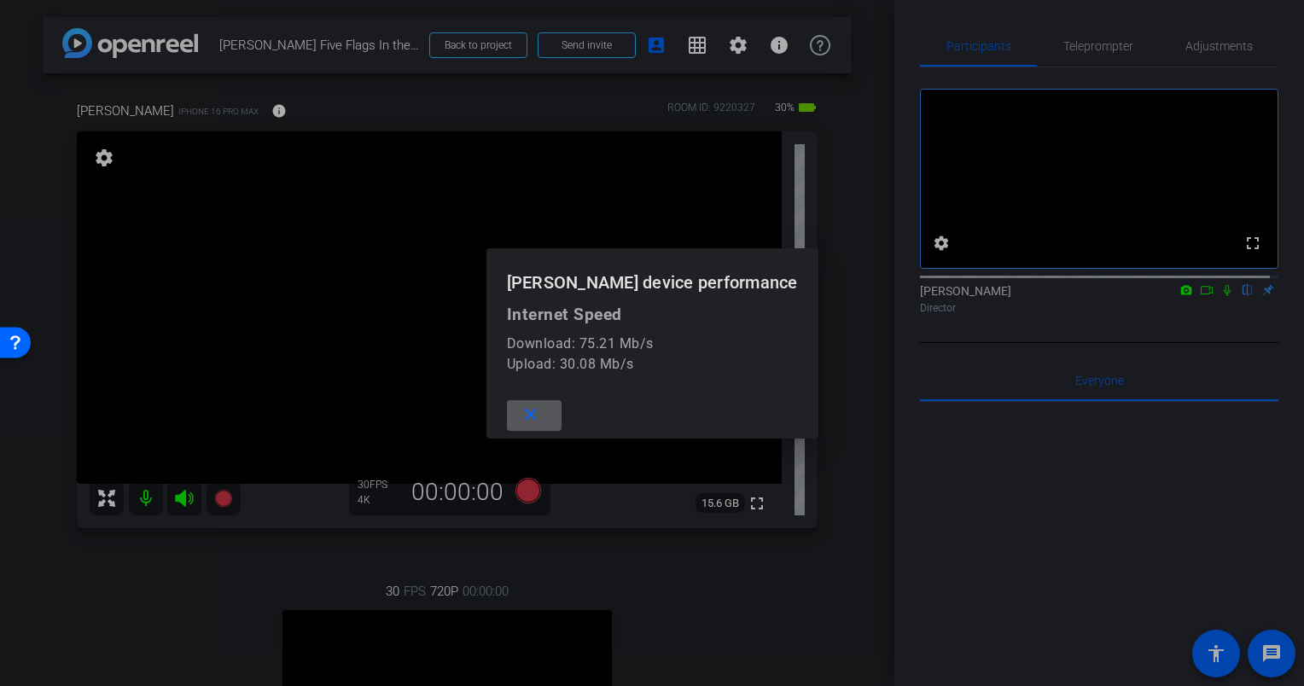
click at [561, 404] on span at bounding box center [534, 415] width 55 height 41
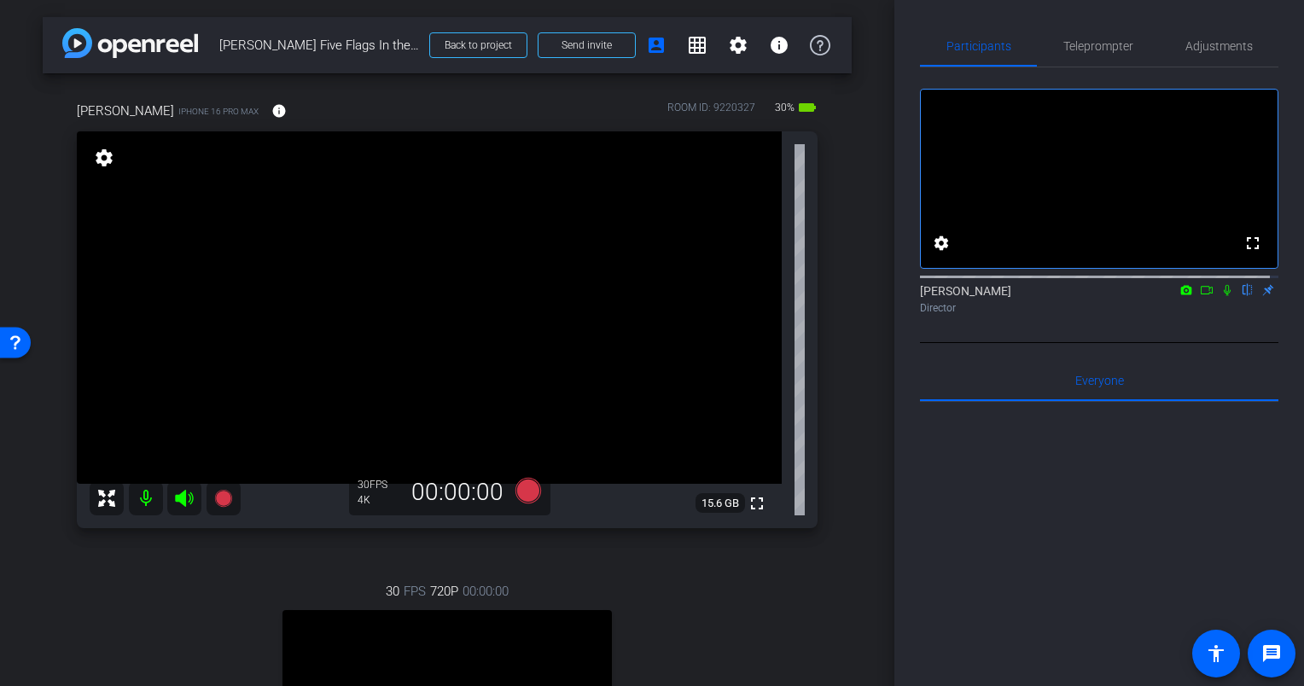
click at [831, 305] on div "Eric iPhone 16 Pro Max info ROOM ID: 9220327 30% battery_std fullscreen setting…" at bounding box center [447, 498] width 809 height 850
click at [832, 321] on div "Eric iPhone 16 Pro Max info ROOM ID: 9220327 30% battery_std fullscreen setting…" at bounding box center [447, 498] width 809 height 850
click at [832, 304] on div "Eric iPhone 16 Pro Max info ROOM ID: 9220327 30% battery_std fullscreen setting…" at bounding box center [447, 498] width 809 height 850
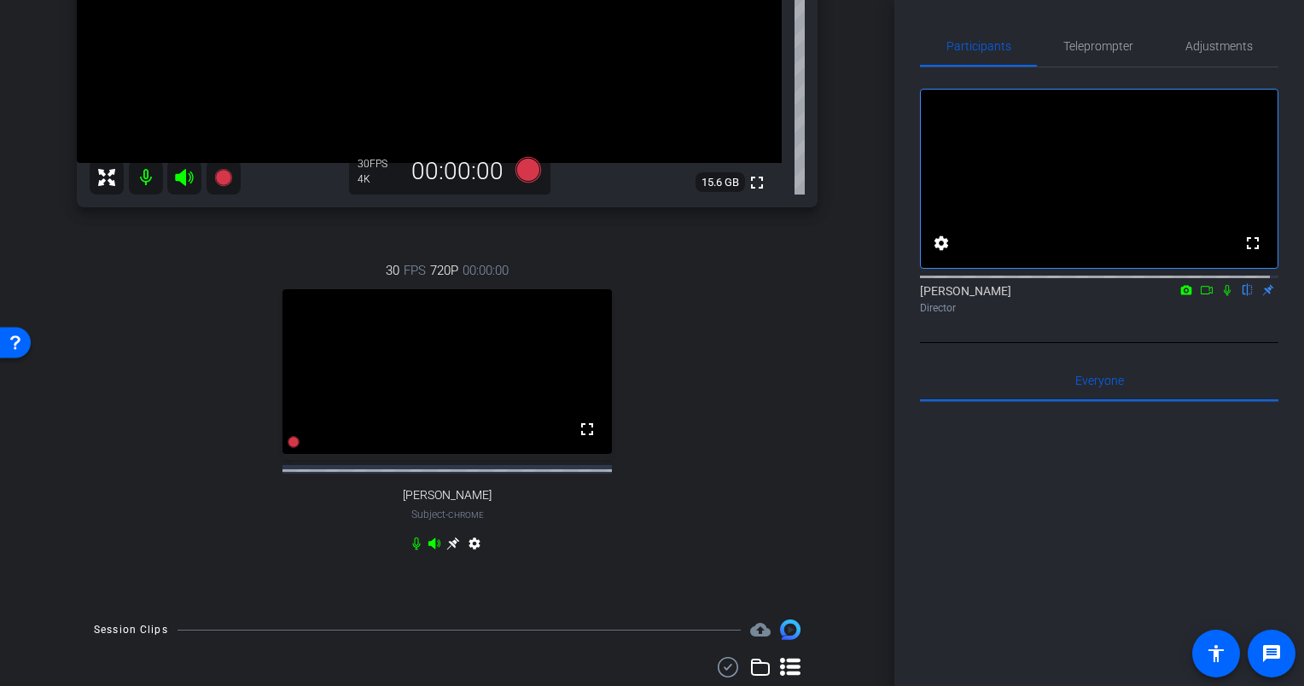
scroll to position [341, 0]
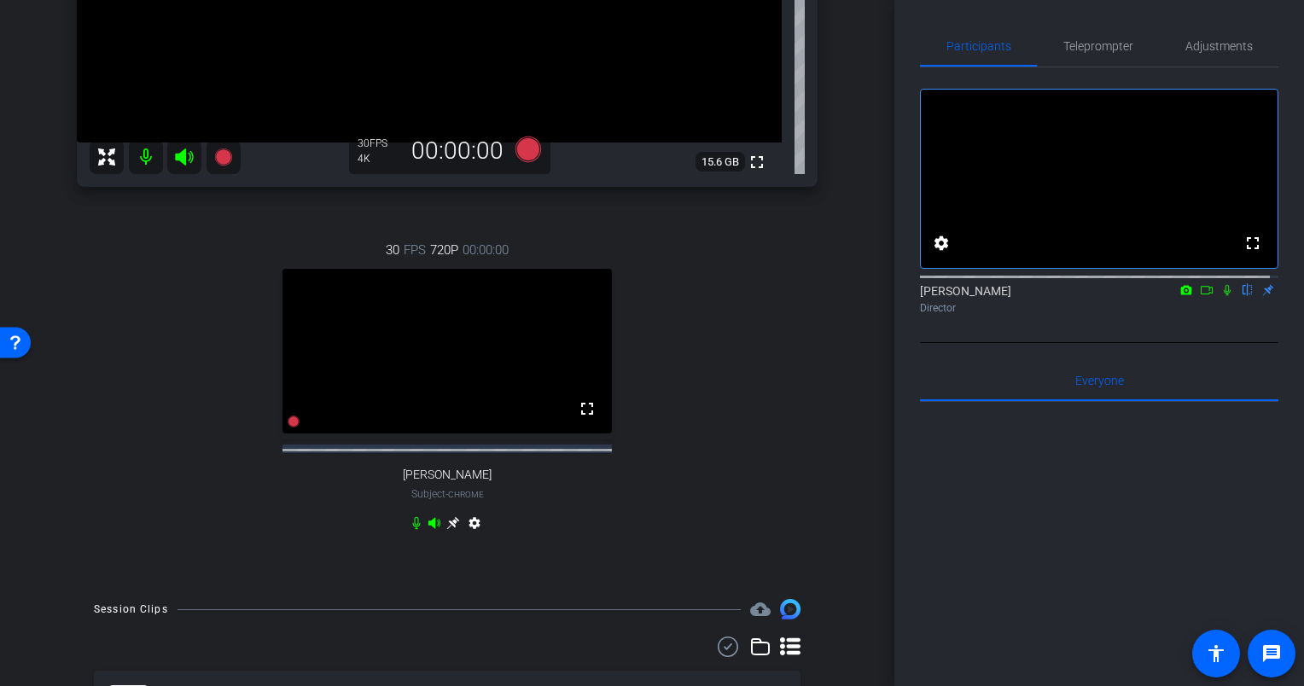
click at [410, 530] on icon at bounding box center [416, 523] width 14 height 14
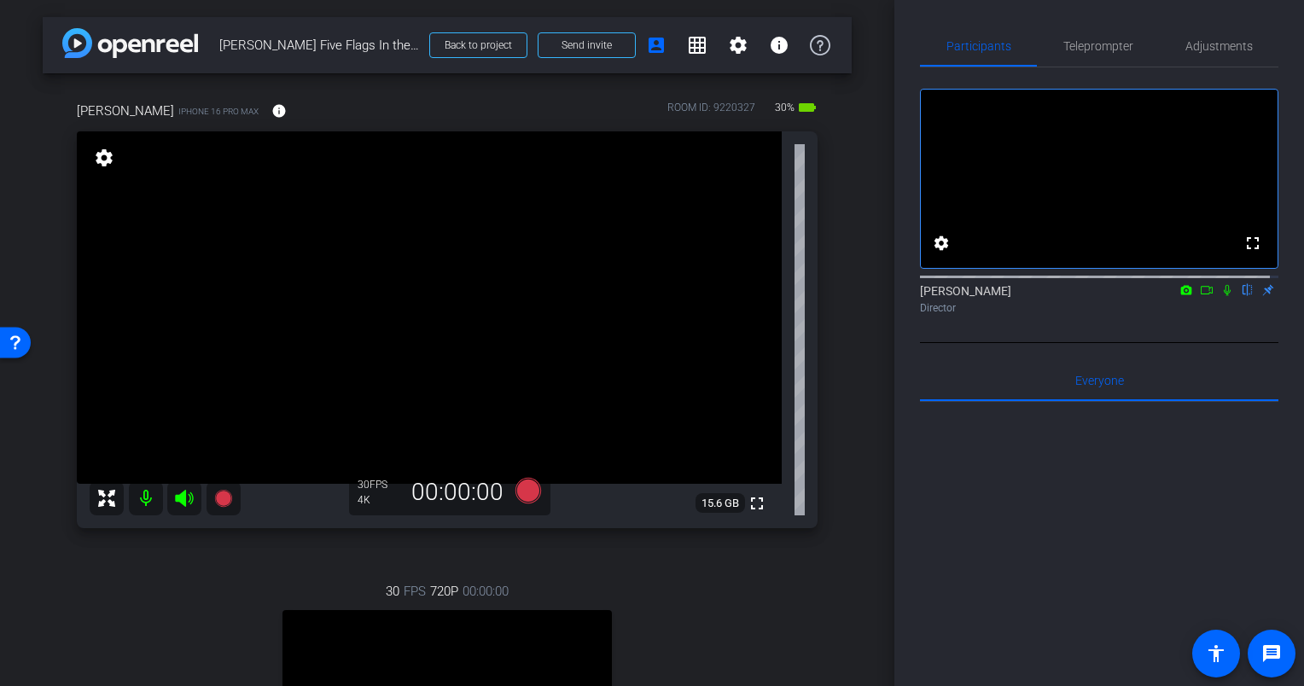
click at [1223, 296] on icon at bounding box center [1226, 290] width 7 height 11
click at [519, 488] on icon at bounding box center [528, 491] width 26 height 26
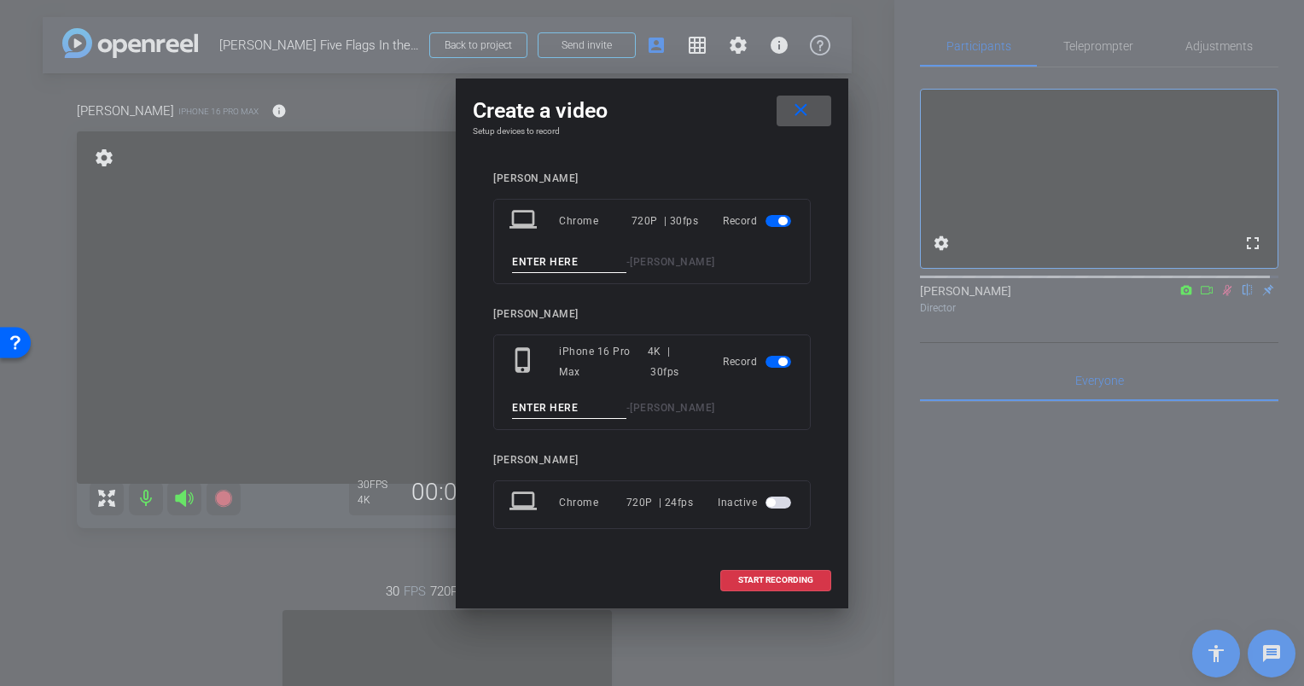
click at [774, 222] on span "button" at bounding box center [778, 221] width 26 height 12
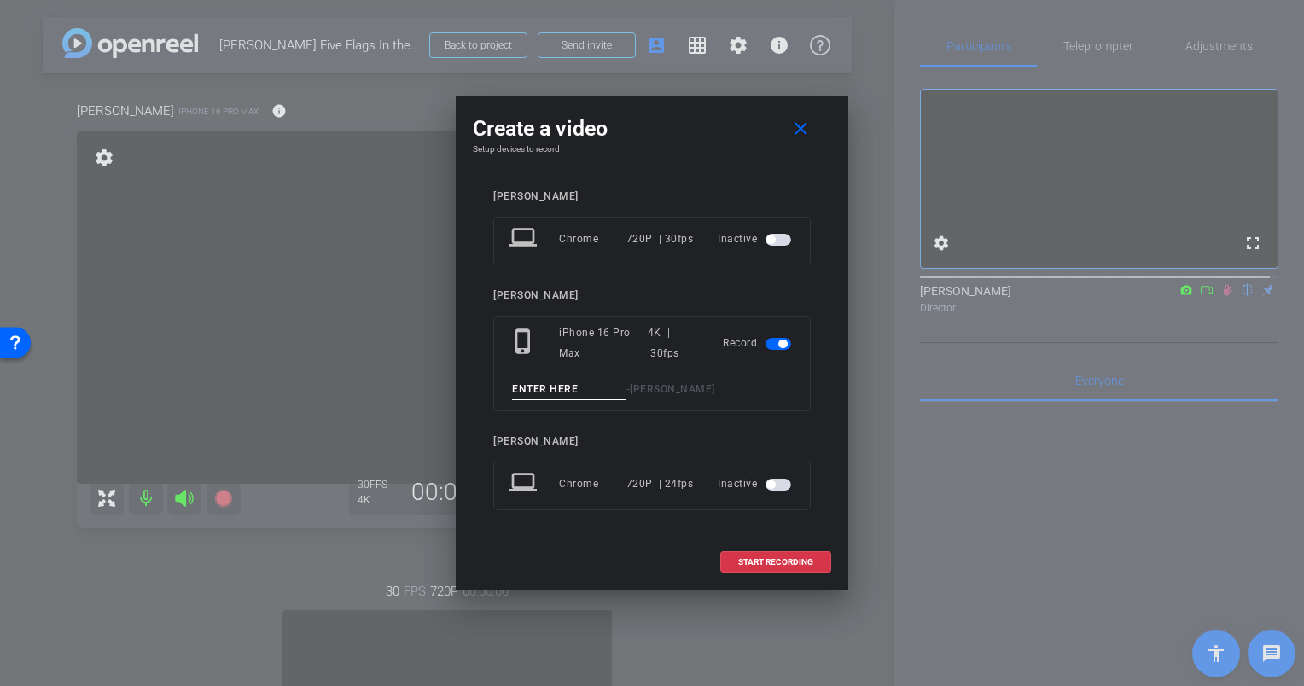
click at [580, 389] on input at bounding box center [569, 389] width 114 height 21
type input "Eric Olson Take 3"
click at [750, 558] on span "START RECORDING" at bounding box center [775, 562] width 75 height 9
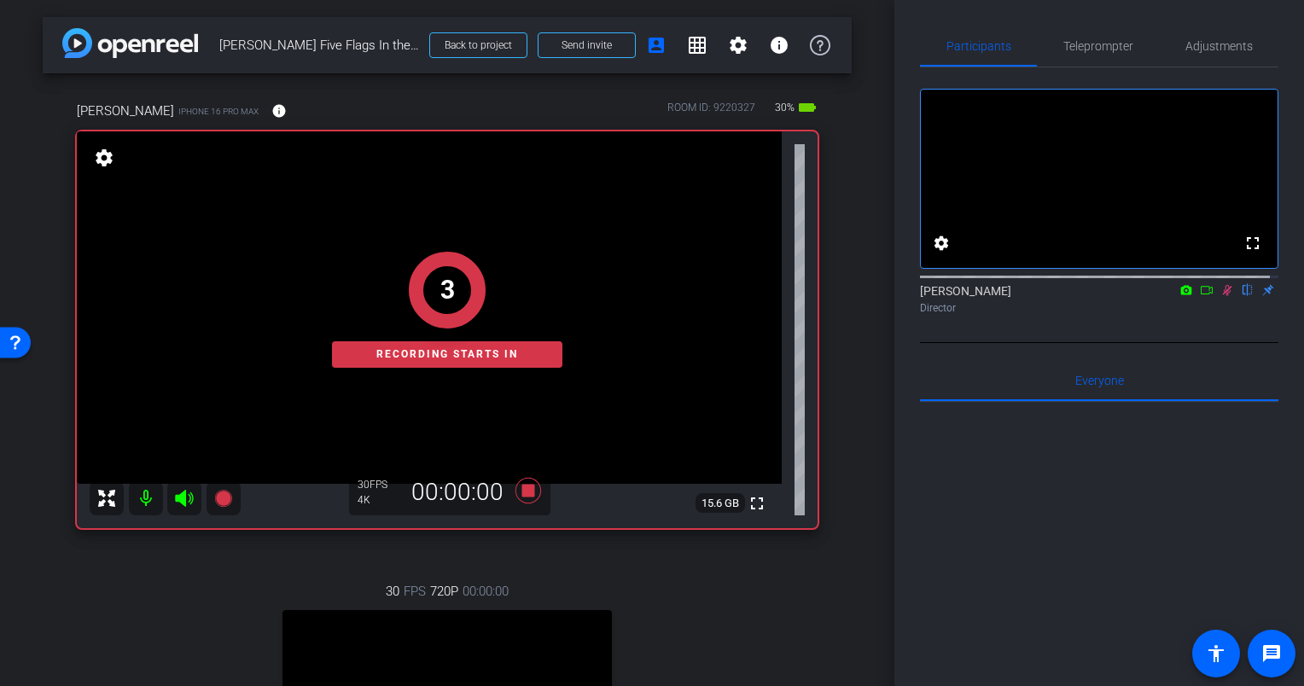
click at [842, 312] on div "Eric iPhone 16 Pro Max info ROOM ID: 9220327 30% battery_std fullscreen setting…" at bounding box center [447, 498] width 809 height 850
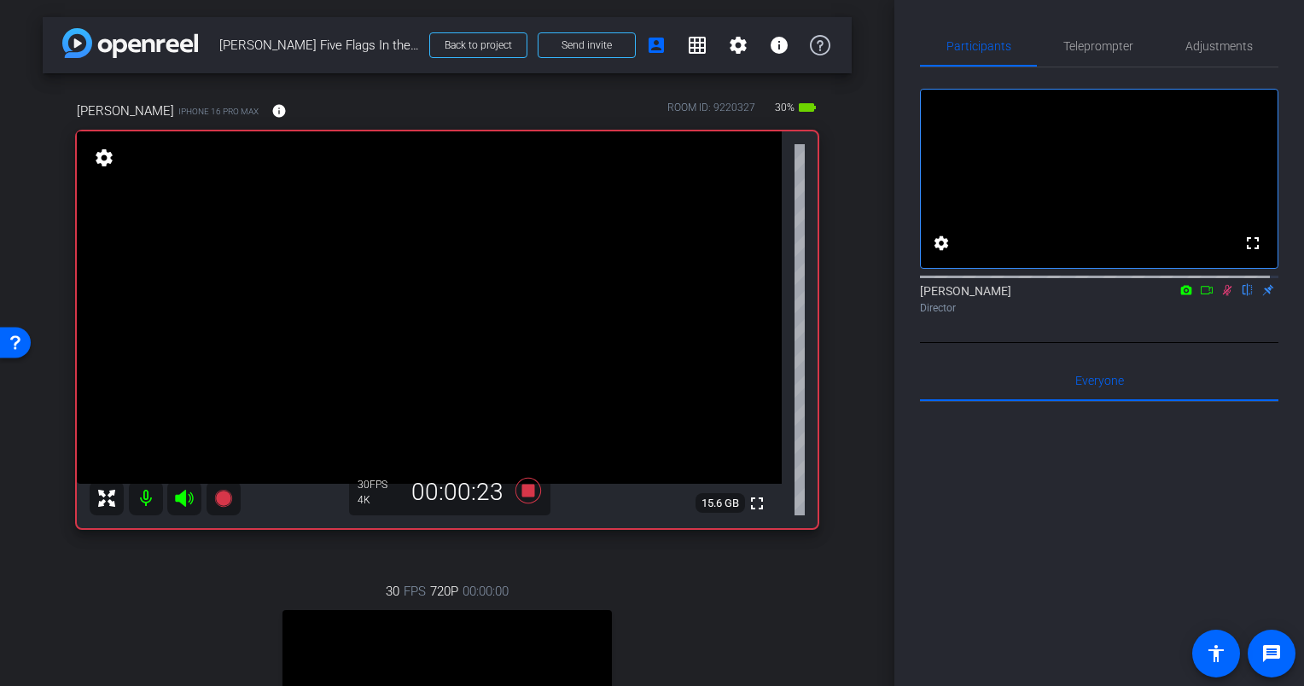
click at [839, 328] on div "Eric iPhone 16 Pro Max info ROOM ID: 9220327 30% battery_std fullscreen setting…" at bounding box center [447, 498] width 809 height 850
click at [523, 488] on icon at bounding box center [528, 491] width 26 height 26
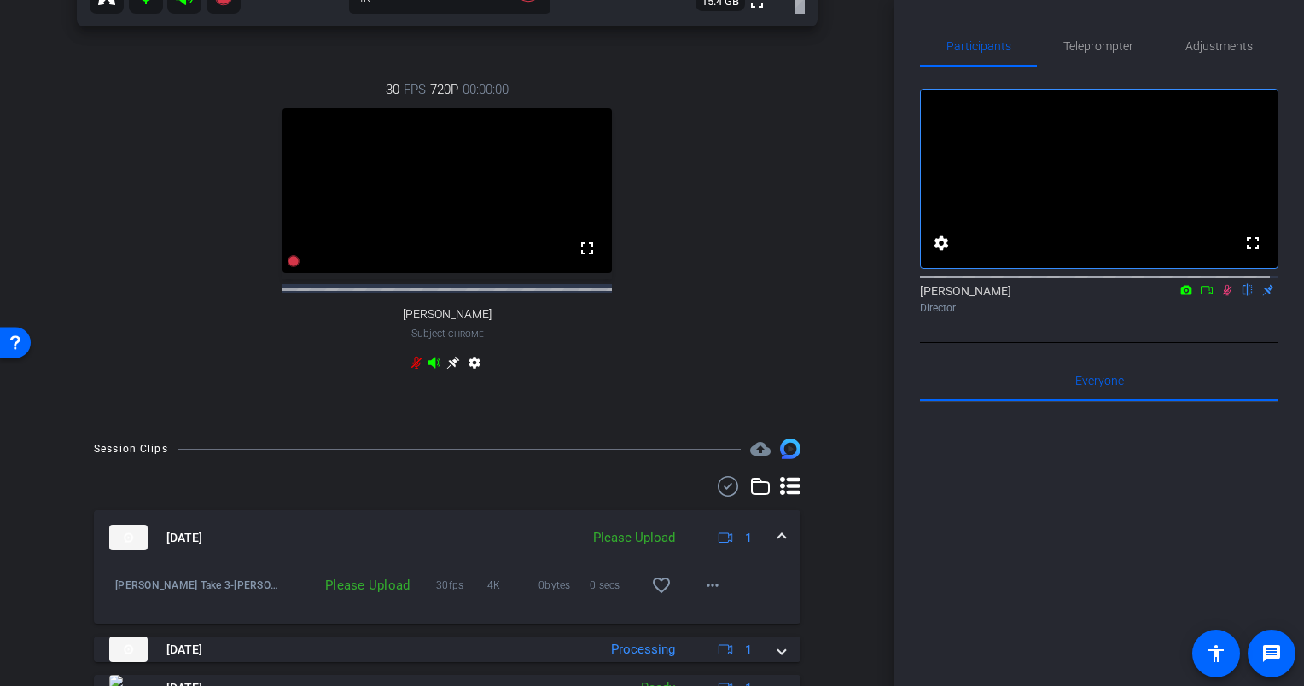
scroll to position [512, 0]
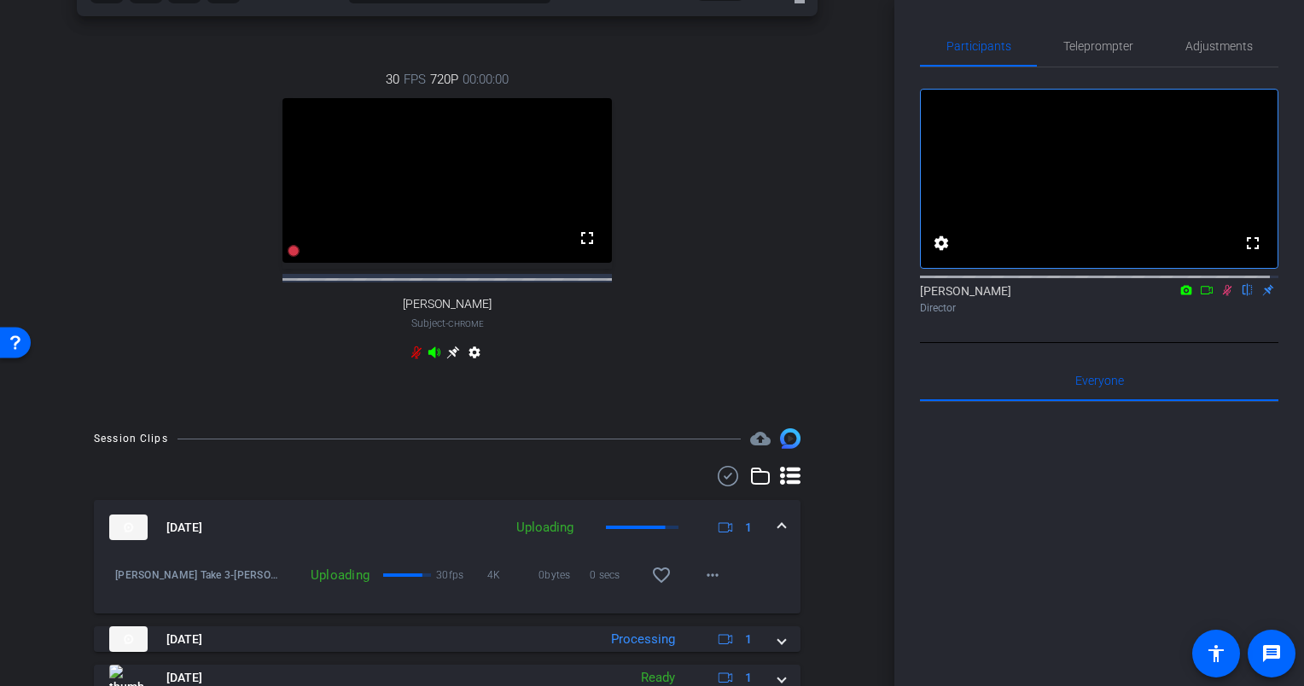
click at [409, 359] on icon at bounding box center [416, 353] width 14 height 14
click at [1220, 296] on icon at bounding box center [1227, 290] width 14 height 12
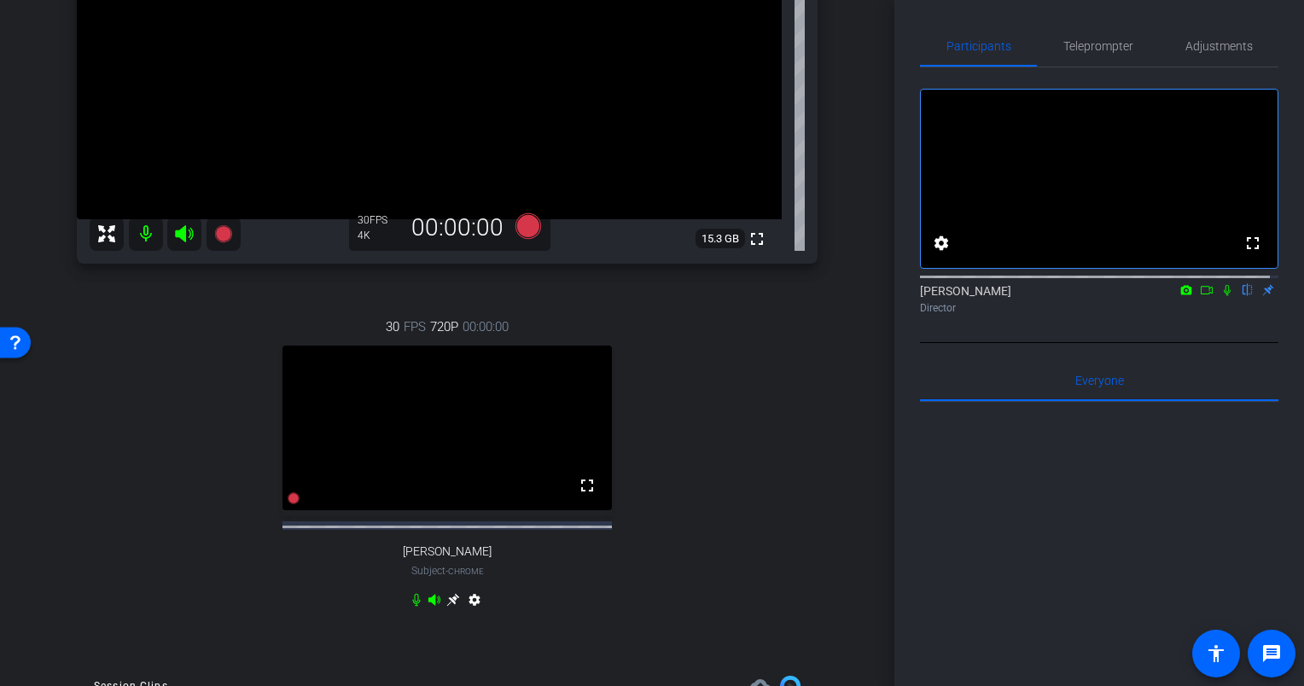
scroll to position [0, 0]
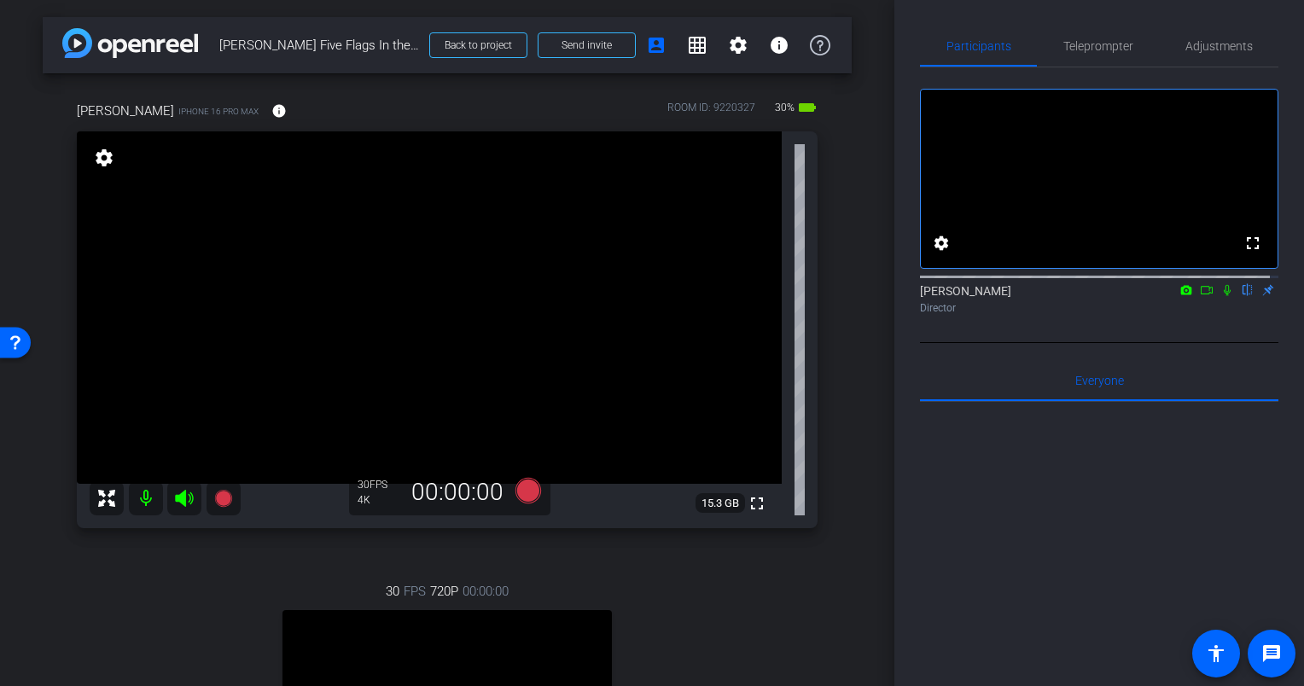
click at [834, 242] on div "Eric iPhone 16 Pro Max info ROOM ID: 9220327 30% battery_std fullscreen setting…" at bounding box center [447, 498] width 809 height 850
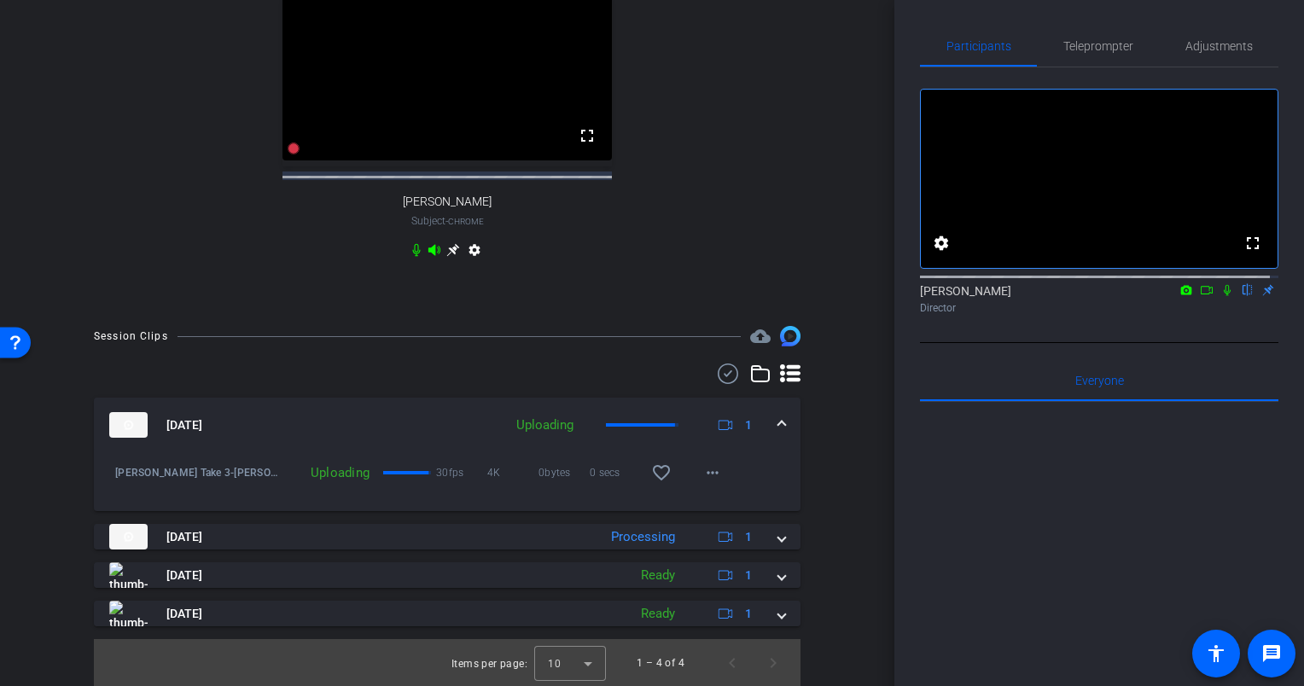
scroll to position [630, 0]
click at [778, 423] on span at bounding box center [781, 424] width 7 height 18
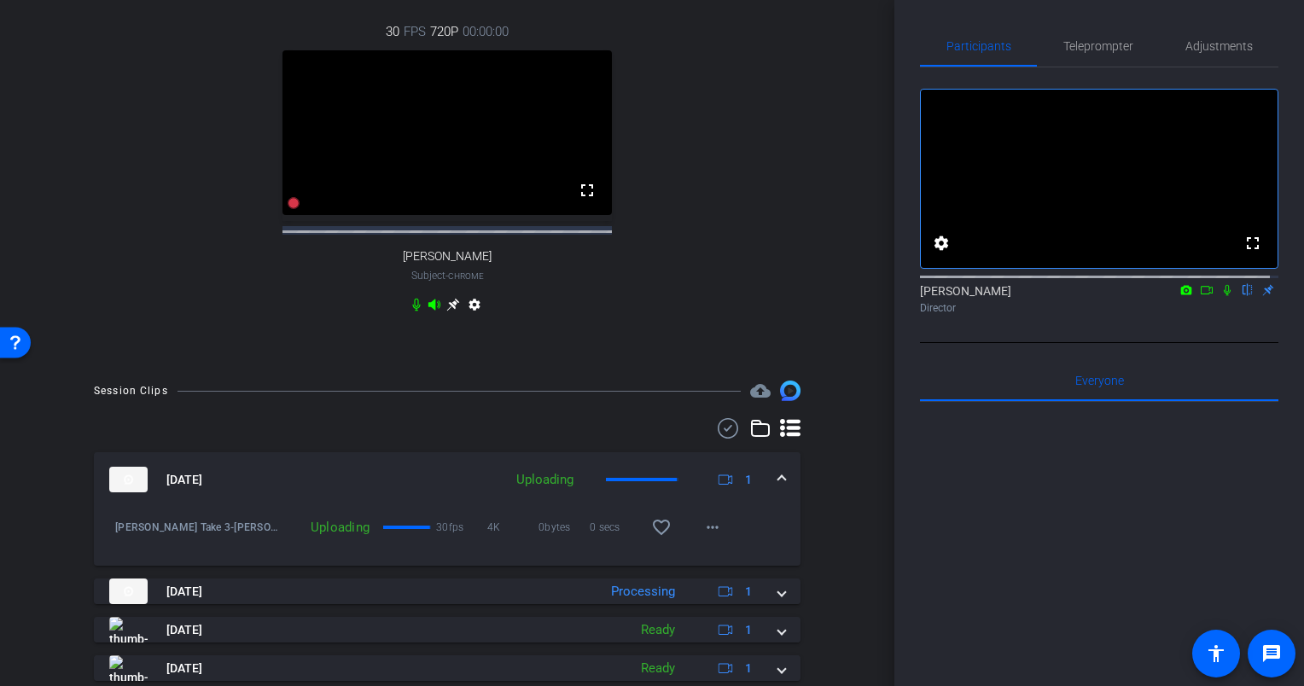
scroll to position [543, 0]
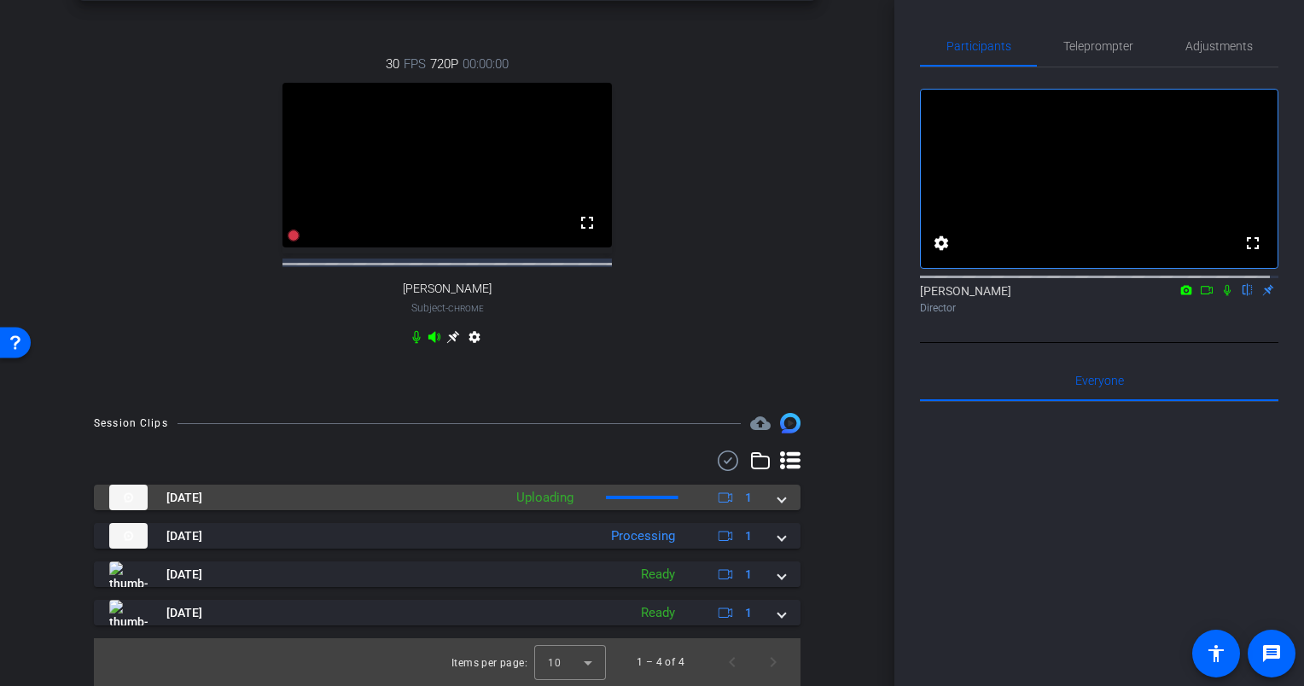
click at [778, 500] on span at bounding box center [781, 498] width 7 height 18
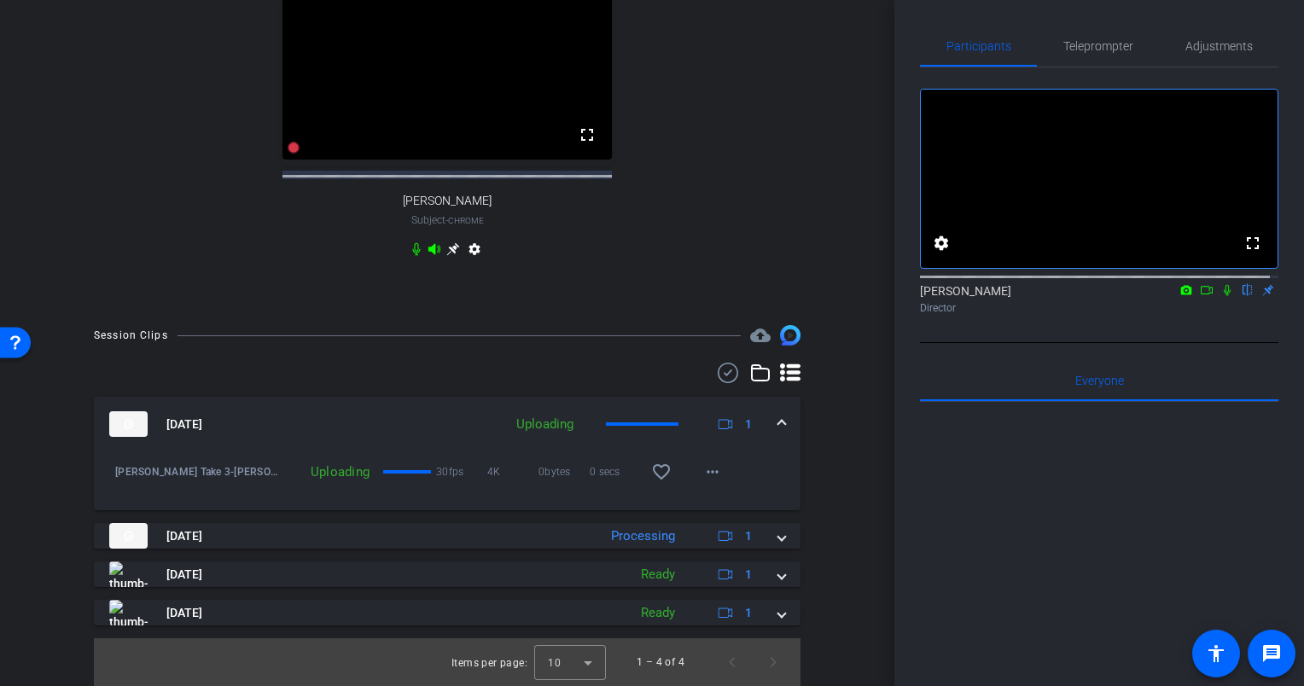
click at [778, 418] on span at bounding box center [781, 424] width 7 height 18
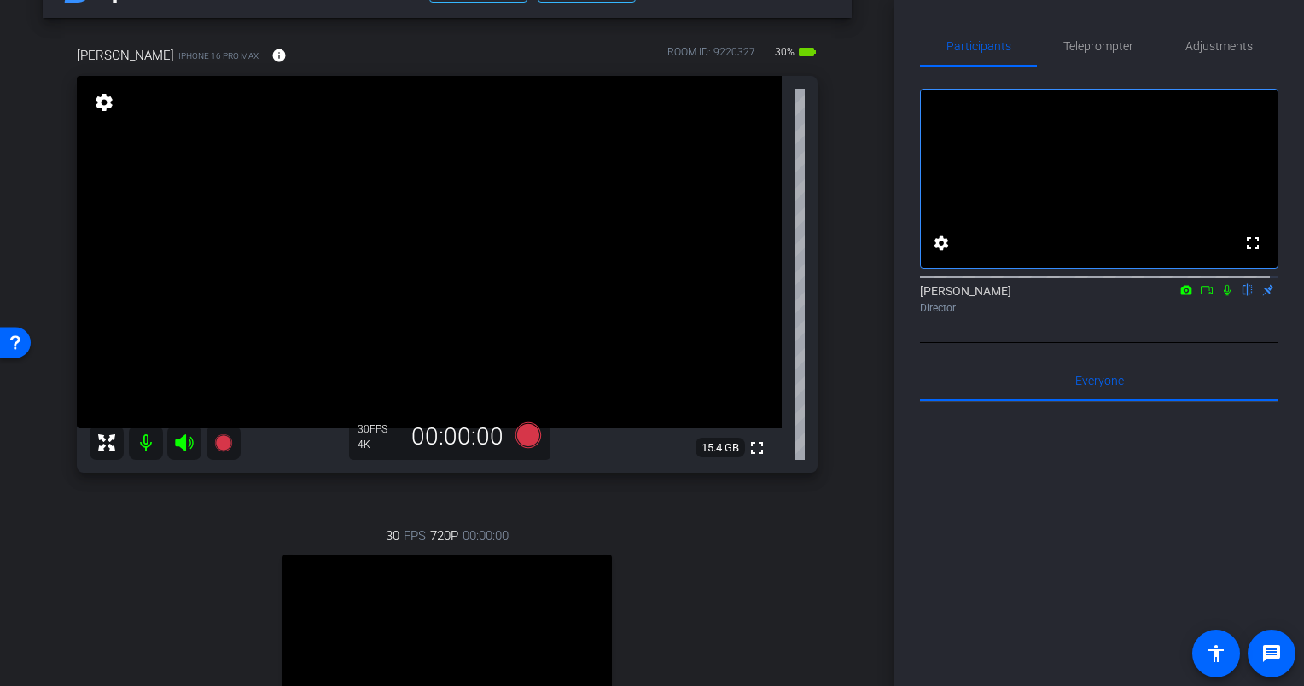
scroll to position [0, 0]
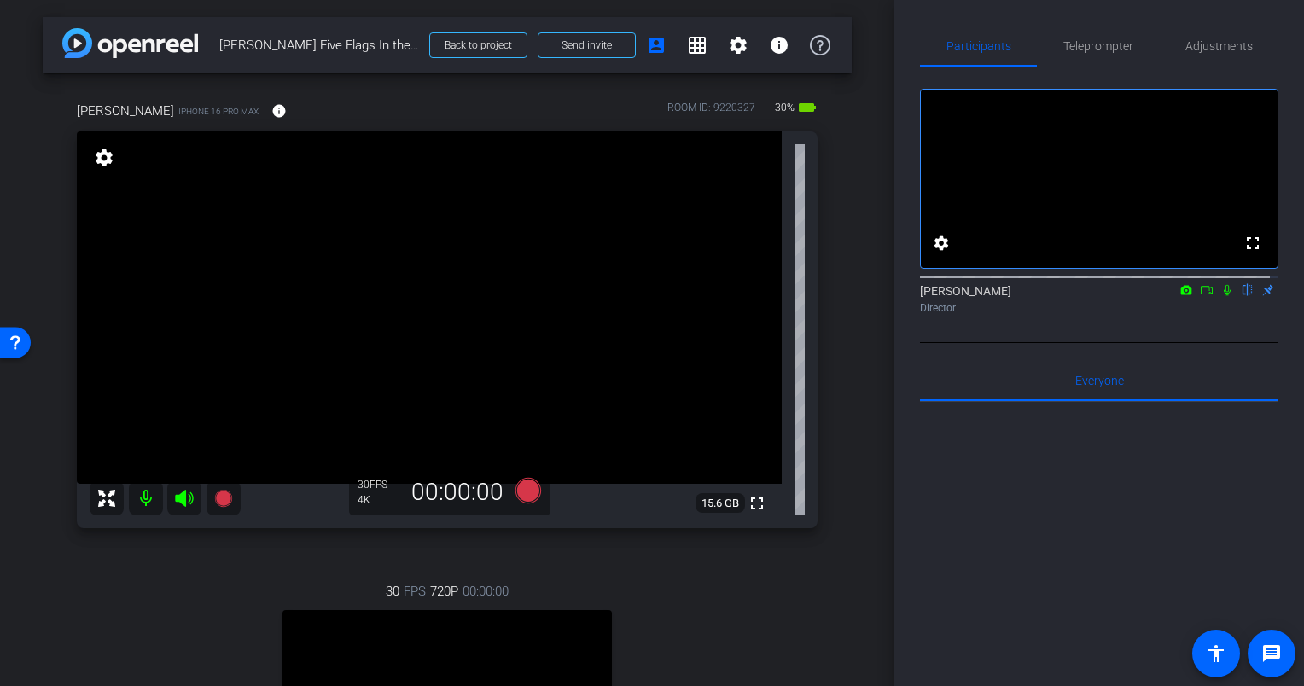
click at [836, 295] on div "Eric iPhone 16 Pro Max info ROOM ID: 9220327 30% battery_std fullscreen setting…" at bounding box center [447, 498] width 809 height 850
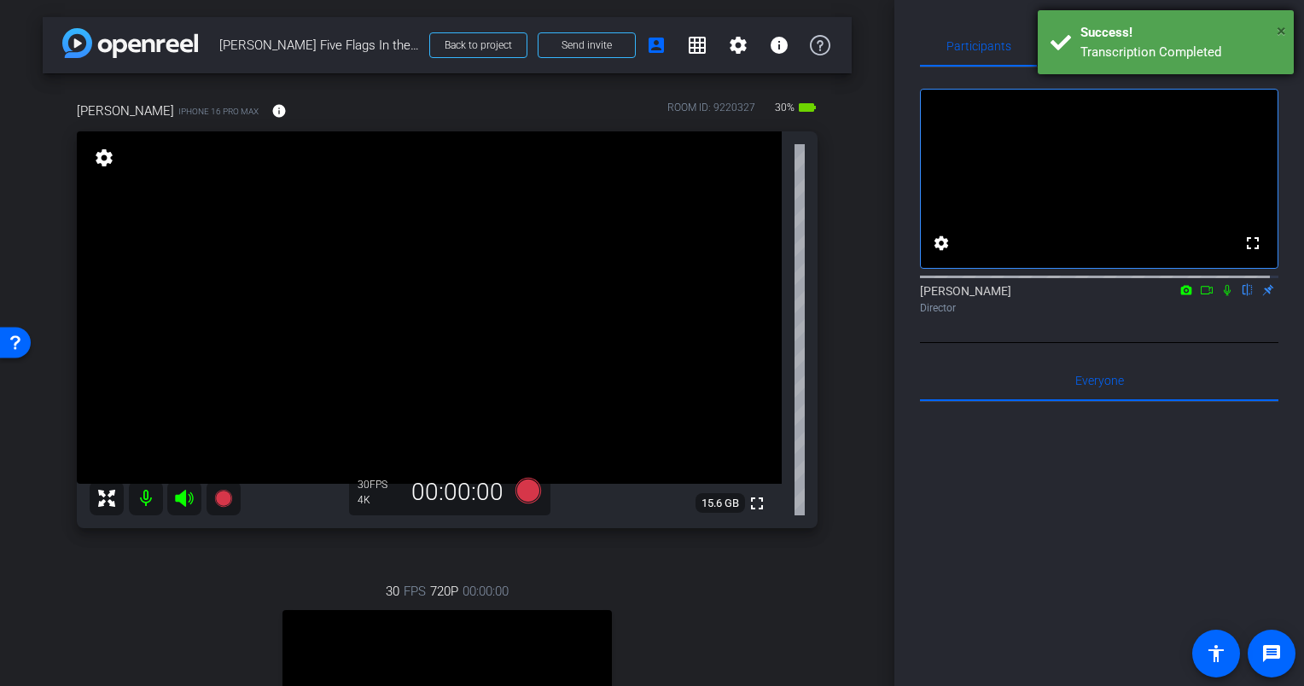
click at [1281, 25] on span "×" at bounding box center [1280, 30] width 9 height 20
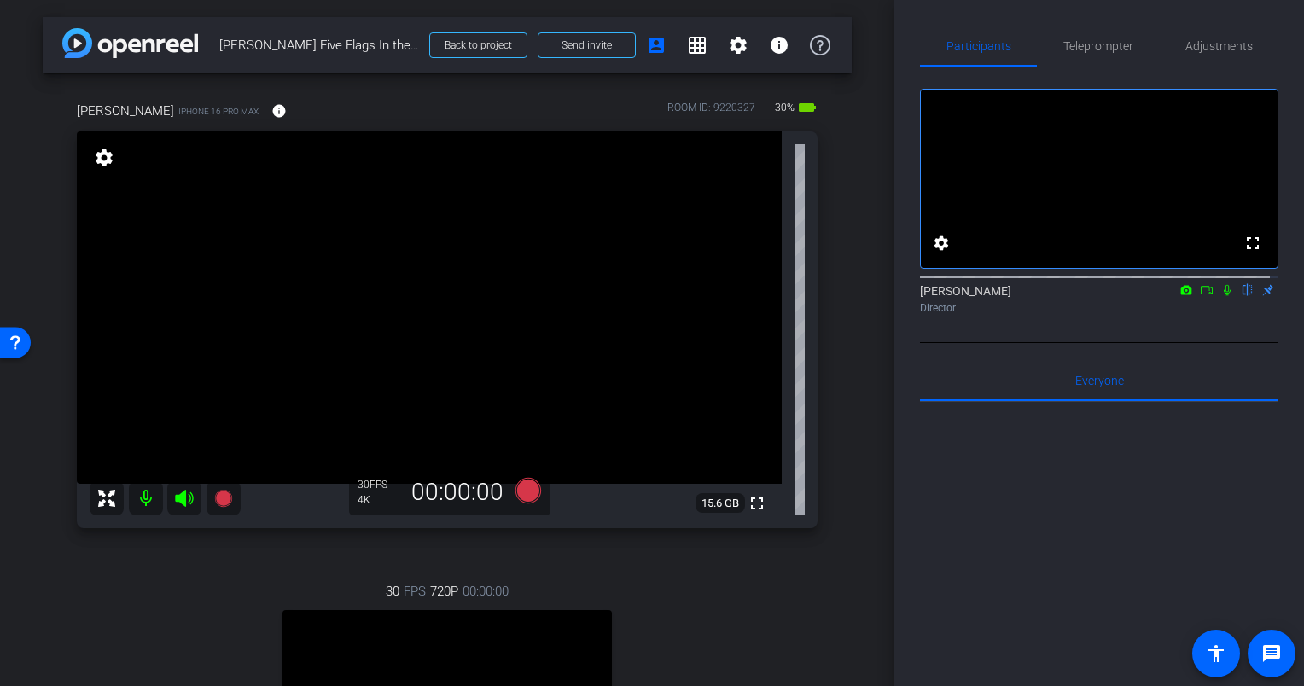
click at [844, 274] on div "arrow_back Eric Olson Five Flags In the Moment Back to project Send invite acco…" at bounding box center [447, 343] width 894 height 686
click at [833, 283] on div "Eric iPhone 16 Pro Max info ROOM ID: 9220327 30% battery_std fullscreen setting…" at bounding box center [447, 498] width 809 height 850
click at [835, 283] on div "Eric iPhone 16 Pro Max info ROOM ID: 9220327 30% battery_std fullscreen setting…" at bounding box center [447, 498] width 809 height 850
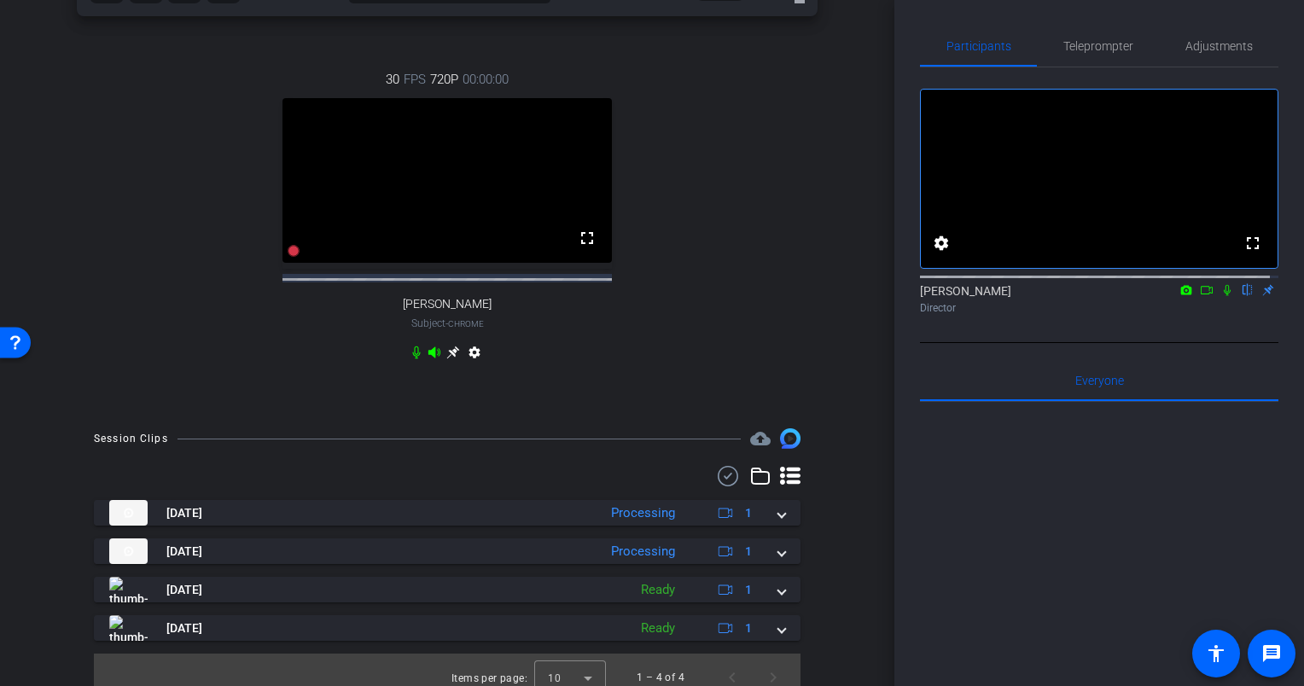
scroll to position [543, 0]
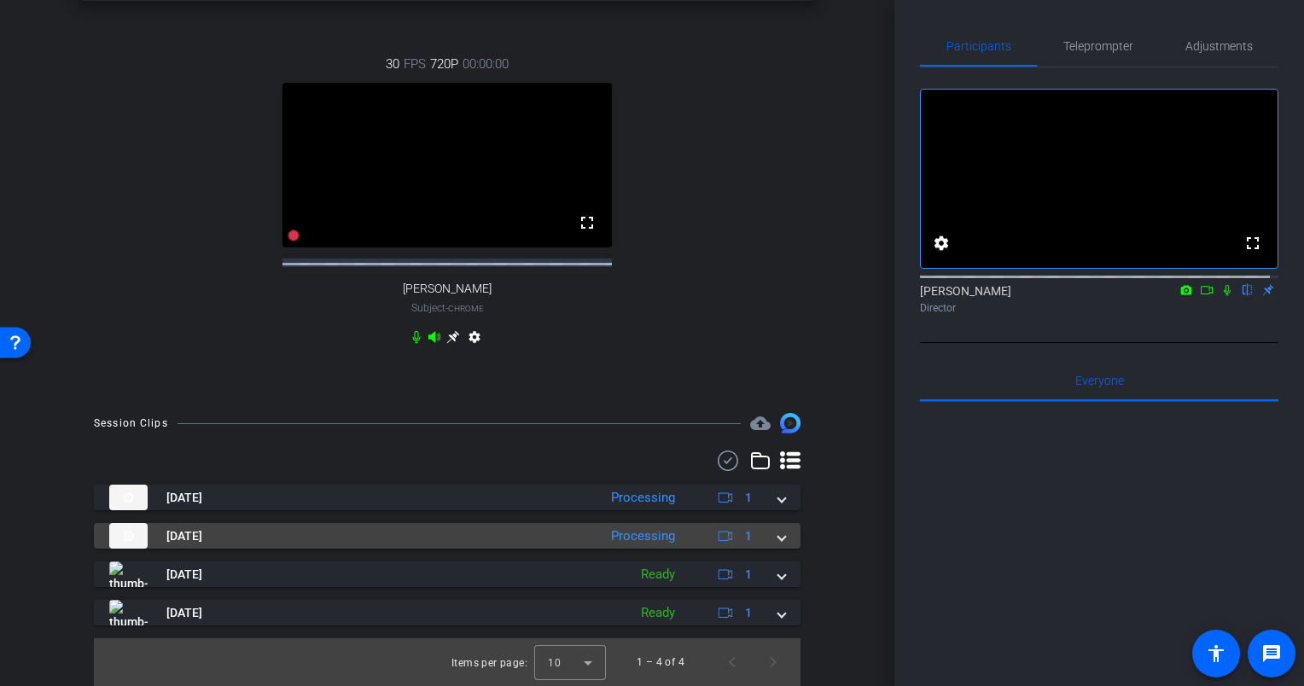
click at [778, 536] on span at bounding box center [781, 536] width 7 height 18
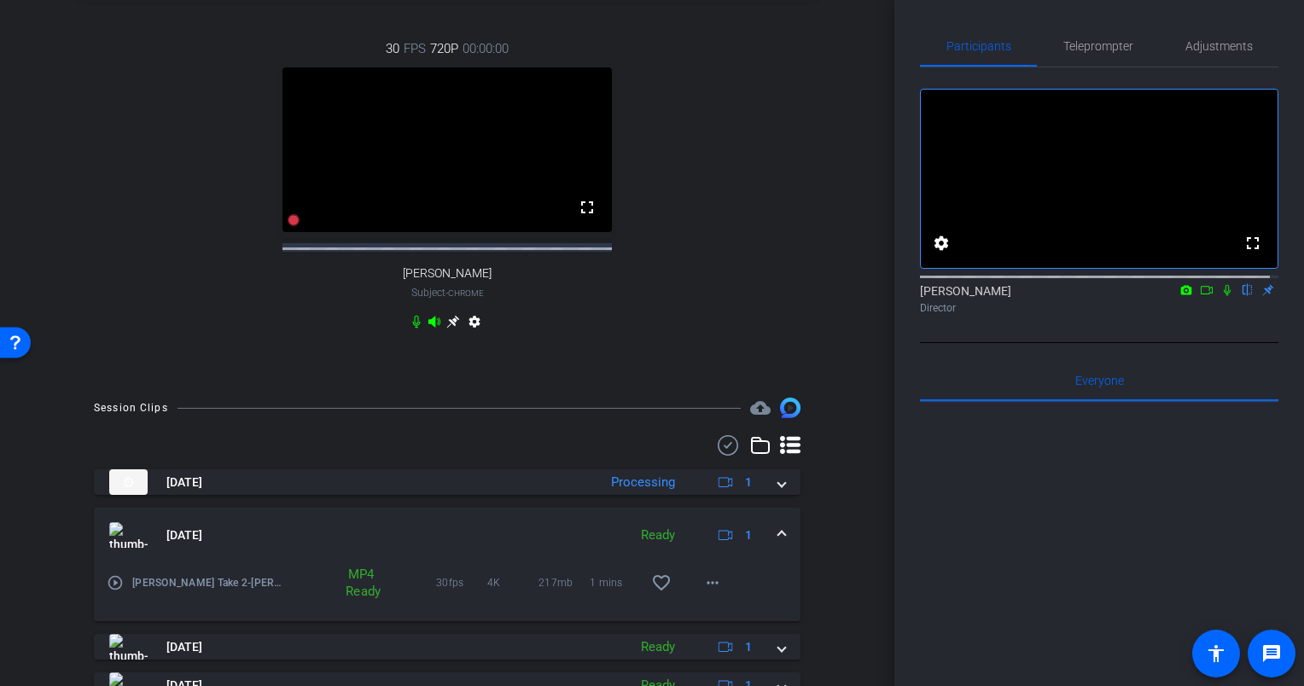
click at [778, 543] on span at bounding box center [781, 535] width 7 height 18
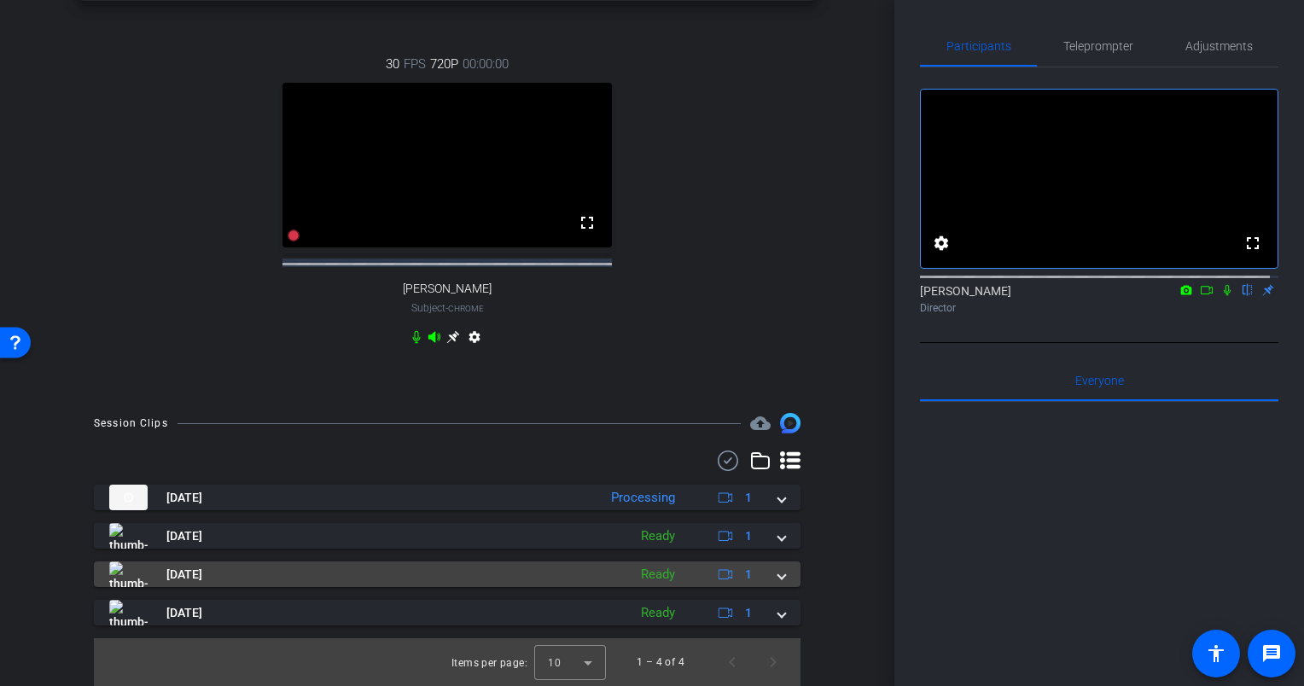
click at [771, 584] on mat-expansion-panel-header "Sep 4, 2025 Ready 1" at bounding box center [447, 574] width 706 height 26
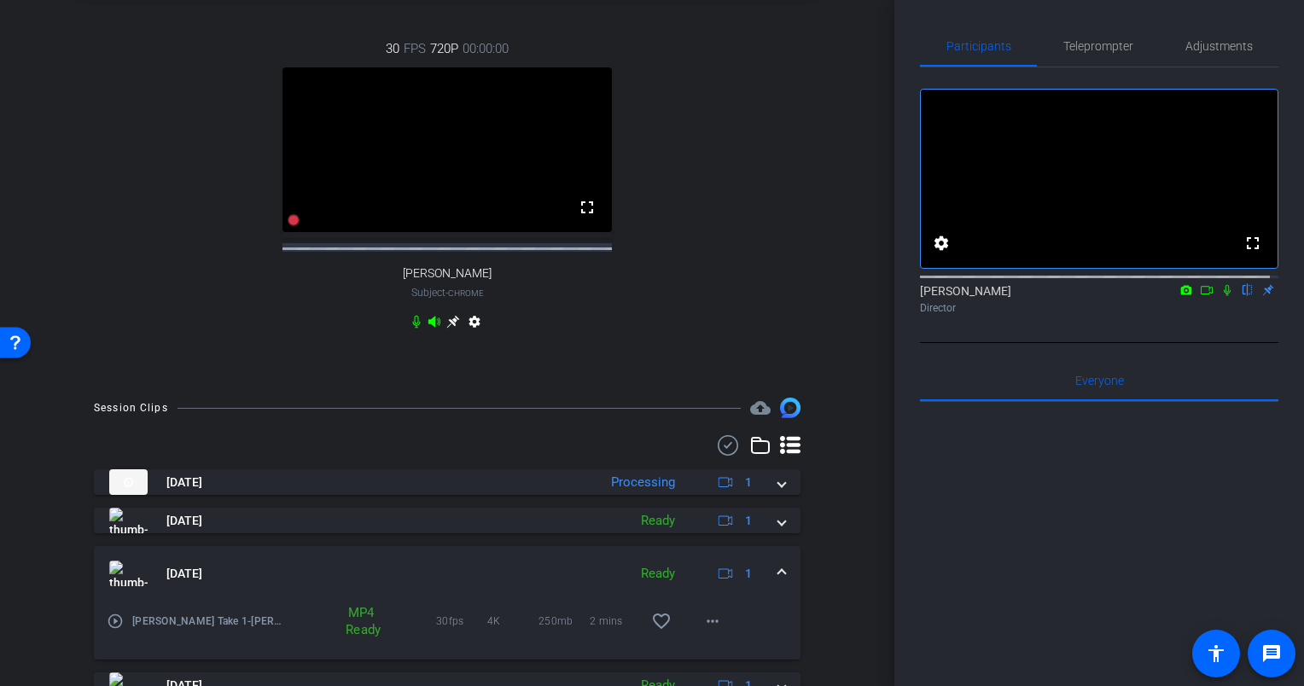
click at [778, 583] on span at bounding box center [781, 574] width 7 height 18
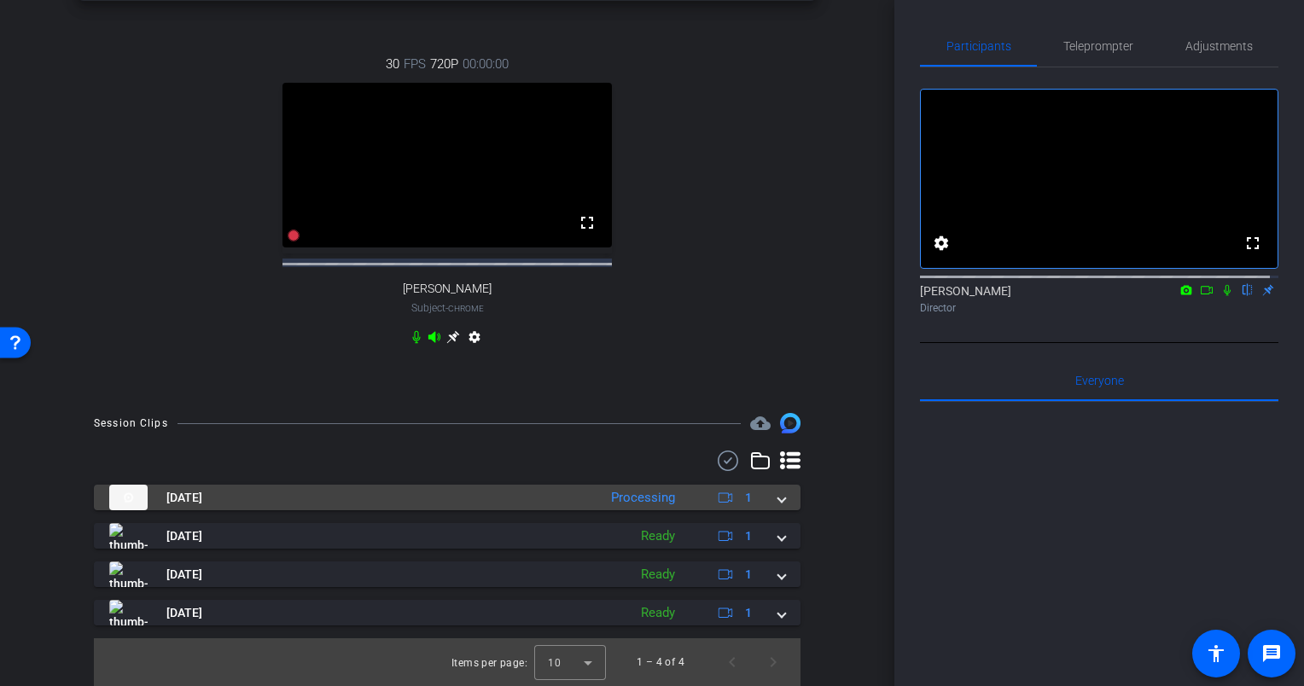
click at [778, 492] on span at bounding box center [781, 498] width 7 height 18
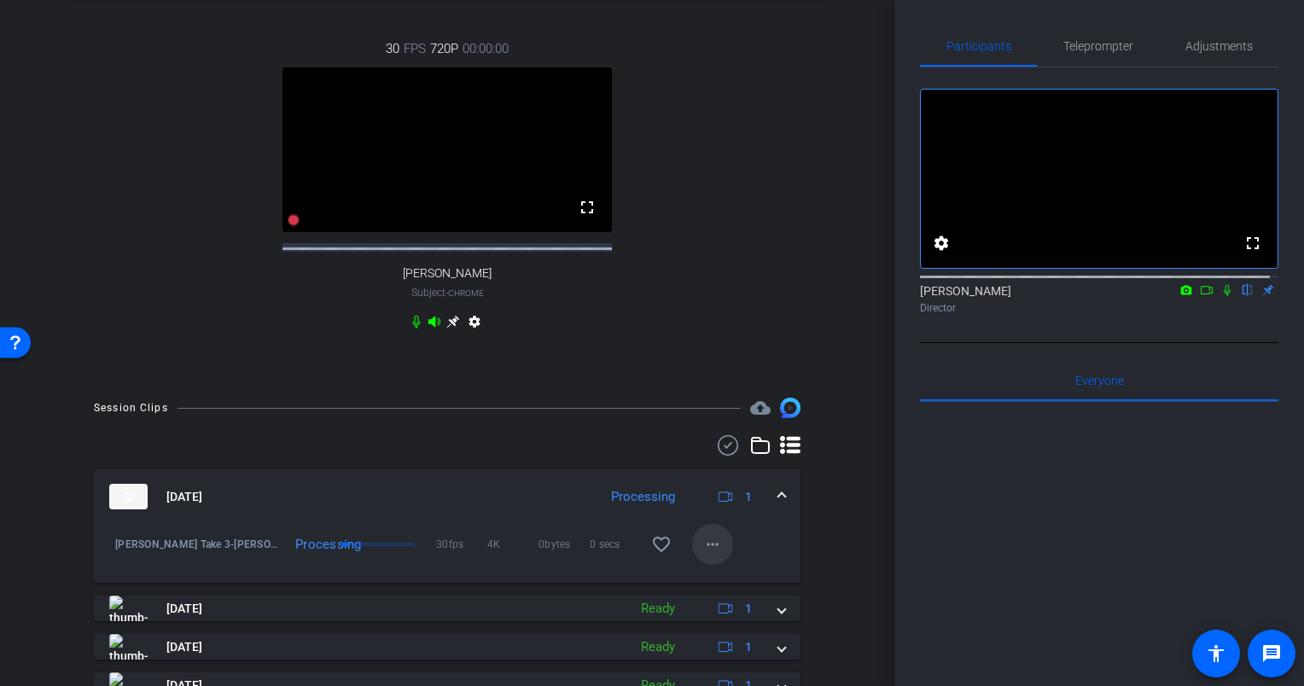
click at [709, 555] on mat-icon "more_horiz" at bounding box center [712, 544] width 20 height 20
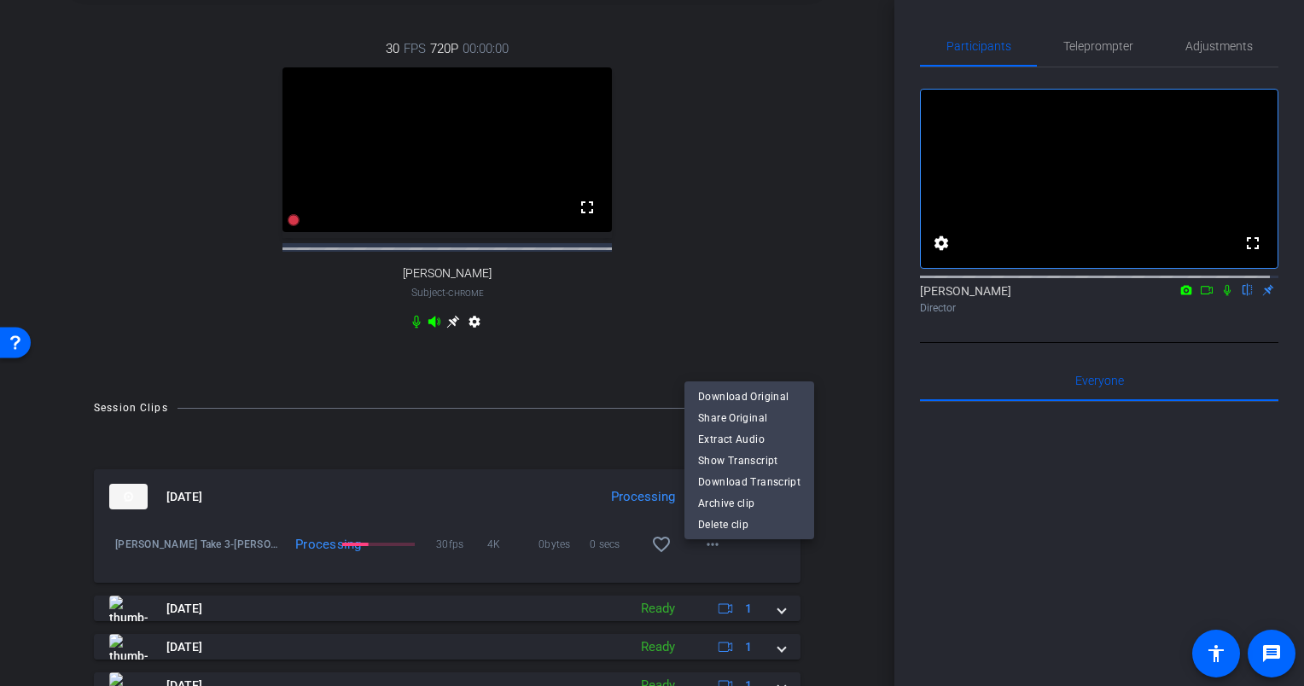
click at [708, 561] on div at bounding box center [652, 343] width 1304 height 686
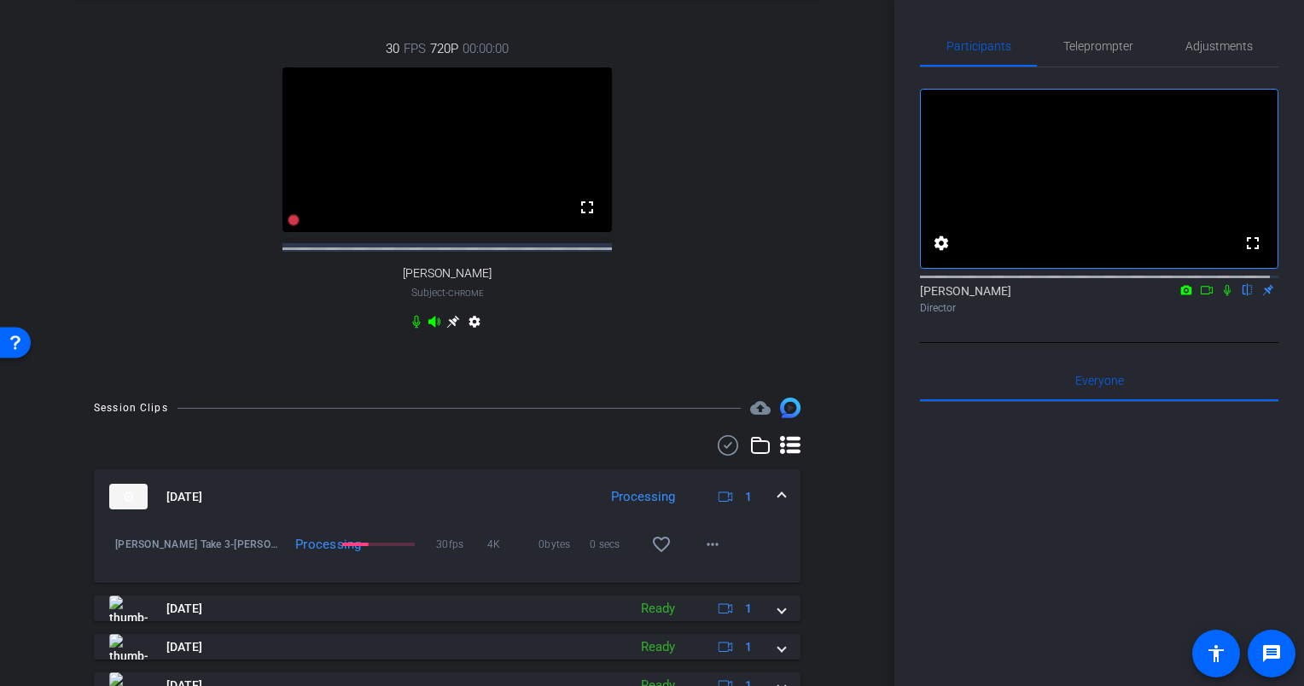
click at [778, 506] on span at bounding box center [781, 497] width 7 height 18
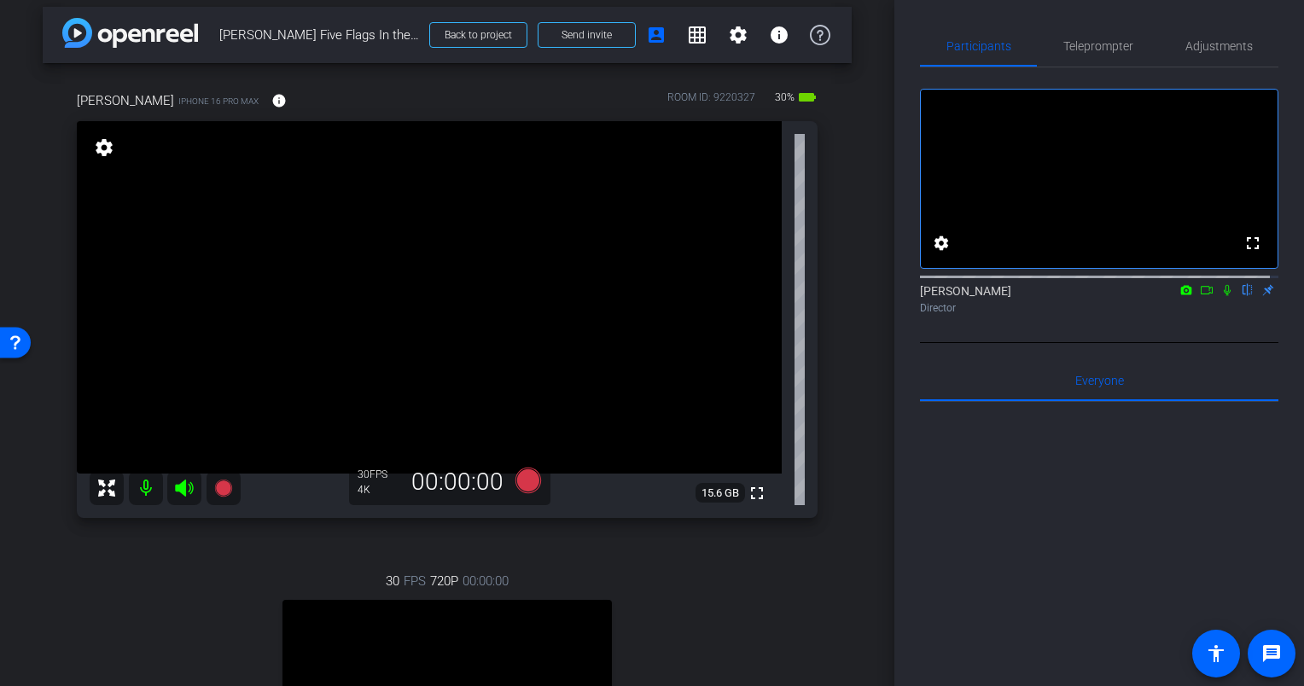
scroll to position [0, 0]
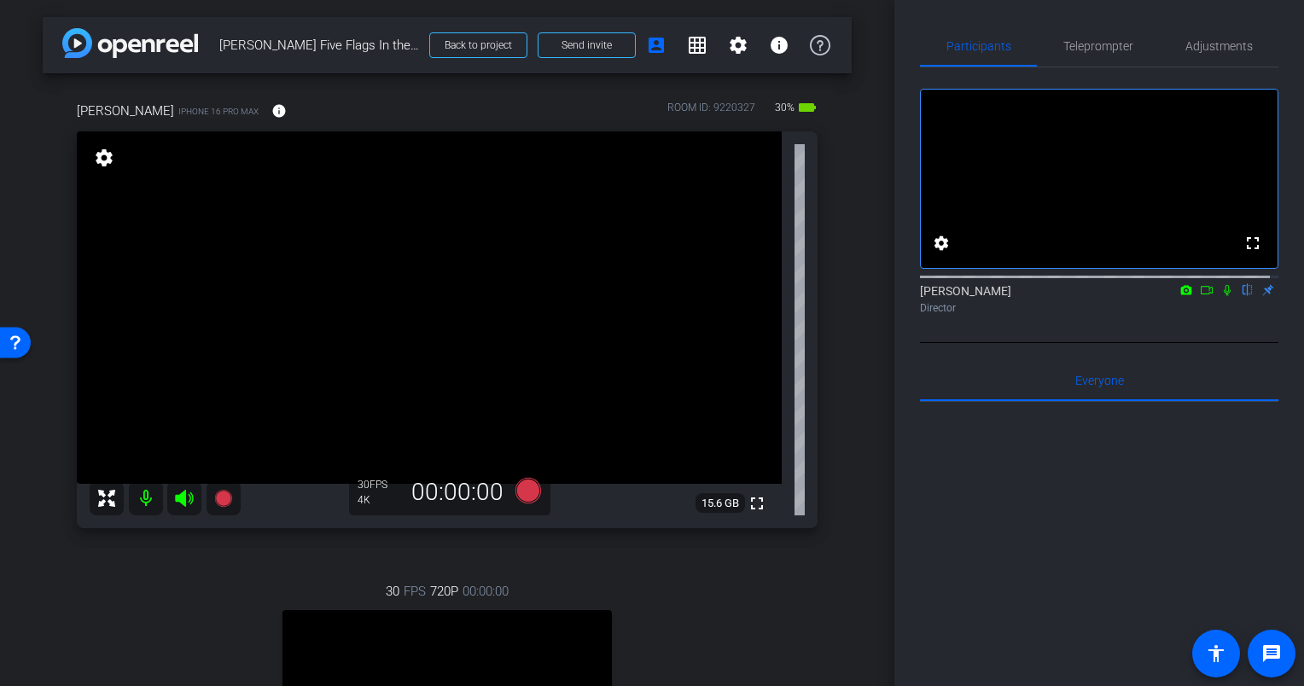
click at [849, 296] on div "arrow_back Eric Olson Five Flags In the Moment Back to project Send invite acco…" at bounding box center [447, 343] width 894 height 686
click at [1206, 48] on span "Adjustments" at bounding box center [1218, 46] width 67 height 12
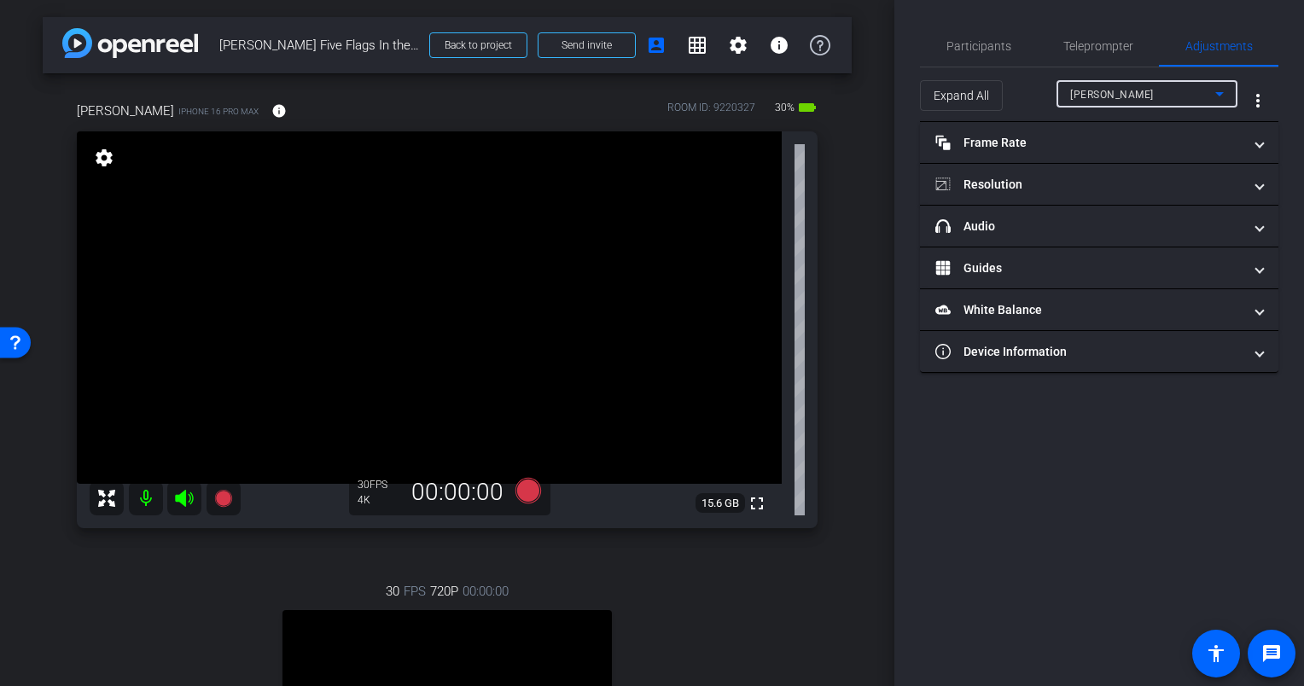
click at [1101, 89] on span "Candace Spicer" at bounding box center [1112, 95] width 84 height 12
click at [1097, 148] on mat-option "Eric" at bounding box center [1146, 155] width 181 height 27
type input "1000"
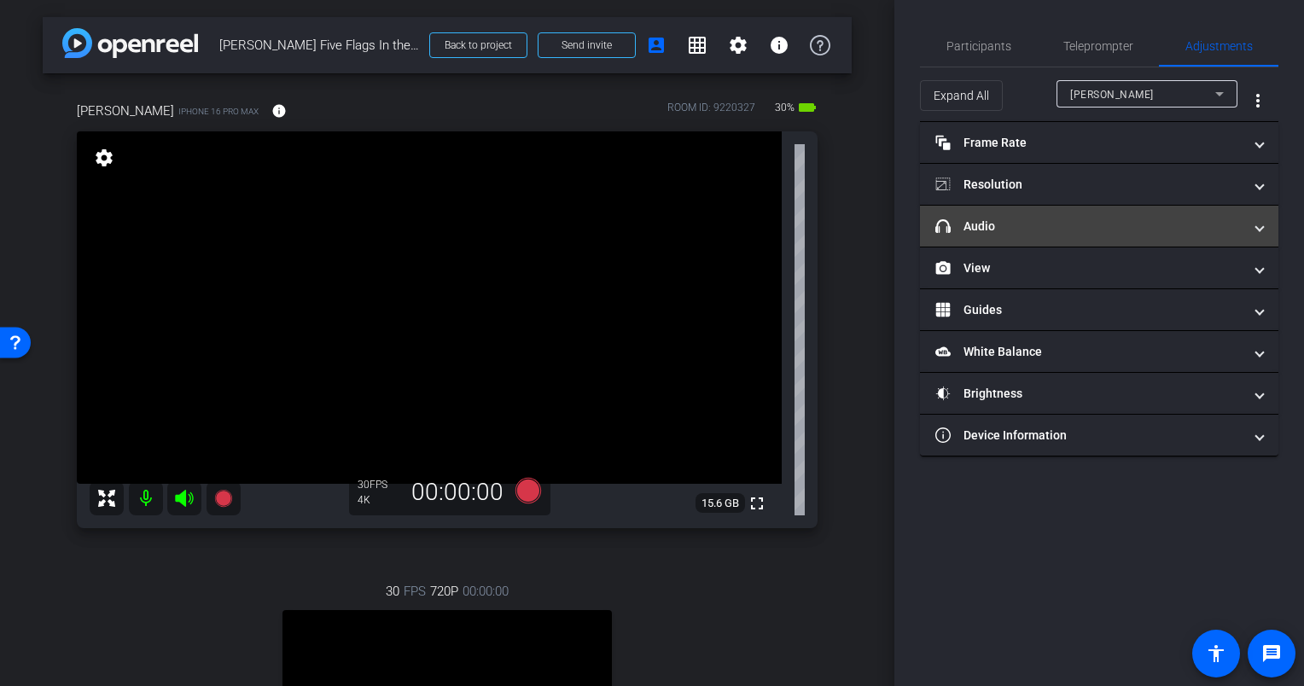
click at [1014, 221] on mat-panel-title "headphone icon Audio" at bounding box center [1088, 227] width 307 height 18
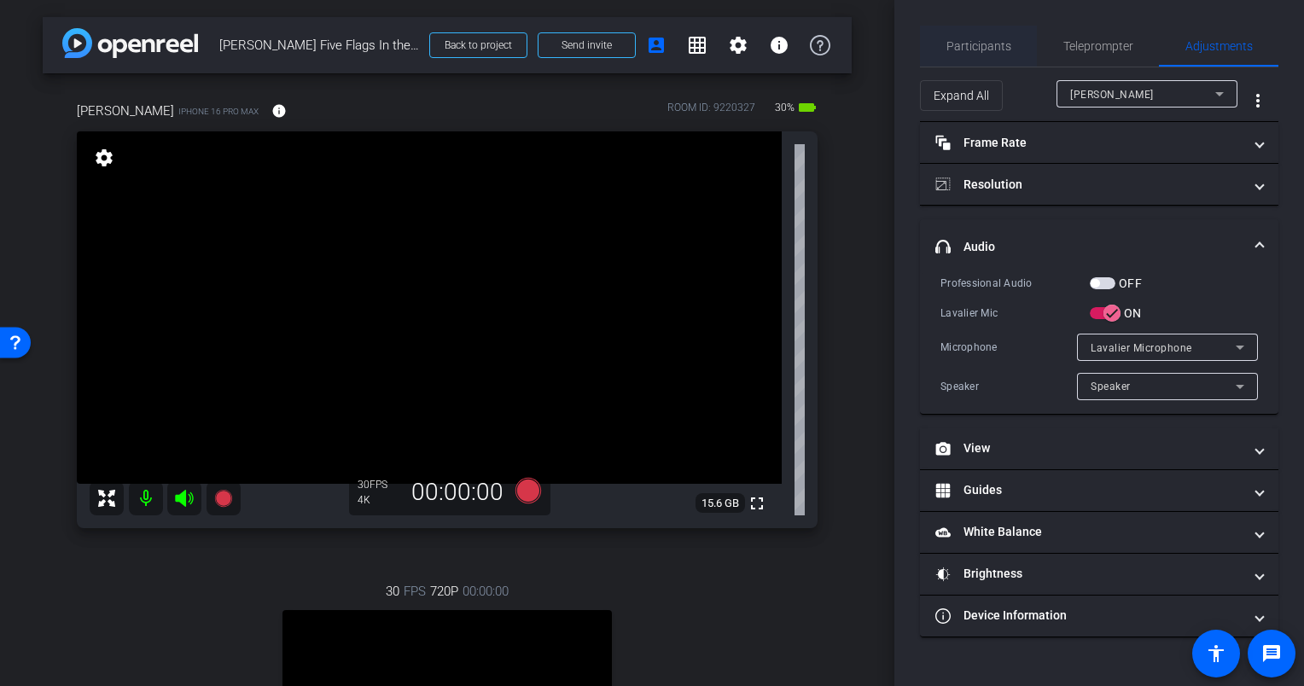
click at [974, 57] on span "Participants" at bounding box center [978, 46] width 65 height 41
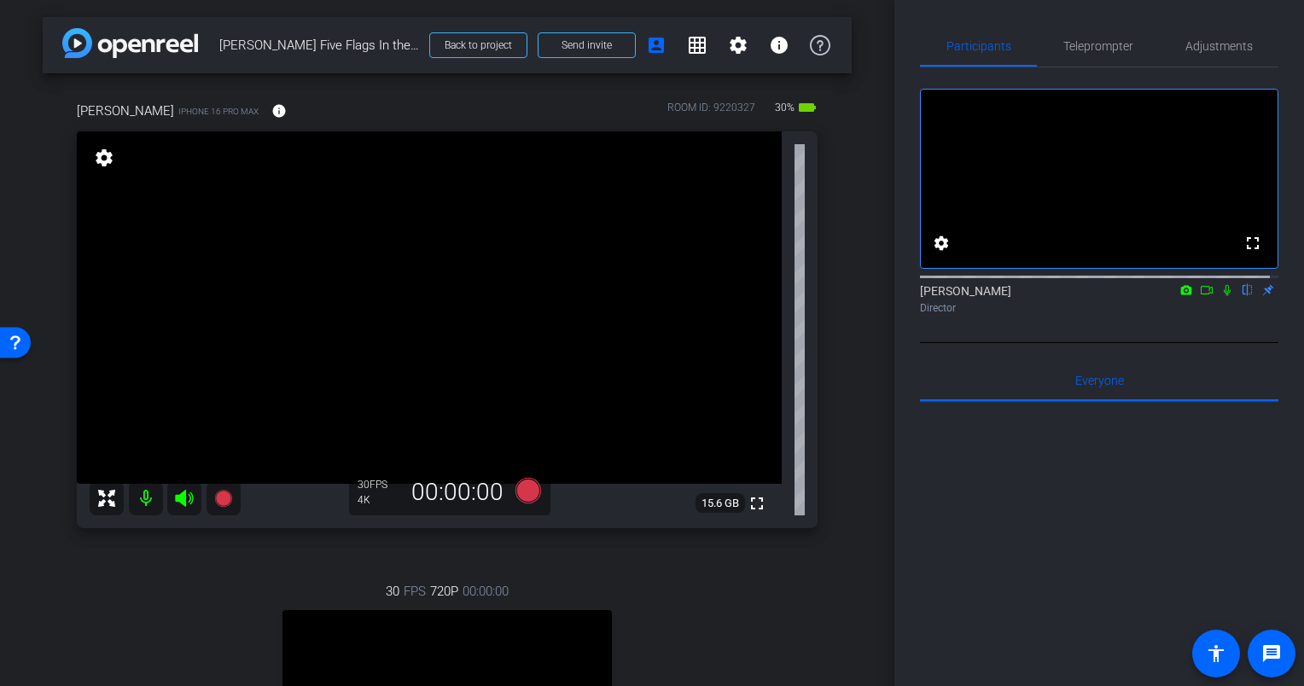
click at [857, 223] on div "arrow_back Eric Olson Five Flags In the Moment Back to project Send invite acco…" at bounding box center [447, 343] width 894 height 686
click at [830, 307] on div "Eric iPhone 16 Pro Max info ROOM ID: 9220327 30% battery_std fullscreen setting…" at bounding box center [447, 498] width 809 height 850
click at [833, 293] on div "Eric iPhone 16 Pro Max info ROOM ID: 9220327 30% battery_std fullscreen setting…" at bounding box center [447, 498] width 809 height 850
click at [849, 288] on div "arrow_back Eric Olson Five Flags In the Moment Back to project Send invite acco…" at bounding box center [447, 343] width 894 height 686
click at [838, 308] on div "Eric iPhone 16 Pro Max info ROOM ID: 9220327 30% battery_std fullscreen setting…" at bounding box center [447, 498] width 809 height 850
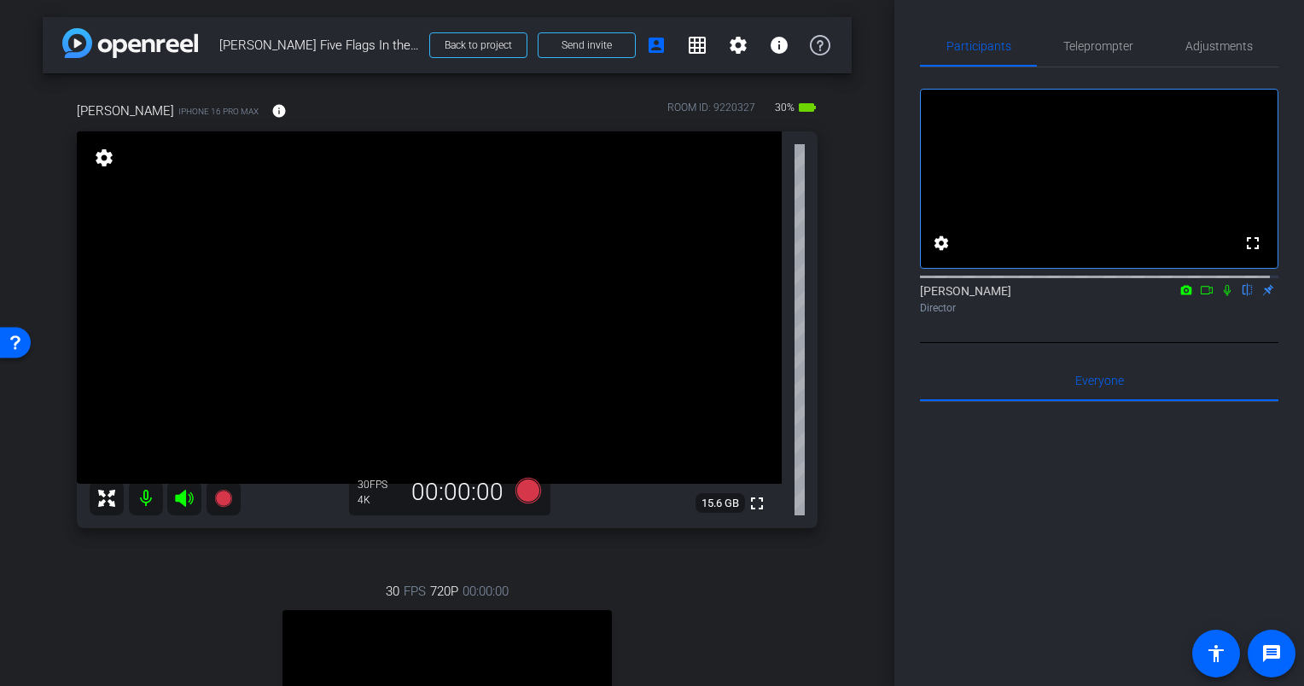
click at [833, 273] on div "Eric iPhone 16 Pro Max info ROOM ID: 9220327 30% battery_std fullscreen setting…" at bounding box center [447, 498] width 809 height 850
click at [838, 294] on div "Eric iPhone 16 Pro Max info ROOM ID: 9220327 30% battery_std fullscreen setting…" at bounding box center [447, 498] width 809 height 850
click at [841, 322] on div "Eric iPhone 16 Pro Max info ROOM ID: 9220327 30% battery_std fullscreen setting…" at bounding box center [447, 498] width 809 height 850
click at [839, 307] on div "Eric iPhone 16 Pro Max info ROOM ID: 9220327 30% battery_std fullscreen setting…" at bounding box center [447, 498] width 809 height 850
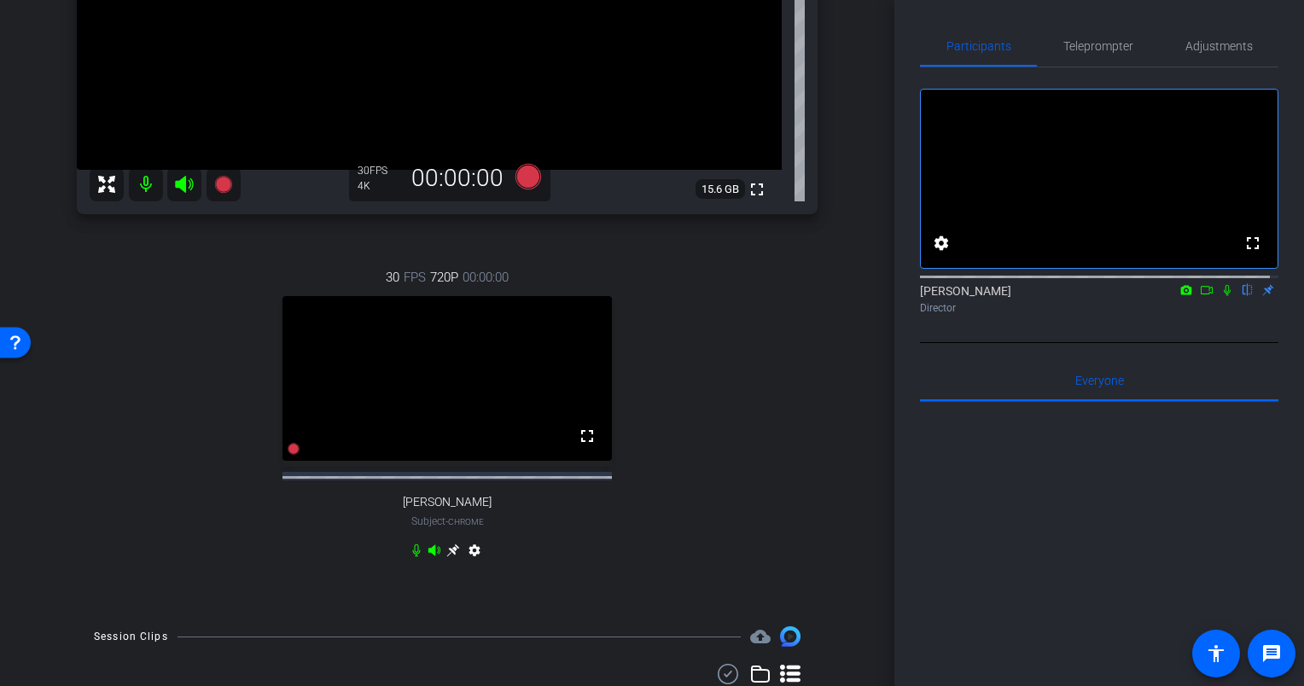
scroll to position [341, 0]
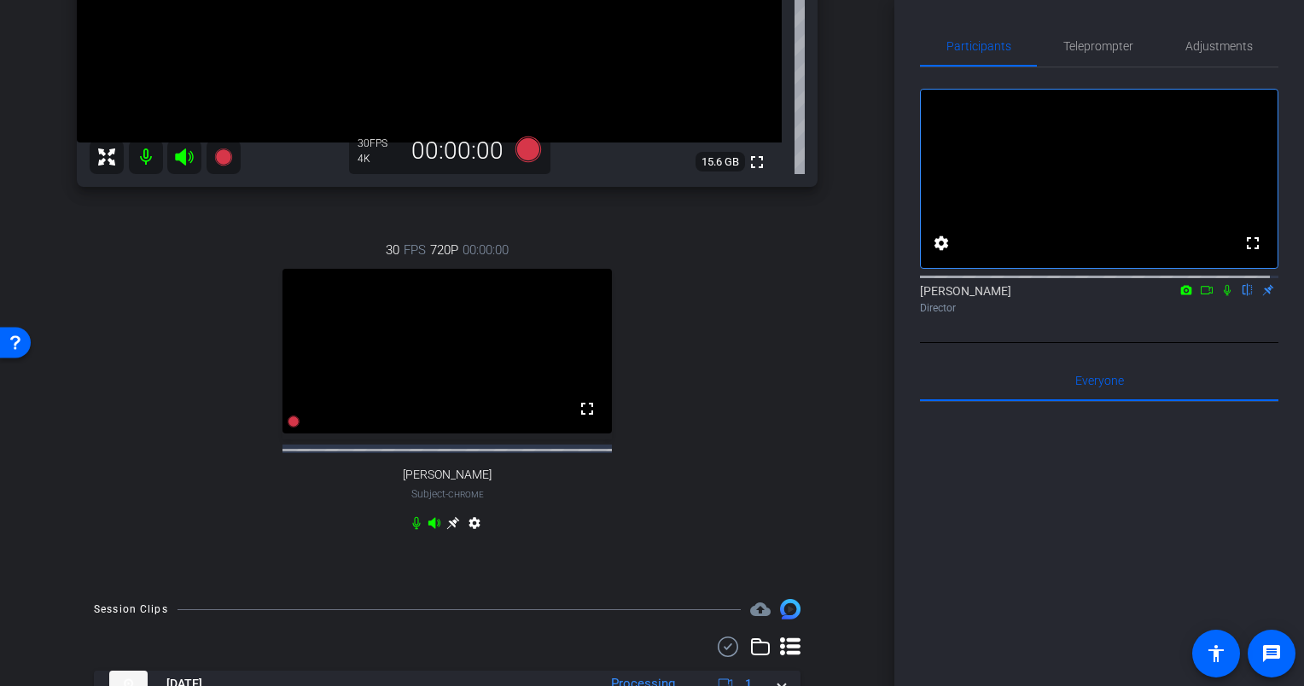
click at [468, 536] on mat-icon "settings" at bounding box center [474, 526] width 20 height 20
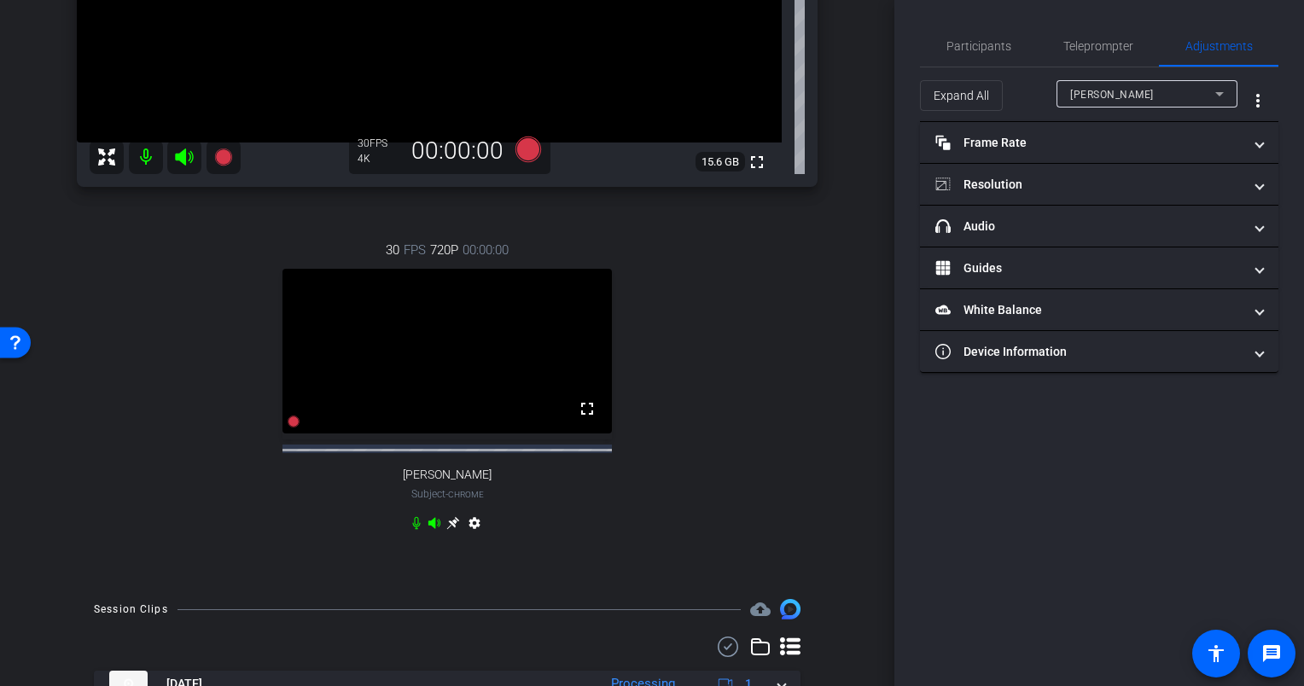
scroll to position [0, 0]
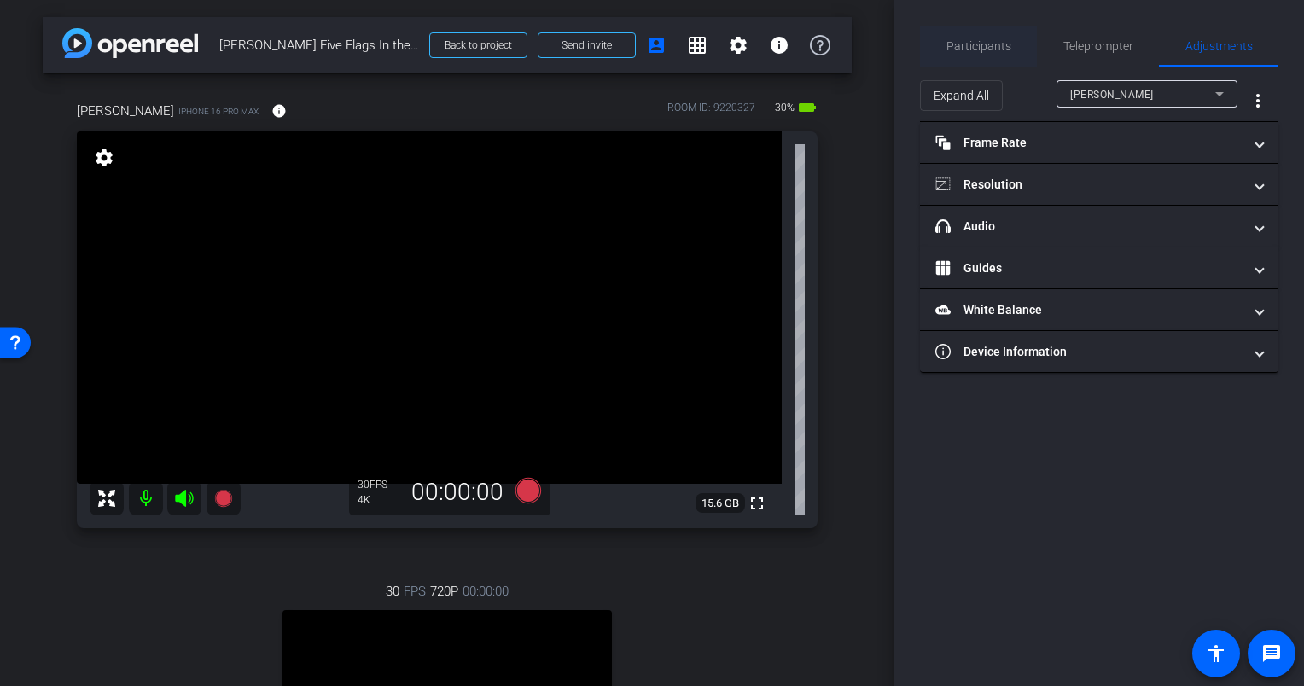
click at [981, 45] on span "Participants" at bounding box center [978, 46] width 65 height 12
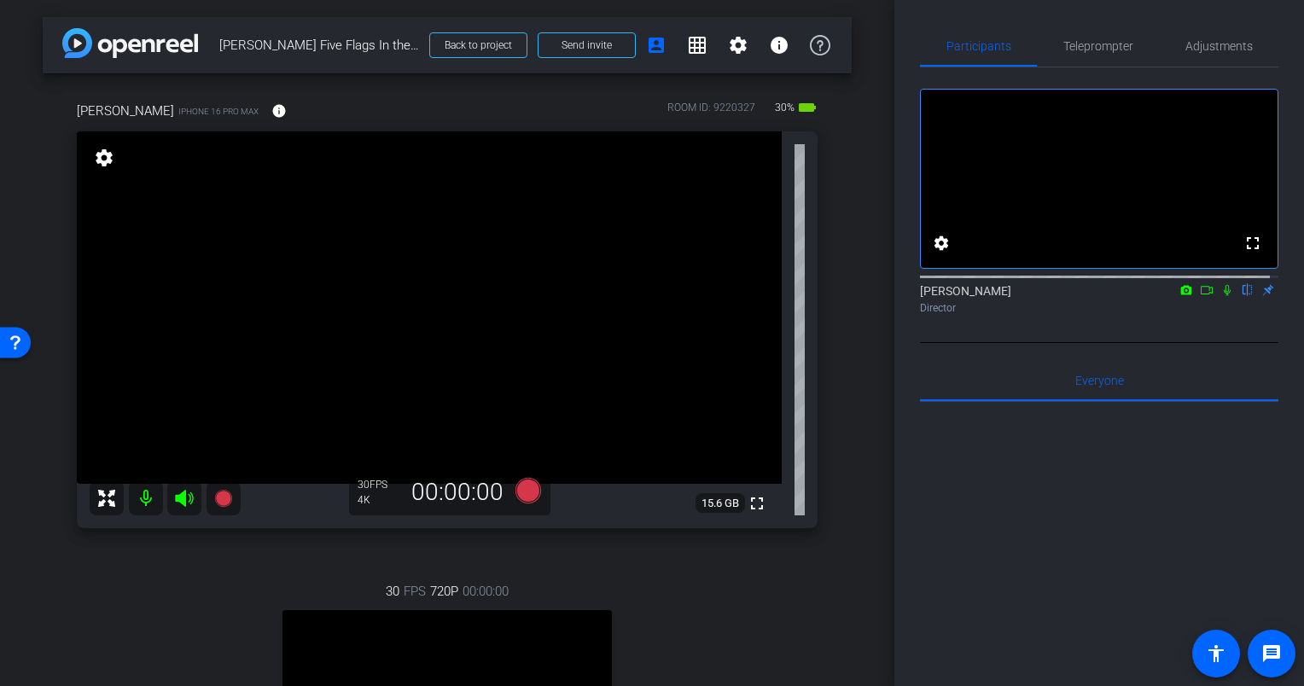
click at [832, 272] on div "Eric iPhone 16 Pro Max info ROOM ID: 9220327 30% battery_std fullscreen setting…" at bounding box center [447, 498] width 809 height 850
click at [1201, 44] on span "Adjustments" at bounding box center [1218, 46] width 67 height 12
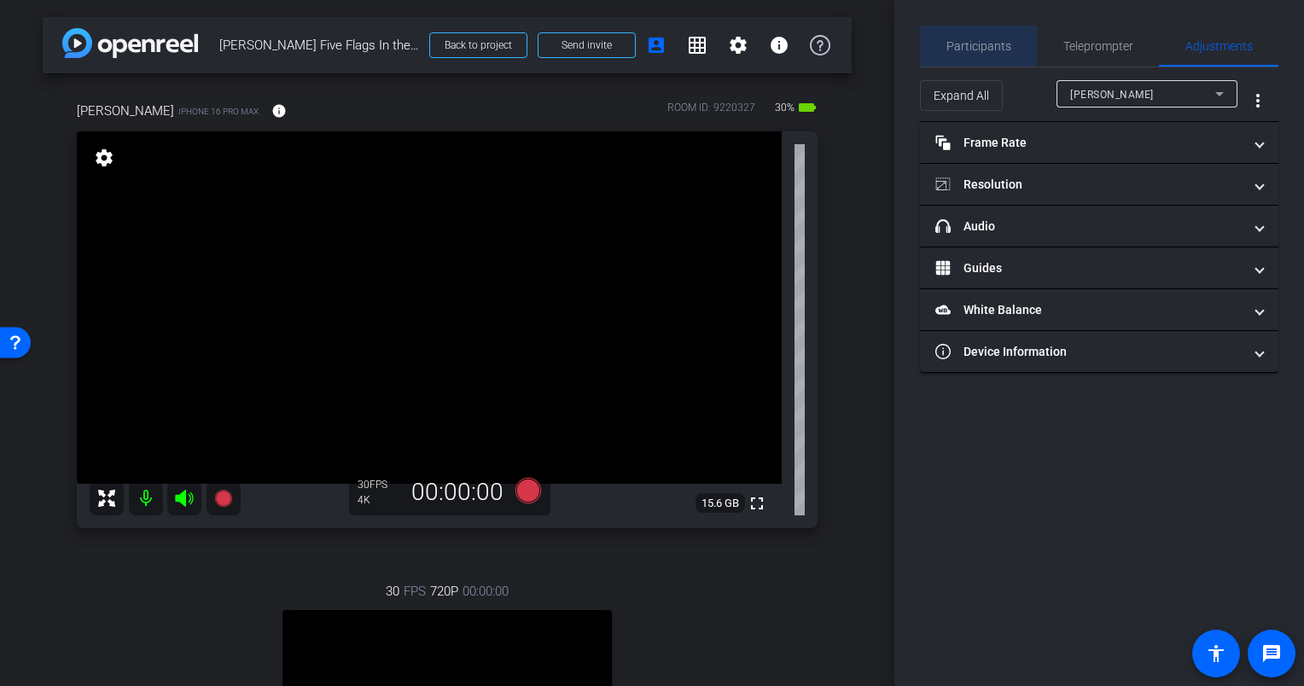
click at [993, 38] on span "Participants" at bounding box center [978, 46] width 65 height 41
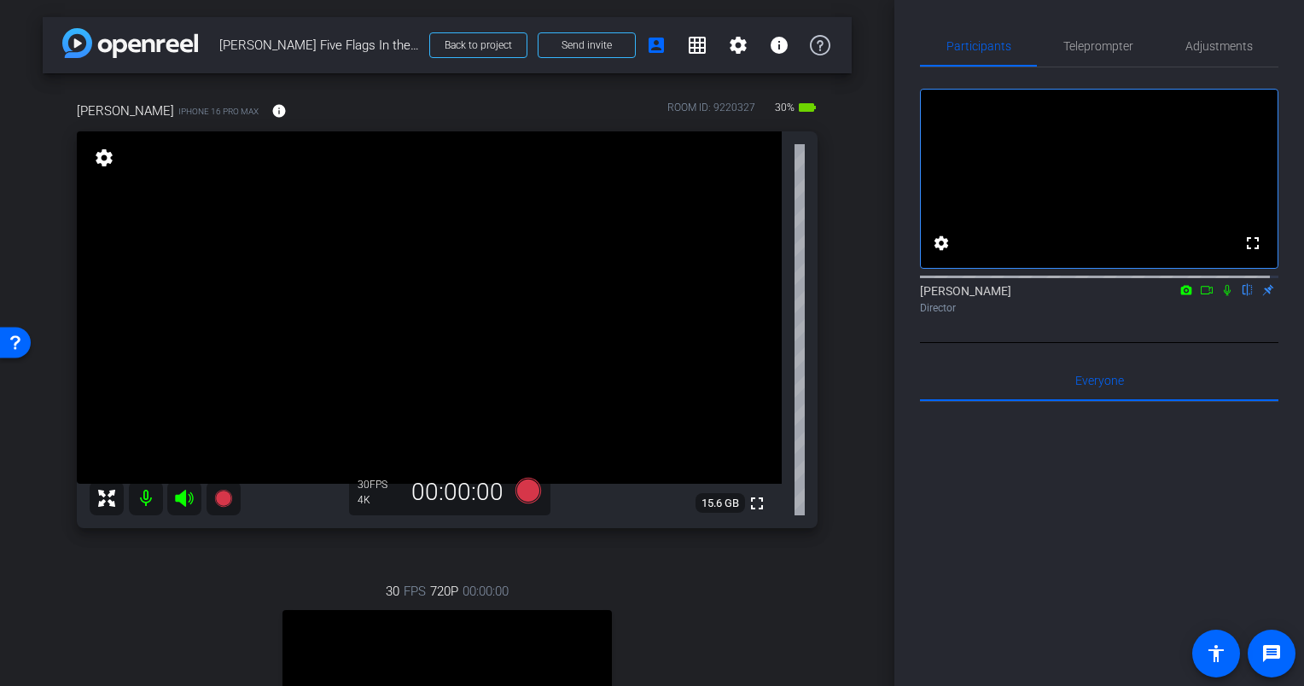
click at [837, 243] on div "Eric iPhone 16 Pro Max info ROOM ID: 9220327 30% battery_std fullscreen setting…" at bounding box center [447, 498] width 809 height 850
click at [520, 487] on icon at bounding box center [528, 491] width 26 height 26
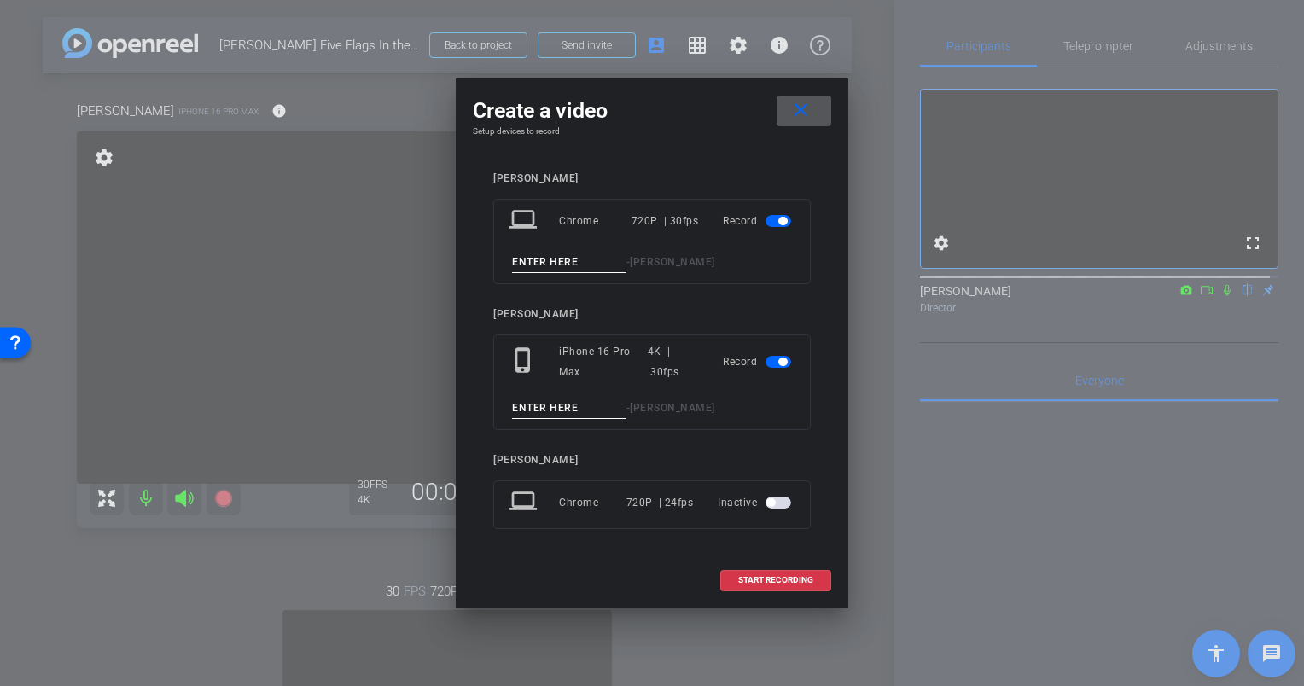
click at [771, 218] on span "button" at bounding box center [778, 221] width 26 height 12
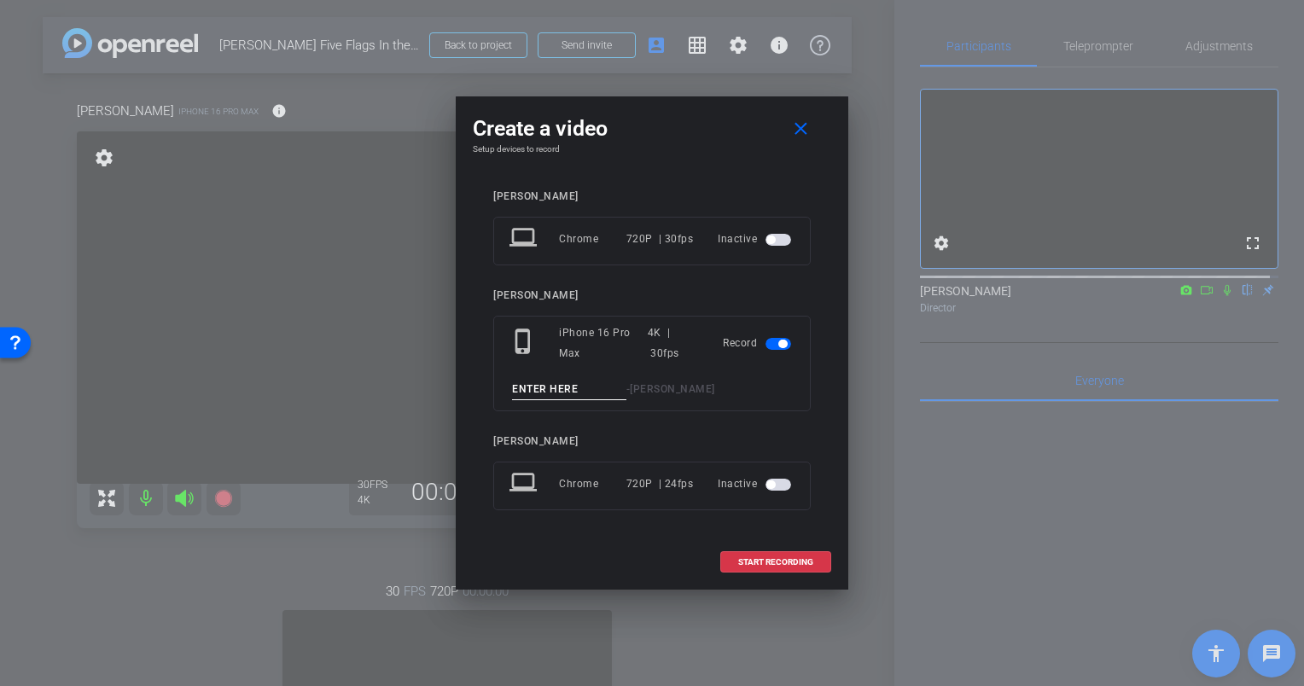
click at [595, 389] on input at bounding box center [569, 389] width 114 height 21
type input "Eric Olson Questions"
click at [771, 558] on span "START RECORDING" at bounding box center [775, 562] width 75 height 9
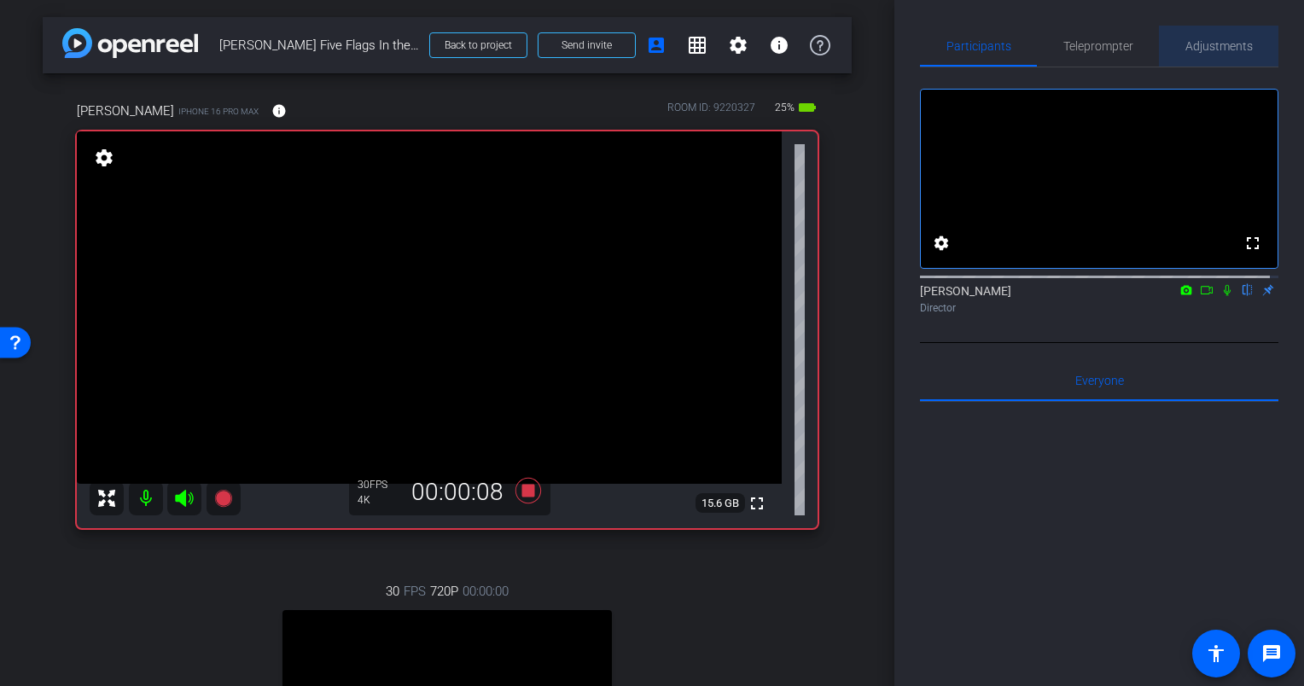
click at [1214, 44] on span "Adjustments" at bounding box center [1218, 46] width 67 height 12
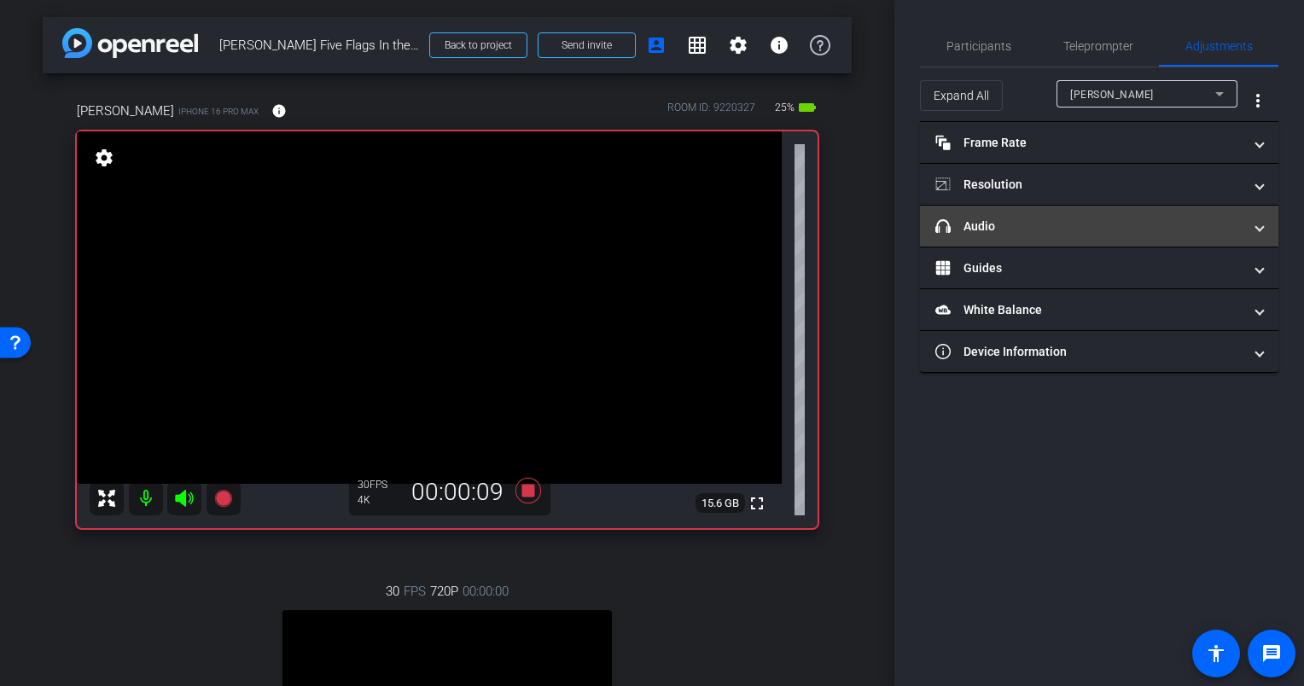
click at [1049, 223] on mat-panel-title "headphone icon Audio" at bounding box center [1088, 227] width 307 height 18
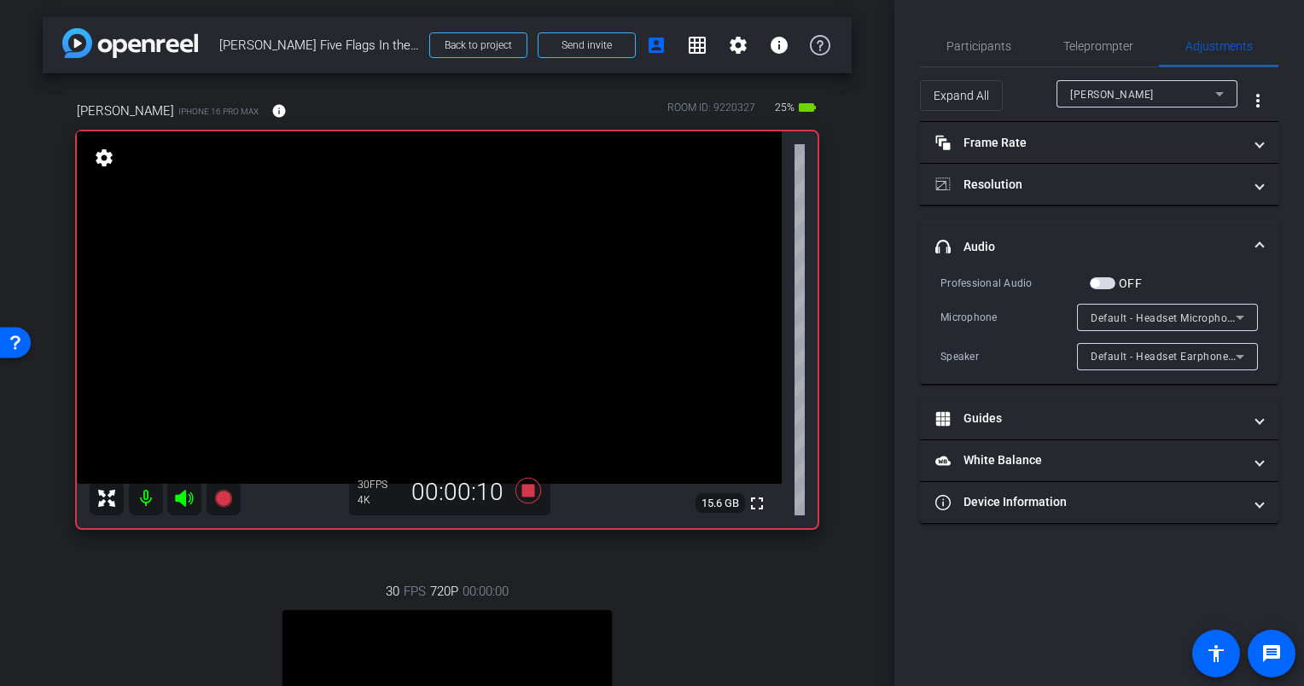
click at [1139, 78] on div "Expand All Candace Spicer more_vert" at bounding box center [1099, 94] width 358 height 55
click at [1132, 91] on span "Candace Spicer" at bounding box center [1112, 95] width 84 height 12
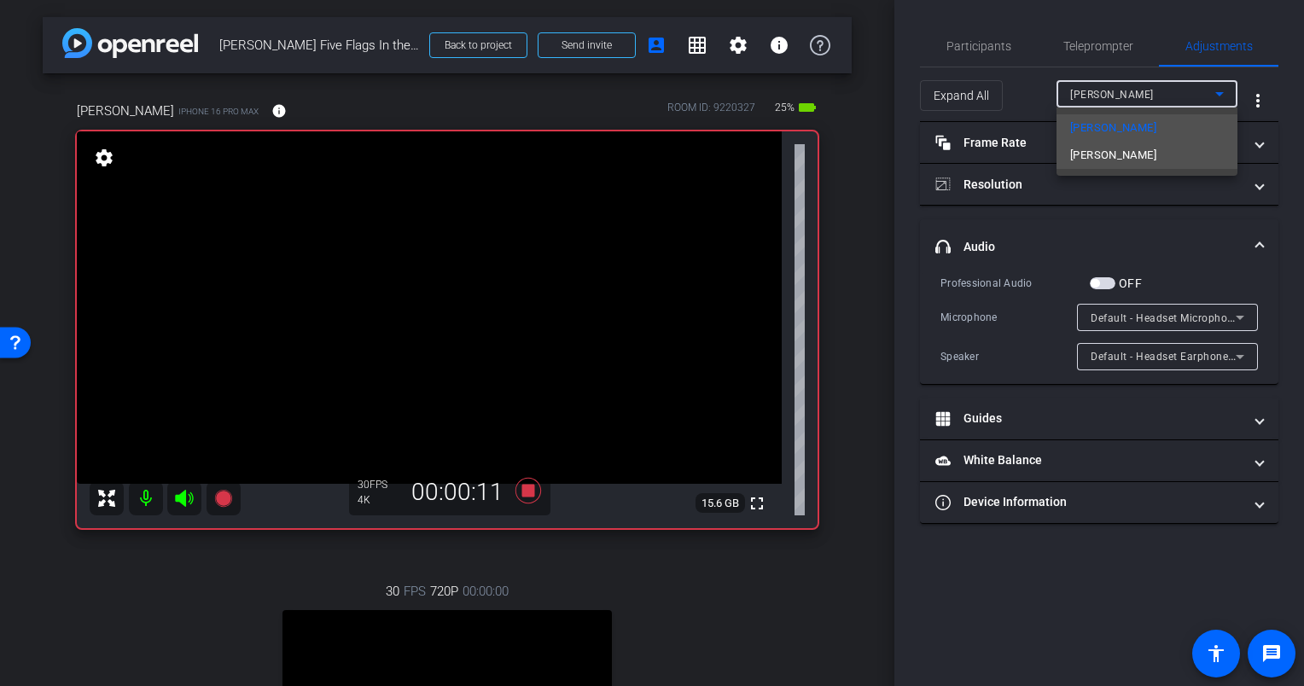
click at [1099, 155] on mat-option "Eric" at bounding box center [1146, 155] width 181 height 27
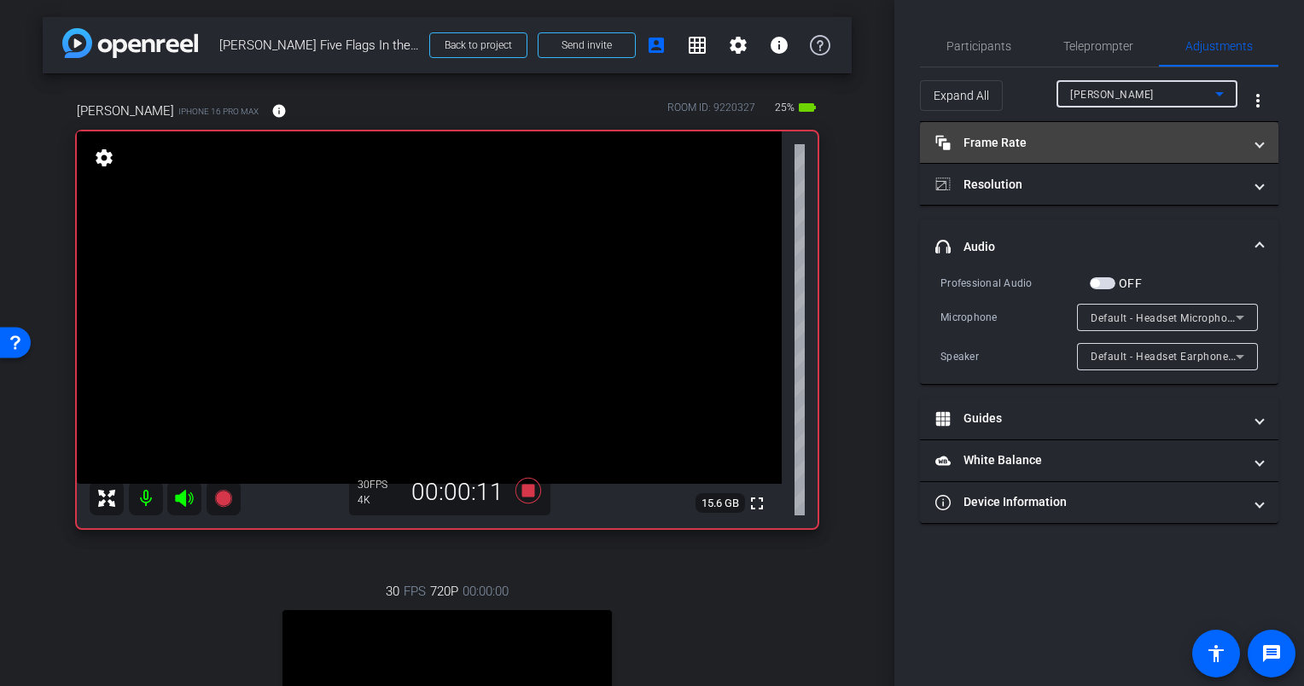
type input "1000"
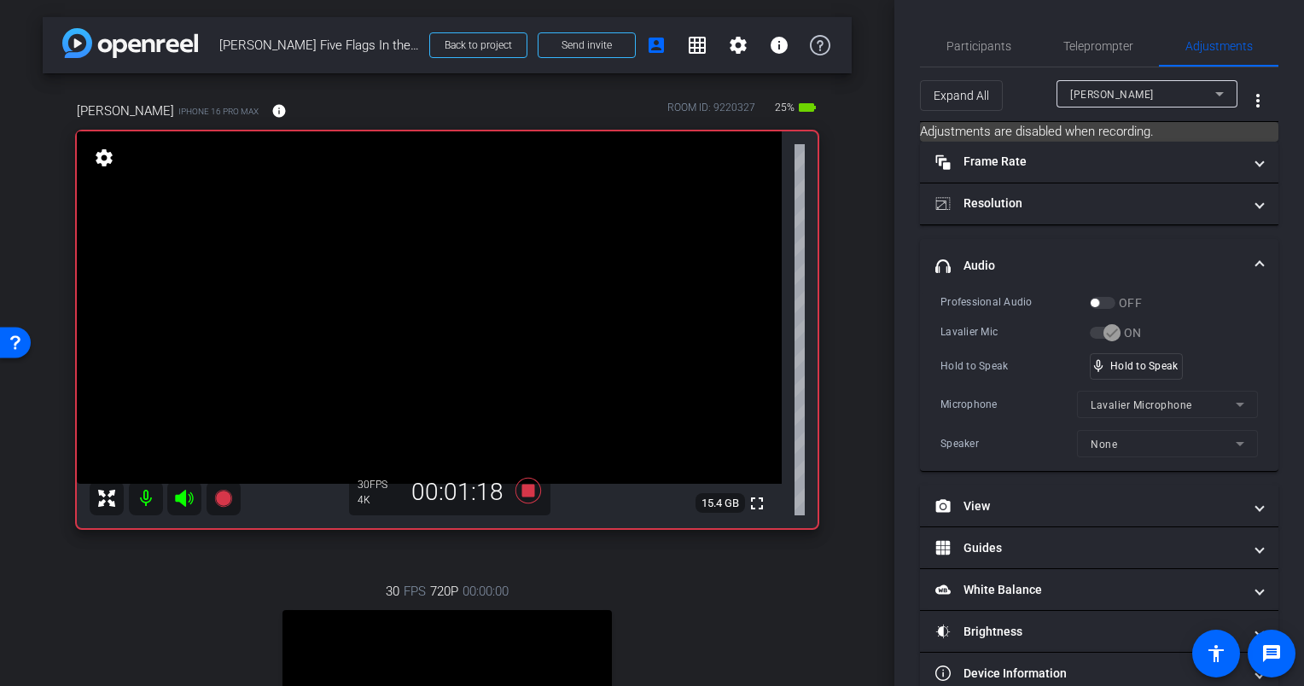
click at [1215, 355] on div "Hold to Speak mic_none Hold to Speak" at bounding box center [1098, 366] width 317 height 26
click at [1211, 346] on div "Professional Audio OFF Lavalier Mic ON Hold to Speak mic_none Hold to Speak Mic…" at bounding box center [1098, 375] width 317 height 165
click at [1211, 342] on div "Professional Audio OFF Lavalier Mic ON Hold to Speak mic_none Hold to Speak Mic…" at bounding box center [1098, 375] width 317 height 165
click at [1210, 346] on div "Professional Audio OFF Lavalier Mic ON Hold to Speak mic_none Hold to Speak Mic…" at bounding box center [1098, 375] width 317 height 165
click at [1107, 372] on div "mic_none Speaking..." at bounding box center [1128, 366] width 77 height 25
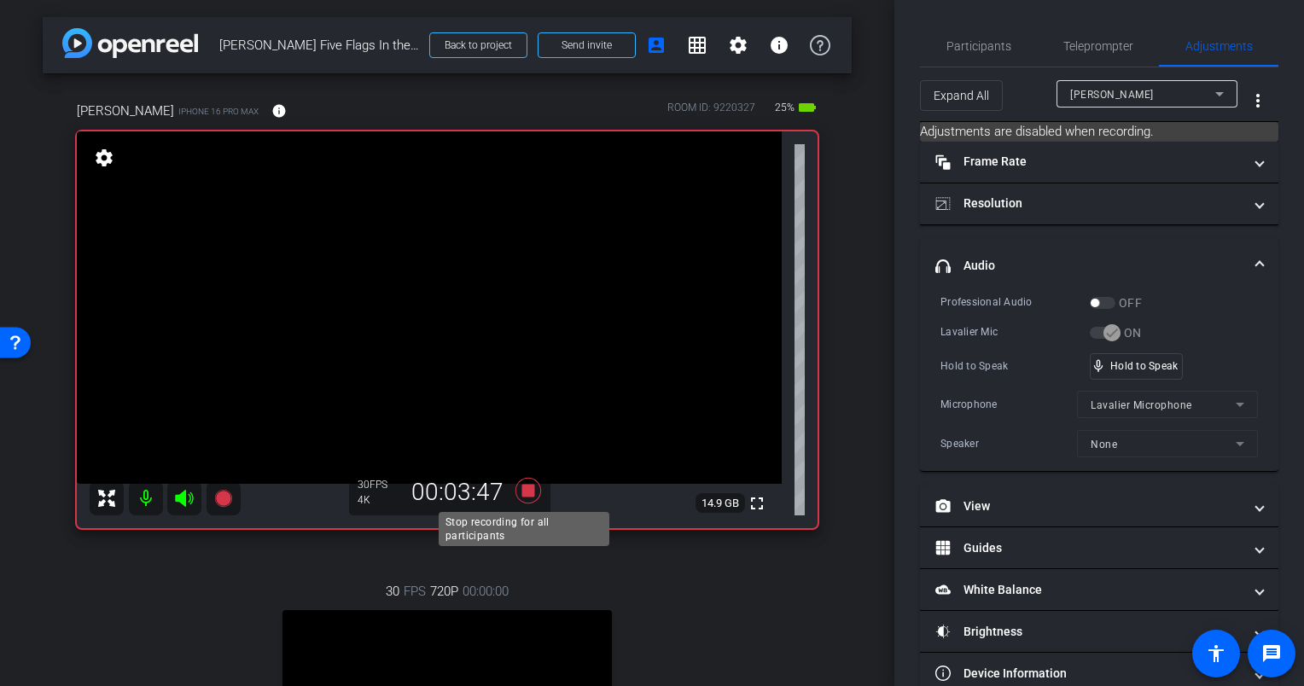
click at [522, 487] on icon at bounding box center [528, 491] width 26 height 26
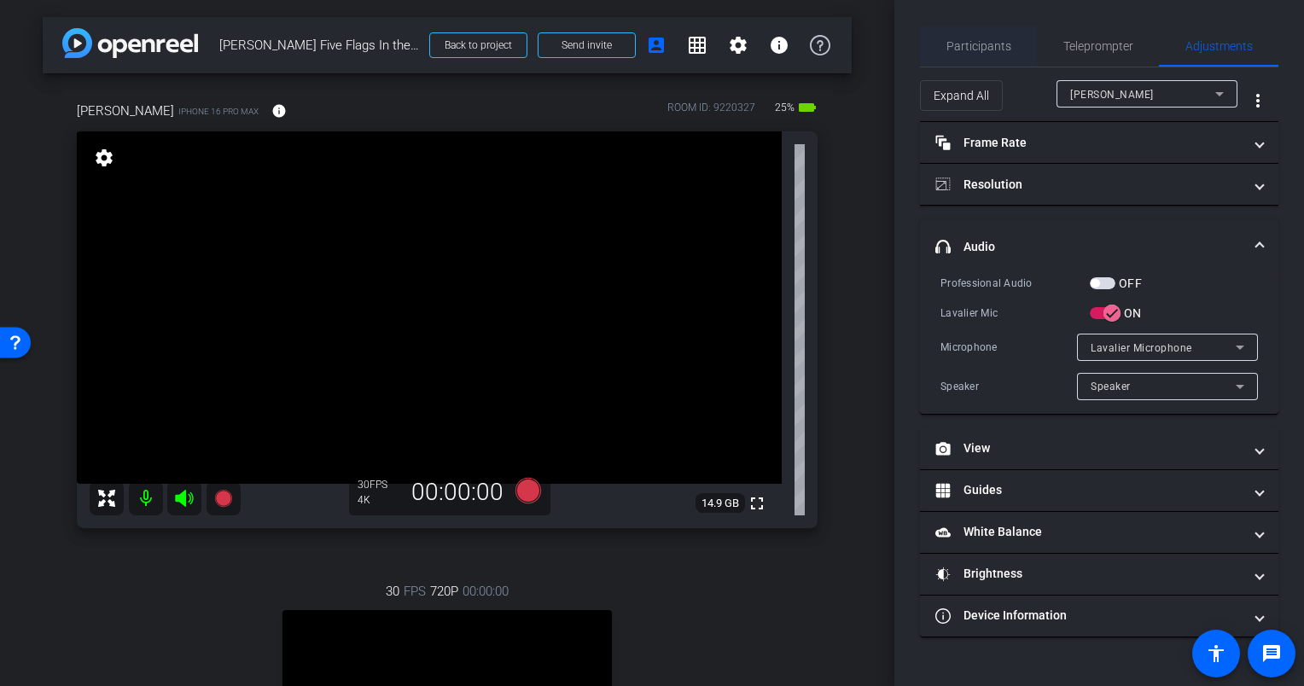
click at [969, 41] on span "Participants" at bounding box center [978, 46] width 65 height 12
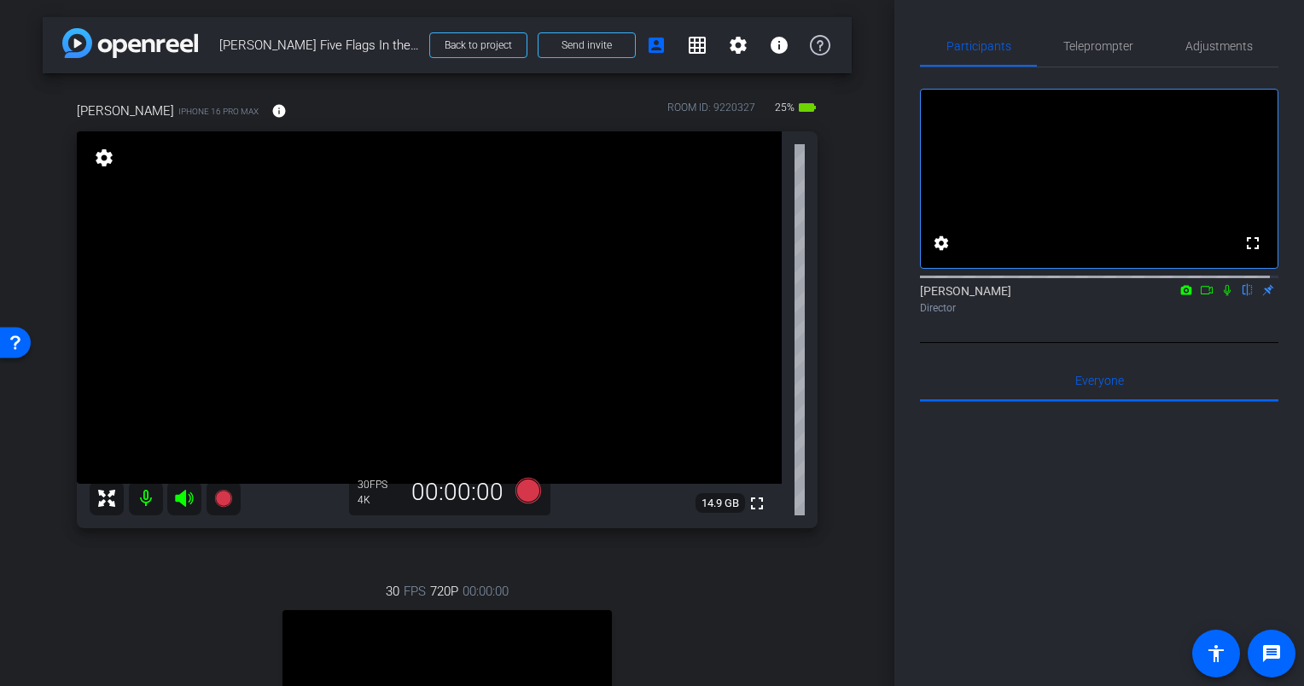
click at [846, 271] on div "arrow_back Eric Olson Five Flags In the Moment Back to project Send invite acco…" at bounding box center [447, 343] width 894 height 686
click at [846, 283] on div "arrow_back Eric Olson Five Flags In the Moment Back to project Send invite acco…" at bounding box center [447, 343] width 894 height 686
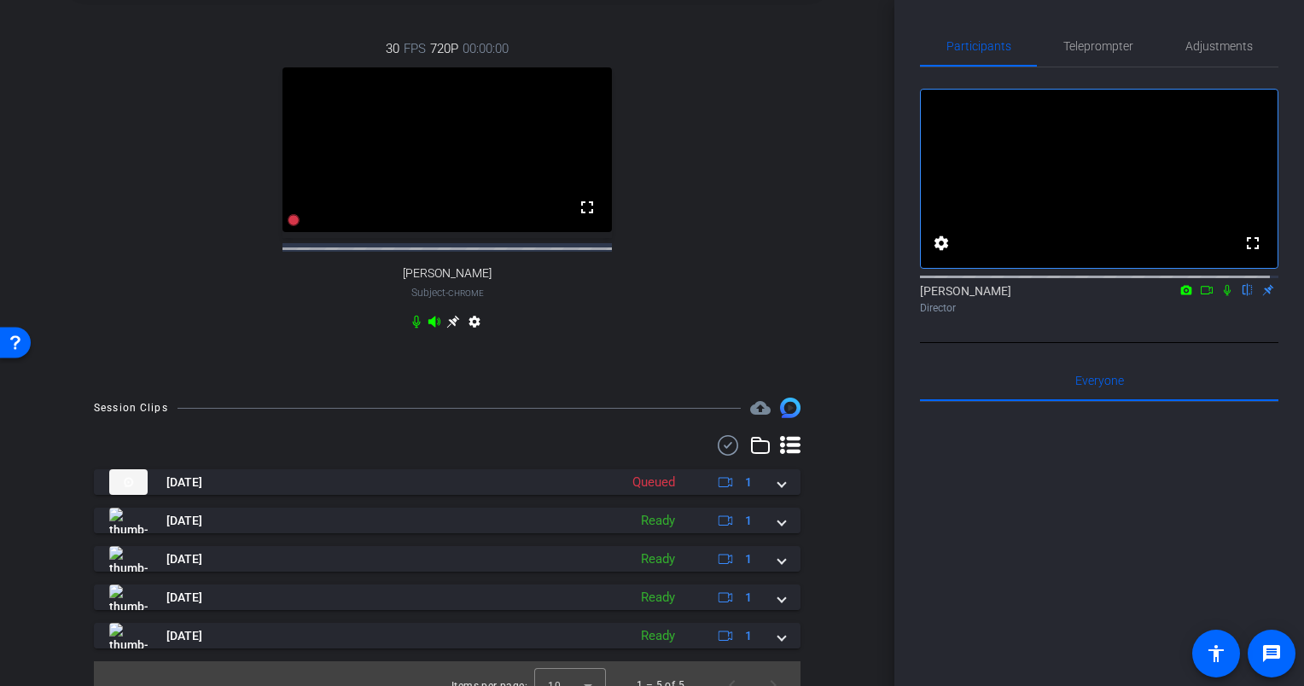
scroll to position [580, 0]
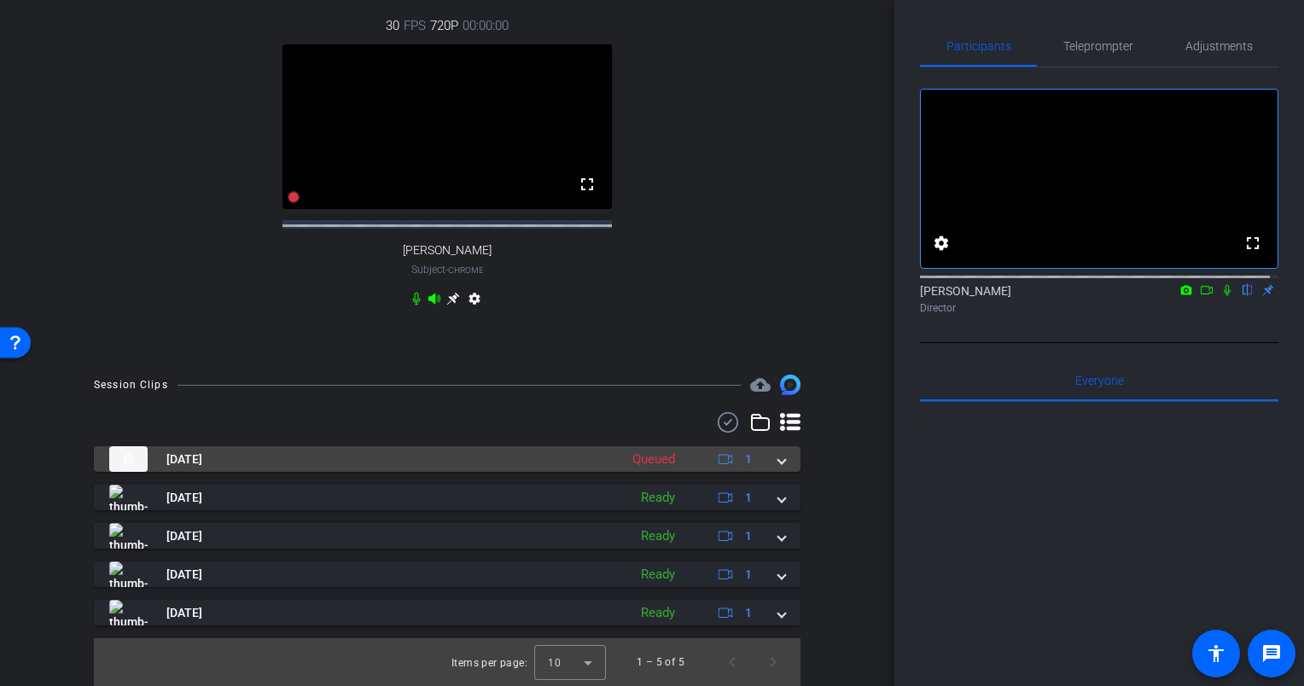
click at [780, 462] on mat-expansion-panel-header "Sep 4, 2025 Queued 1" at bounding box center [447, 459] width 706 height 26
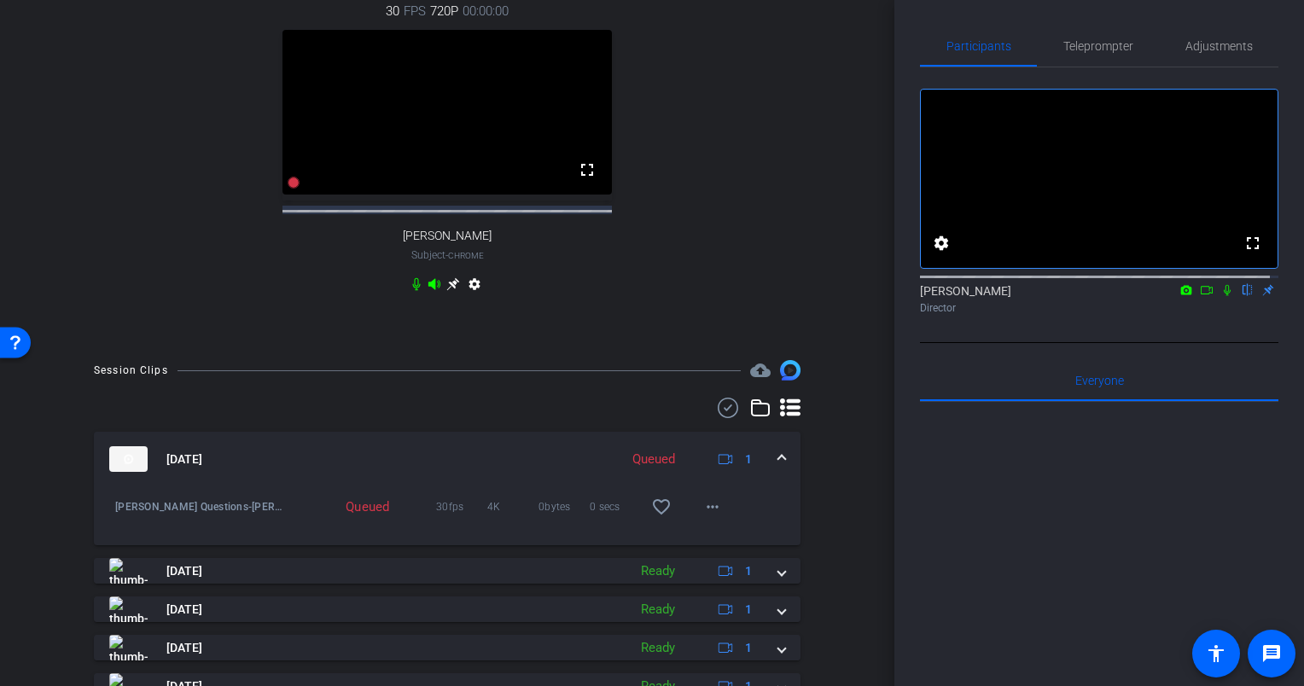
click at [778, 468] on span at bounding box center [781, 459] width 7 height 18
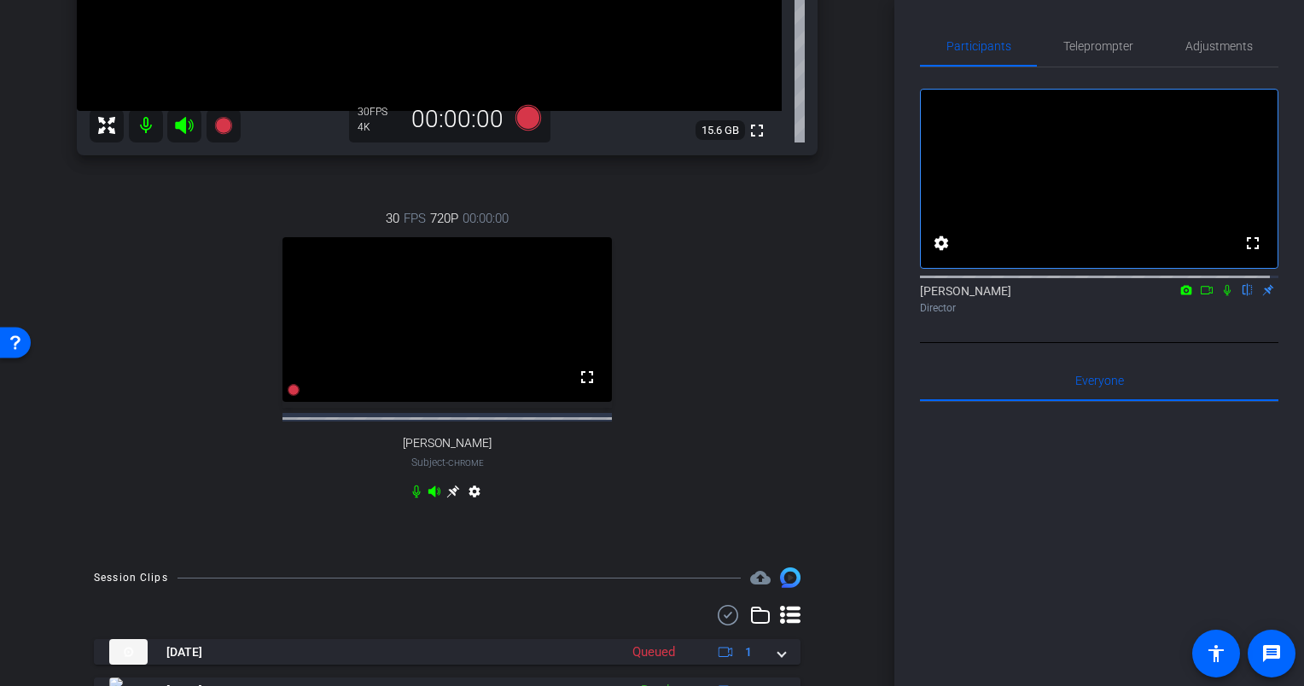
scroll to position [0, 0]
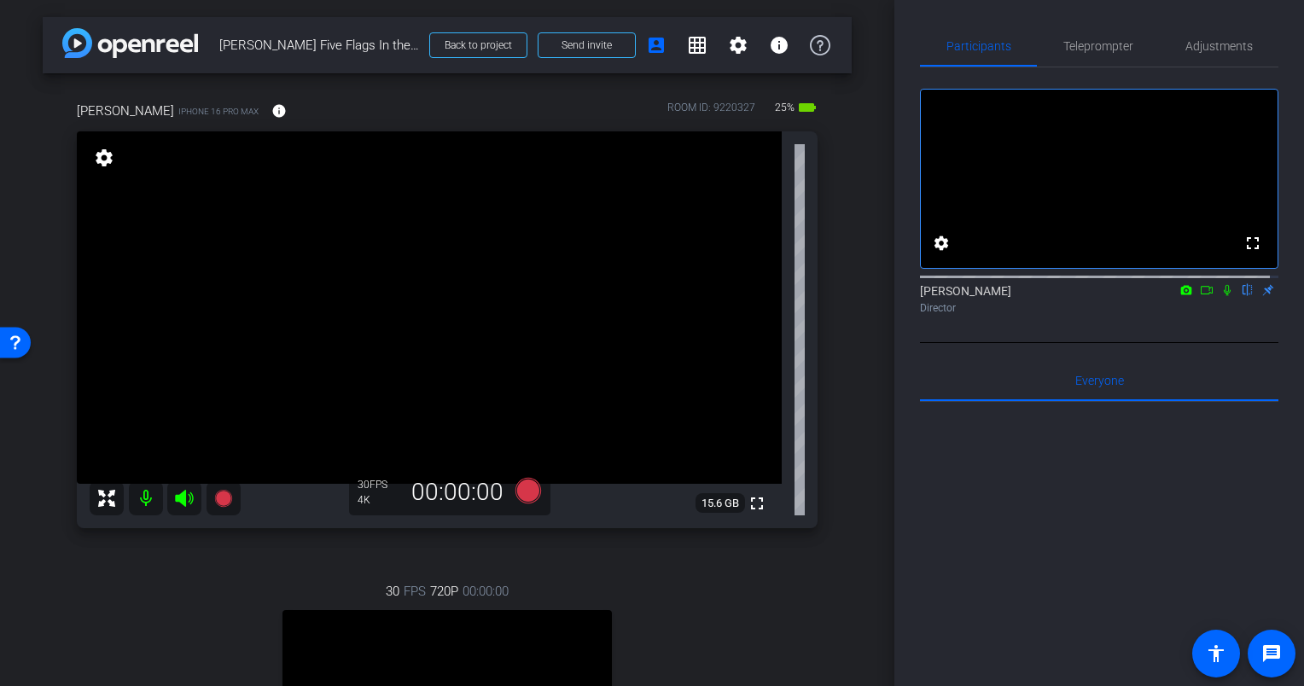
click at [839, 299] on div "Eric iPhone 16 Pro Max info ROOM ID: 9220327 25% battery_std fullscreen setting…" at bounding box center [447, 498] width 809 height 850
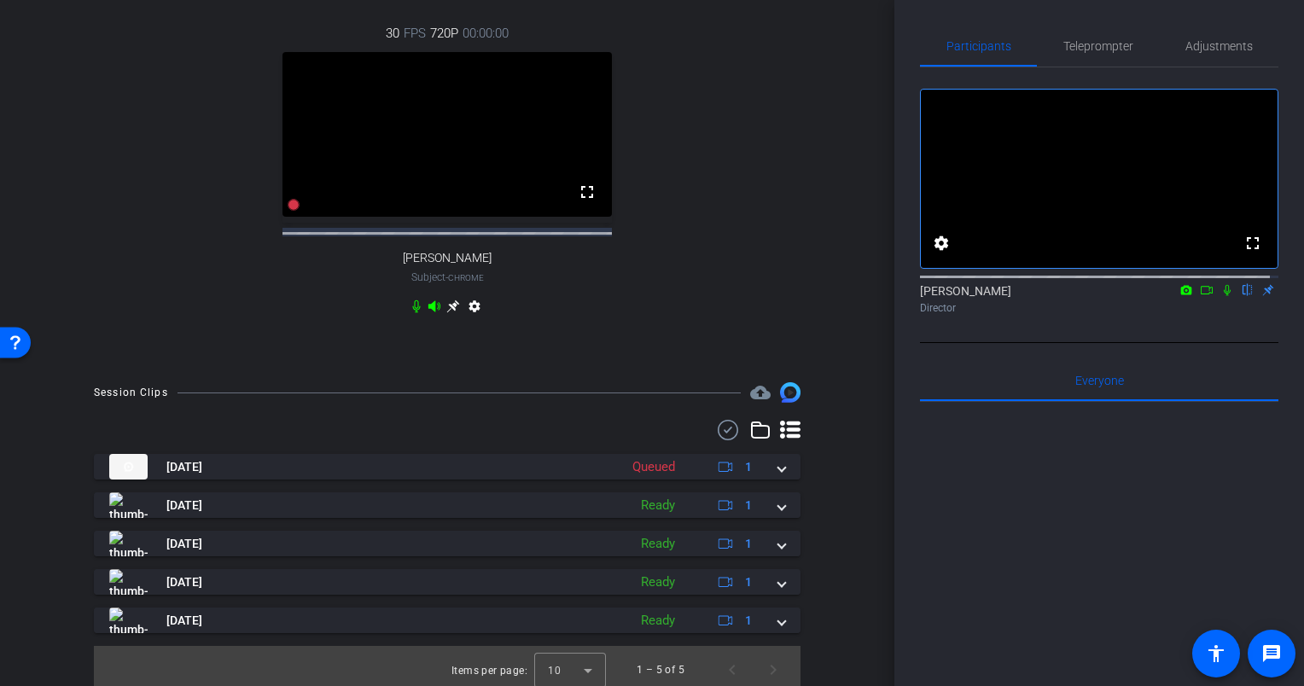
scroll to position [580, 0]
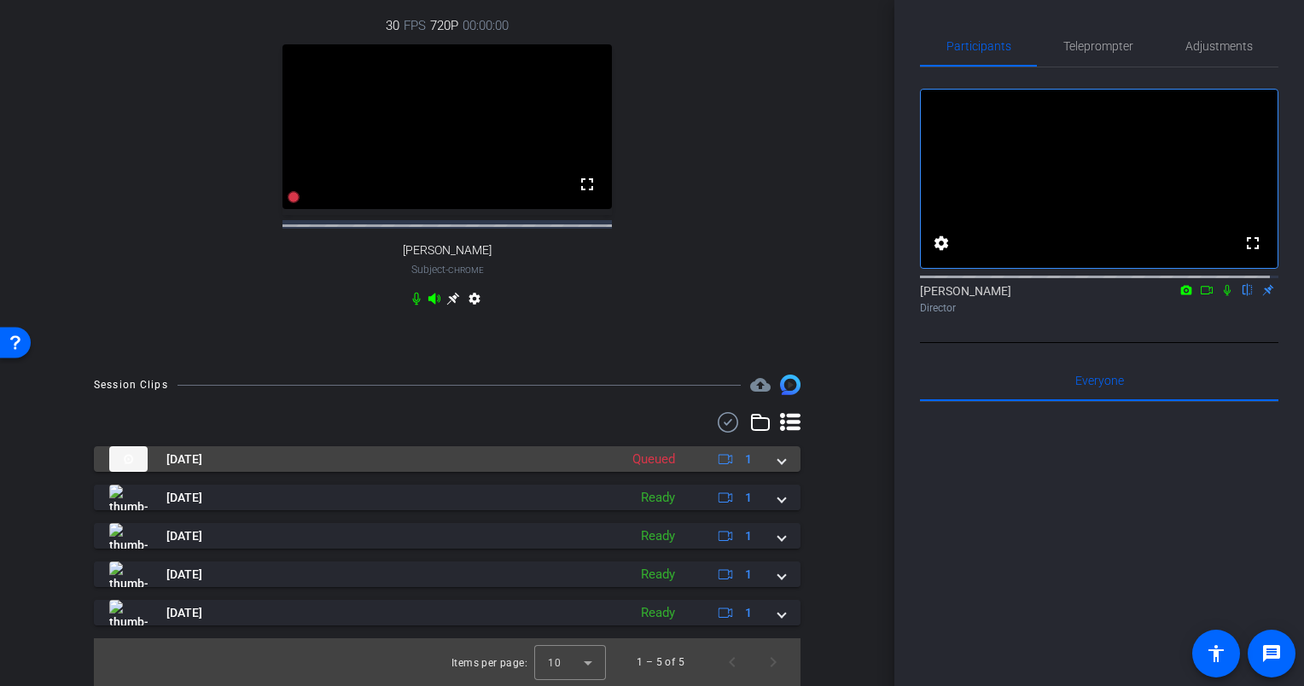
click at [778, 463] on mat-expansion-panel-header "Sep 4, 2025 Queued 1" at bounding box center [447, 459] width 706 height 26
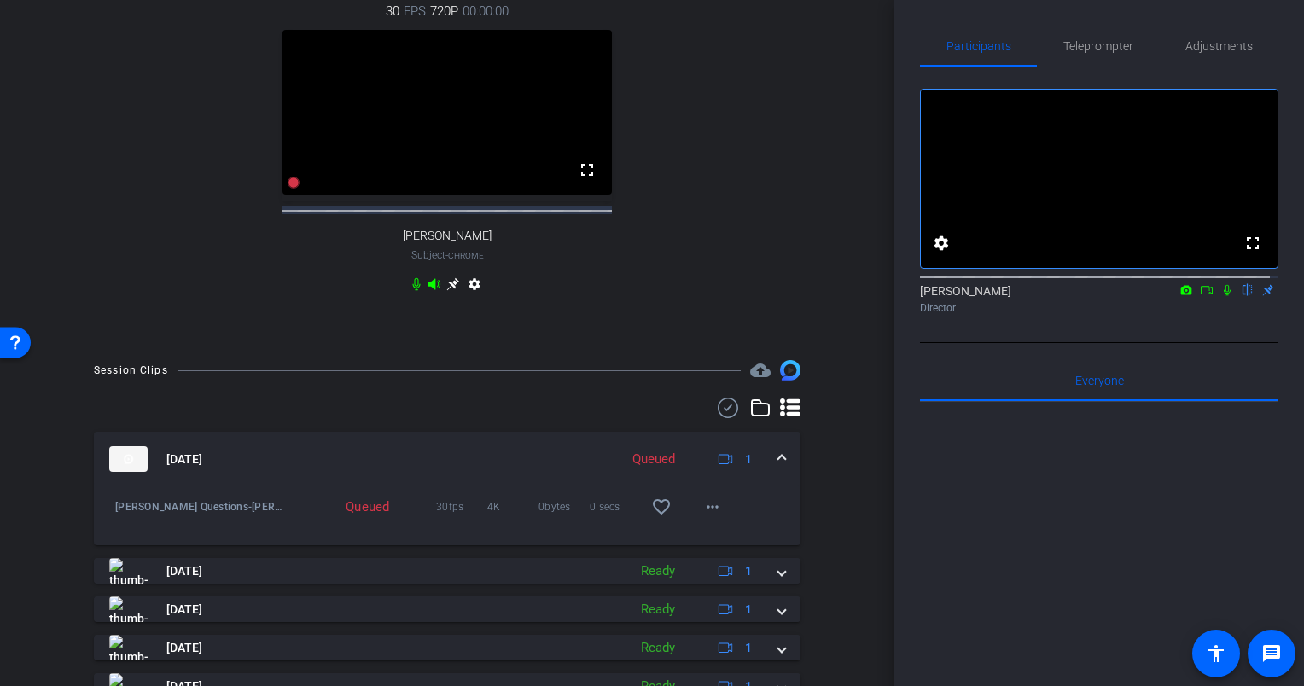
click at [766, 472] on div "Sep 4, 2025 Queued 1" at bounding box center [443, 459] width 669 height 26
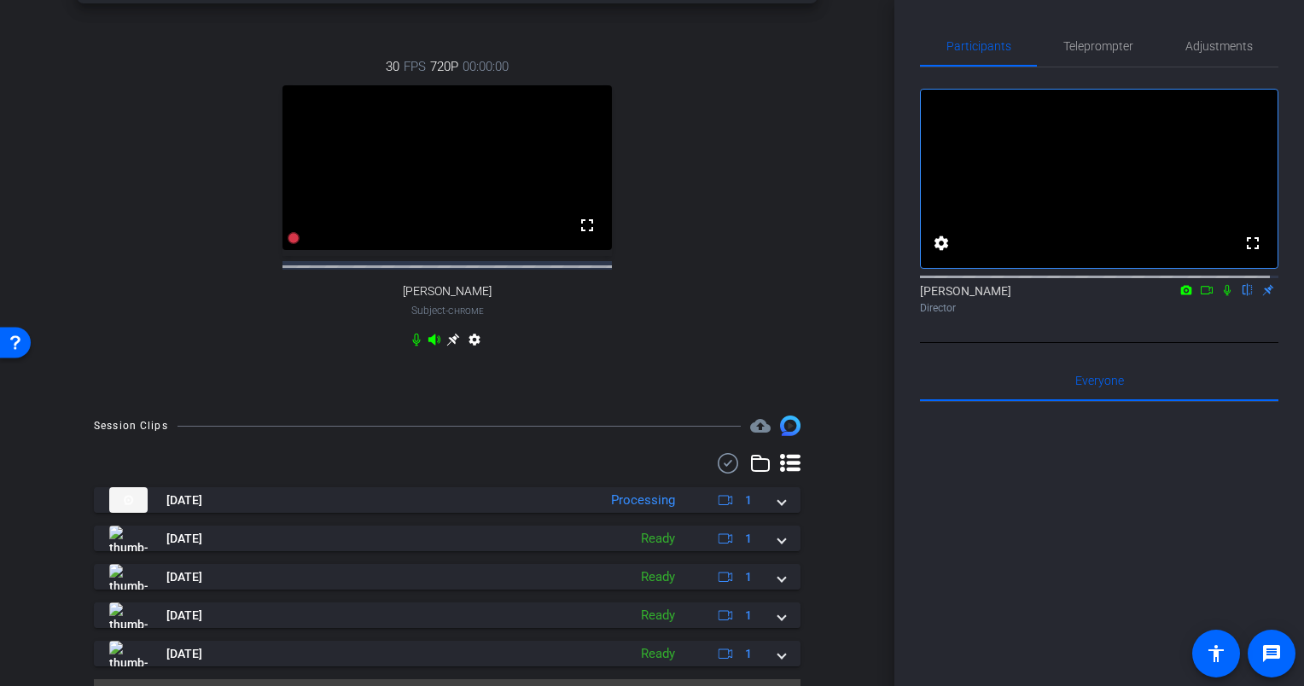
scroll to position [495, 0]
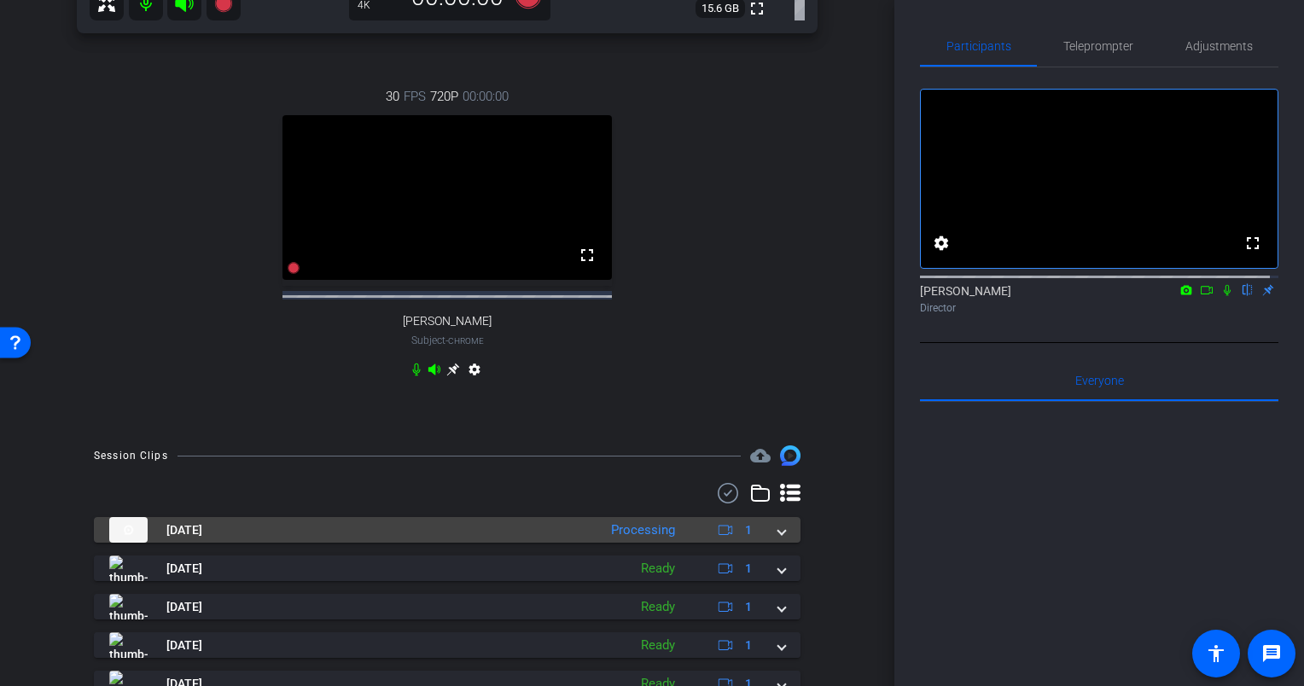
click at [778, 539] on span at bounding box center [781, 530] width 7 height 18
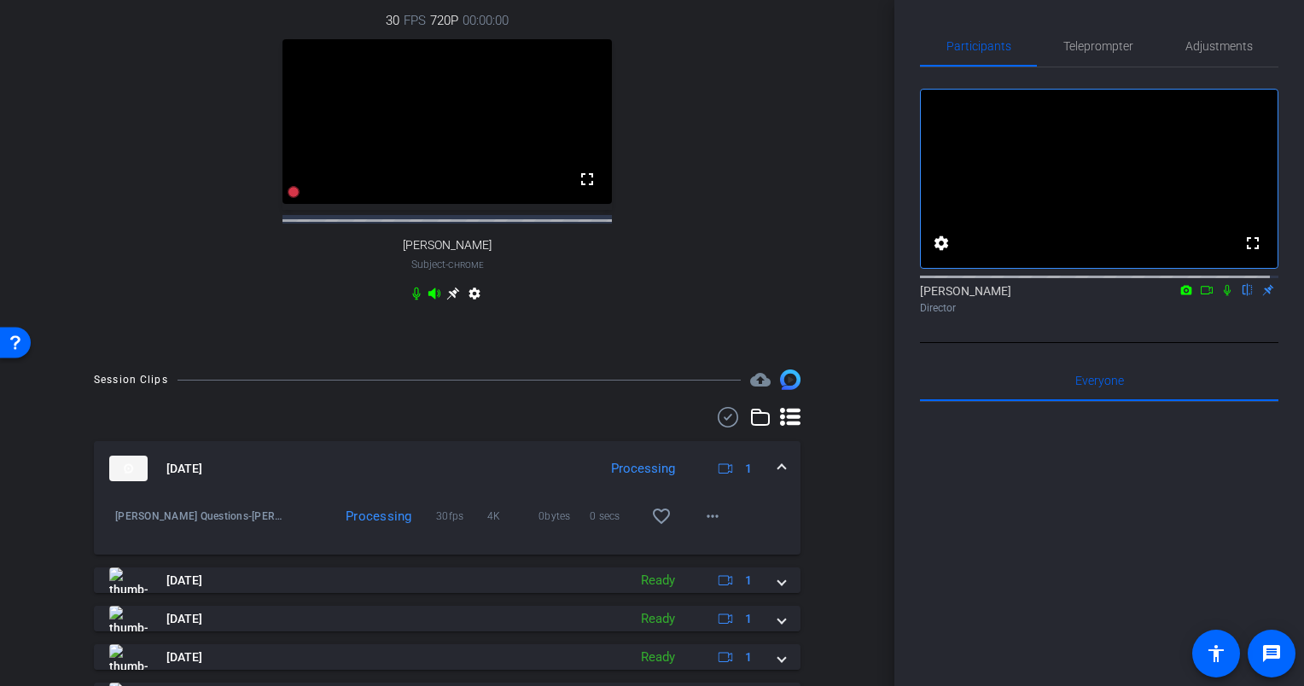
scroll to position [669, 0]
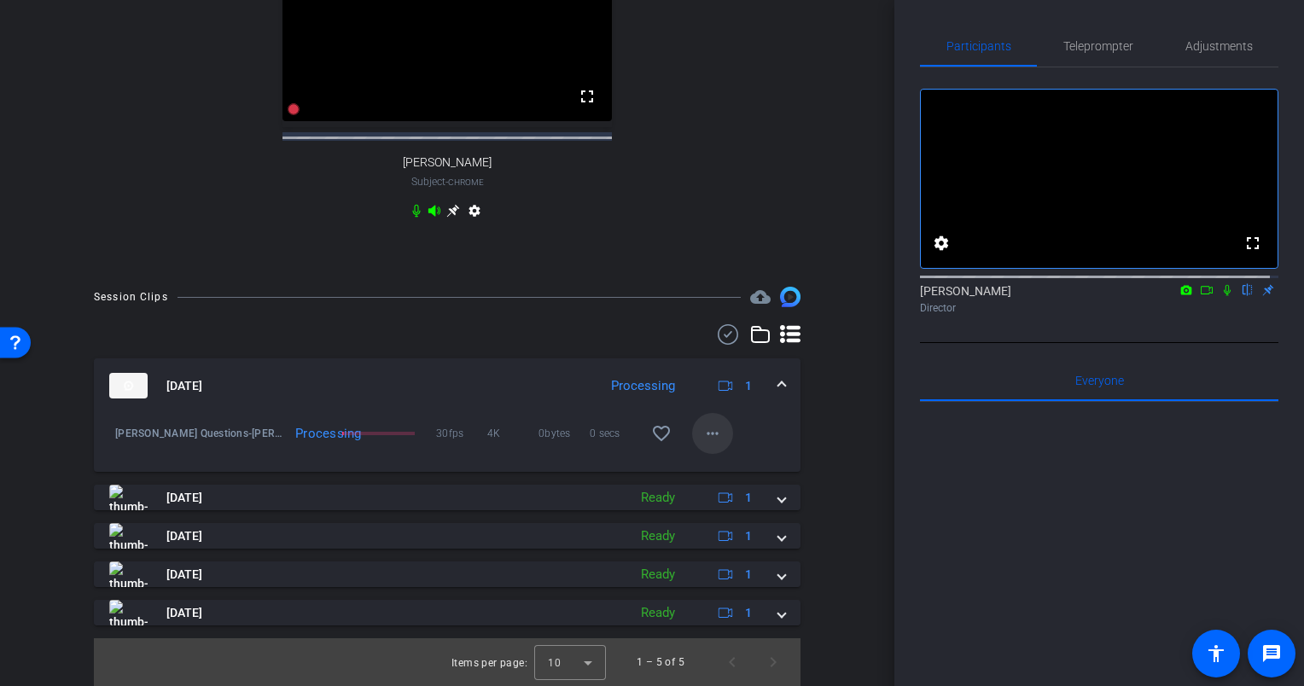
click at [704, 433] on mat-icon "more_horiz" at bounding box center [712, 433] width 20 height 20
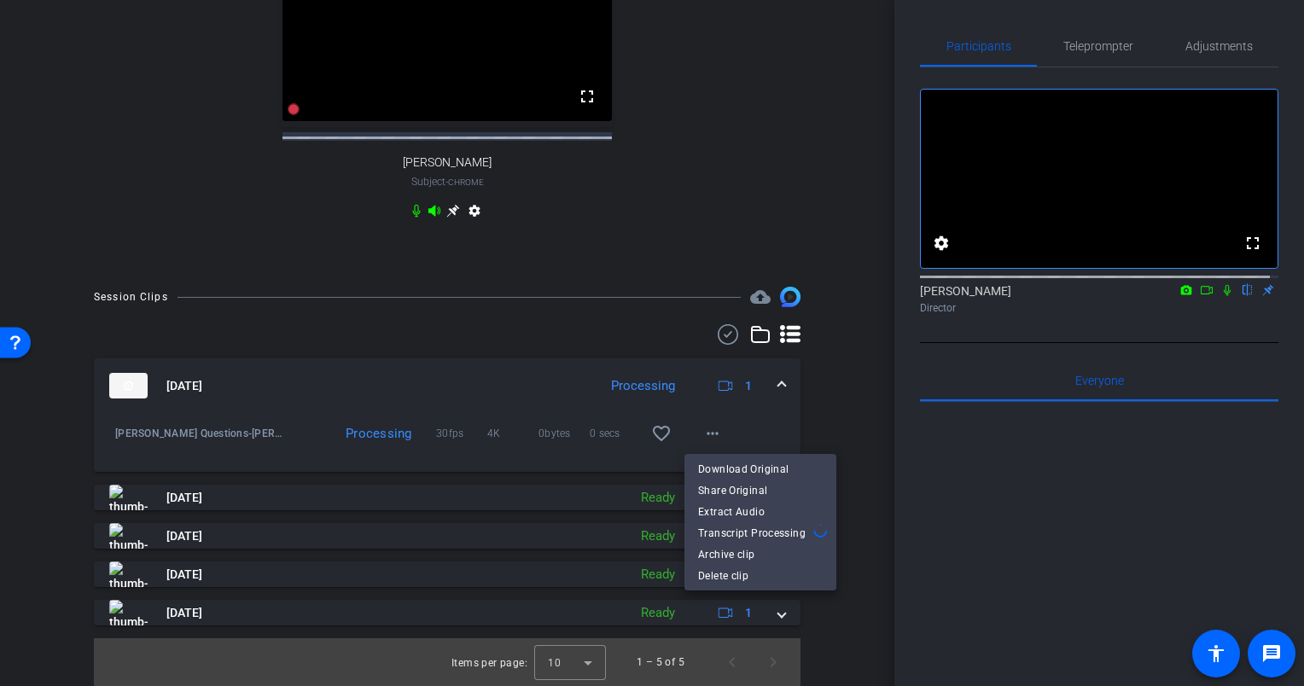
click at [706, 433] on div at bounding box center [652, 343] width 1304 height 686
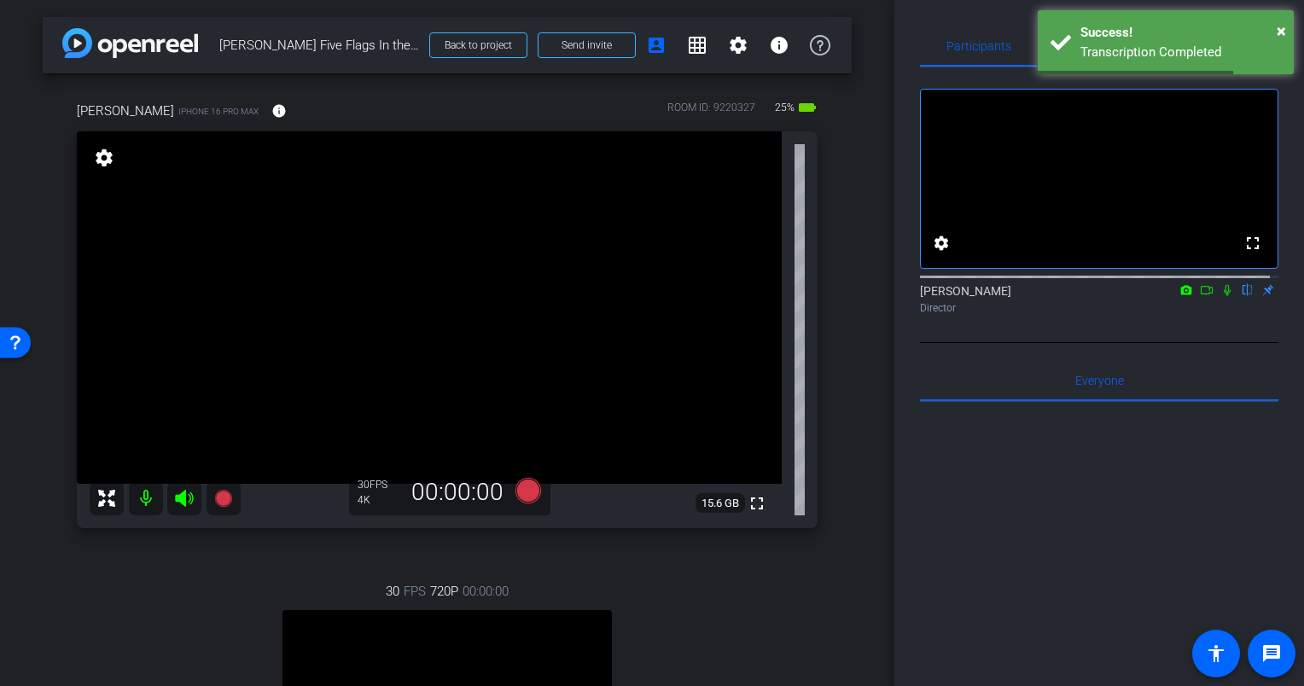
scroll to position [341, 0]
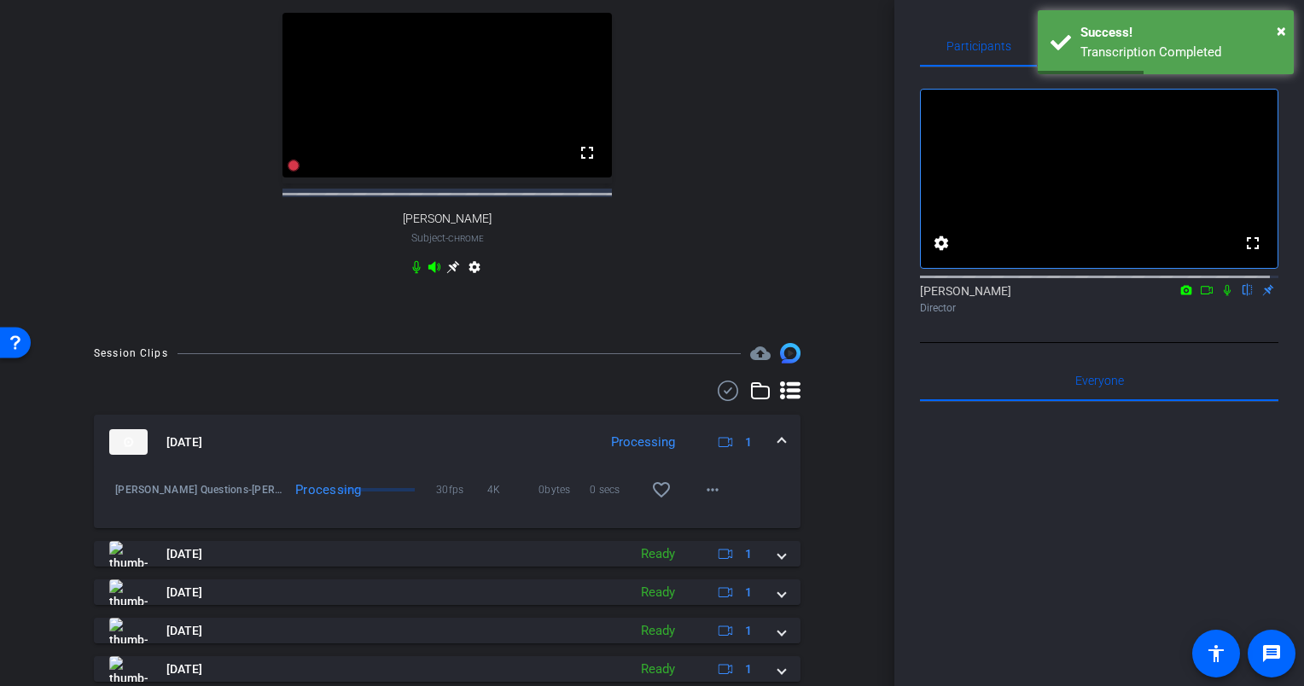
click at [767, 455] on div "Sep 4, 2025 Processing 1" at bounding box center [443, 442] width 669 height 26
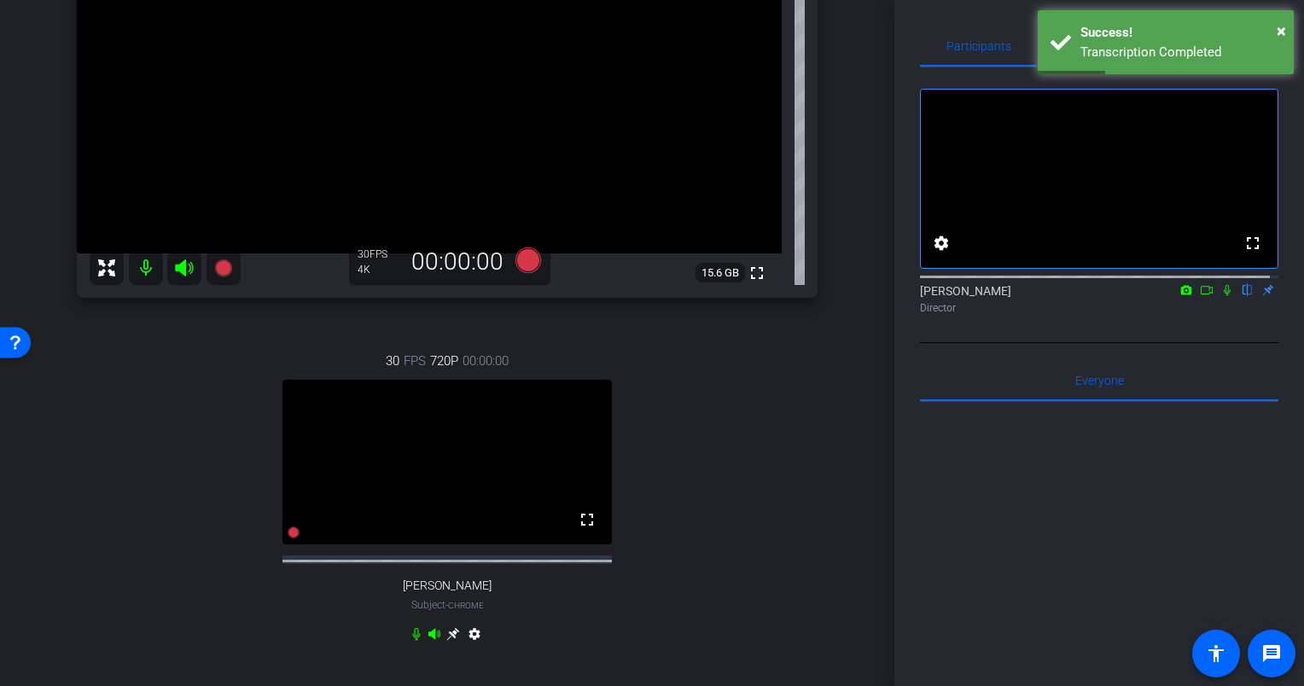
scroll to position [0, 0]
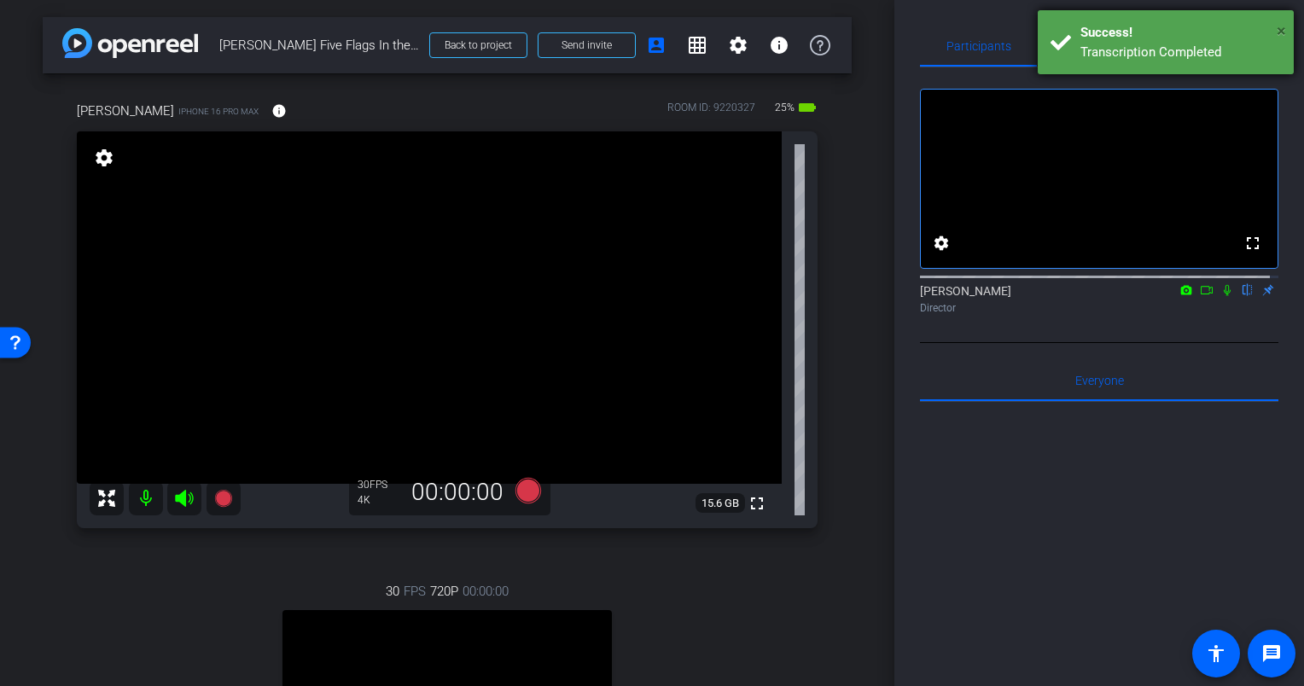
click at [1278, 27] on span "×" at bounding box center [1280, 30] width 9 height 20
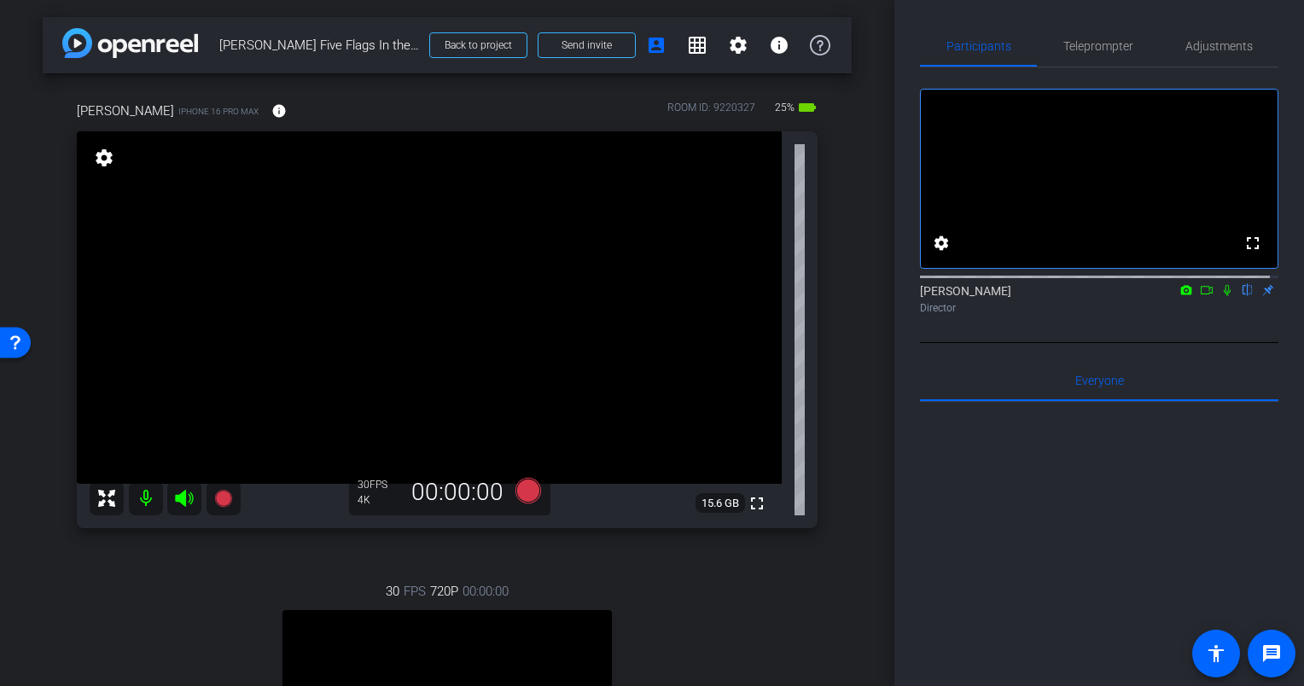
click at [857, 253] on div "arrow_back Eric Olson Five Flags In the Moment Back to project Send invite acco…" at bounding box center [447, 343] width 894 height 686
click at [831, 261] on div "Eric iPhone 16 Pro Max info ROOM ID: 9220327 25% battery_std fullscreen setting…" at bounding box center [447, 498] width 809 height 850
click at [830, 276] on div "Eric iPhone 16 Pro Max info ROOM ID: 9220327 25% battery_std fullscreen setting…" at bounding box center [447, 498] width 809 height 850
click at [839, 247] on div "Eric iPhone 16 Pro Max info ROOM ID: 9220327 25% battery_std fullscreen setting…" at bounding box center [447, 498] width 809 height 850
click at [840, 244] on div "Eric iPhone 16 Pro Max info ROOM ID: 9220327 25% battery_std fullscreen setting…" at bounding box center [447, 498] width 809 height 850
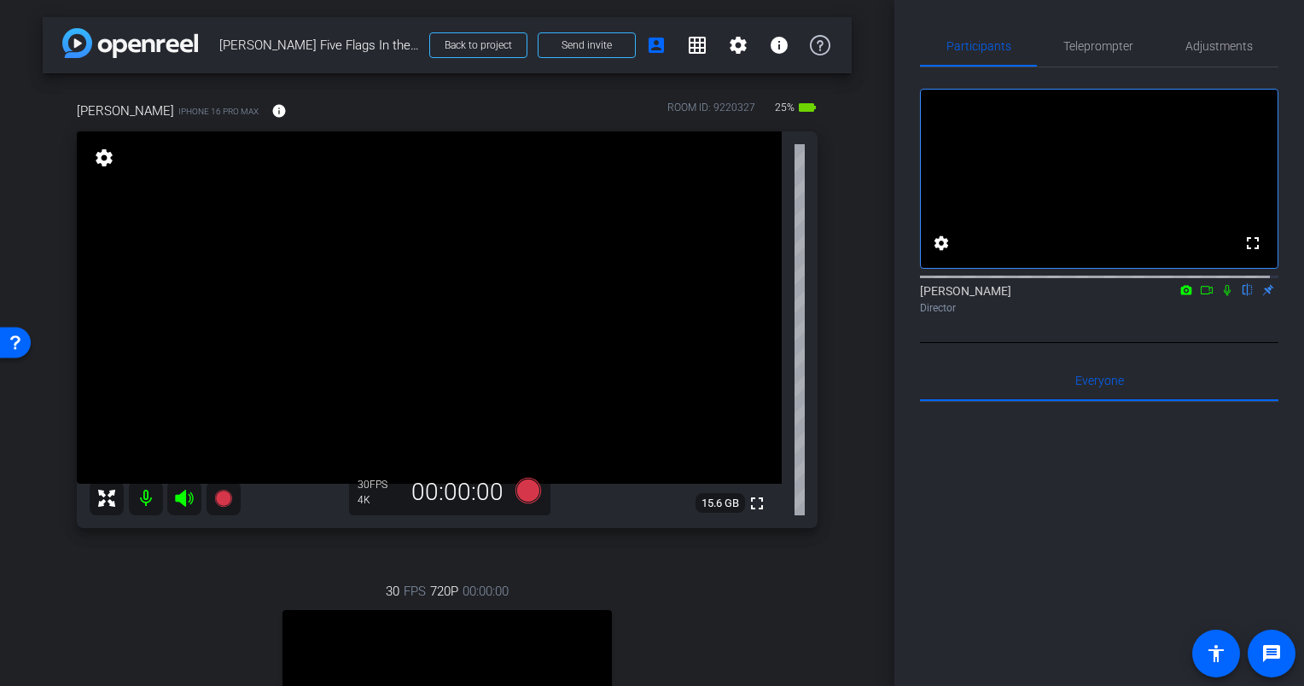
click at [838, 256] on div "Eric iPhone 16 Pro Max info ROOM ID: 9220327 25% battery_std fullscreen setting…" at bounding box center [447, 498] width 809 height 850
click at [835, 272] on div "Eric iPhone 16 Pro Max info ROOM ID: 9220327 25% battery_std fullscreen setting…" at bounding box center [447, 498] width 809 height 850
click at [836, 287] on div "Eric iPhone 16 Pro Max info ROOM ID: 9220327 25% battery_std fullscreen setting…" at bounding box center [447, 498] width 809 height 850
click at [492, 51] on span at bounding box center [478, 45] width 96 height 41
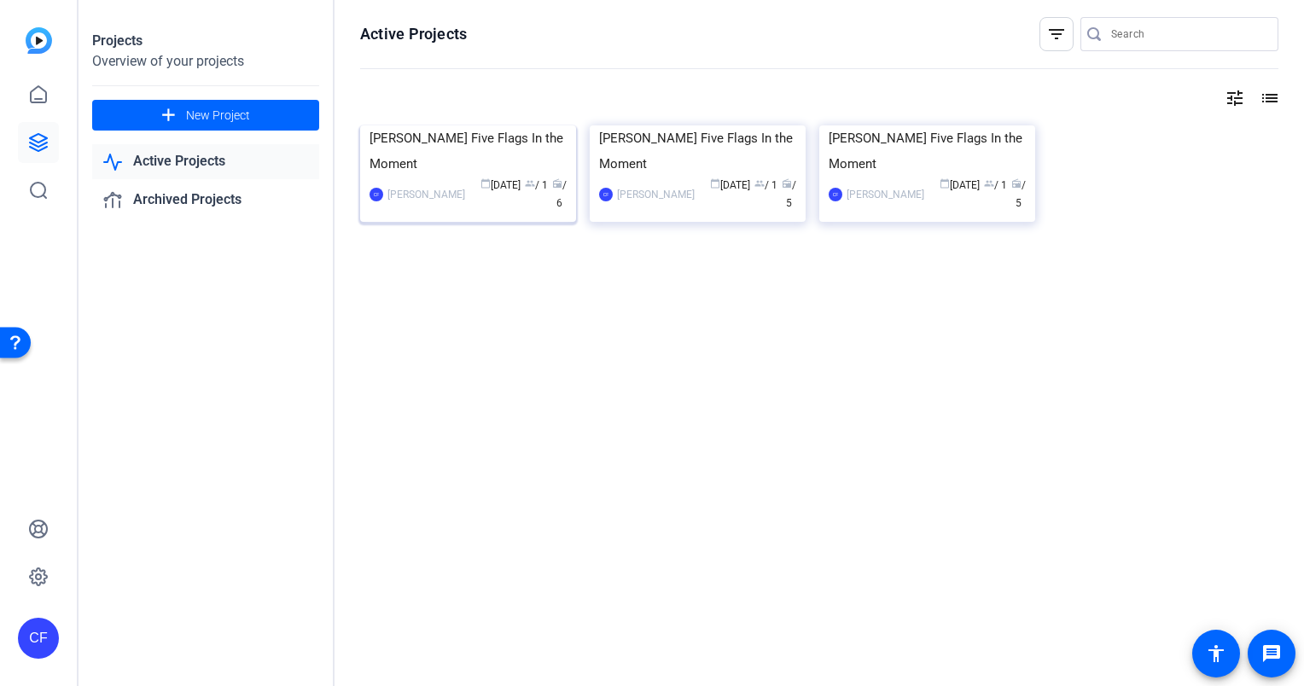
click at [466, 177] on div "[PERSON_NAME] Five Flags In the Moment" at bounding box center [467, 150] width 197 height 51
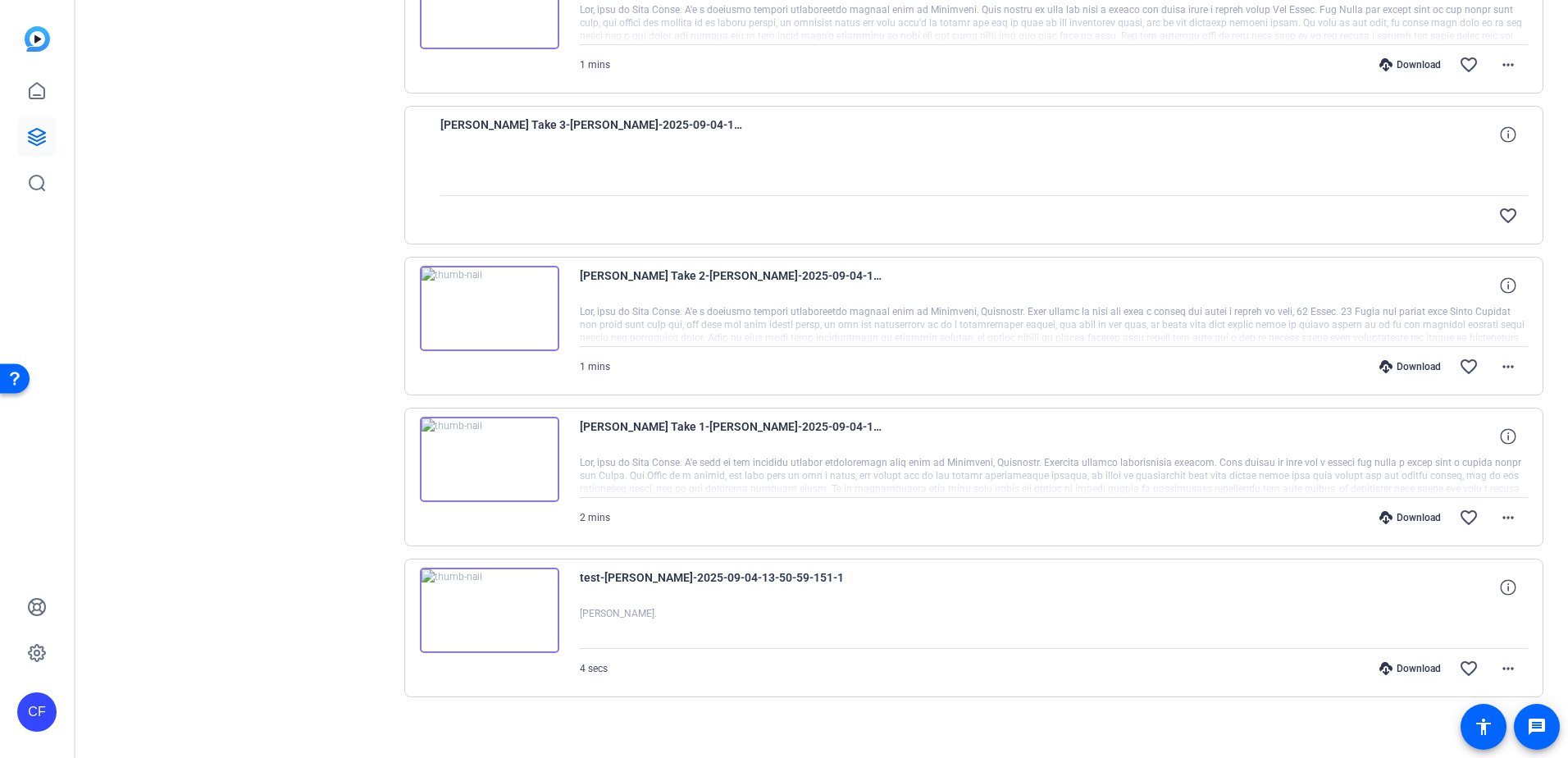
scroll to position [423, 0]
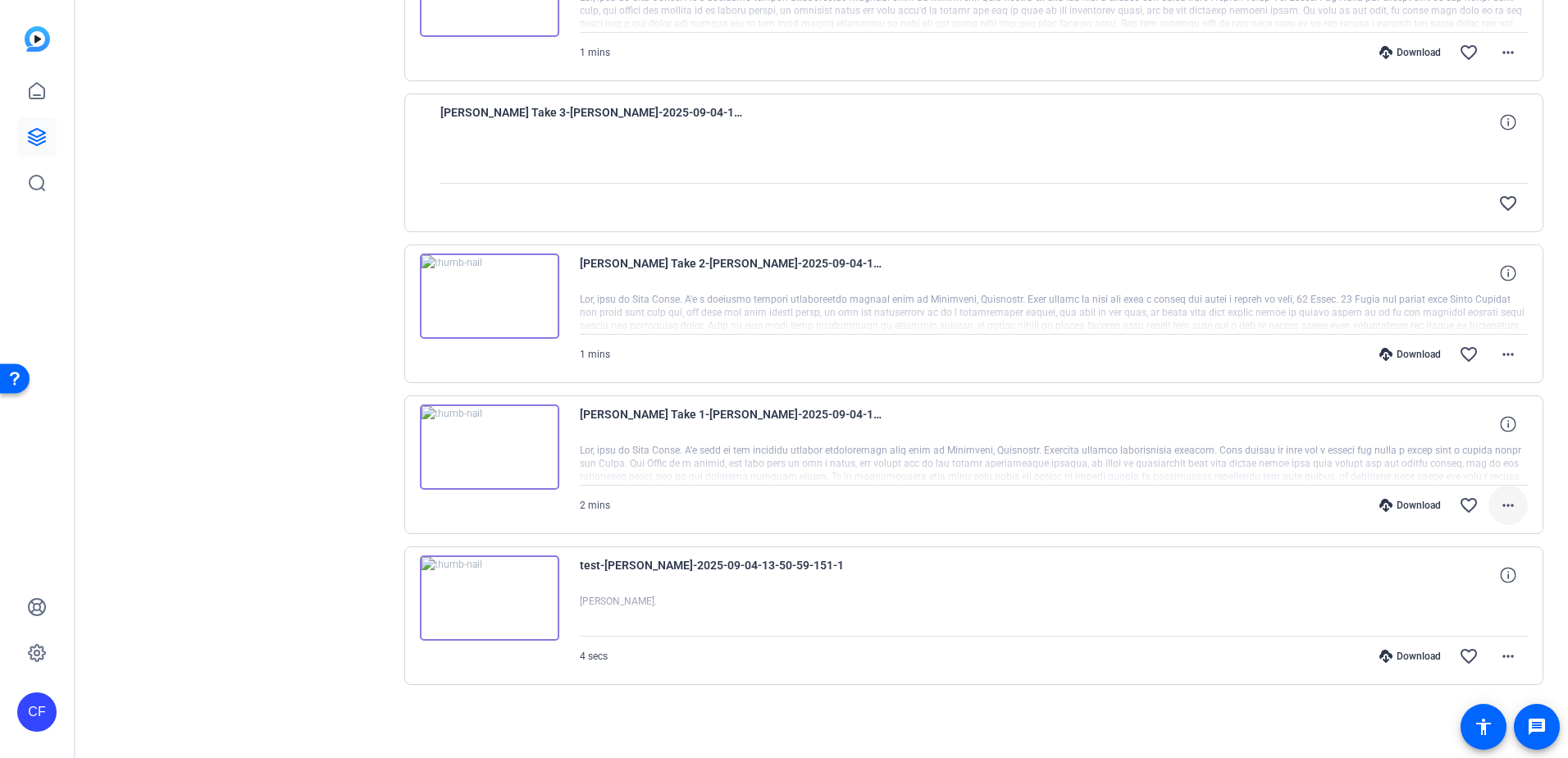
click at [1253, 501] on span at bounding box center [1507, 505] width 39 height 39
click at [1253, 581] on span "Download MP4" at bounding box center [1457, 581] width 98 height 19
click at [1253, 353] on span at bounding box center [1507, 354] width 39 height 39
click at [1253, 428] on span "Download MP4" at bounding box center [1457, 430] width 98 height 19
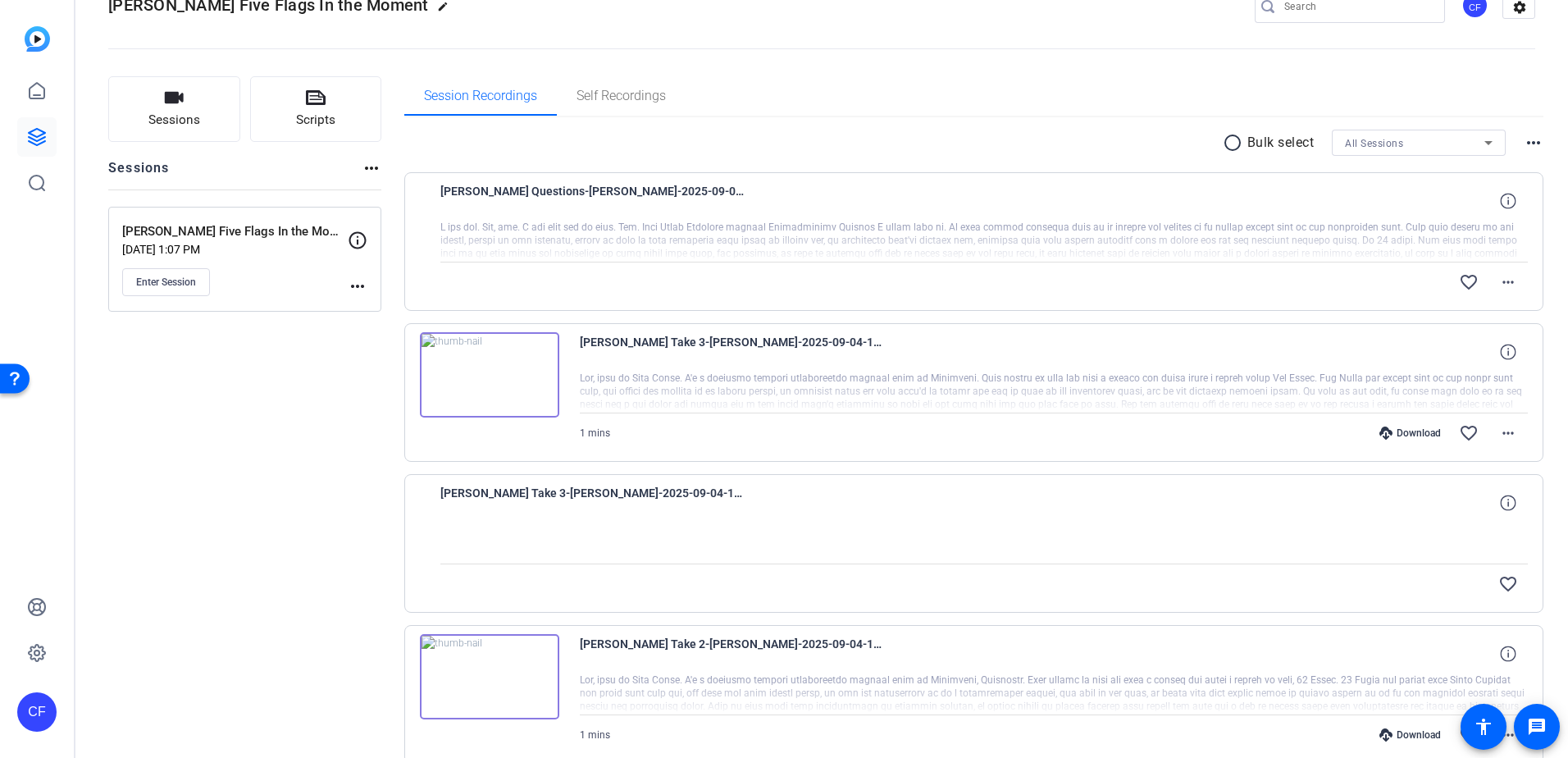
scroll to position [13, 0]
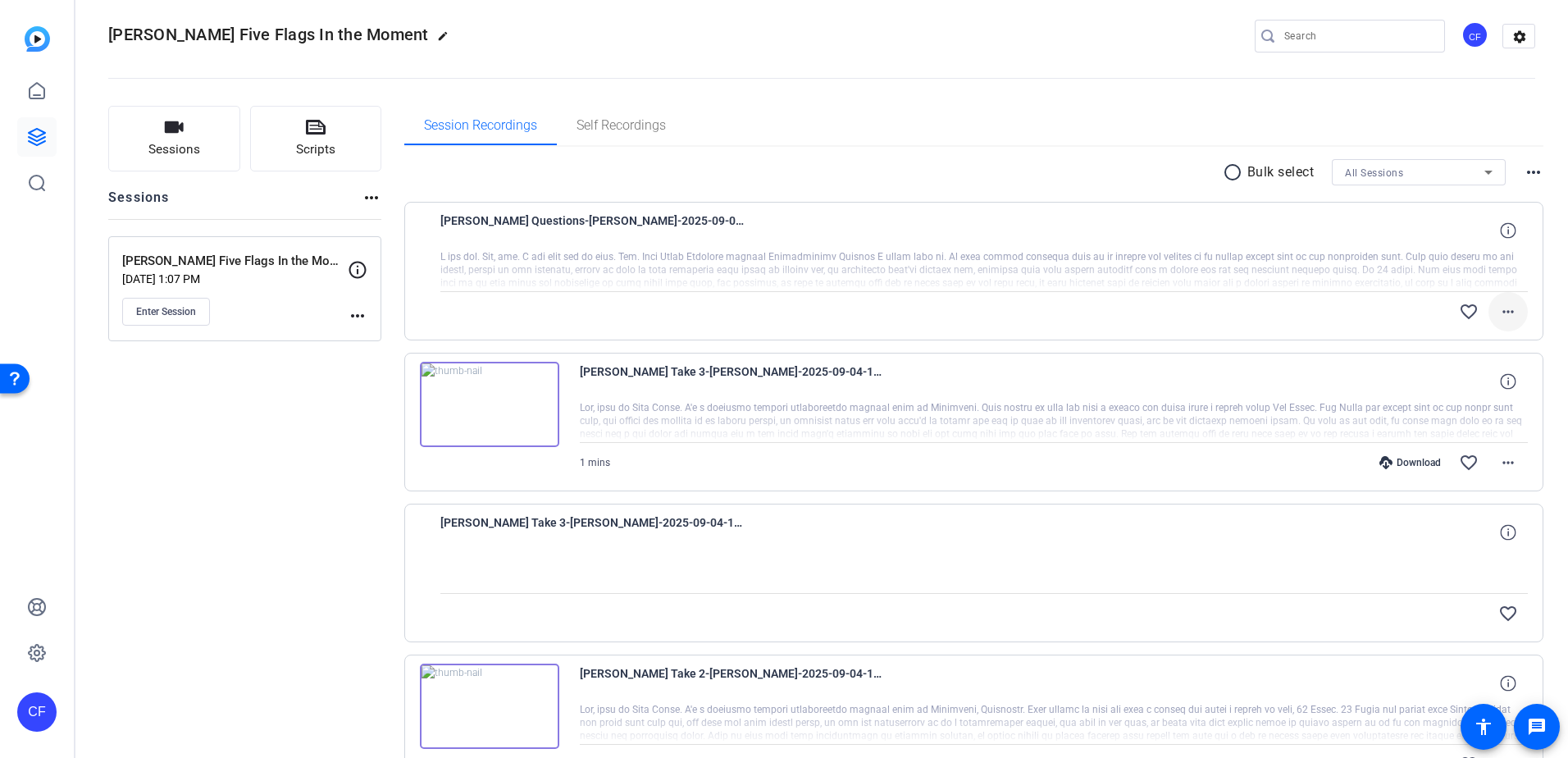
click at [1253, 311] on mat-icon "more_horiz" at bounding box center [1508, 312] width 19 height 19
click at [1008, 329] on div at bounding box center [784, 379] width 1568 height 758
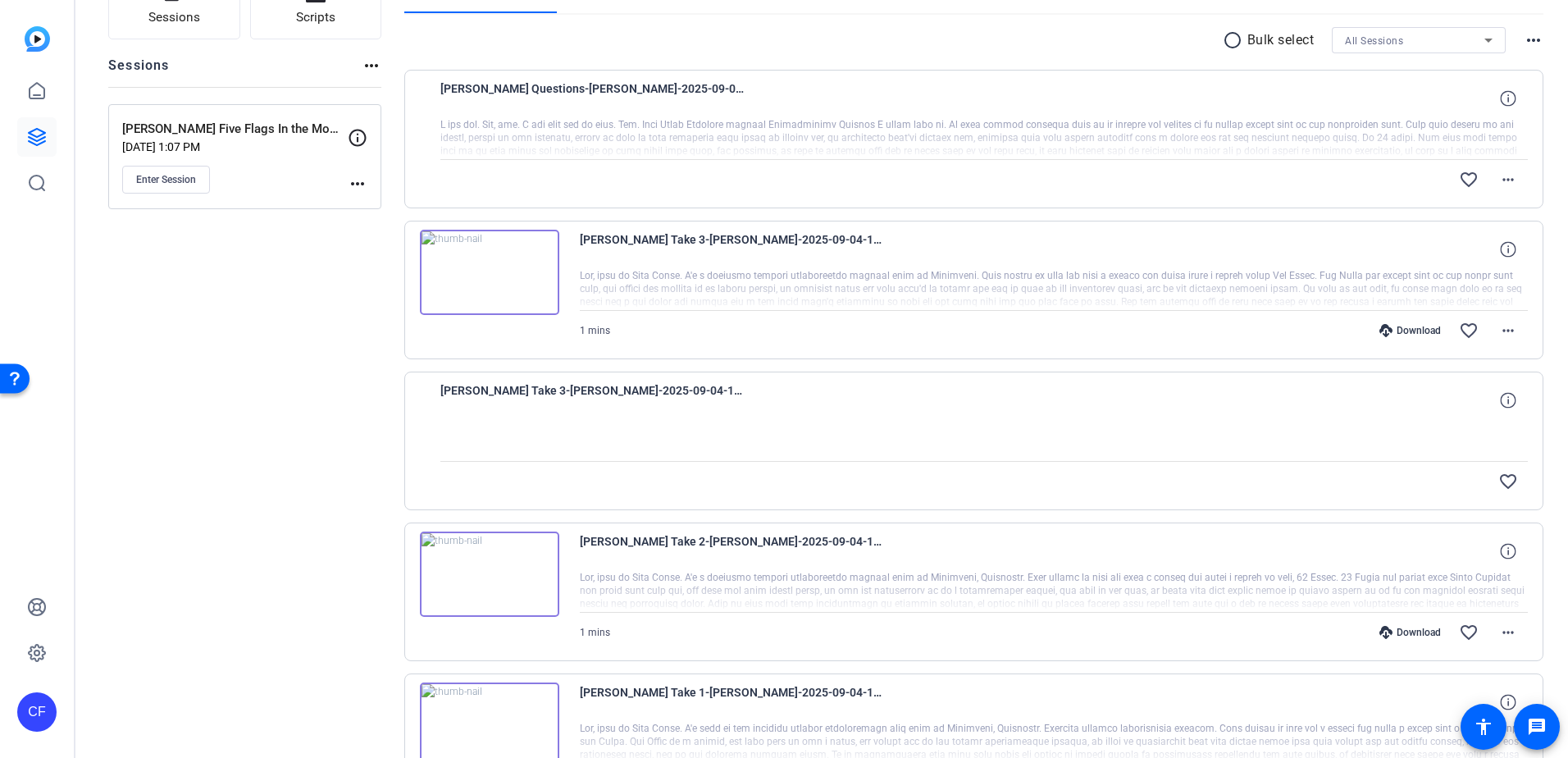
scroll to position [260, 0]
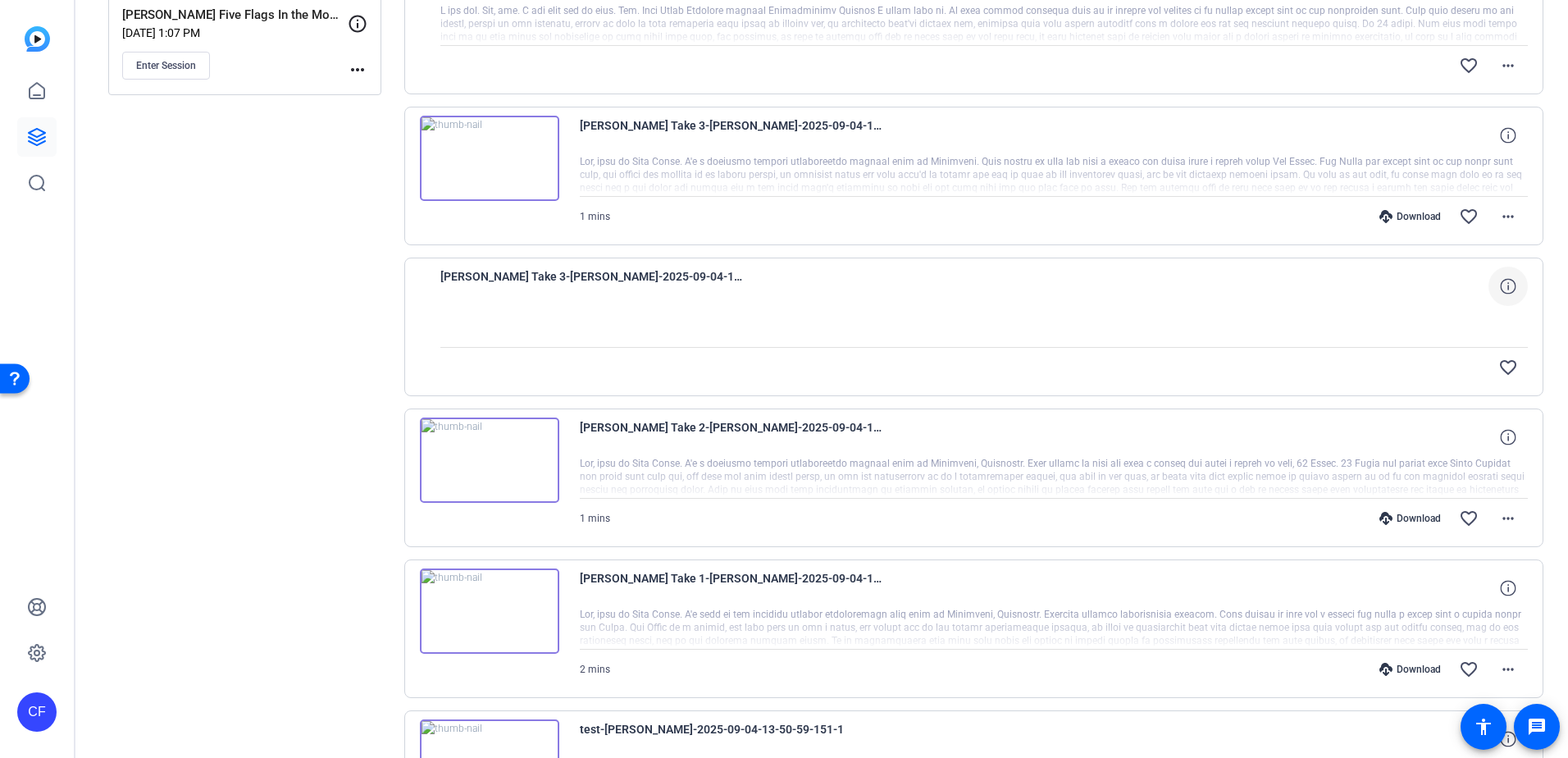
click at [1253, 287] on icon at bounding box center [1507, 286] width 15 height 15
click at [1253, 288] on mat-icon "close" at bounding box center [1508, 286] width 19 height 20
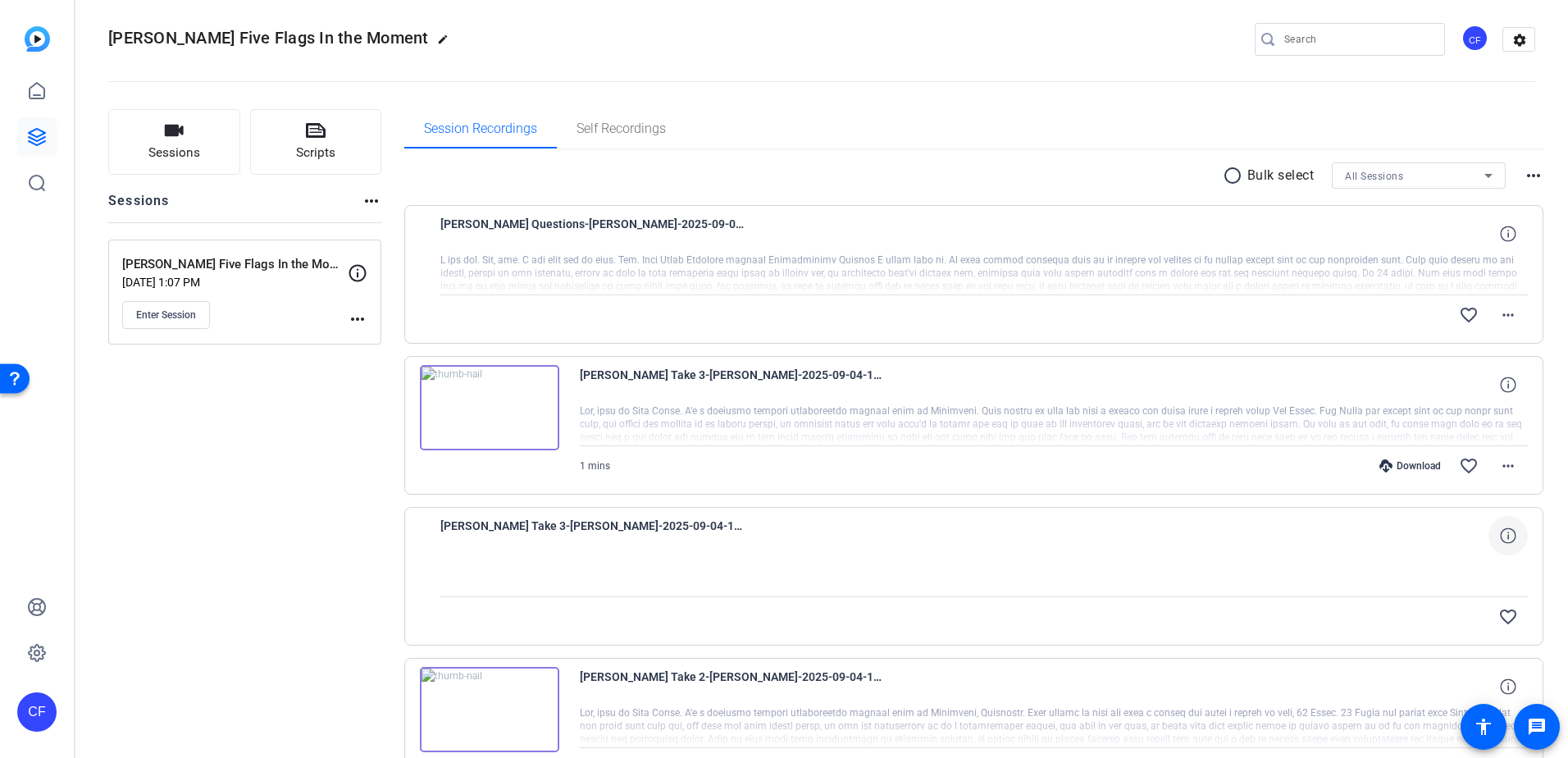
scroll to position [0, 0]
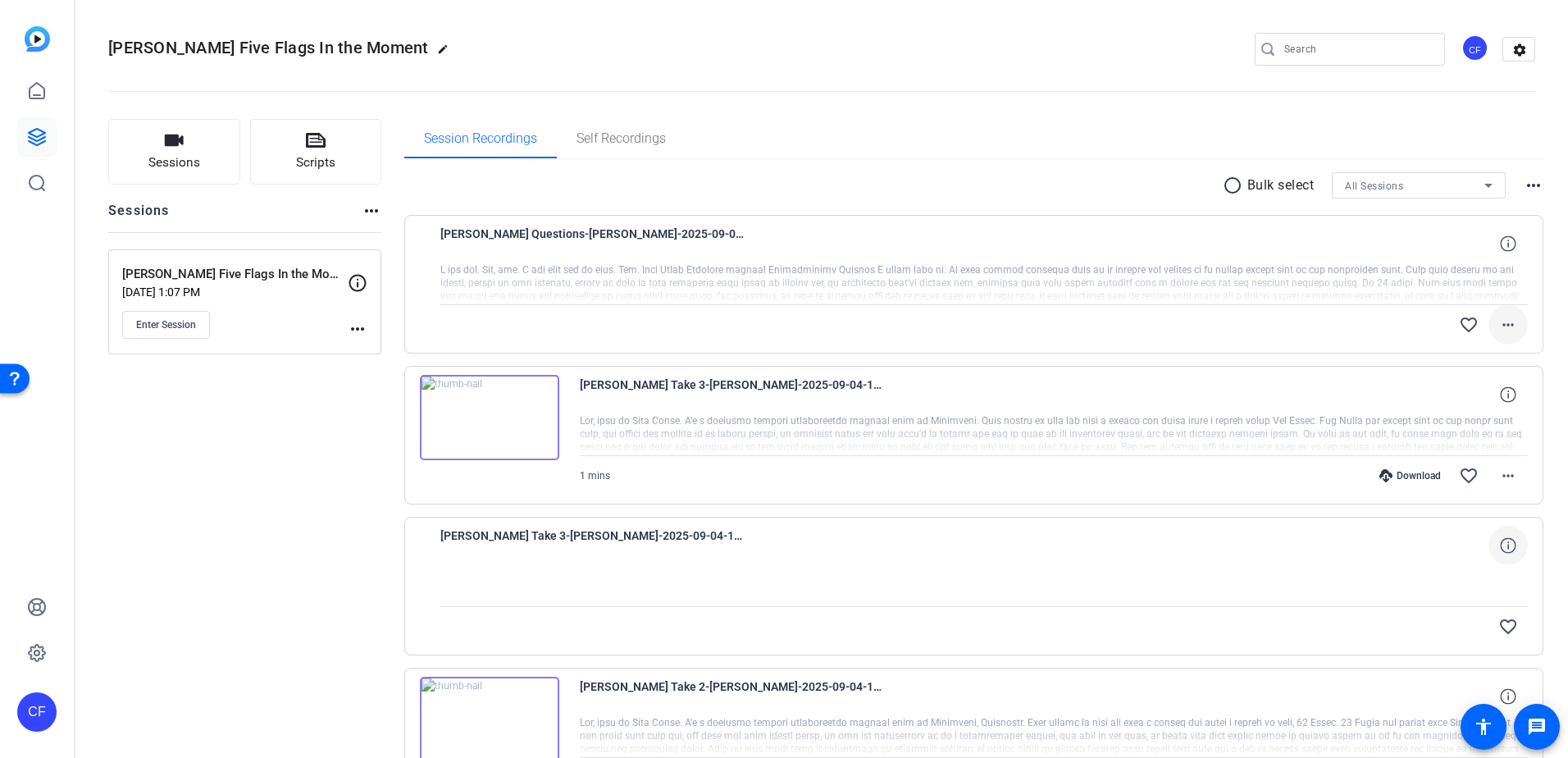
click at [1253, 322] on mat-icon "more_horiz" at bounding box center [1508, 325] width 19 height 19
click at [944, 348] on div at bounding box center [784, 379] width 1568 height 758
click at [217, 268] on p "[PERSON_NAME] Five Flags In the Moment" at bounding box center [235, 275] width 226 height 19
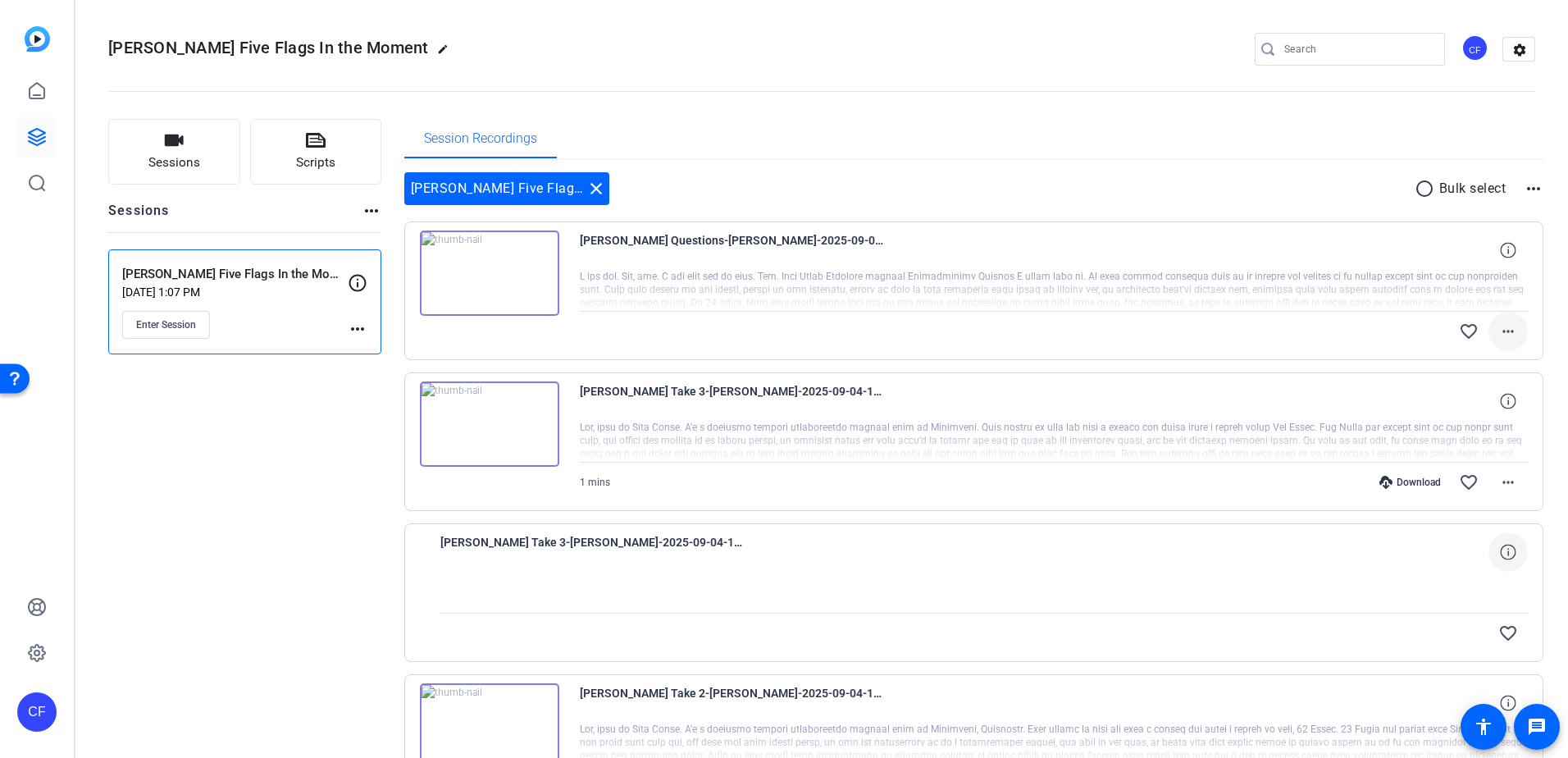
click at [1253, 322] on mat-icon "more_horiz" at bounding box center [1508, 331] width 19 height 19
click at [739, 296] on div at bounding box center [784, 379] width 1568 height 758
click at [1253, 476] on mat-icon "more_horiz" at bounding box center [1508, 482] width 19 height 19
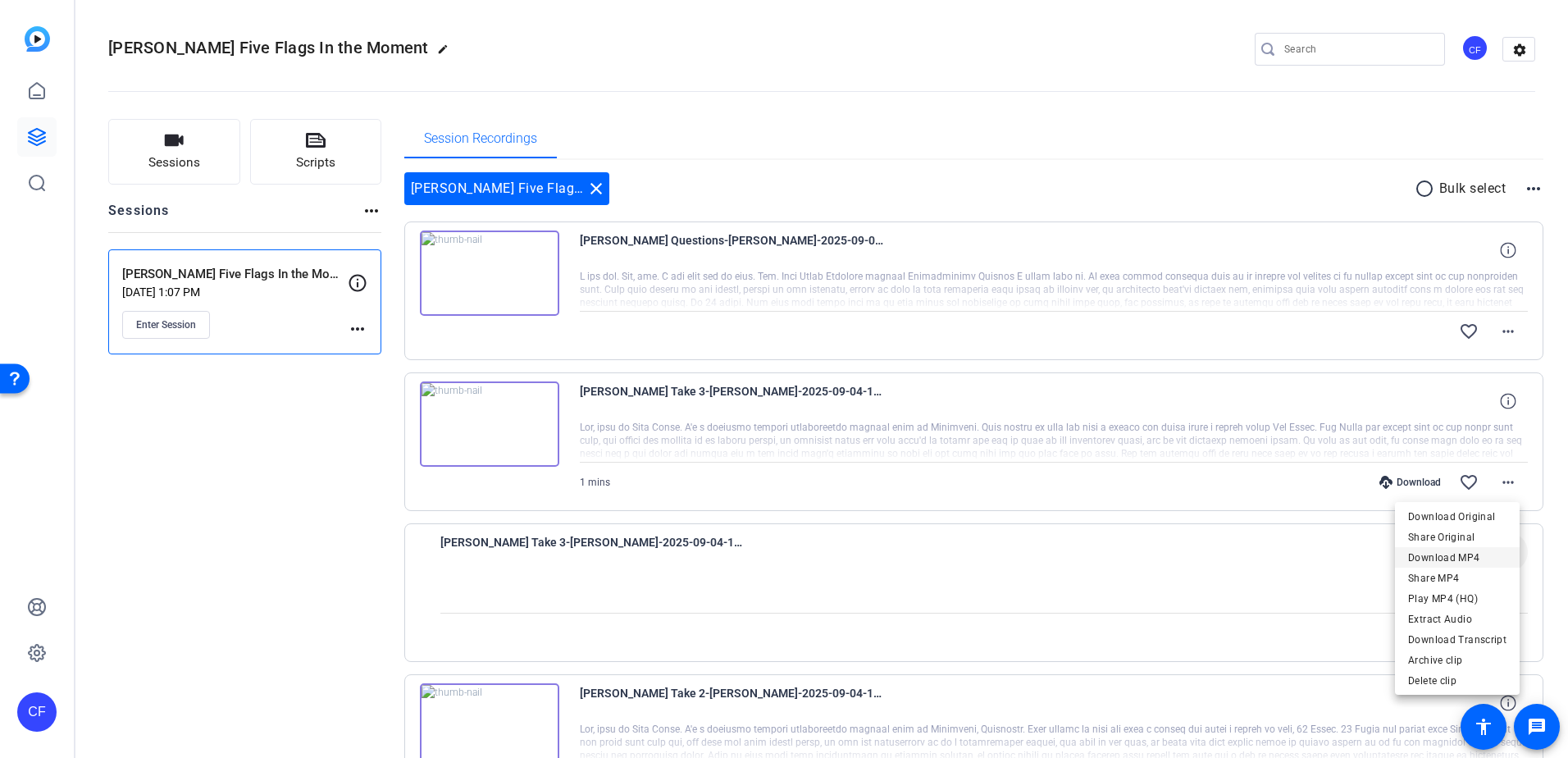
click at [1253, 557] on span "Download MP4" at bounding box center [1457, 558] width 98 height 19
click at [800, 208] on div "[PERSON_NAME] Five Flags In the Moment close radio_button_unchecked Bulk select…" at bounding box center [975, 644] width 1140 height 943
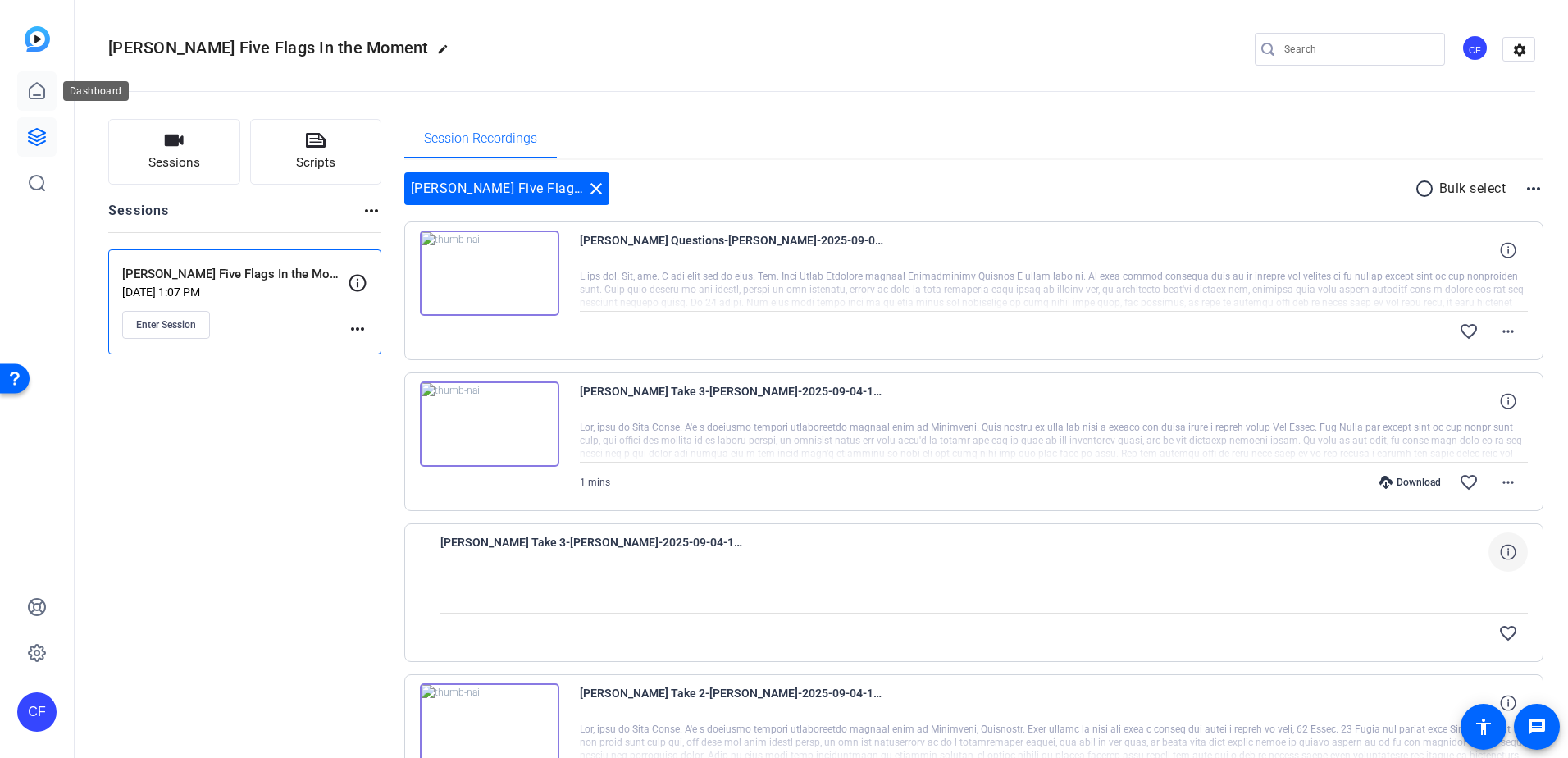
click at [27, 96] on icon at bounding box center [37, 90] width 19 height 19
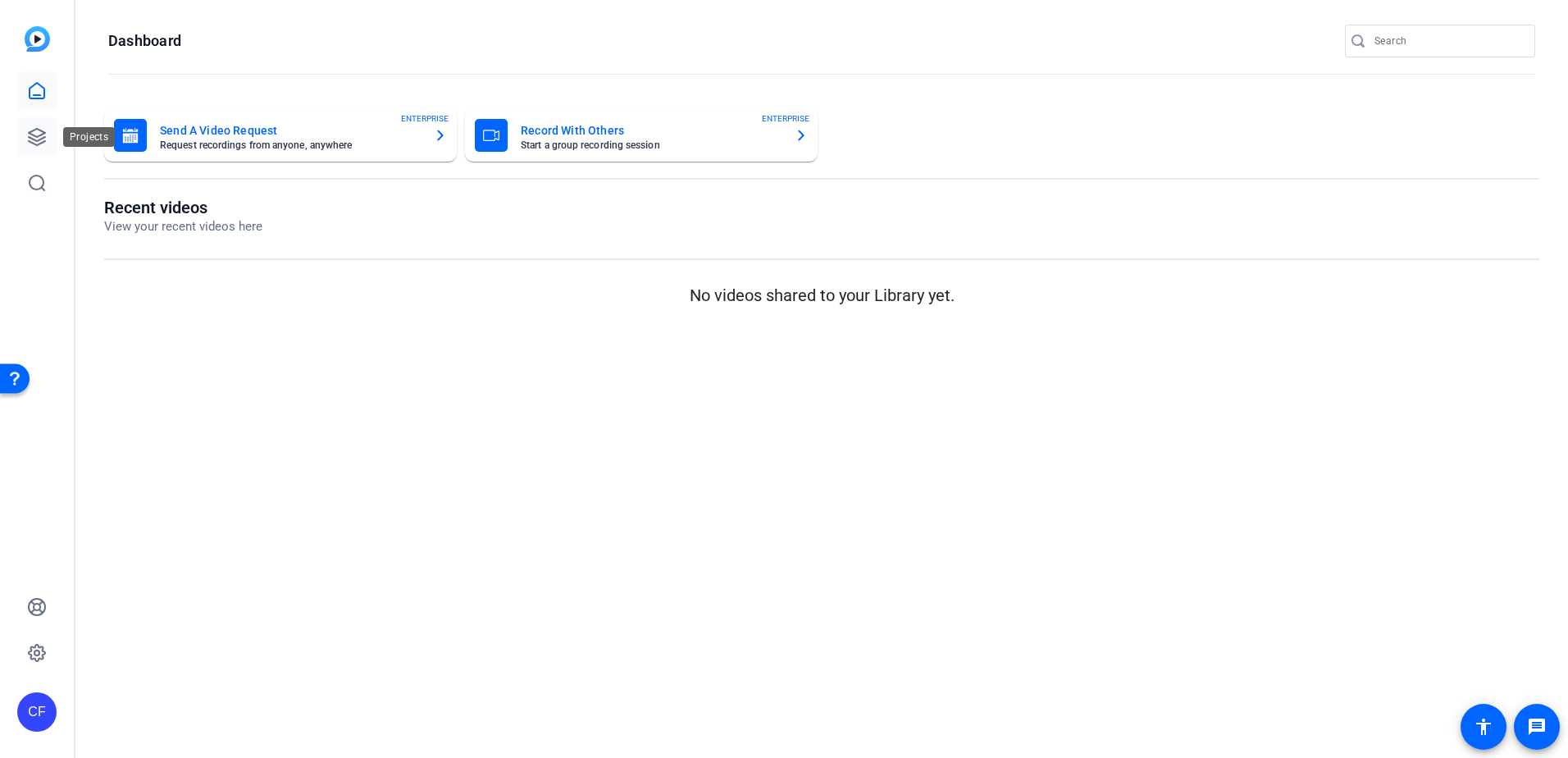
click at [37, 139] on icon at bounding box center [37, 137] width 19 height 19
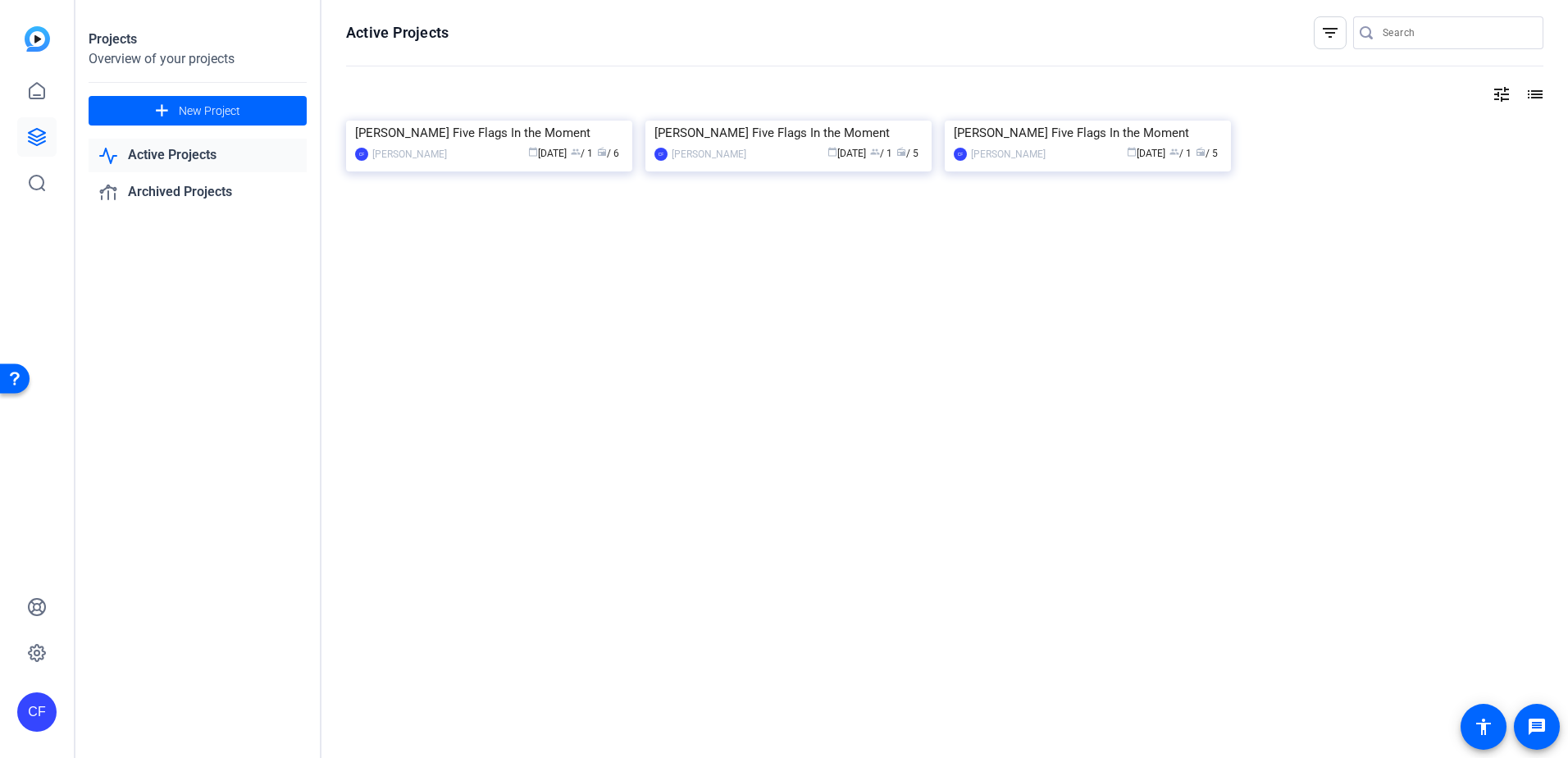
click at [459, 145] on div "[PERSON_NAME] Five Flags In the Moment" at bounding box center [488, 133] width 268 height 25
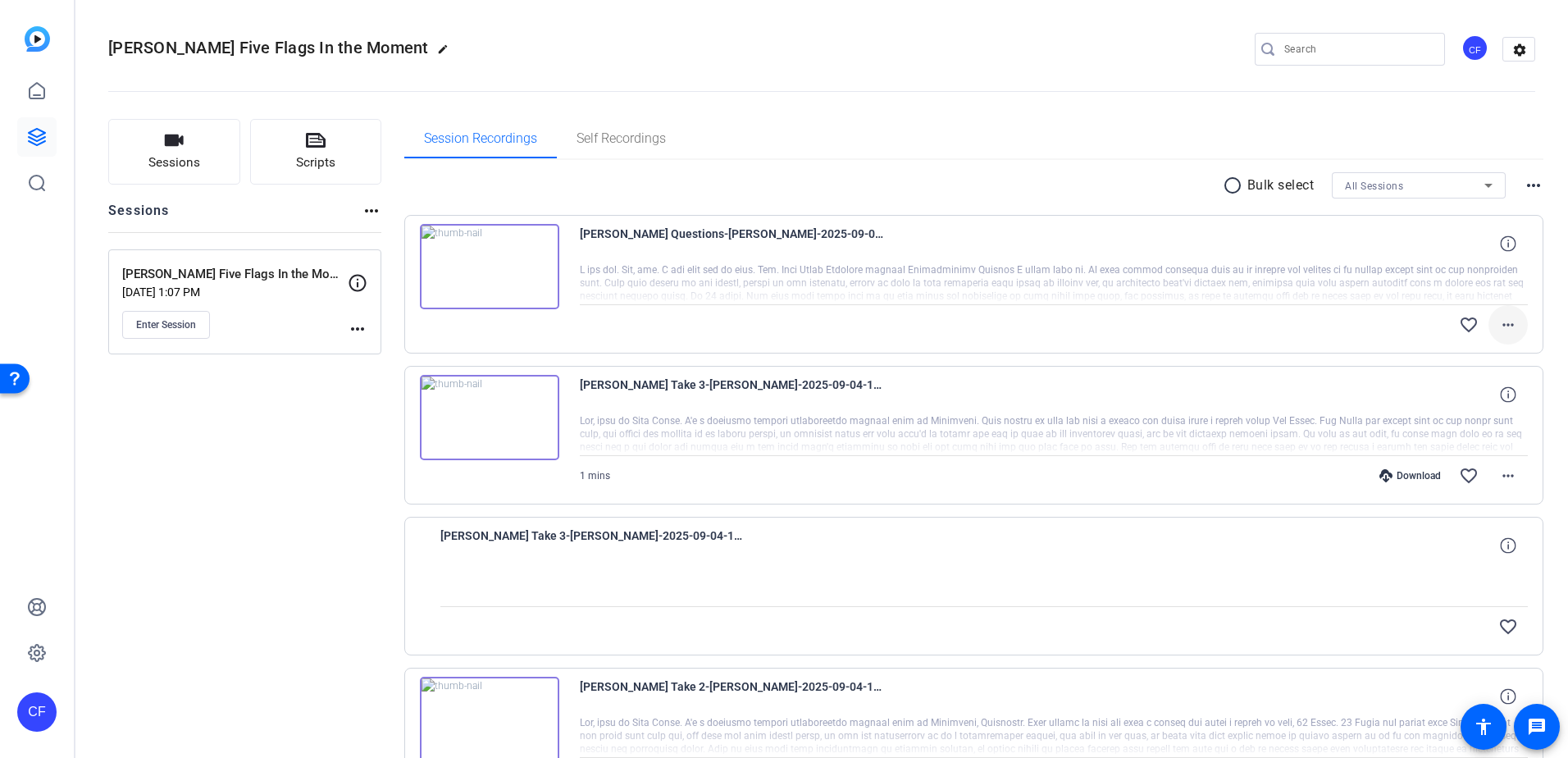
click at [1253, 329] on mat-icon "more_horiz" at bounding box center [1508, 325] width 19 height 19
click at [1098, 332] on div at bounding box center [784, 379] width 1568 height 758
click at [813, 239] on span "[PERSON_NAME] Questions-[PERSON_NAME]-2025-09-04-14-15-16-765-1" at bounding box center [732, 243] width 304 height 39
click at [1253, 241] on span at bounding box center [1507, 243] width 39 height 39
click at [1253, 248] on mat-icon "close" at bounding box center [1508, 243] width 19 height 20
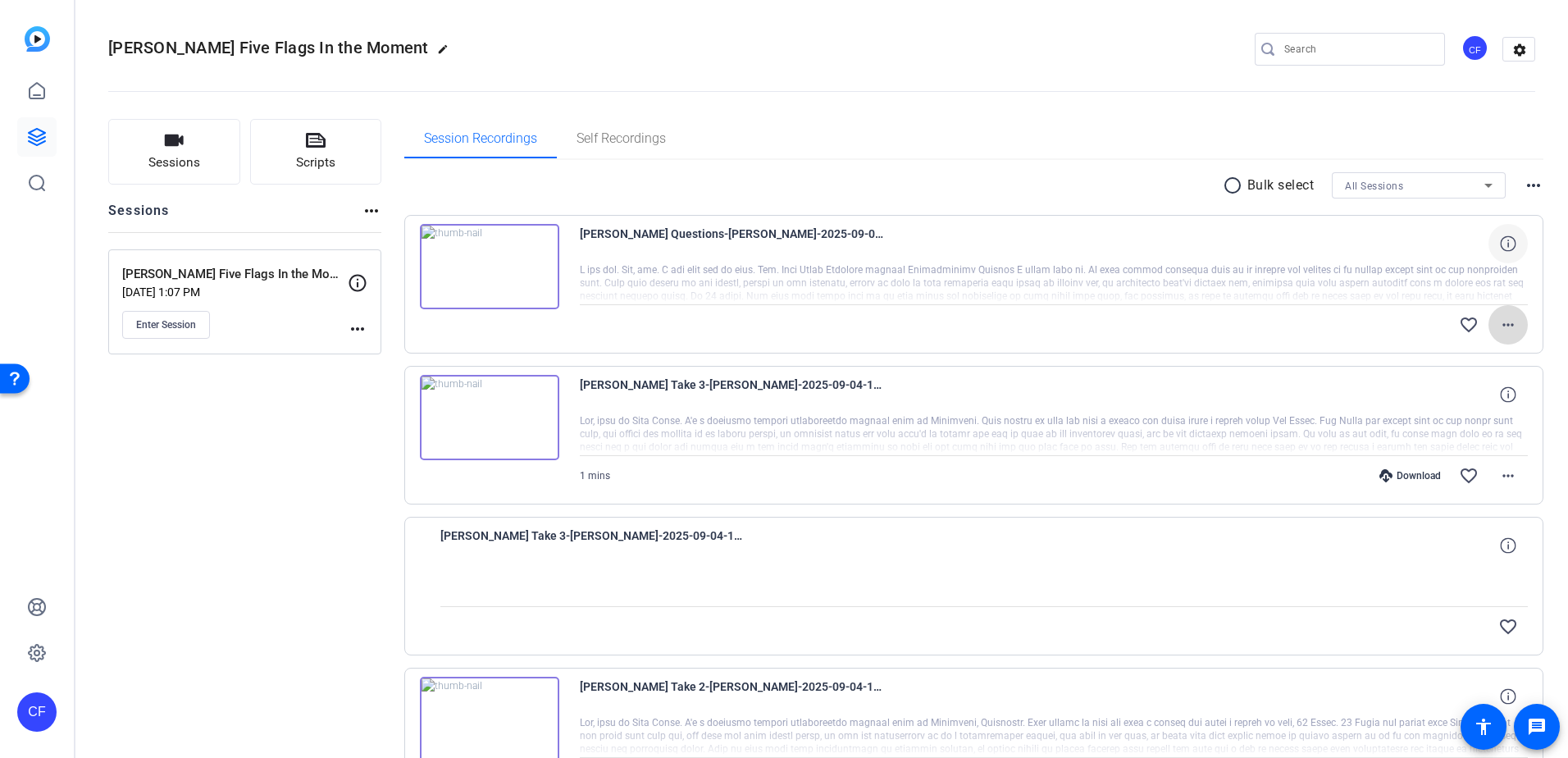
click at [1253, 338] on span at bounding box center [1507, 324] width 39 height 39
click at [1045, 349] on div at bounding box center [784, 379] width 1568 height 758
click at [666, 411] on span "[PERSON_NAME] Take 3-[PERSON_NAME]-2025-09-04-14-10-10-510-1" at bounding box center [732, 394] width 304 height 39
click at [768, 232] on span "[PERSON_NAME] Questions-[PERSON_NAME]-2025-09-04-14-15-16-765-1" at bounding box center [732, 243] width 304 height 39
click at [1253, 318] on span at bounding box center [1507, 324] width 39 height 39
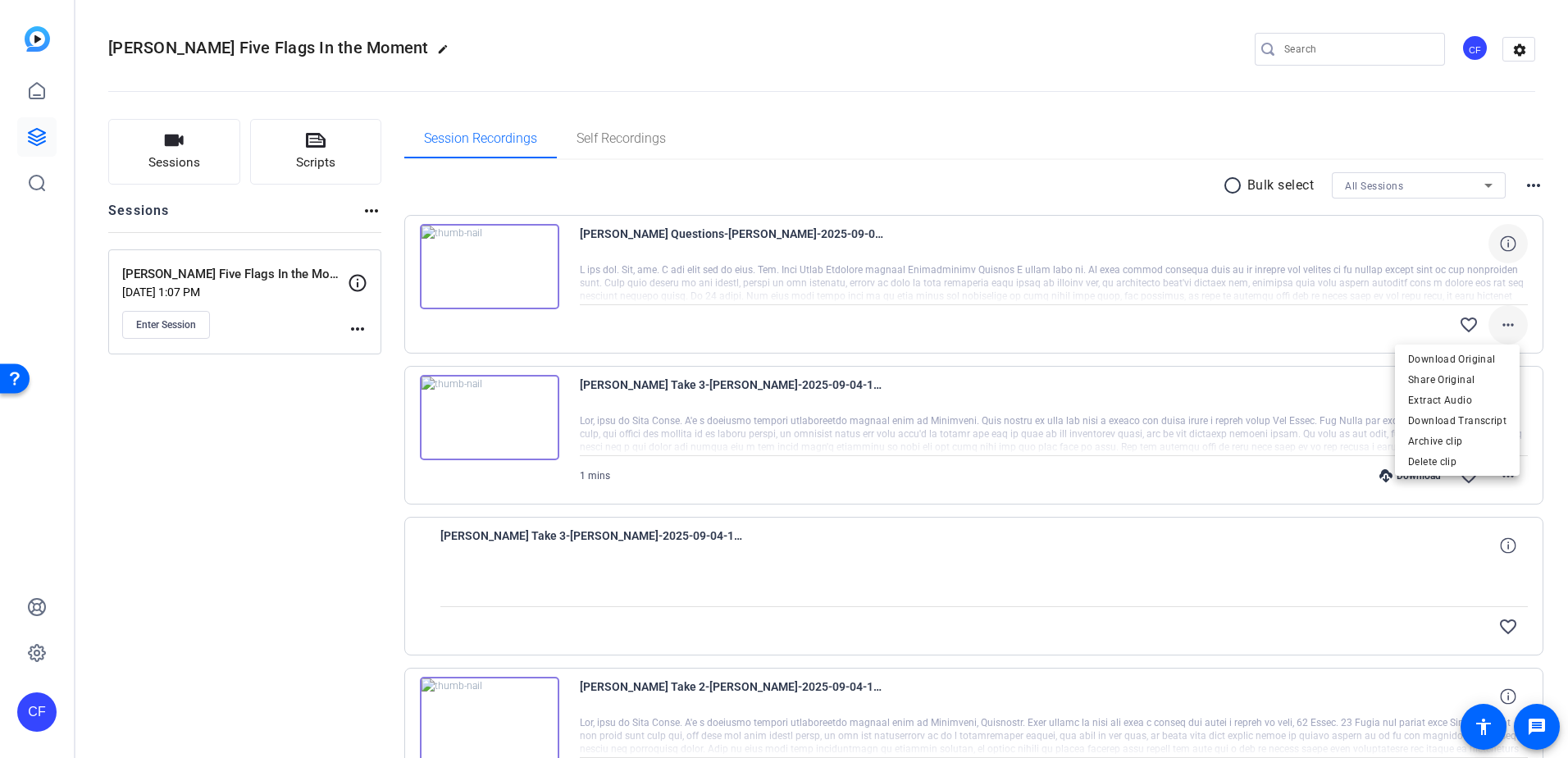
click at [1253, 323] on div at bounding box center [784, 379] width 1568 height 758
click at [1253, 327] on mat-icon "more_horiz" at bounding box center [1508, 325] width 19 height 19
click at [1253, 325] on div at bounding box center [784, 379] width 1568 height 758
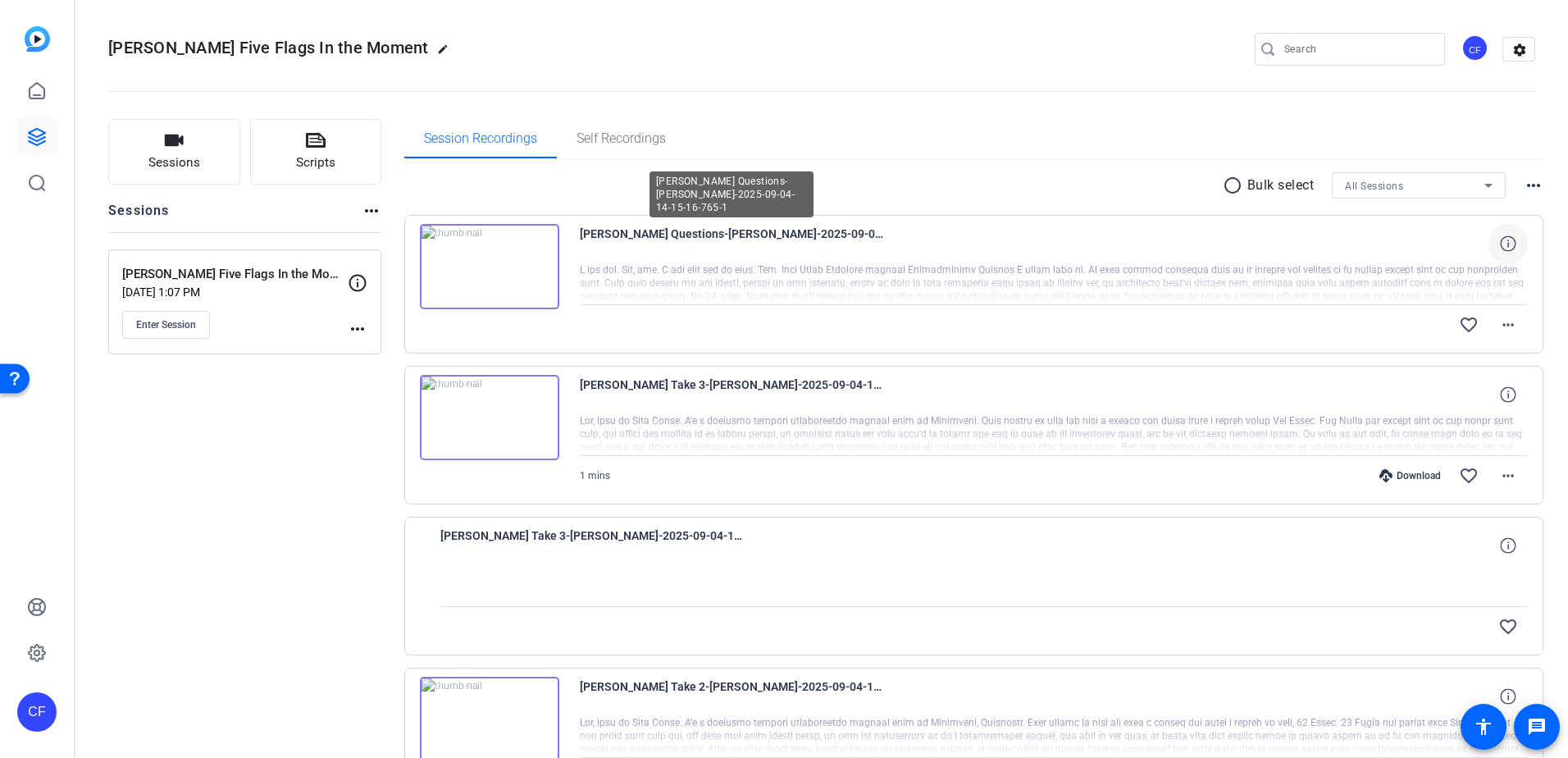
click at [695, 243] on span "[PERSON_NAME] Questions-[PERSON_NAME]-2025-09-04-14-15-16-765-1" at bounding box center [732, 243] width 304 height 39
click at [27, 87] on icon at bounding box center [37, 90] width 19 height 19
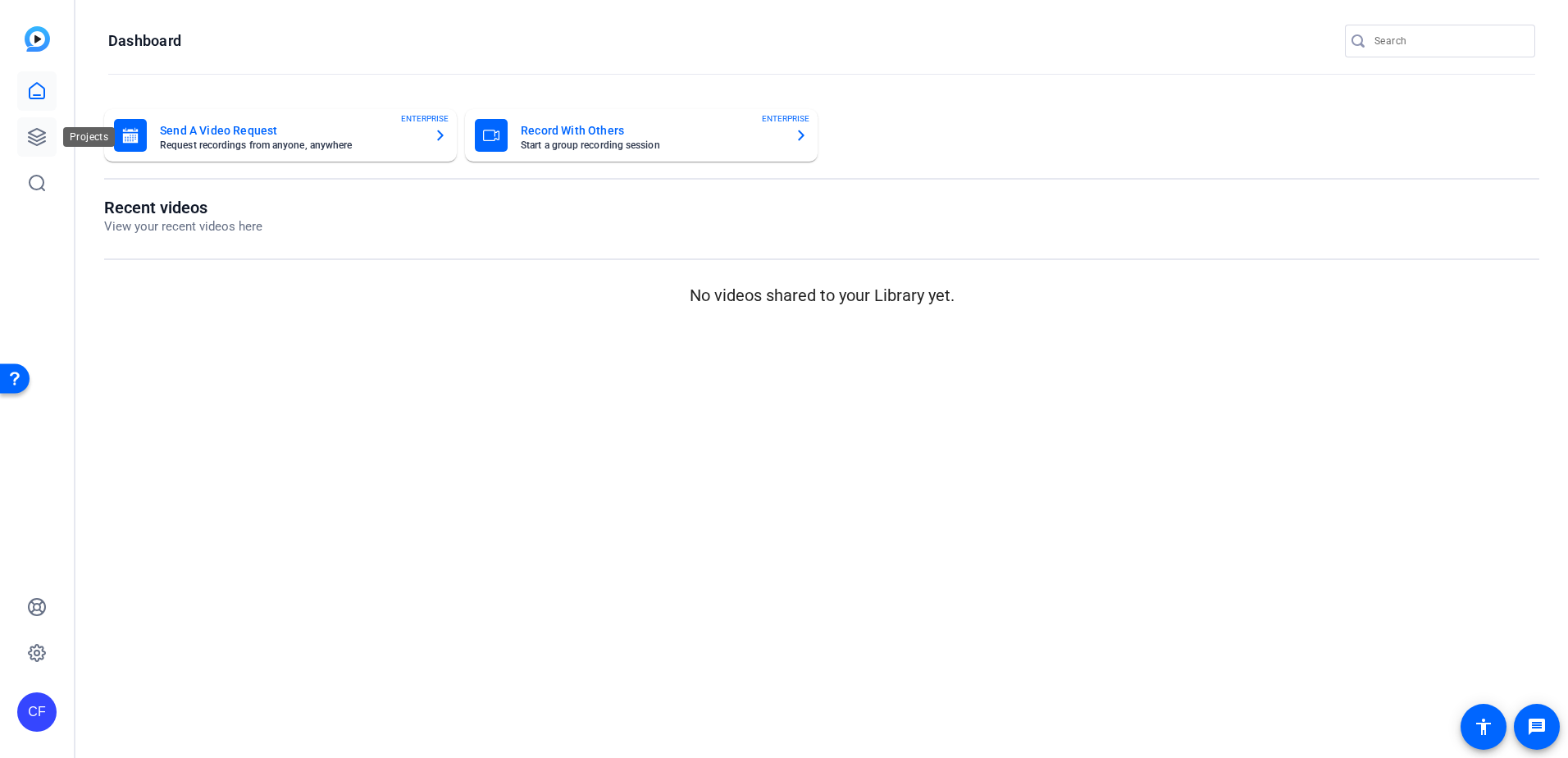
click at [37, 150] on link at bounding box center [37, 137] width 39 height 39
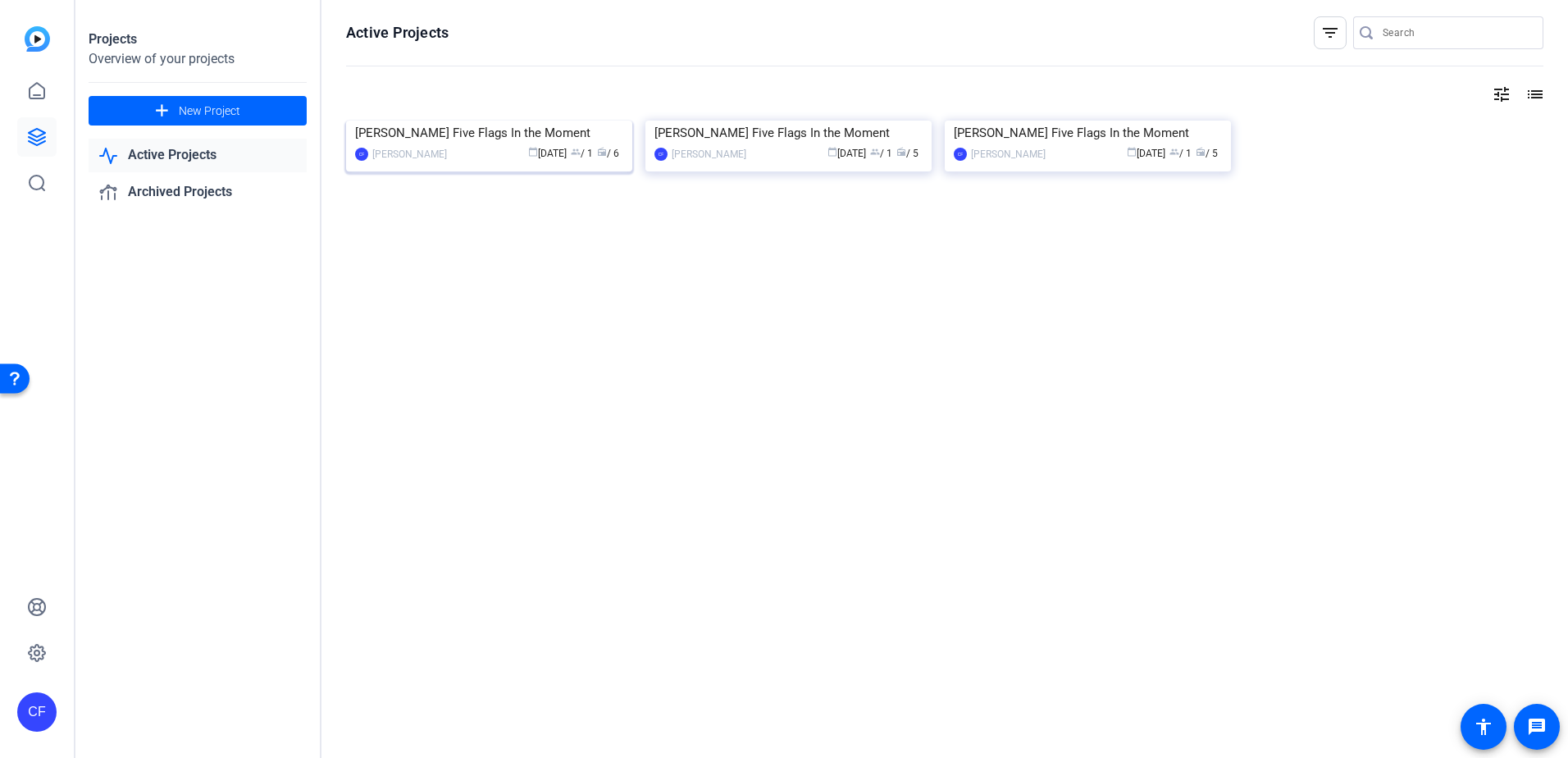
click at [472, 145] on div "[PERSON_NAME] Five Flags In the Moment" at bounding box center [488, 133] width 268 height 25
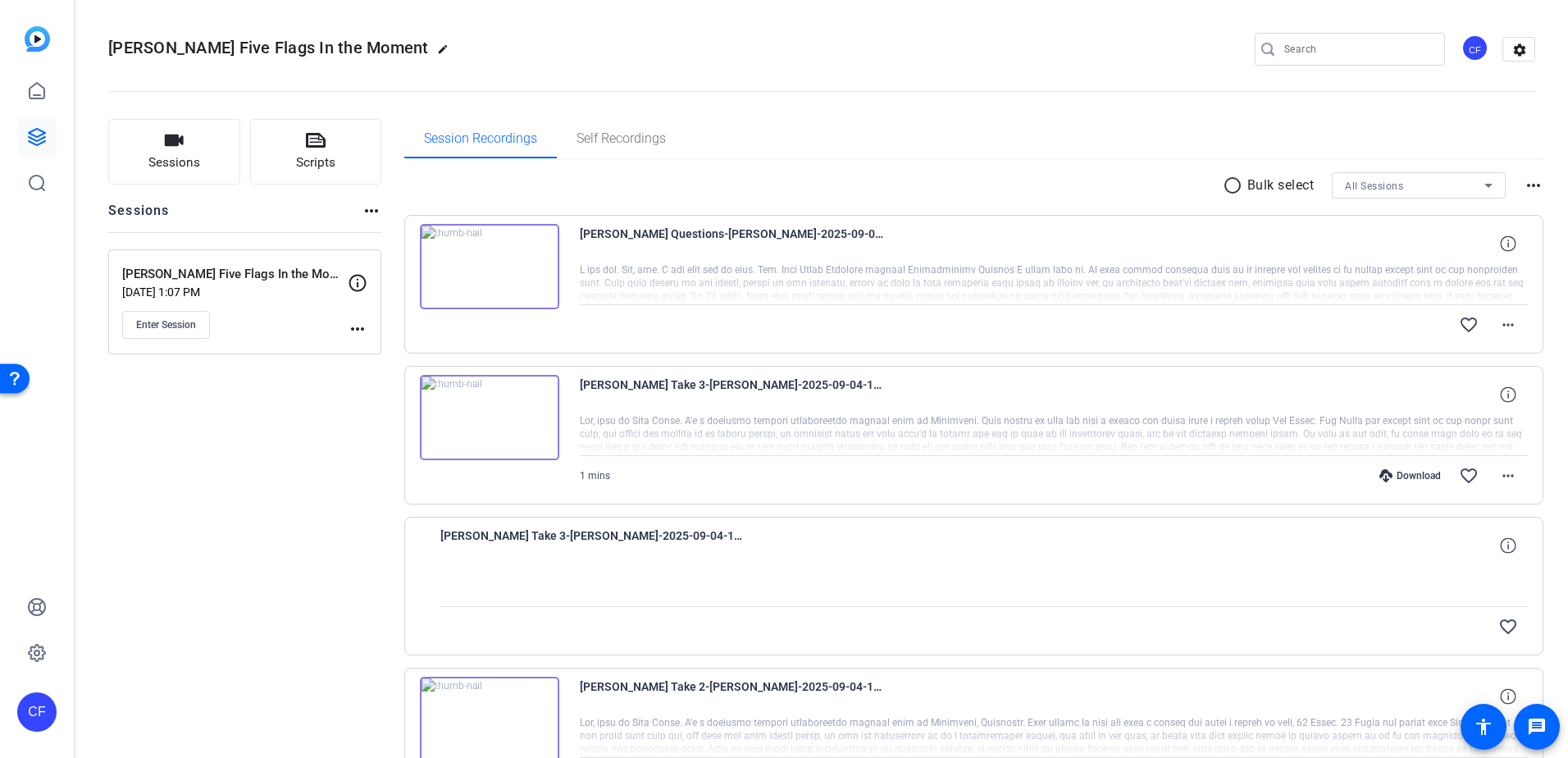
click at [933, 273] on div at bounding box center [1054, 284] width 949 height 41
